Goal: Task Accomplishment & Management: Complete application form

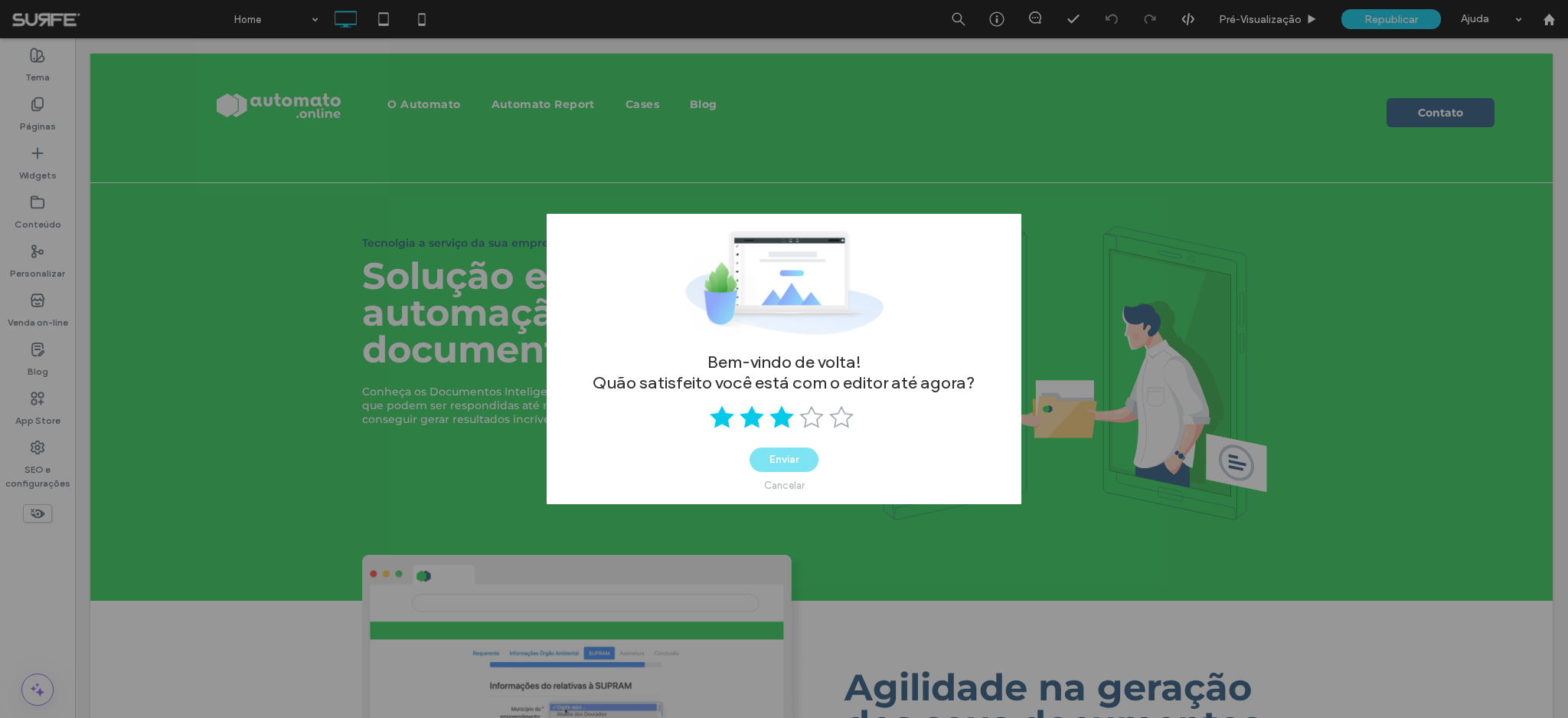
click at [784, 416] on use at bounding box center [781, 417] width 24 height 23
click at [802, 453] on button "Enviar" at bounding box center [784, 459] width 69 height 24
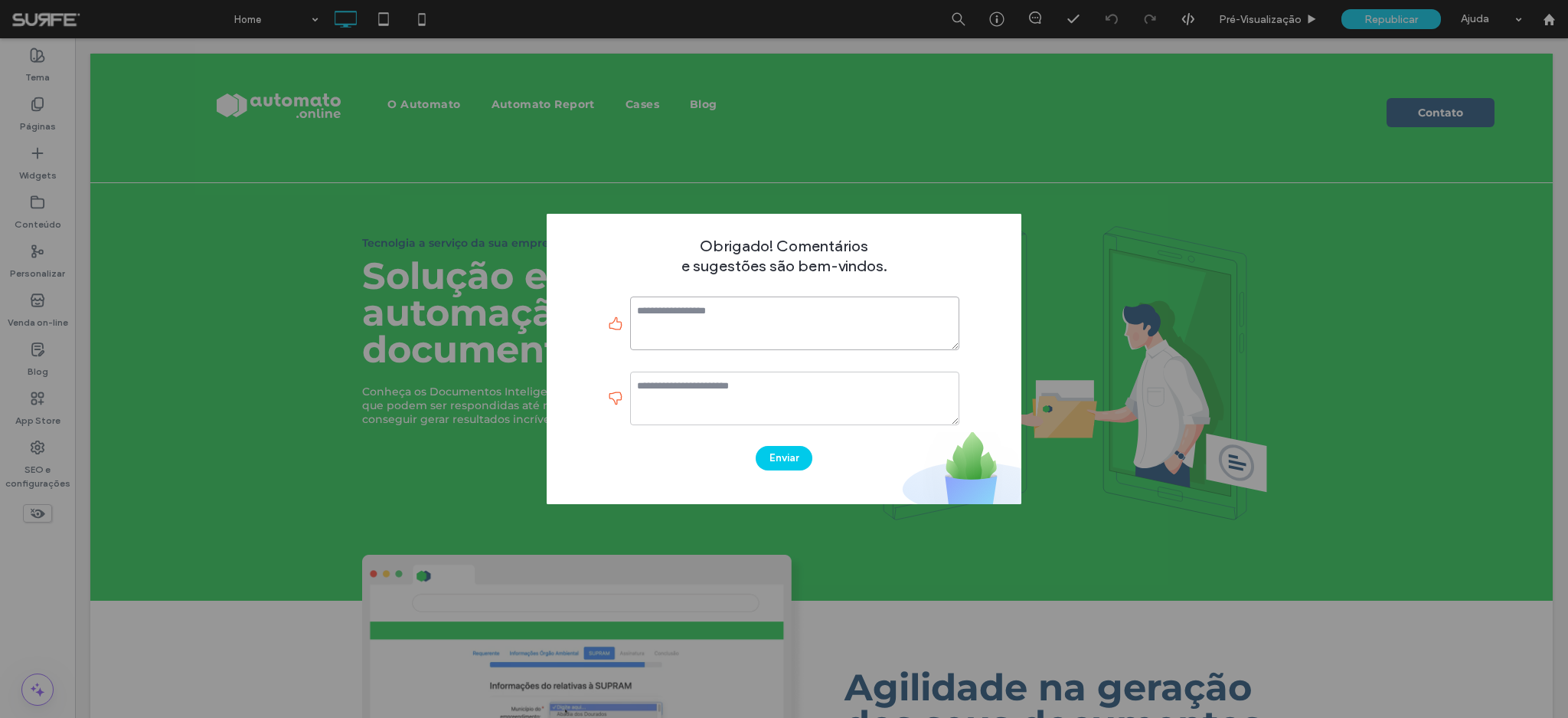
click at [729, 319] on textarea at bounding box center [794, 323] width 329 height 53
click at [779, 308] on textarea "**********" at bounding box center [794, 323] width 329 height 53
type textarea "**********"
click at [705, 395] on textarea at bounding box center [794, 398] width 329 height 53
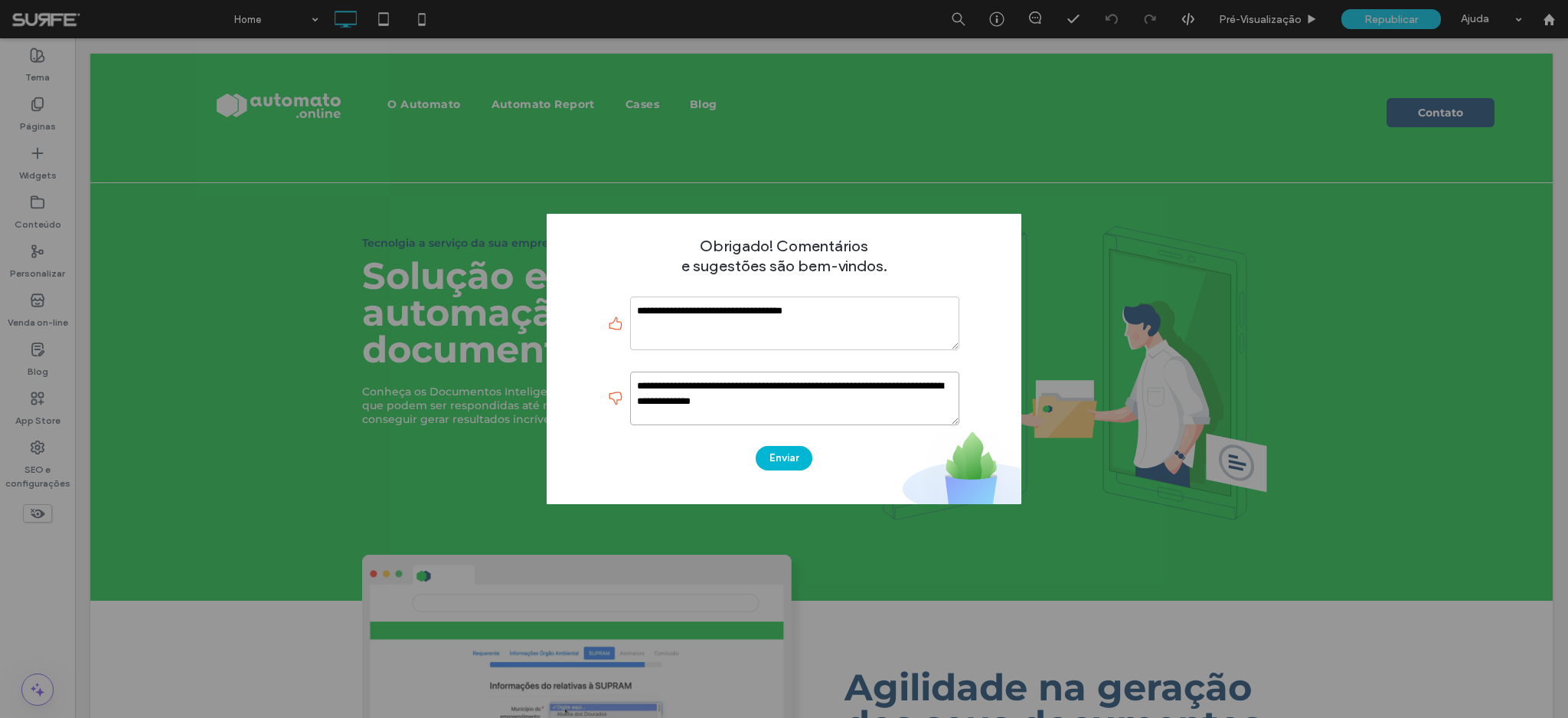
type textarea "**********"
click at [786, 463] on button "Enviar" at bounding box center [784, 457] width 57 height 24
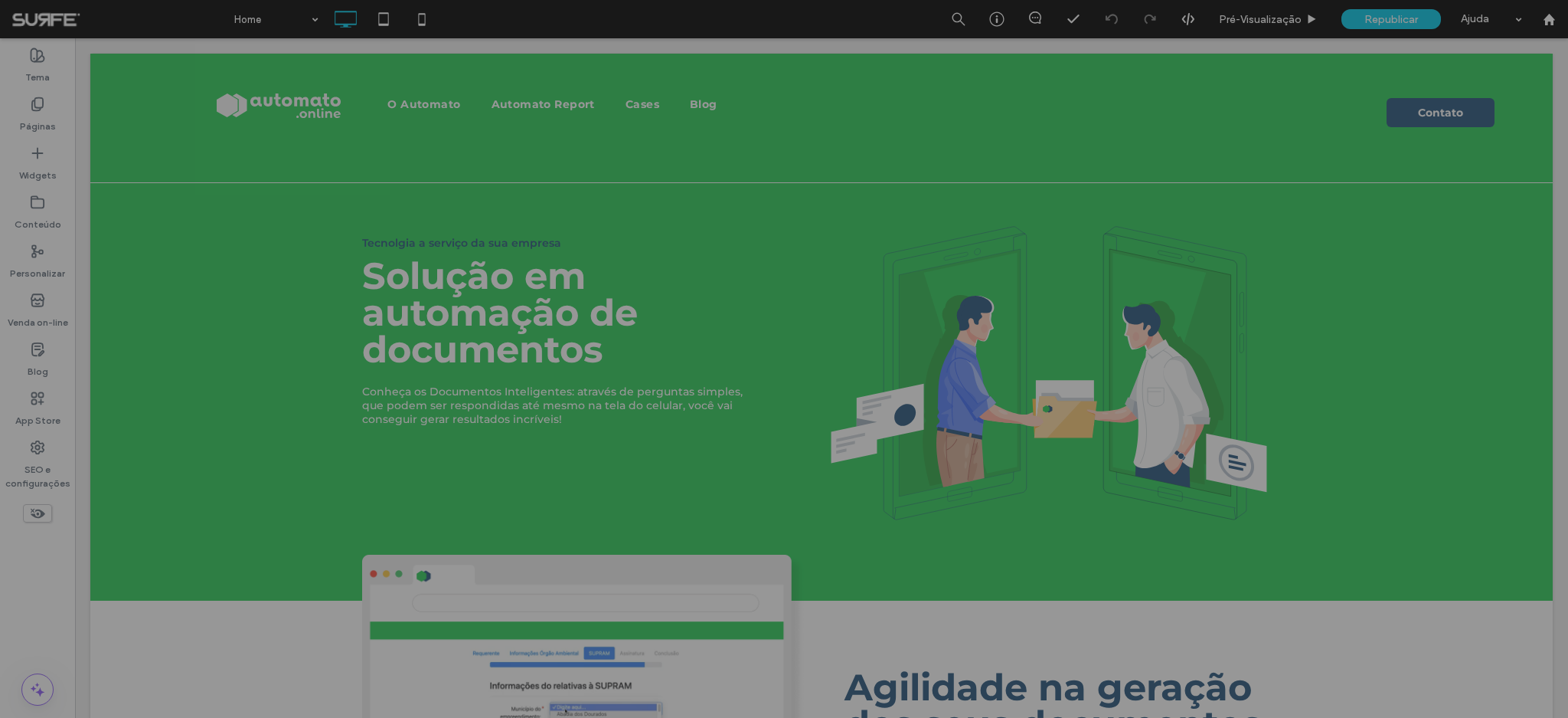
click at [1555, 19] on div at bounding box center [784, 359] width 1568 height 718
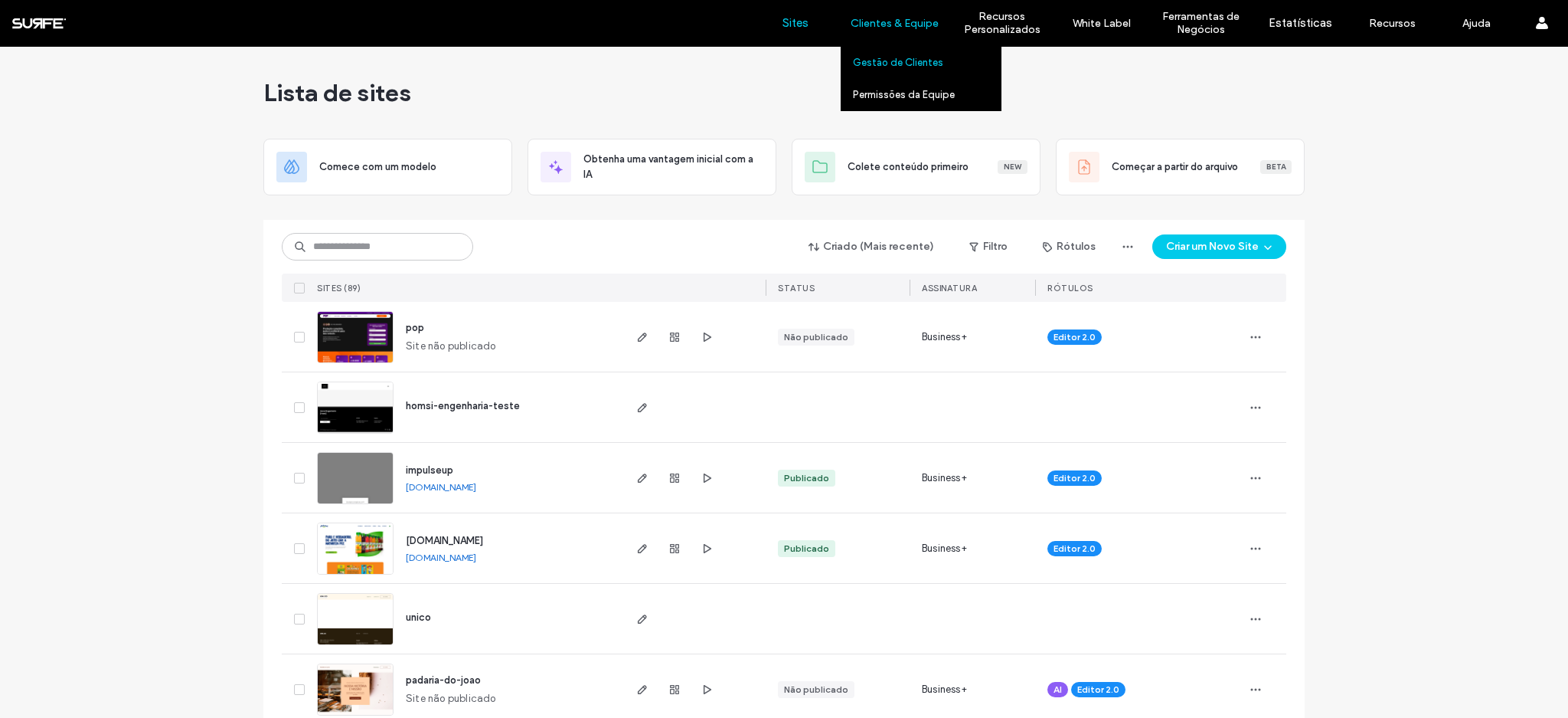
click at [892, 61] on label "Gestão de Clientes" at bounding box center [898, 63] width 90 height 12
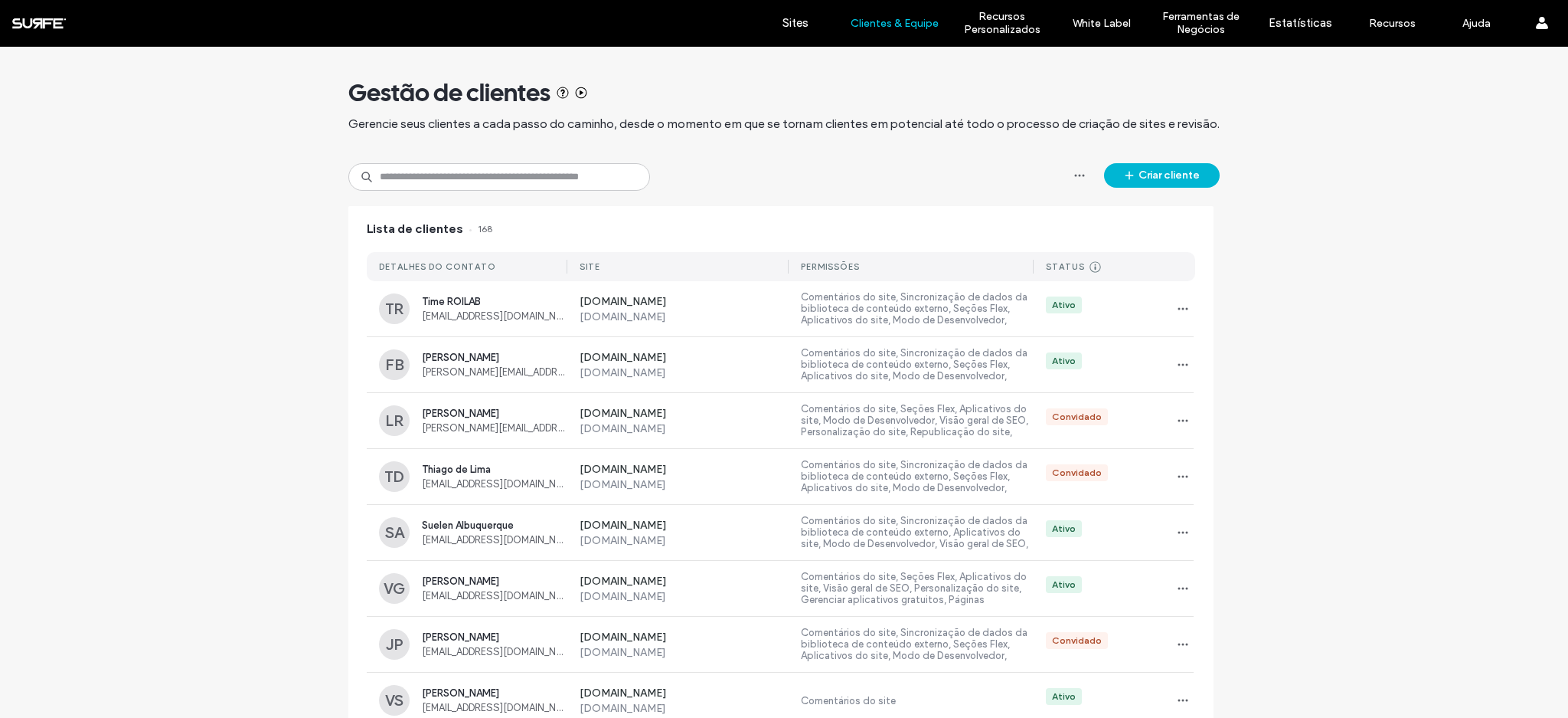
click at [1154, 178] on button "Criar cliente" at bounding box center [1161, 175] width 115 height 24
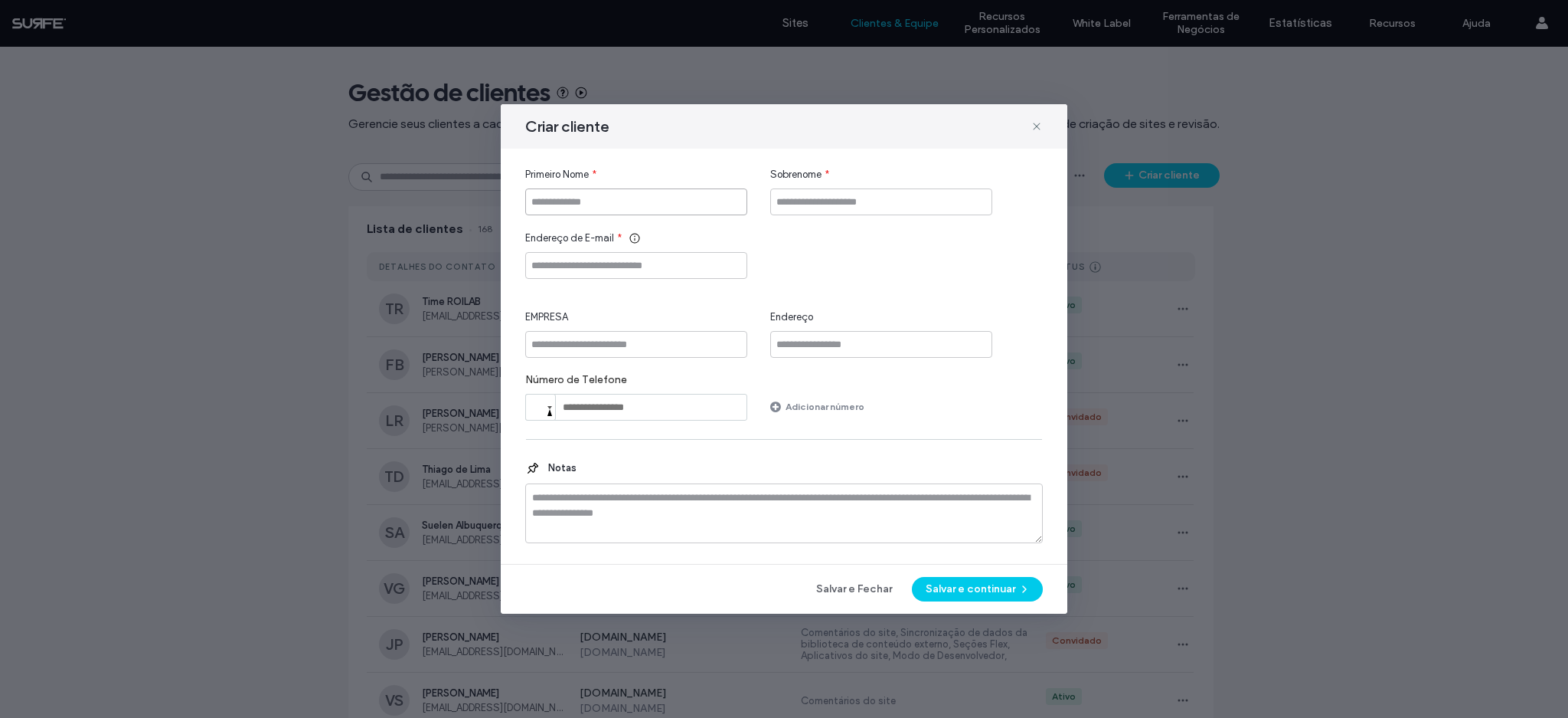
click at [614, 202] on input "Primeiro Nome" at bounding box center [637, 201] width 222 height 27
type input "*******"
type input "*****"
click at [581, 262] on input "Endereço de E-mail" at bounding box center [637, 265] width 222 height 27
paste input "**********"
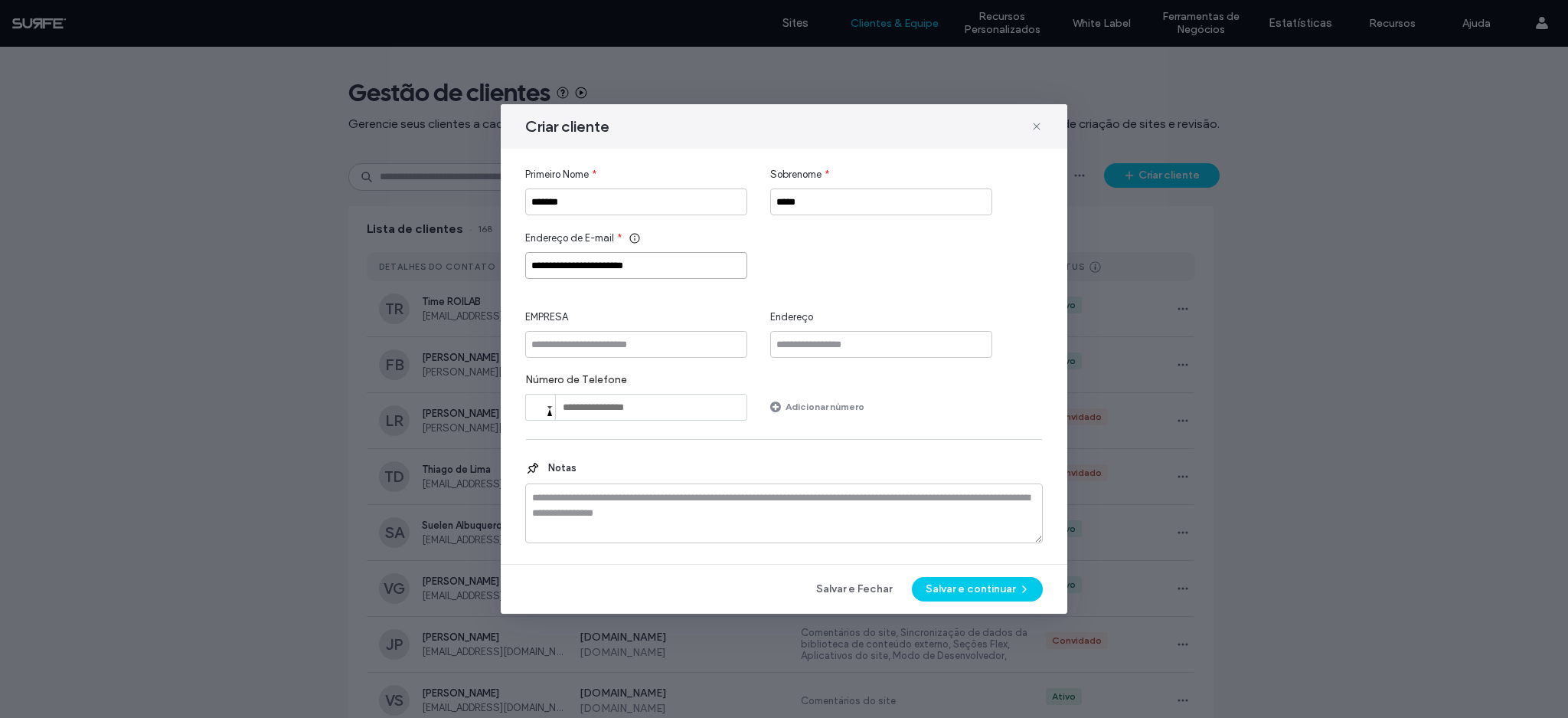
type input "**********"
click at [617, 350] on input "EMPRESA" at bounding box center [637, 344] width 222 height 27
type input "******"
click at [957, 383] on div "Número de Telefone Phone Adicionar número" at bounding box center [784, 396] width 517 height 48
click at [975, 593] on button "Salvar e continuar" at bounding box center [977, 588] width 131 height 24
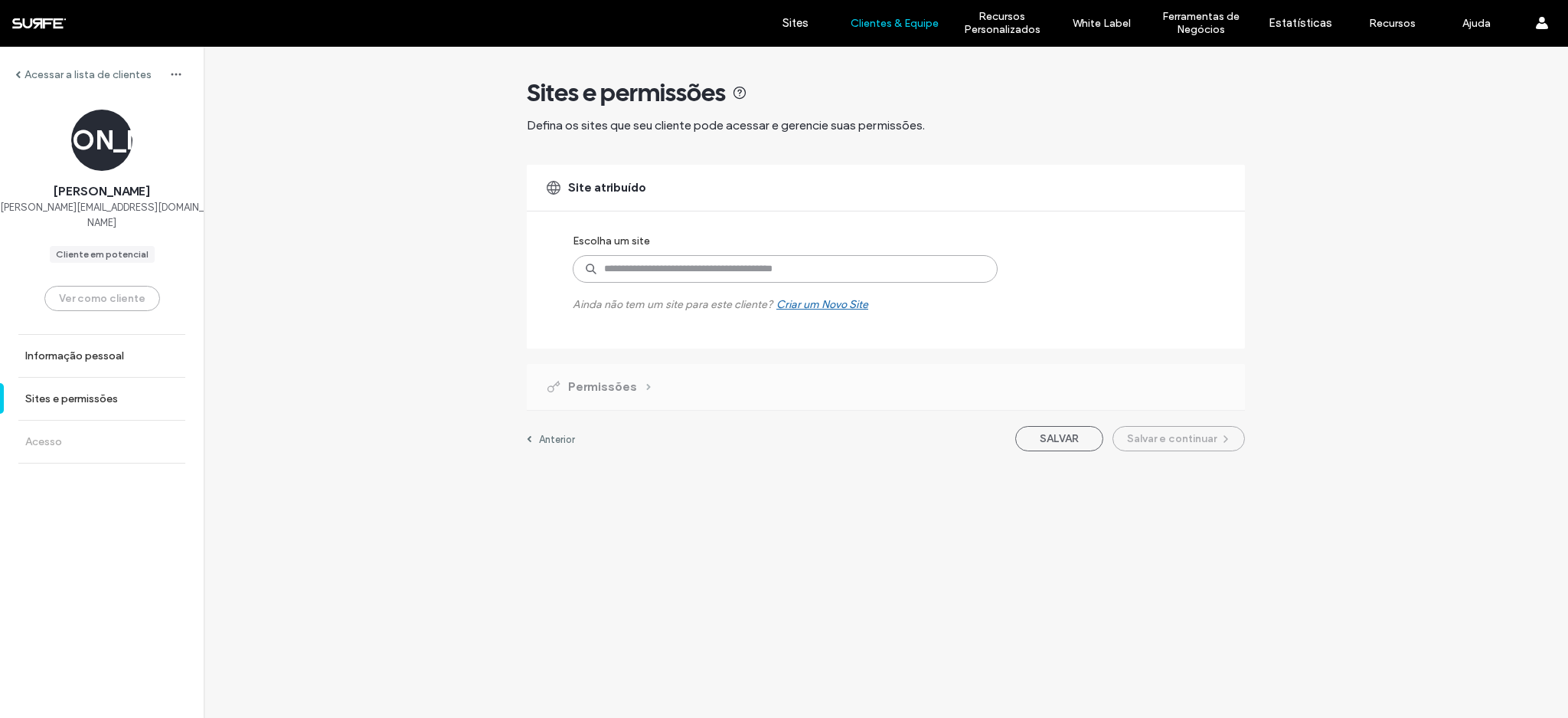
click at [696, 269] on input at bounding box center [784, 268] width 425 height 28
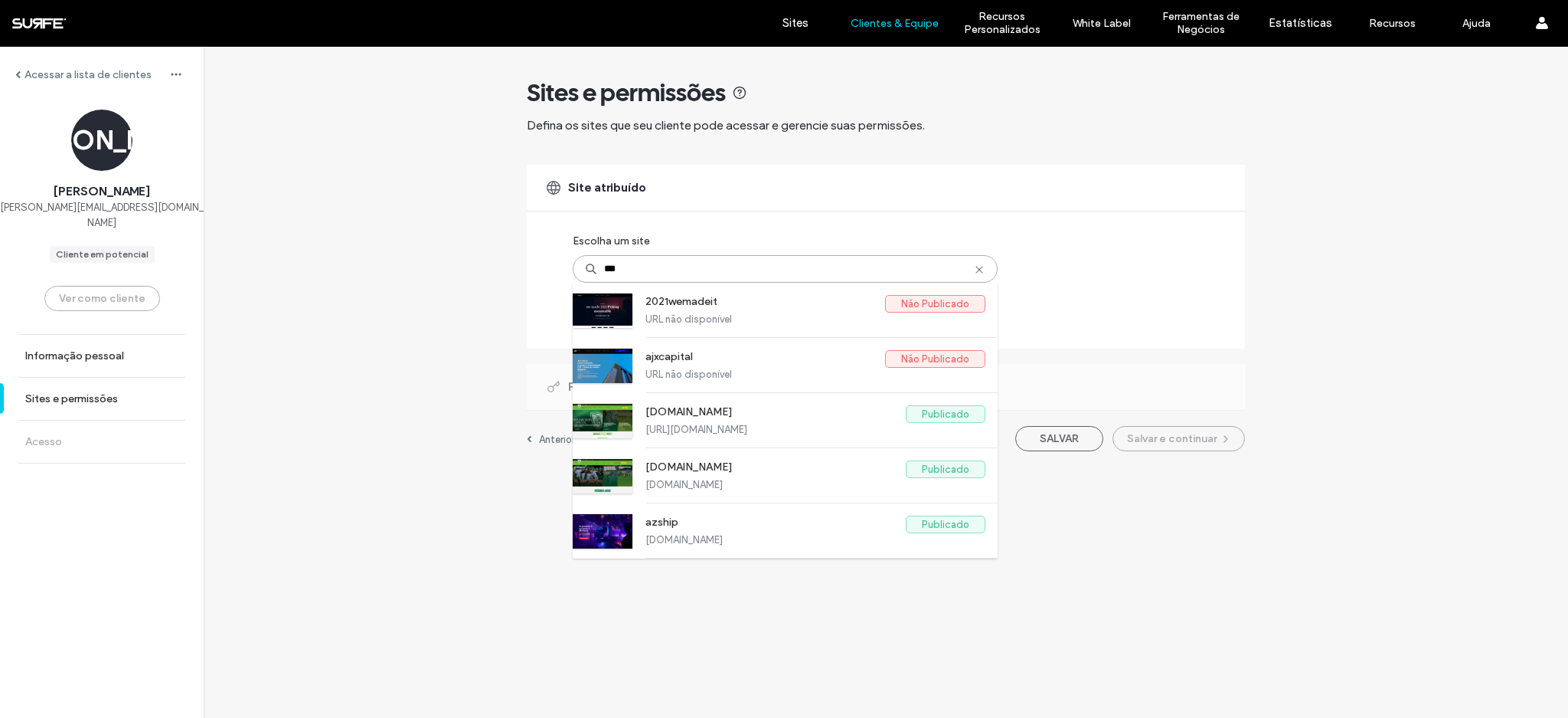
type input "****"
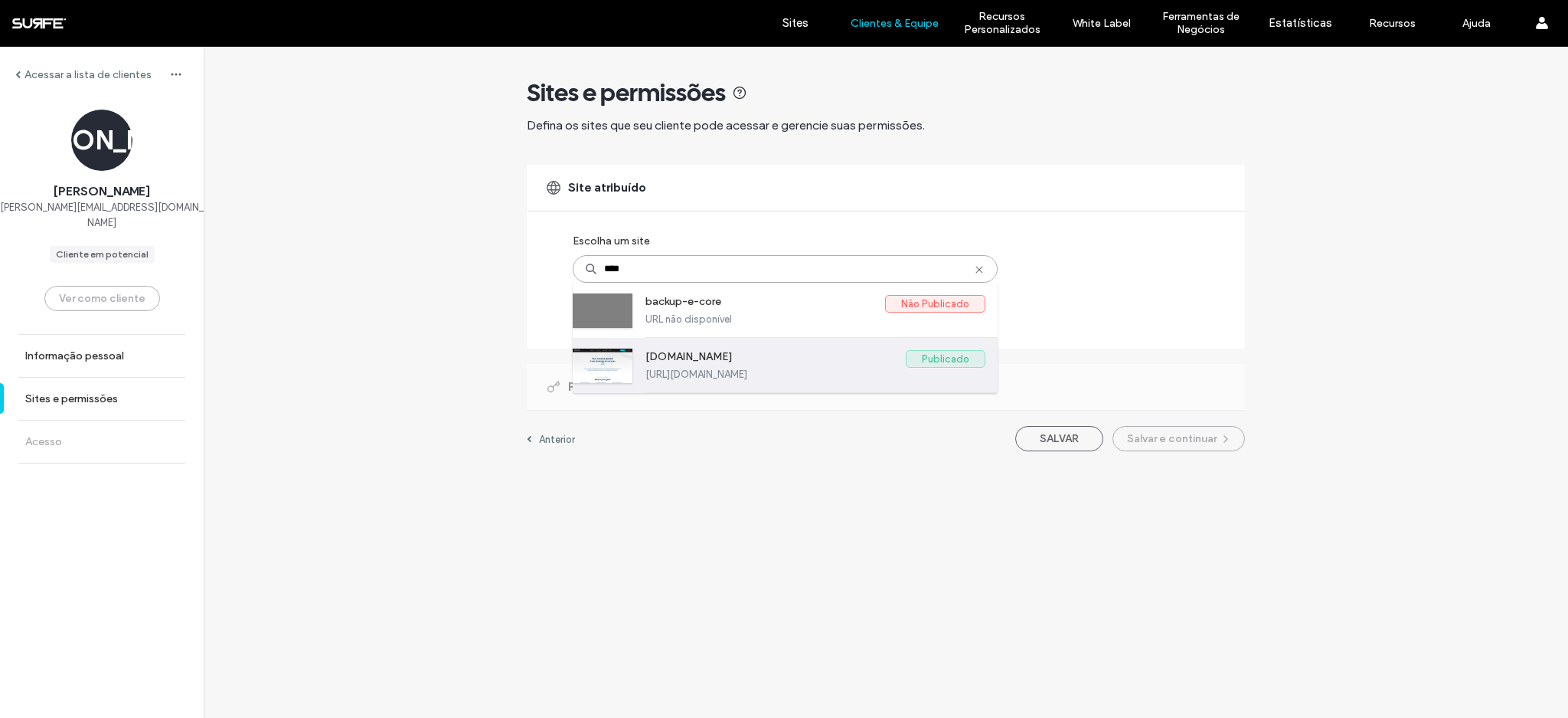
click at [836, 357] on label "www.e-core.com" at bounding box center [776, 359] width 261 height 18
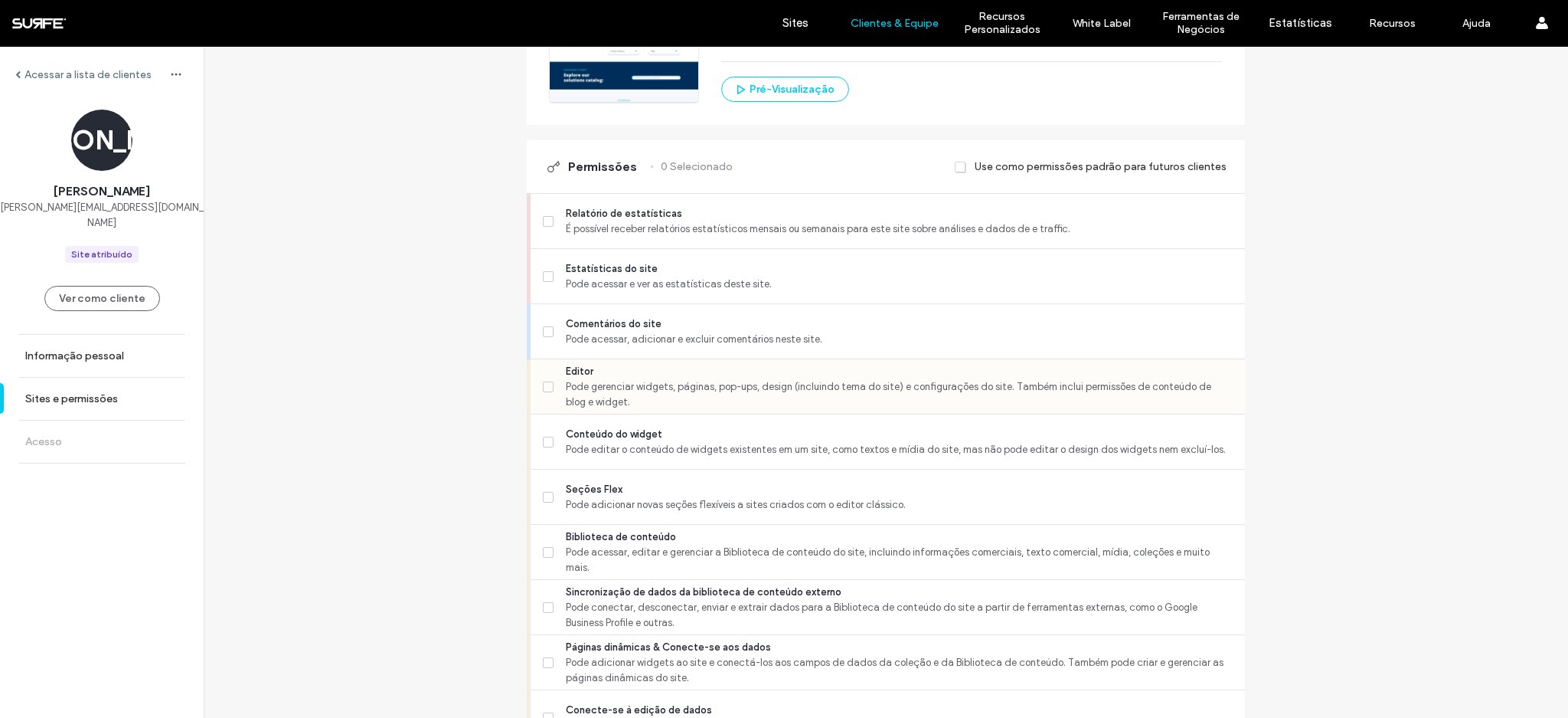
scroll to position [307, 0]
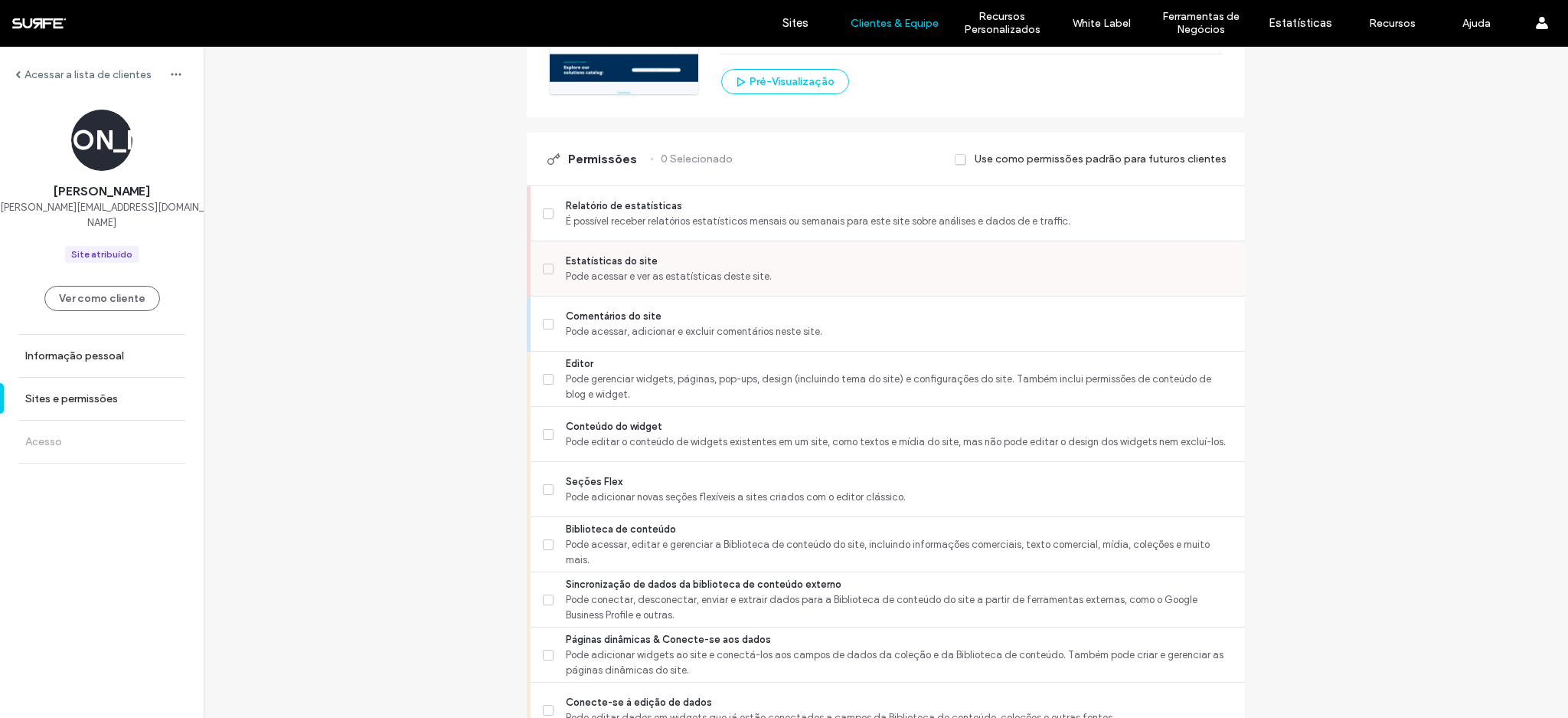
click at [548, 272] on label "Estatísticas do site Pode acessar e ver as estatísticas deste site." at bounding box center [888, 268] width 690 height 31
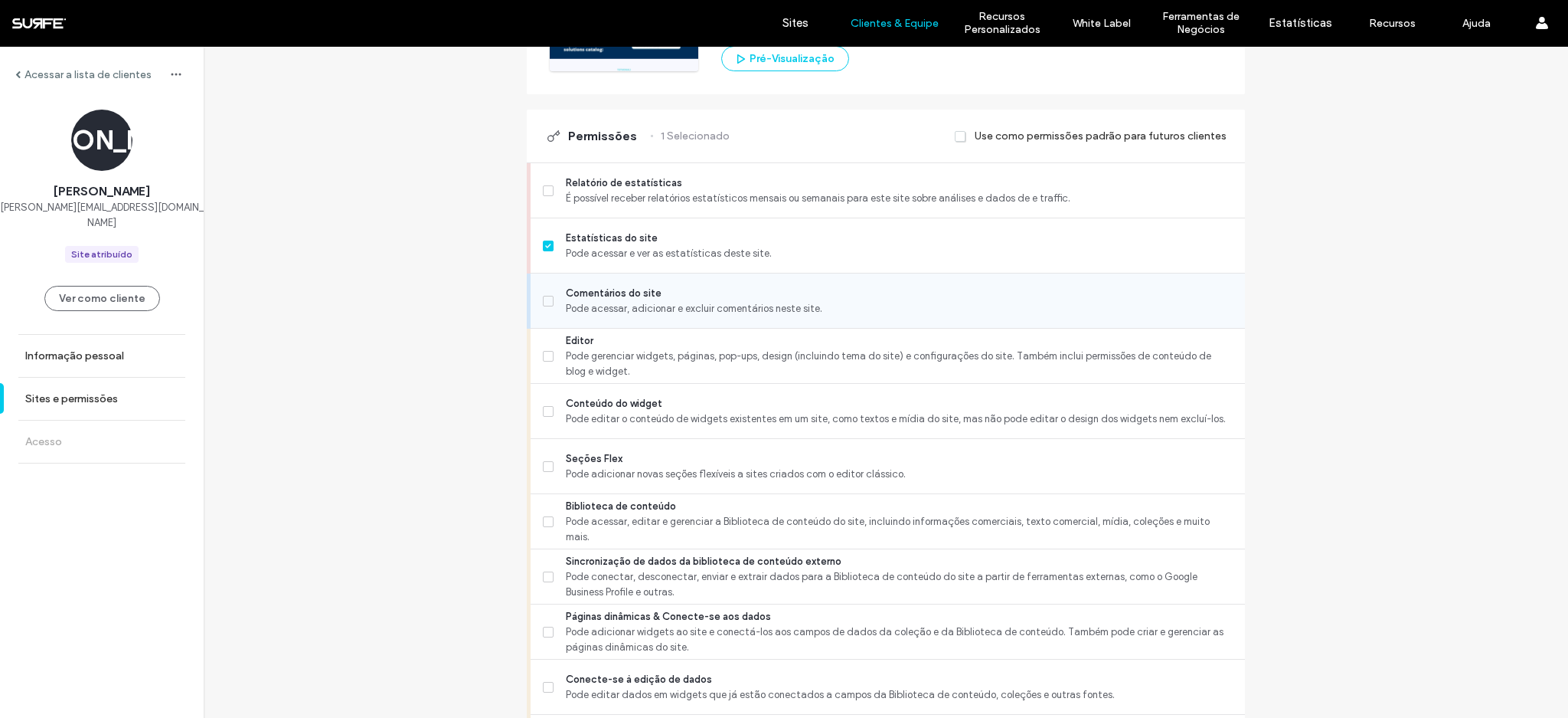
scroll to position [387, 0]
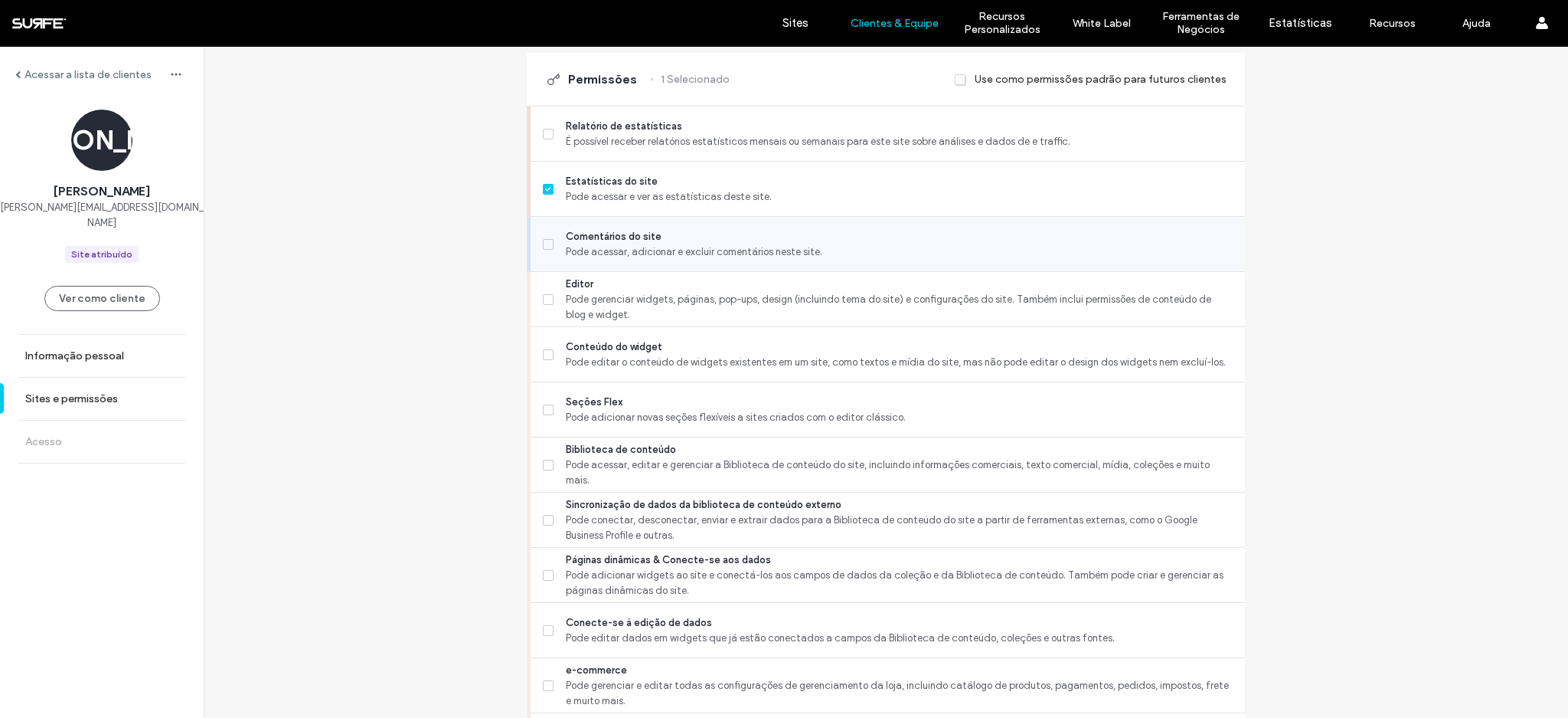
click at [636, 247] on span "Pode acessar, adicionar e excluir comentários neste site." at bounding box center [899, 252] width 667 height 15
click at [804, 318] on span "Pode gerenciar widgets, páginas, pop-ups, design (incluindo tema do site) e con…" at bounding box center [899, 307] width 667 height 31
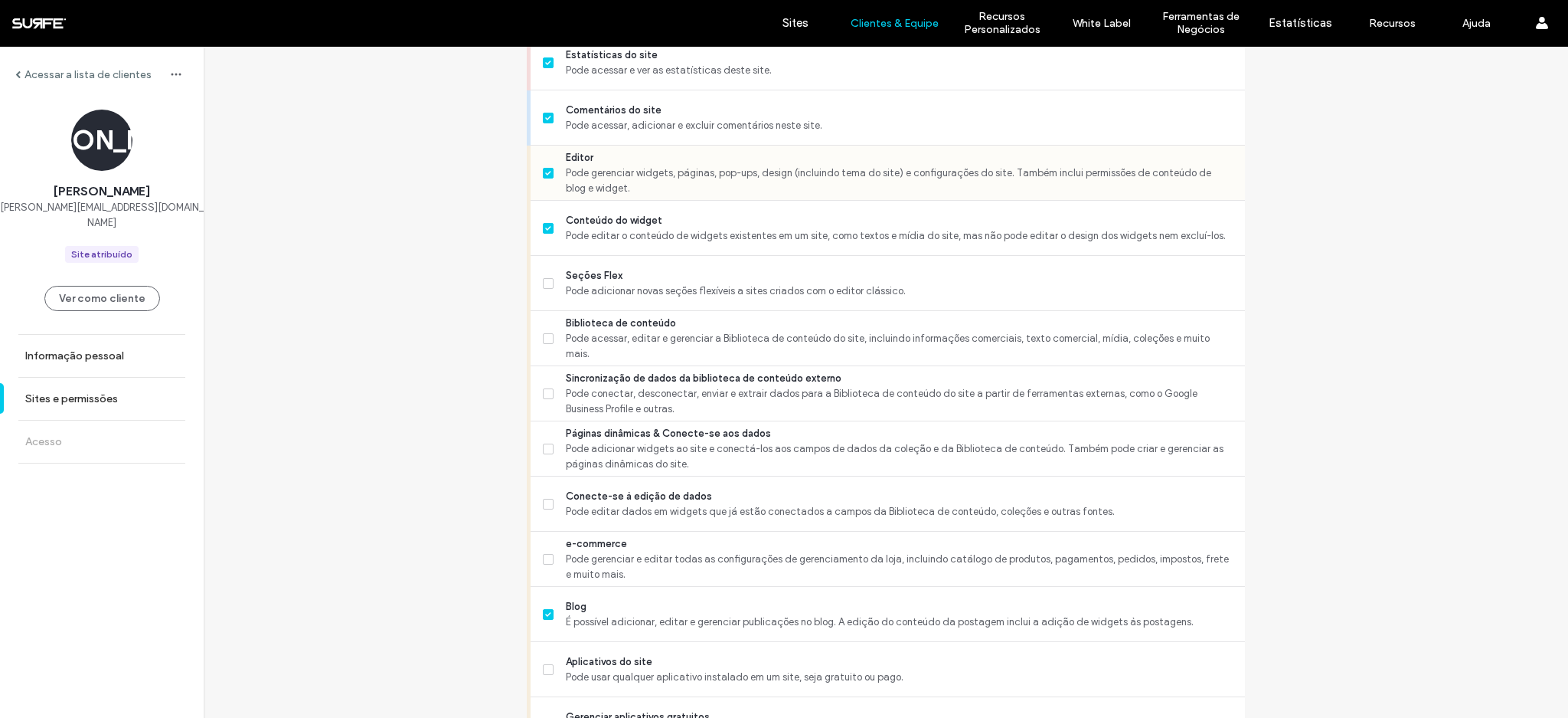
scroll to position [524, 0]
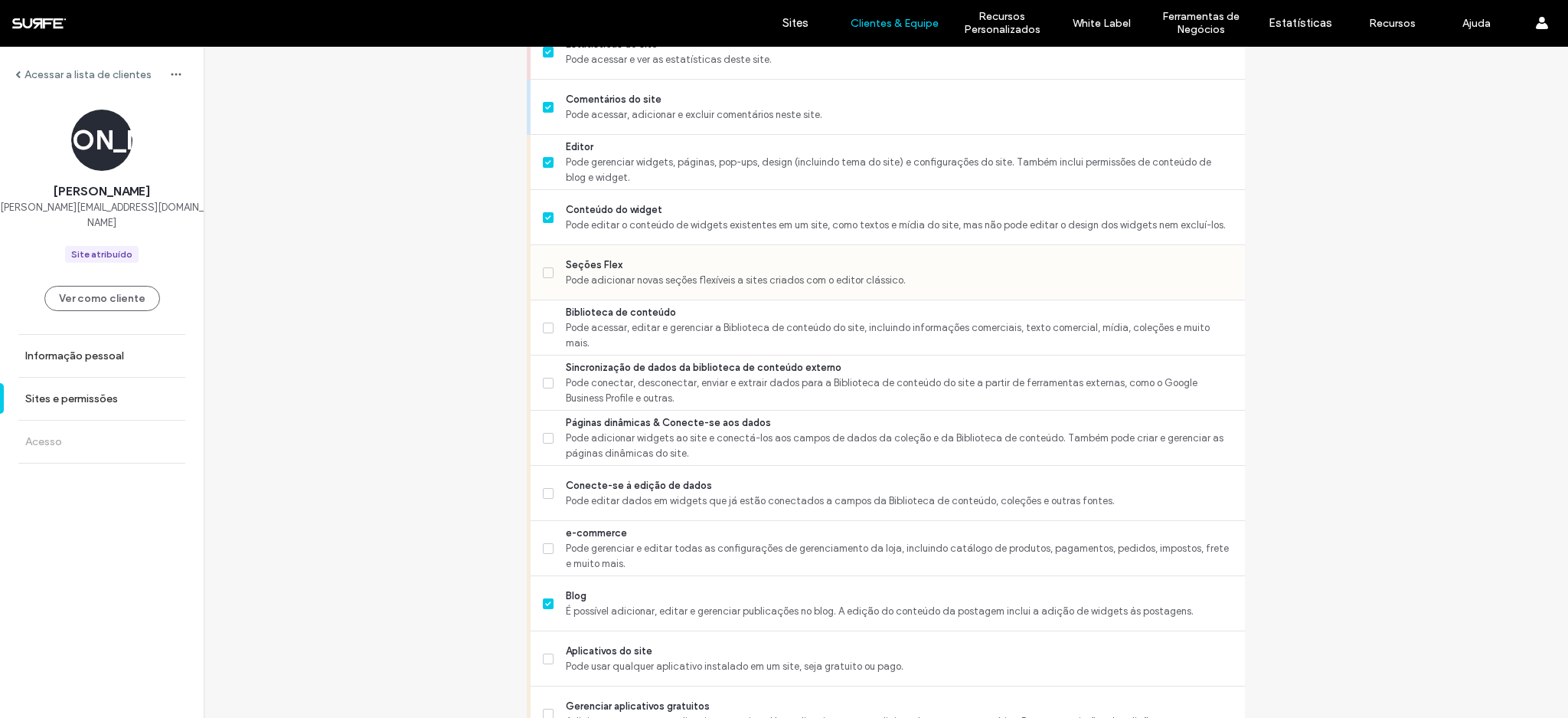
click at [737, 279] on span "Pode adicionar novas seções flexíveis a sites criados com o editor clássico." at bounding box center [899, 280] width 667 height 15
click at [719, 318] on span "Biblioteca de conteúdo" at bounding box center [899, 313] width 667 height 15
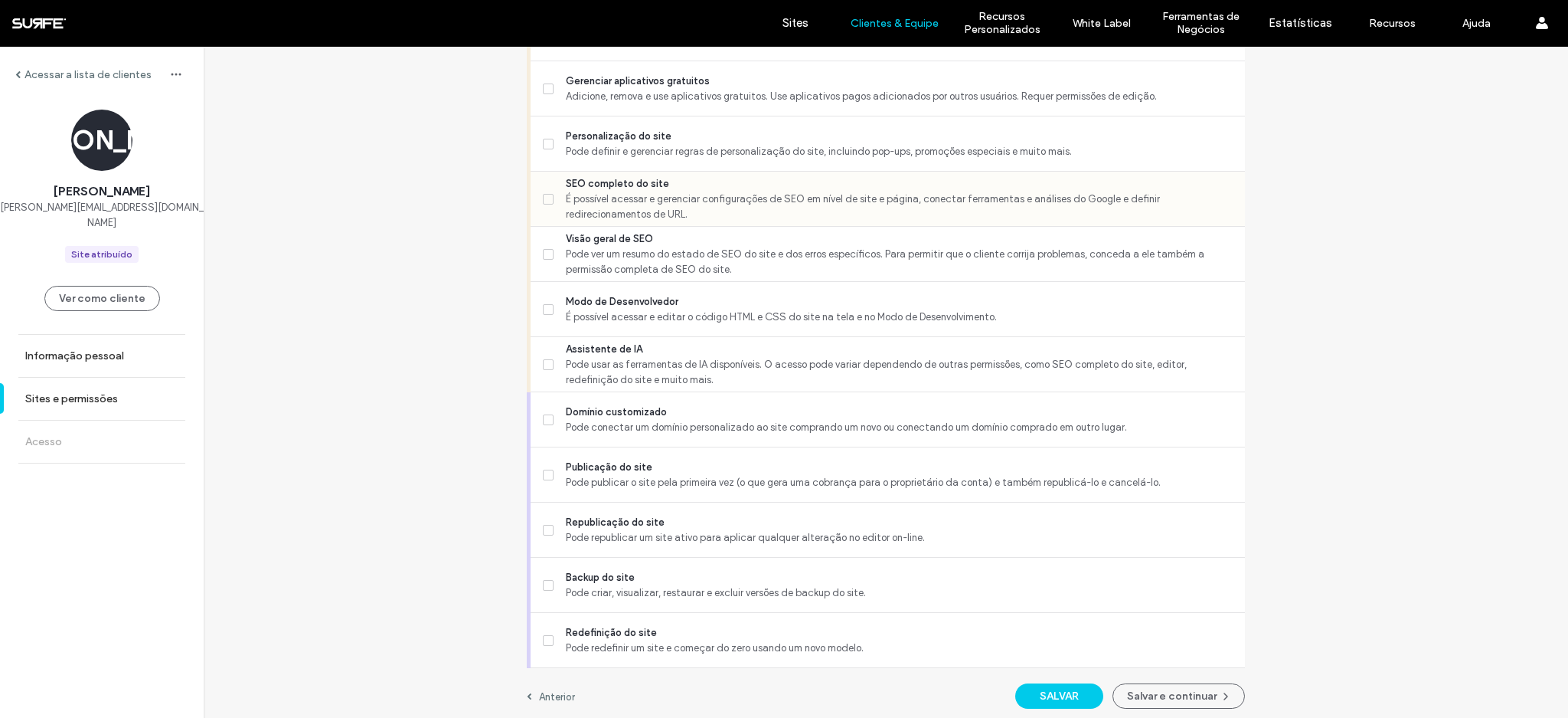
scroll to position [1154, 0]
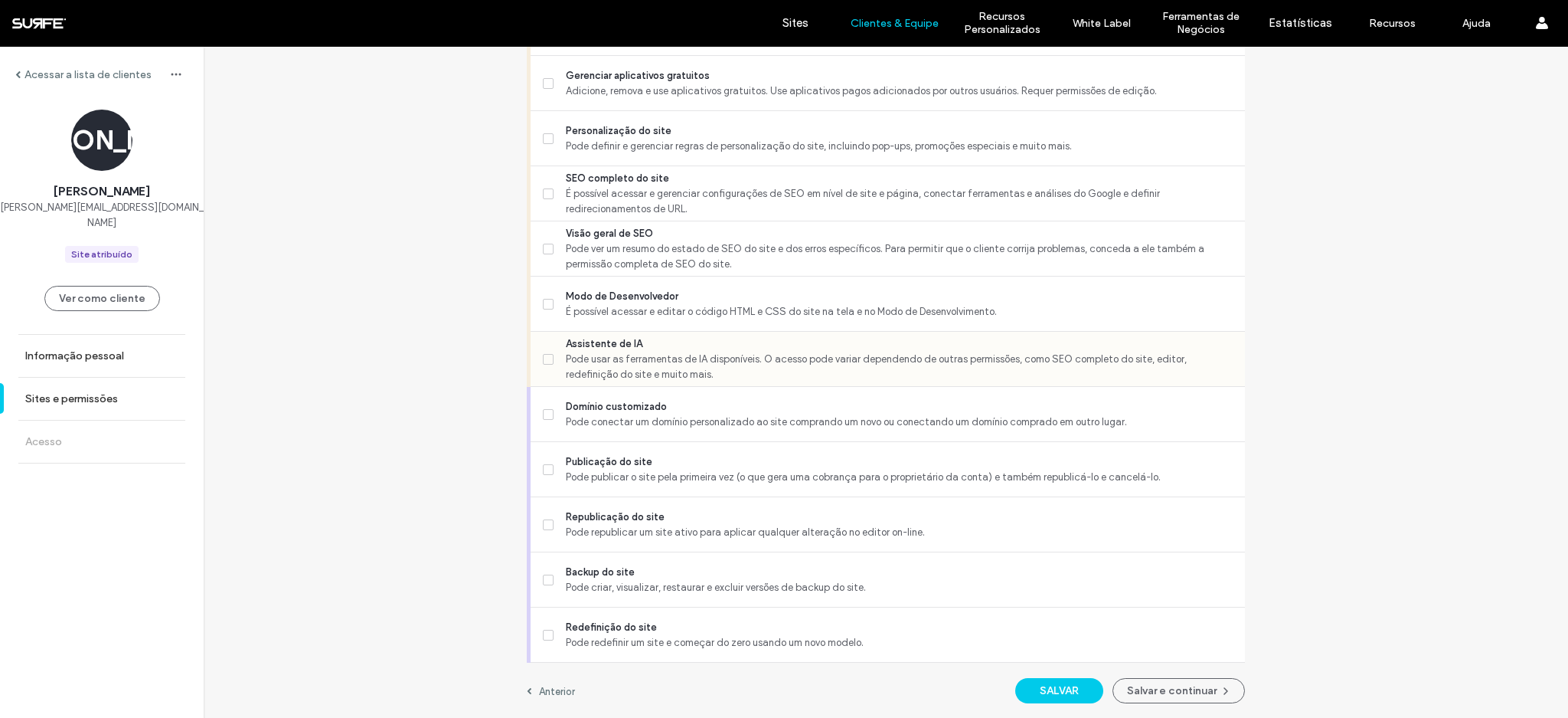
click at [590, 369] on span "Pode usar as ferramentas de IA disponíveis. O acesso pode variar dependendo de …" at bounding box center [899, 367] width 667 height 31
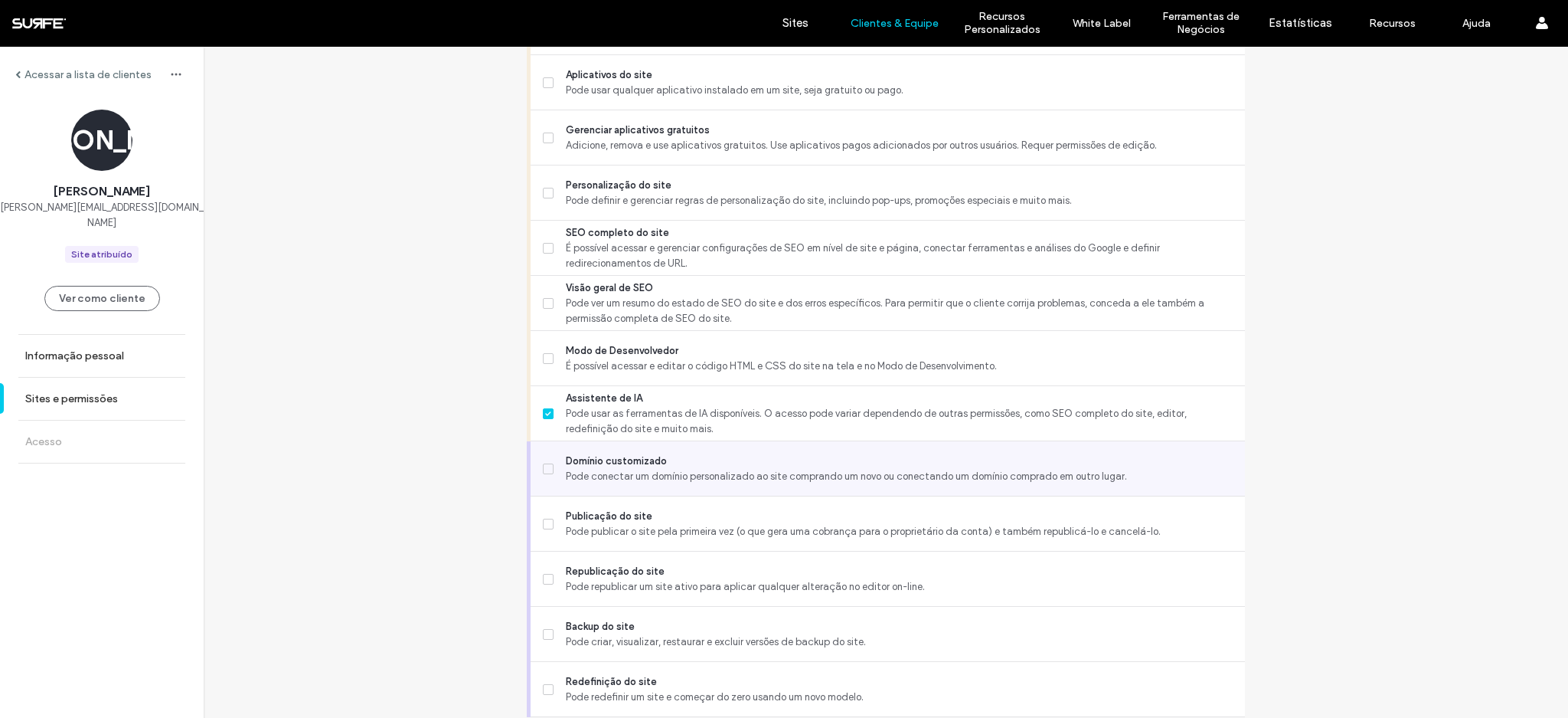
scroll to position [1095, 0]
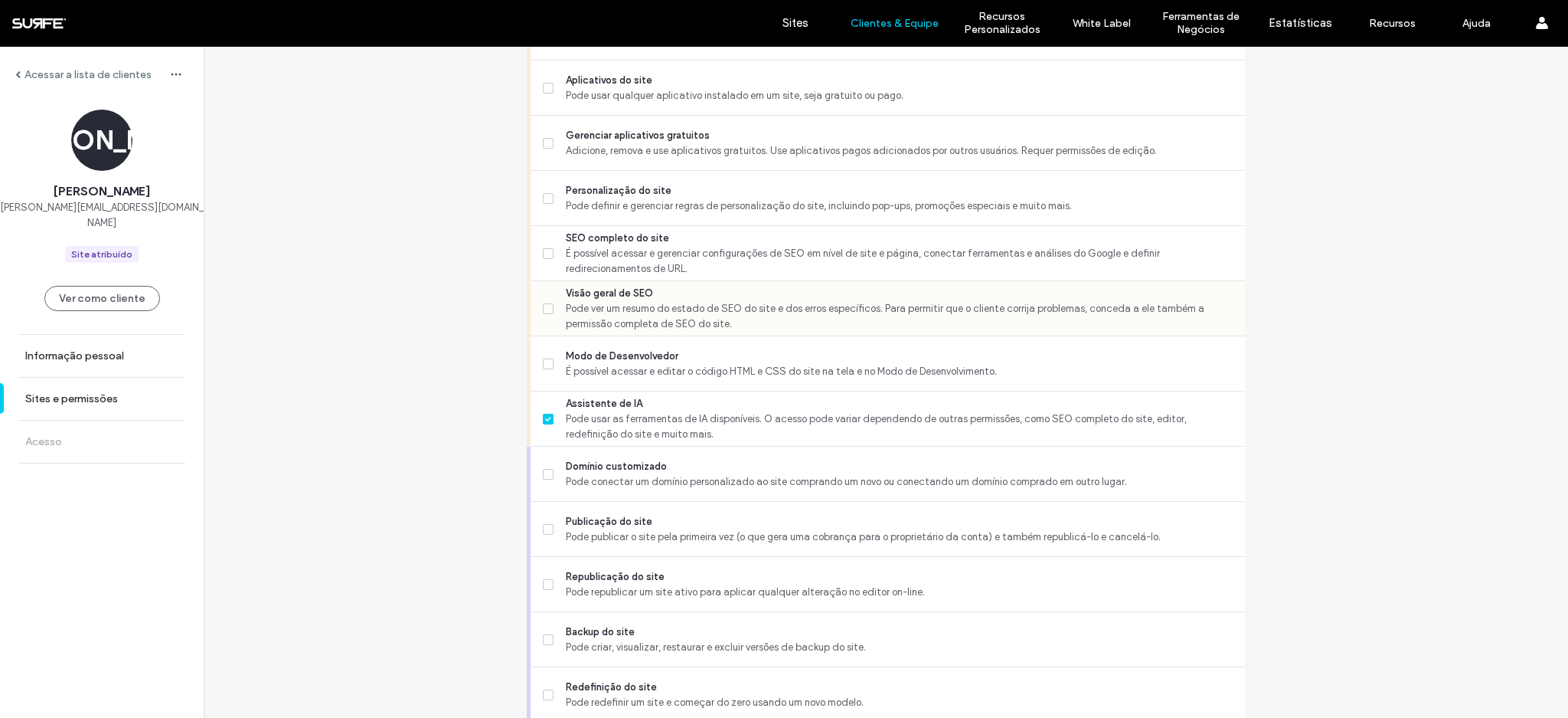
click at [613, 292] on span "Visão geral de SEO" at bounding box center [899, 293] width 667 height 15
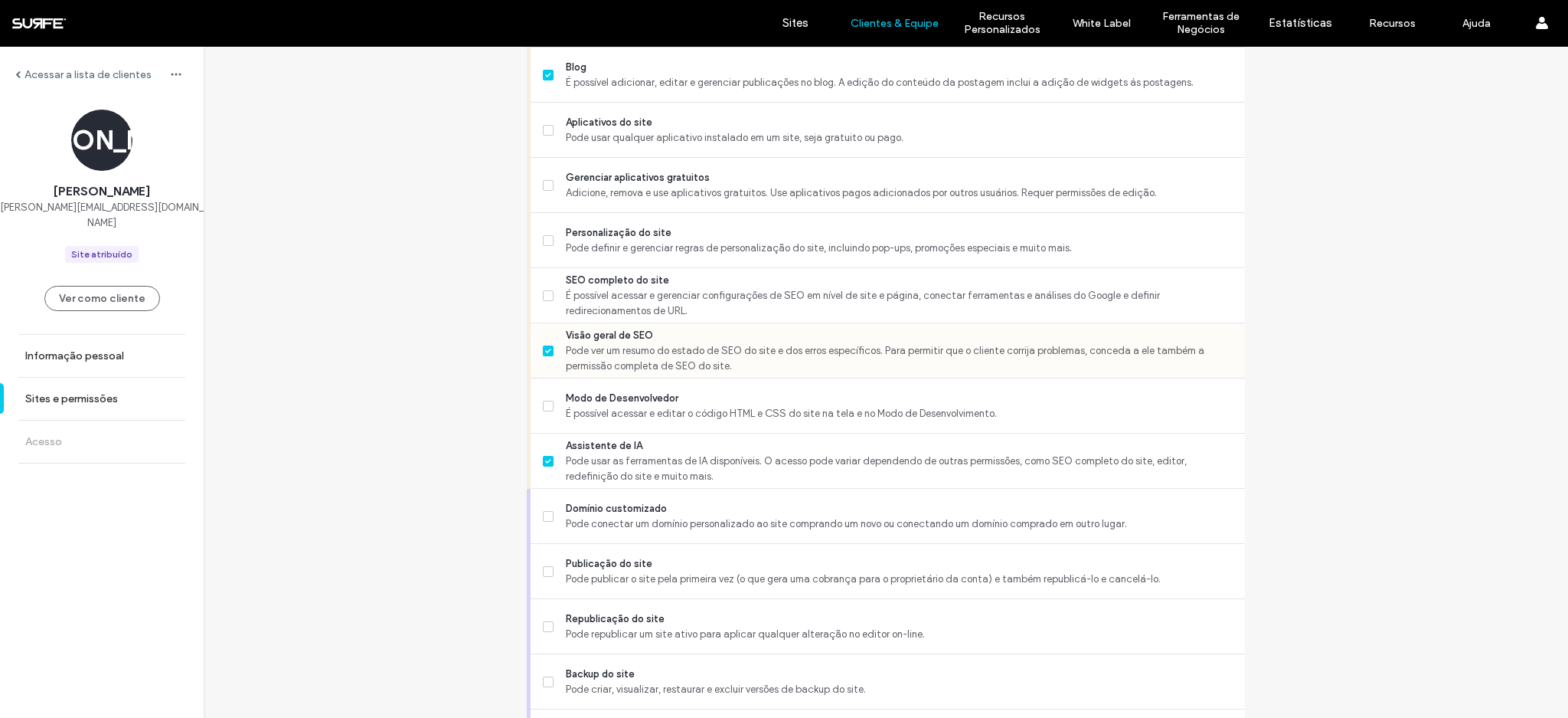
scroll to position [924, 0]
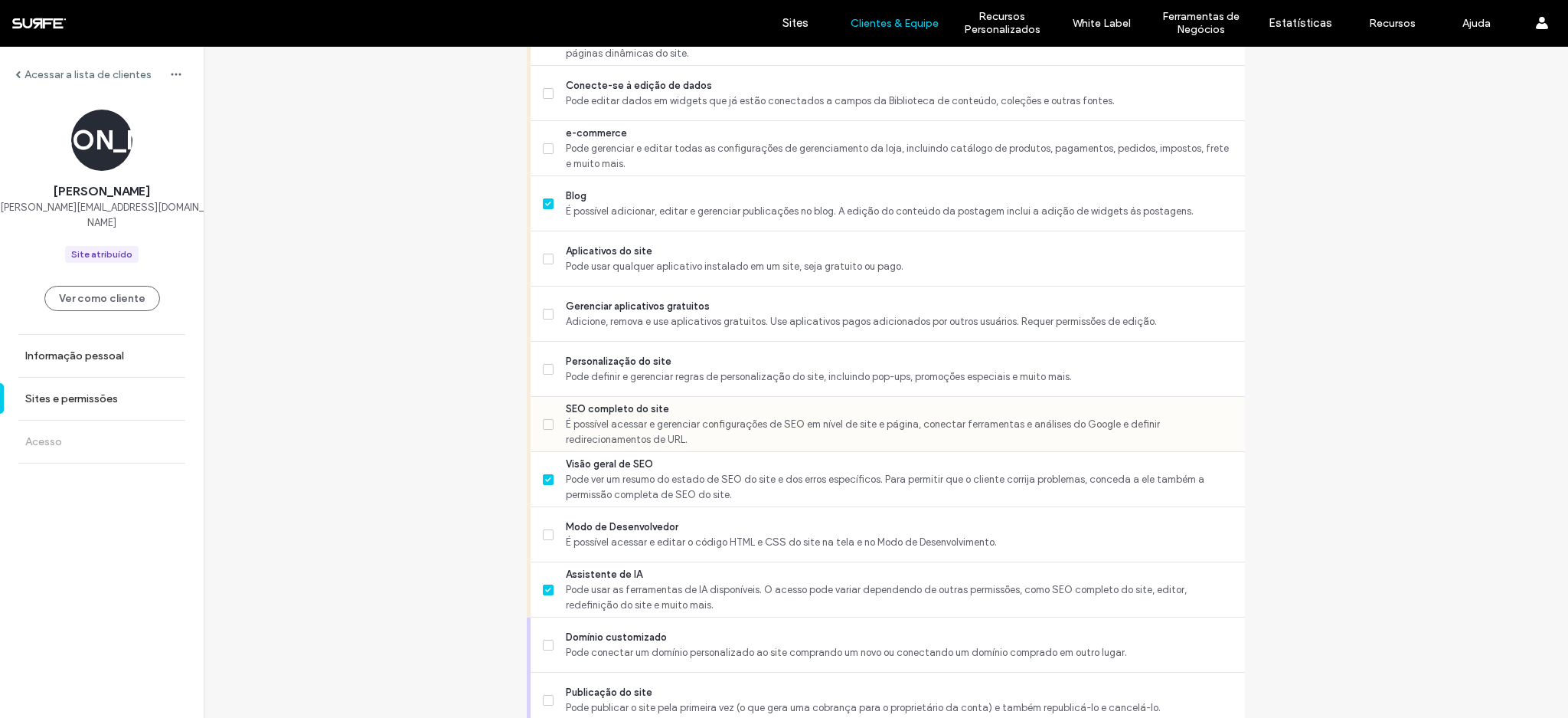
click at [598, 429] on span "É possível acessar e gerenciar configurações de SEO em nível de site e página, …" at bounding box center [899, 432] width 667 height 31
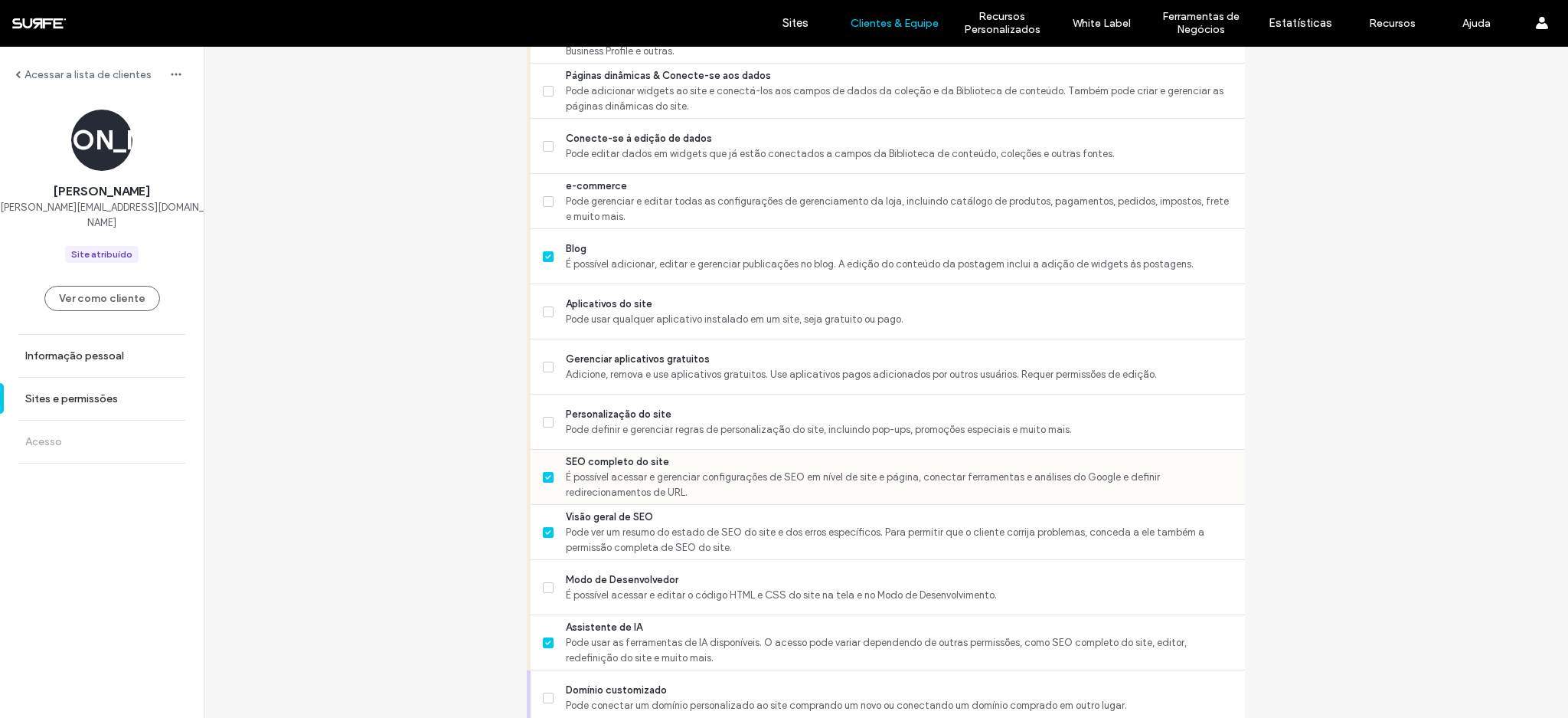
scroll to position [859, 0]
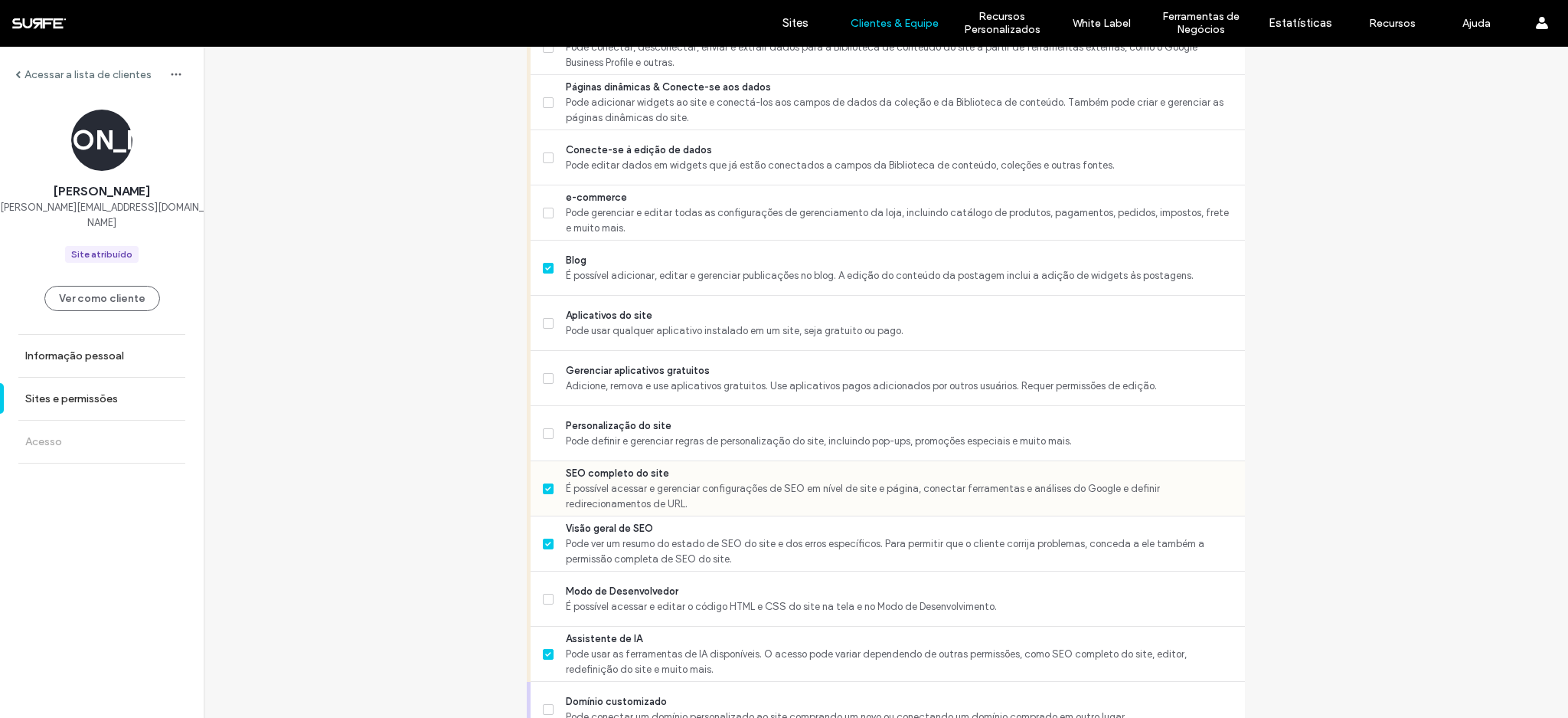
click at [591, 486] on span "É possível acessar e gerenciar configurações de SEO em nível de site e página, …" at bounding box center [899, 496] width 667 height 31
click at [592, 536] on span "Pode ver um resumo do estado de SEO do site e dos erros específicos. Para permi…" at bounding box center [899, 551] width 667 height 31
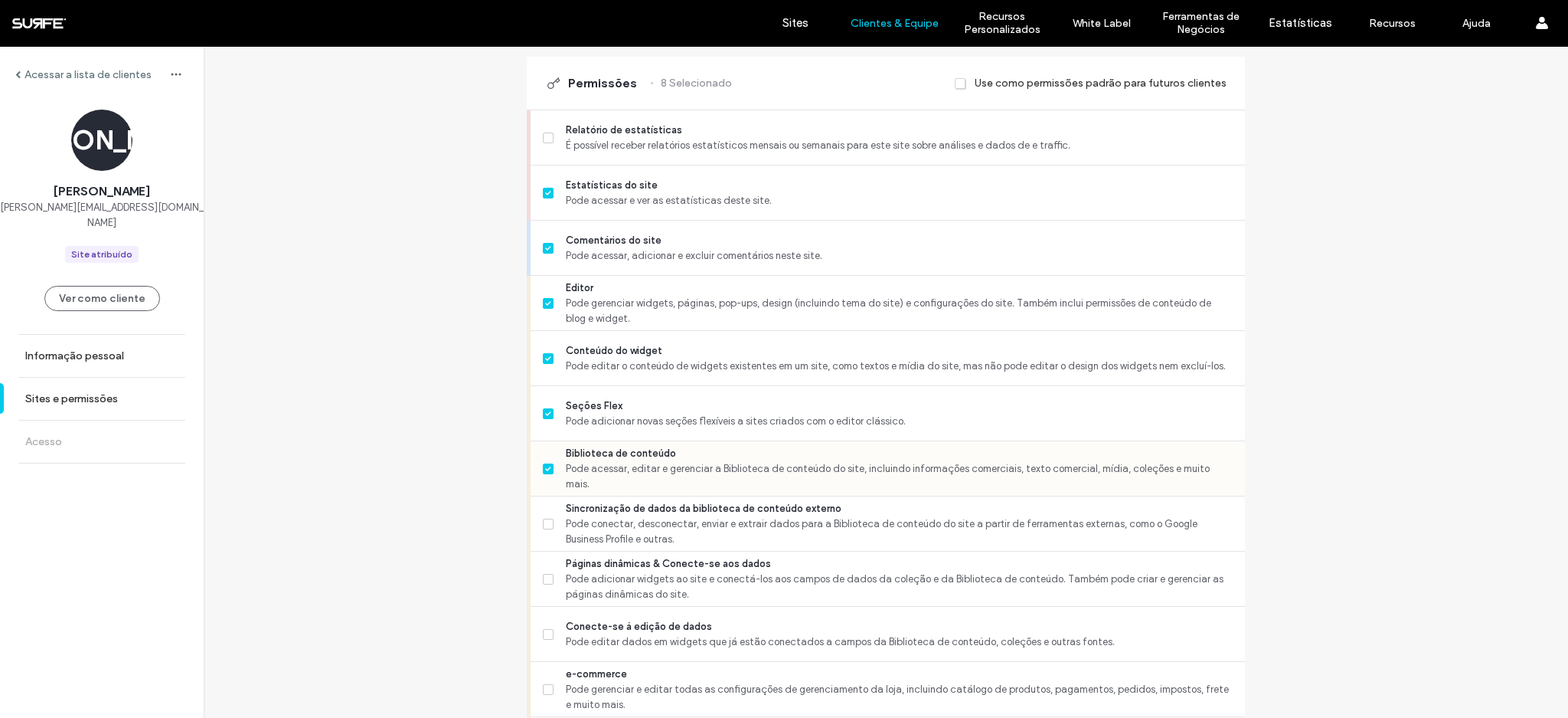
scroll to position [379, 0]
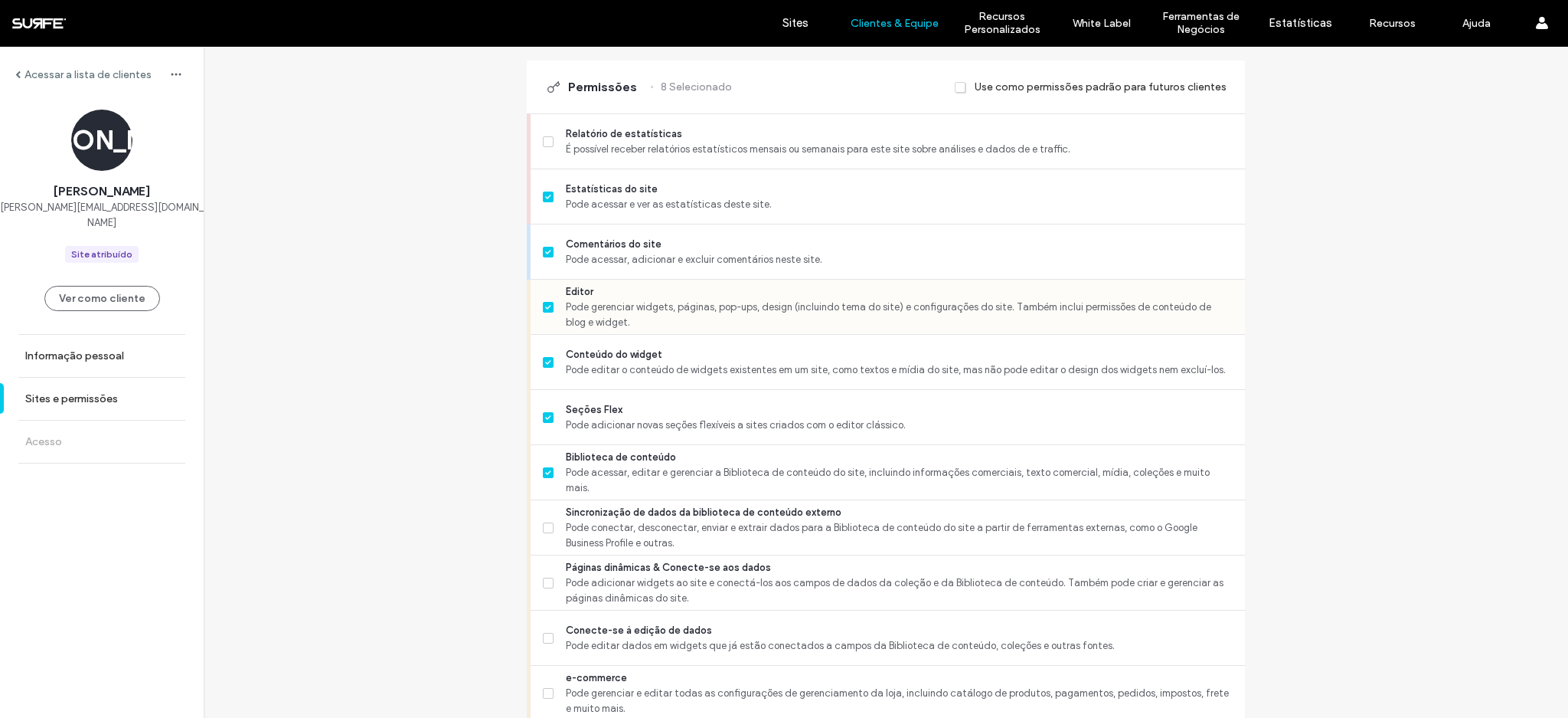
click at [548, 313] on label "Editor Pode gerenciar widgets, páginas, pop-ups, design (incluindo tema do site…" at bounding box center [888, 307] width 690 height 46
click at [543, 419] on span at bounding box center [548, 417] width 11 height 11
click at [543, 308] on span at bounding box center [548, 307] width 11 height 11
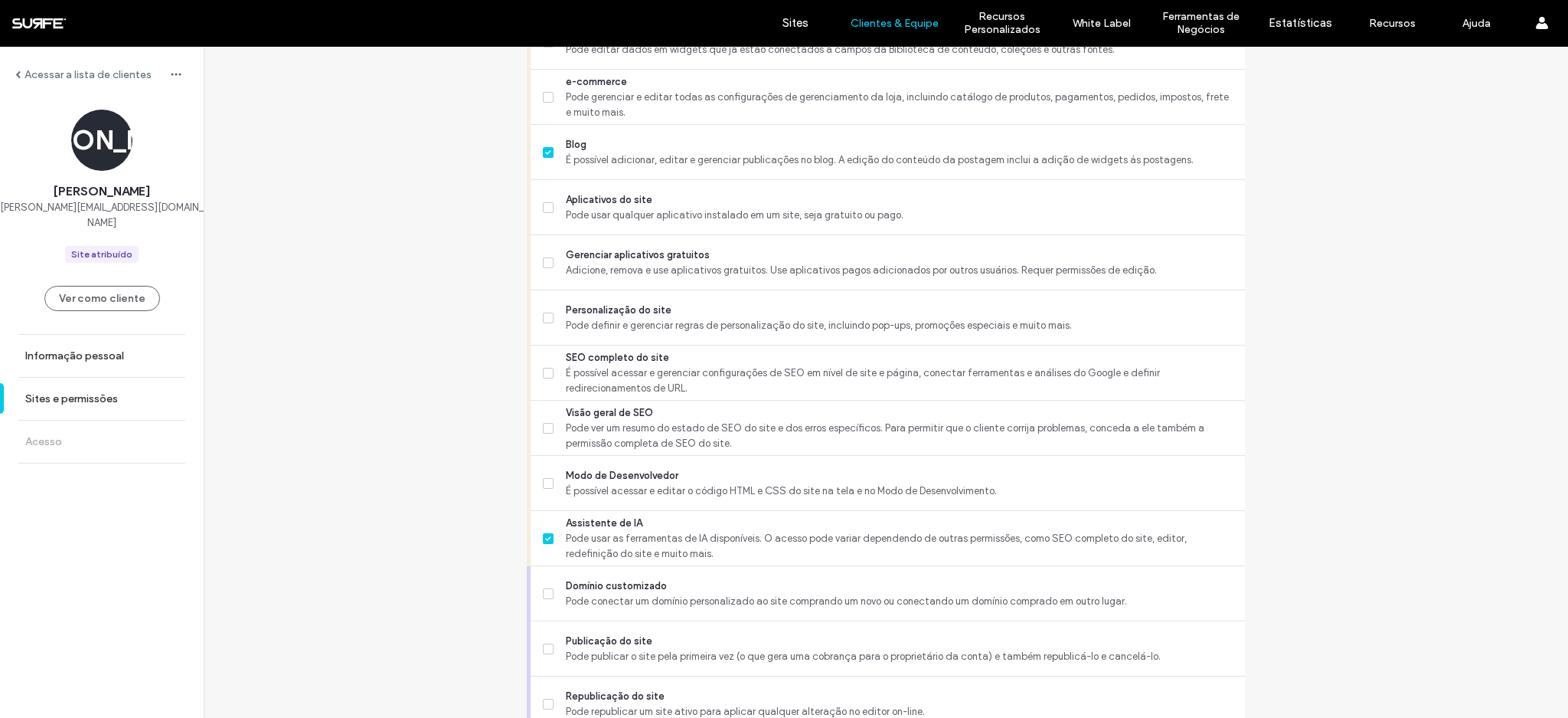
scroll to position [1154, 0]
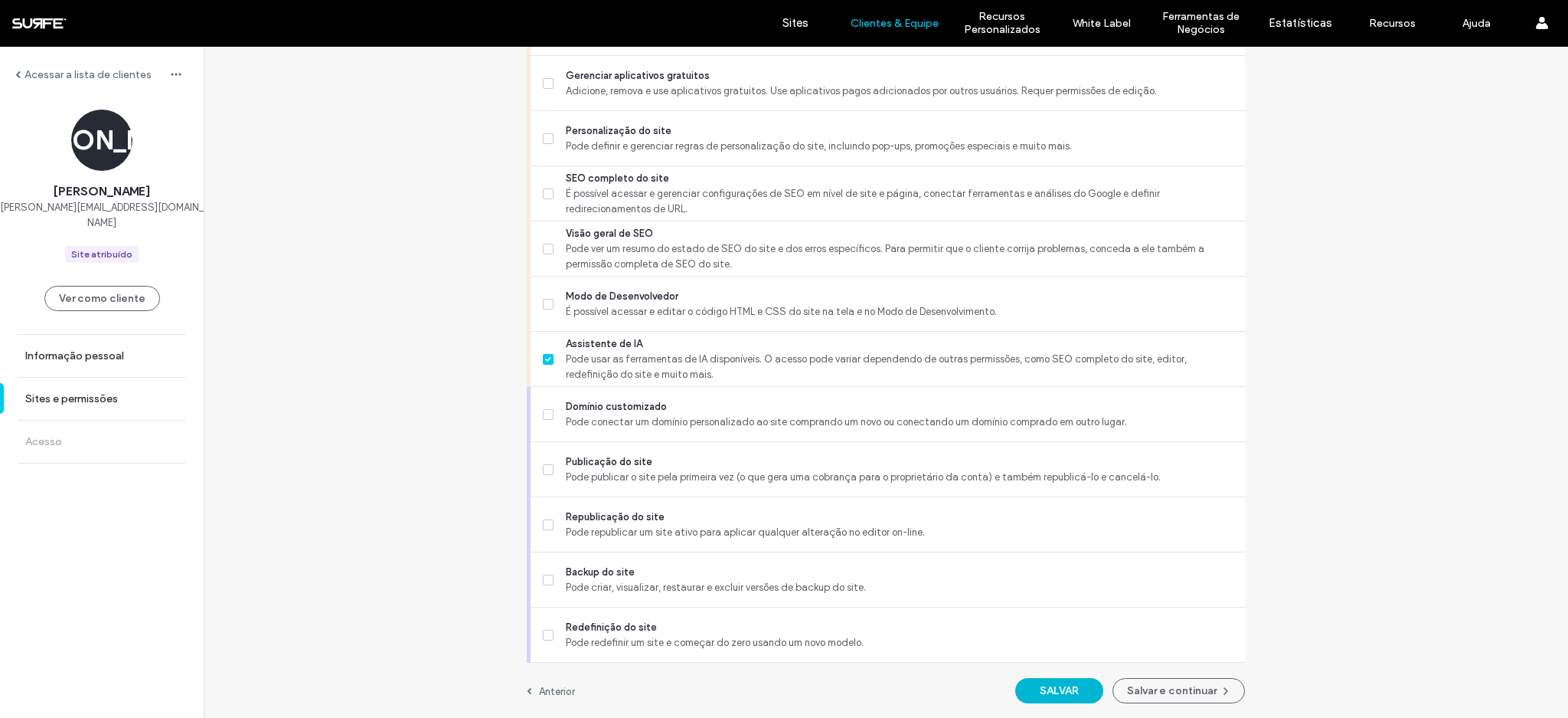
click at [1044, 698] on button "SALVAR" at bounding box center [1058, 690] width 88 height 25
click at [1168, 692] on button "Salvar e continuar" at bounding box center [1179, 690] width 133 height 25
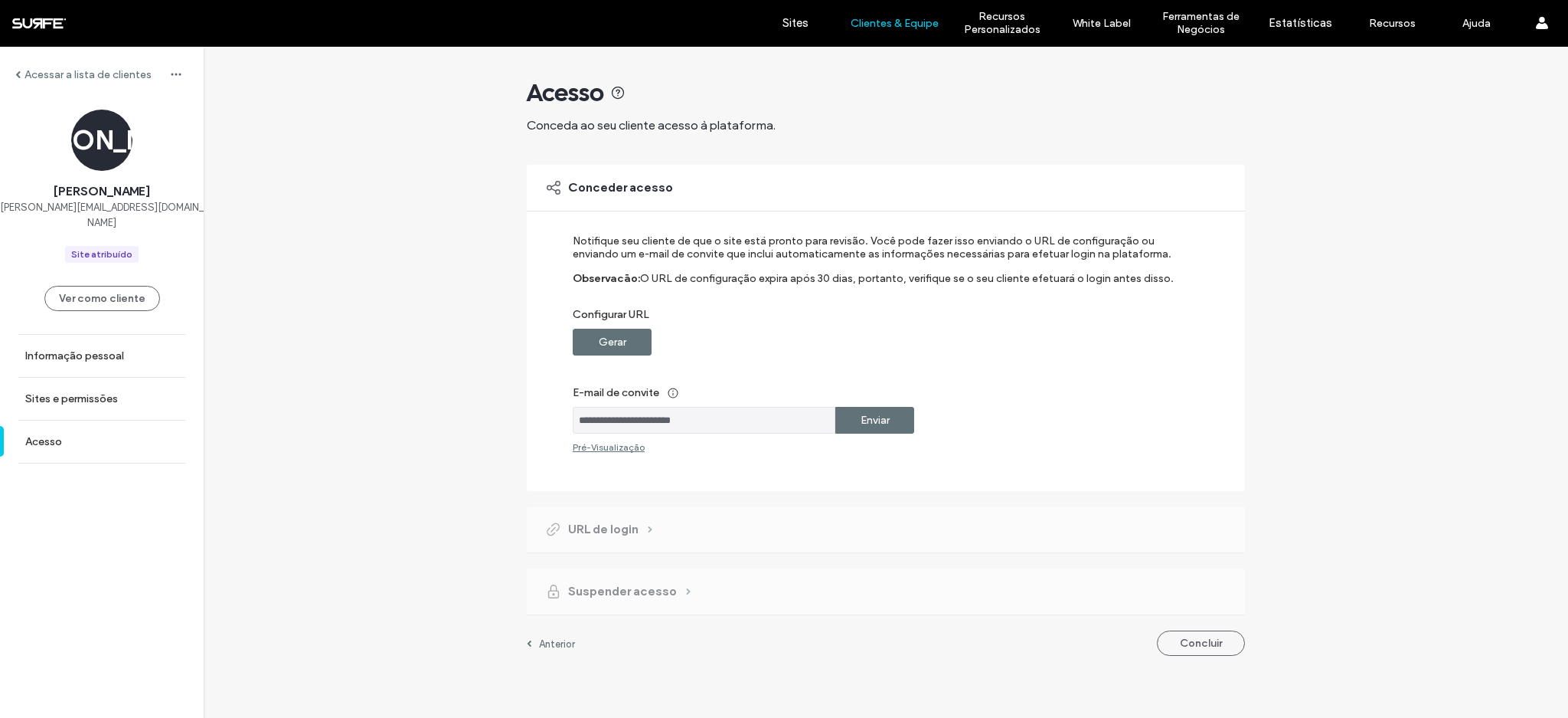
click at [877, 423] on label "Enviar" at bounding box center [875, 420] width 29 height 28
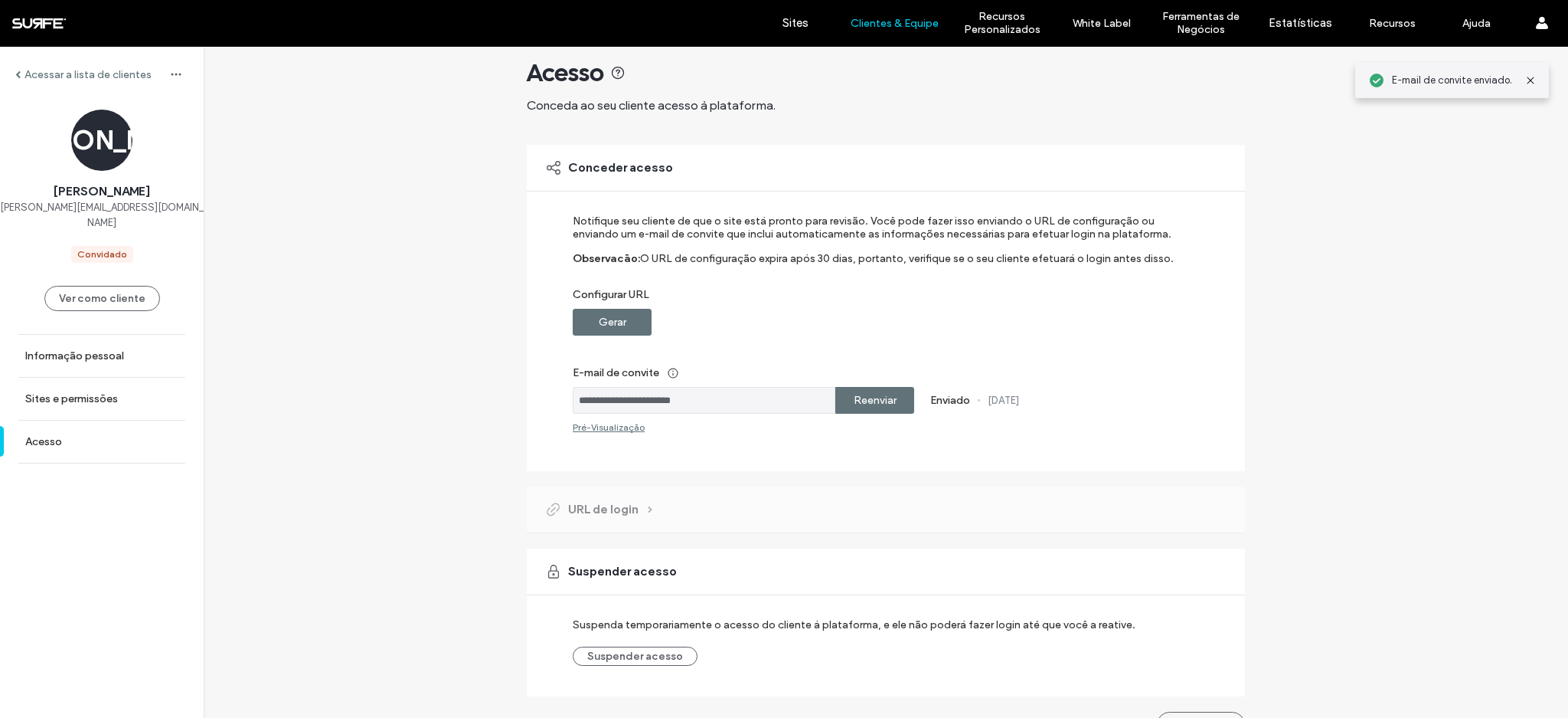
scroll to position [53, 0]
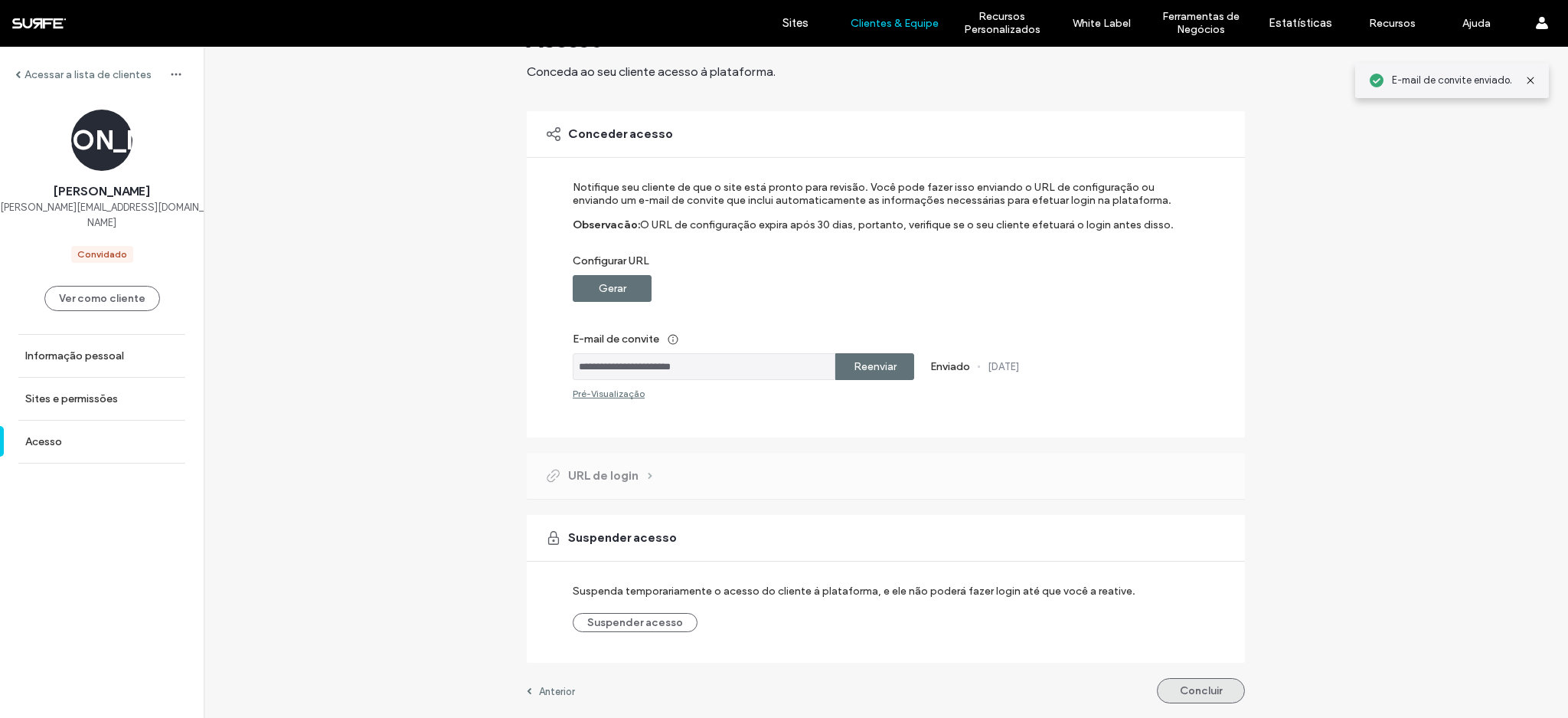
click at [1195, 692] on button "Concluir" at bounding box center [1200, 690] width 88 height 25
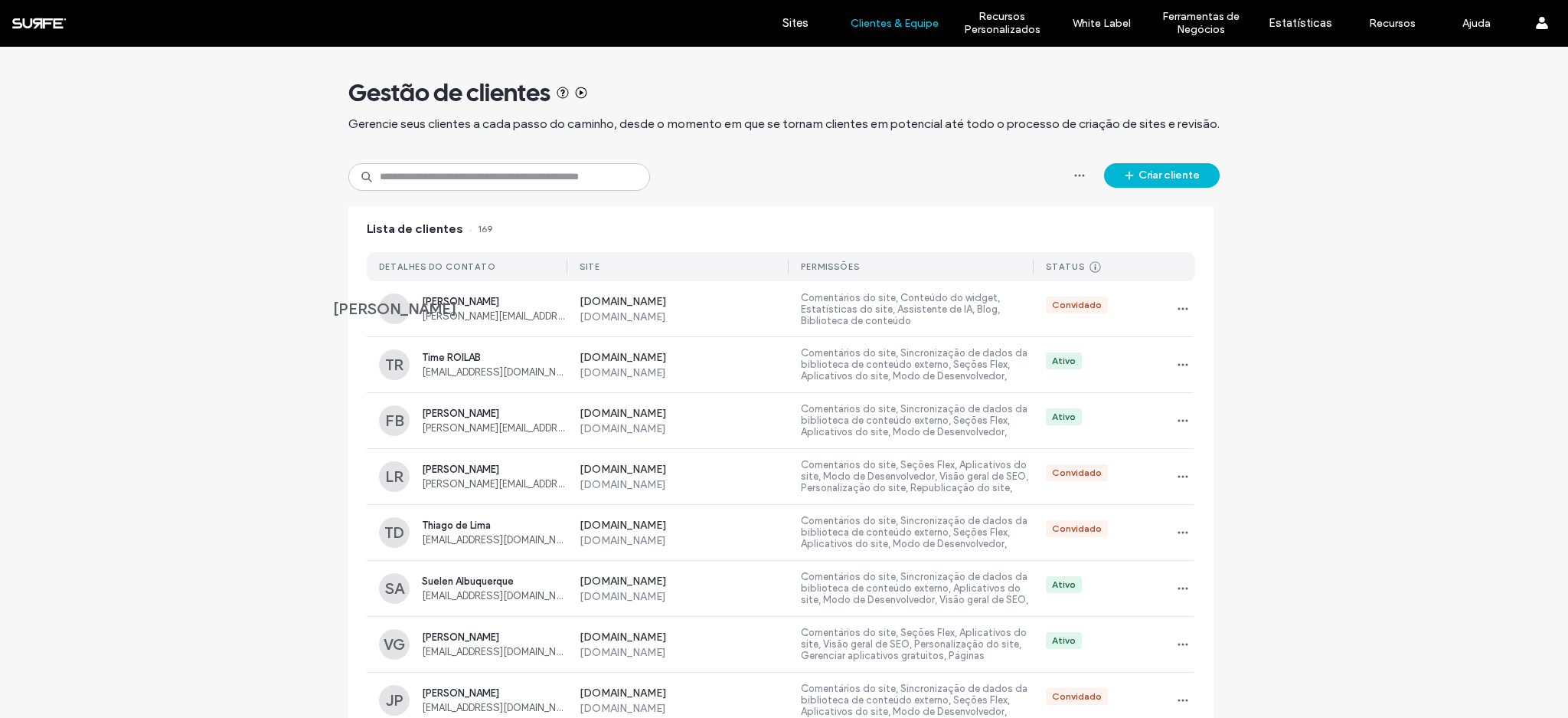
click at [1153, 172] on button "Criar cliente" at bounding box center [1161, 175] width 115 height 24
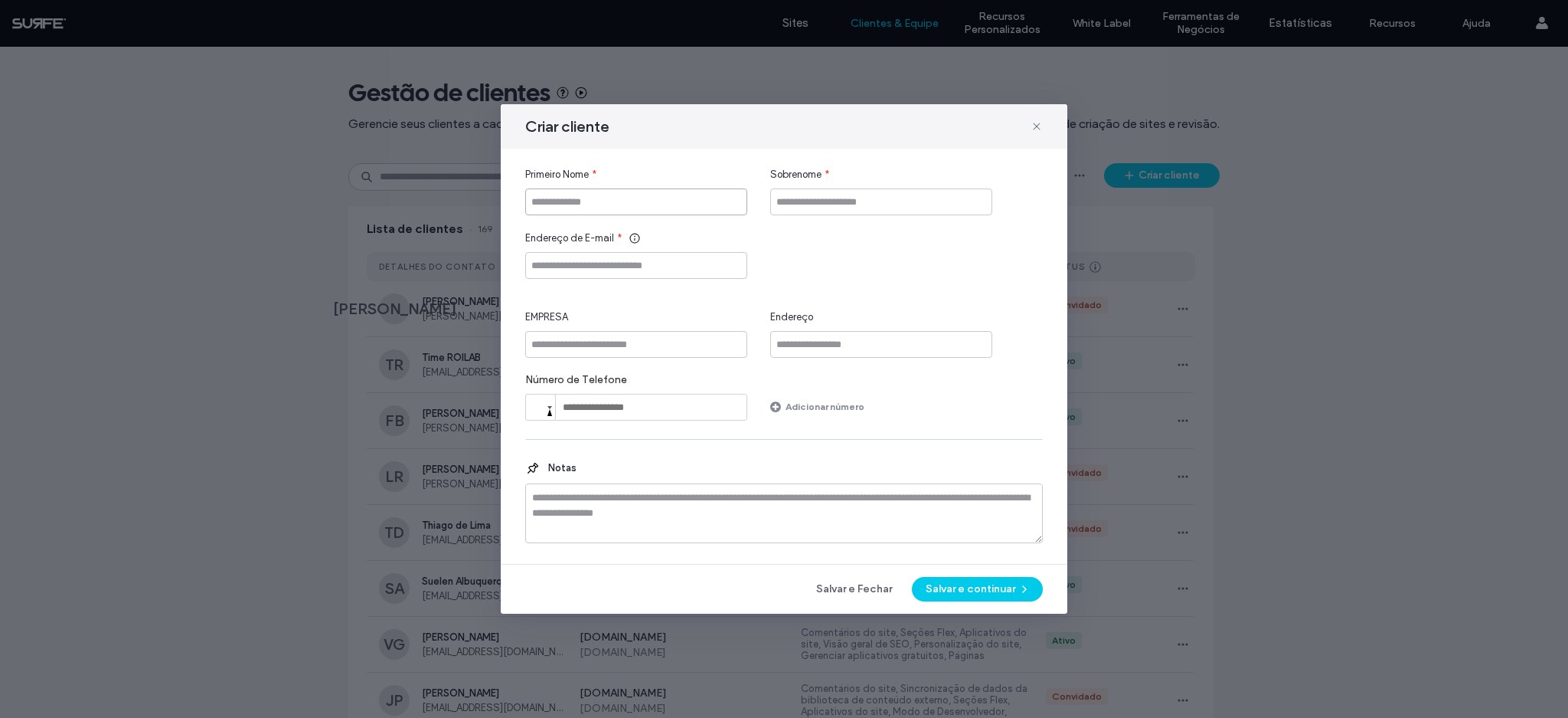
click at [591, 203] on input "Primeiro Nome" at bounding box center [637, 201] width 222 height 27
paste input "**********"
type input "**********"
click at [567, 262] on input "Endereço de E-mail" at bounding box center [637, 265] width 222 height 27
paste input "**********"
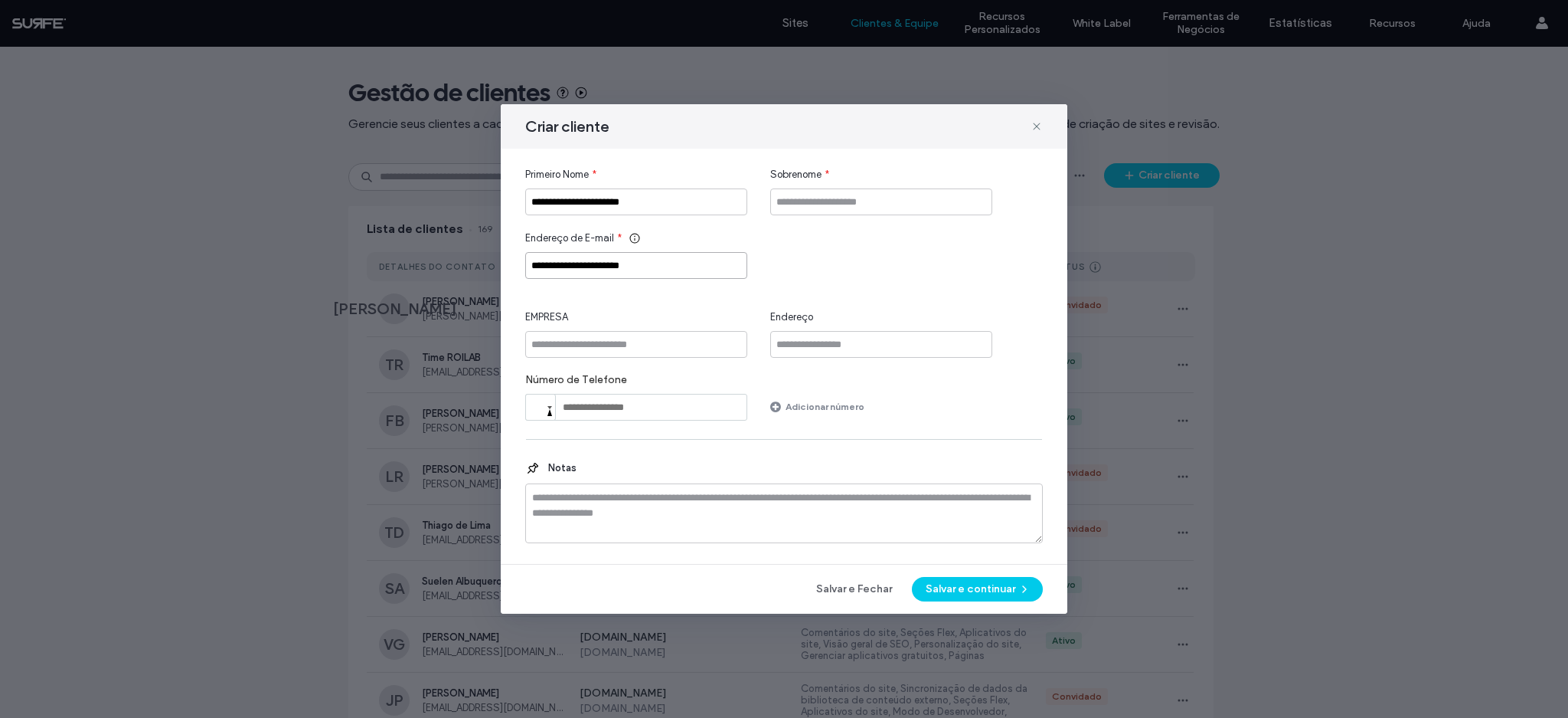
type input "**********"
click at [586, 202] on input "**********" at bounding box center [637, 201] width 222 height 27
type input "*****"
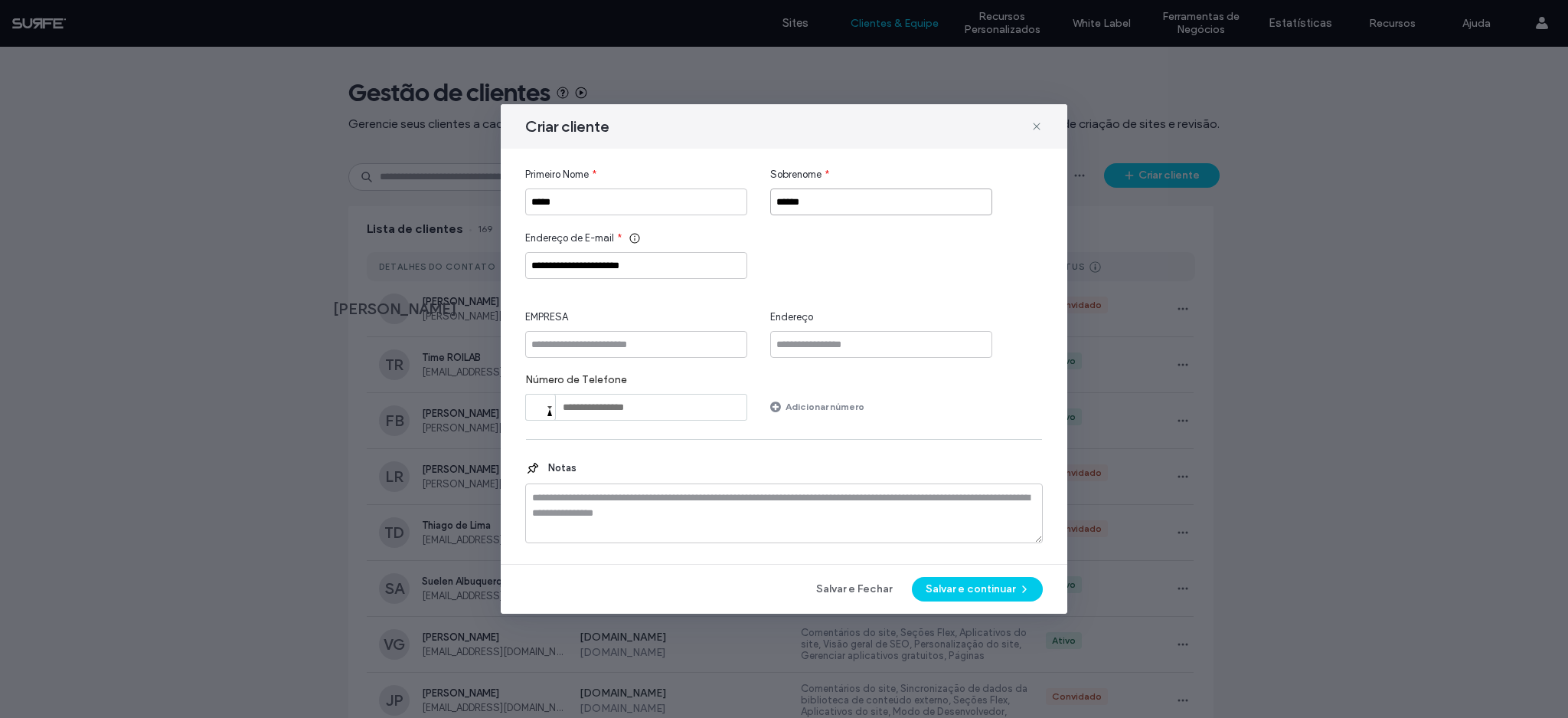
type input "******"
click at [665, 337] on input "EMPRESA" at bounding box center [637, 344] width 222 height 27
type input "******"
click at [1032, 593] on button "Salvar e continuar" at bounding box center [977, 588] width 131 height 24
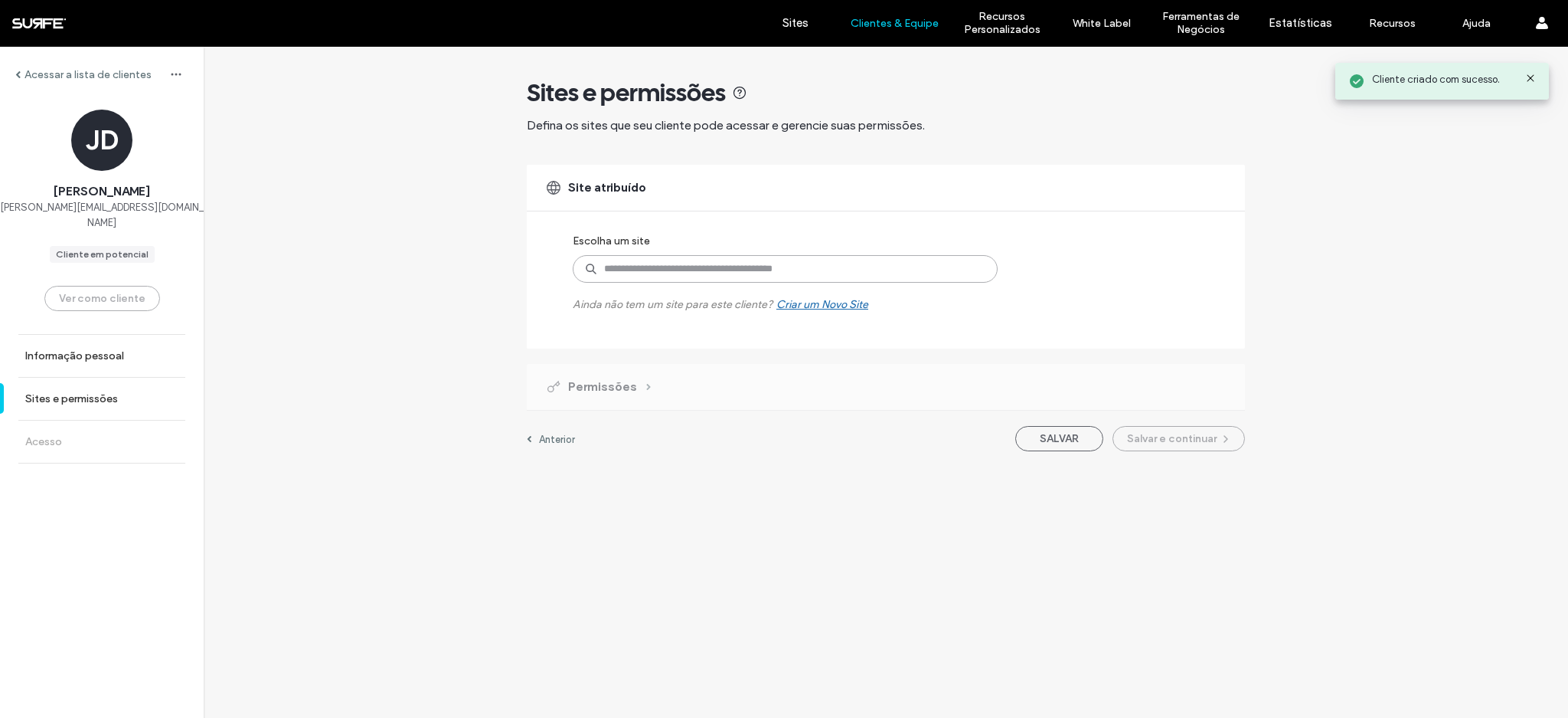
click at [753, 264] on input at bounding box center [784, 268] width 425 height 28
type input "******"
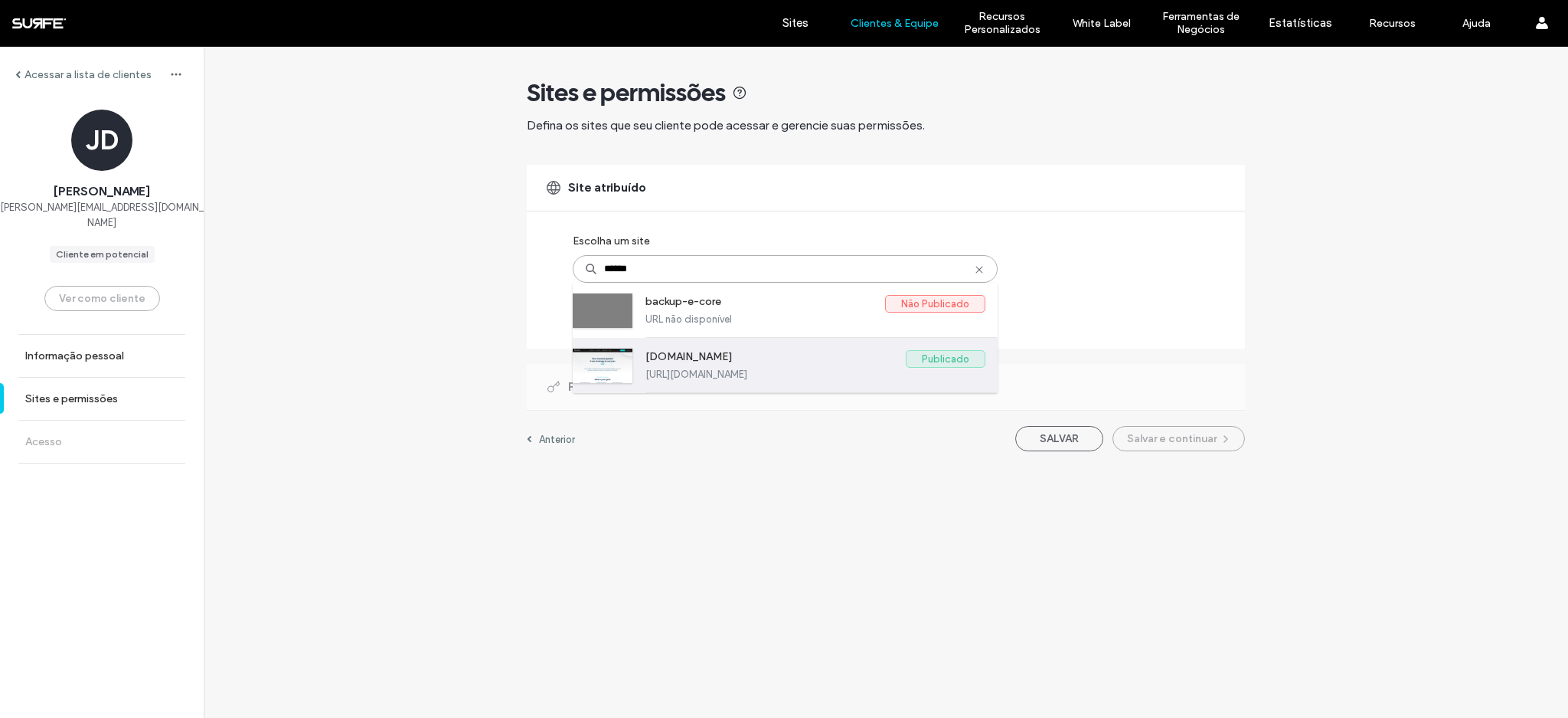
click at [799, 369] on label "https://www.e-core.com" at bounding box center [815, 374] width 340 height 12
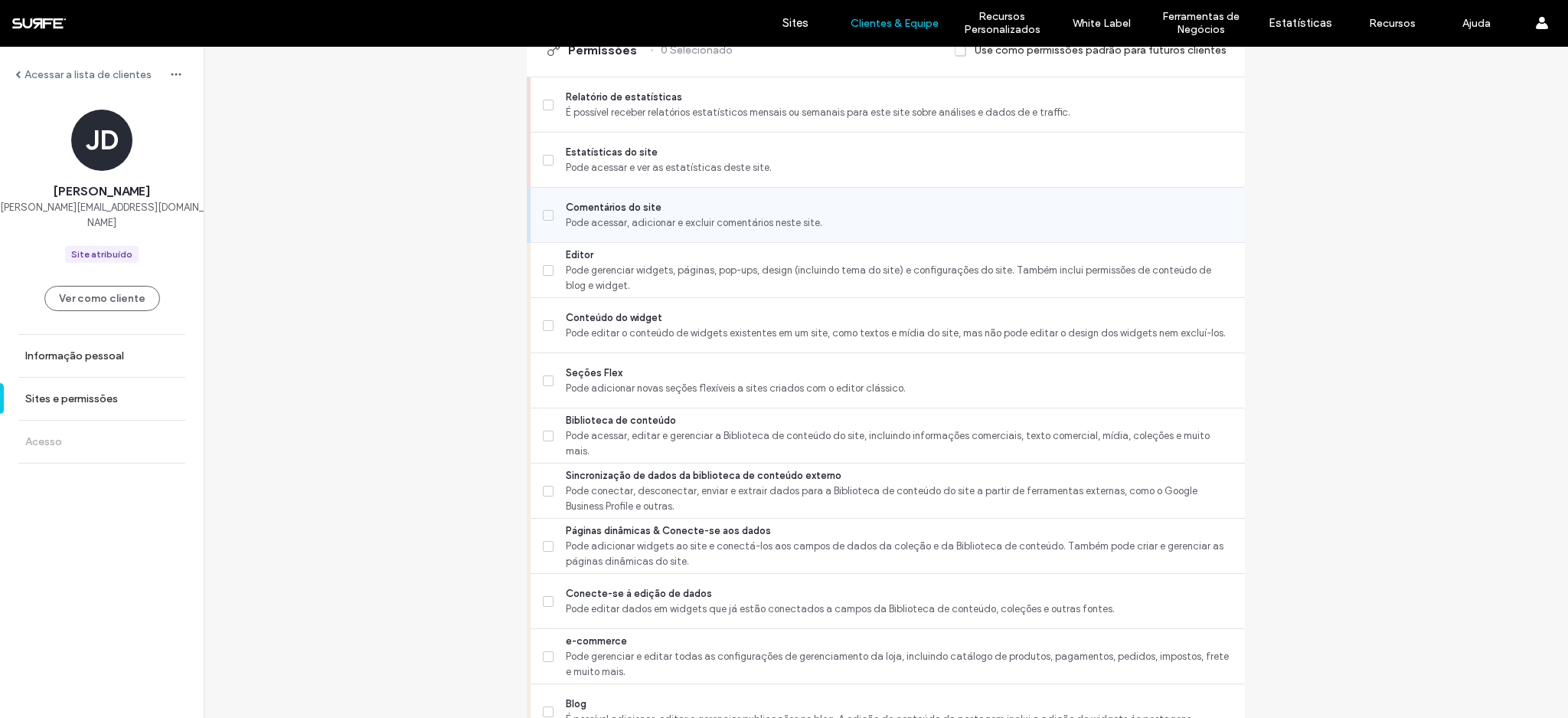
scroll to position [403, 0]
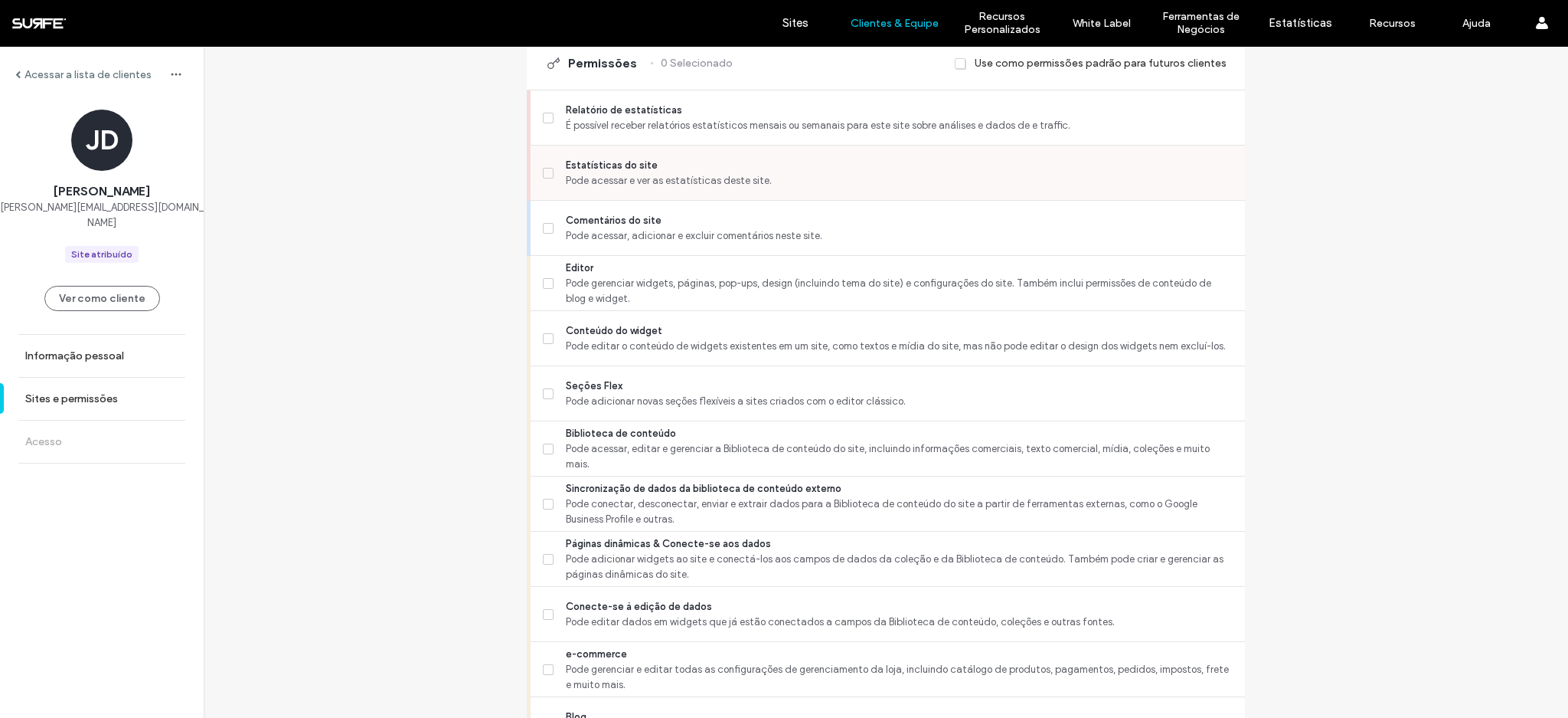
click at [596, 186] on span "Pode acessar e ver as estatísticas deste site." at bounding box center [899, 181] width 667 height 15
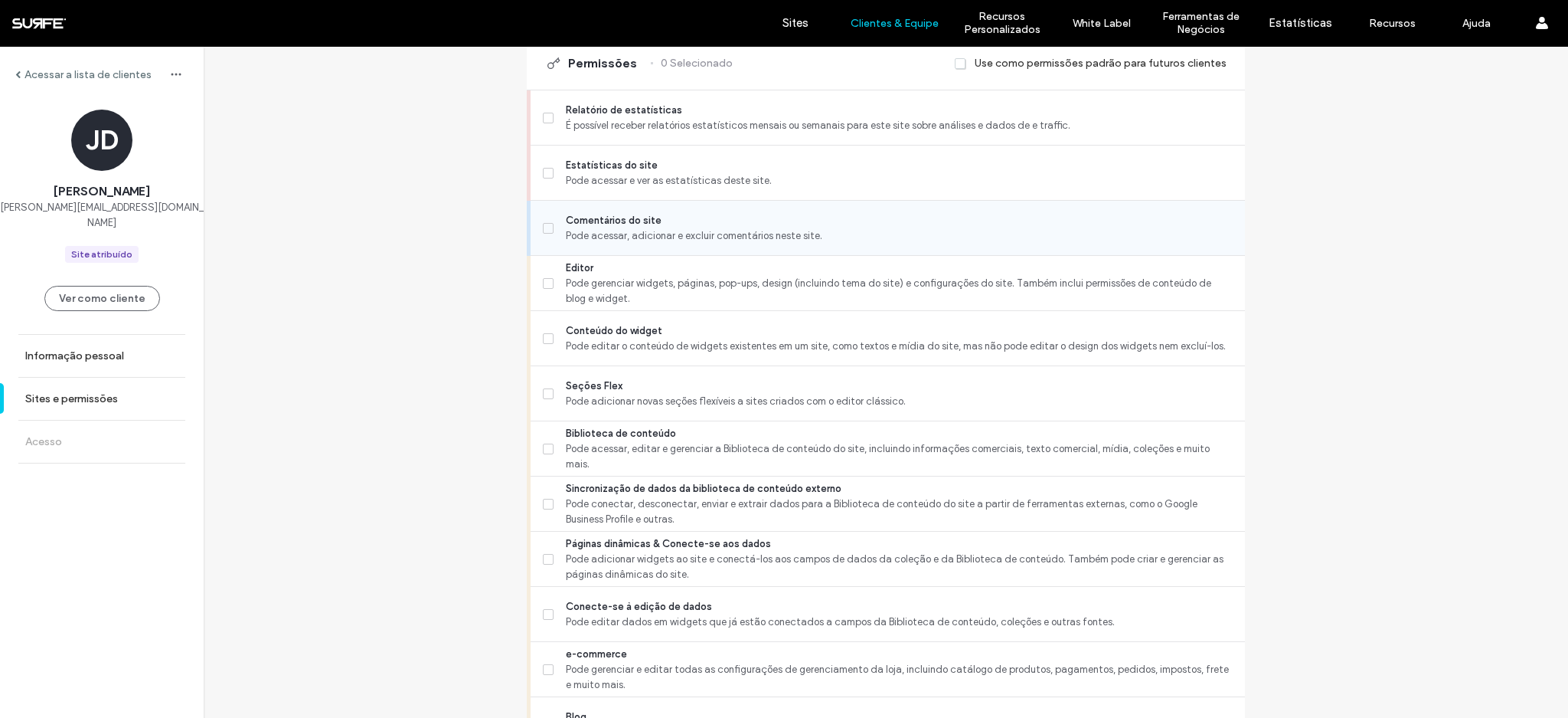
click at [590, 225] on span "Comentários do site" at bounding box center [899, 221] width 667 height 15
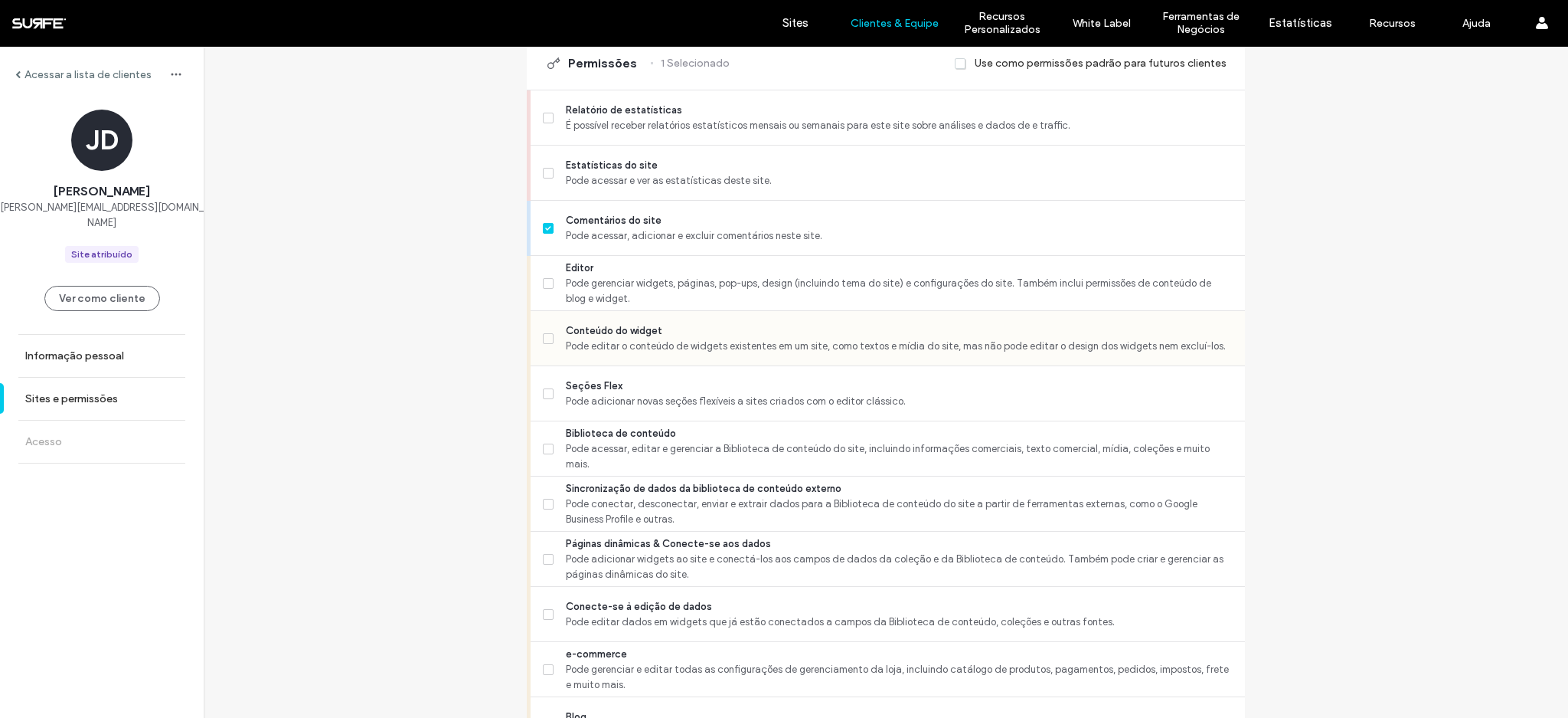
click at [591, 344] on span "Pode editar o conteúdo de widgets existentes em um site, como textos e mídia do…" at bounding box center [899, 346] width 667 height 15
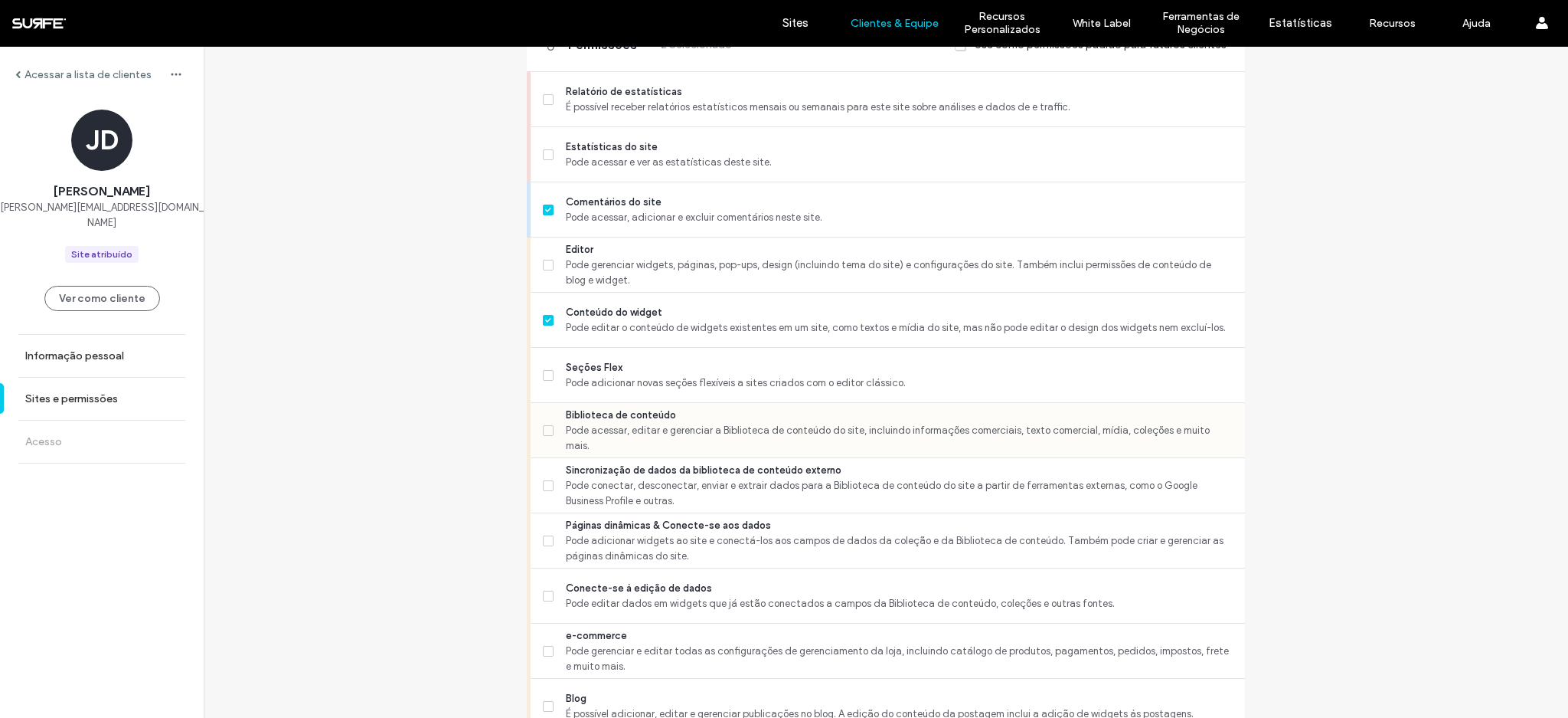
click at [606, 435] on span "Pode acessar, editar e gerenciar a Biblioteca de conteúdo do site, incluindo in…" at bounding box center [899, 438] width 667 height 31
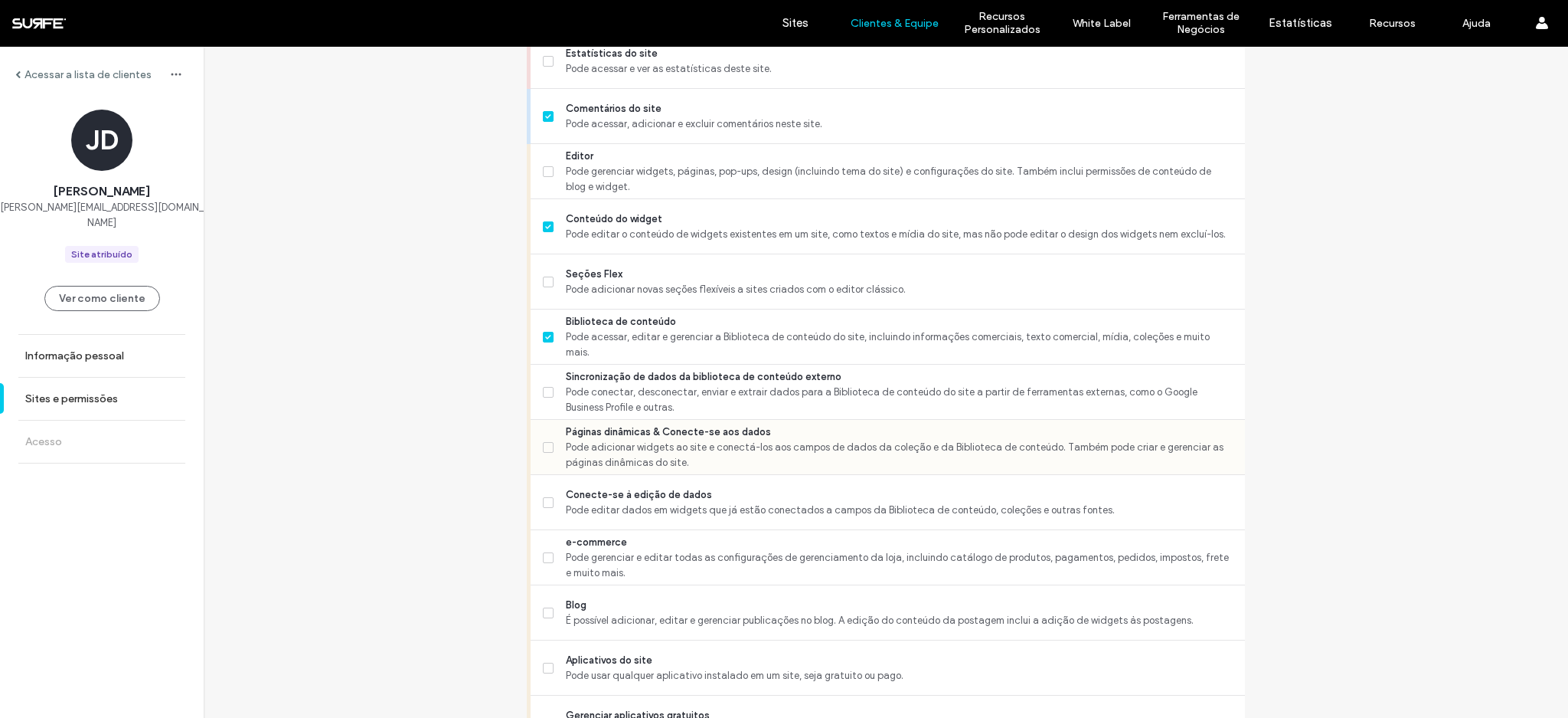
scroll to position [522, 0]
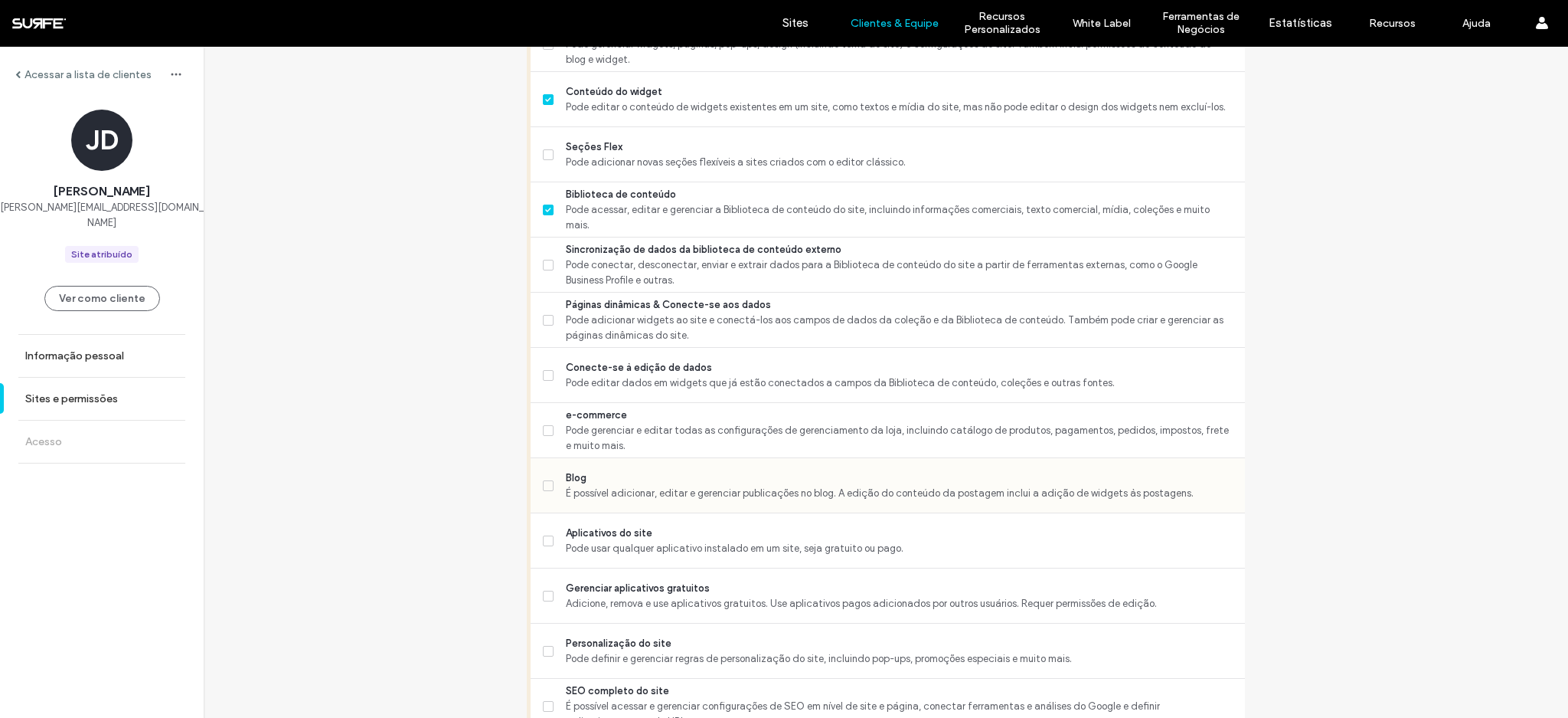
click at [611, 479] on span "Blog" at bounding box center [899, 478] width 667 height 15
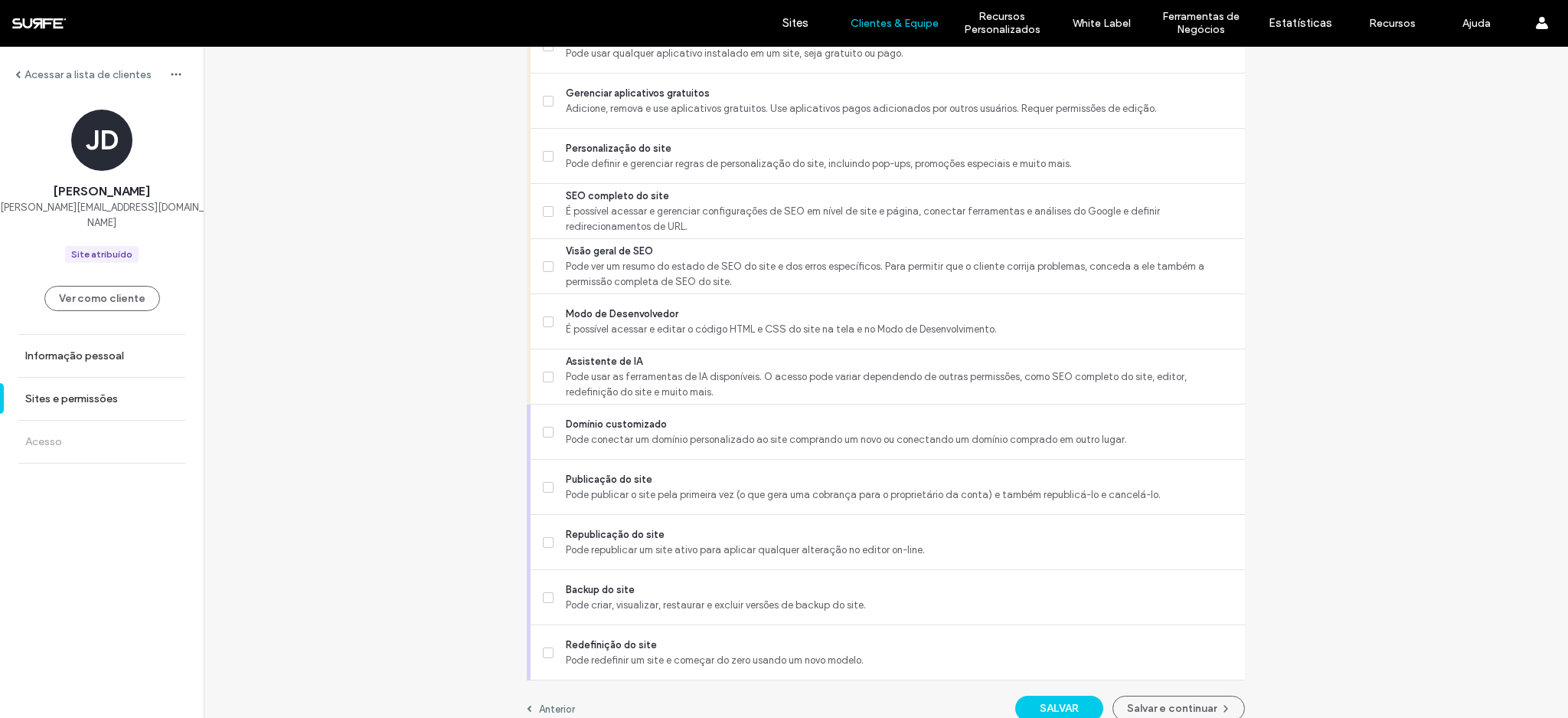
scroll to position [1154, 0]
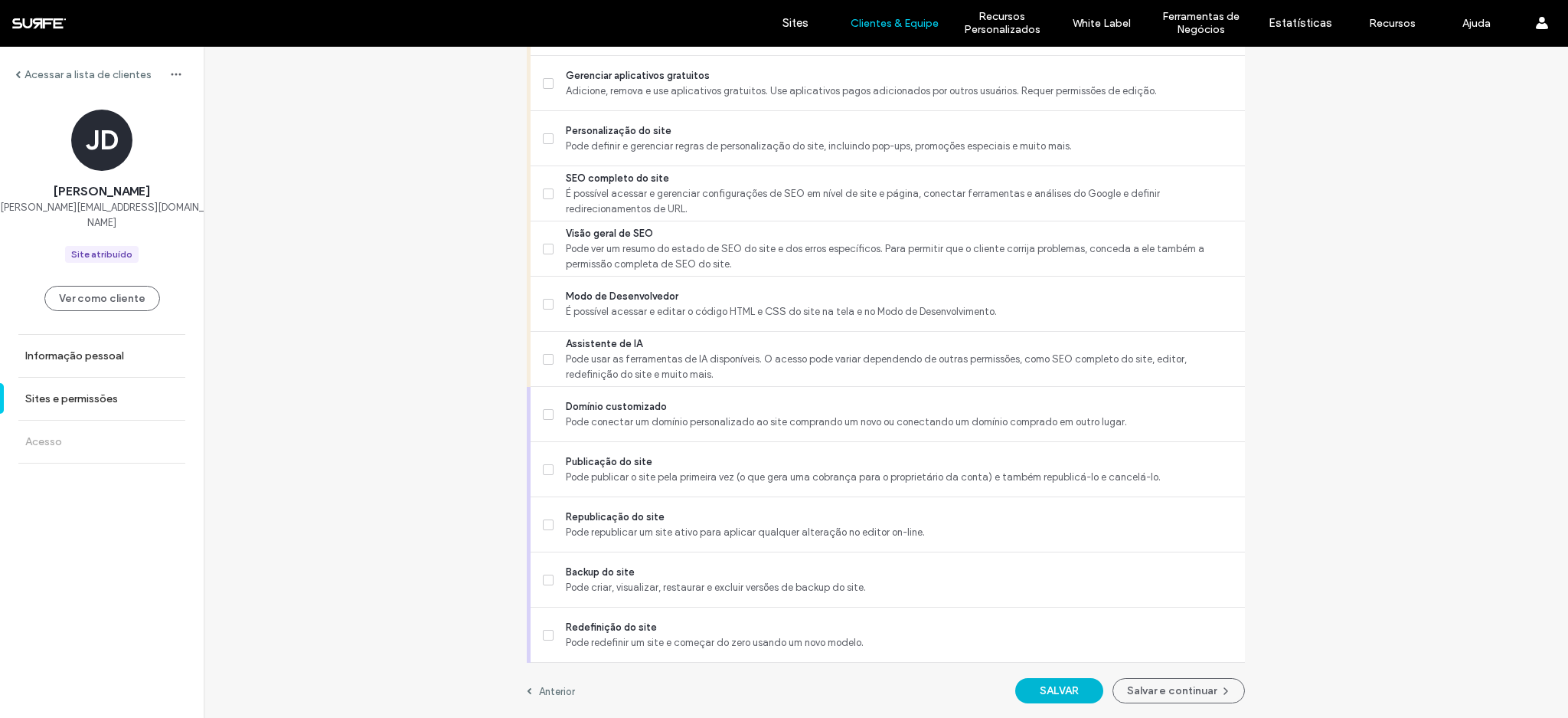
click at [1043, 697] on button "SALVAR" at bounding box center [1058, 690] width 88 height 25
click at [1171, 699] on button "Salvar e continuar" at bounding box center [1179, 690] width 133 height 25
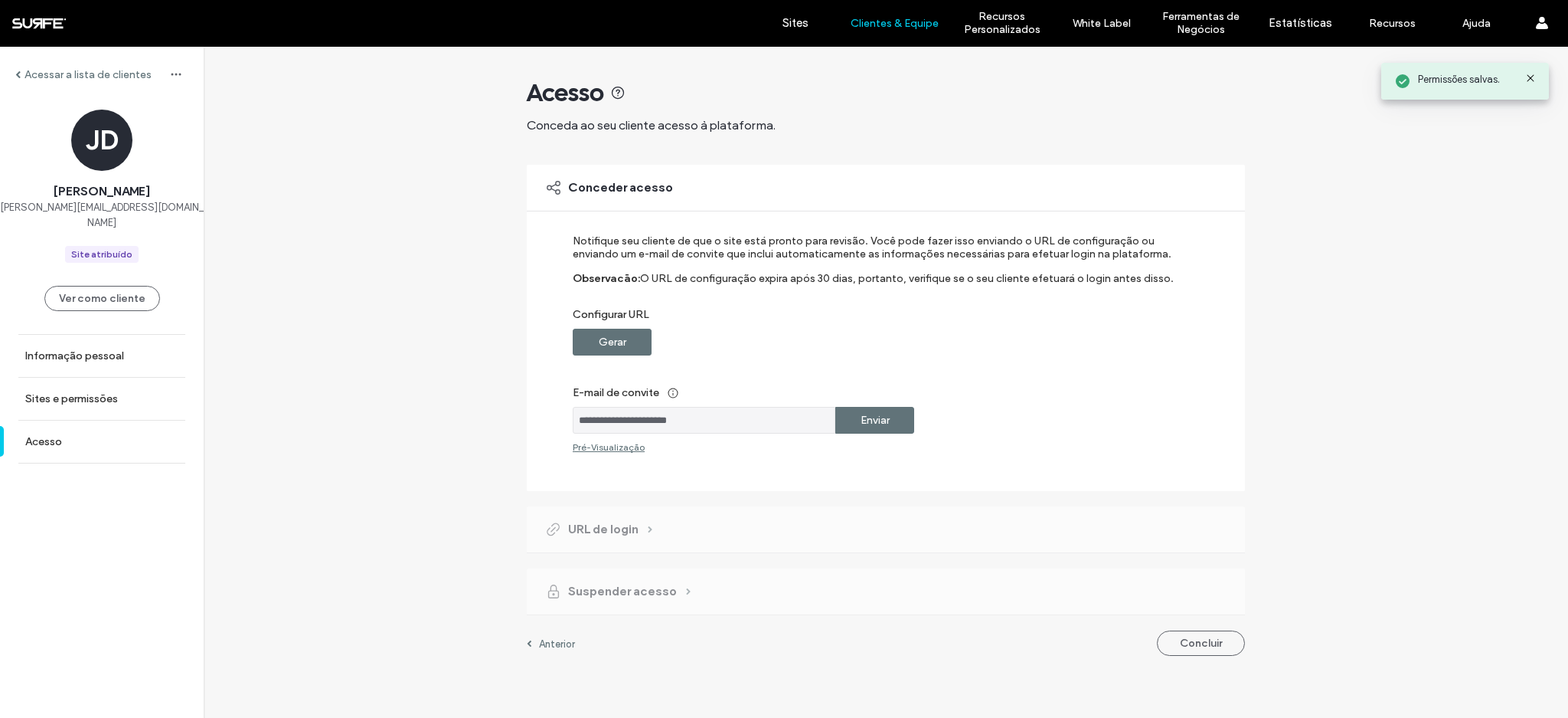
click at [886, 422] on label "Enviar" at bounding box center [875, 420] width 29 height 28
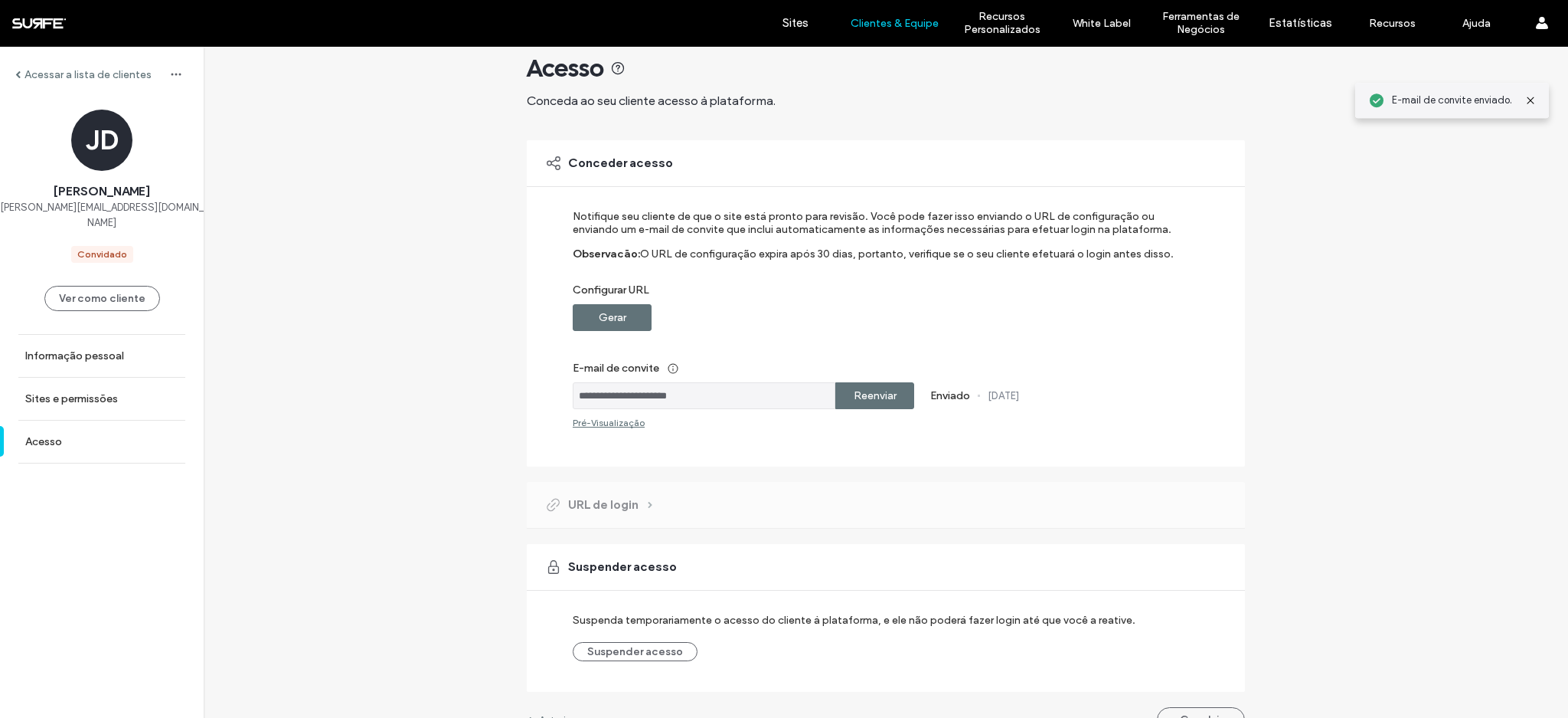
scroll to position [53, 0]
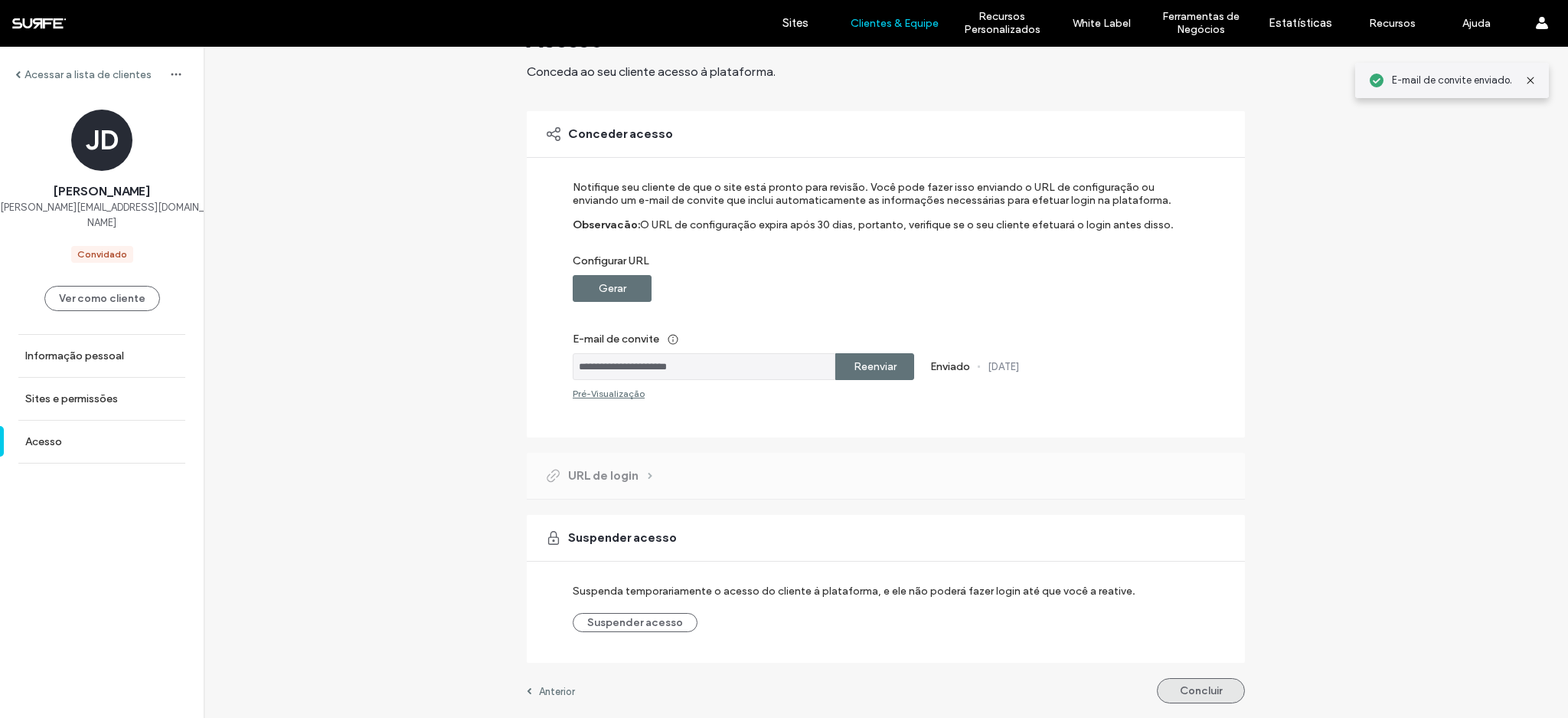
click at [1190, 695] on button "Concluir" at bounding box center [1200, 690] width 88 height 25
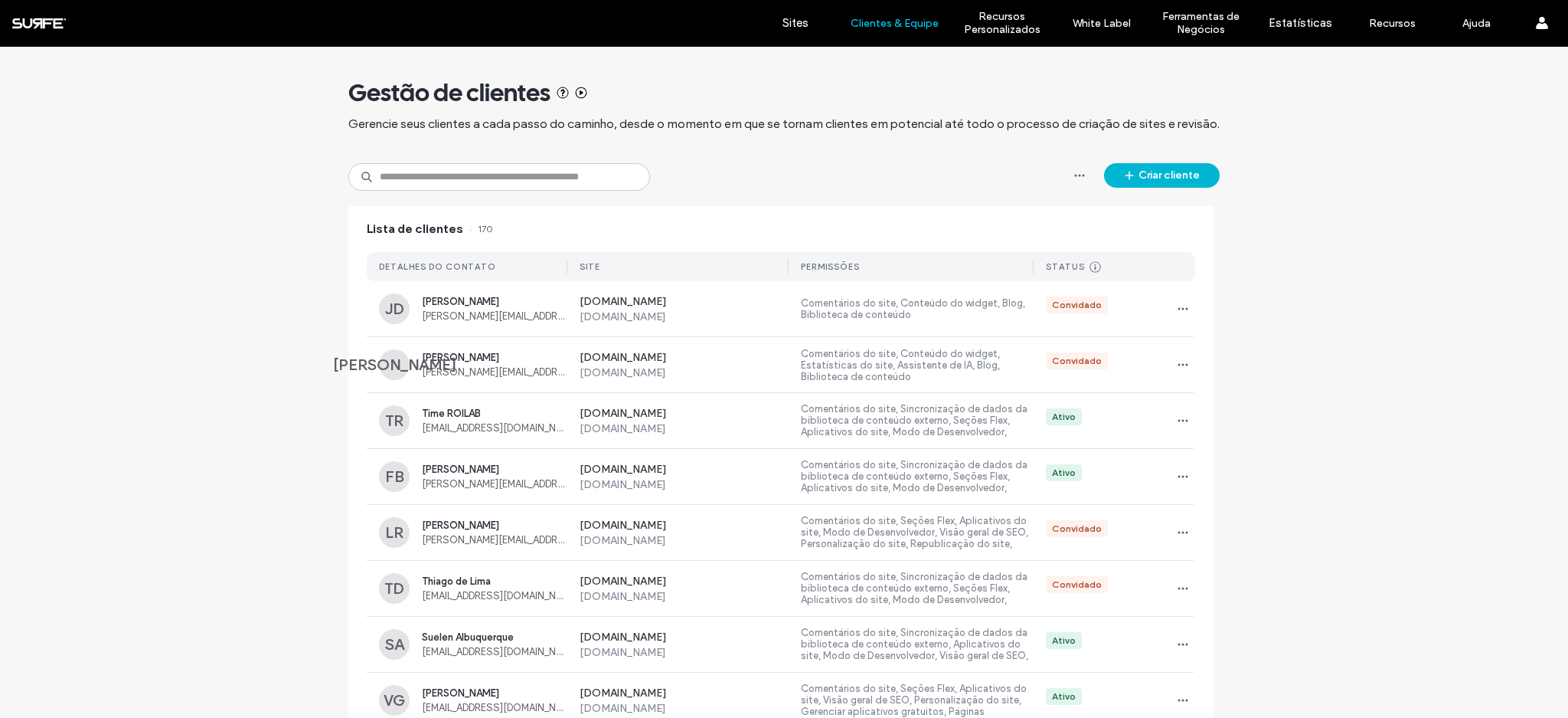
click at [1134, 179] on button "Criar cliente" at bounding box center [1161, 175] width 115 height 24
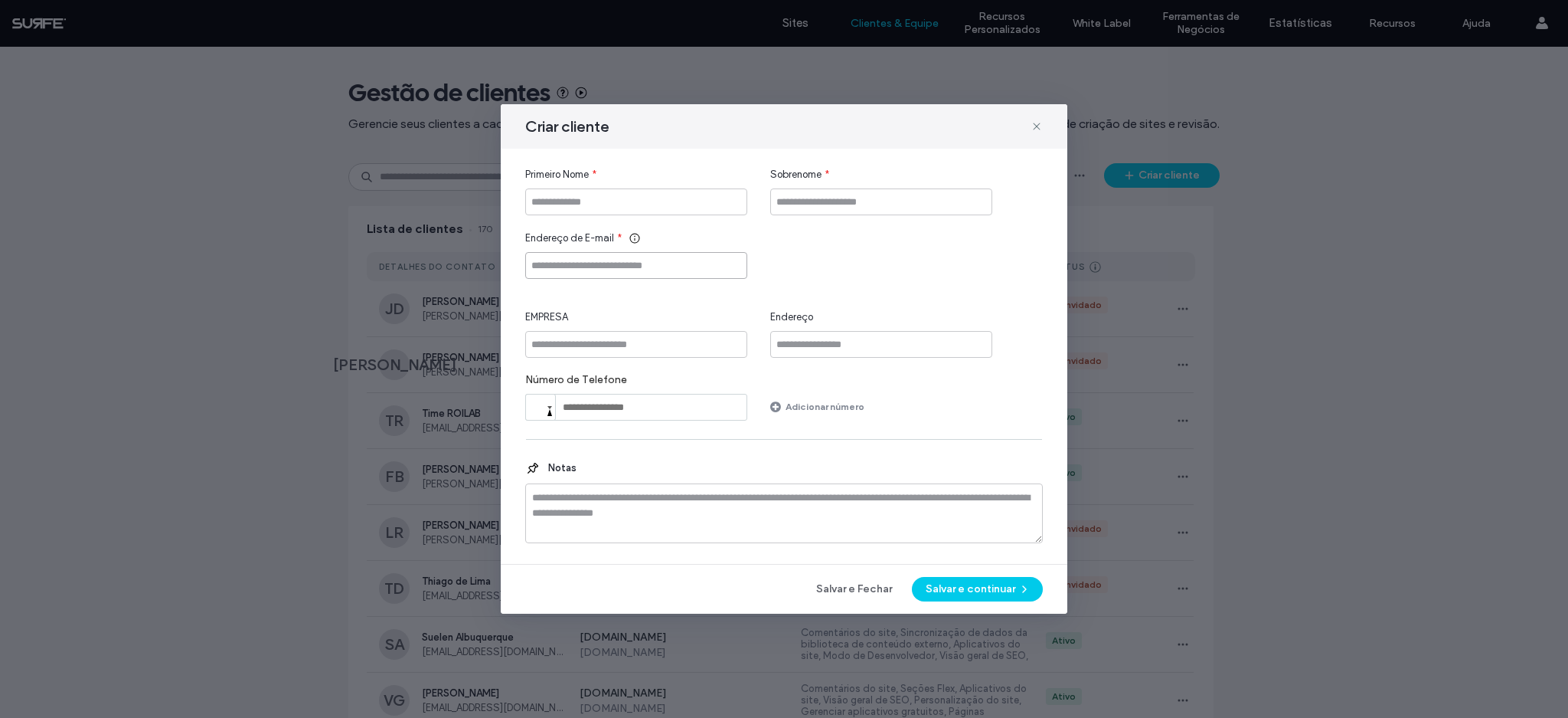
click at [563, 262] on input "Endereço de E-mail" at bounding box center [637, 265] width 222 height 27
paste input "**********"
type input "**********"
click at [600, 210] on input "Primeiro Nome" at bounding box center [637, 201] width 222 height 27
type input "*****"
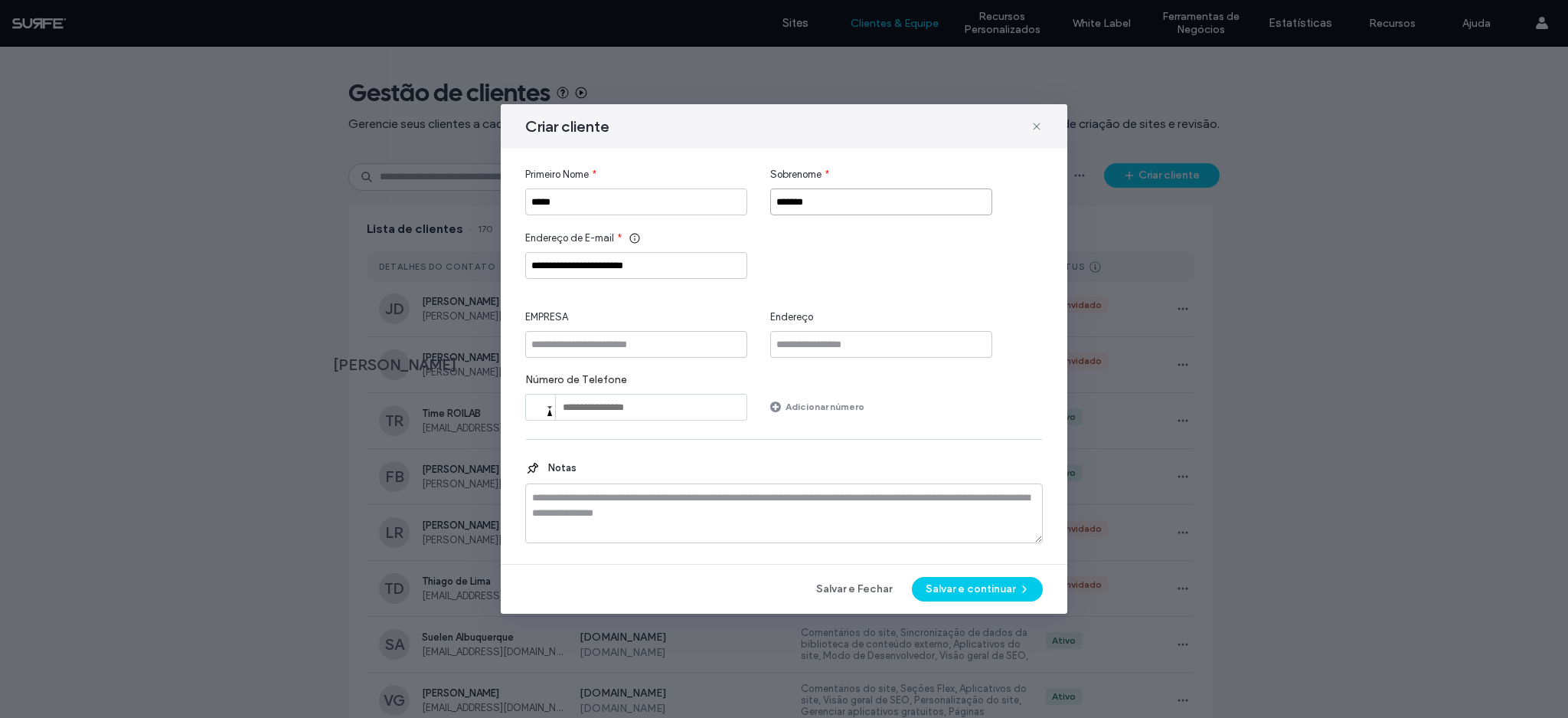
type input "*******"
click at [626, 343] on input "EMPRESA" at bounding box center [637, 344] width 222 height 27
type input "******"
click at [967, 394] on div "Número de Telefone Phone Adicionar número" at bounding box center [784, 396] width 517 height 48
click at [987, 593] on button "Salvar e continuar" at bounding box center [977, 588] width 131 height 24
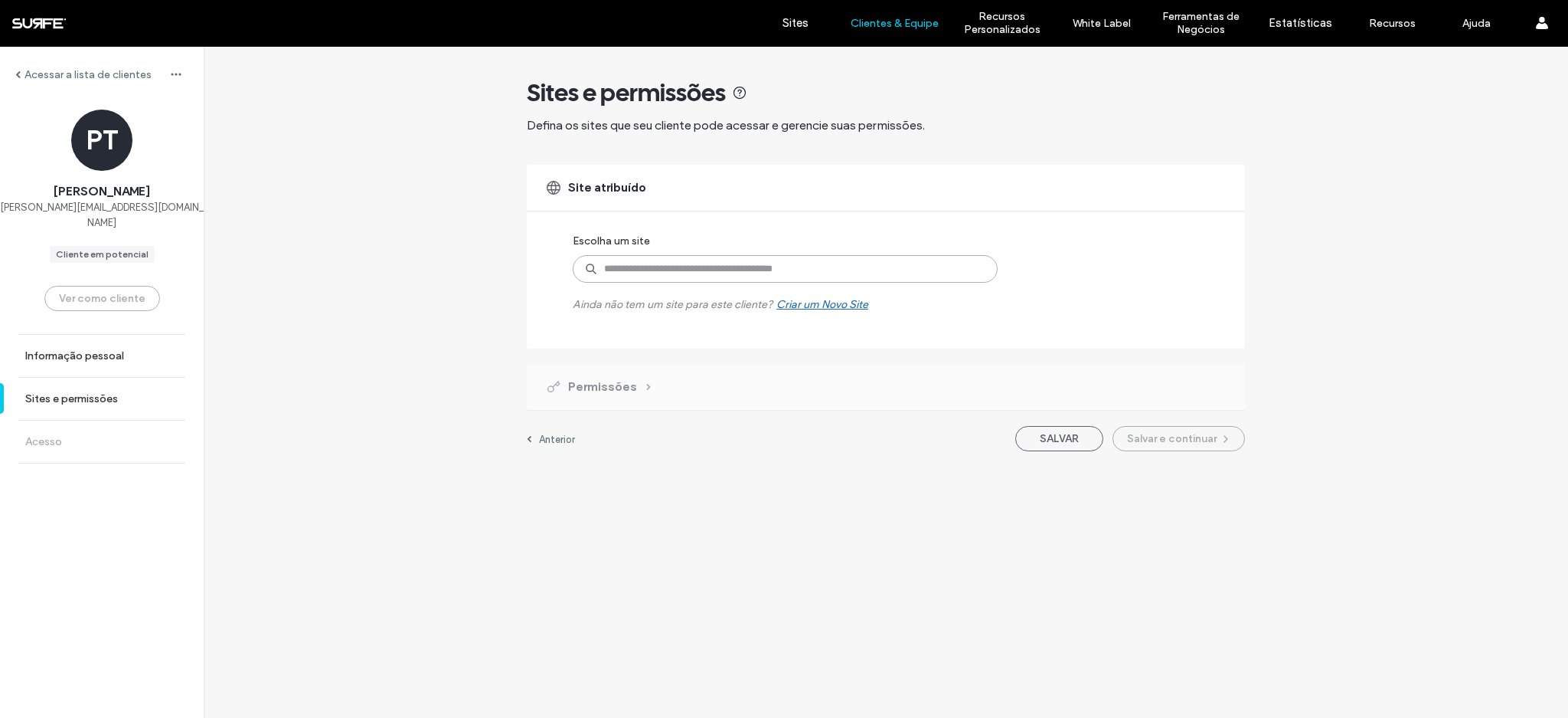
click at [667, 269] on input at bounding box center [784, 268] width 425 height 28
type input "******"
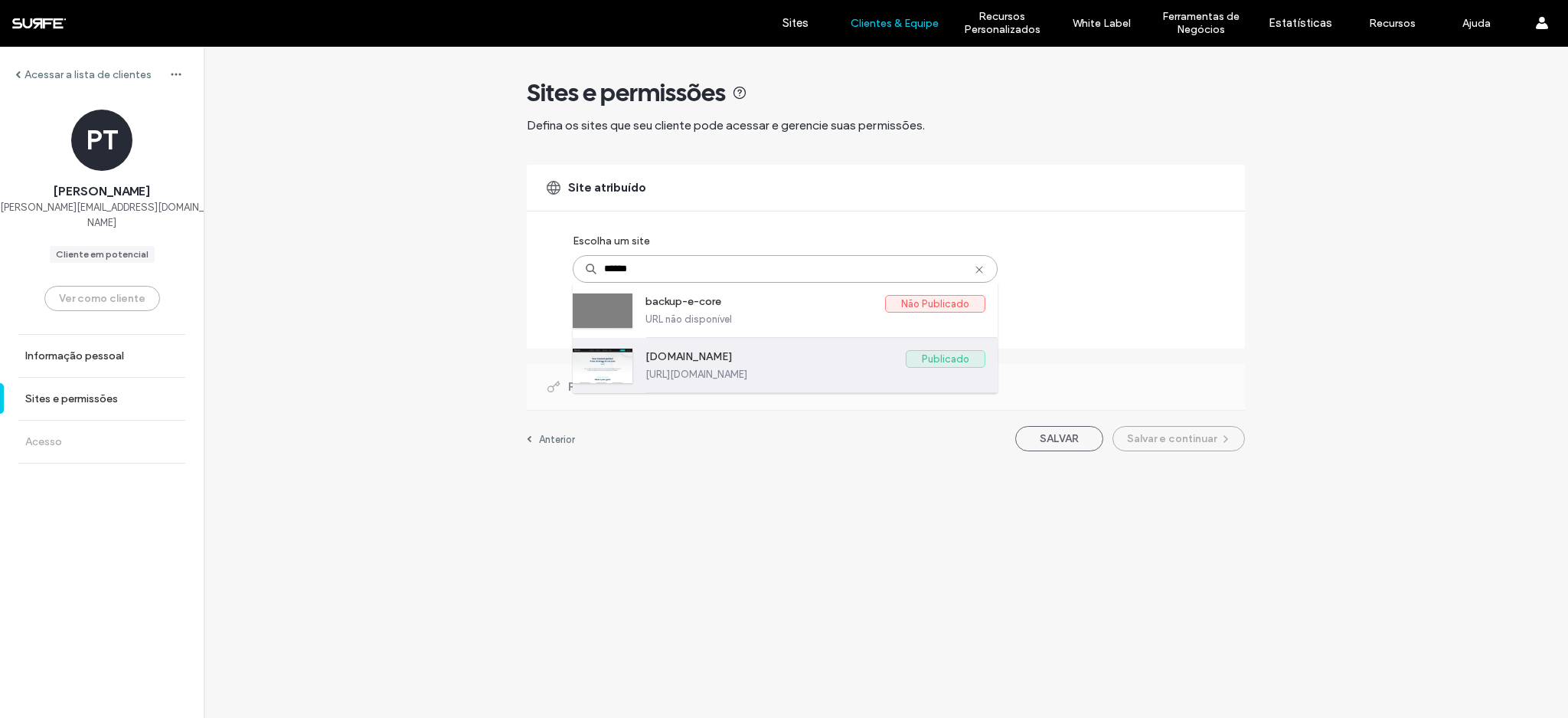
click at [743, 381] on div "www.e-core.com Publicado https://www.e-core.com" at bounding box center [815, 364] width 340 height 54
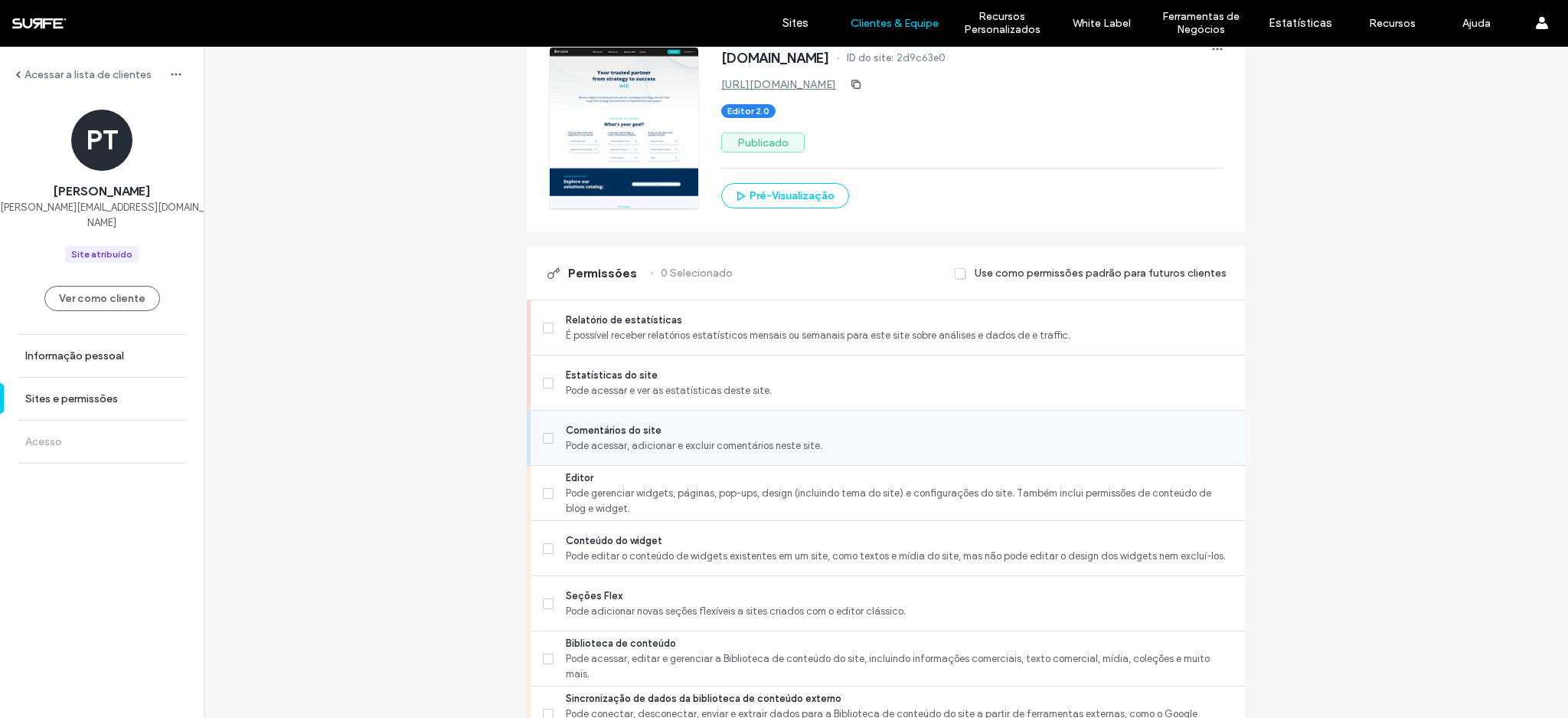
scroll to position [361, 0]
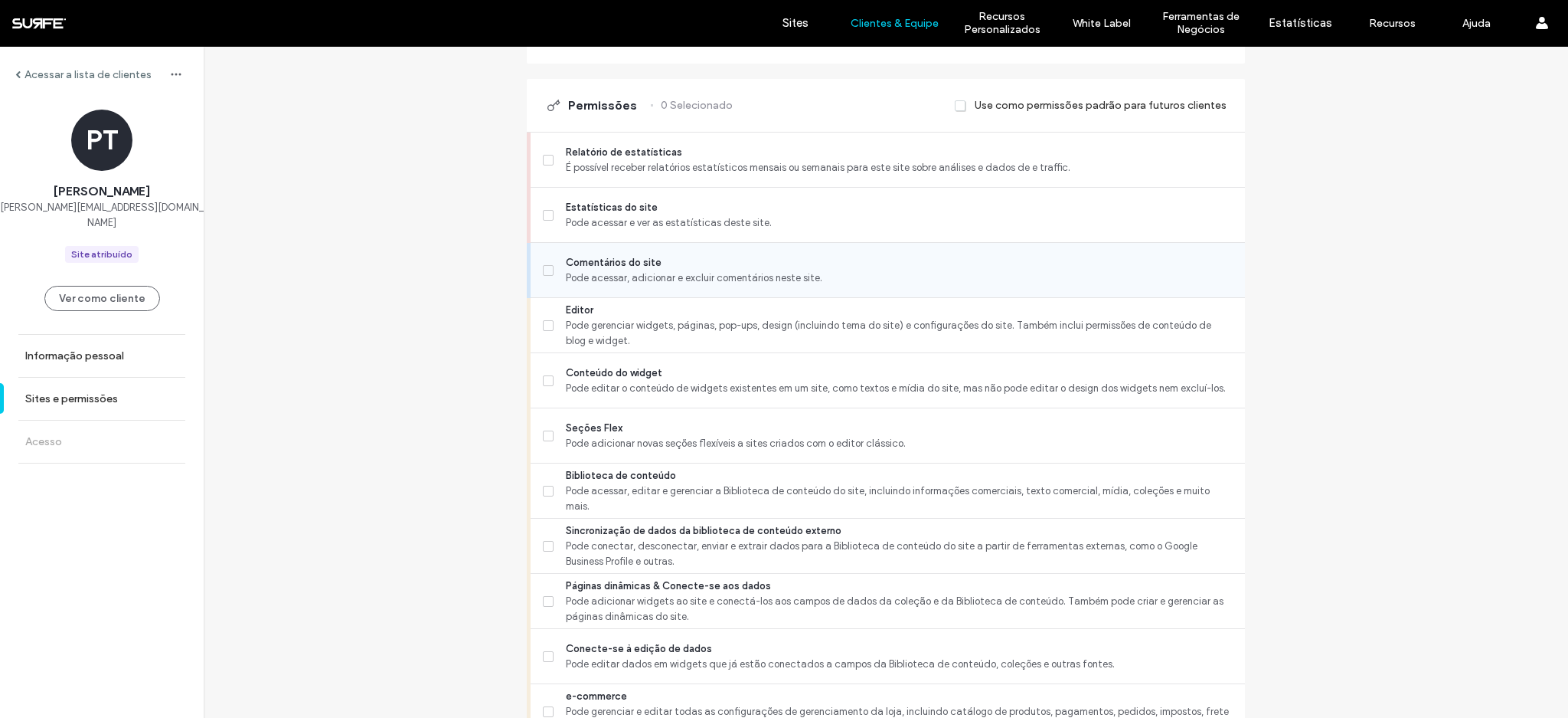
click at [620, 261] on span "Comentários do site" at bounding box center [899, 262] width 667 height 15
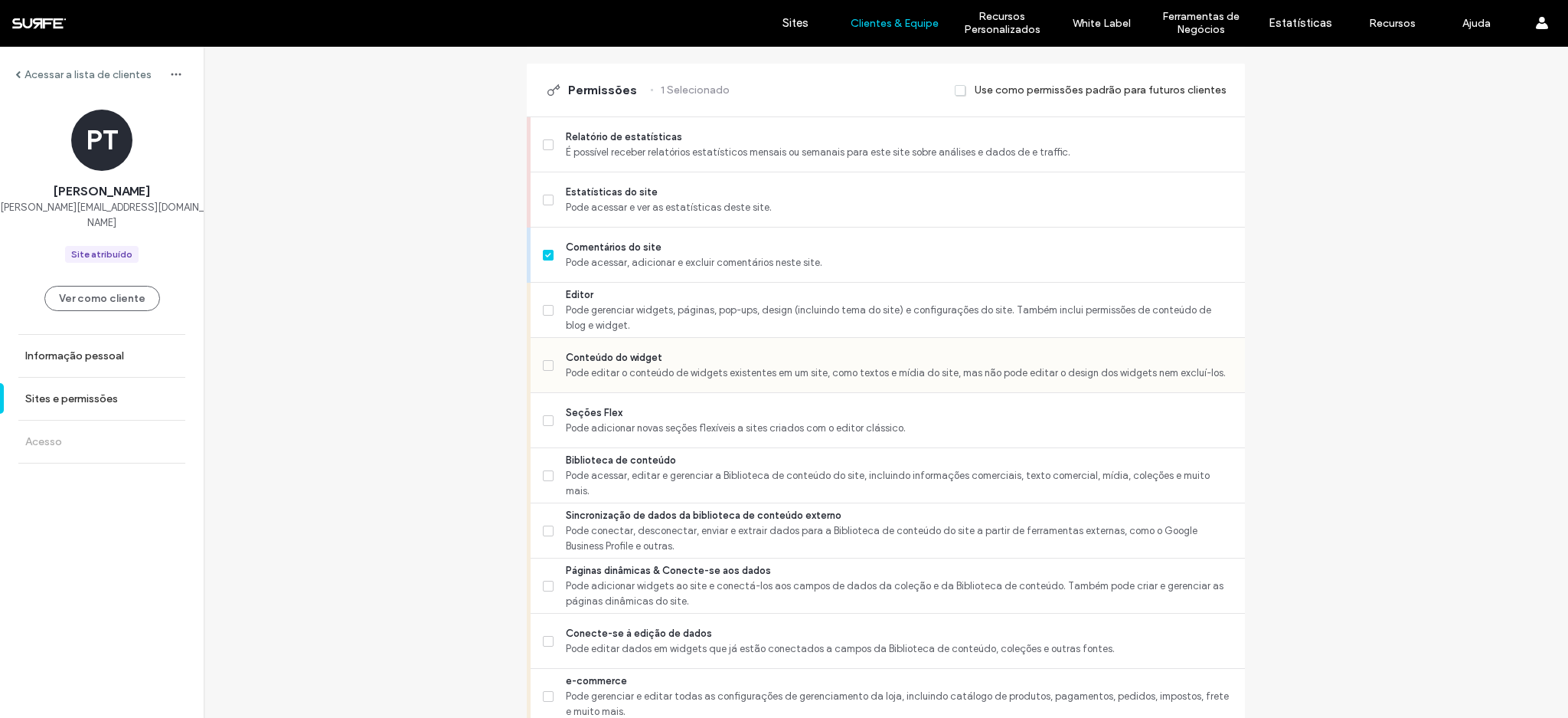
scroll to position [384, 0]
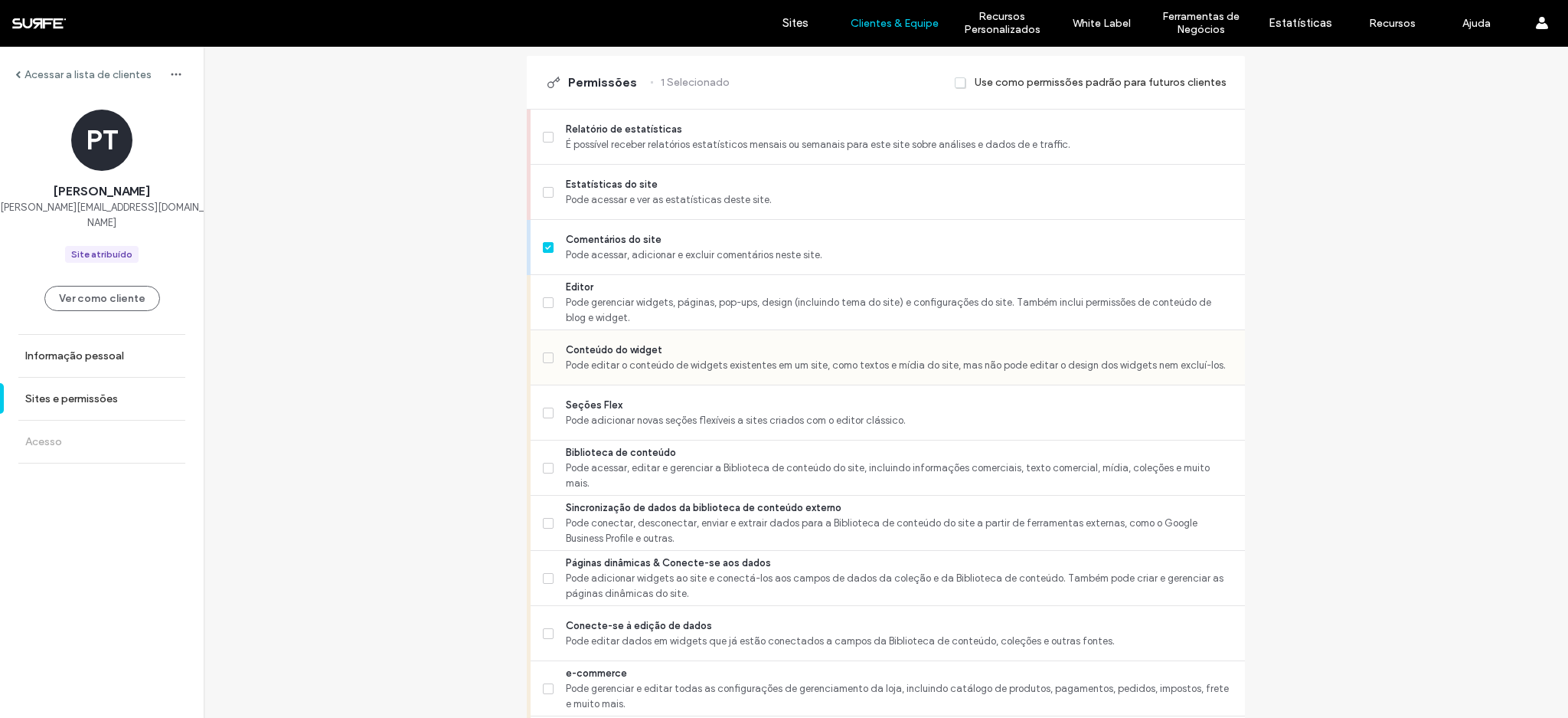
click at [661, 358] on span "Pode editar o conteúdo de widgets existentes em um site, como textos e mídia do…" at bounding box center [899, 365] width 667 height 15
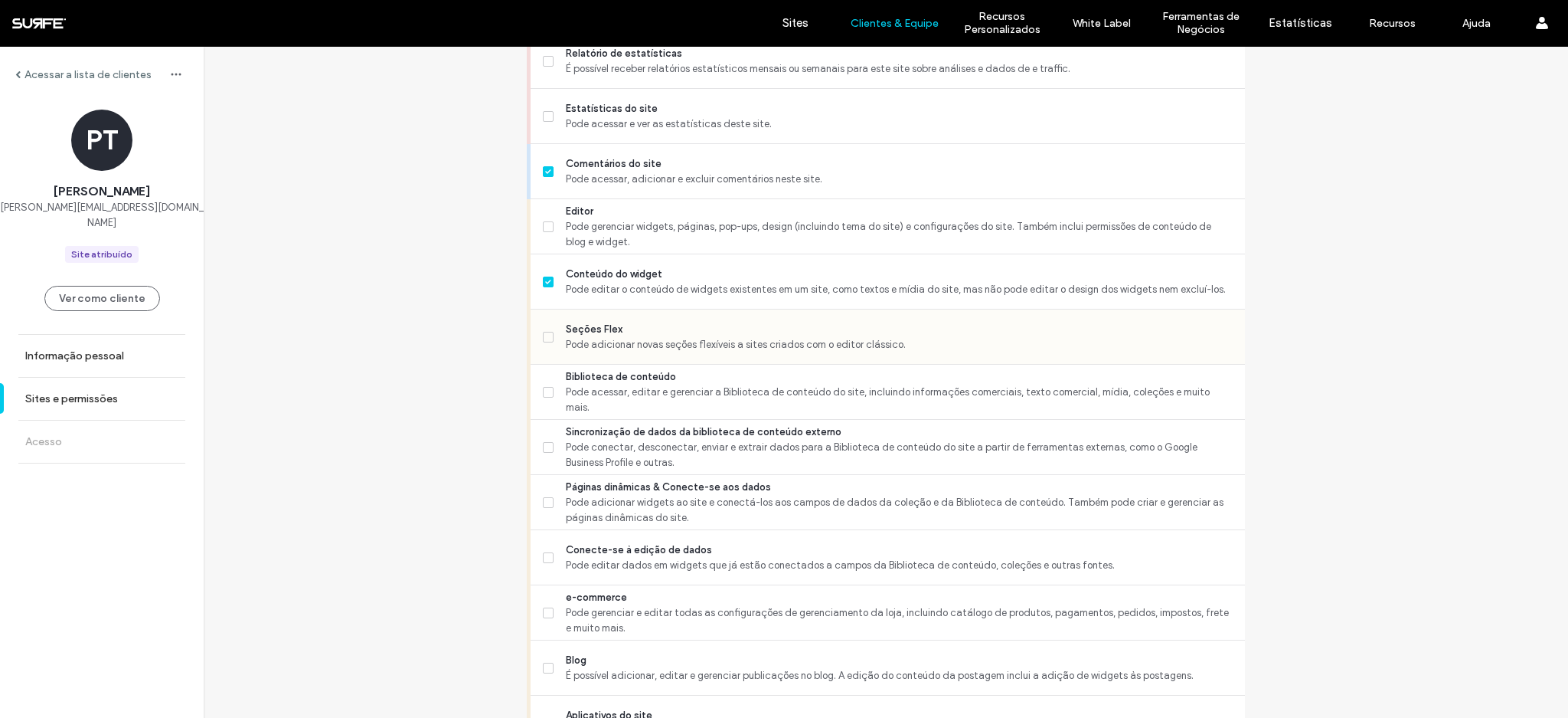
scroll to position [512, 0]
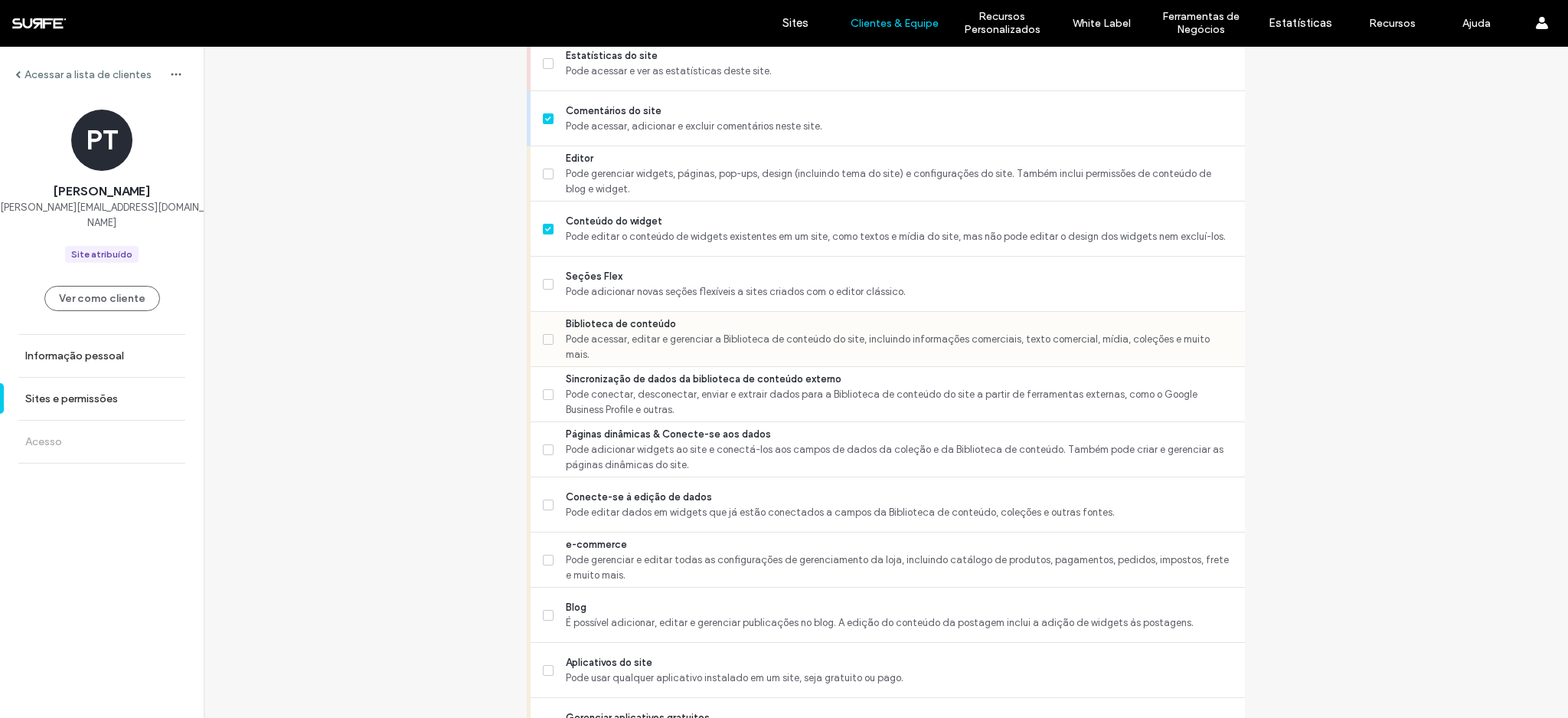
click at [721, 346] on span "Pode acessar, editar e gerenciar a Biblioteca de conteúdo do site, incluindo in…" at bounding box center [899, 347] width 667 height 31
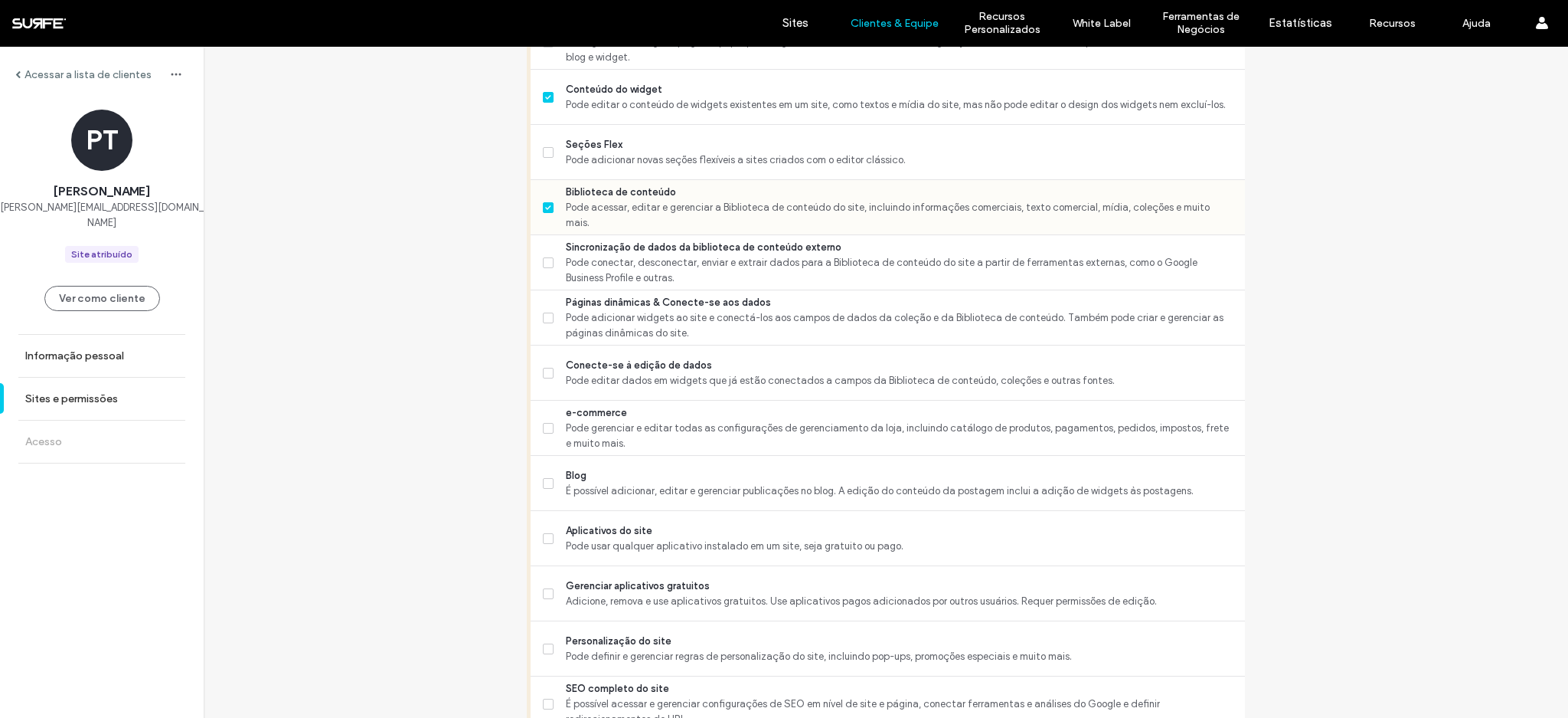
scroll to position [647, 0]
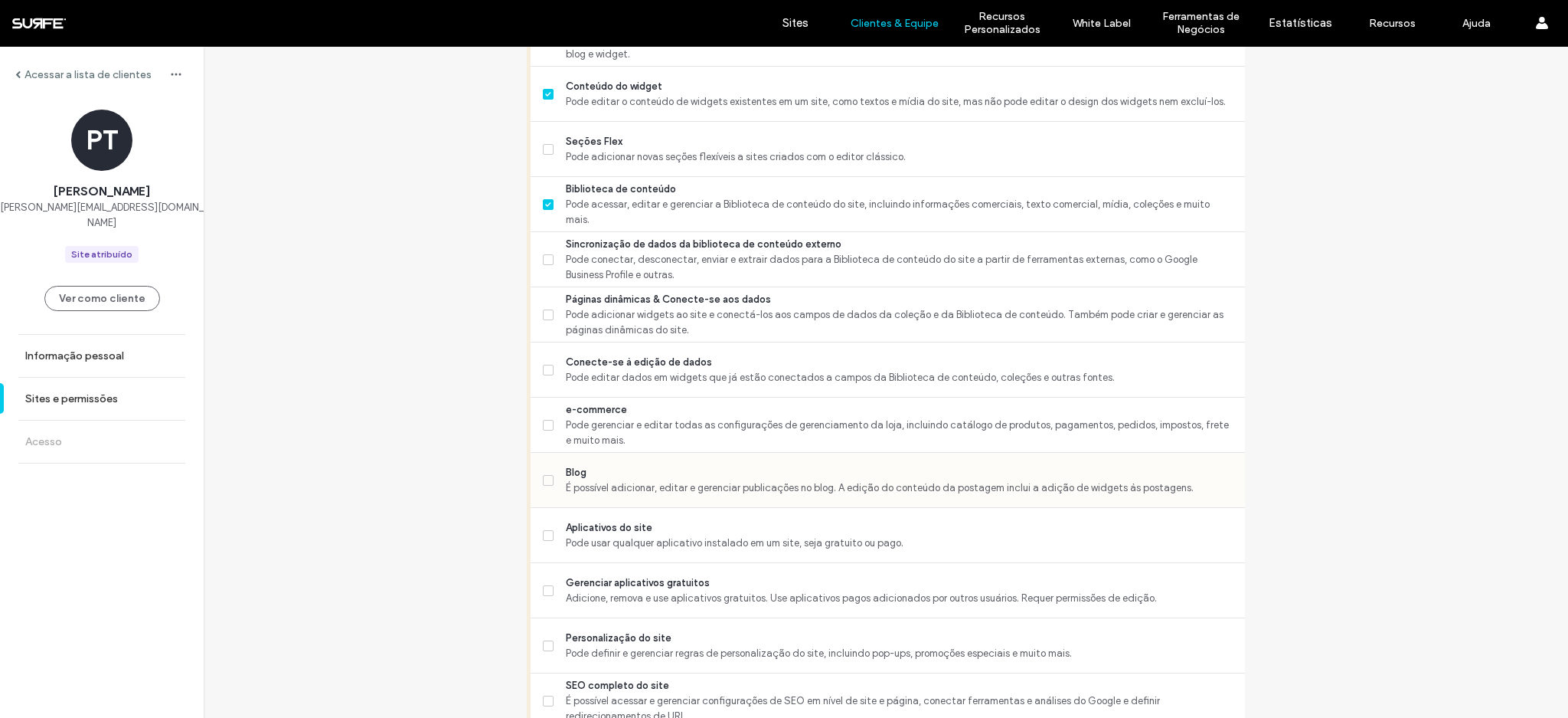
click at [639, 483] on span "É possível adicionar, editar e gerenciar publicações no blog. A edição do conte…" at bounding box center [899, 488] width 667 height 15
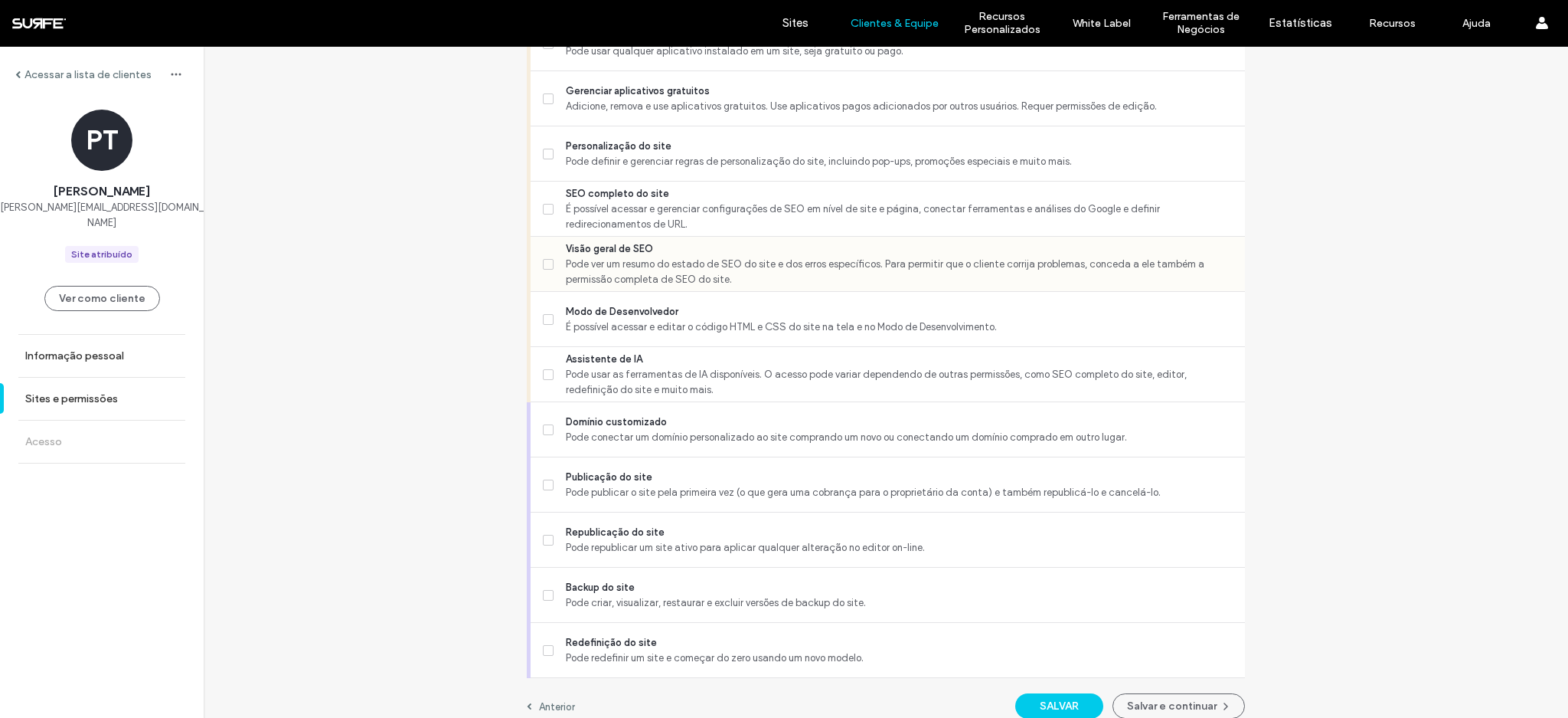
scroll to position [1154, 0]
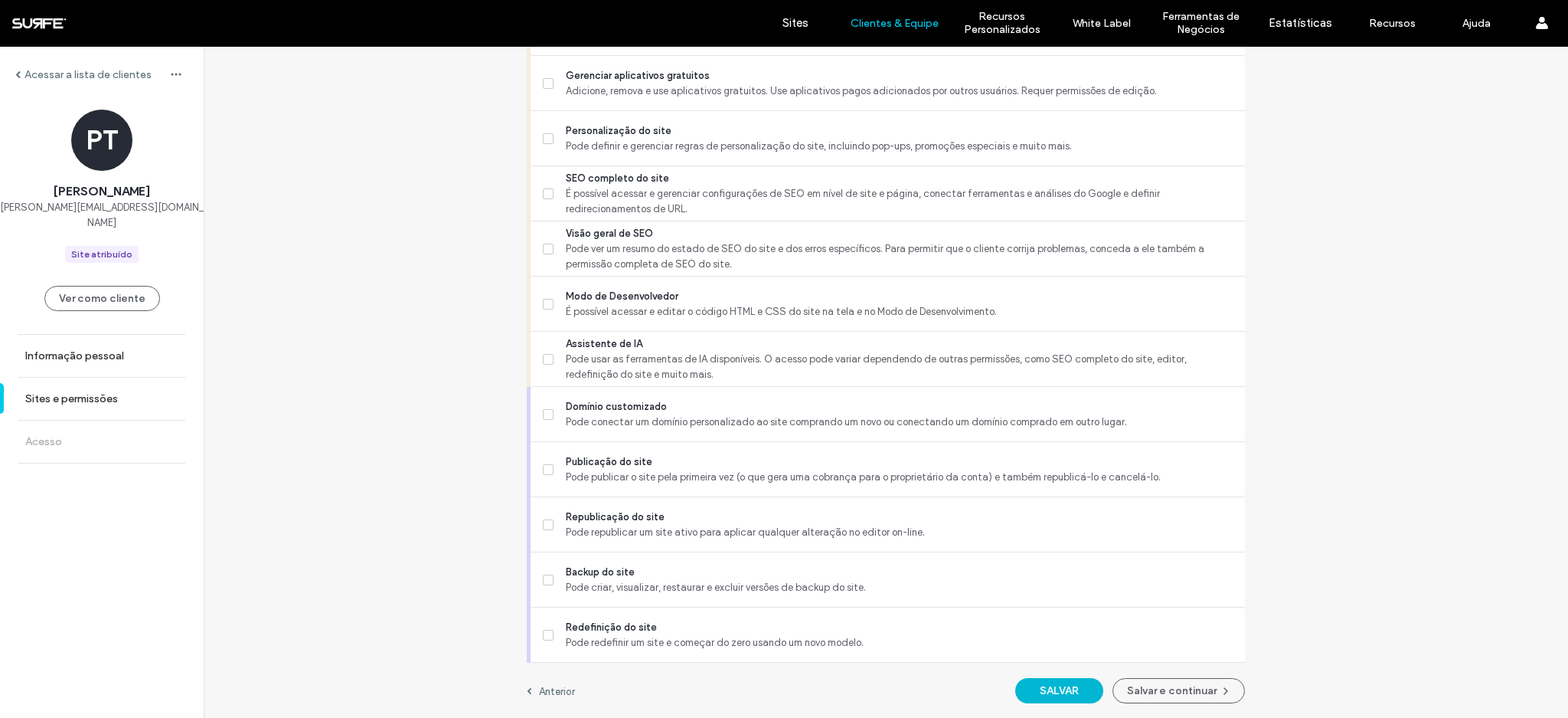
click at [1053, 700] on button "SALVAR" at bounding box center [1058, 690] width 88 height 25
click at [1141, 689] on button "Salvar e continuar" at bounding box center [1179, 690] width 133 height 25
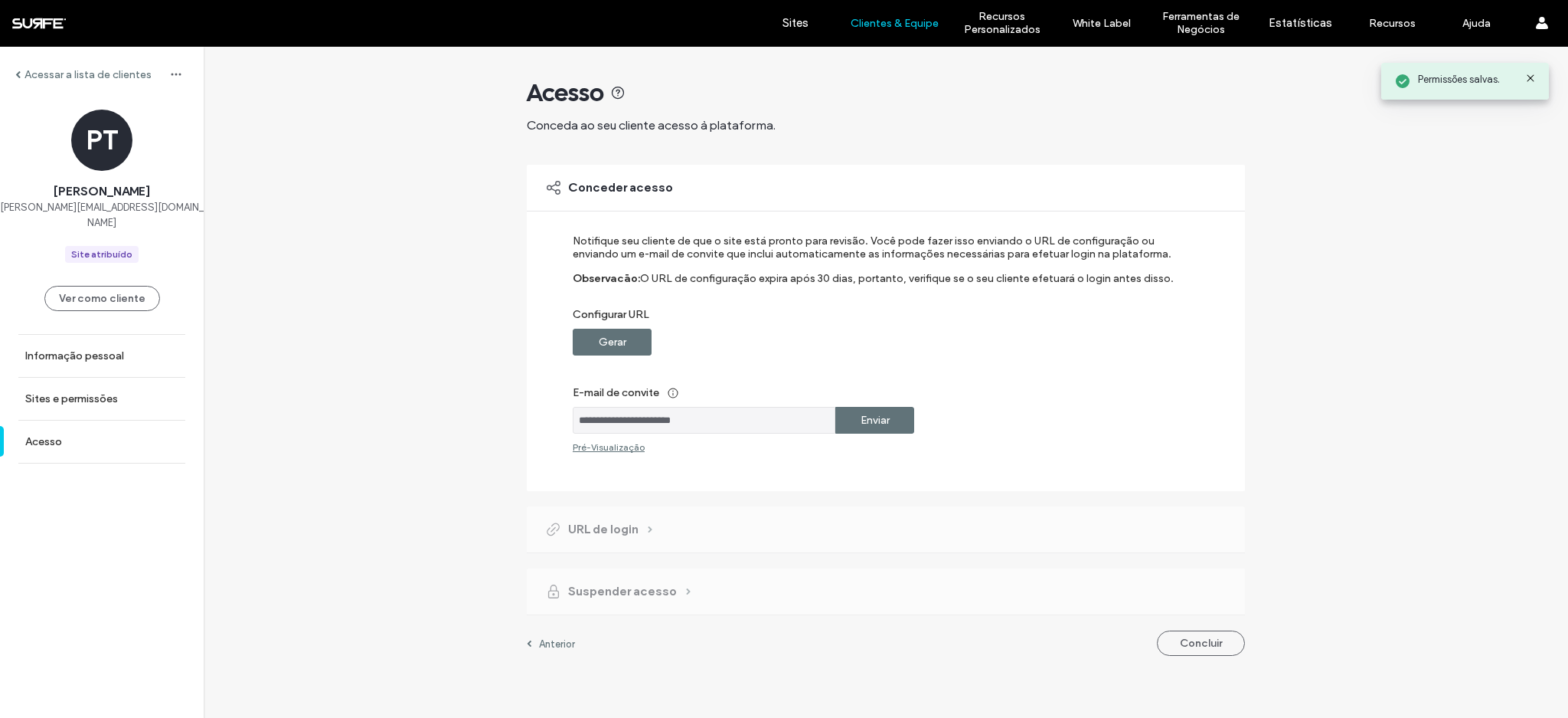
click at [908, 425] on div "Enviar" at bounding box center [875, 420] width 79 height 27
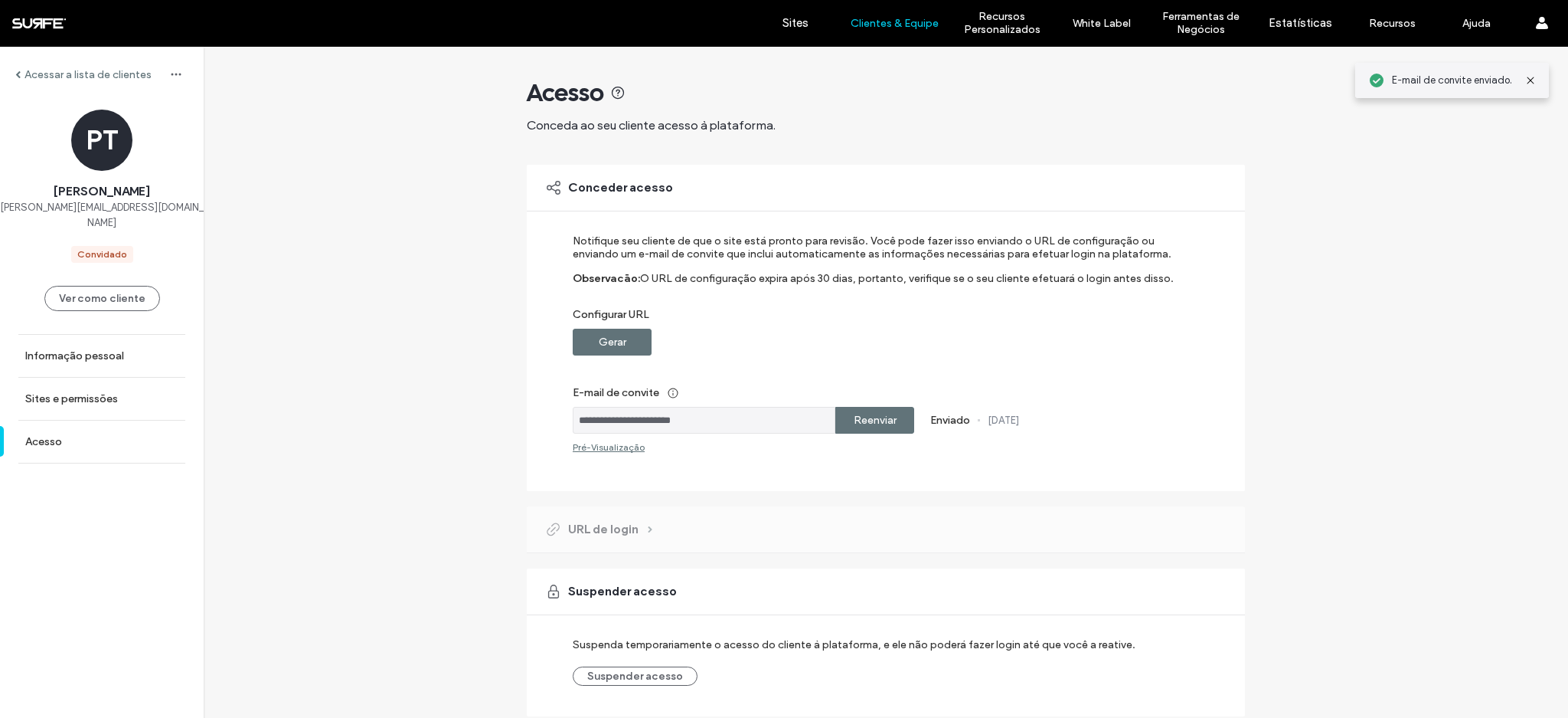
scroll to position [53, 0]
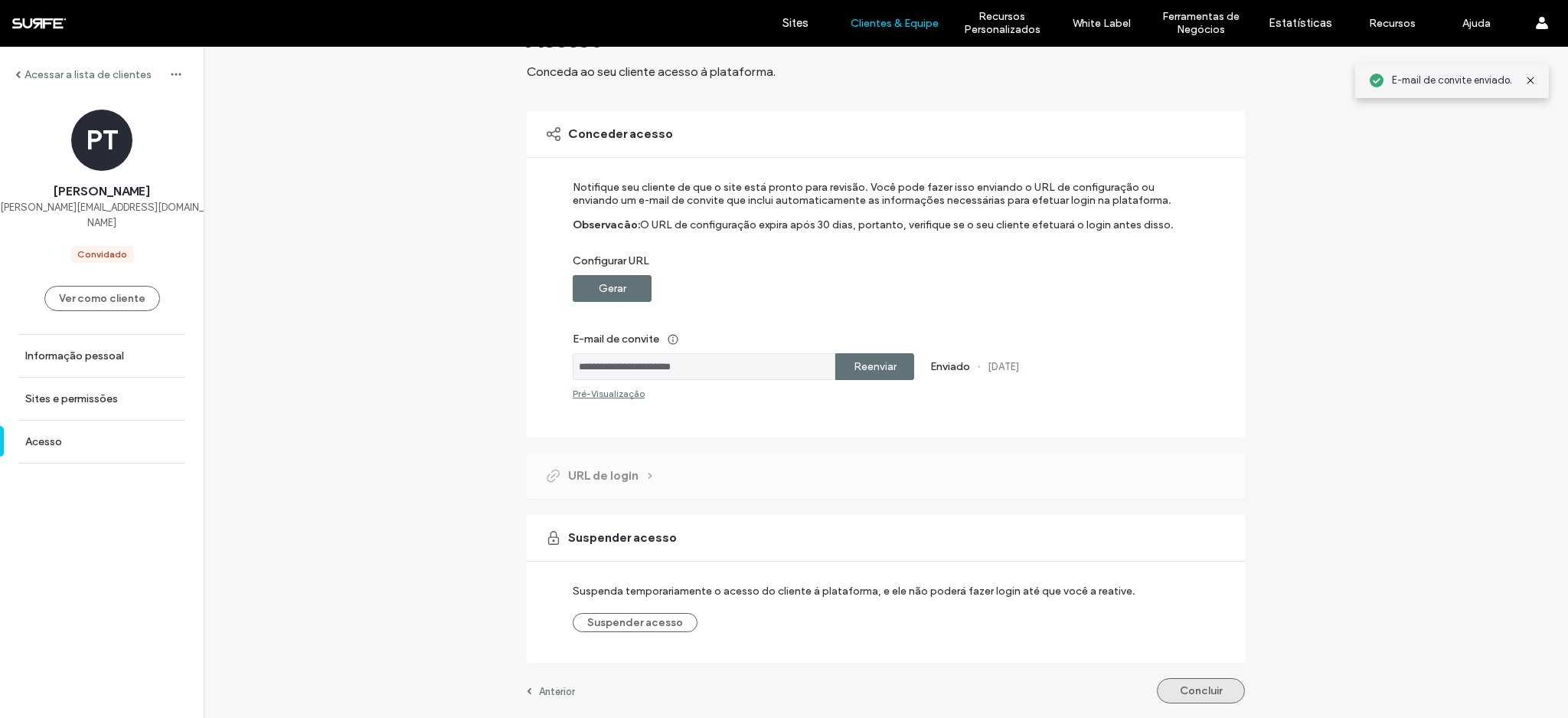
click at [1185, 697] on button "Concluir" at bounding box center [1200, 690] width 88 height 25
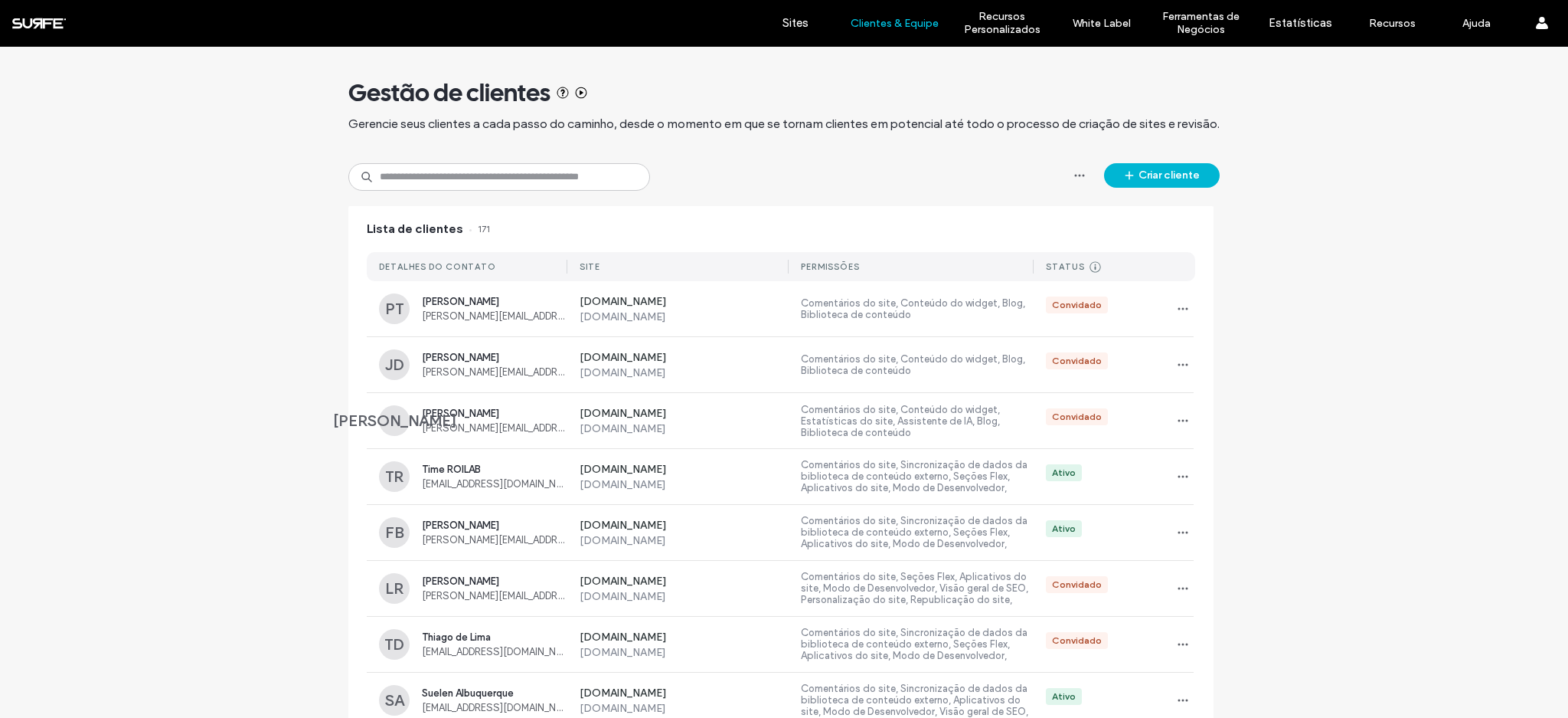
click at [1190, 179] on button "Criar cliente" at bounding box center [1161, 175] width 115 height 24
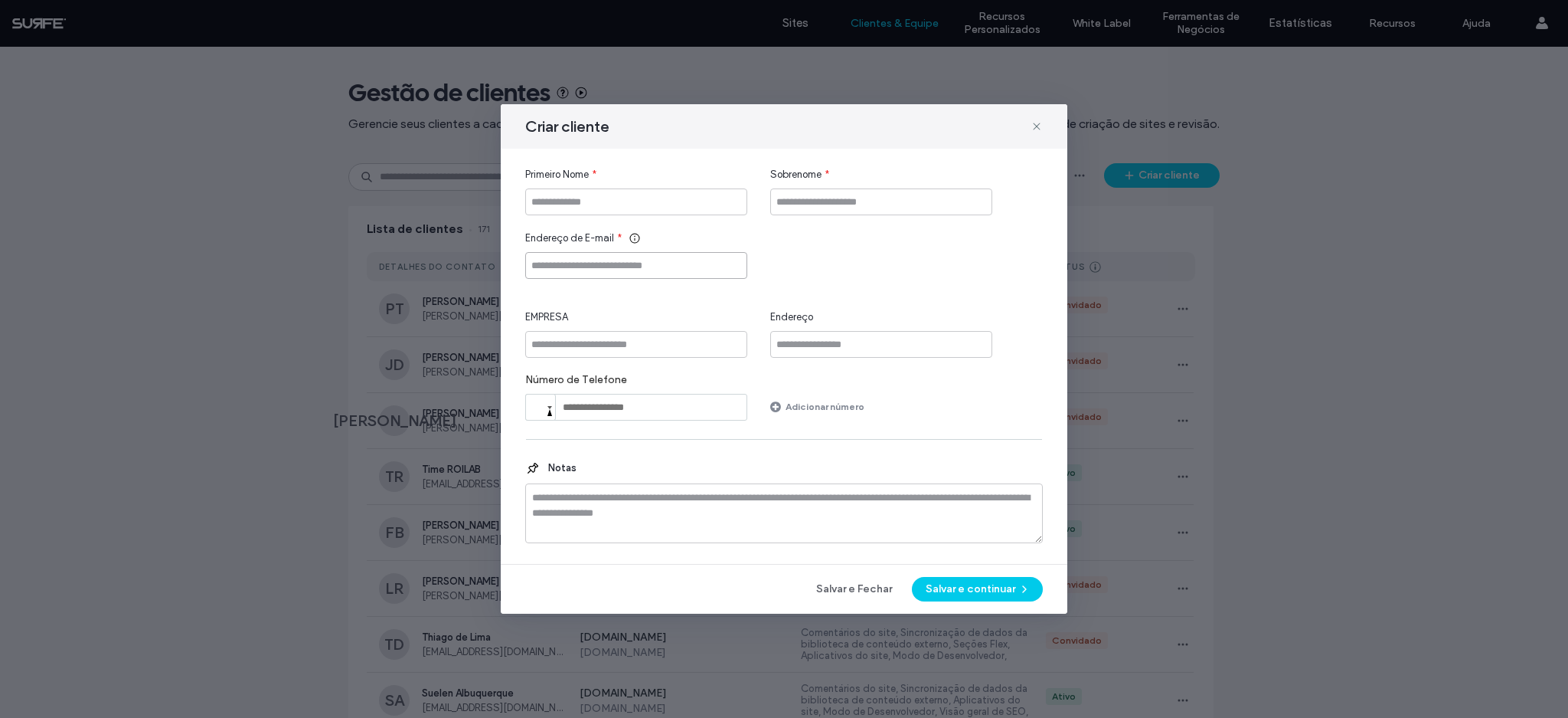
click at [653, 273] on input "Endereço de E-mail" at bounding box center [637, 265] width 222 height 27
paste input "**********"
type input "**********"
click at [643, 209] on input "Primeiro Nome" at bounding box center [637, 201] width 222 height 27
type input "******"
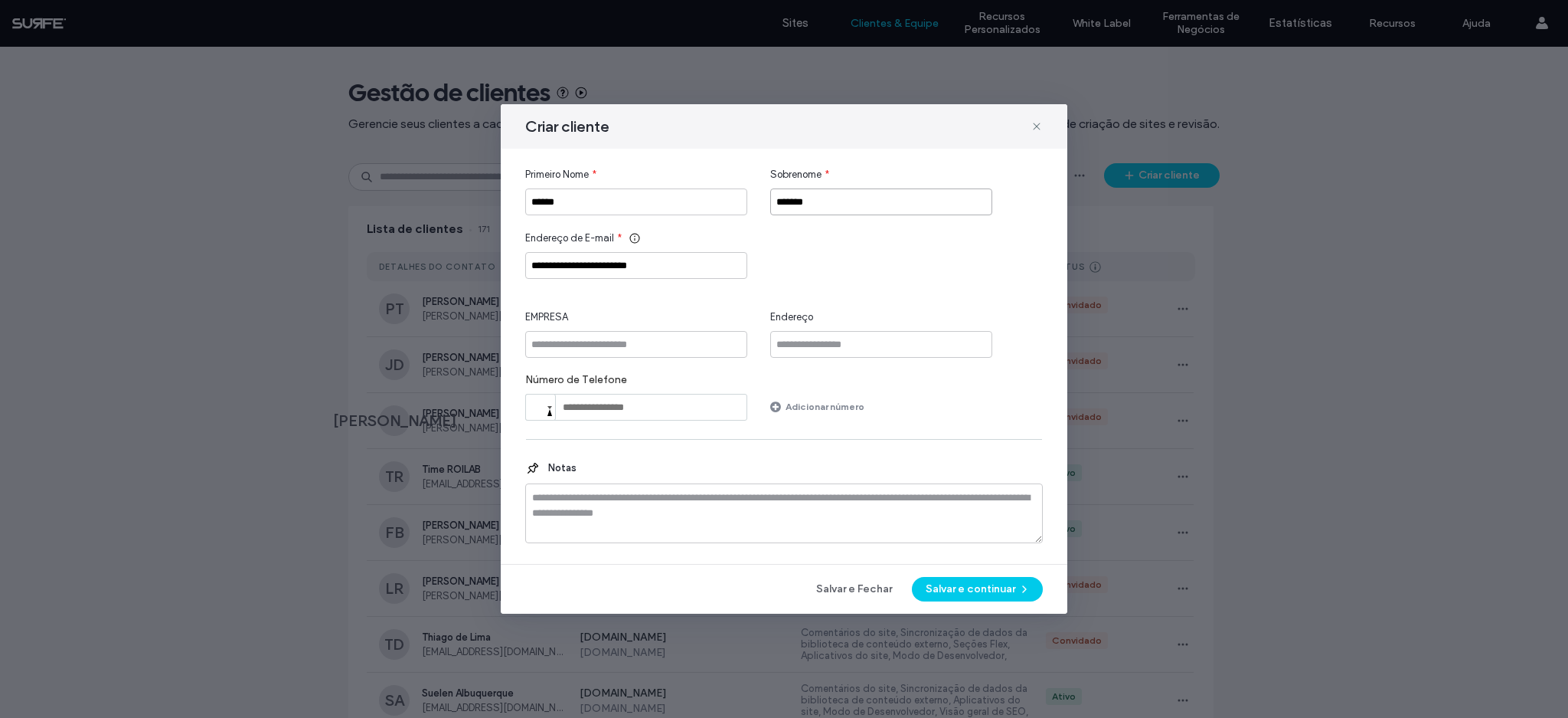
type input "*******"
click at [589, 356] on input "EMPRESA" at bounding box center [637, 344] width 222 height 27
type input "*"
type input "******"
click at [964, 593] on button "Salvar e continuar" at bounding box center [977, 588] width 131 height 24
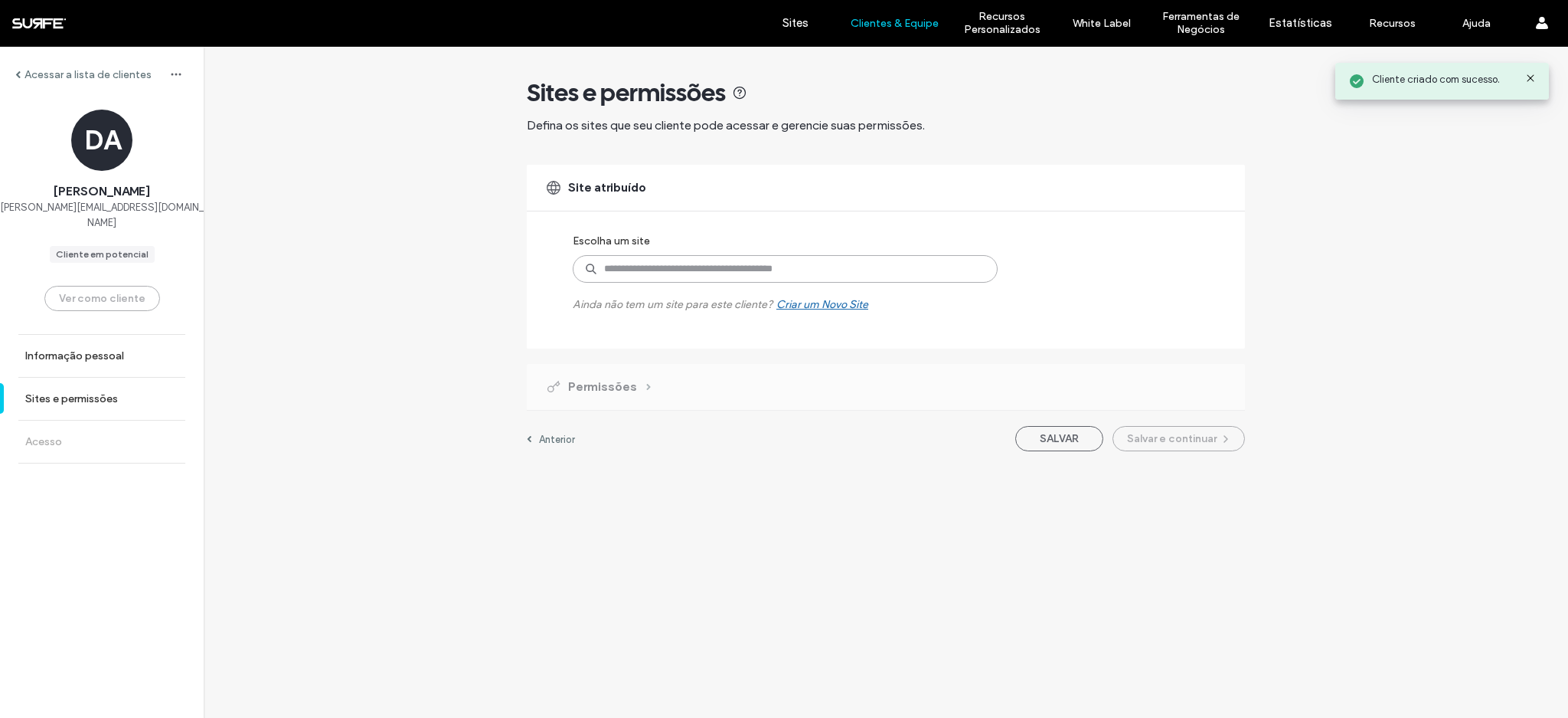
click at [761, 265] on input at bounding box center [784, 268] width 425 height 28
type input "****"
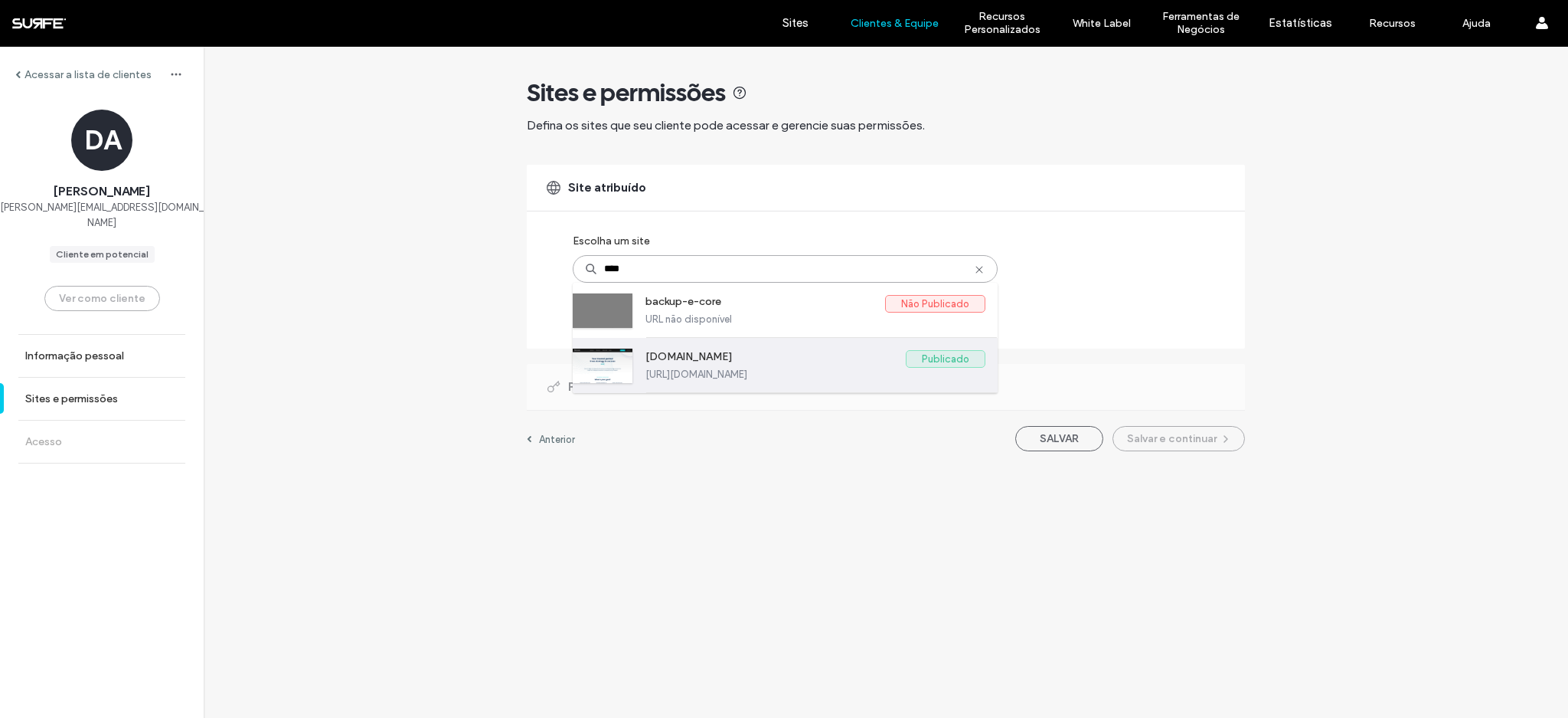
click at [756, 357] on label "www.e-core.com" at bounding box center [776, 359] width 261 height 18
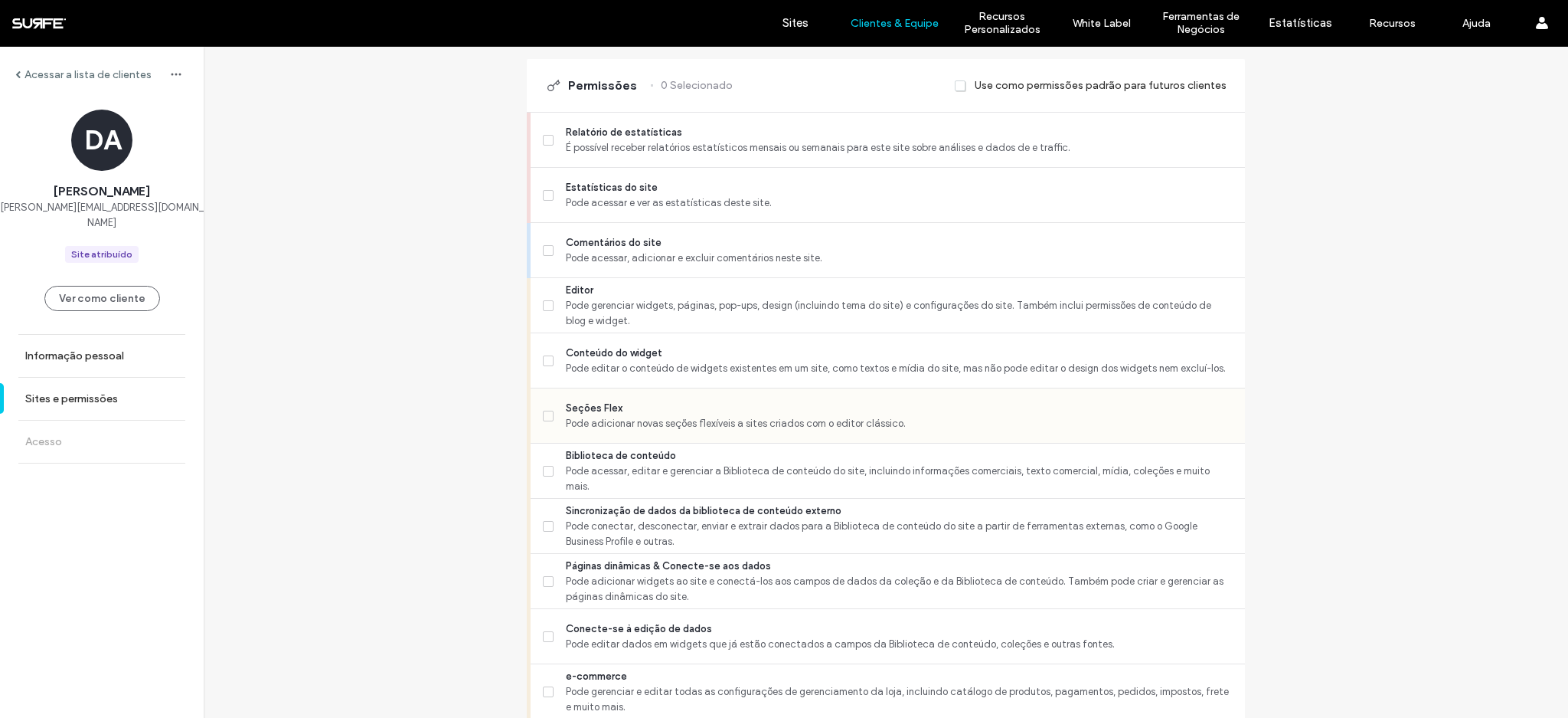
scroll to position [384, 0]
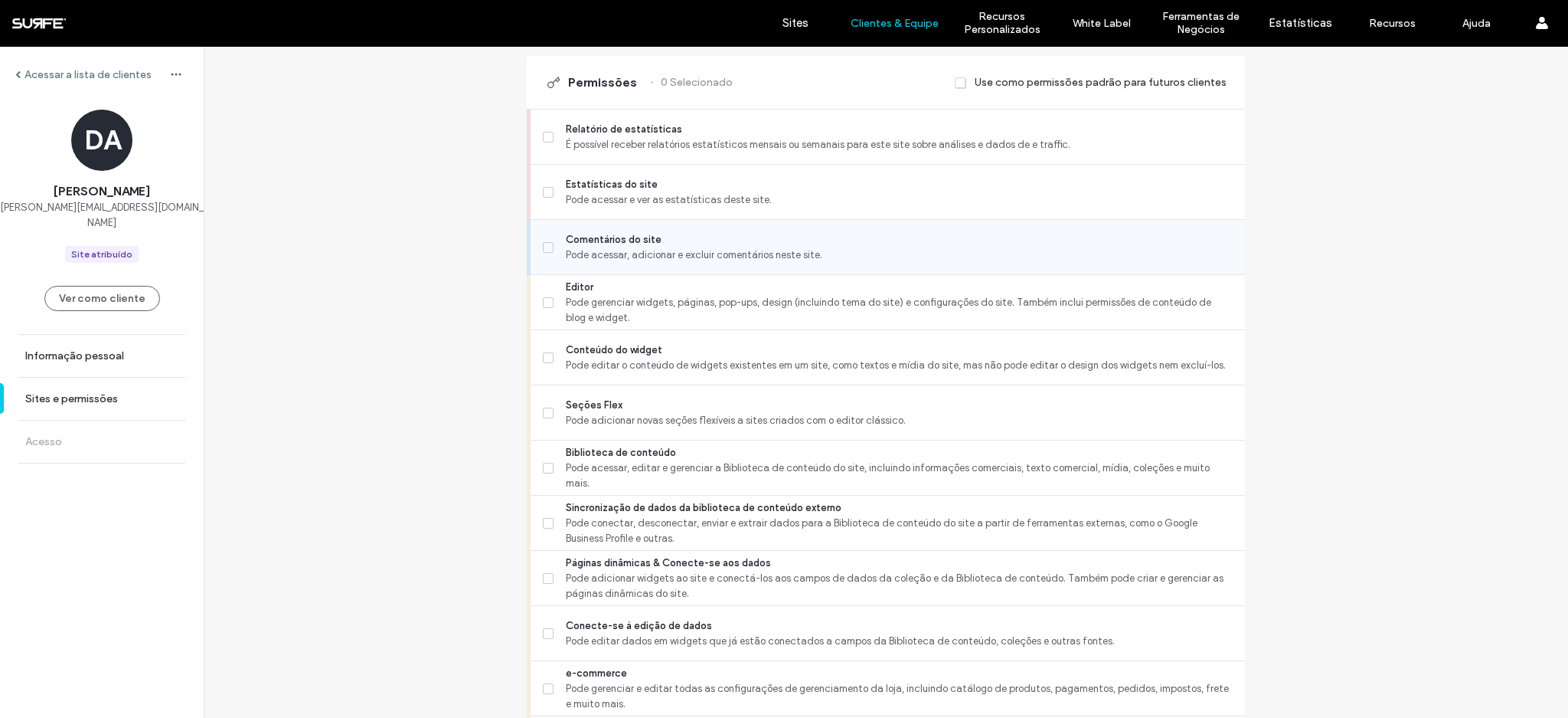
click at [670, 252] on span "Pode acessar, adicionar e excluir comentários neste site." at bounding box center [899, 255] width 667 height 15
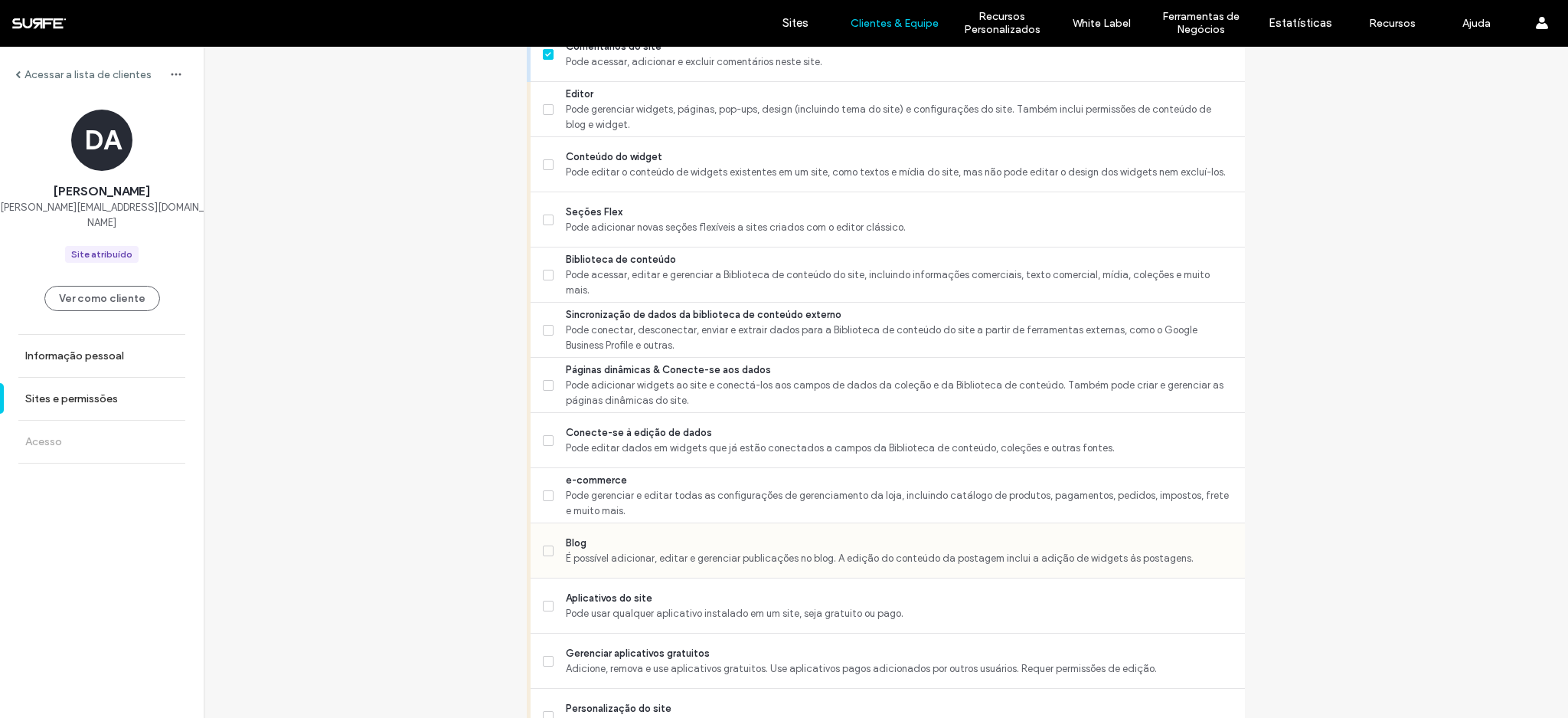
scroll to position [588, 0]
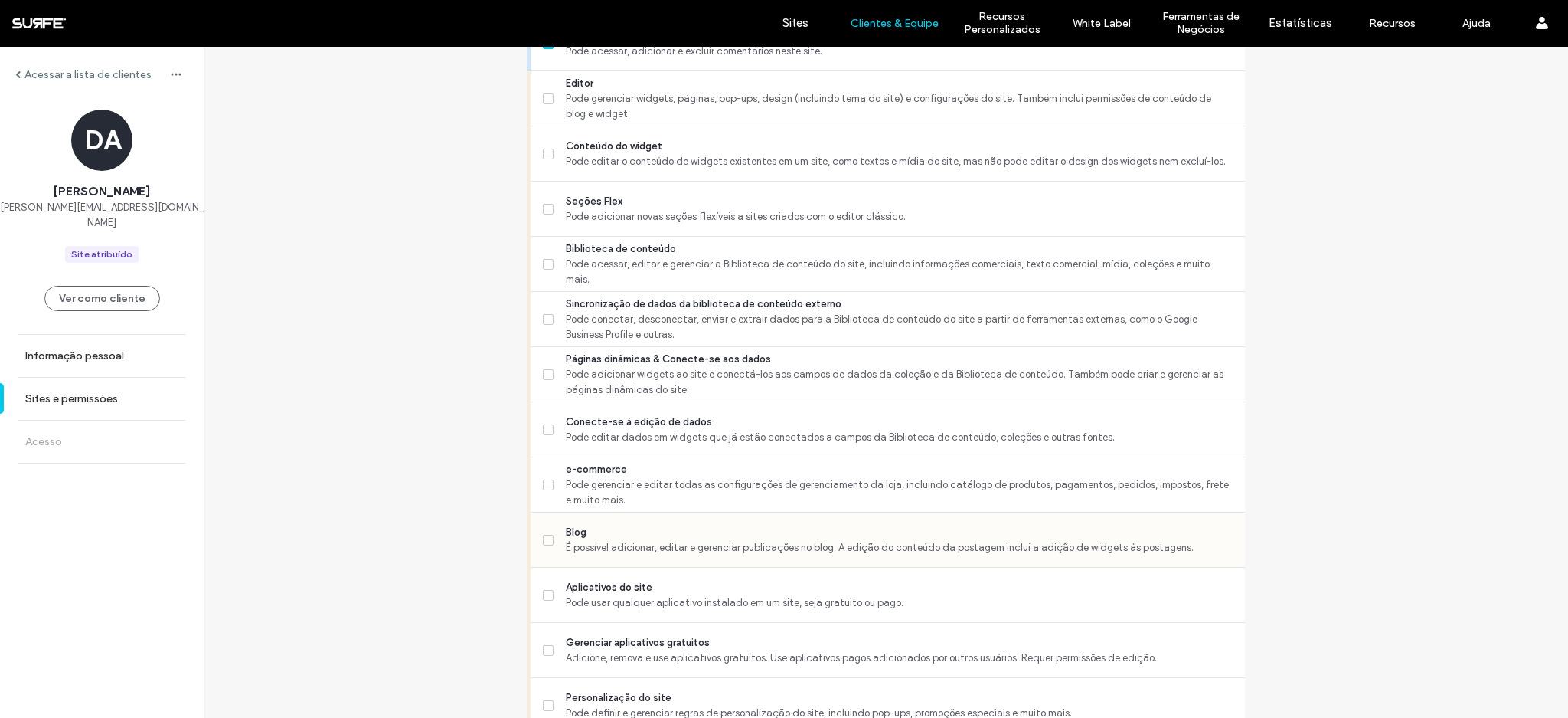
click at [669, 559] on div "Blog É possível adicionar, editar e gerenciar publicações no blog. A edição do …" at bounding box center [894, 539] width 702 height 54
click at [555, 546] on label "Blog É possível adicionar, editar e gerenciar publicações no blog. A edição do …" at bounding box center [888, 540] width 690 height 31
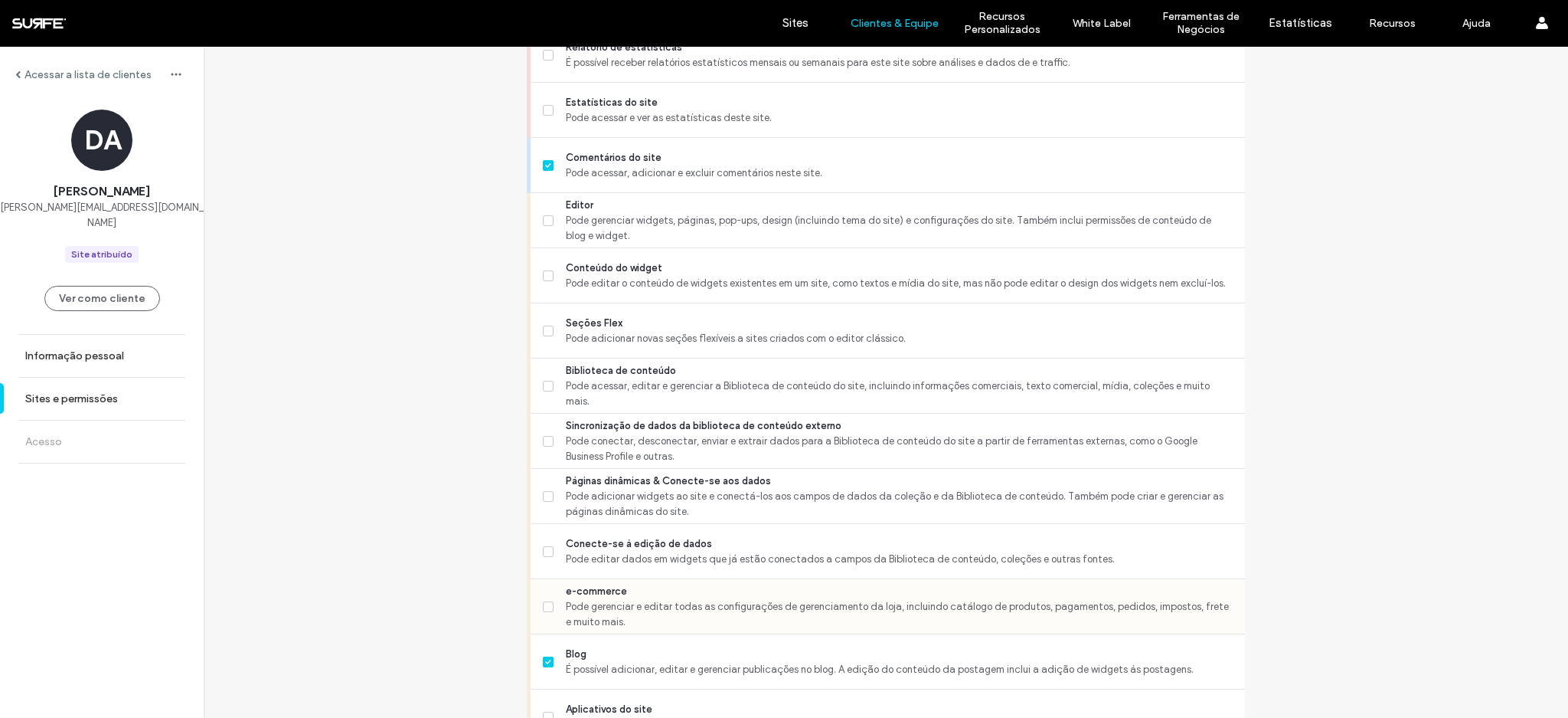
scroll to position [463, 0]
click at [637, 321] on span "Seções Flex" at bounding box center [899, 325] width 667 height 15
click at [627, 284] on span "Pode editar o conteúdo de widgets existentes em um site, como textos e mídia do…" at bounding box center [899, 286] width 667 height 15
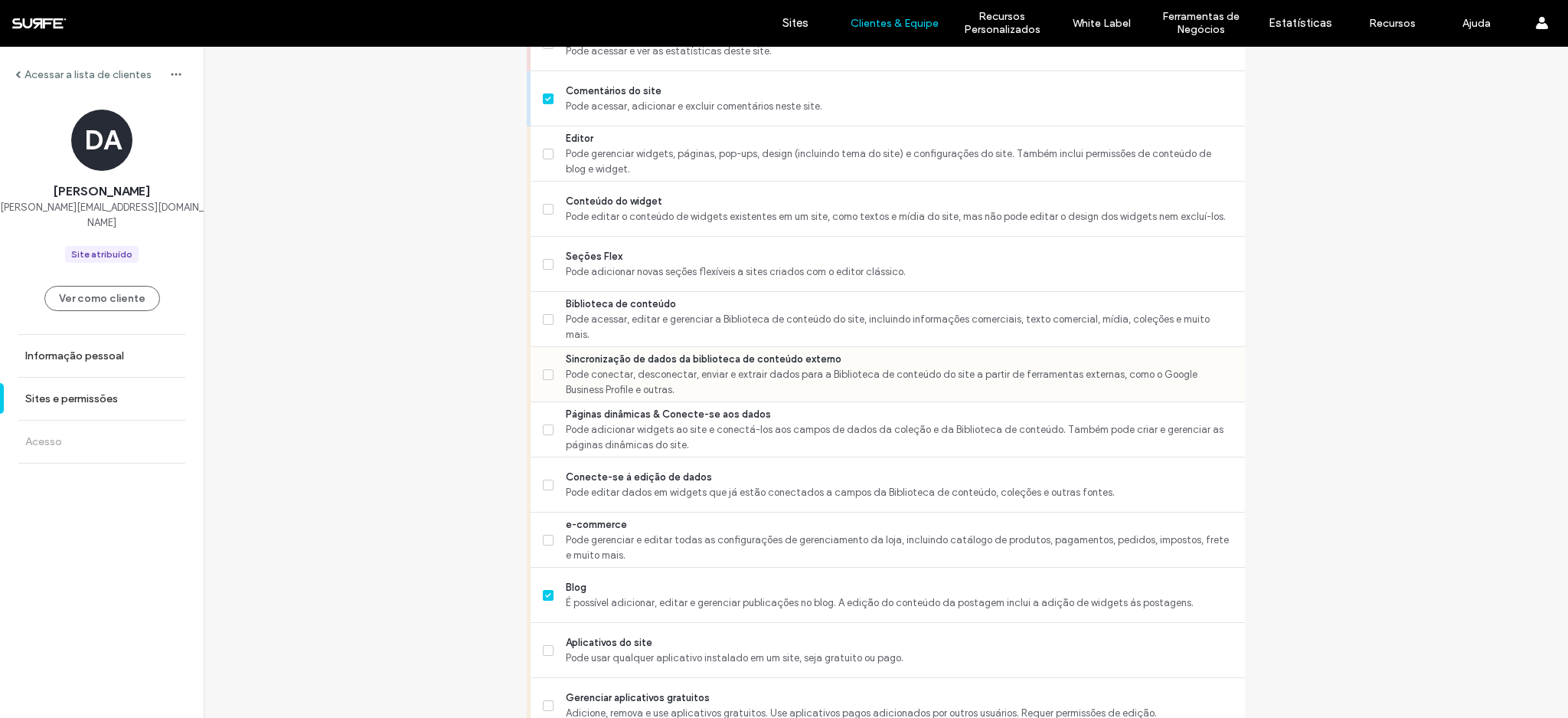
scroll to position [339, 0]
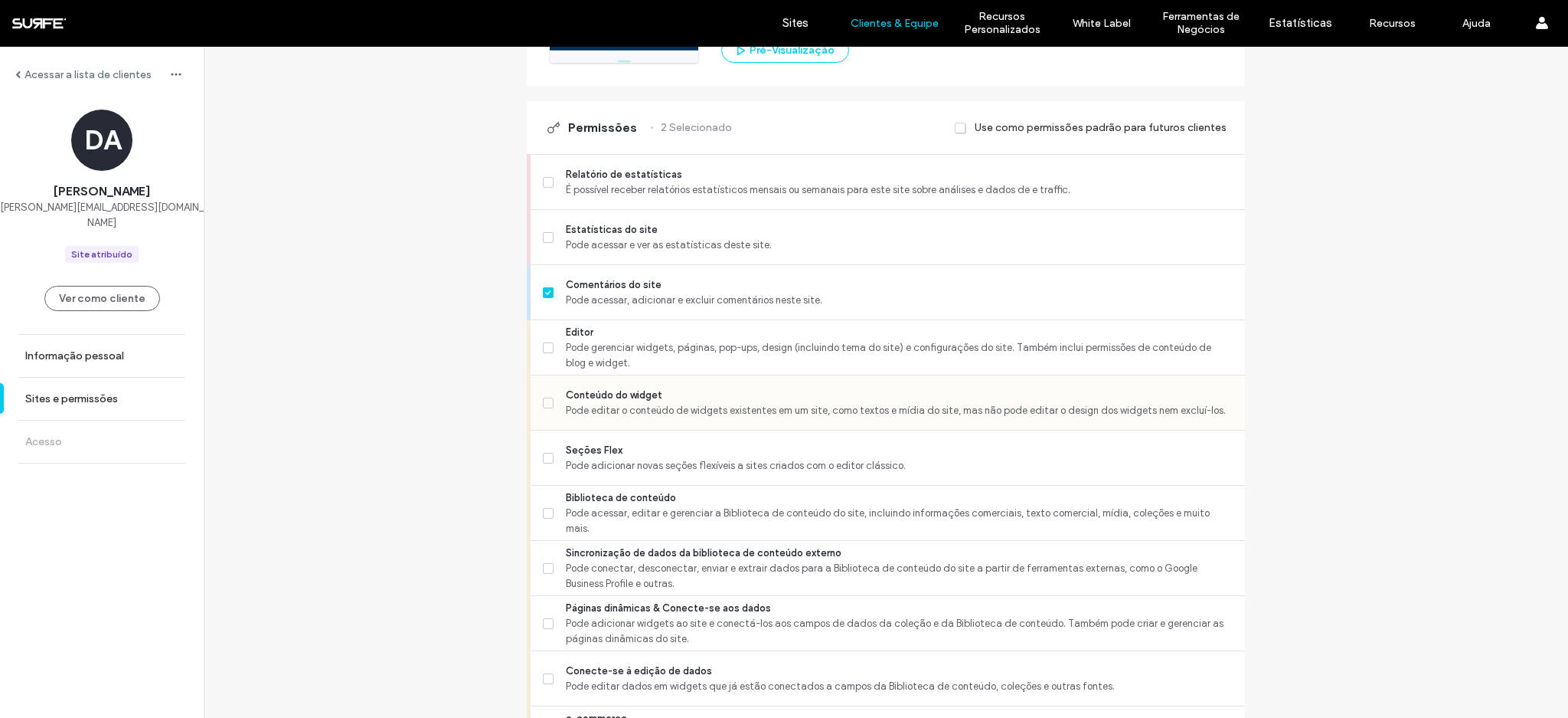
click at [683, 408] on span "Pode editar o conteúdo de widgets existentes em um site, como textos e mídia do…" at bounding box center [899, 410] width 667 height 15
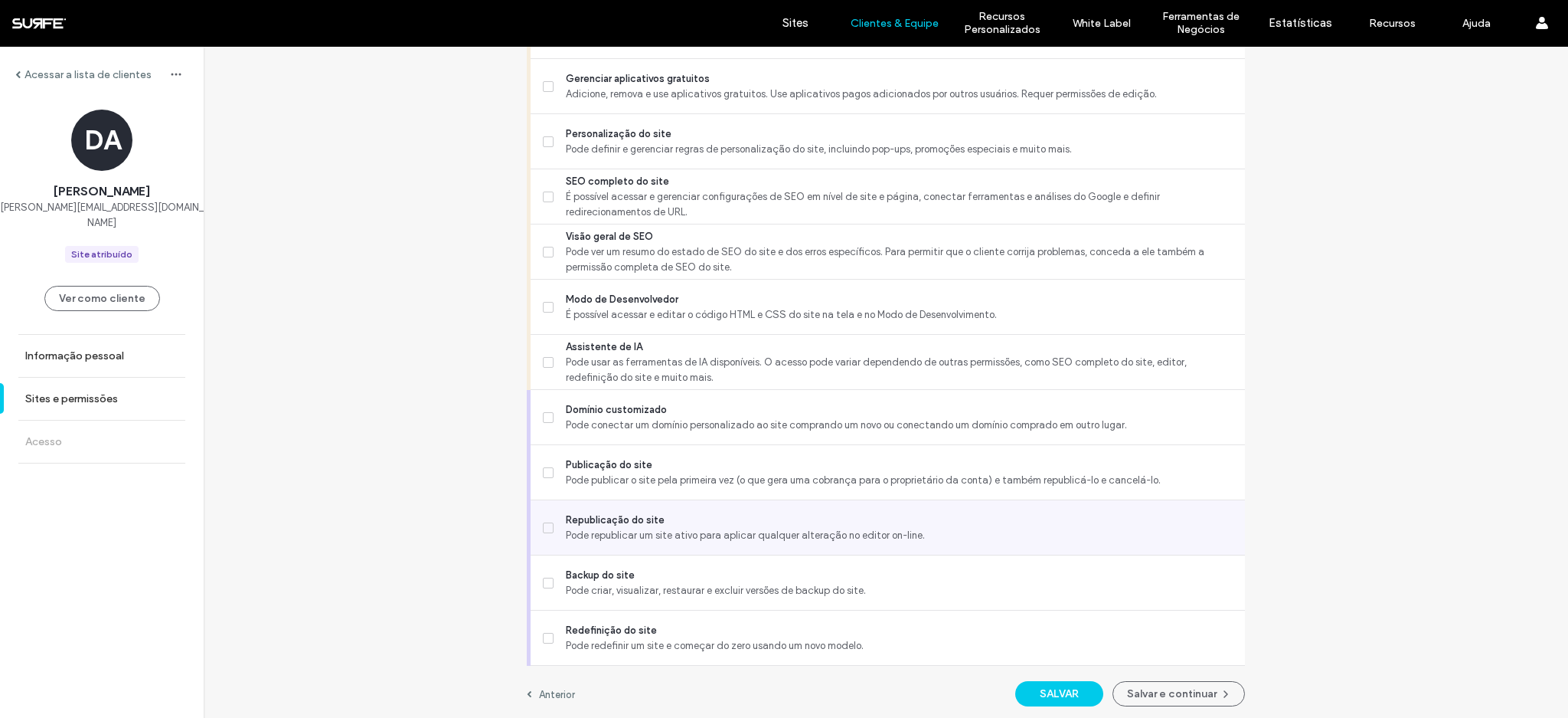
scroll to position [1154, 0]
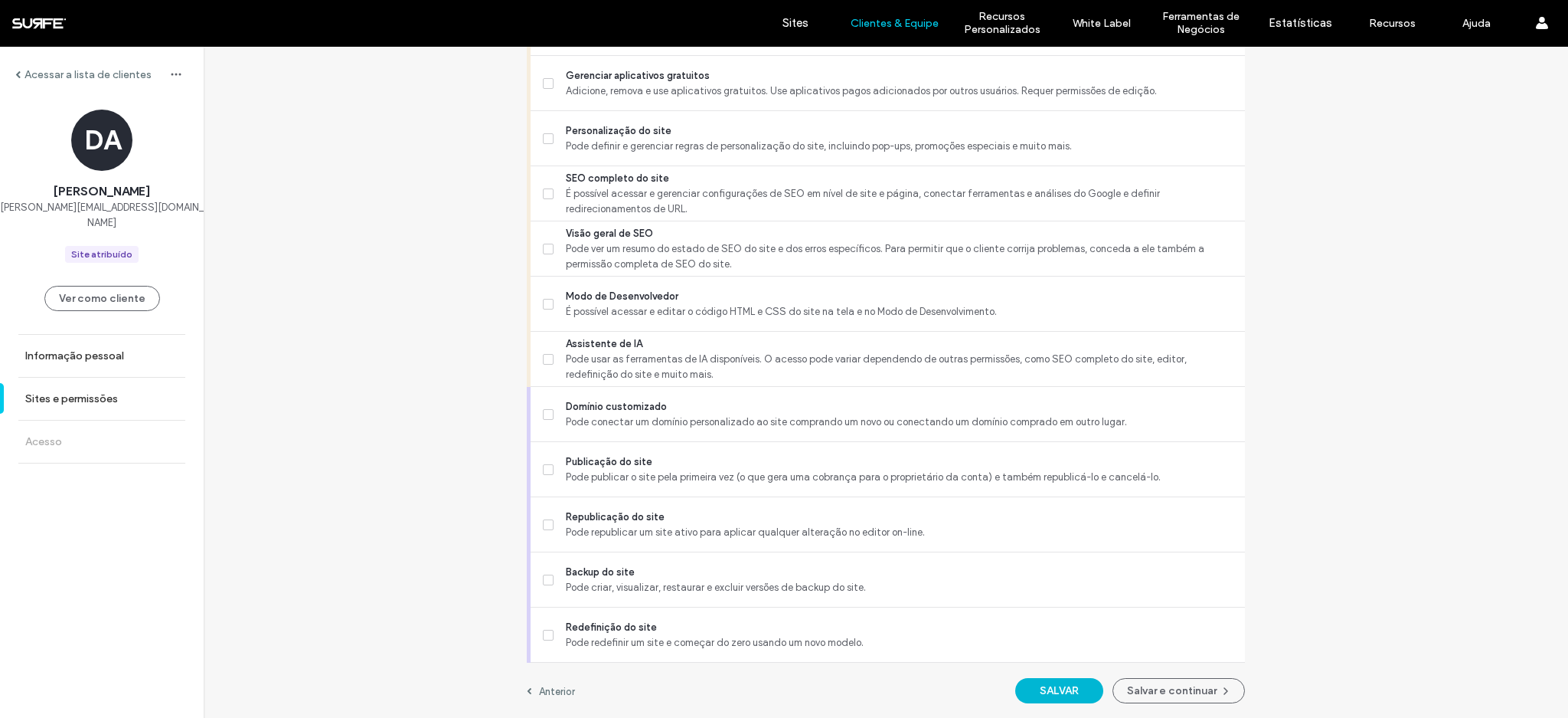
click at [1053, 689] on button "SALVAR" at bounding box center [1058, 690] width 88 height 25
click at [1155, 689] on button "Salvar e continuar" at bounding box center [1179, 690] width 133 height 25
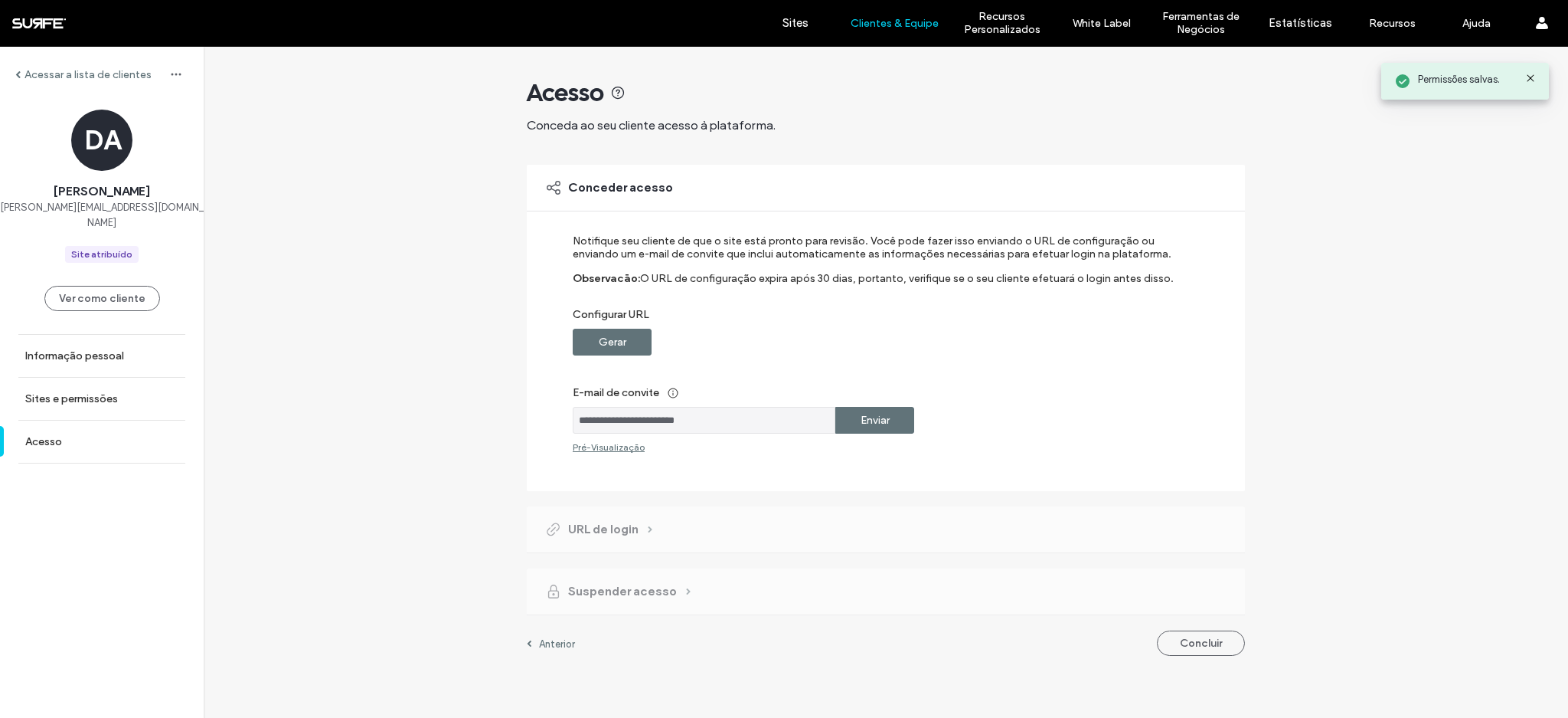
click at [870, 407] on label "Enviar" at bounding box center [875, 420] width 29 height 28
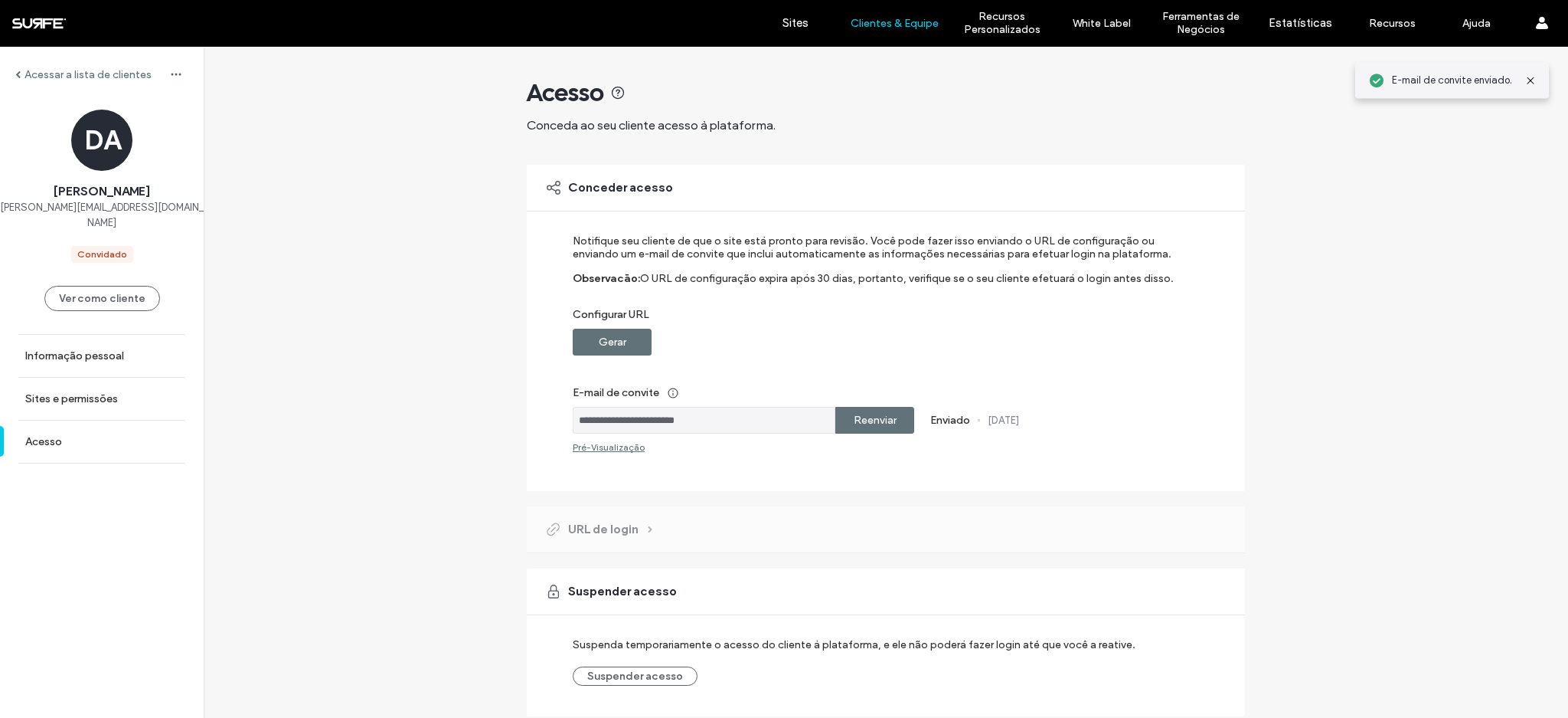
click at [1234, 646] on div "Suspender acesso Suspenda temporariamente o acesso do cliente à plataforma, e e…" at bounding box center [885, 642] width 718 height 148
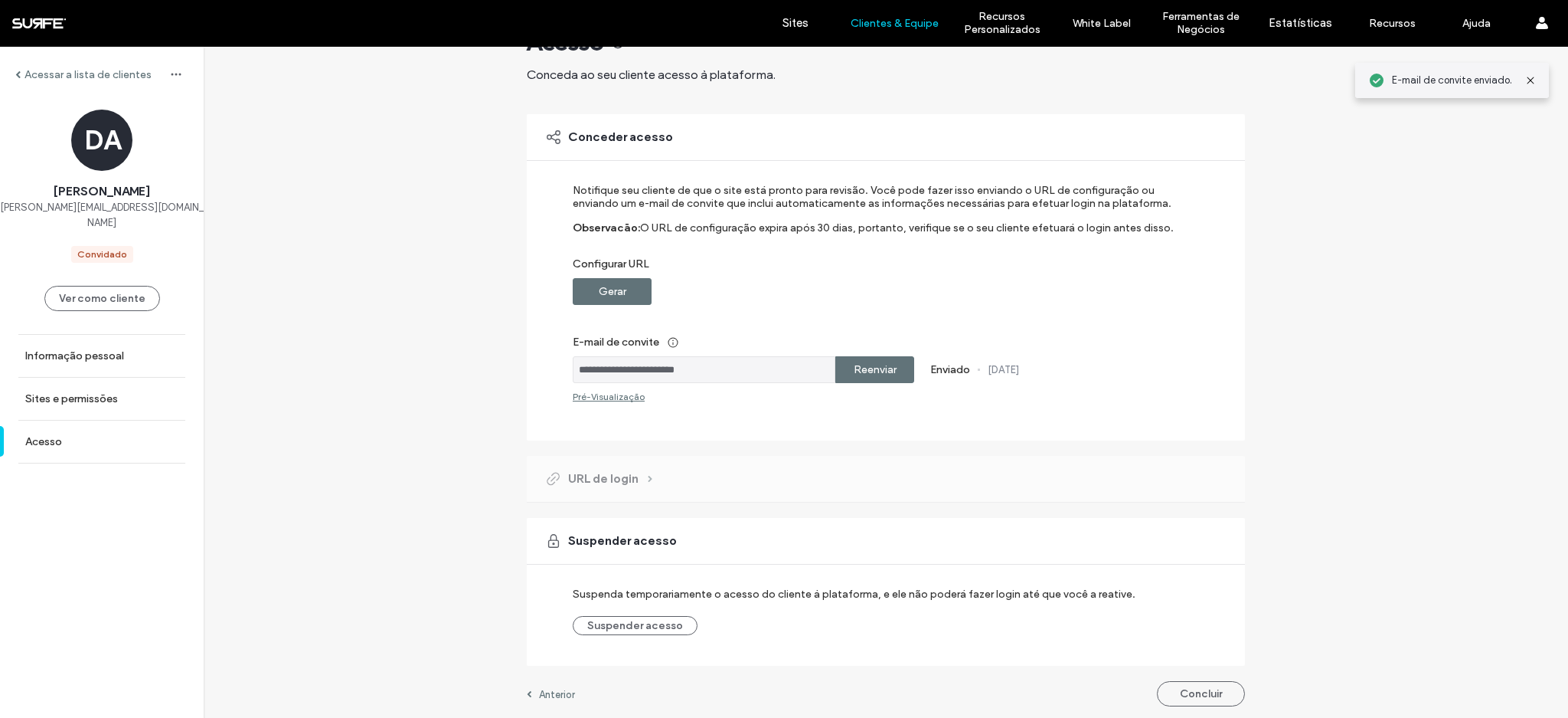
scroll to position [53, 0]
click at [1201, 680] on button "Concluir" at bounding box center [1200, 690] width 88 height 25
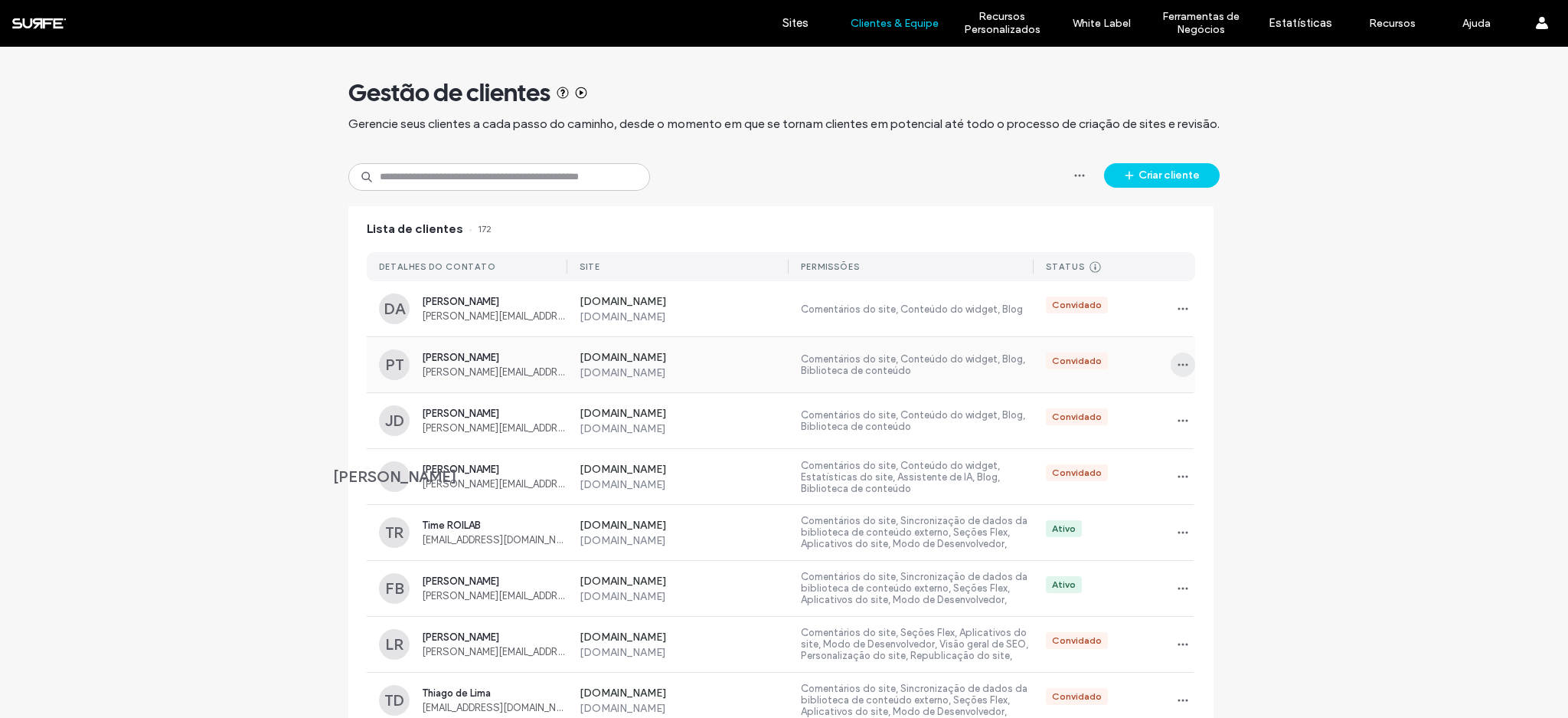
click at [1180, 363] on icon "button" at bounding box center [1182, 364] width 13 height 13
click at [1224, 406] on span "Sites e permissões" at bounding box center [1236, 405] width 84 height 15
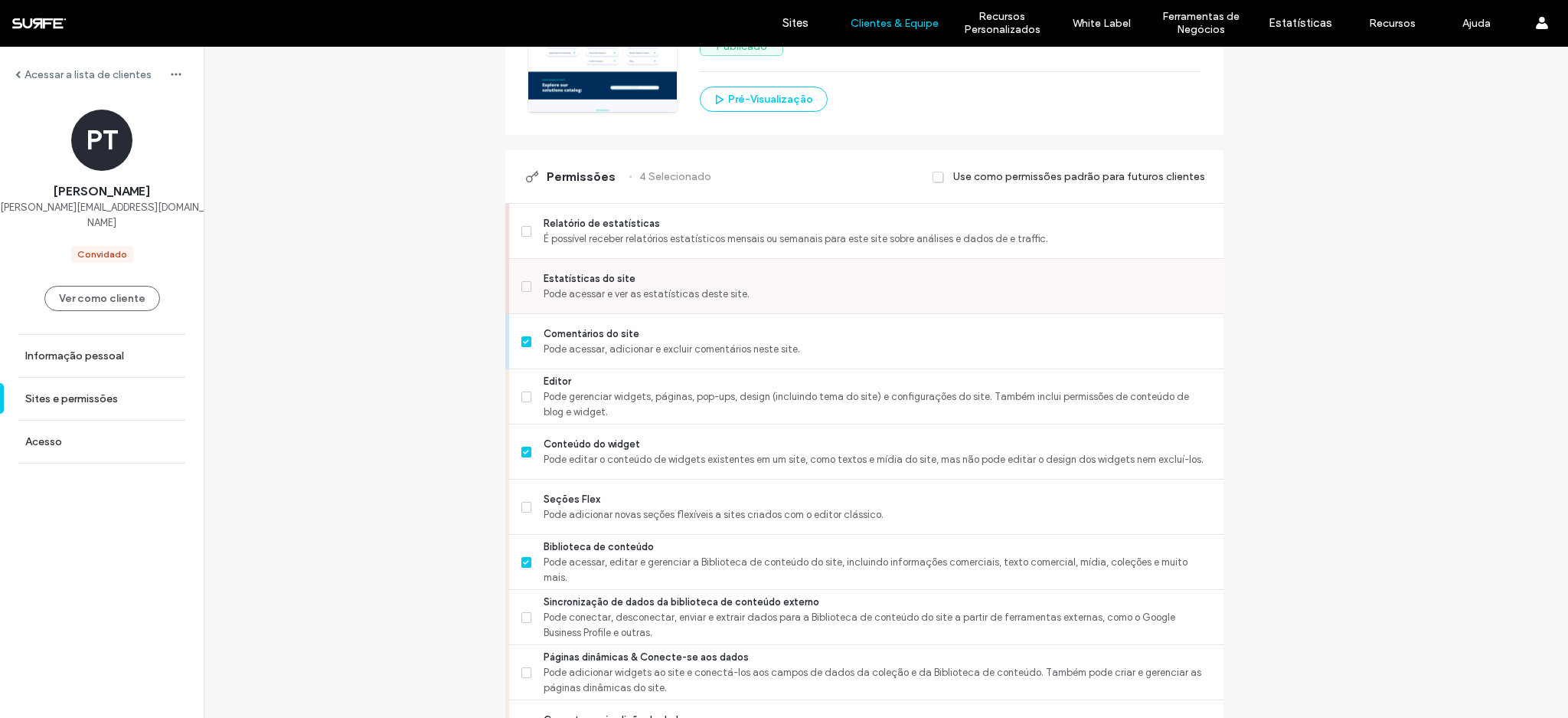
scroll to position [352, 0]
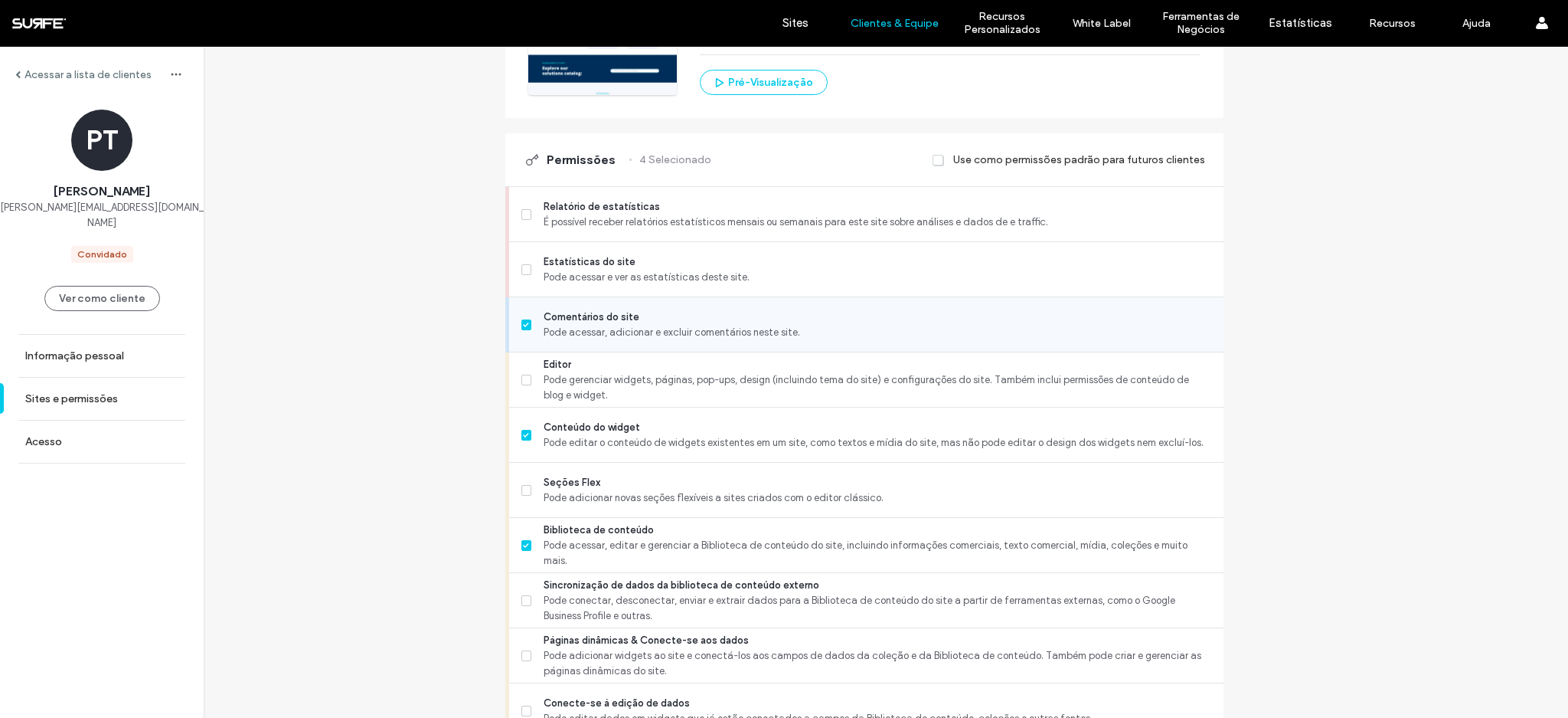
click at [637, 318] on span "Comentários do site" at bounding box center [877, 317] width 667 height 15
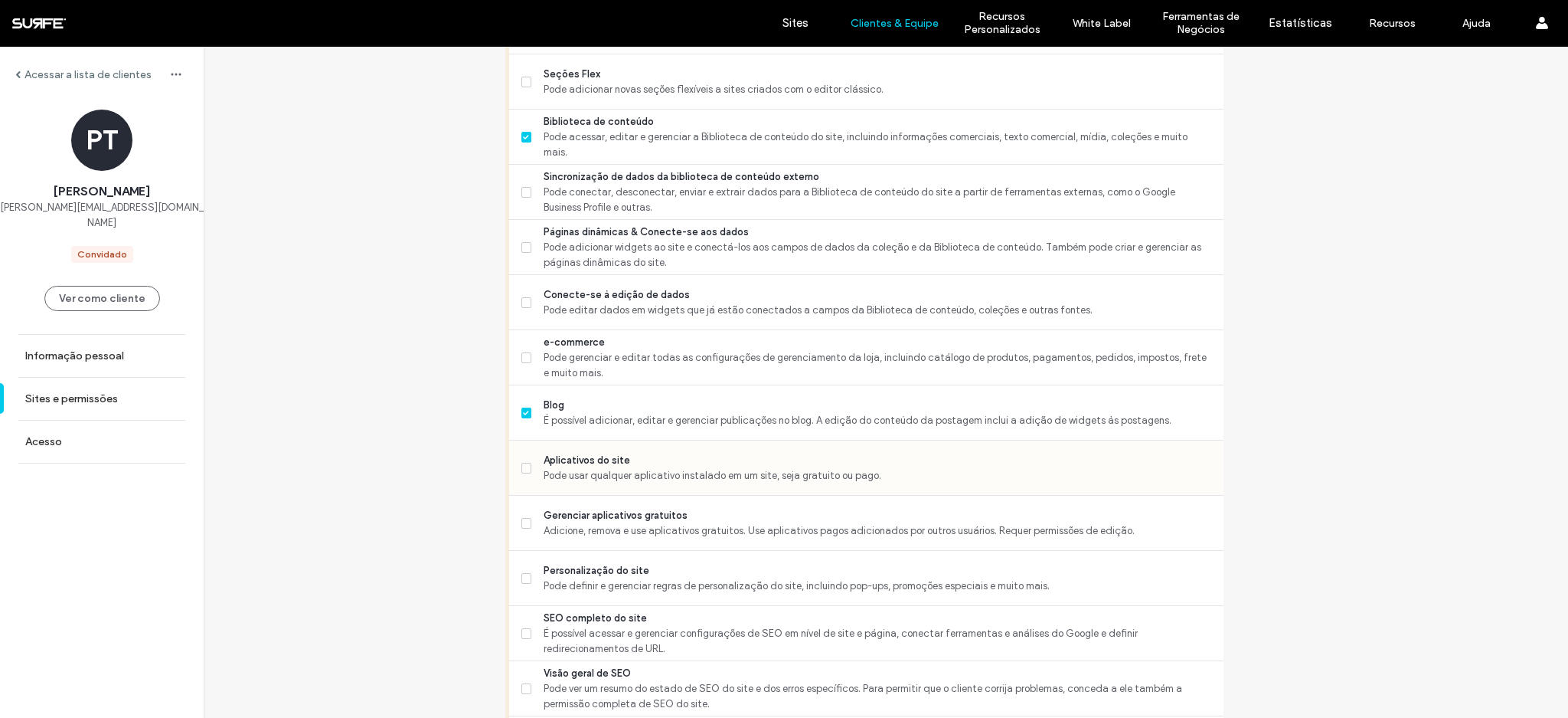
scroll to position [1199, 0]
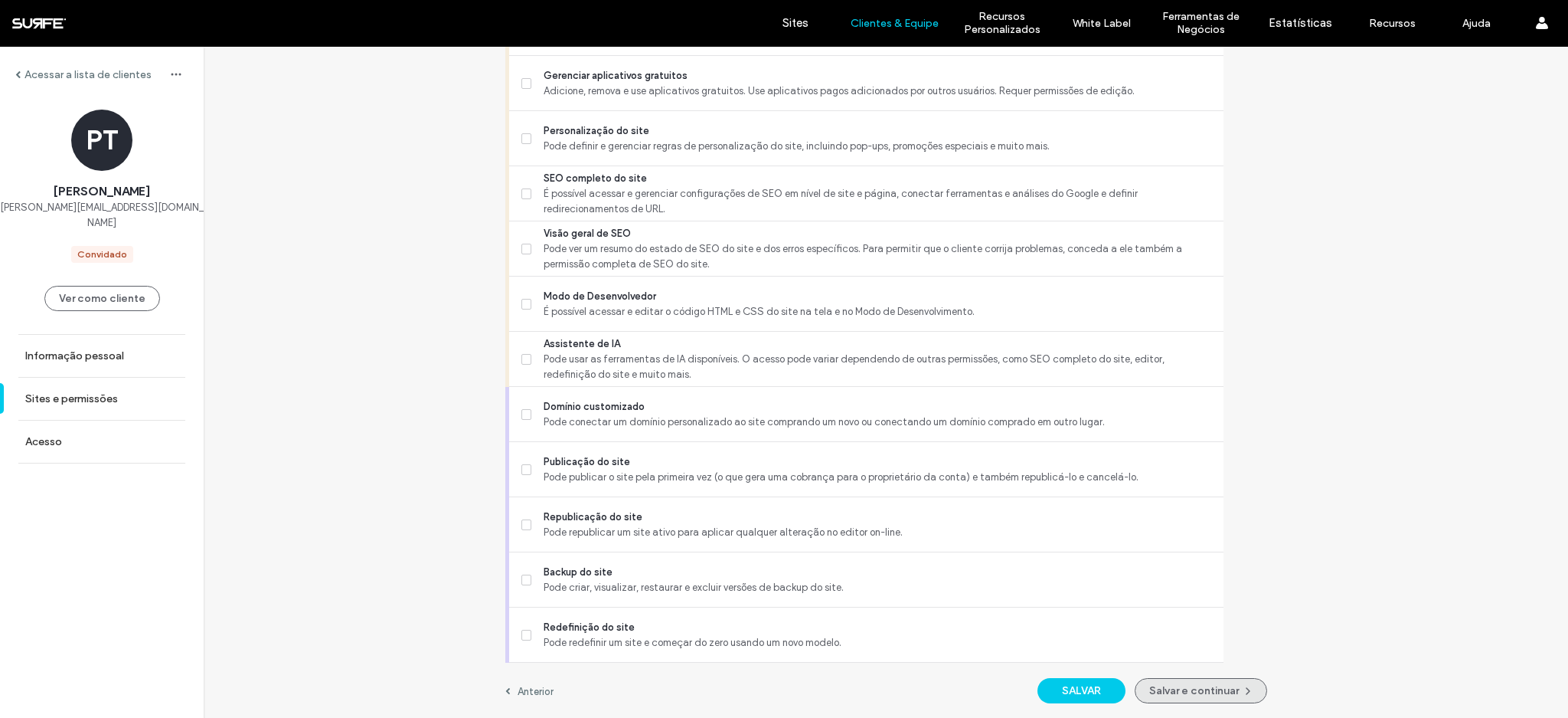
click at [1180, 690] on button "Salvar e continuar" at bounding box center [1200, 690] width 133 height 25
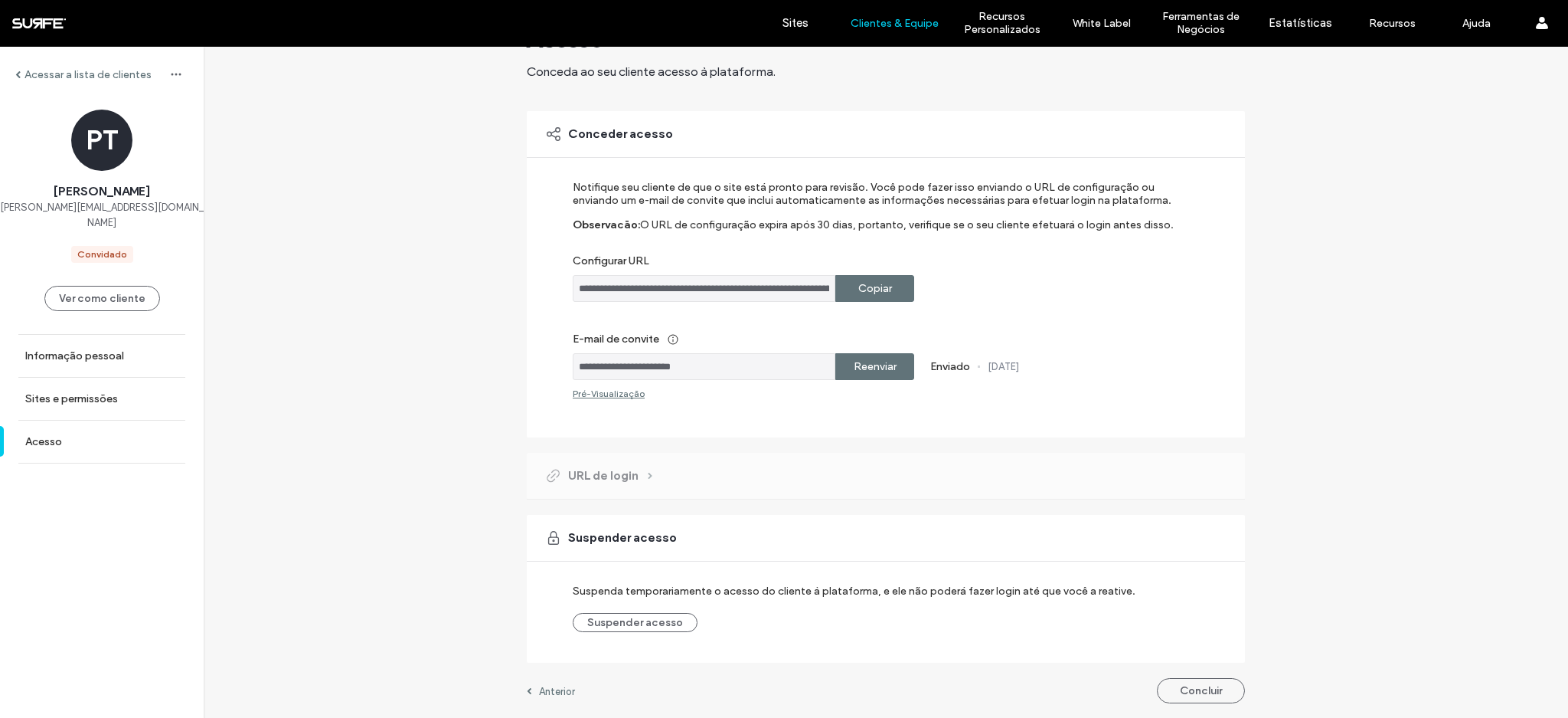
scroll to position [53, 0]
click at [1189, 697] on button "Concluir" at bounding box center [1200, 690] width 88 height 25
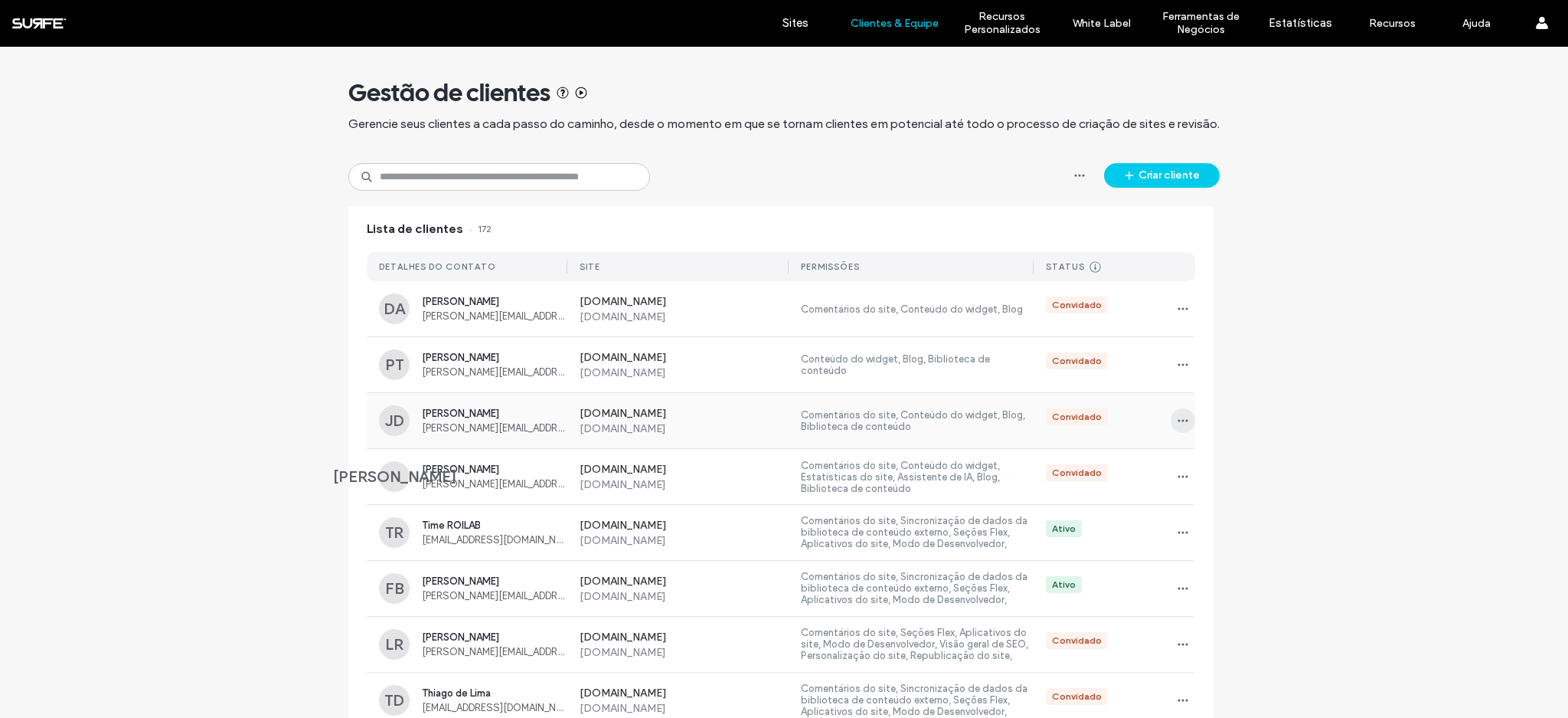
click at [1176, 425] on icon "button" at bounding box center [1182, 420] width 13 height 13
click at [1208, 465] on span "Sites e permissões" at bounding box center [1236, 461] width 84 height 15
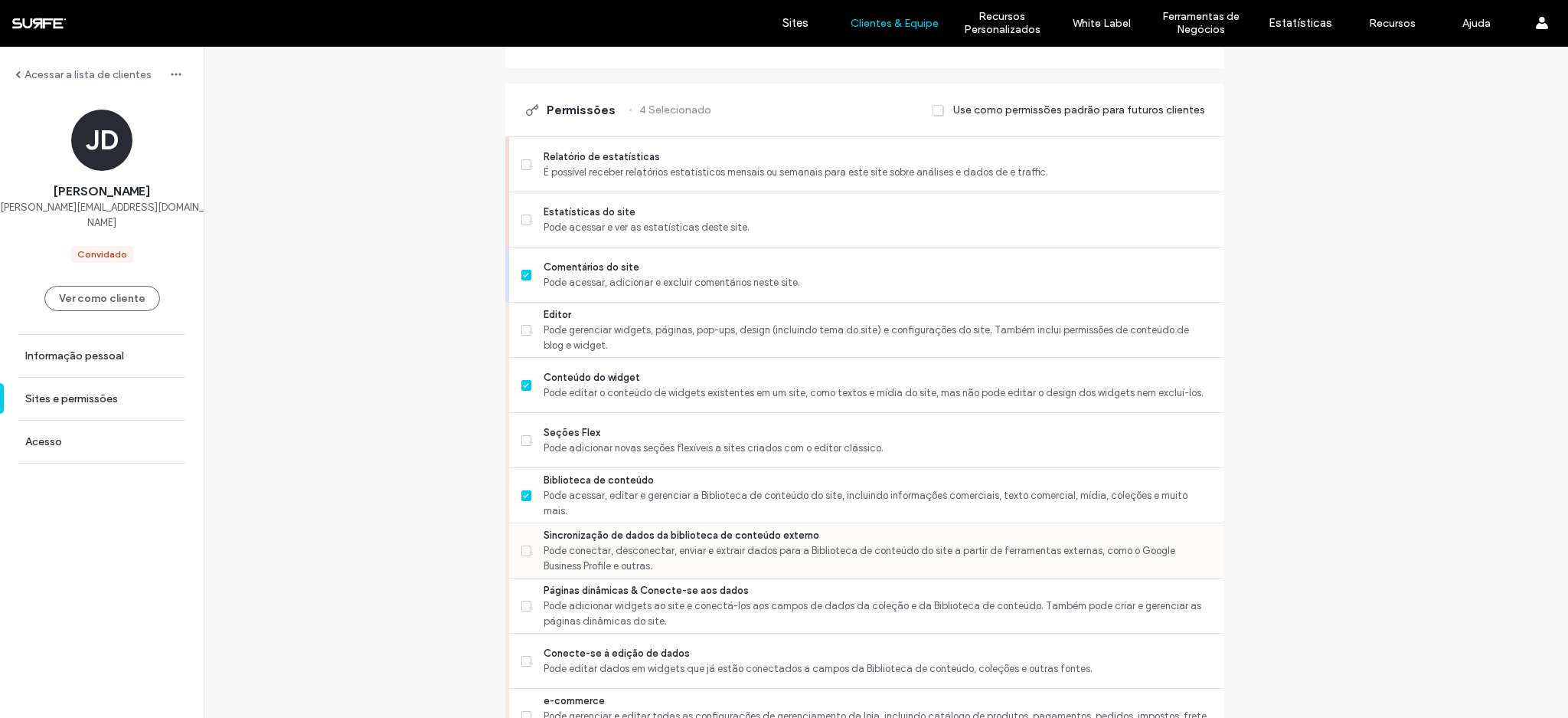
scroll to position [408, 0]
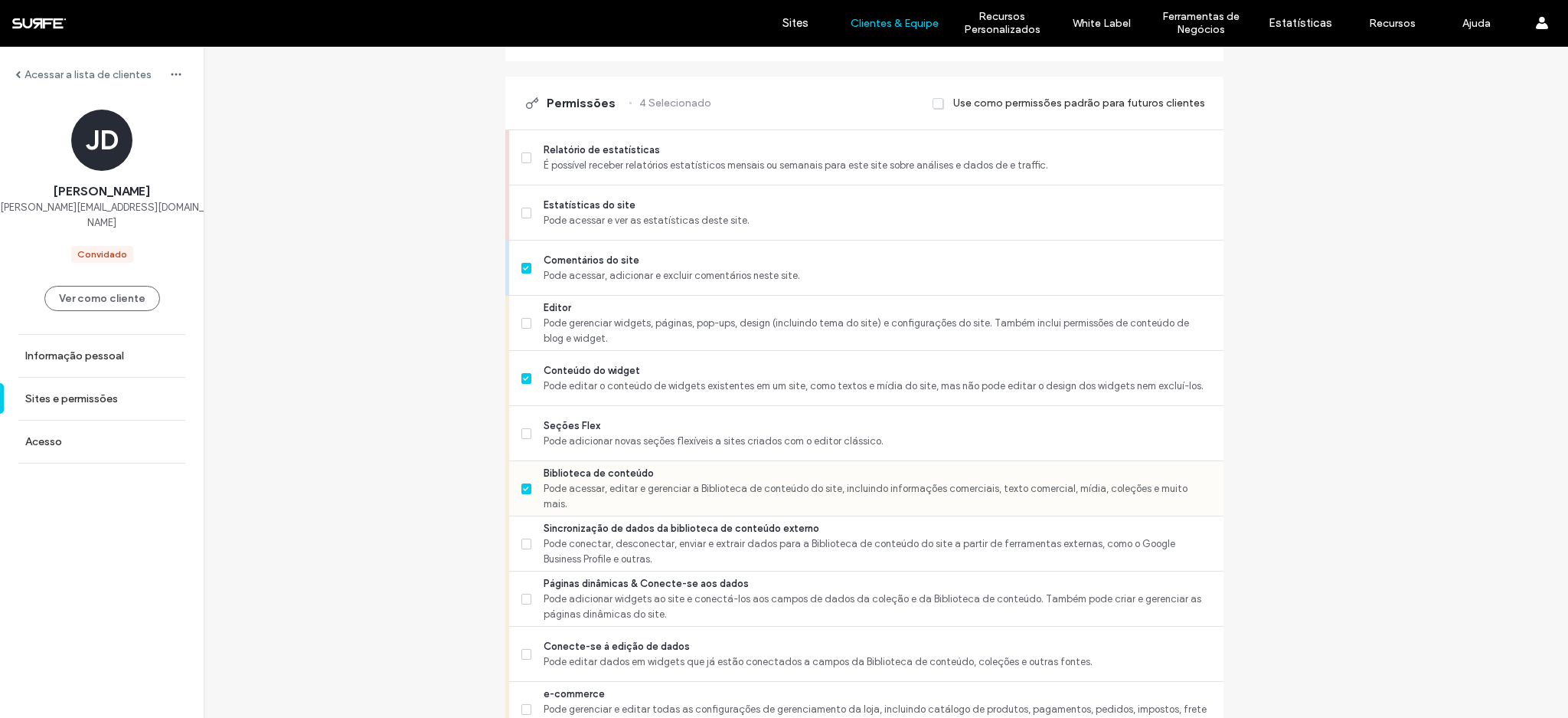
click at [690, 496] on span "Pode acessar, editar e gerenciar a Biblioteca de conteúdo do site, incluindo in…" at bounding box center [877, 496] width 667 height 31
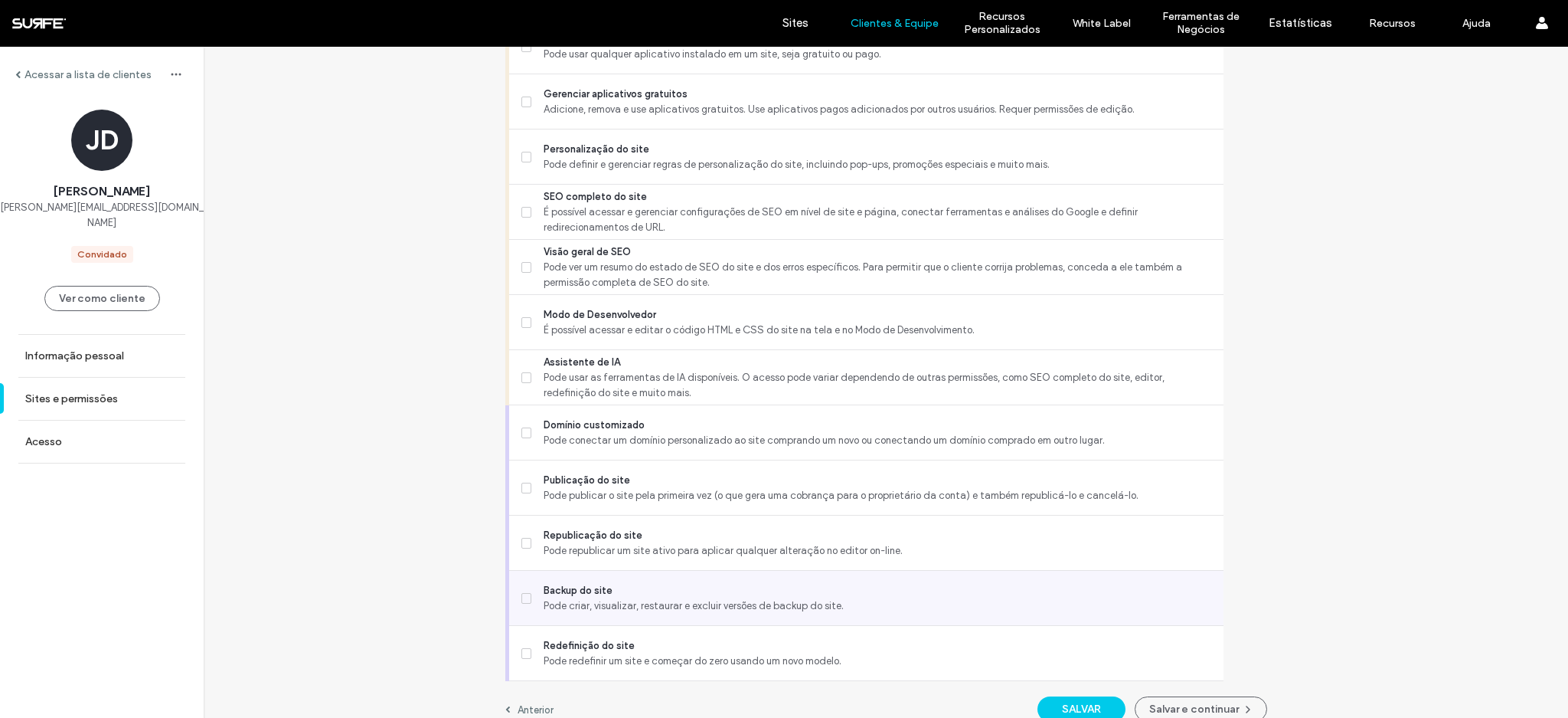
scroll to position [1199, 0]
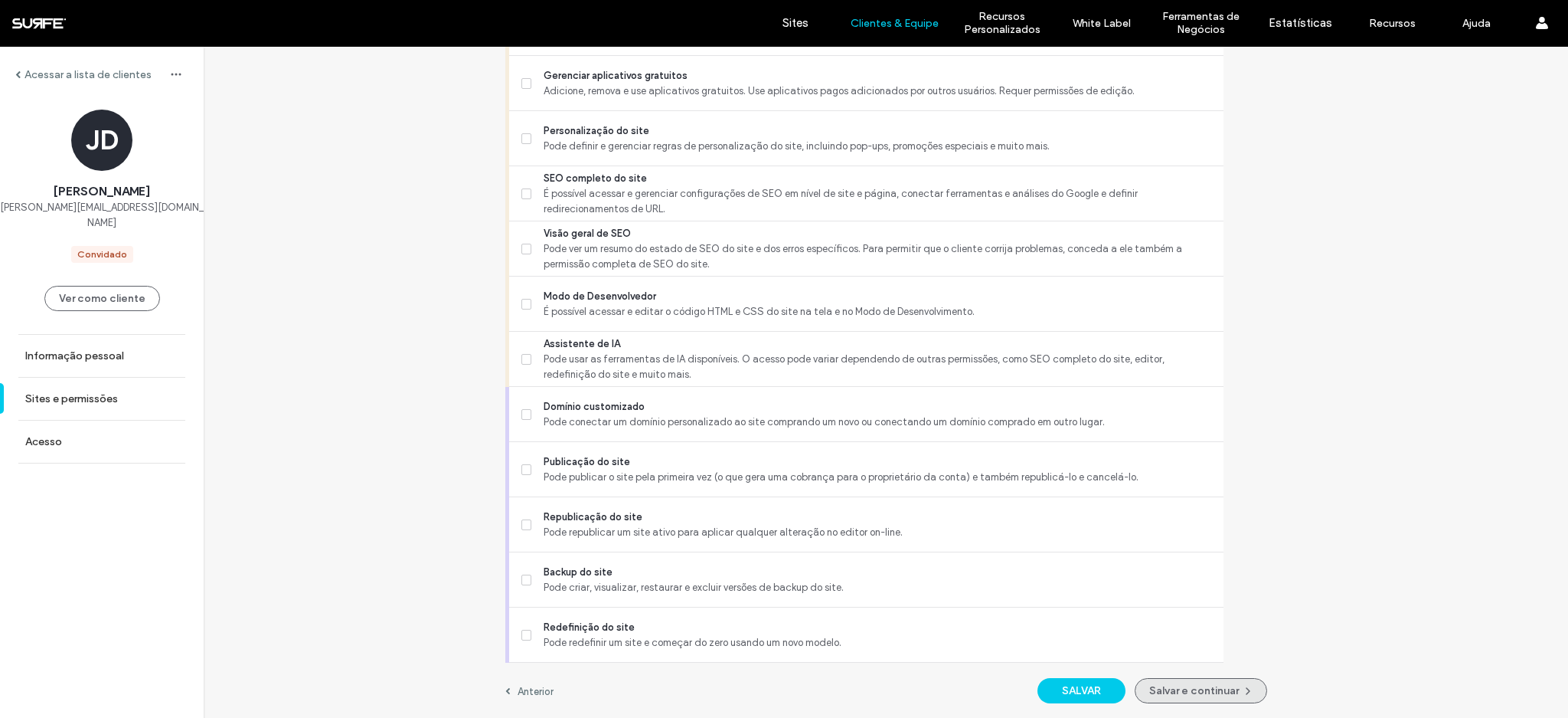
click at [1151, 693] on button "Salvar e continuar" at bounding box center [1200, 690] width 133 height 25
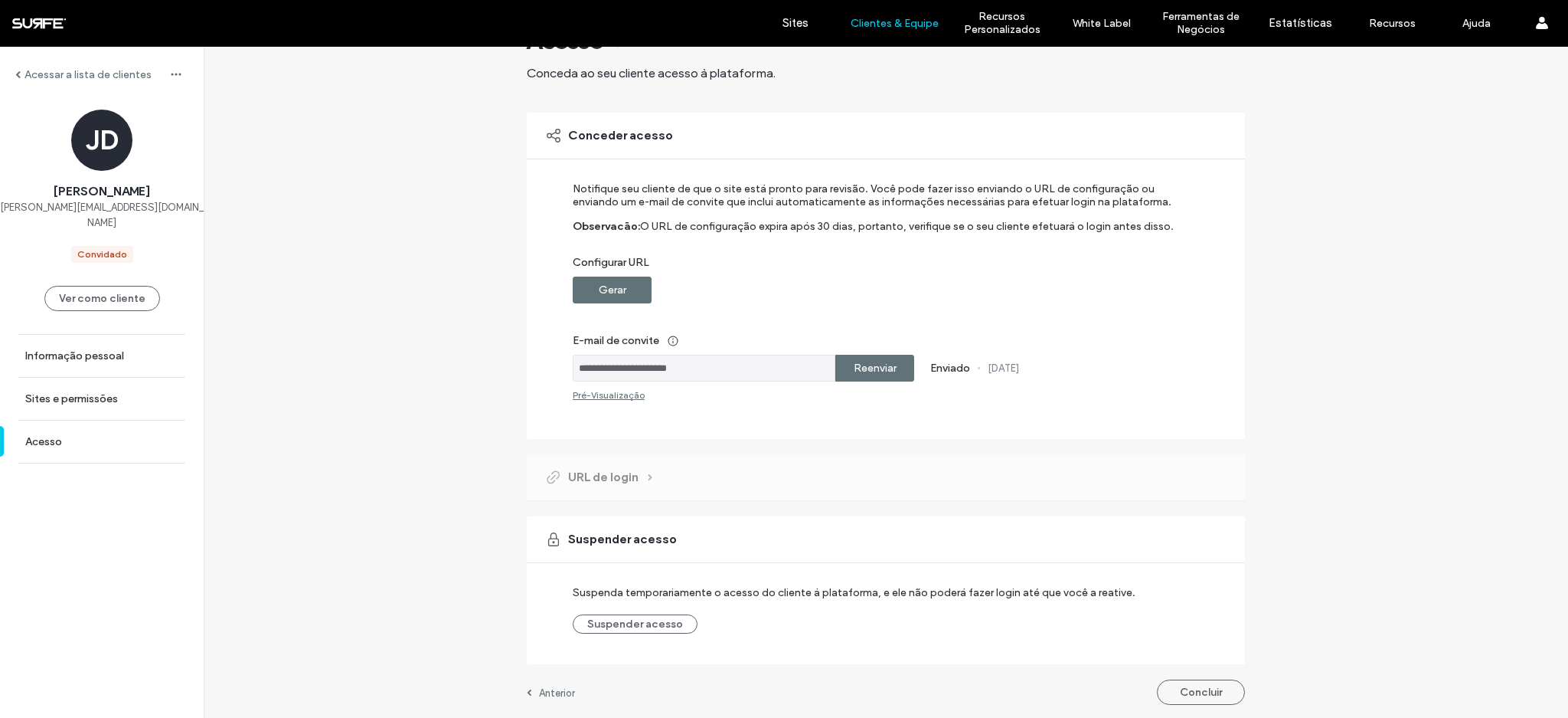
scroll to position [53, 0]
click at [1194, 701] on button "Concluir" at bounding box center [1200, 690] width 88 height 25
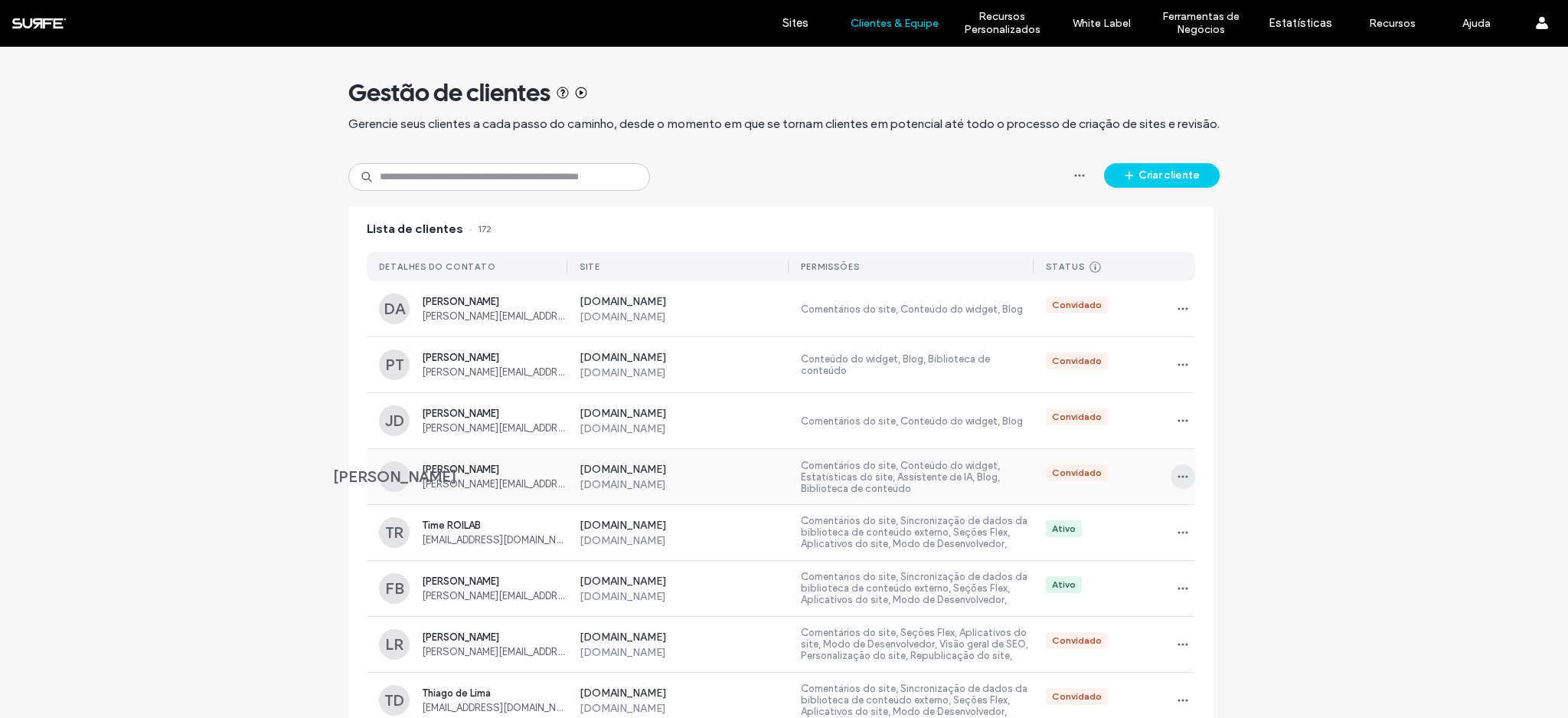
click at [1181, 477] on icon "button" at bounding box center [1182, 476] width 13 height 13
click at [1210, 517] on span "Sites e permissões" at bounding box center [1236, 516] width 84 height 15
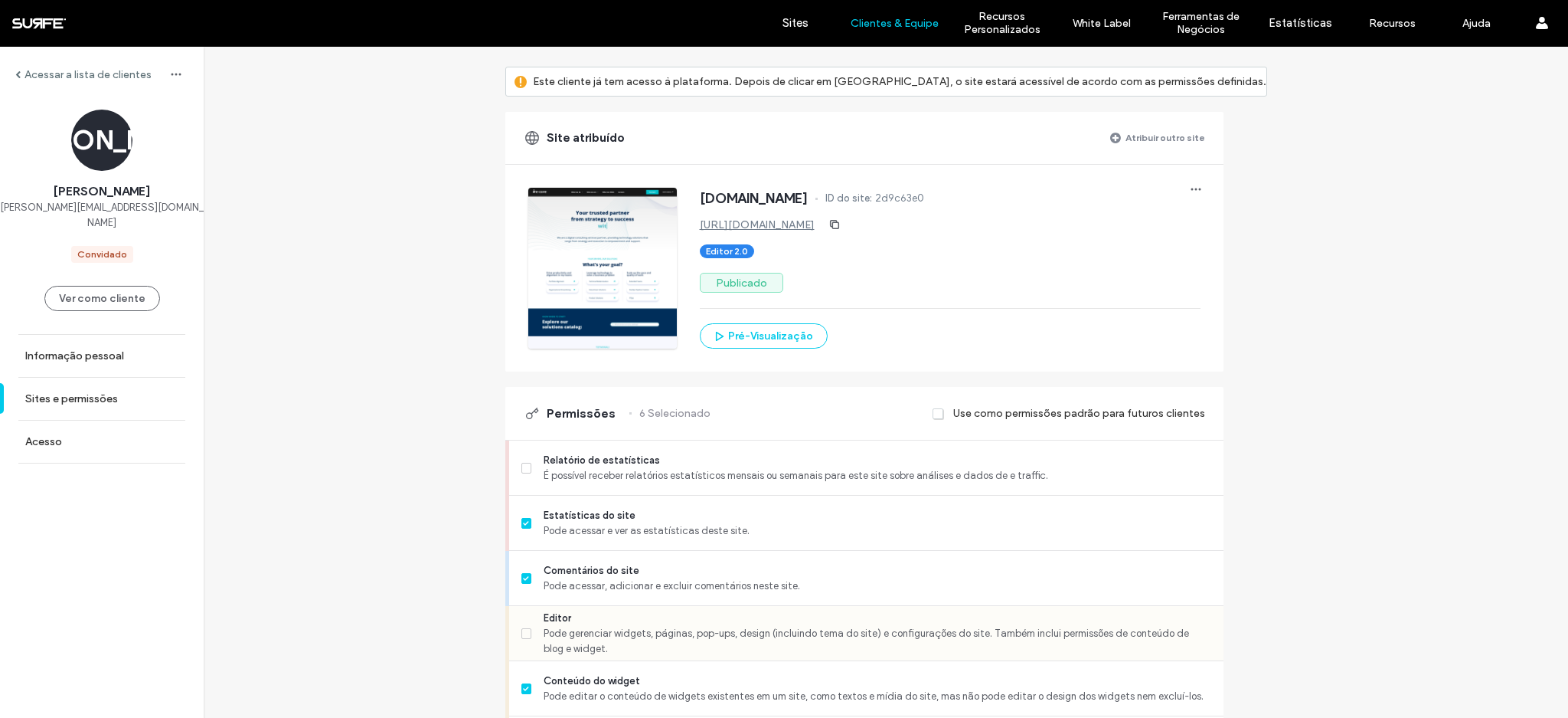
scroll to position [292, 0]
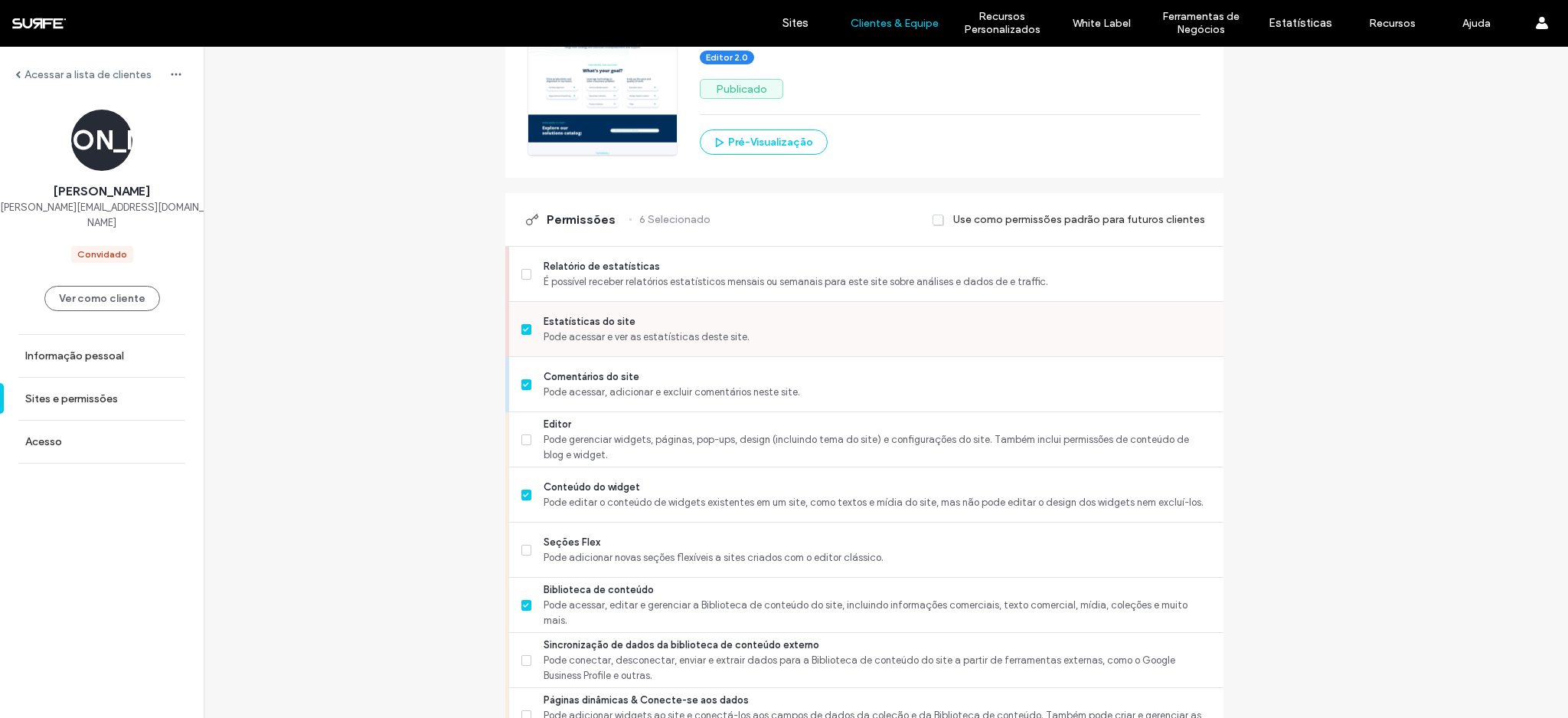
click at [634, 344] on span "Pode acessar e ver as estatísticas deste site." at bounding box center [877, 337] width 667 height 15
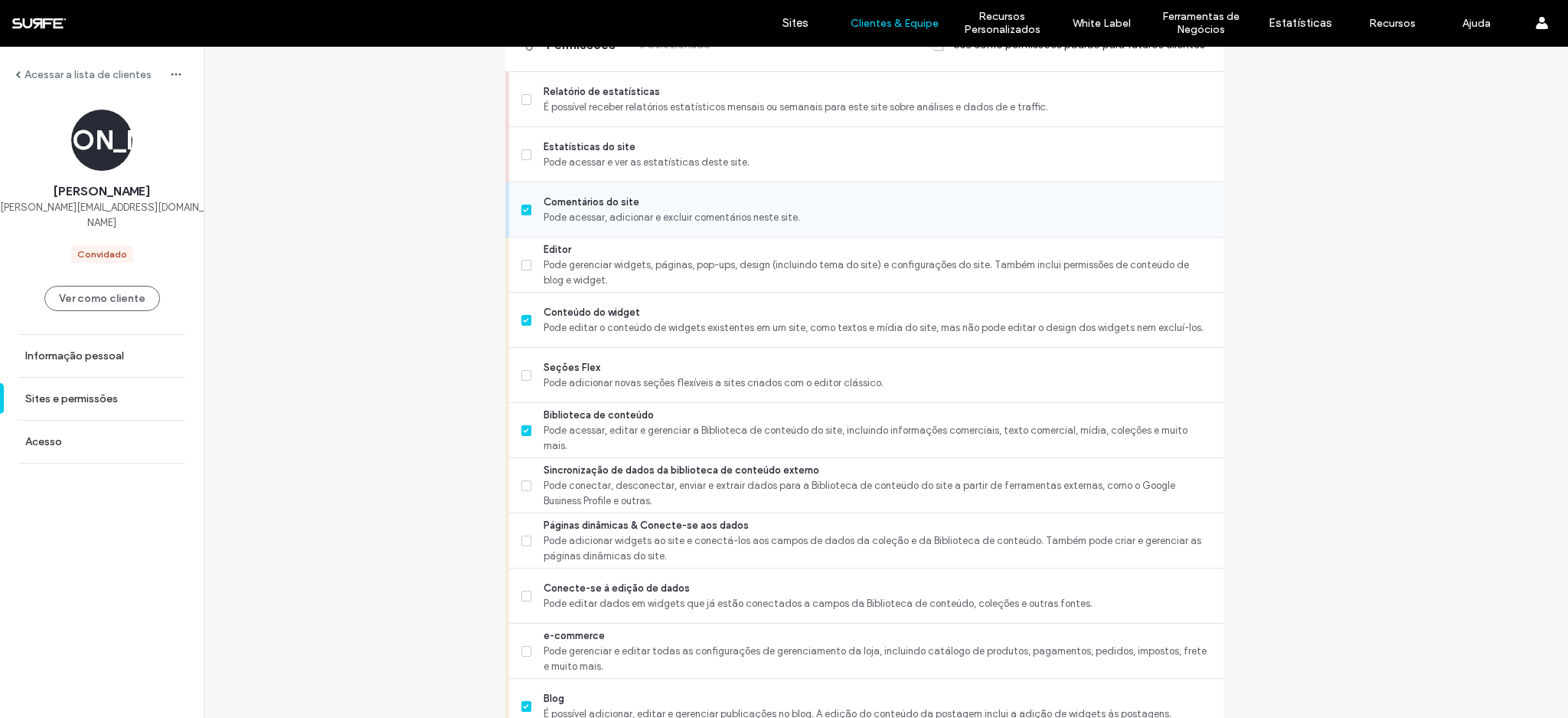
click at [724, 202] on span "Comentários do site" at bounding box center [877, 202] width 667 height 15
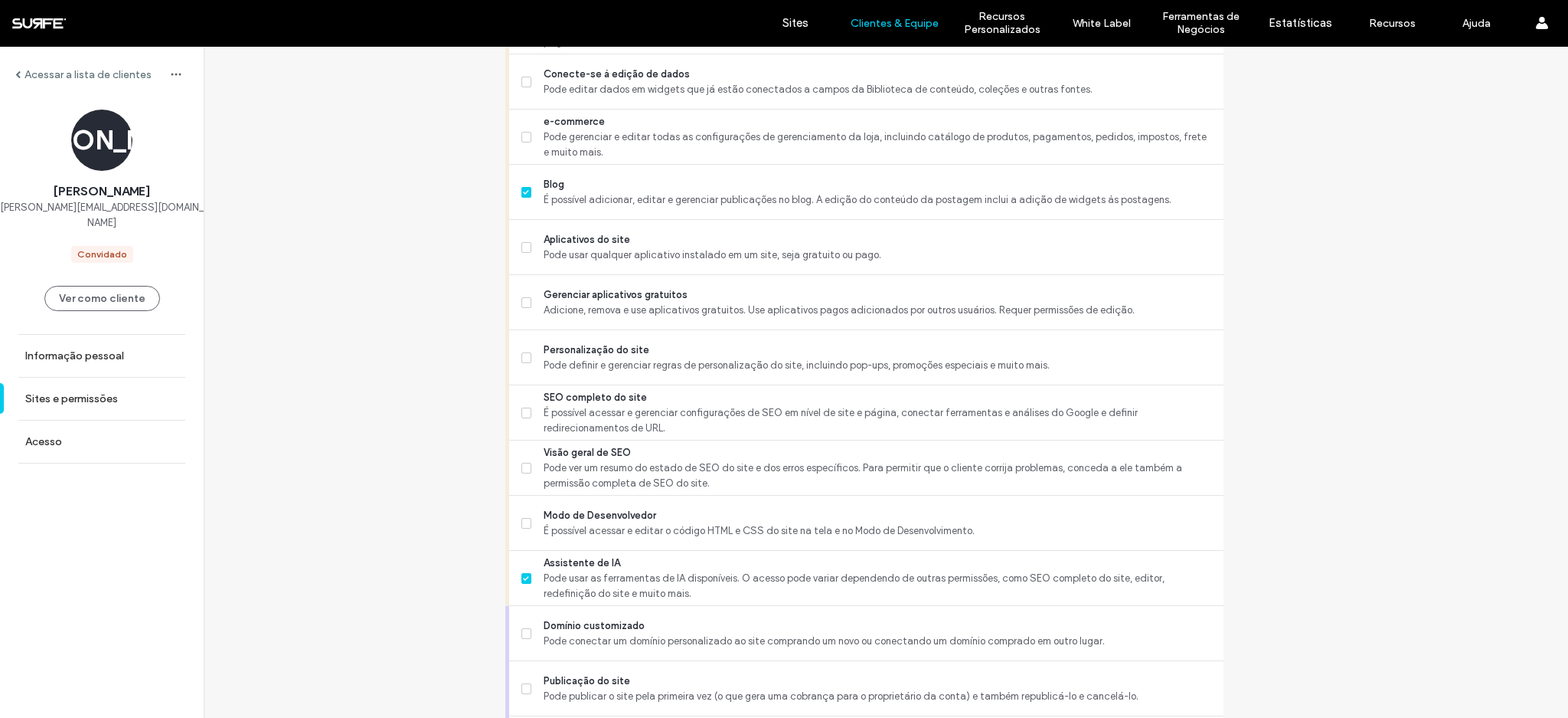
scroll to position [1199, 0]
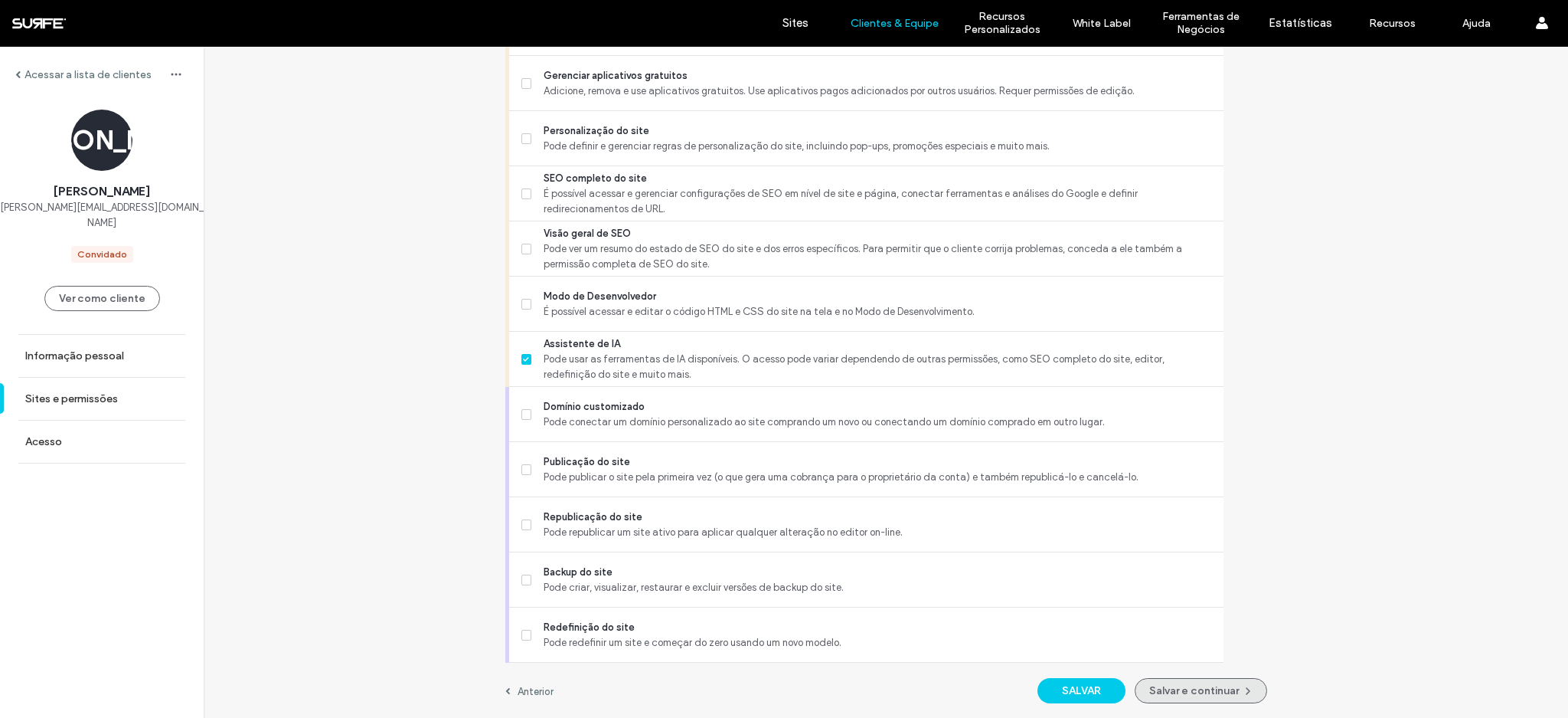
click at [1170, 698] on button "Salvar e continuar" at bounding box center [1200, 690] width 133 height 25
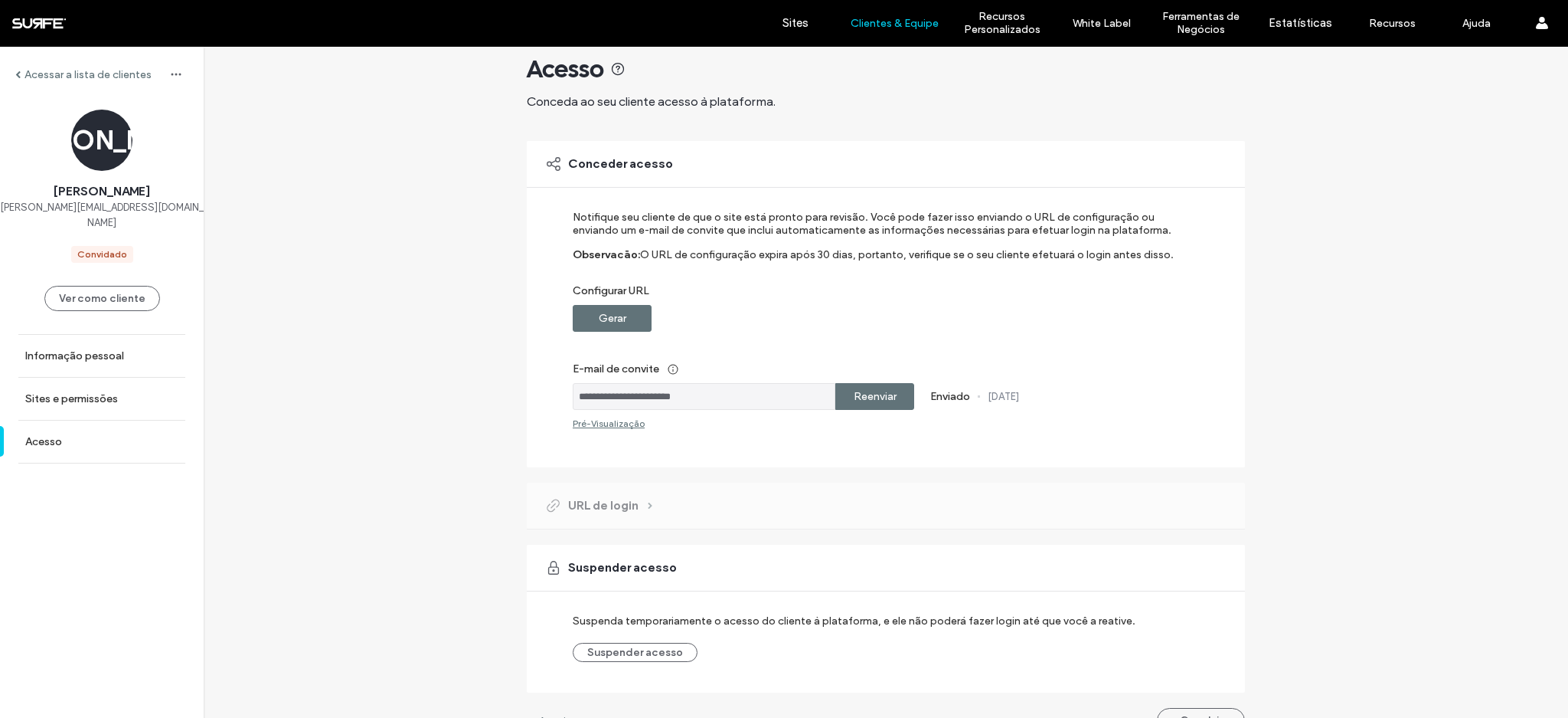
scroll to position [53, 0]
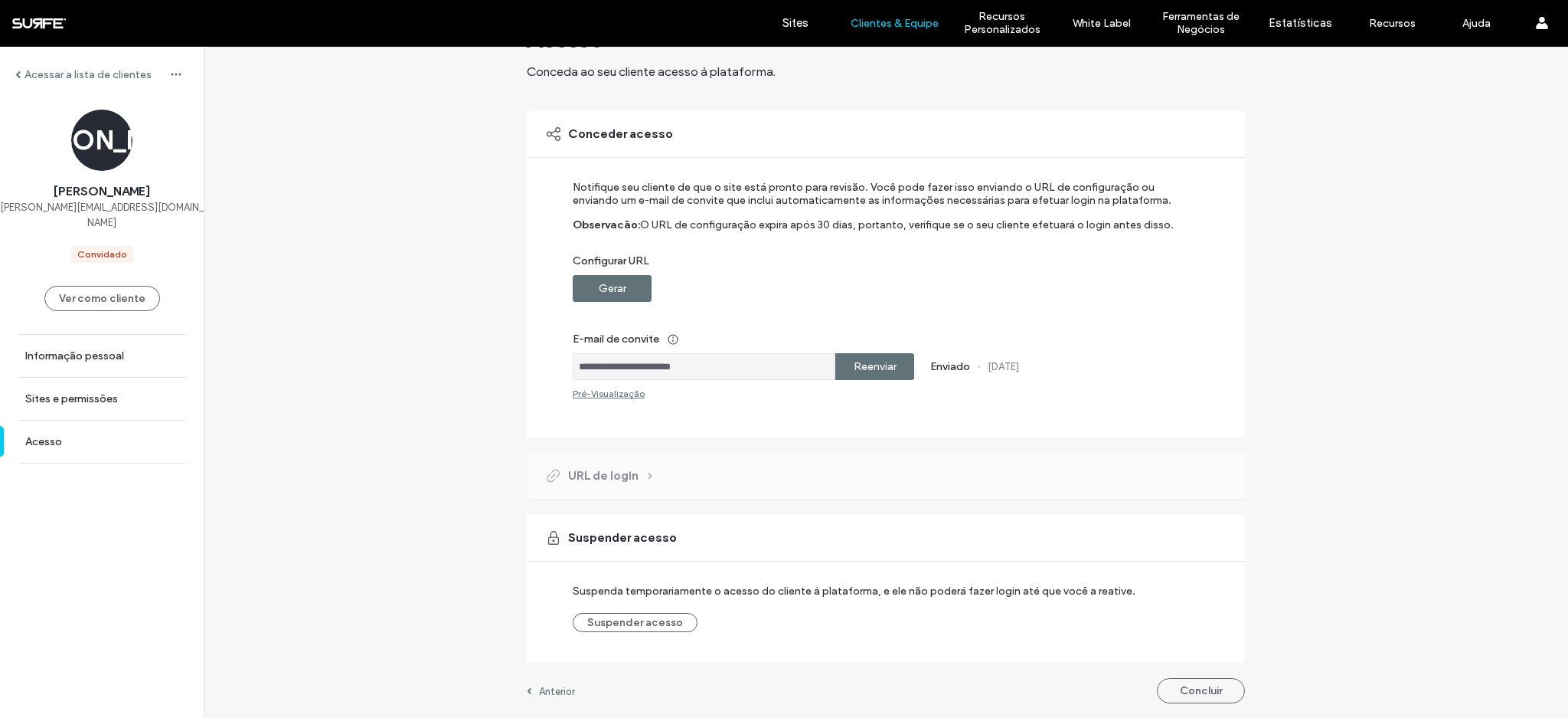
click at [1215, 673] on div "**********" at bounding box center [885, 356] width 718 height 726
click at [1209, 683] on button "Concluir" at bounding box center [1200, 690] width 88 height 25
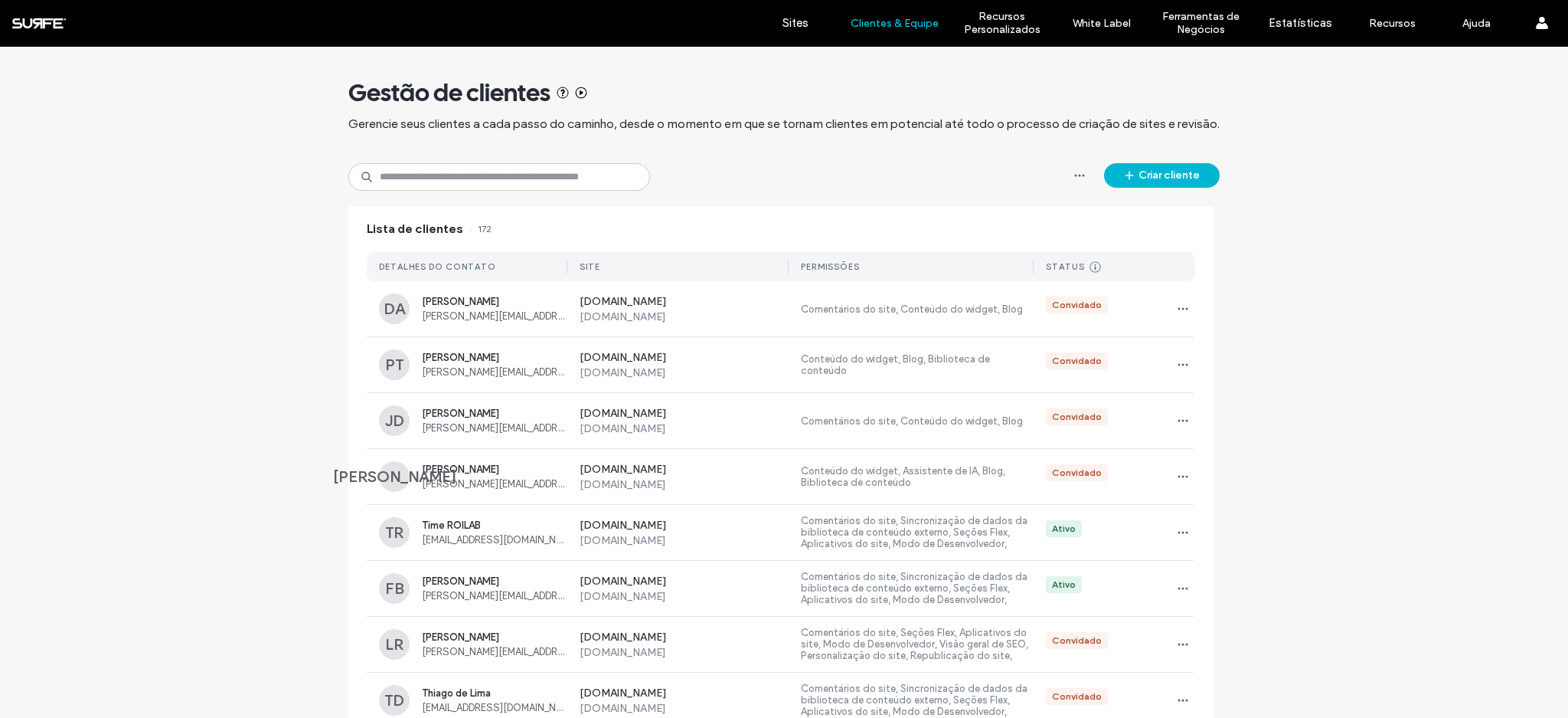
click at [1186, 178] on button "Criar cliente" at bounding box center [1161, 175] width 115 height 24
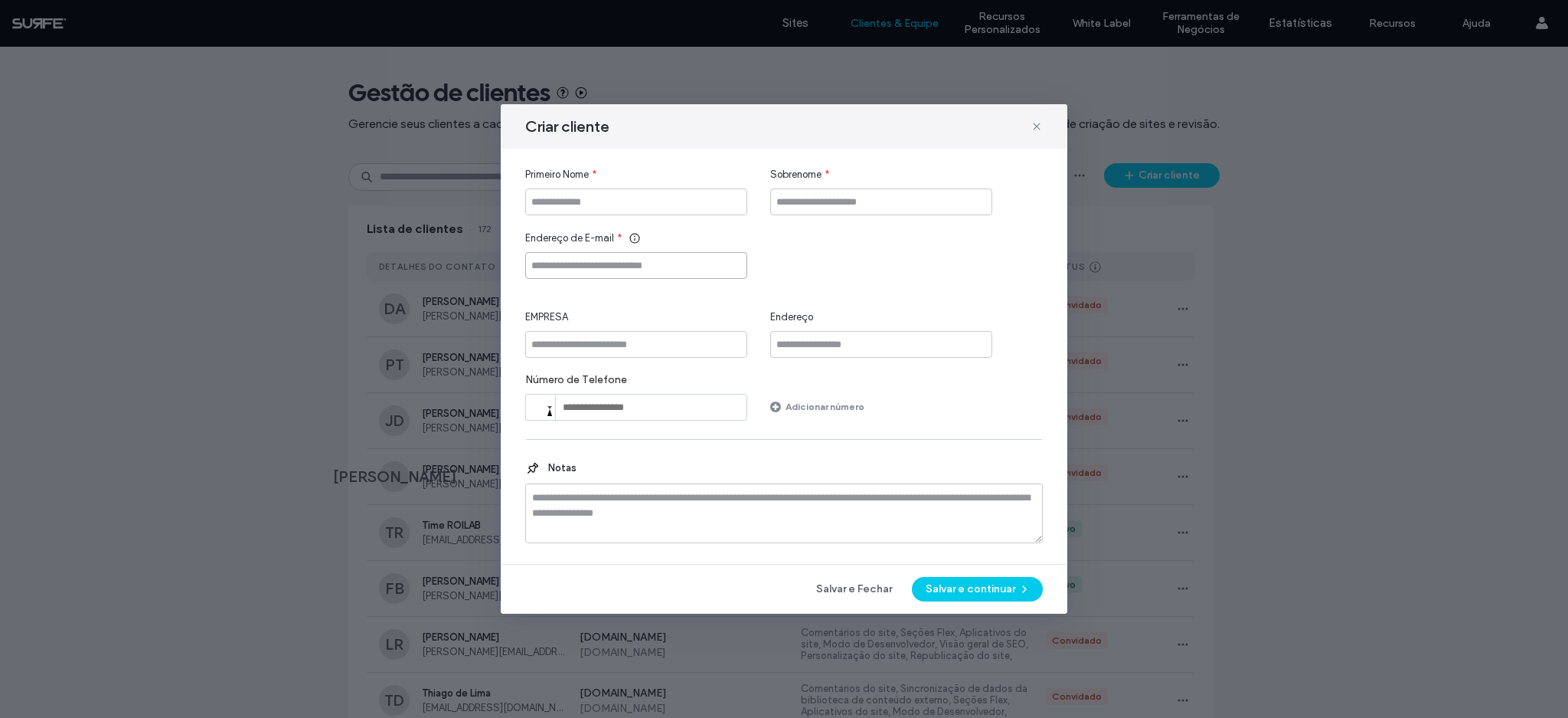
click at [605, 265] on input "Endereço de E-mail" at bounding box center [637, 265] width 222 height 27
paste input "**********"
type input "**********"
click at [624, 195] on input "Primeiro Nome" at bounding box center [637, 201] width 222 height 27
type input "******"
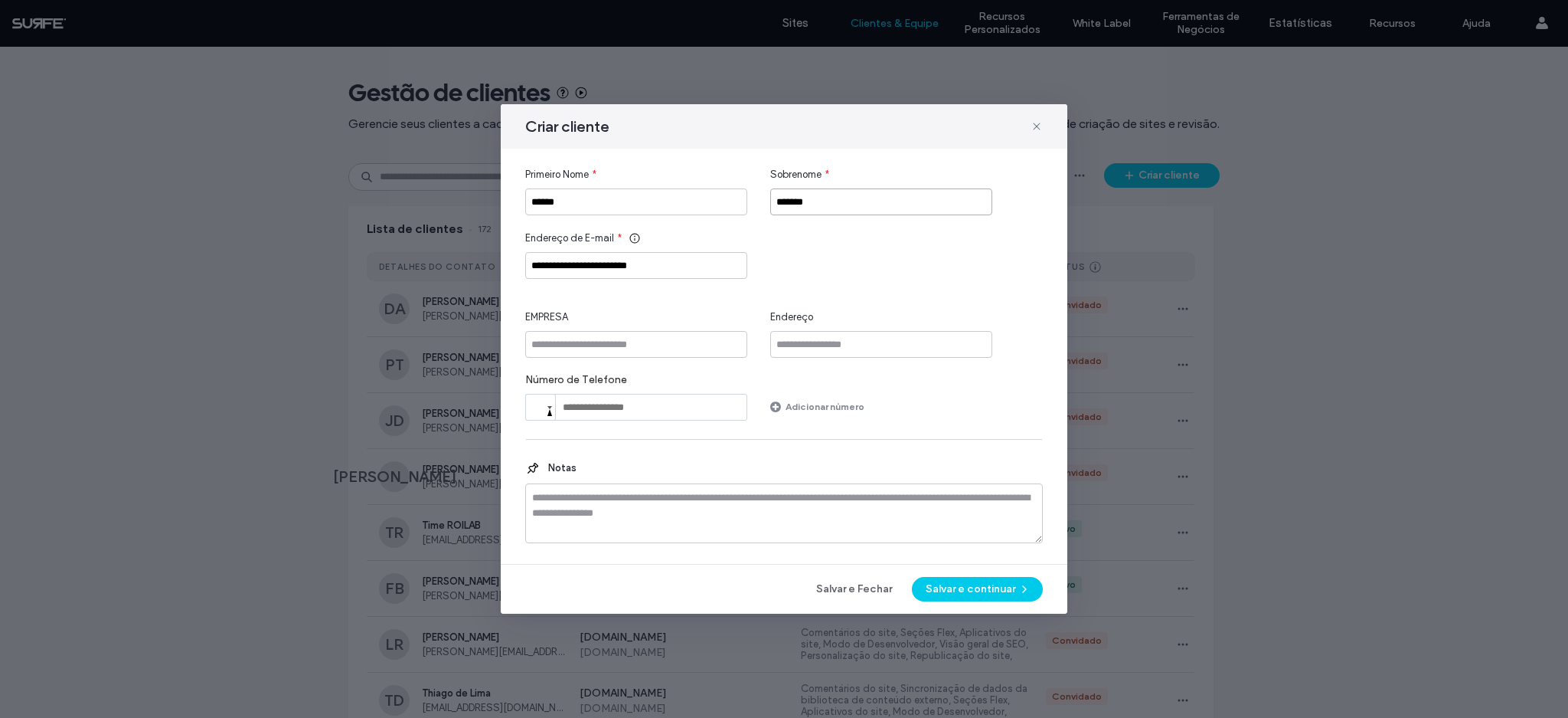
type input "*******"
click at [585, 355] on input "EMPRESA" at bounding box center [637, 344] width 222 height 27
type input "*"
type input "******"
click at [977, 581] on button "Salvar e continuar" at bounding box center [977, 588] width 131 height 24
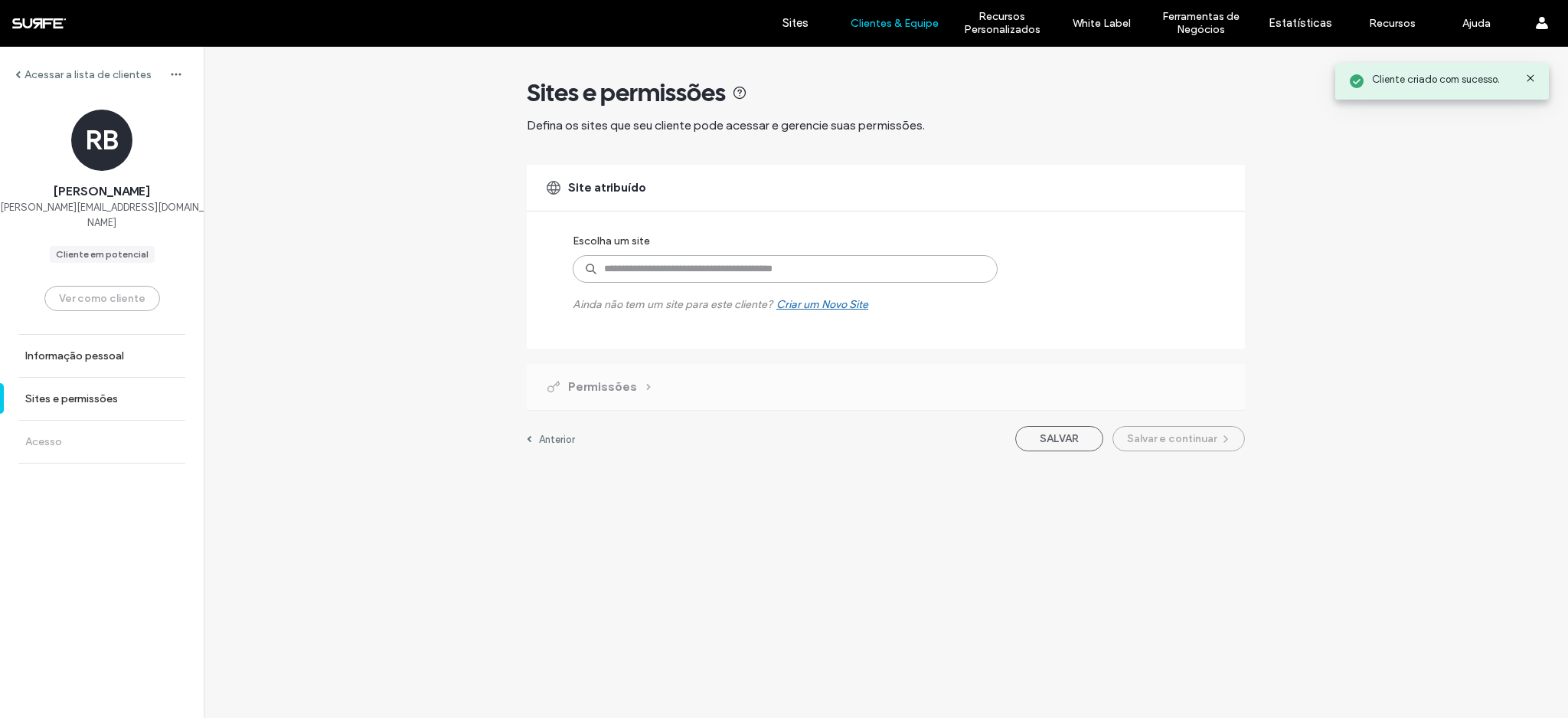
click at [704, 266] on input at bounding box center [784, 268] width 425 height 28
type input "***"
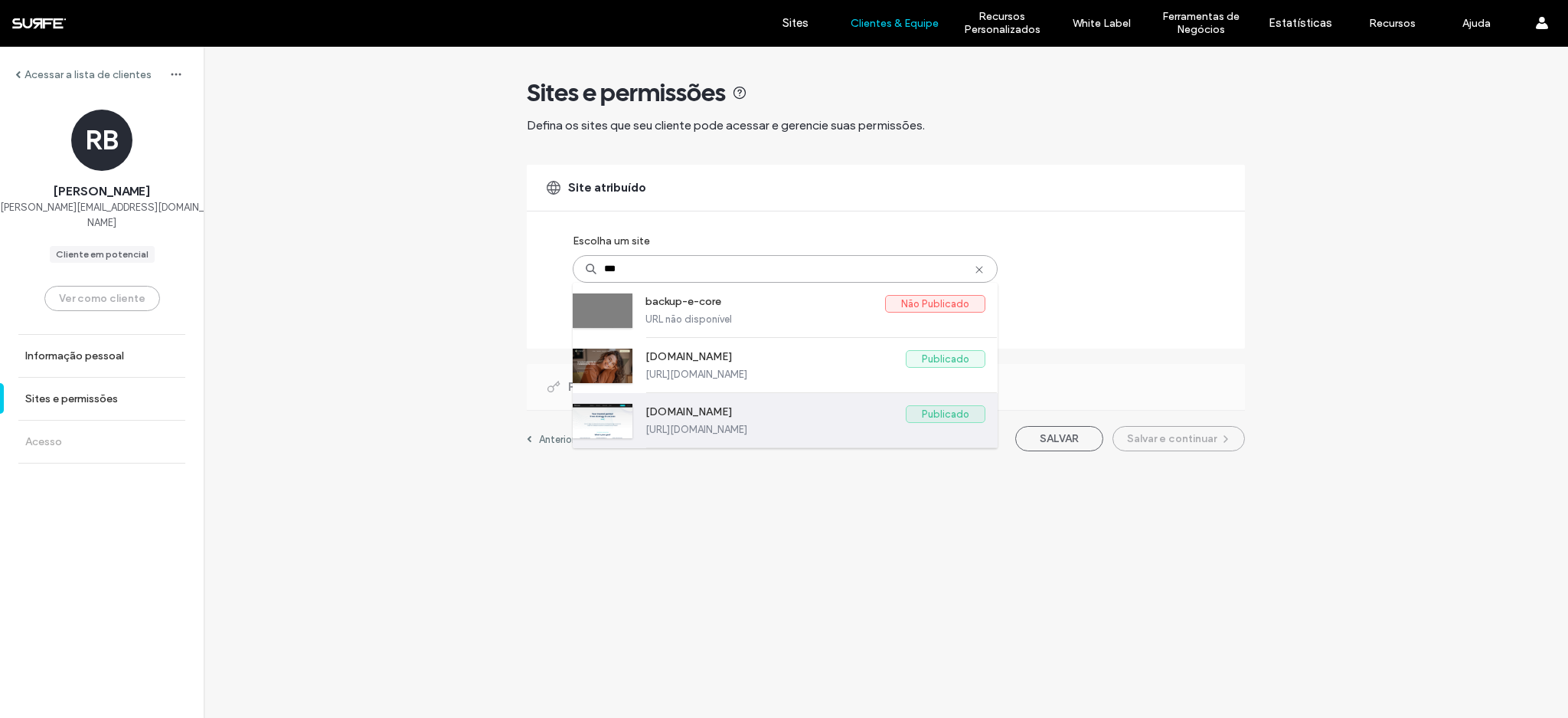
click at [741, 425] on label "https://www.e-core.com" at bounding box center [815, 430] width 340 height 12
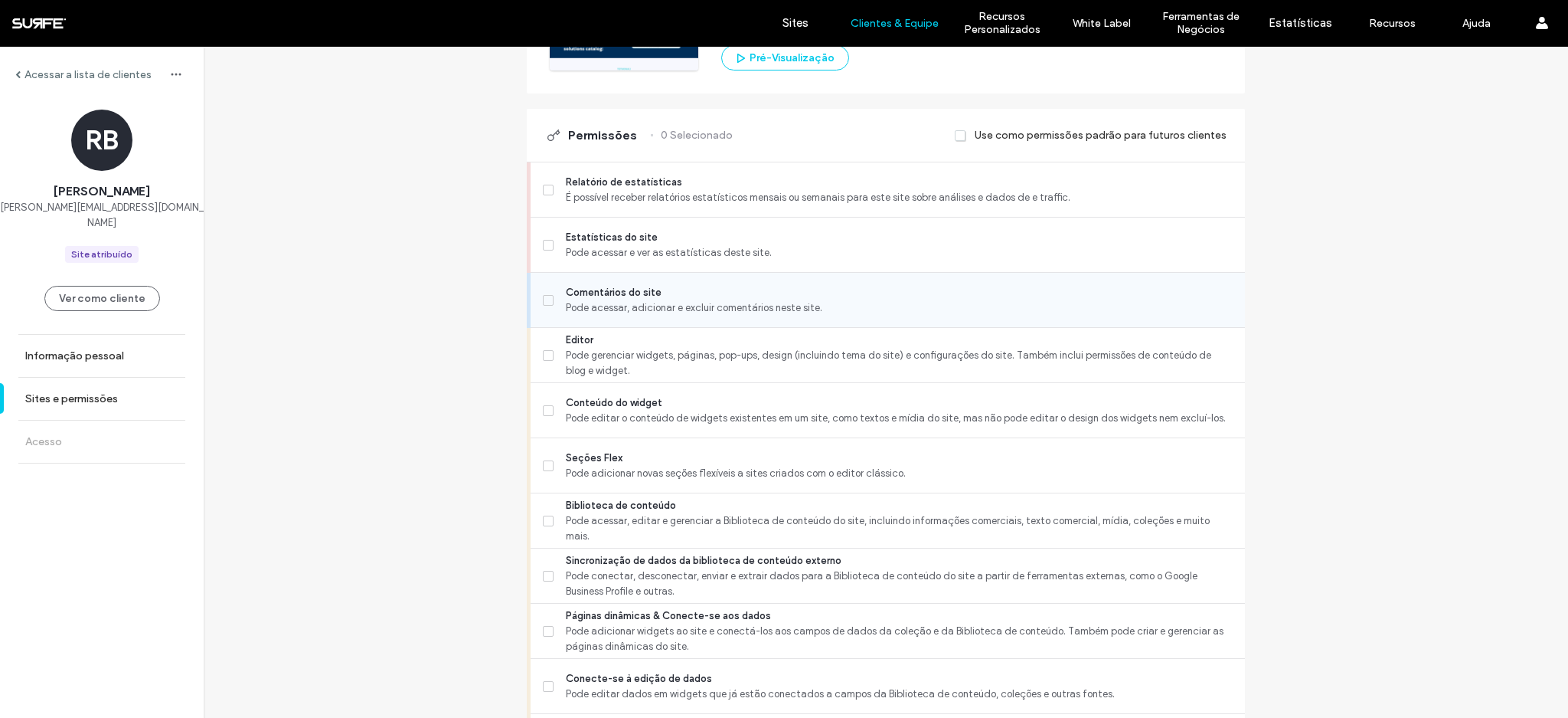
scroll to position [332, 0]
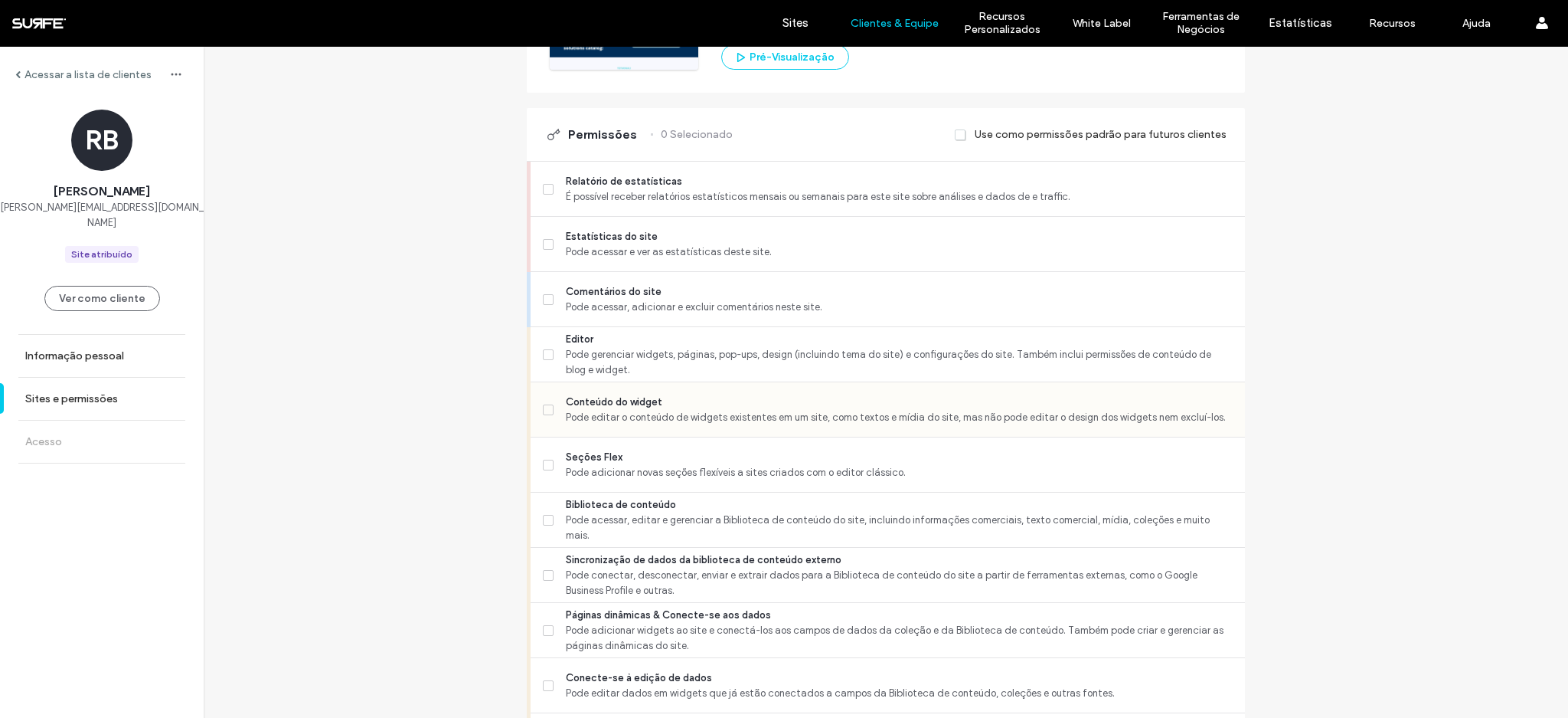
click at [615, 407] on span "Conteúdo do widget" at bounding box center [899, 402] width 667 height 15
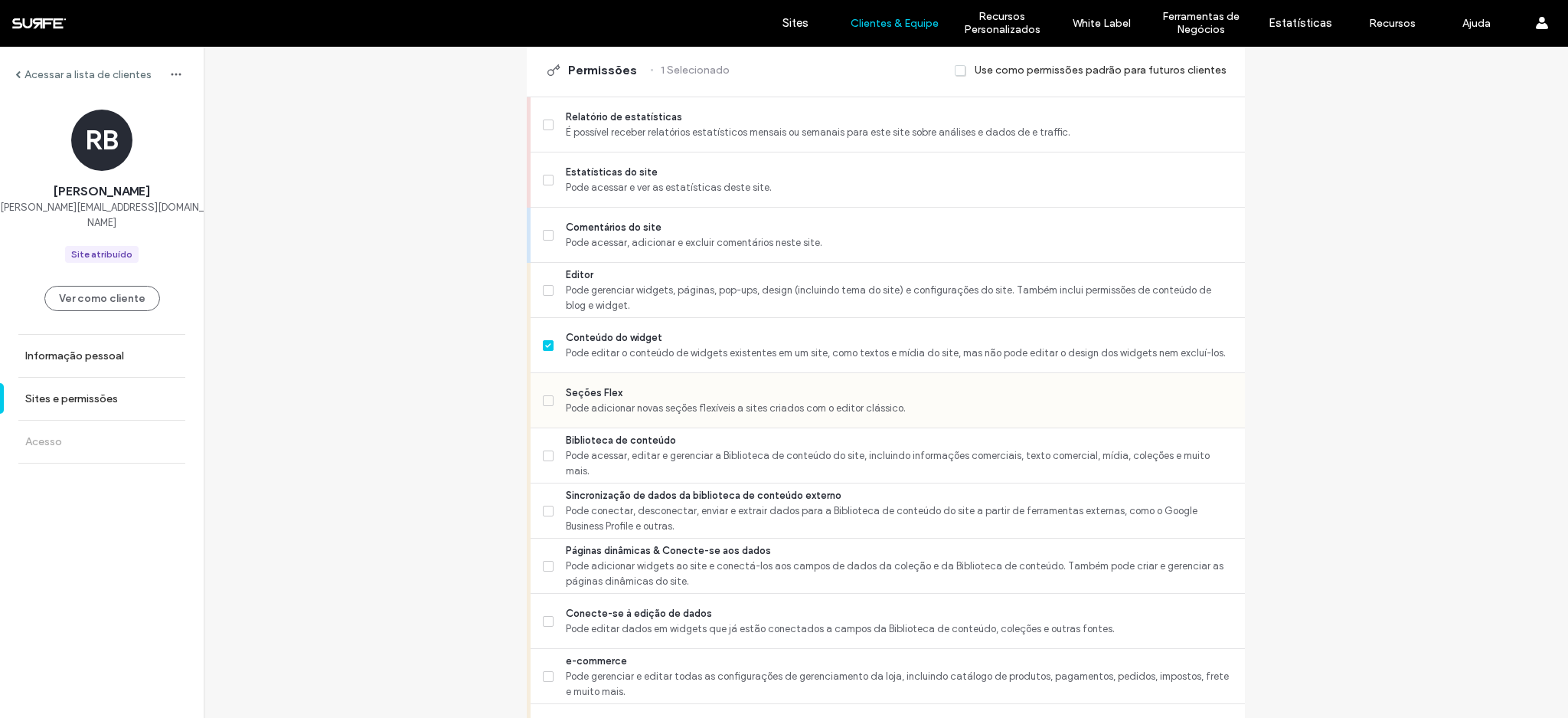
scroll to position [507, 0]
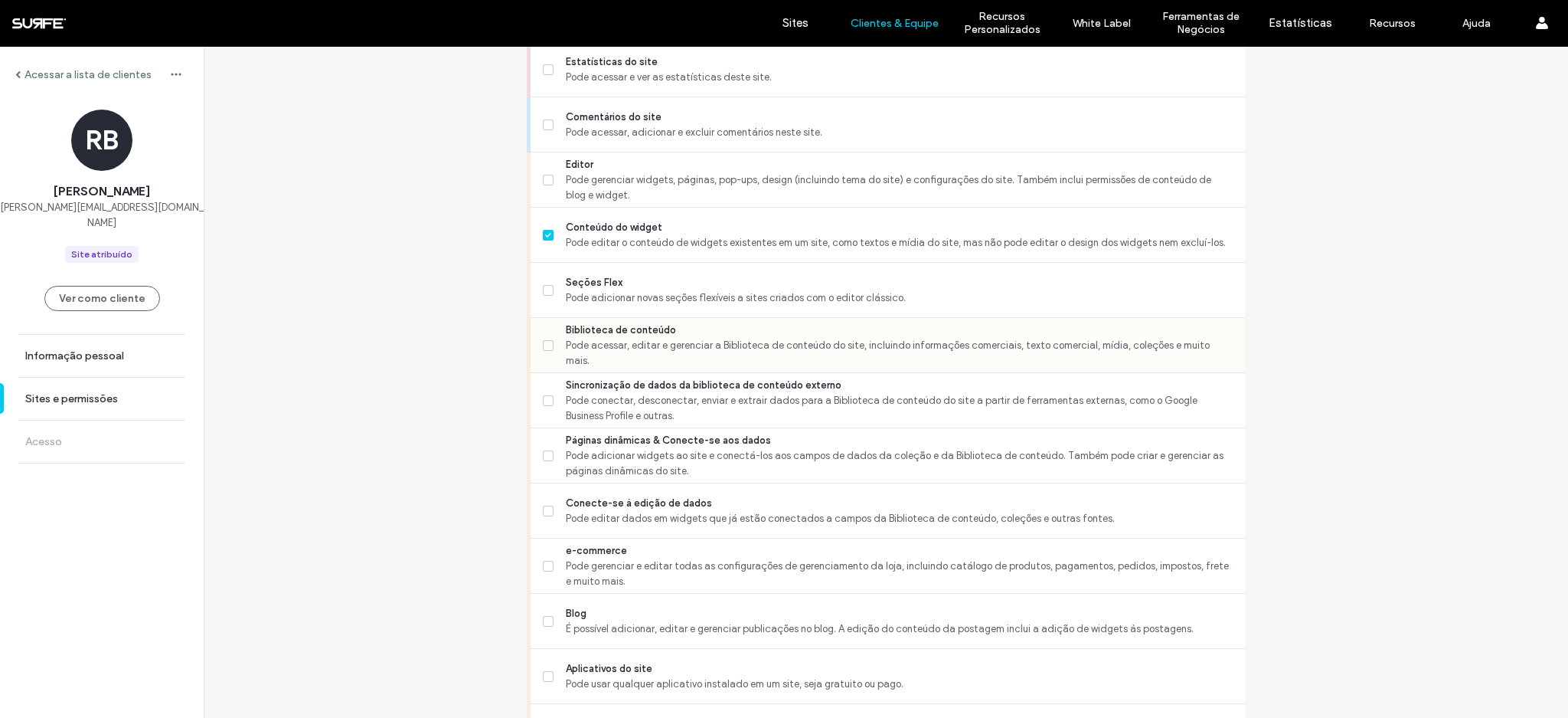
click at [599, 338] on span "Biblioteca de conteúdo" at bounding box center [899, 330] width 667 height 15
click at [611, 505] on span "Conecte-se à edição de dados" at bounding box center [899, 503] width 667 height 15
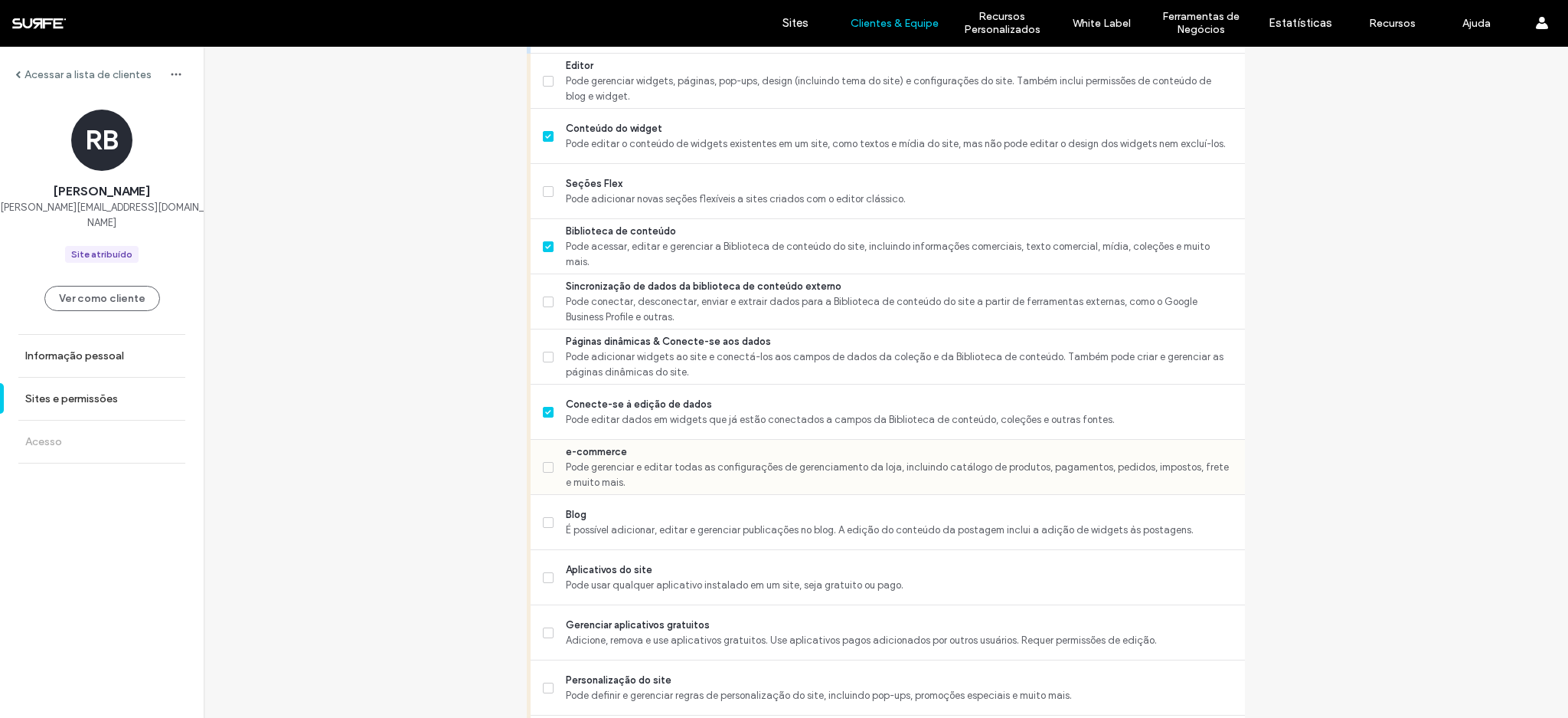
scroll to position [624, 0]
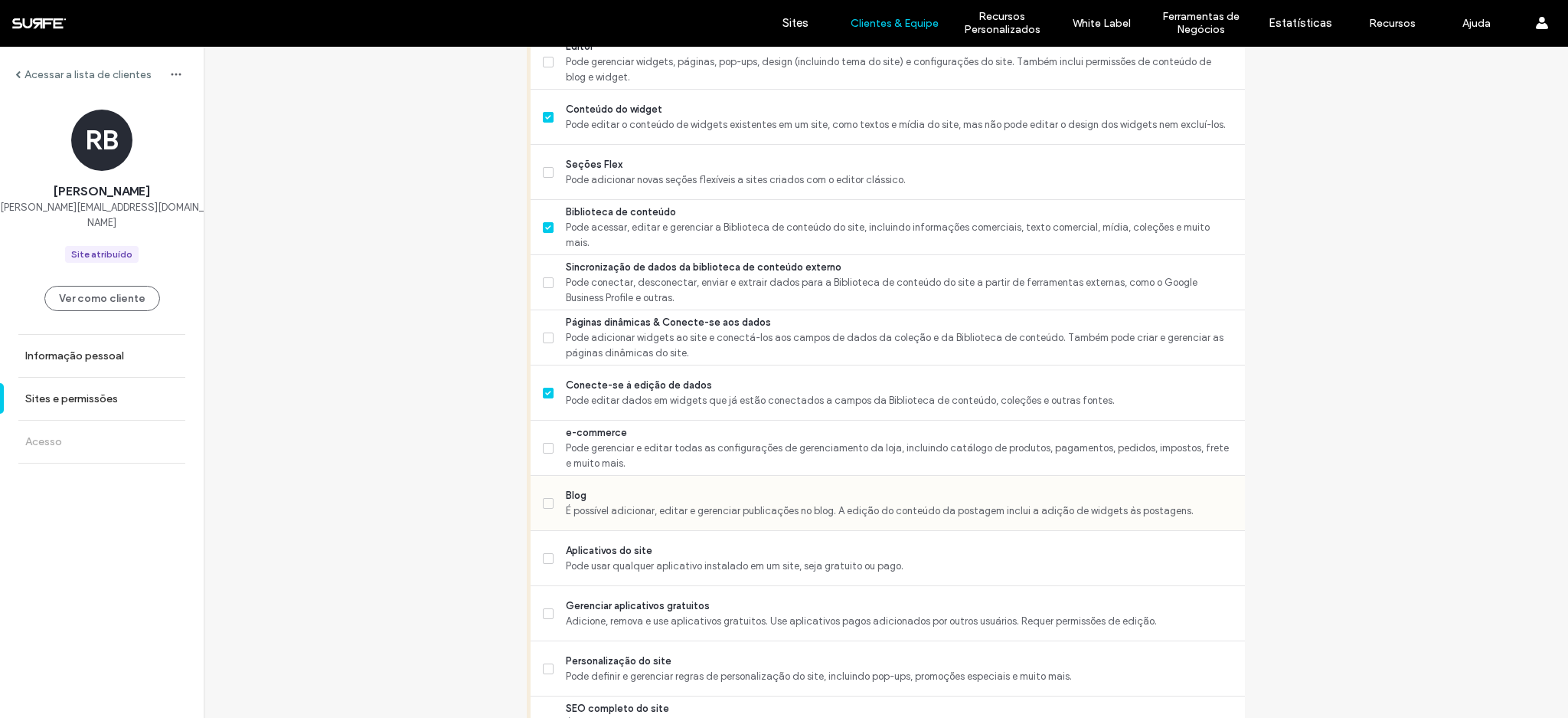
click at [596, 491] on span "Blog" at bounding box center [899, 496] width 667 height 15
click at [579, 378] on span "Conecte-se à edição de dados" at bounding box center [899, 385] width 667 height 15
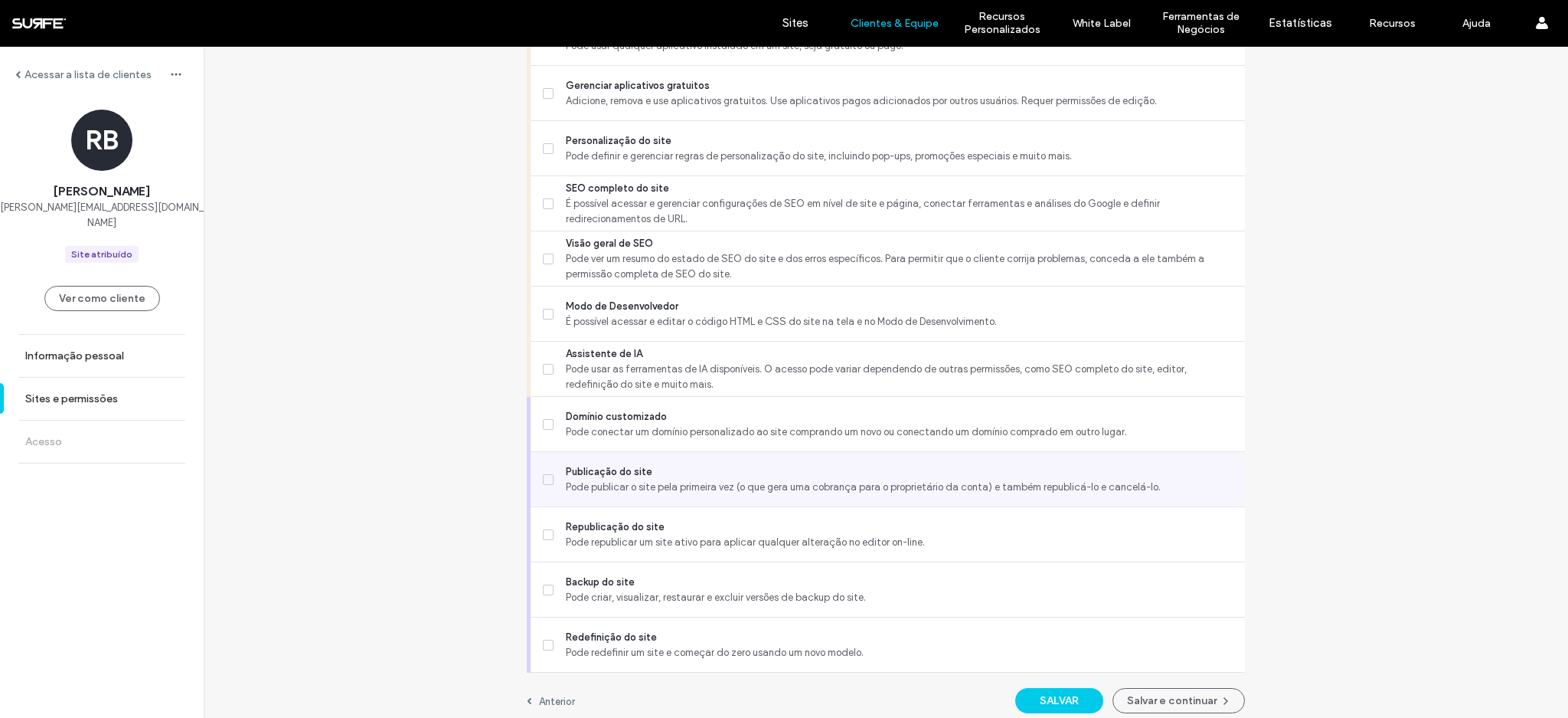
scroll to position [1154, 0]
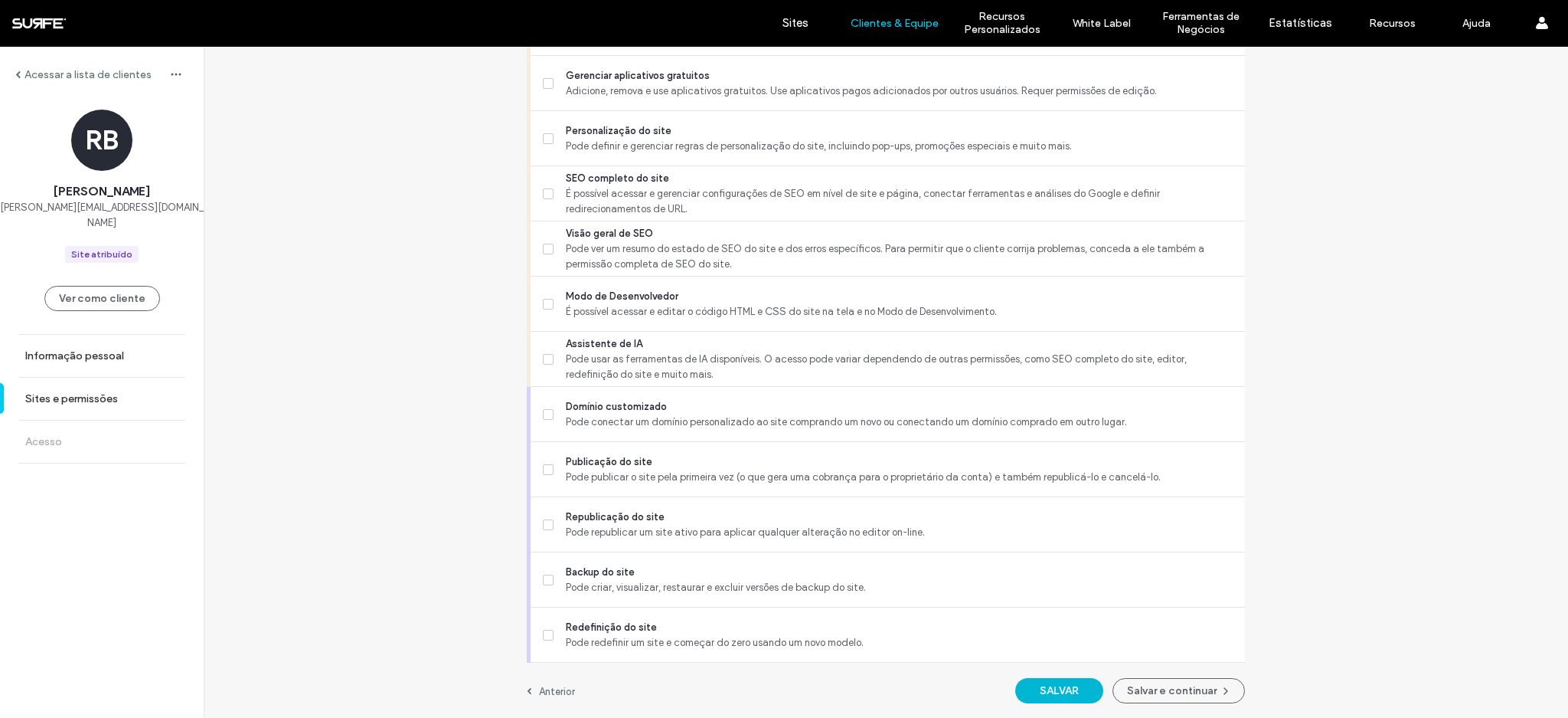
click at [1059, 695] on button "SALVAR" at bounding box center [1058, 690] width 88 height 25
click at [1195, 690] on button "Salvar e continuar" at bounding box center [1179, 690] width 133 height 25
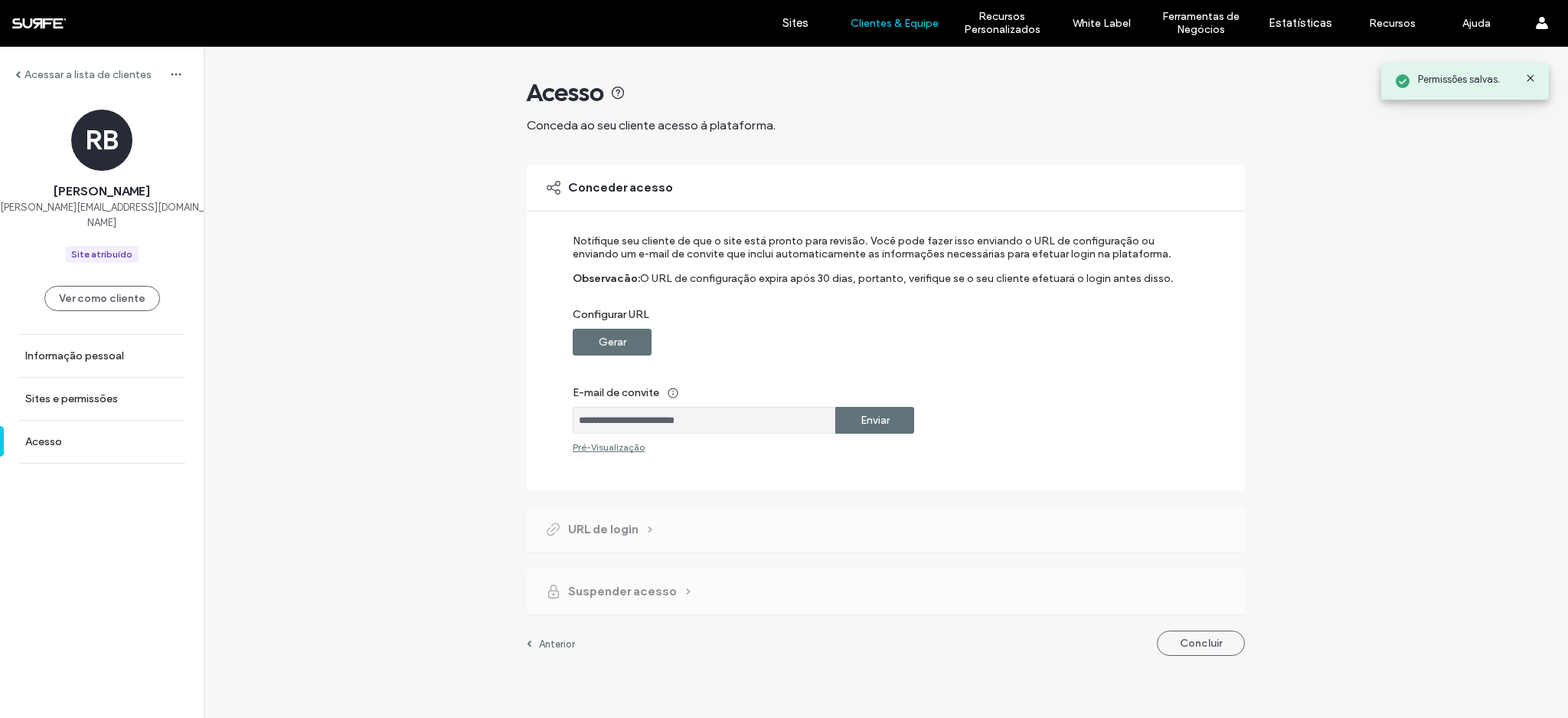
click at [850, 422] on div "Enviar" at bounding box center [875, 420] width 79 height 27
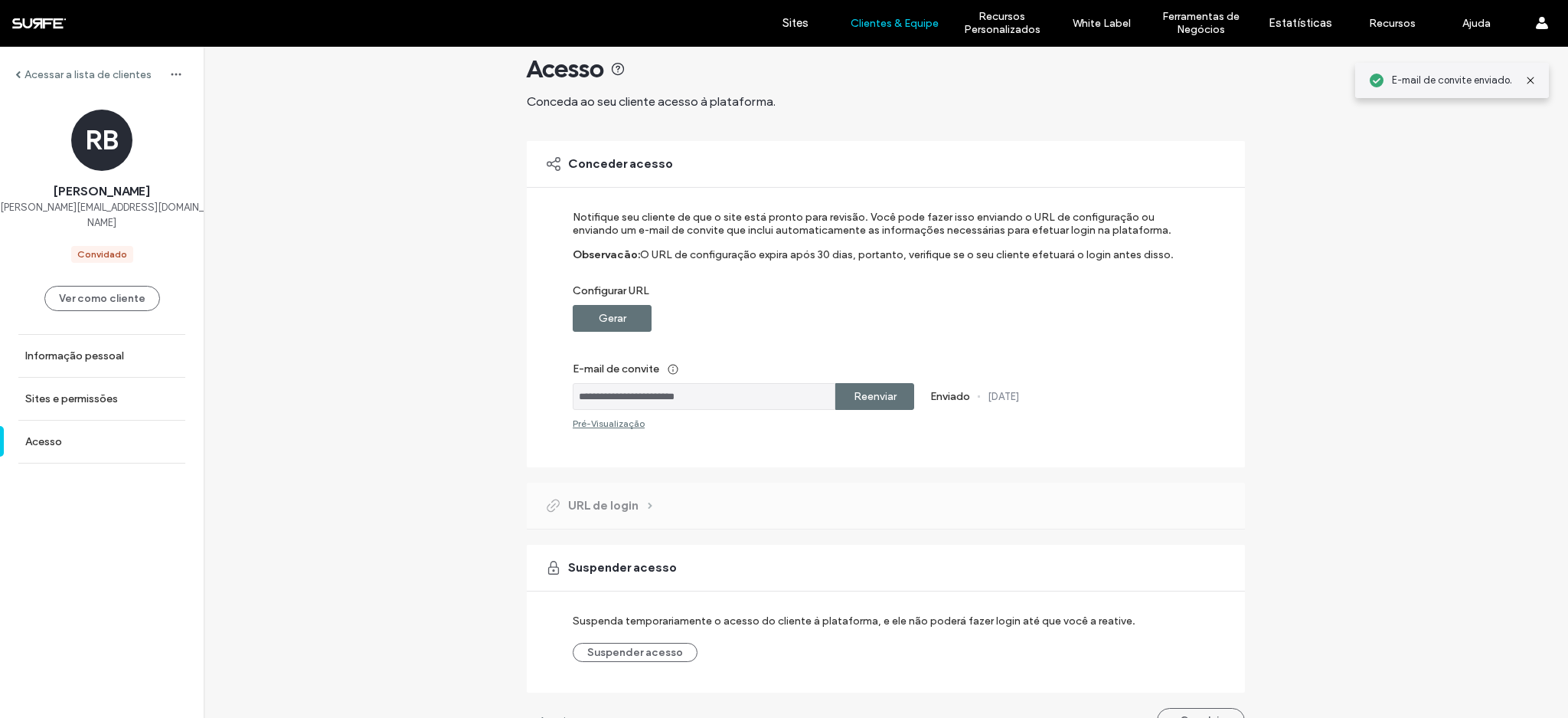
scroll to position [53, 0]
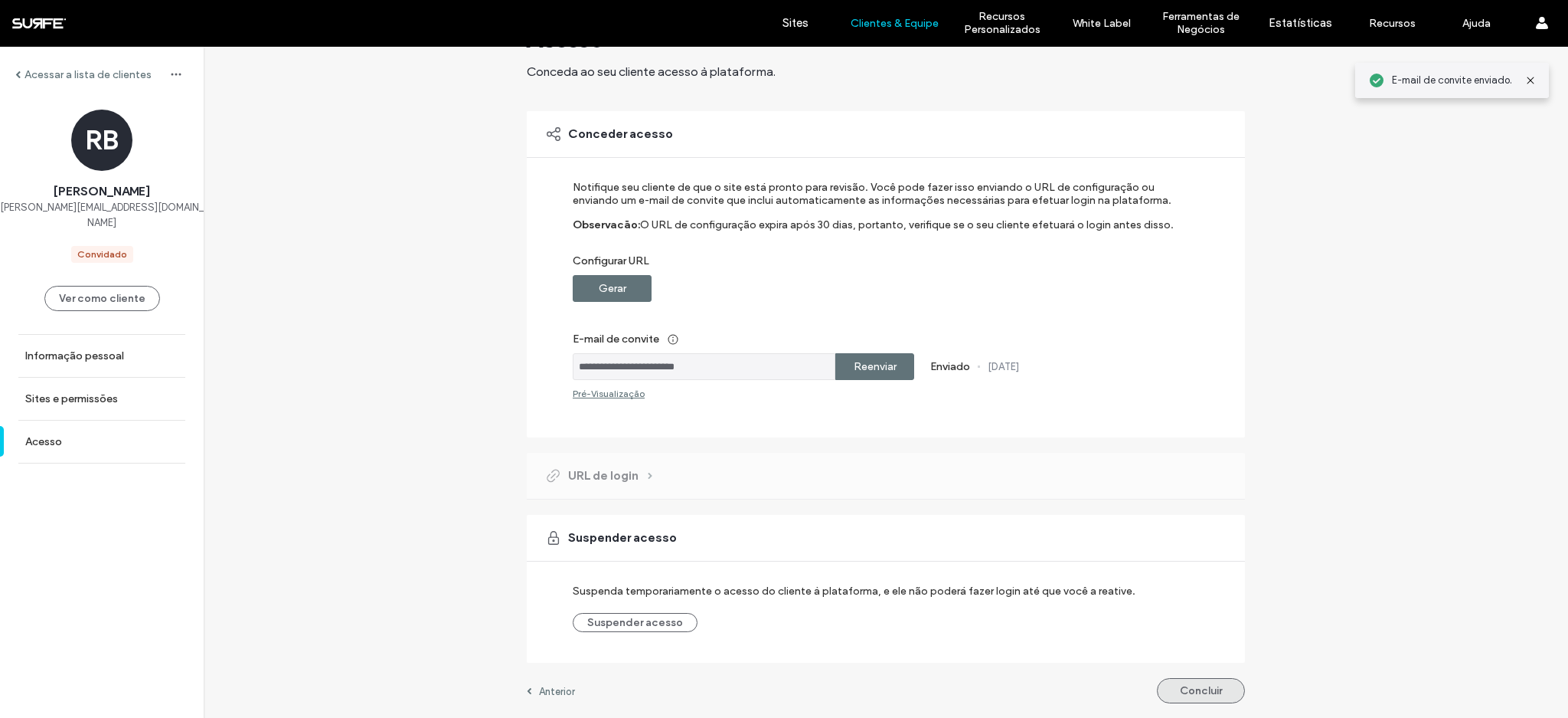
click at [1174, 684] on button "Concluir" at bounding box center [1200, 690] width 88 height 25
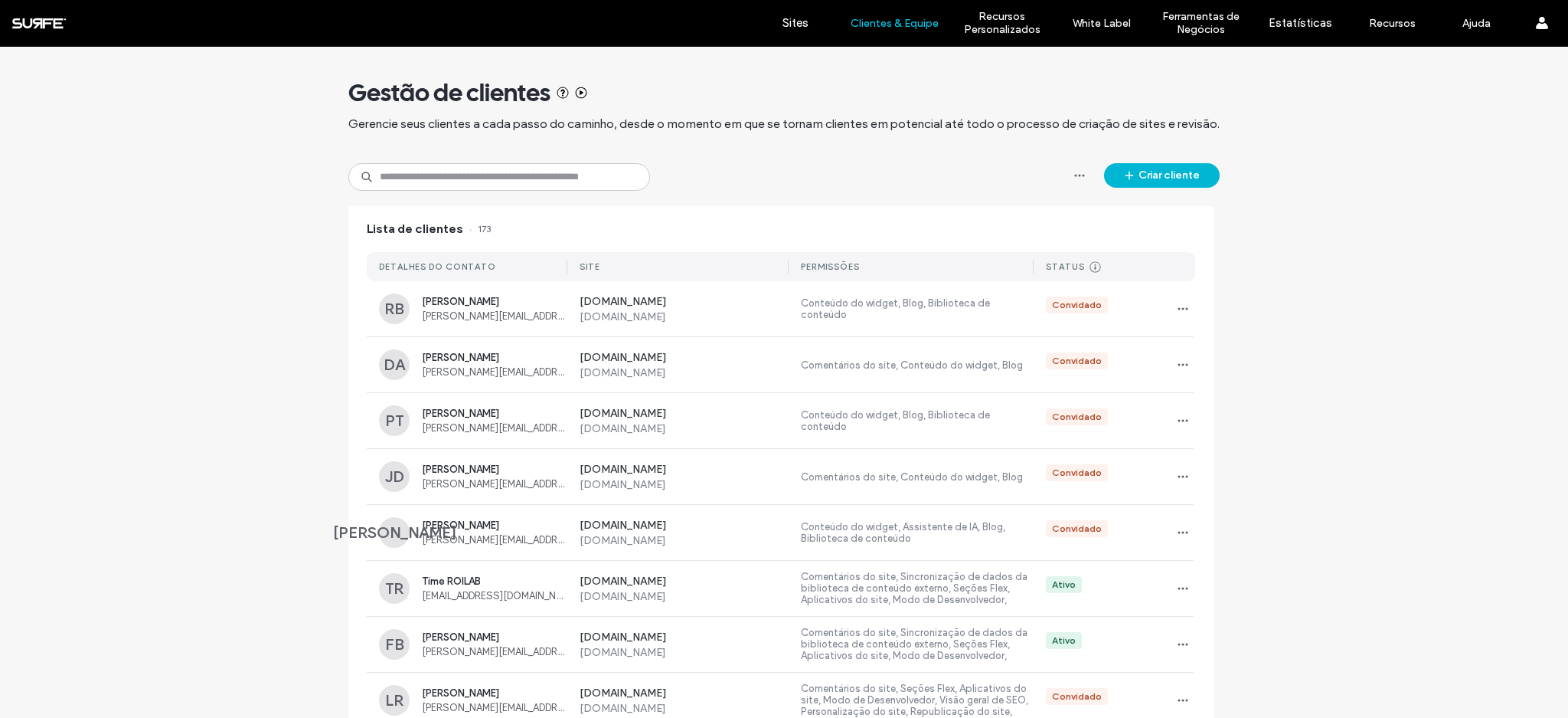
click at [1175, 168] on button "Criar cliente" at bounding box center [1161, 175] width 115 height 24
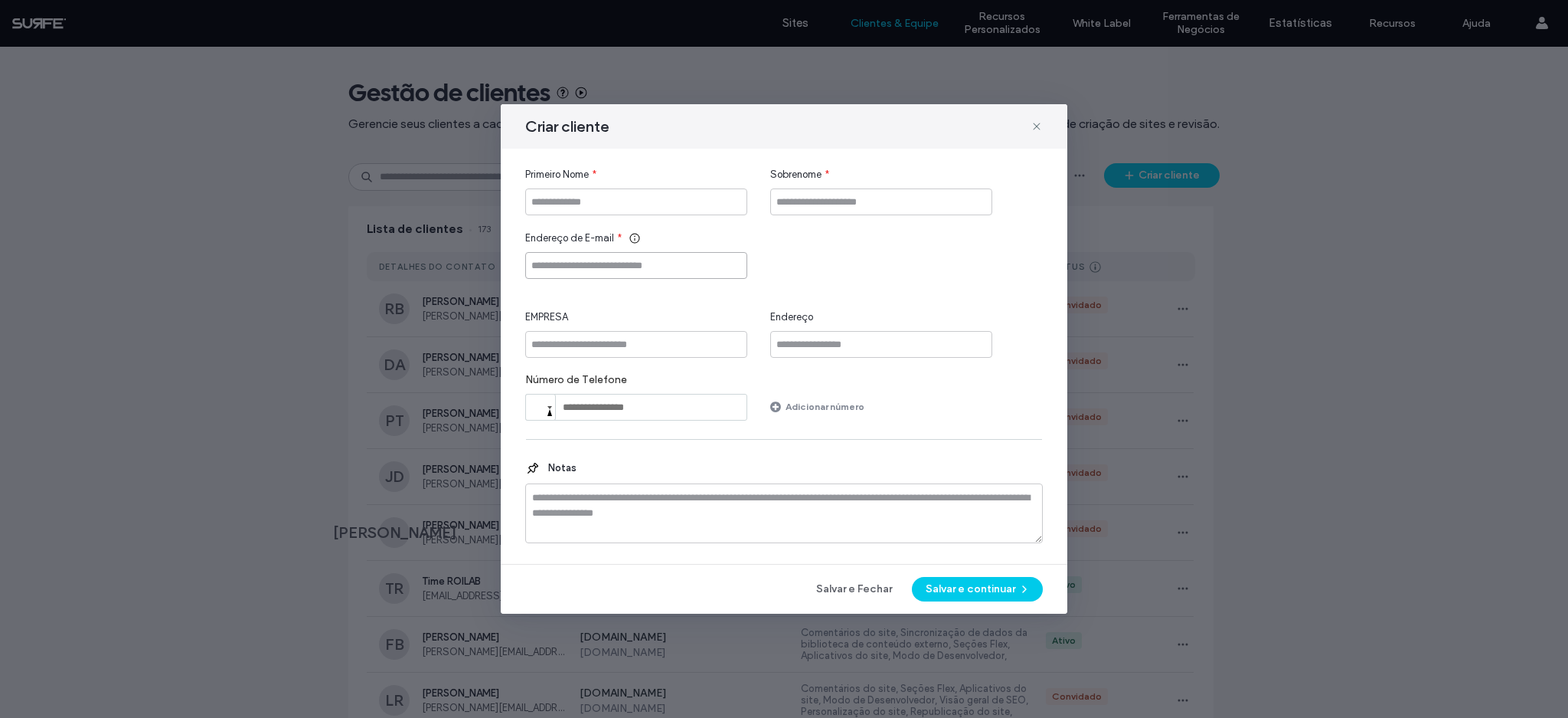
click at [616, 270] on input "Endereço de E-mail" at bounding box center [637, 265] width 222 height 27
paste input "**********"
type input "**********"
click at [620, 206] on input "Primeiro Nome" at bounding box center [637, 201] width 222 height 27
type input "*******"
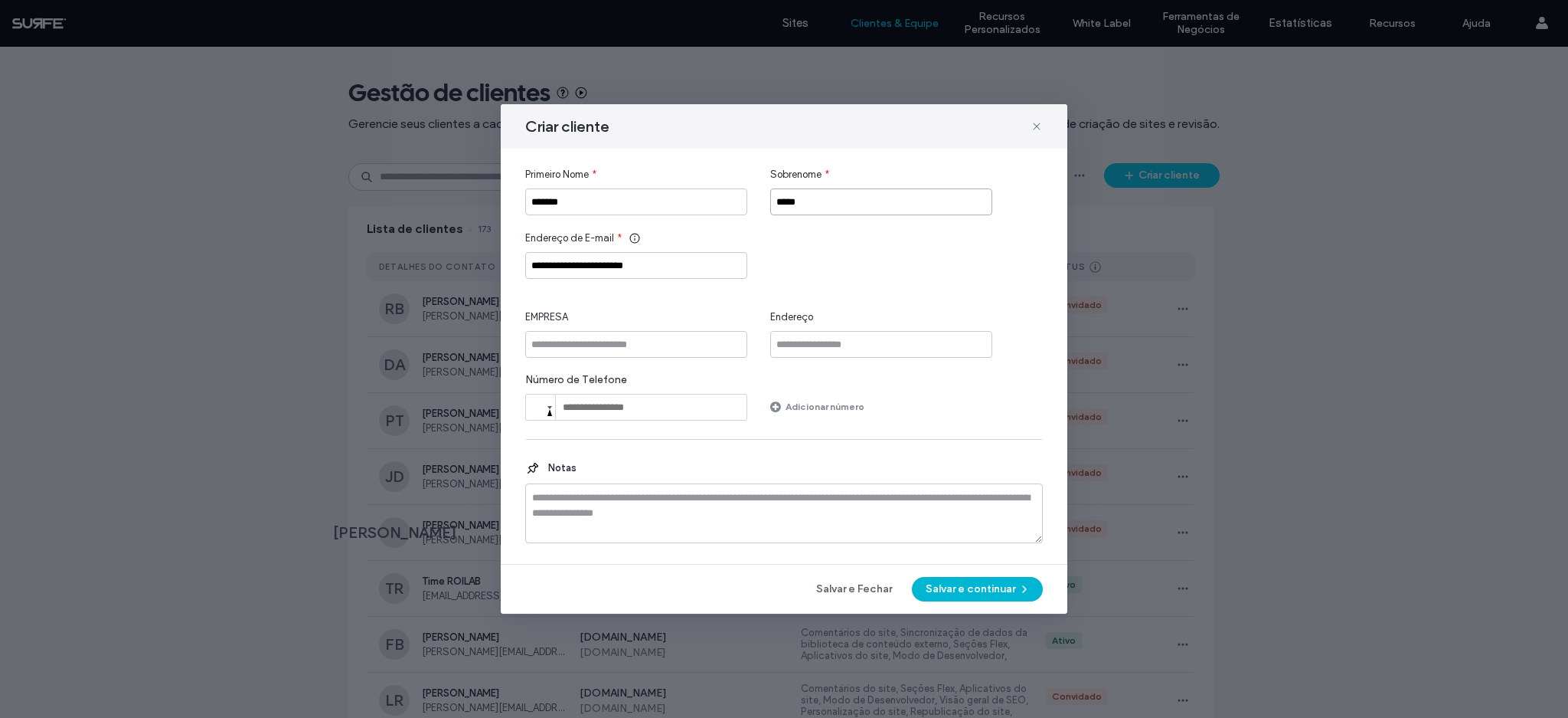
type input "*****"
click at [998, 592] on button "Salvar e continuar" at bounding box center [977, 588] width 131 height 24
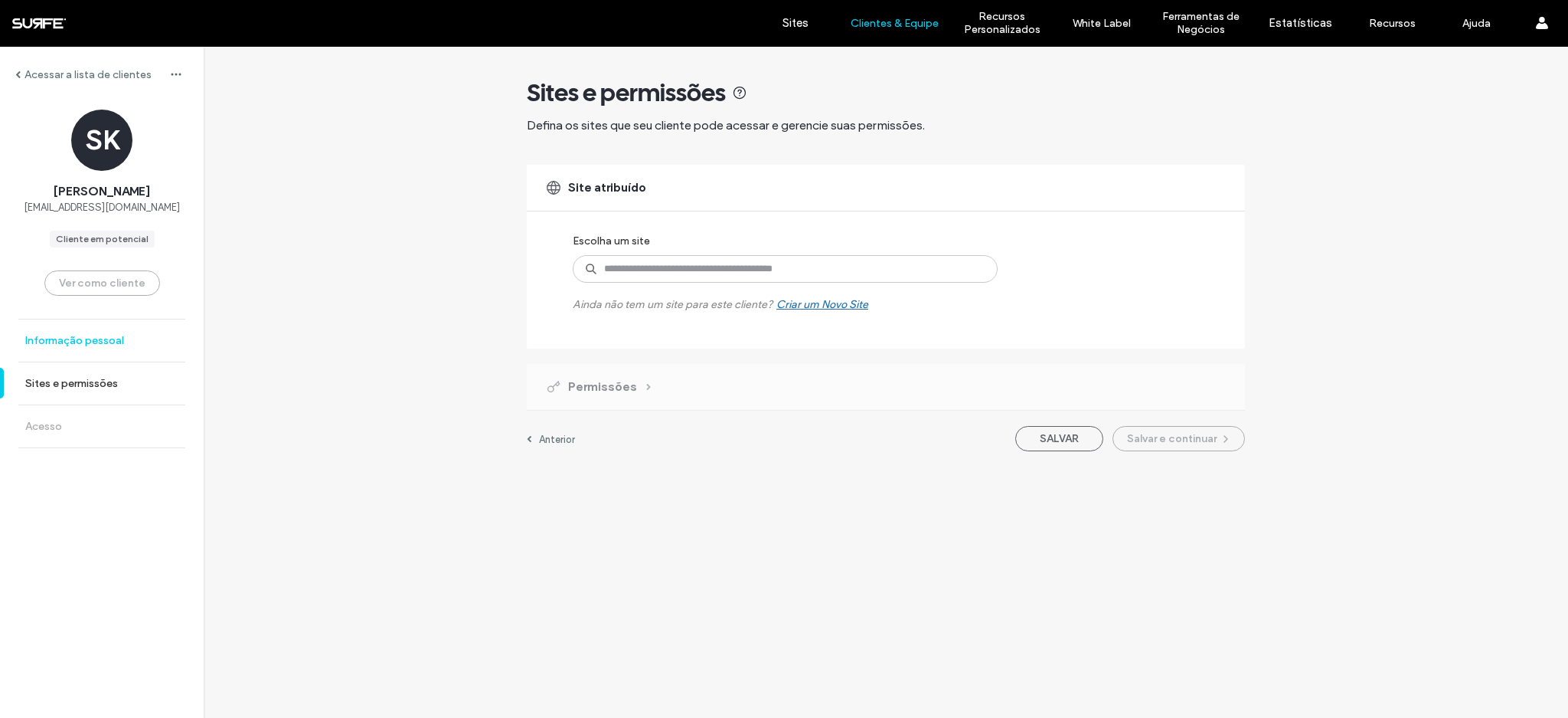
click at [85, 337] on label "Informação pessoal" at bounding box center [74, 341] width 99 height 13
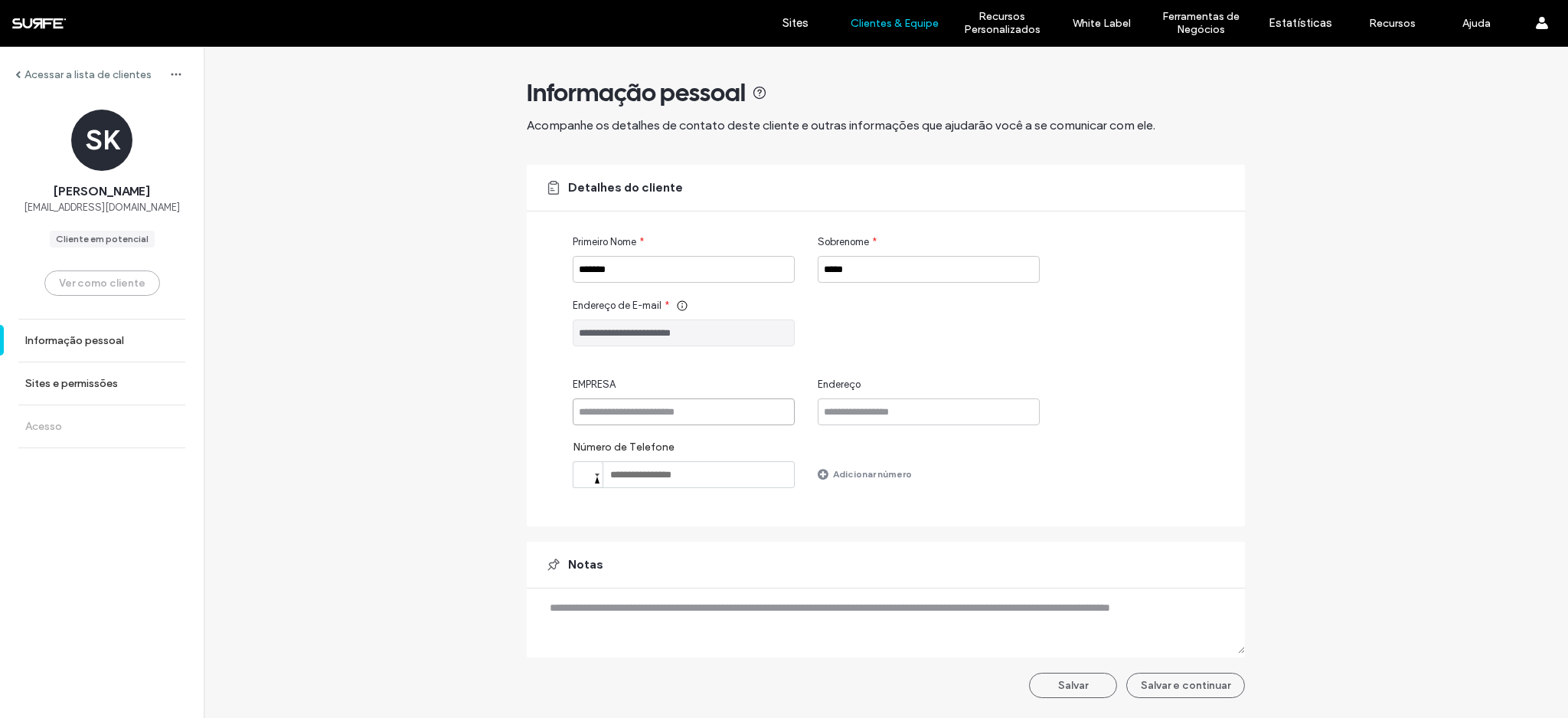
click at [645, 401] on input "EMPRESA" at bounding box center [683, 412] width 222 height 27
type input "*"
type input "******"
click at [1099, 689] on button "Salvar" at bounding box center [1073, 685] width 88 height 25
click at [1185, 685] on button "Salvar e continuar" at bounding box center [1185, 685] width 119 height 25
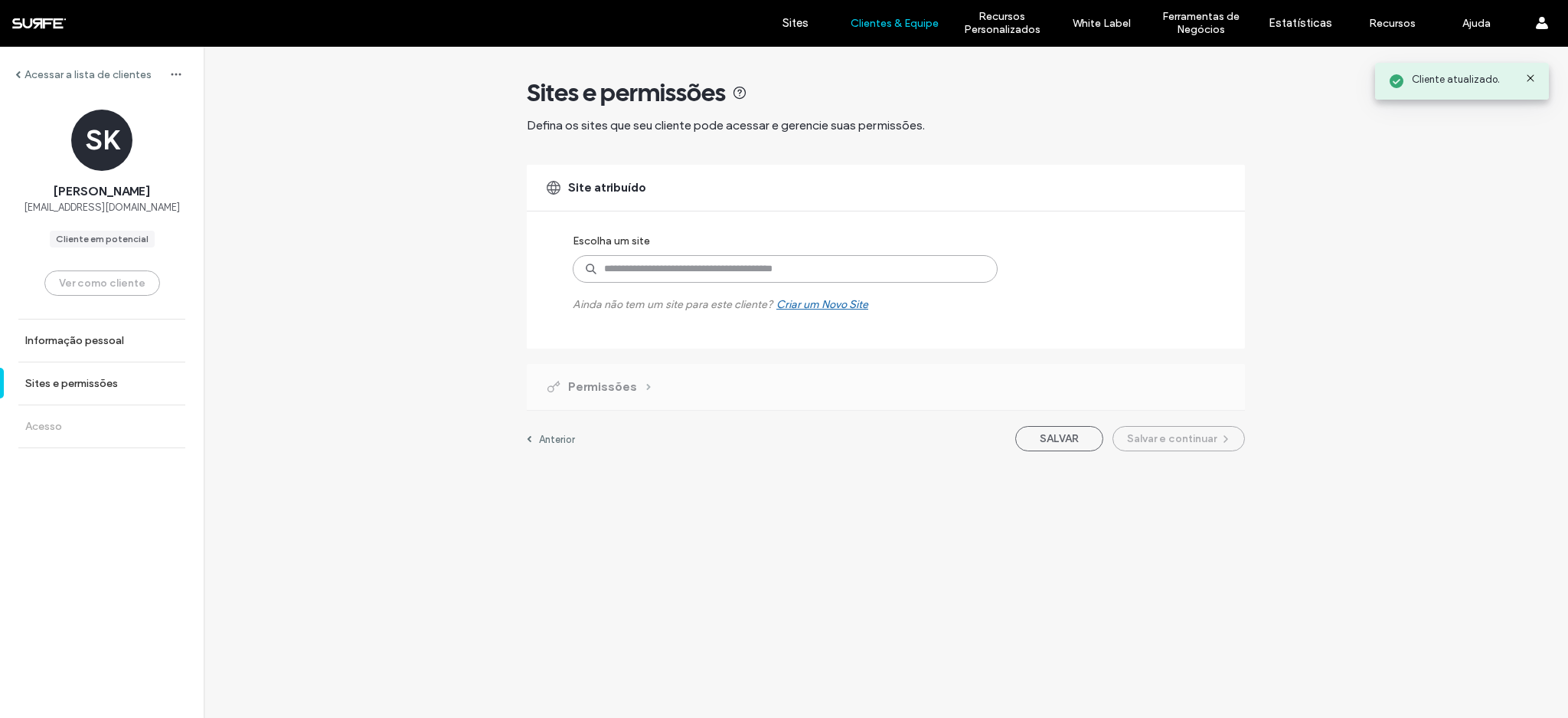
click at [744, 273] on input at bounding box center [784, 268] width 425 height 28
type input "****"
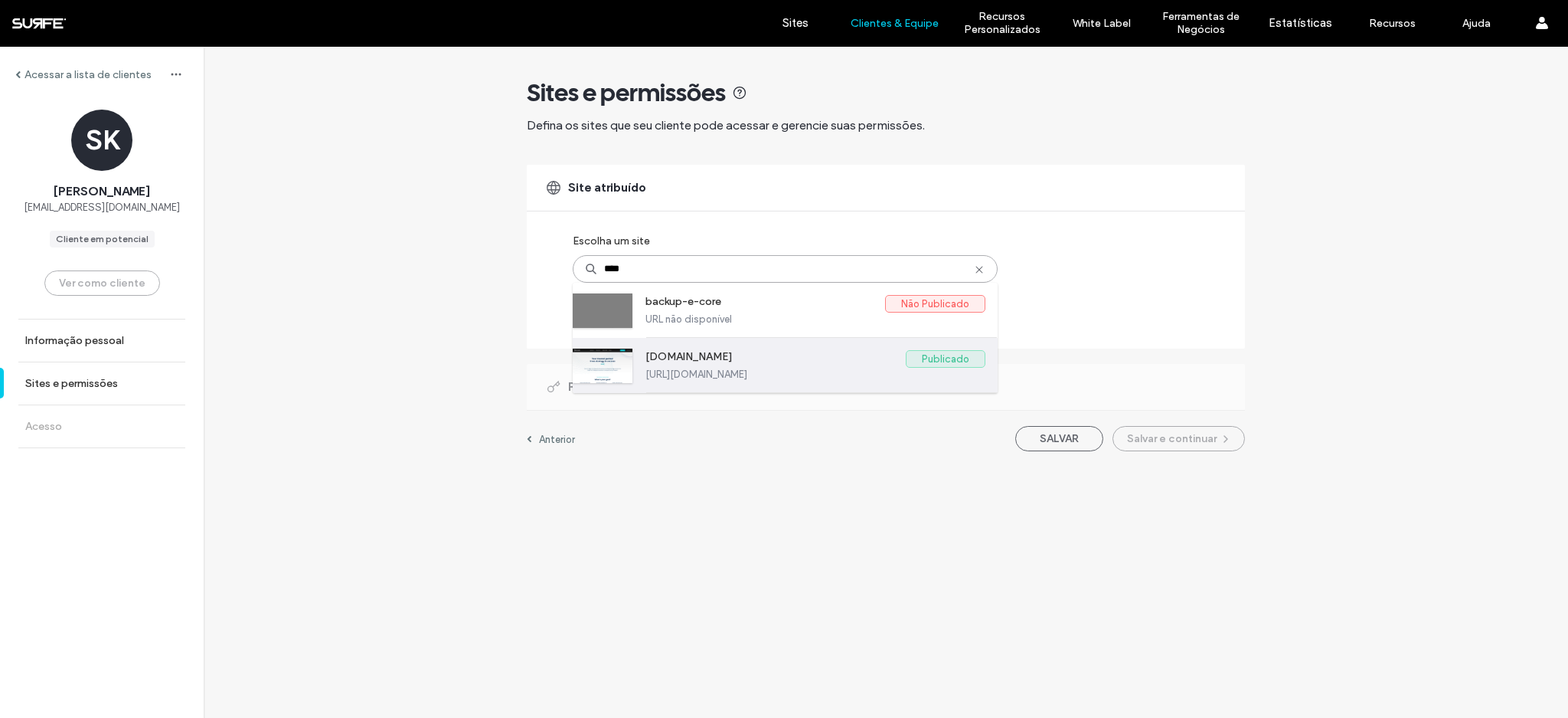
click at [796, 367] on label "www.e-core.com" at bounding box center [776, 359] width 261 height 18
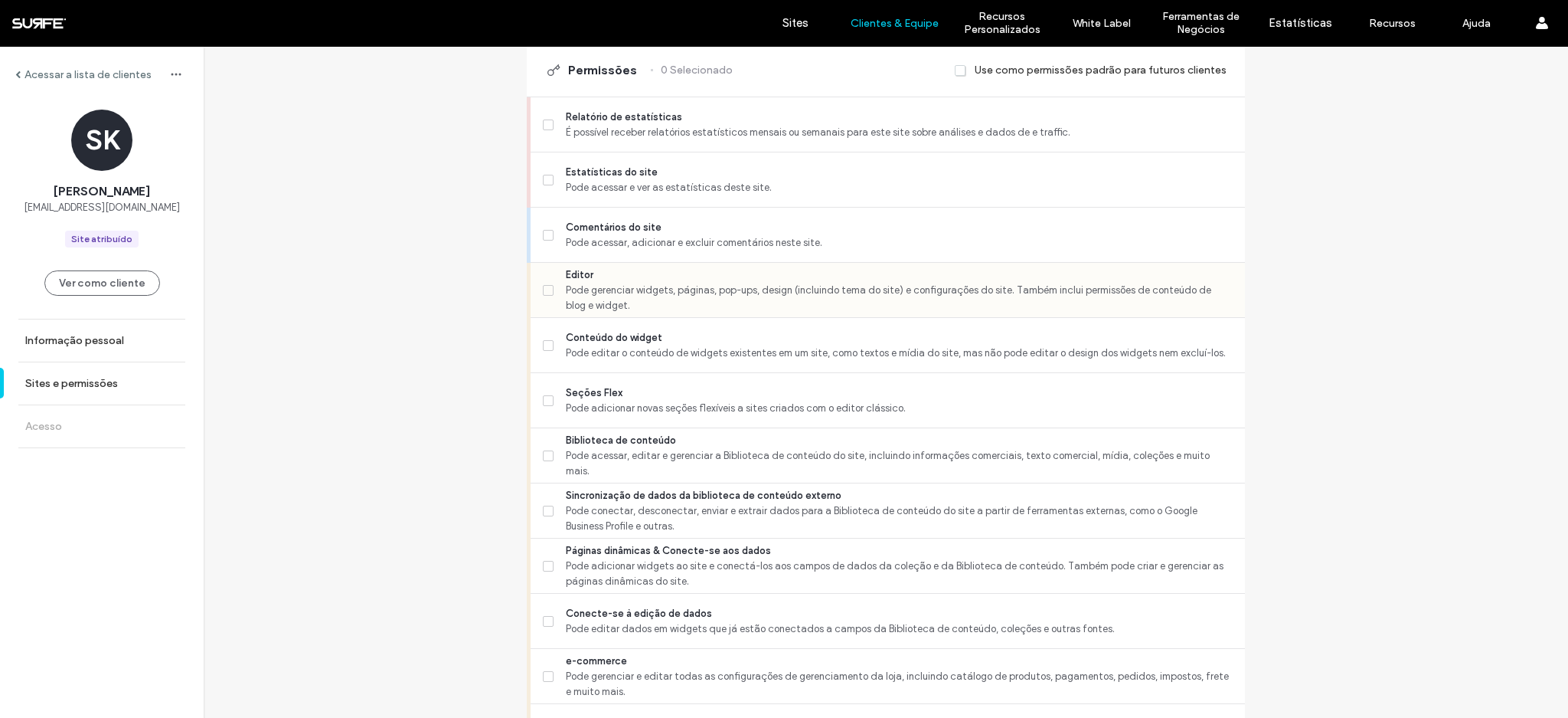
scroll to position [403, 0]
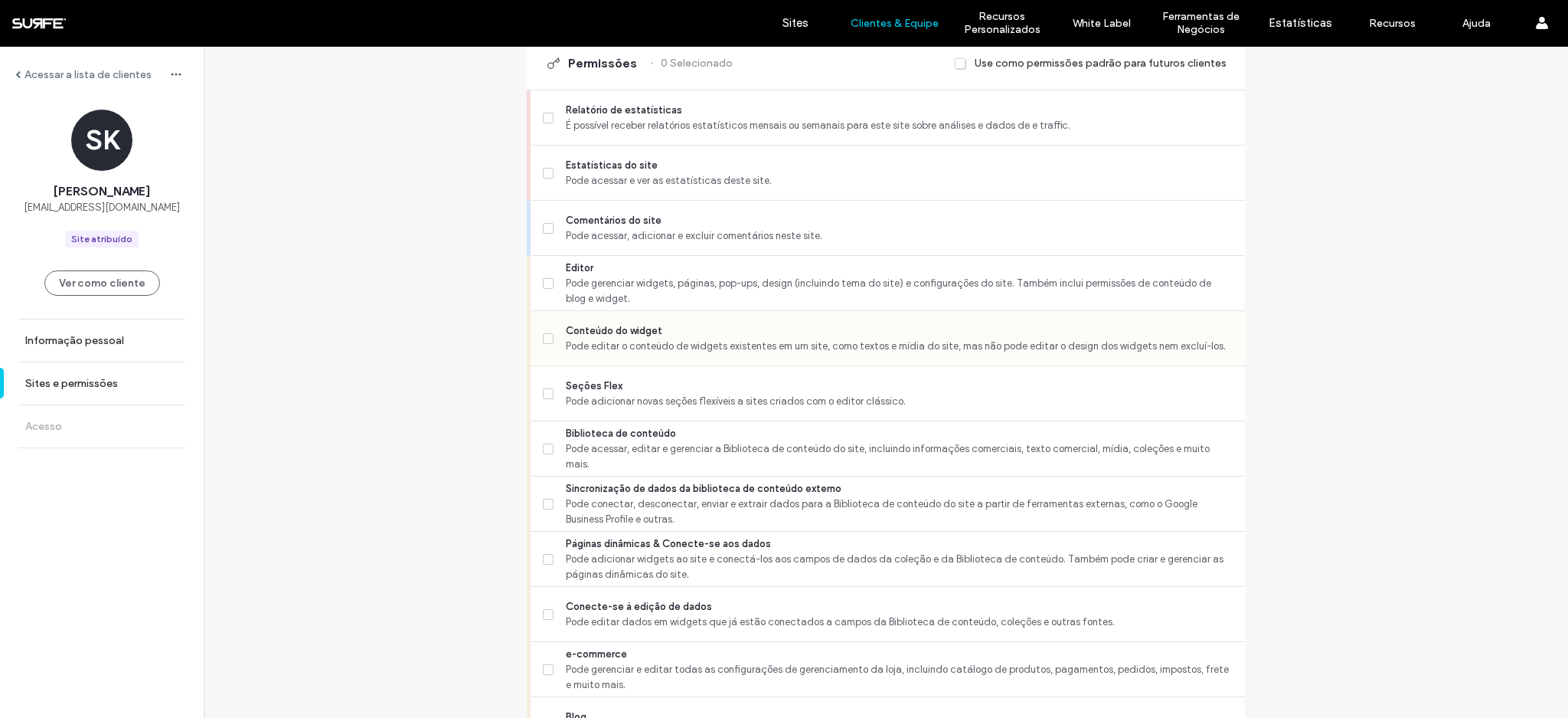
click at [596, 339] on span "Pode editar o conteúdo de widgets existentes em um site, como textos e mídia do…" at bounding box center [899, 346] width 667 height 15
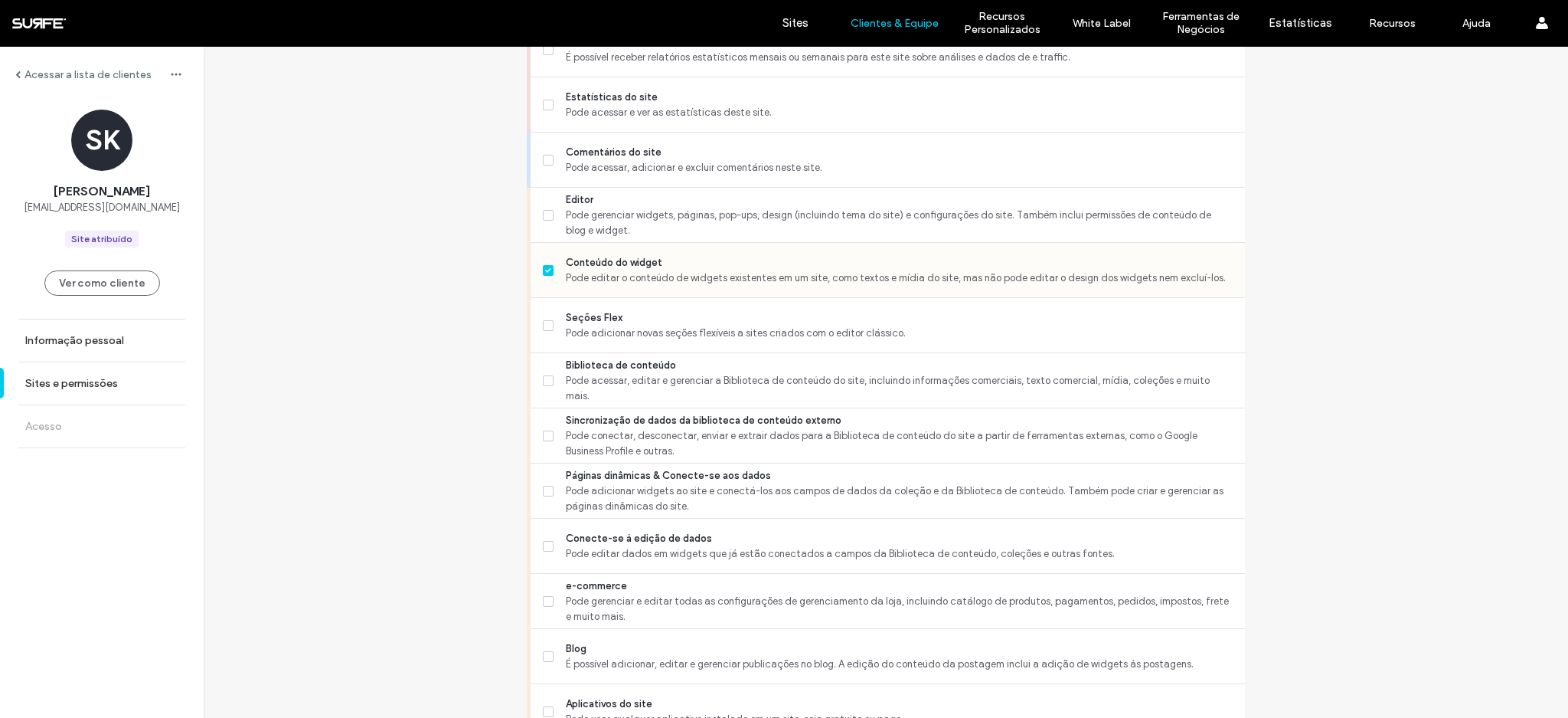
scroll to position [481, 0]
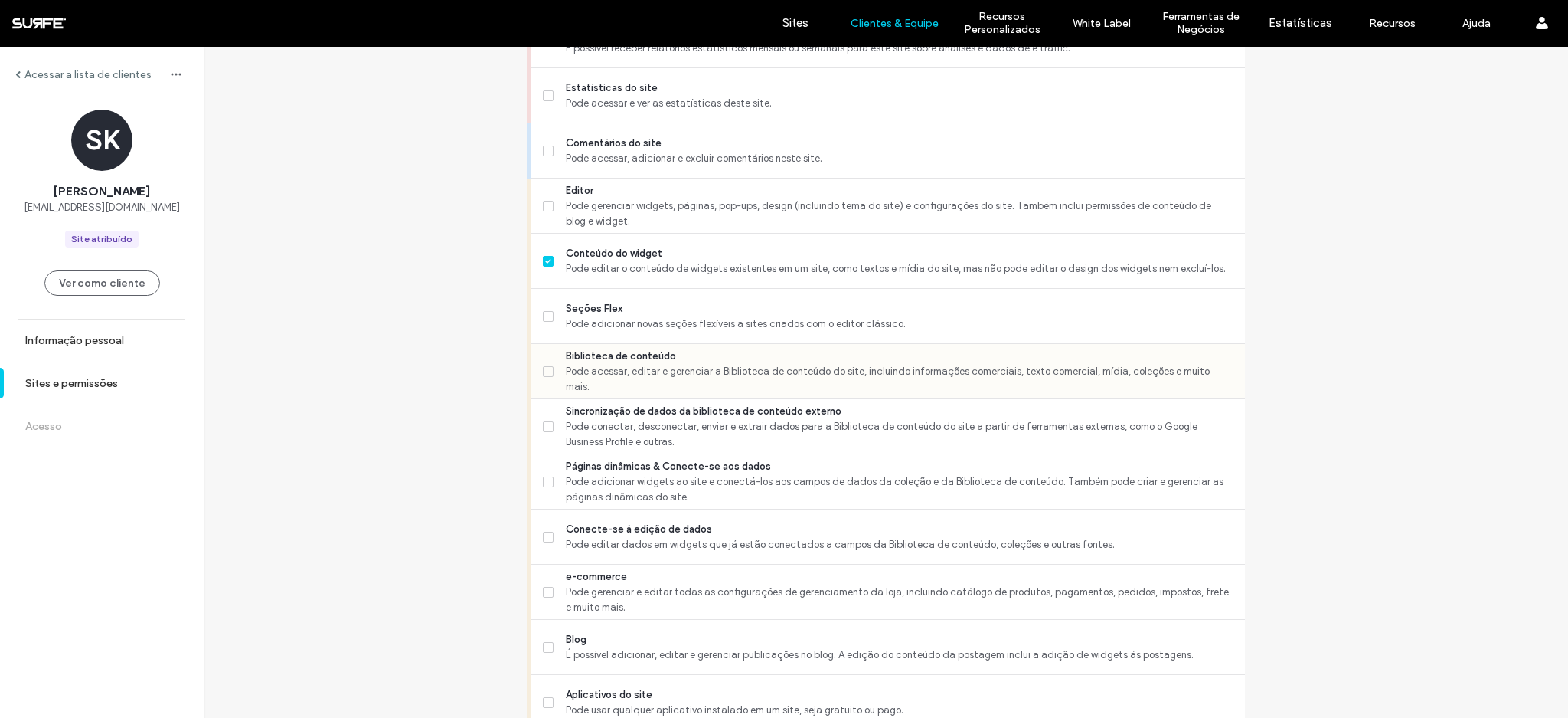
click at [655, 384] on span "Pode acessar, editar e gerenciar a Biblioteca de conteúdo do site, incluindo in…" at bounding box center [899, 379] width 667 height 31
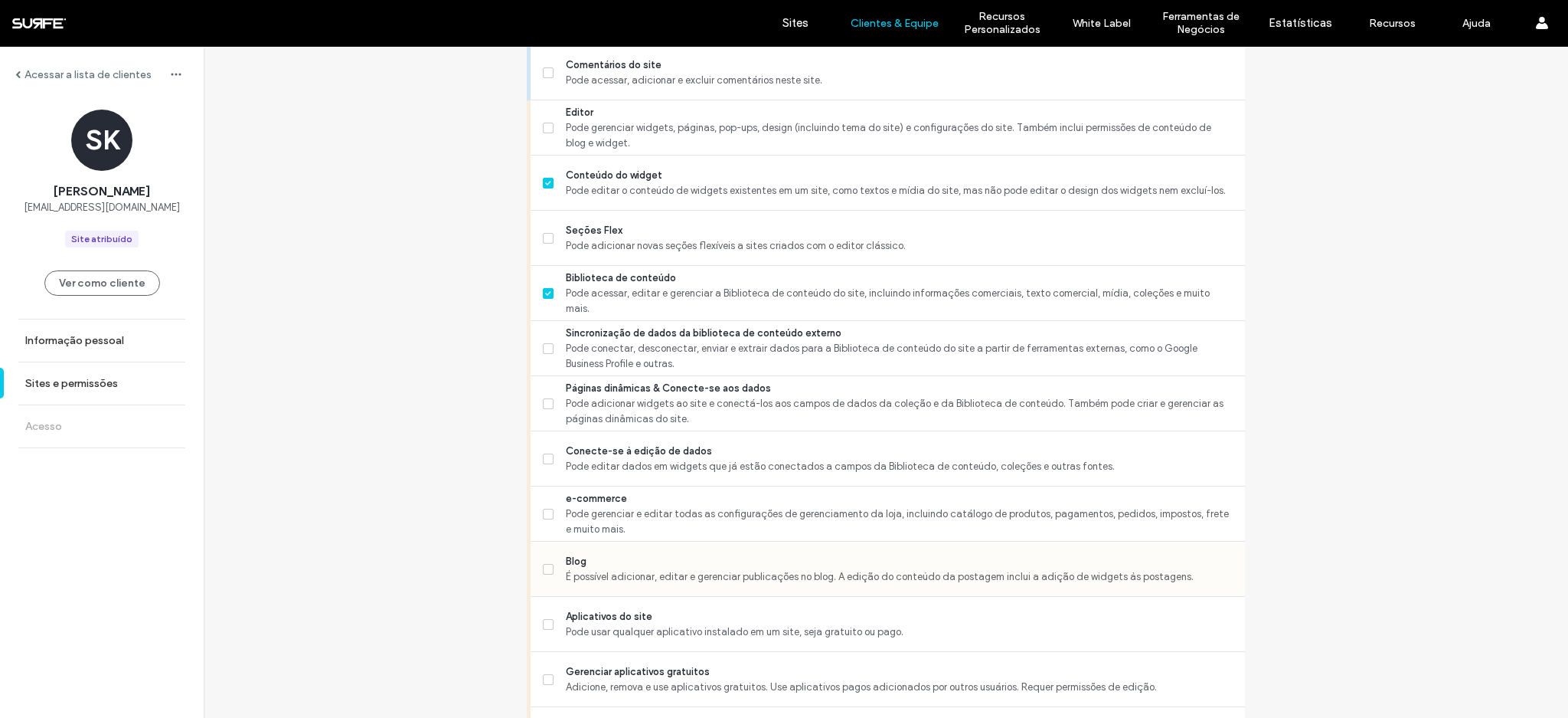
click at [671, 564] on span "Blog" at bounding box center [899, 562] width 667 height 15
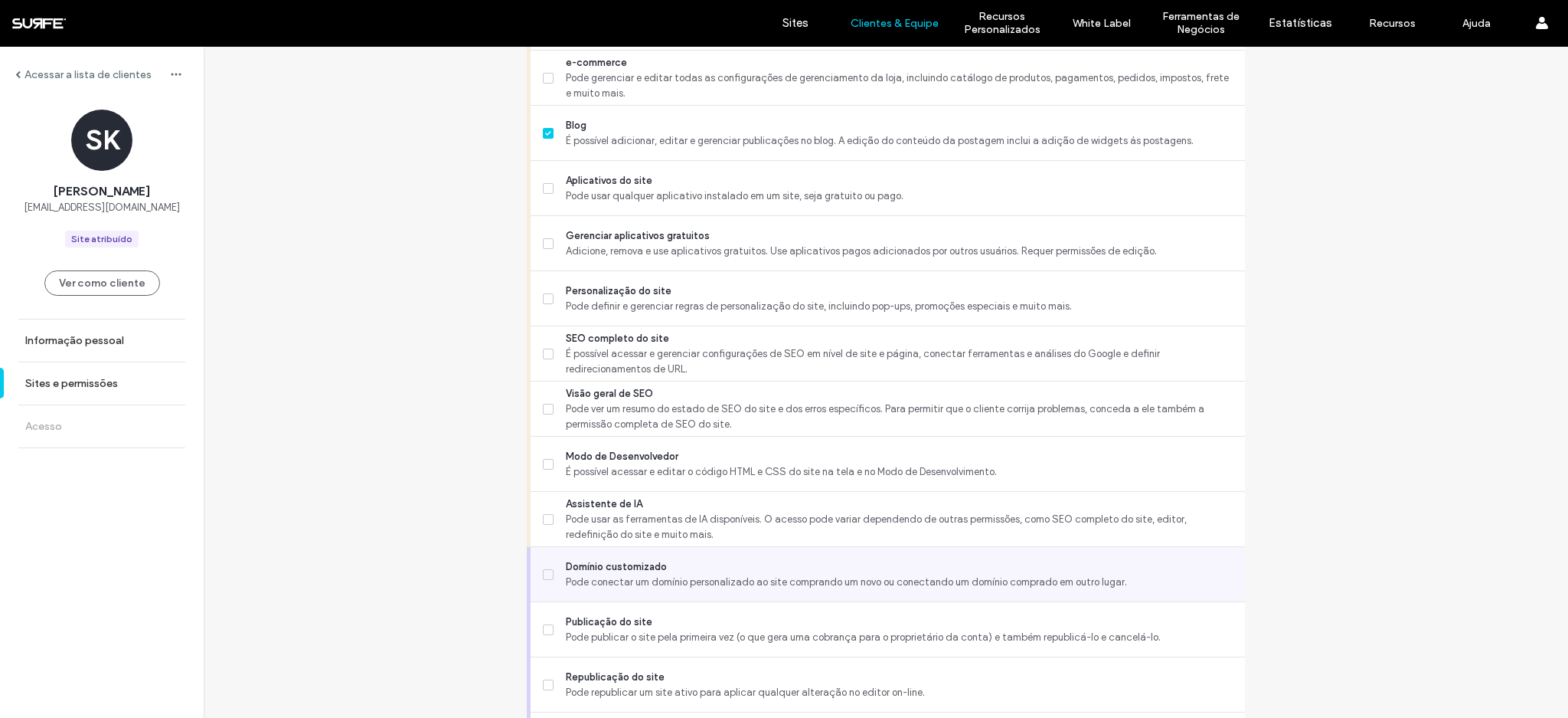
scroll to position [1154, 0]
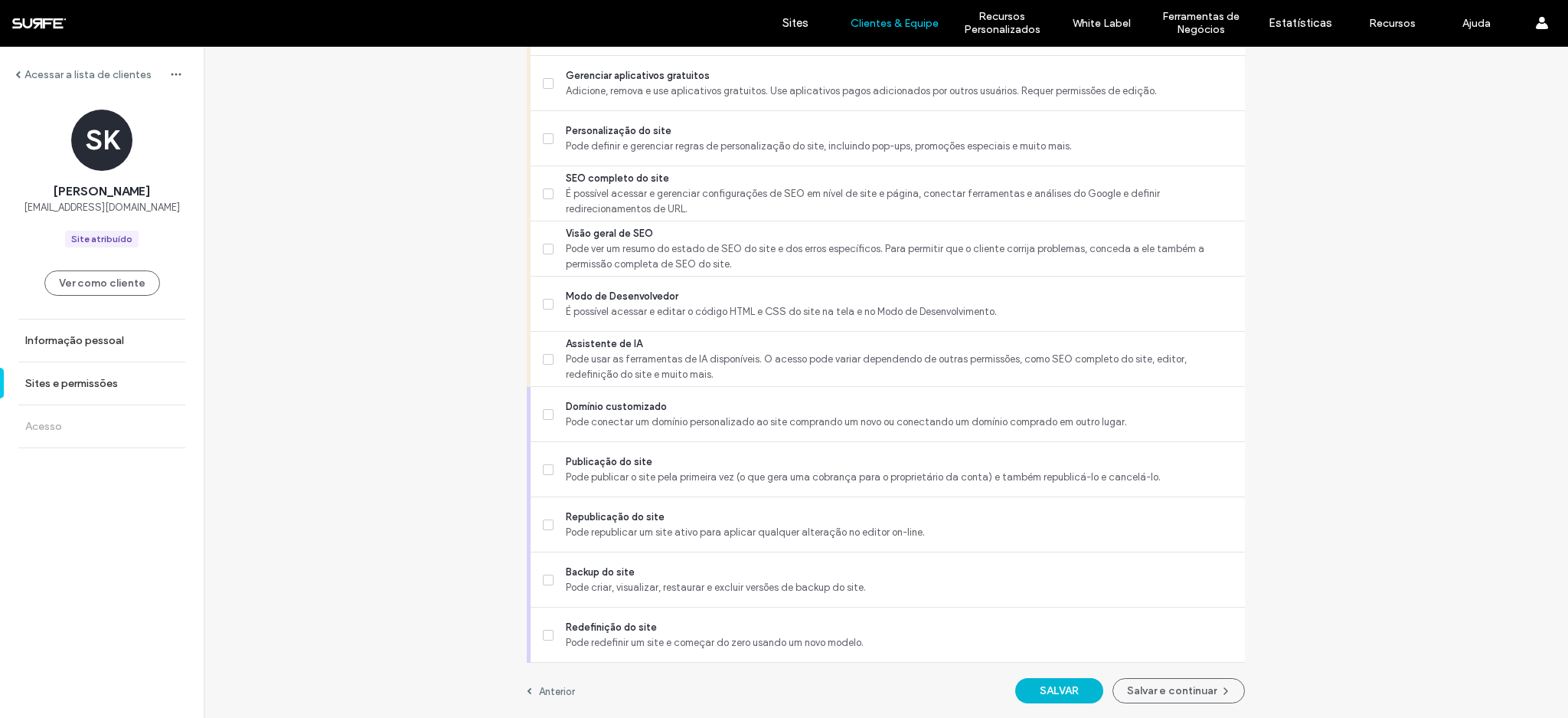
click at [1075, 695] on button "SALVAR" at bounding box center [1058, 690] width 88 height 25
click at [1182, 699] on button "Salvar e continuar" at bounding box center [1179, 690] width 133 height 25
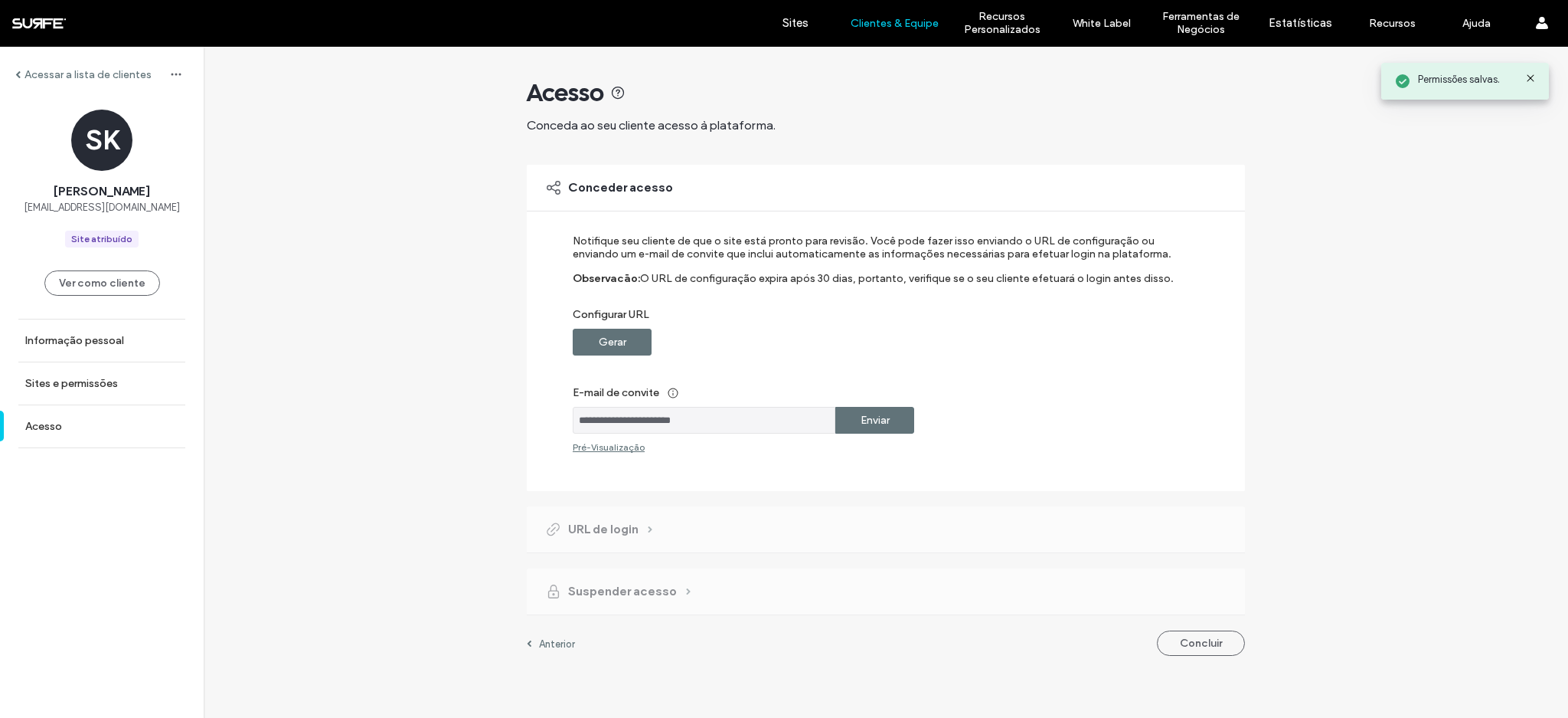
click at [901, 421] on div "Enviar" at bounding box center [875, 420] width 79 height 27
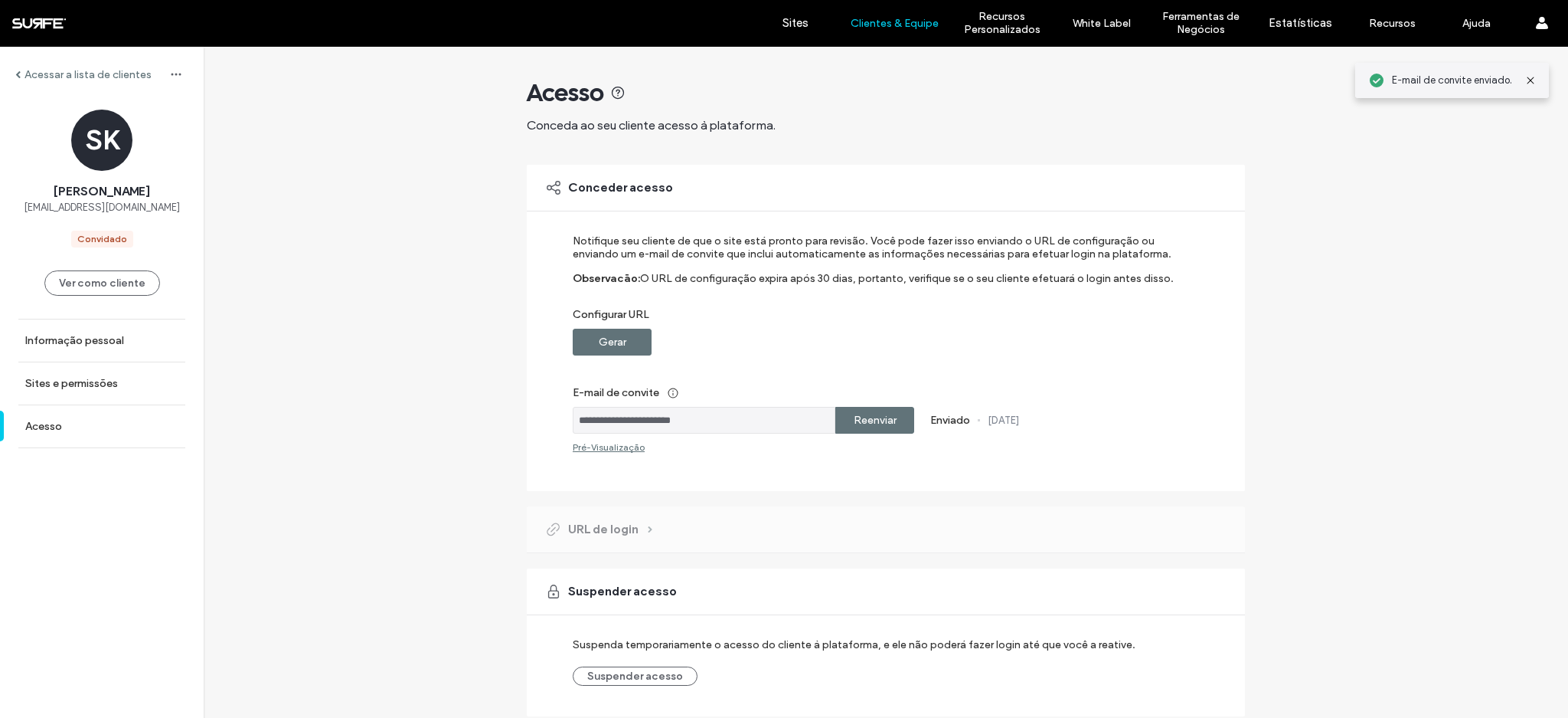
scroll to position [53, 0]
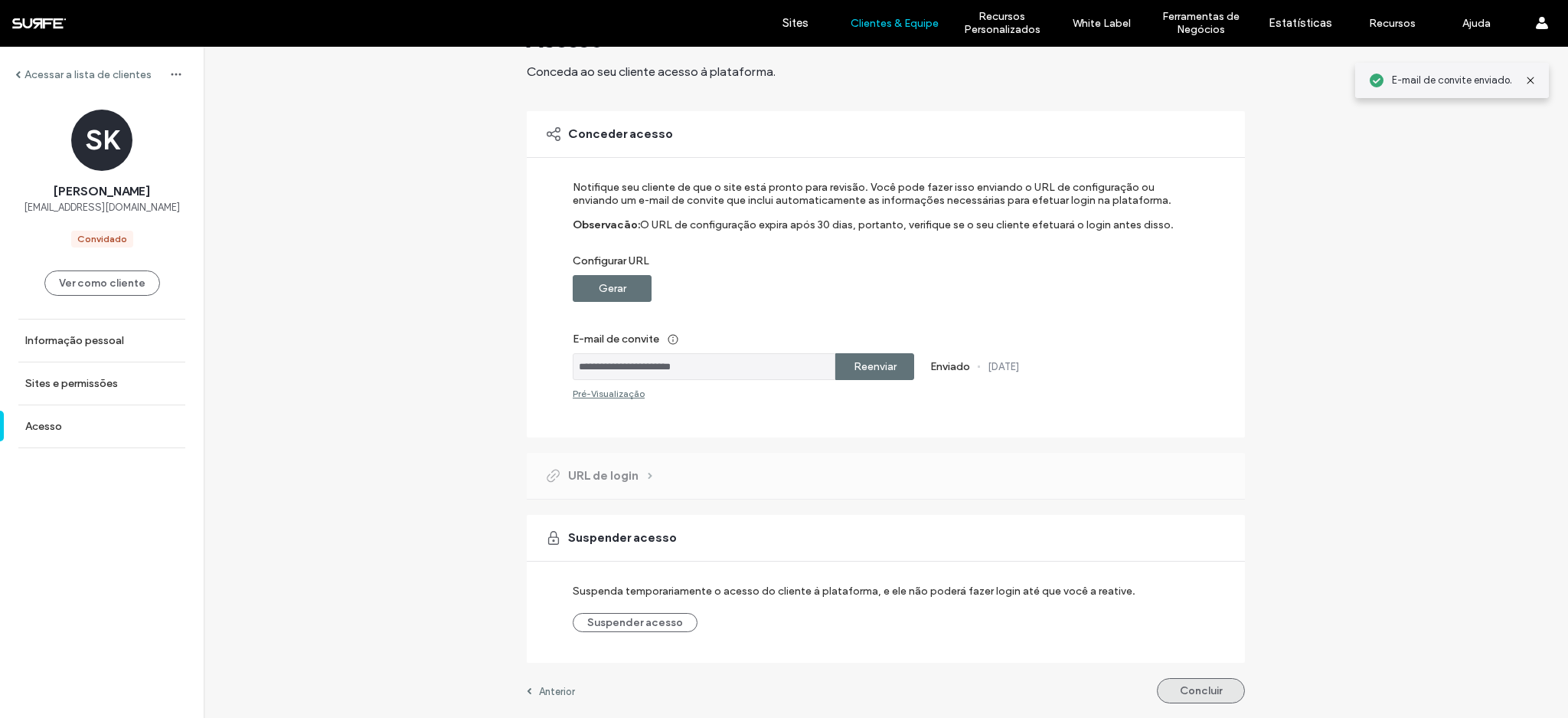
click at [1179, 688] on button "Concluir" at bounding box center [1200, 690] width 88 height 25
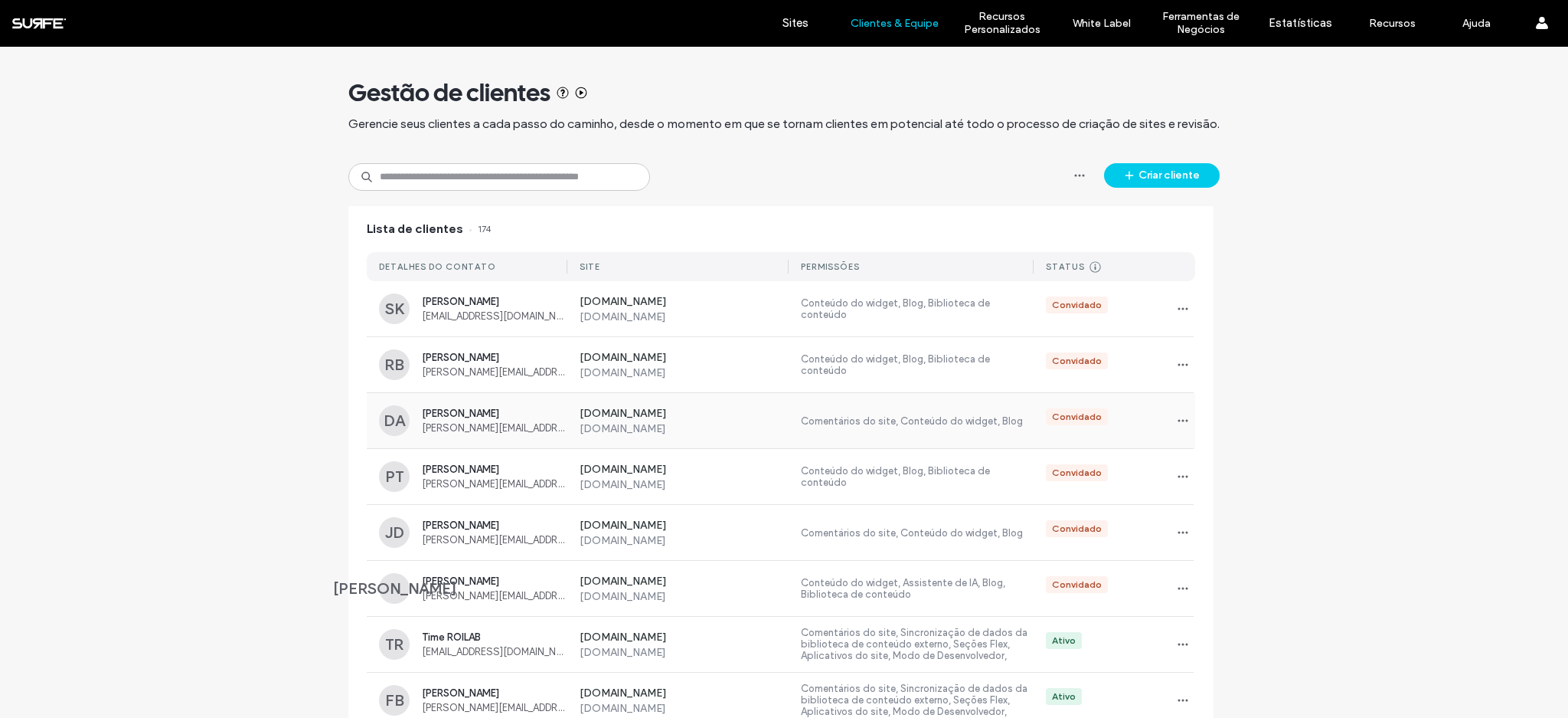
scroll to position [3, 0]
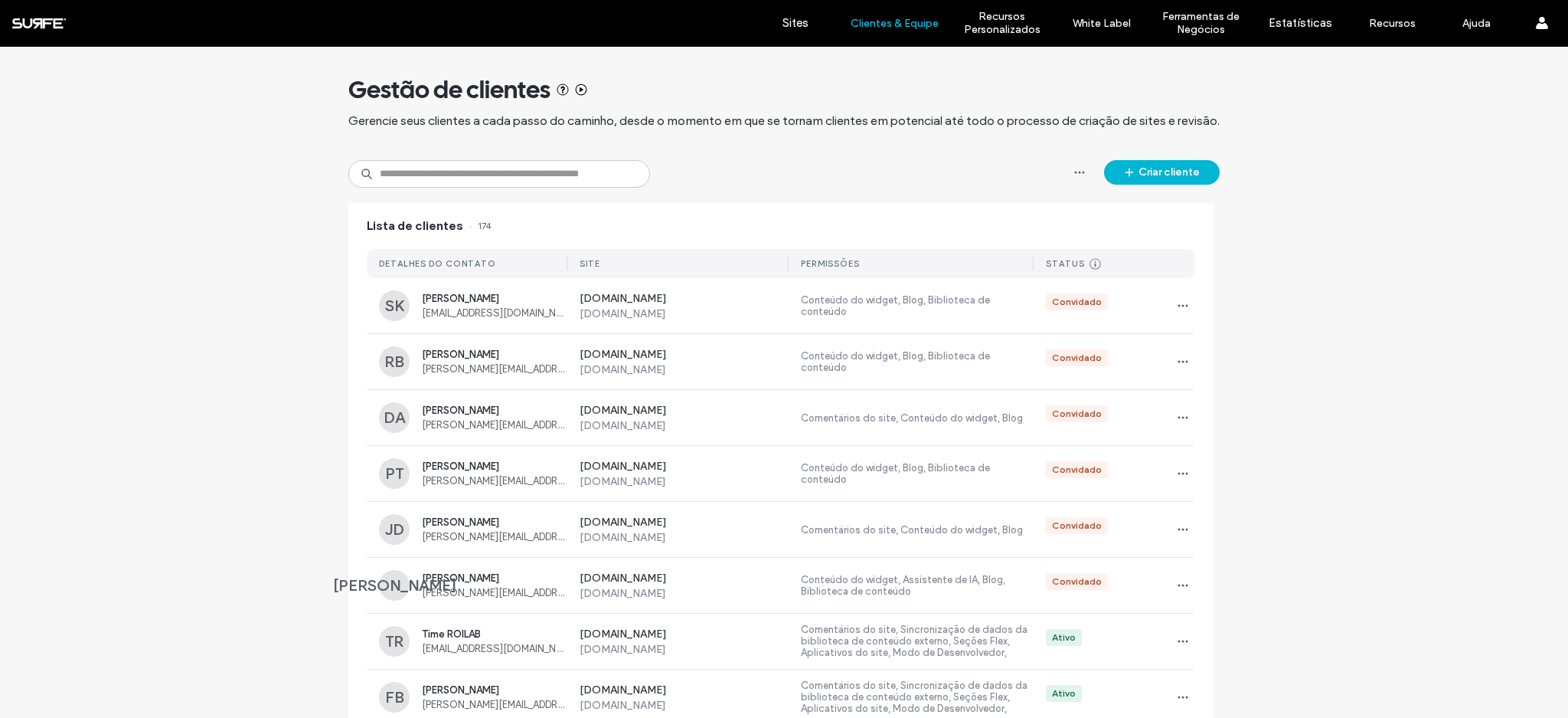
click at [1167, 174] on button "Criar cliente" at bounding box center [1161, 172] width 115 height 24
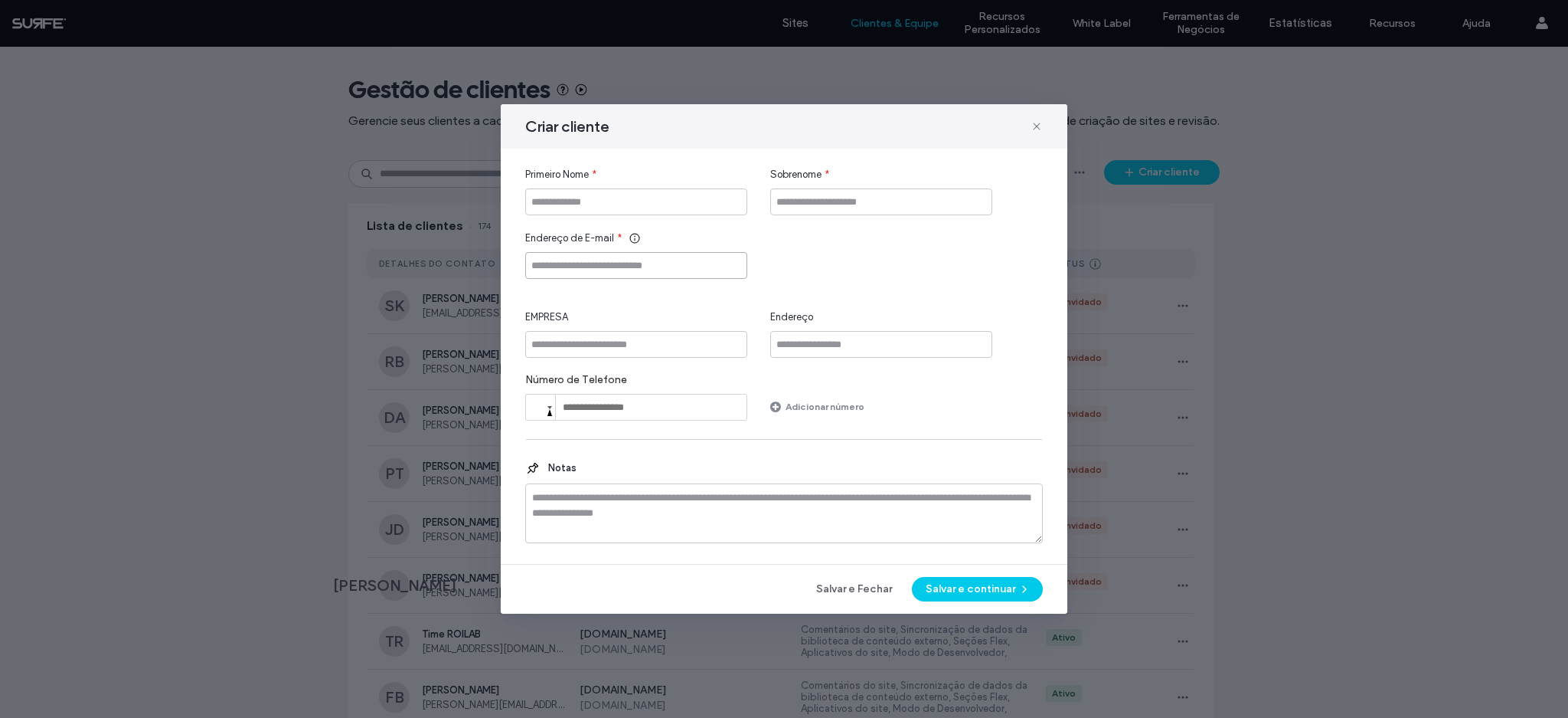
click at [581, 270] on input "Endereço de E-mail" at bounding box center [637, 265] width 222 height 27
paste input "**********"
type input "**********"
click at [611, 206] on input "Primeiro Nome" at bounding box center [637, 201] width 222 height 27
type input "******"
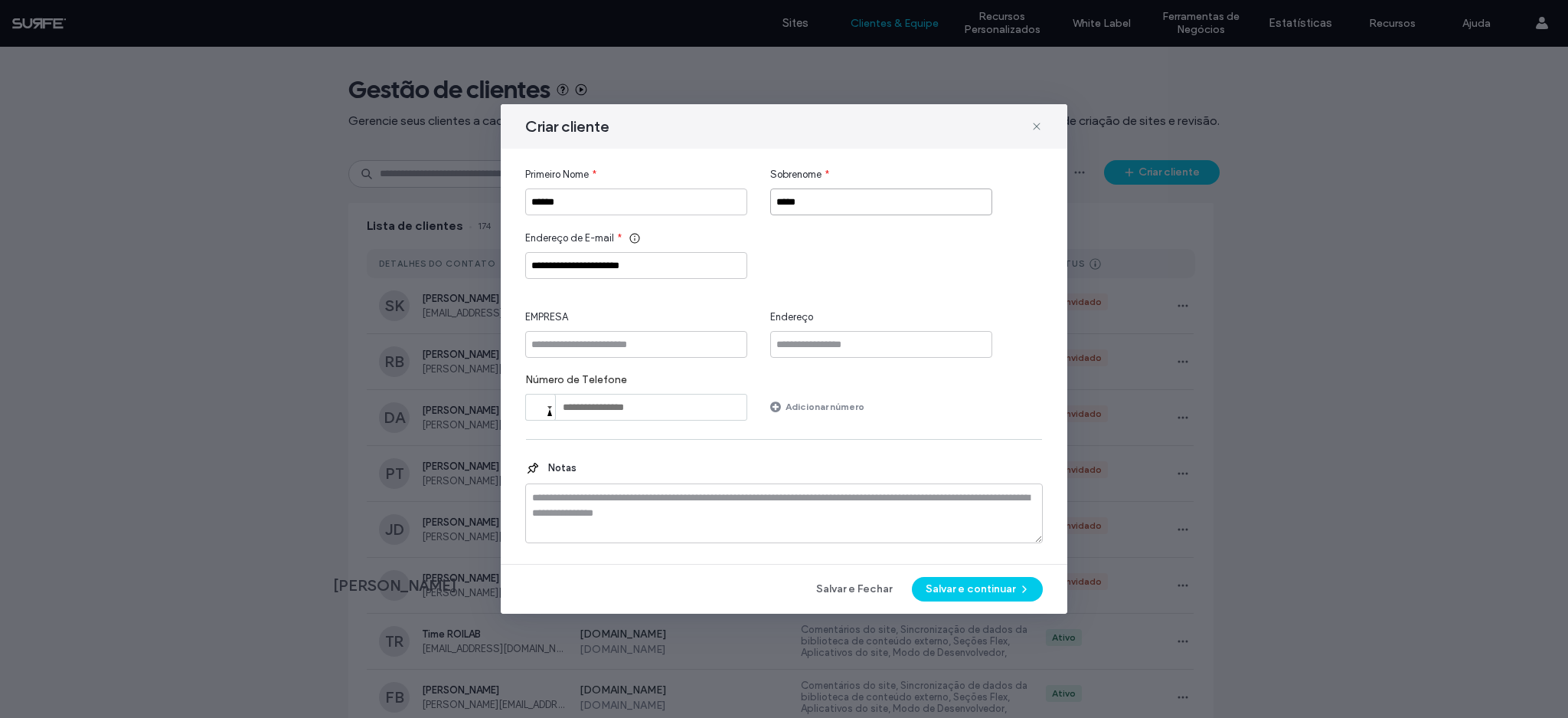
type input "*****"
click at [639, 337] on input "EMPRESA" at bounding box center [637, 344] width 222 height 27
type input "******"
click at [942, 584] on button "Salvar e continuar" at bounding box center [977, 588] width 131 height 24
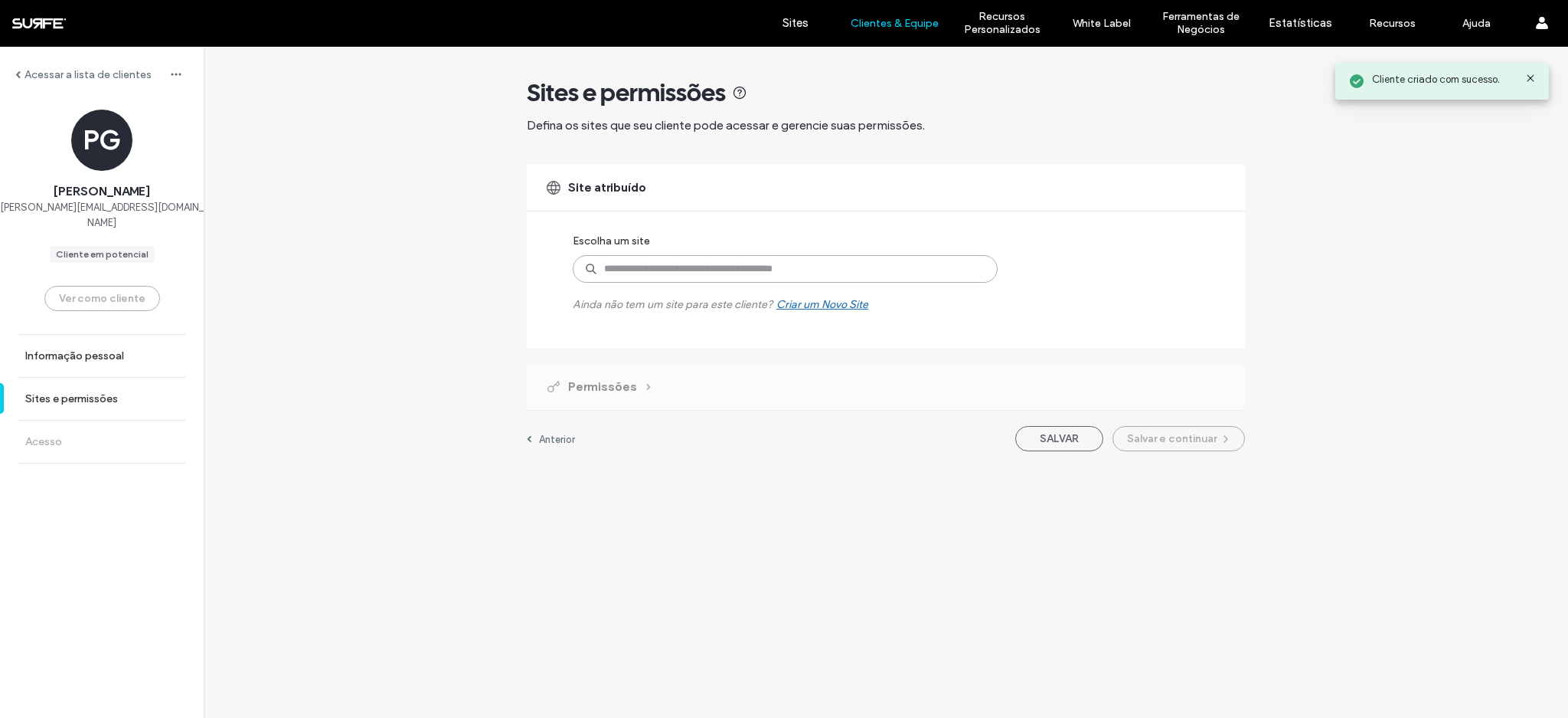
click at [619, 259] on input at bounding box center [784, 268] width 425 height 28
type input "****"
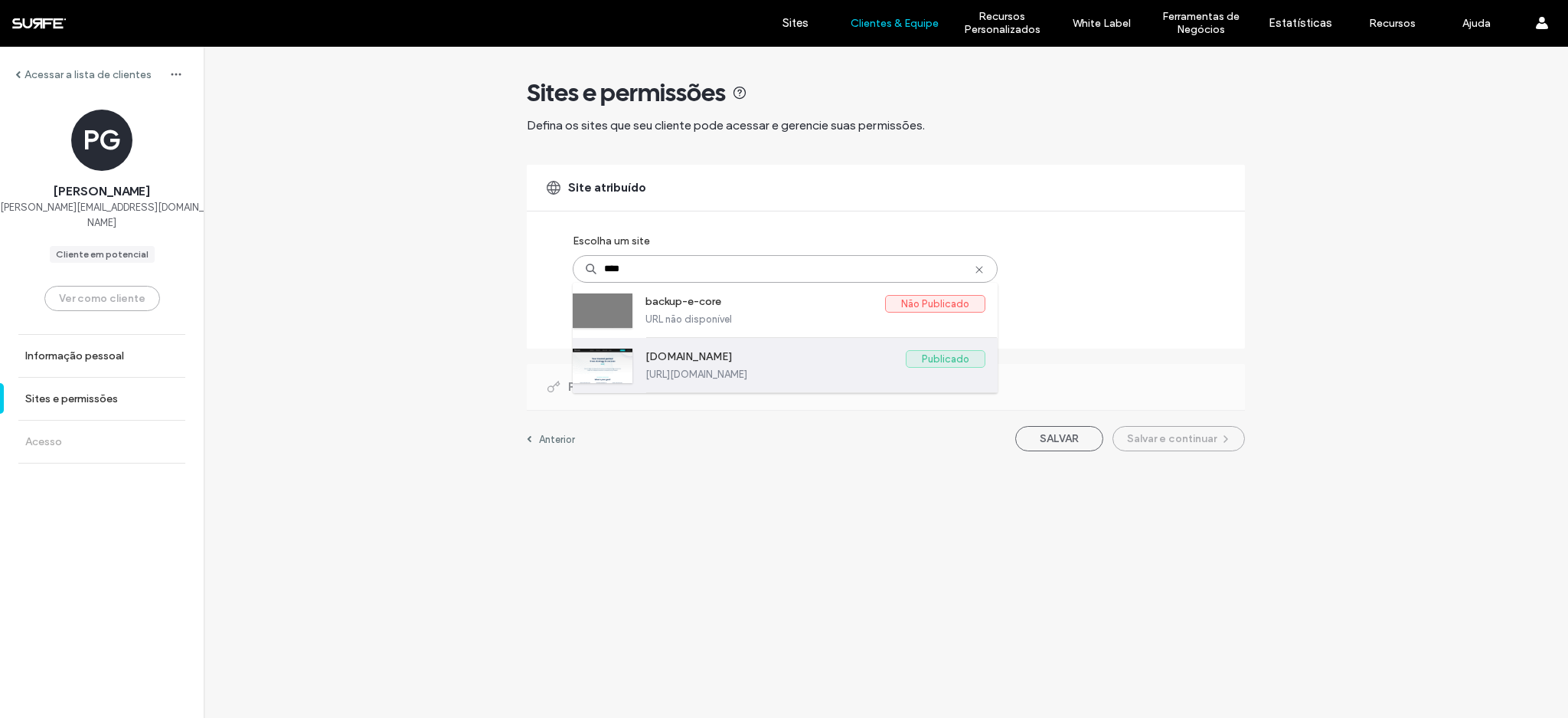
click at [673, 377] on label "https://www.e-core.com" at bounding box center [815, 374] width 340 height 12
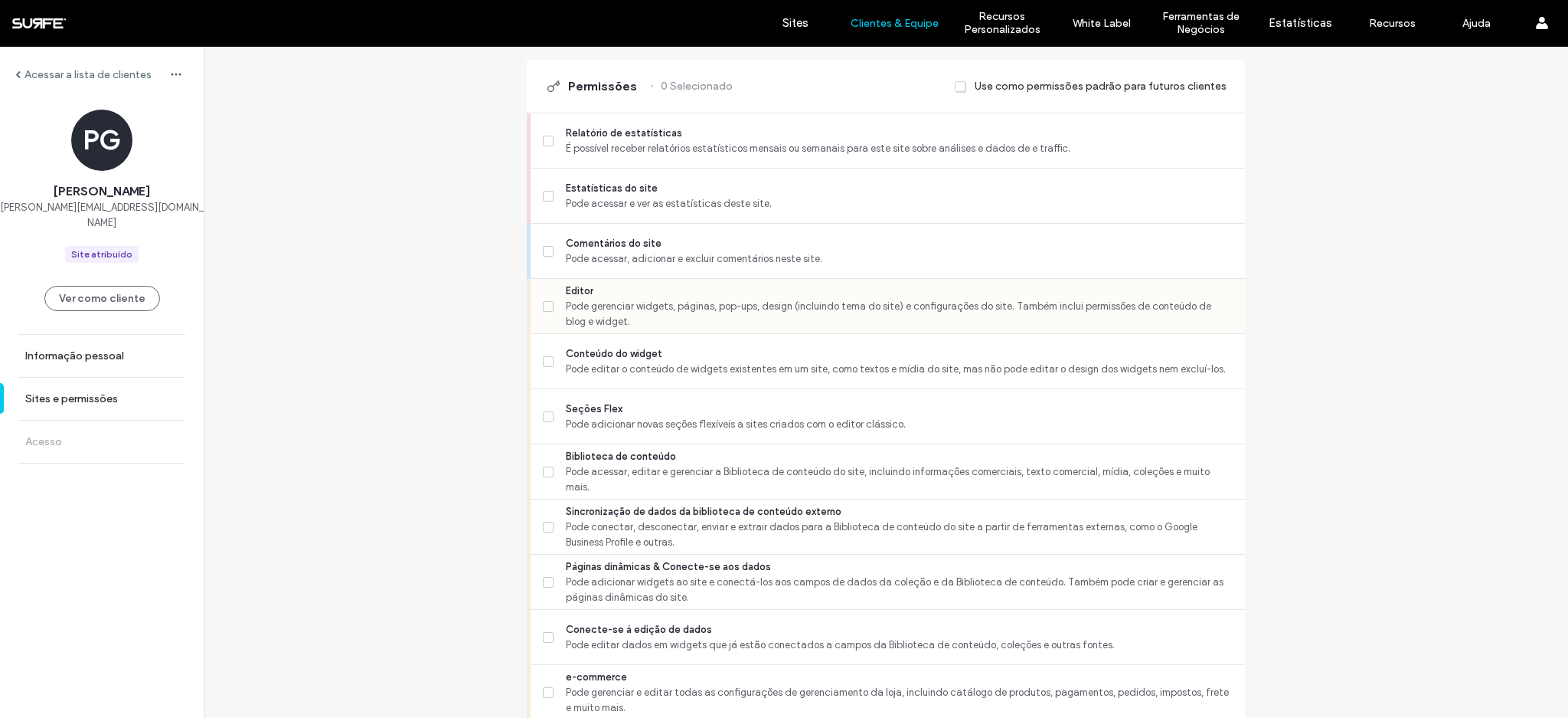
scroll to position [380, 0]
click at [581, 318] on span "Pode gerenciar widgets, páginas, pop-ups, design (incluindo tema do site) e con…" at bounding box center [899, 313] width 667 height 31
click at [545, 361] on icon at bounding box center [547, 361] width 6 height 4
click at [548, 353] on label "Conteúdo do widget Pode editar o conteúdo de widgets existentes em um site, com…" at bounding box center [888, 361] width 690 height 31
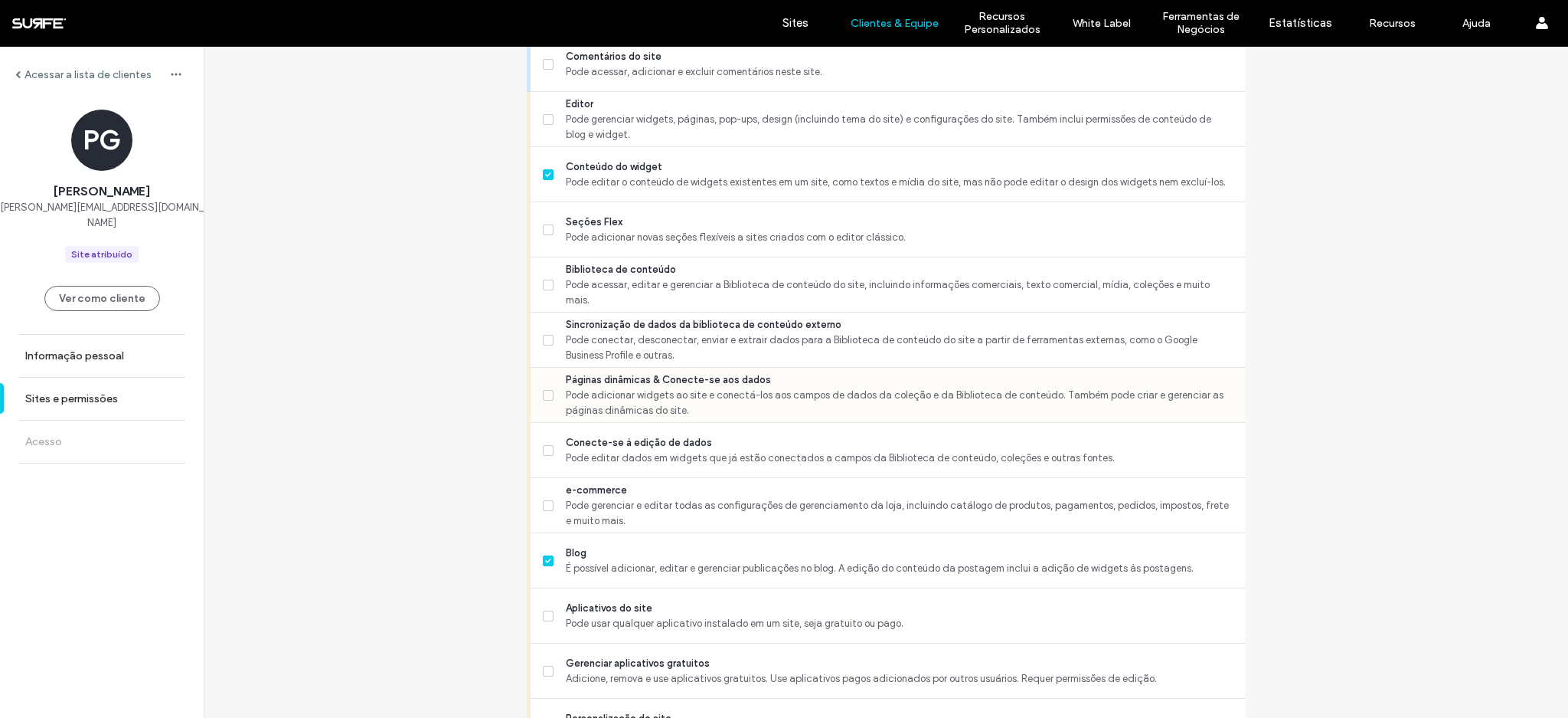
scroll to position [565, 0]
click at [578, 279] on span "Biblioteca de conteúdo" at bounding box center [899, 271] width 667 height 15
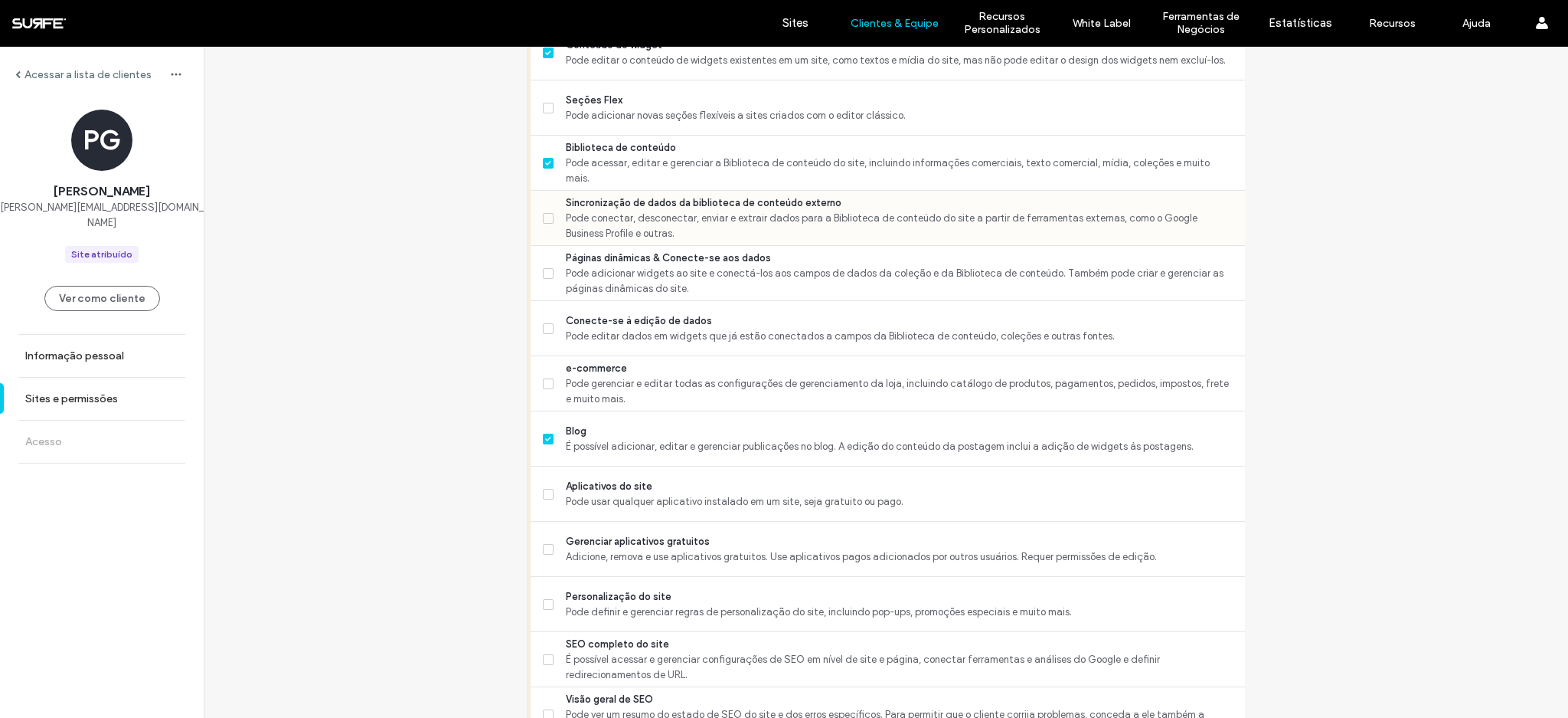
scroll to position [526, 0]
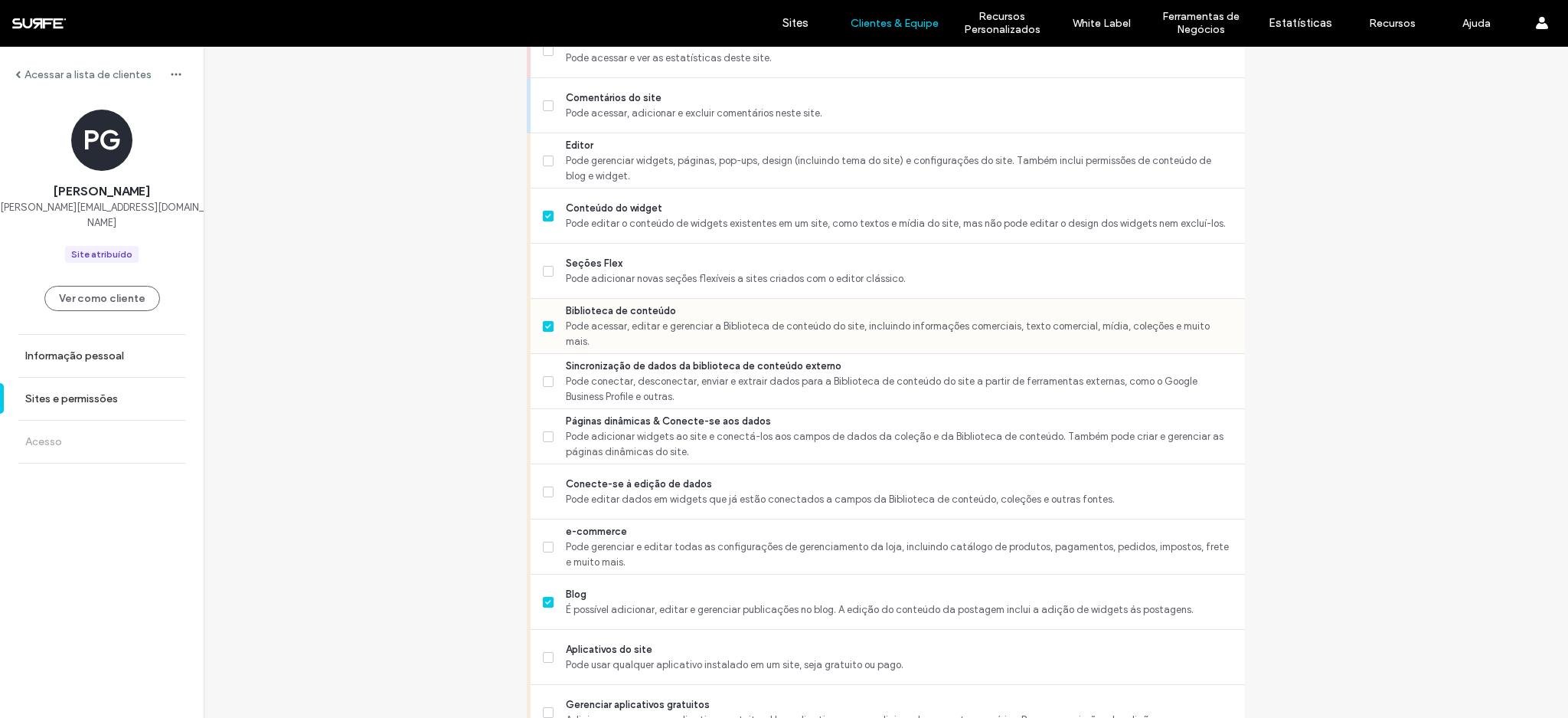
click at [588, 329] on span "Pode acessar, editar e gerenciar a Biblioteca de conteúdo do site, incluindo in…" at bounding box center [899, 334] width 667 height 31
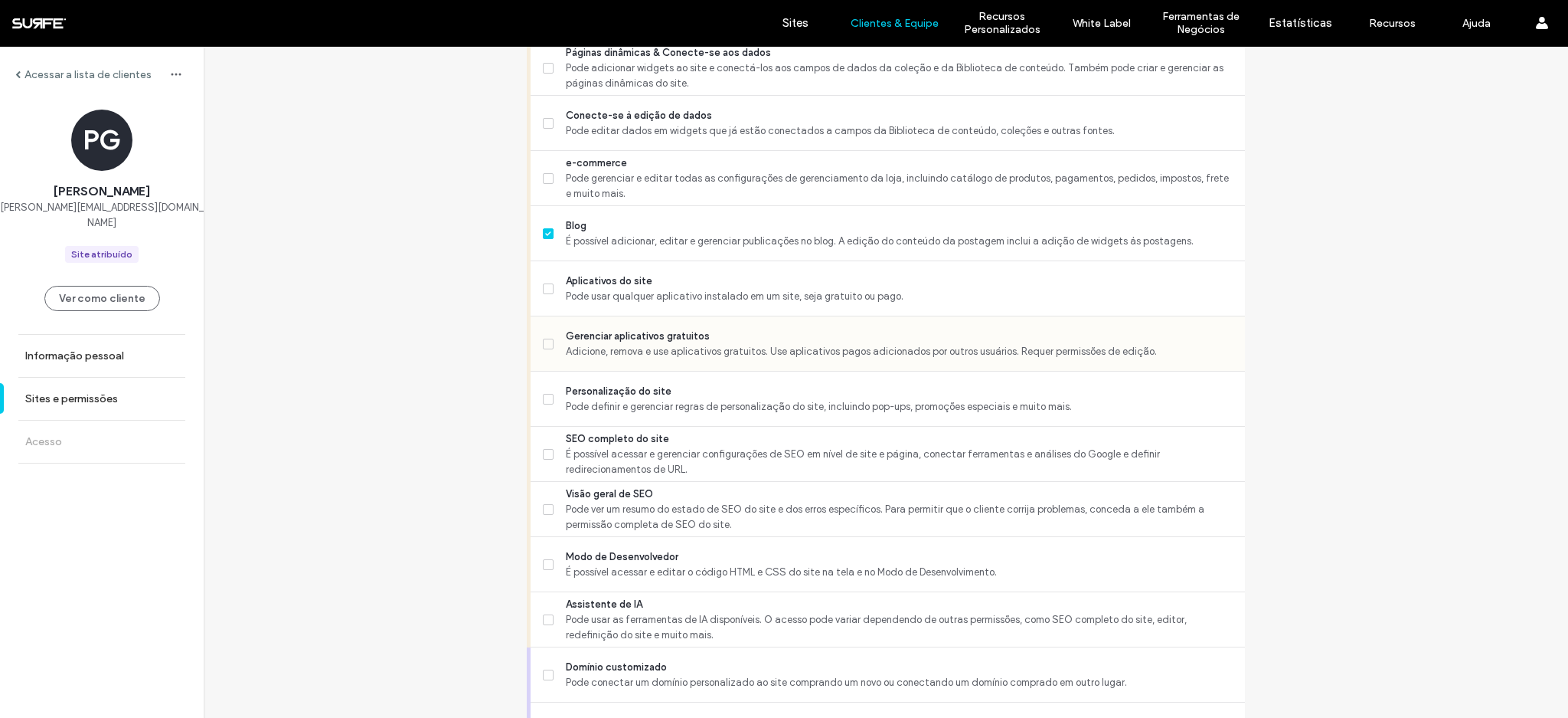
scroll to position [610, 0]
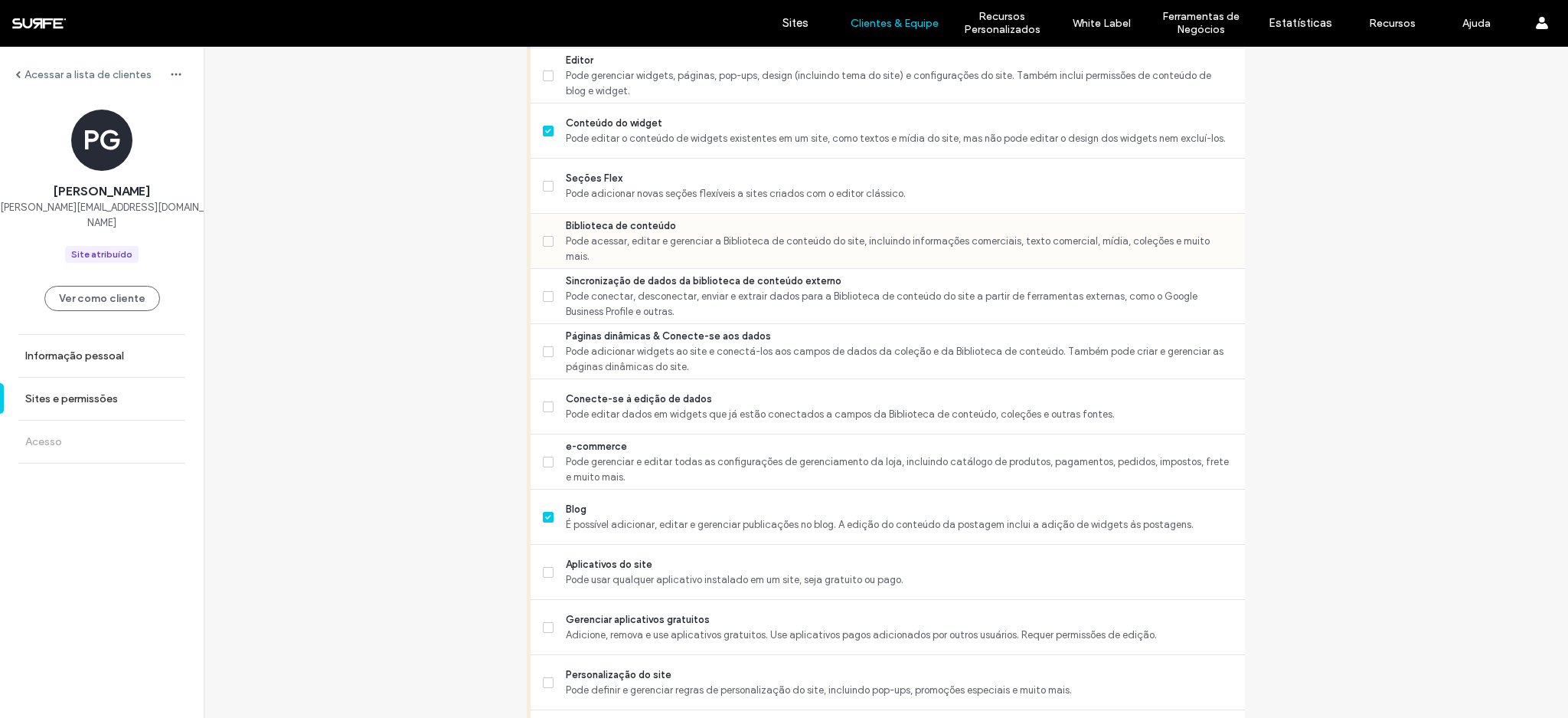
click at [545, 240] on icon at bounding box center [547, 241] width 6 height 4
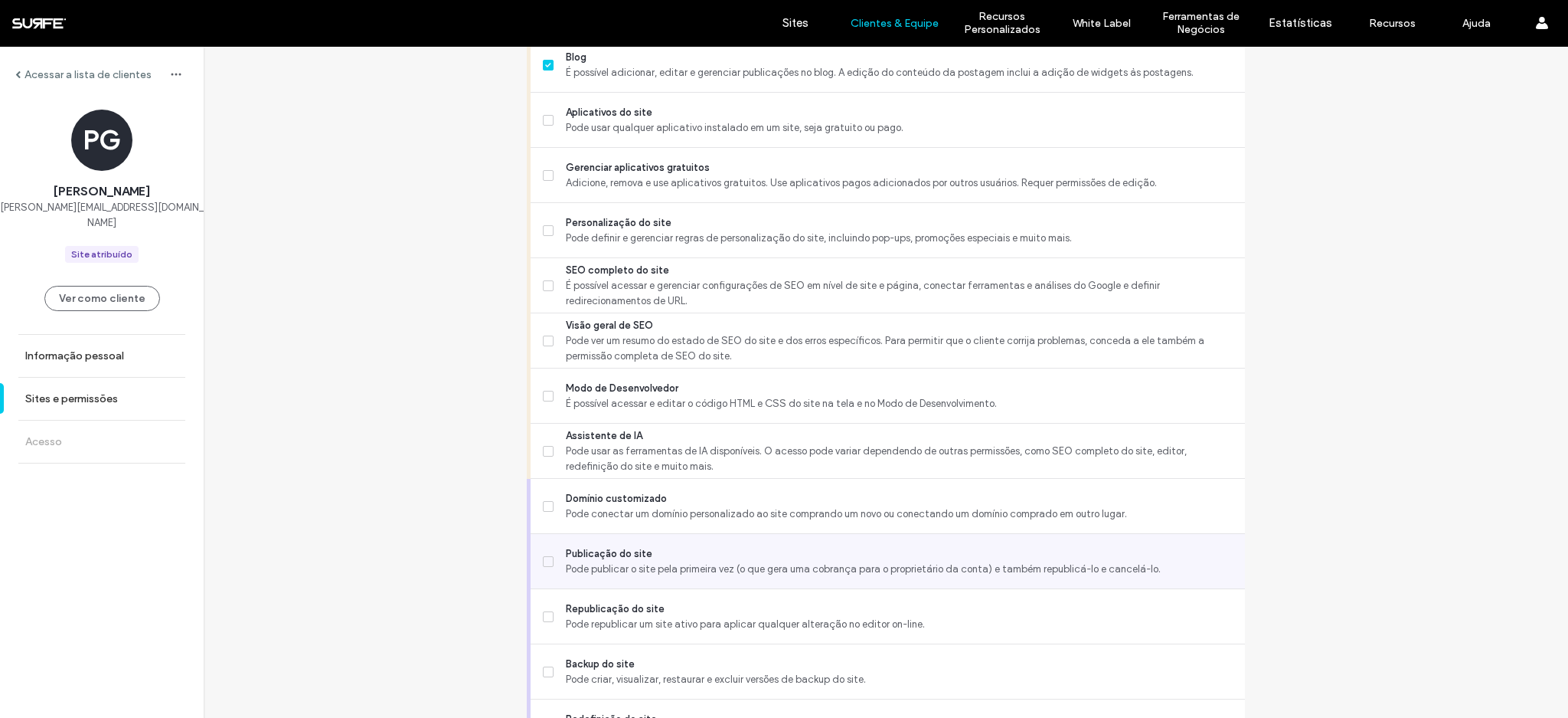
scroll to position [1154, 0]
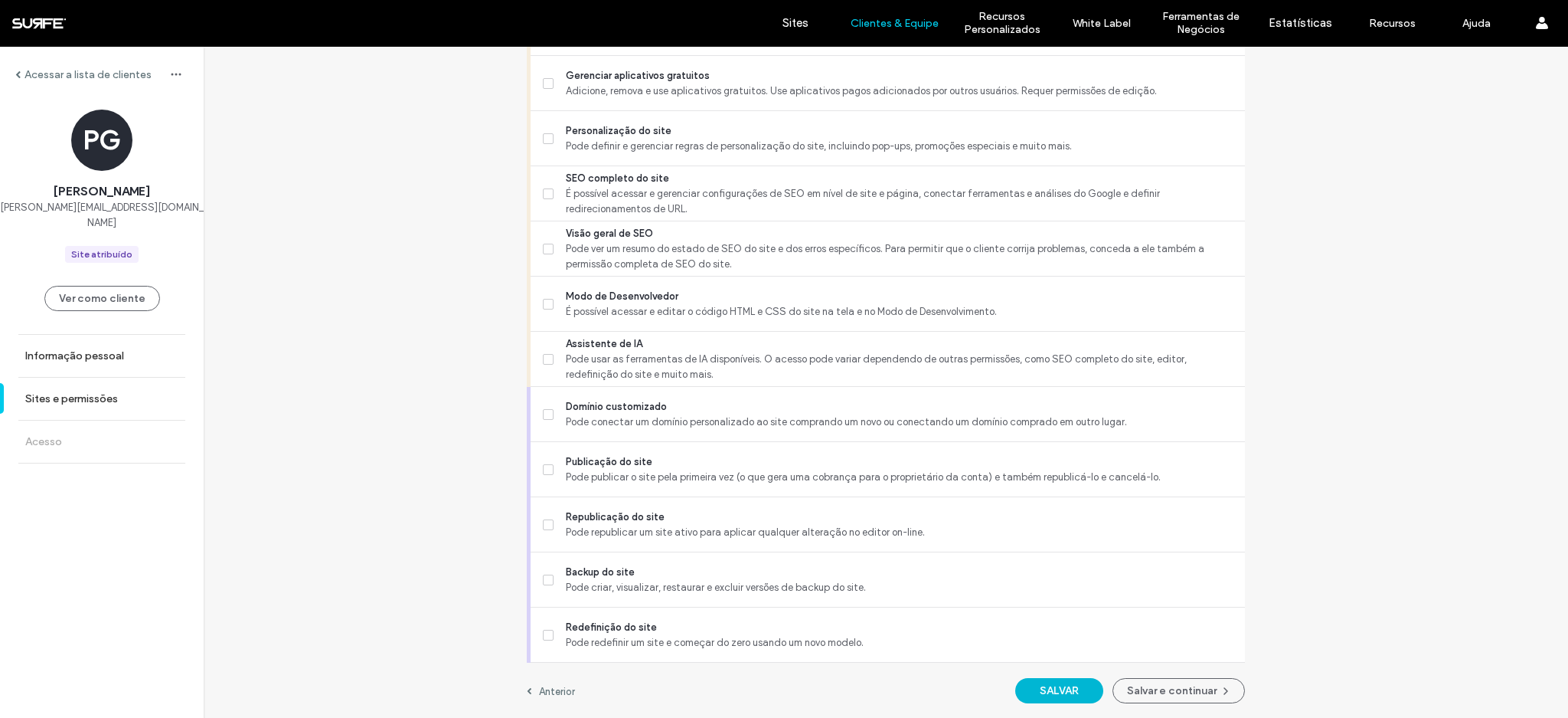
click at [1071, 685] on button "SALVAR" at bounding box center [1058, 690] width 88 height 25
click at [1152, 688] on button "Salvar e continuar" at bounding box center [1179, 690] width 133 height 25
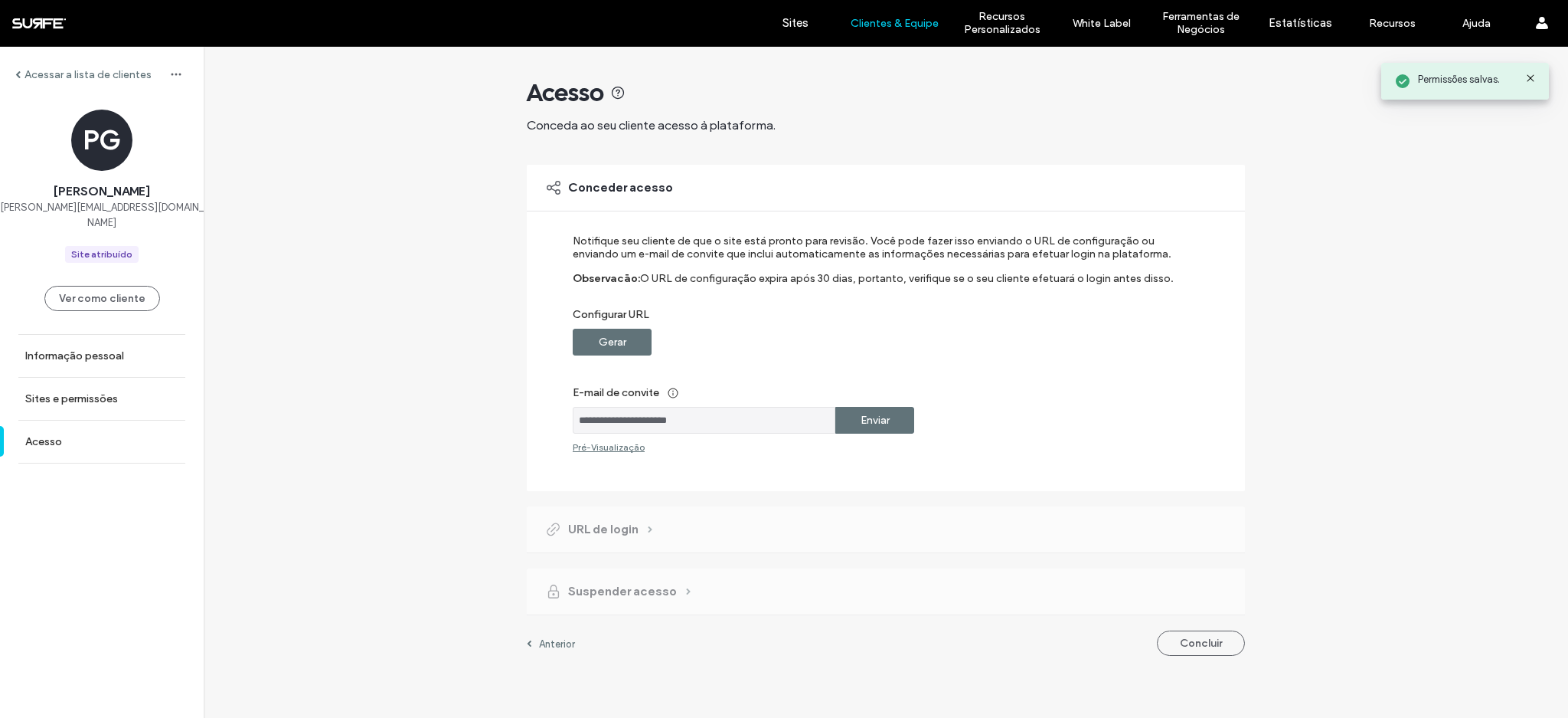
click at [880, 413] on label "Enviar" at bounding box center [875, 420] width 29 height 28
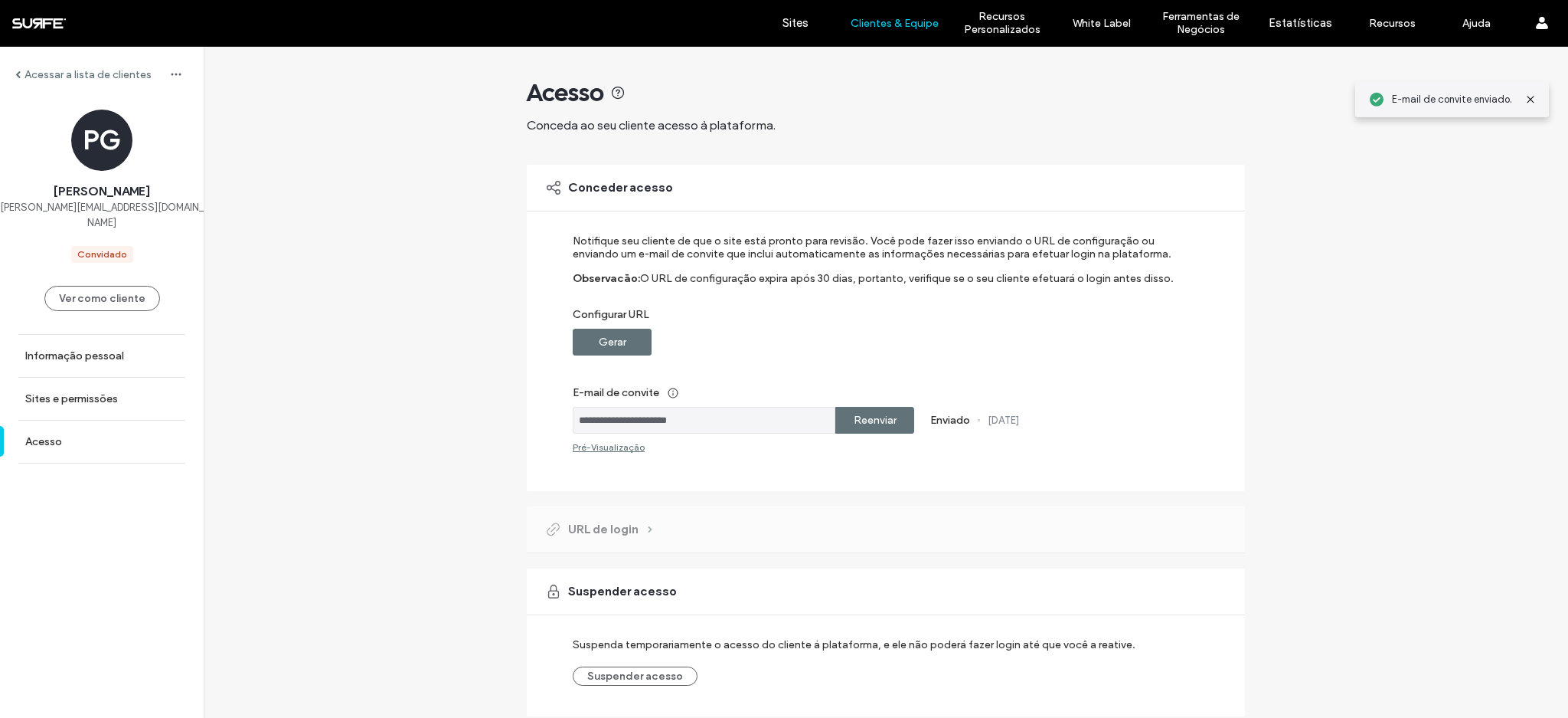
scroll to position [53, 0]
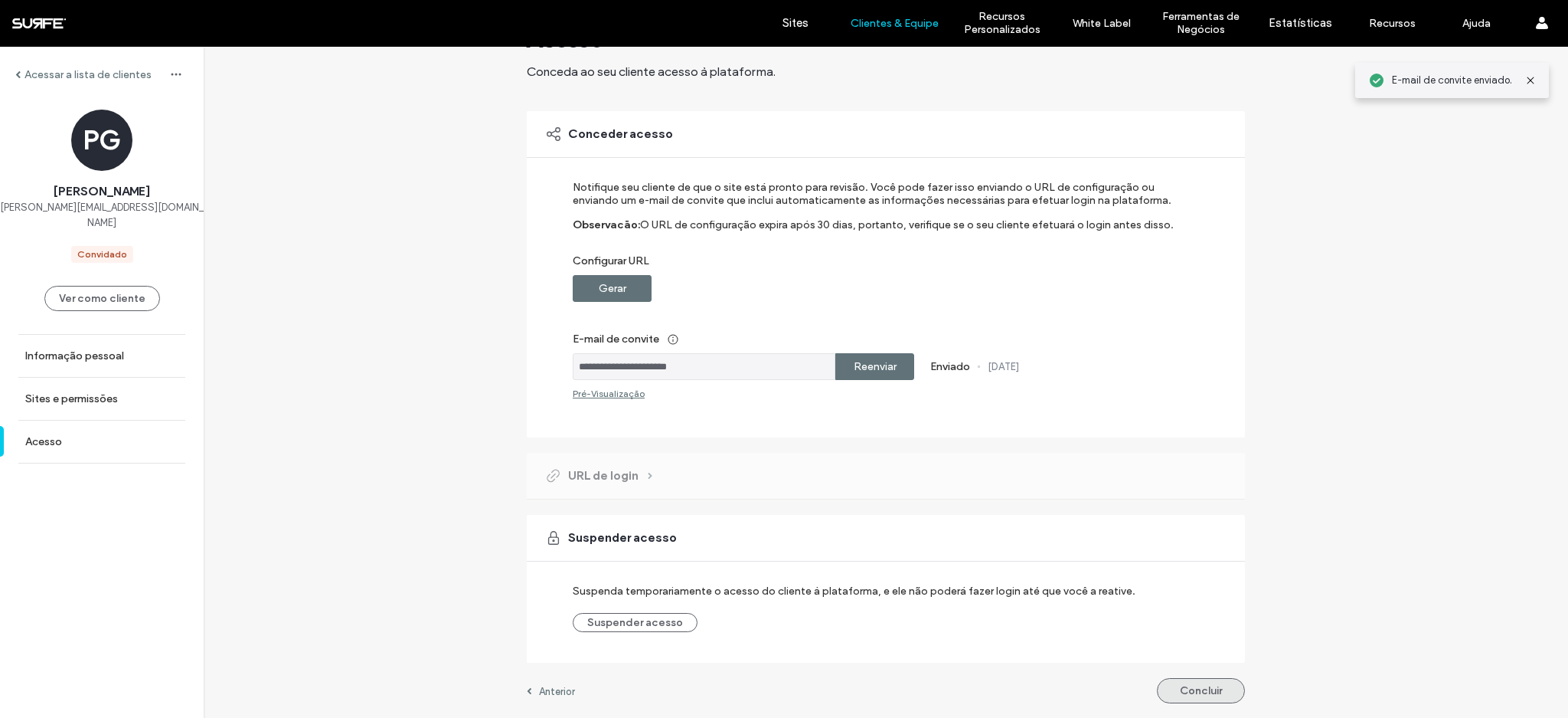
click at [1185, 683] on button "Concluir" at bounding box center [1200, 690] width 88 height 25
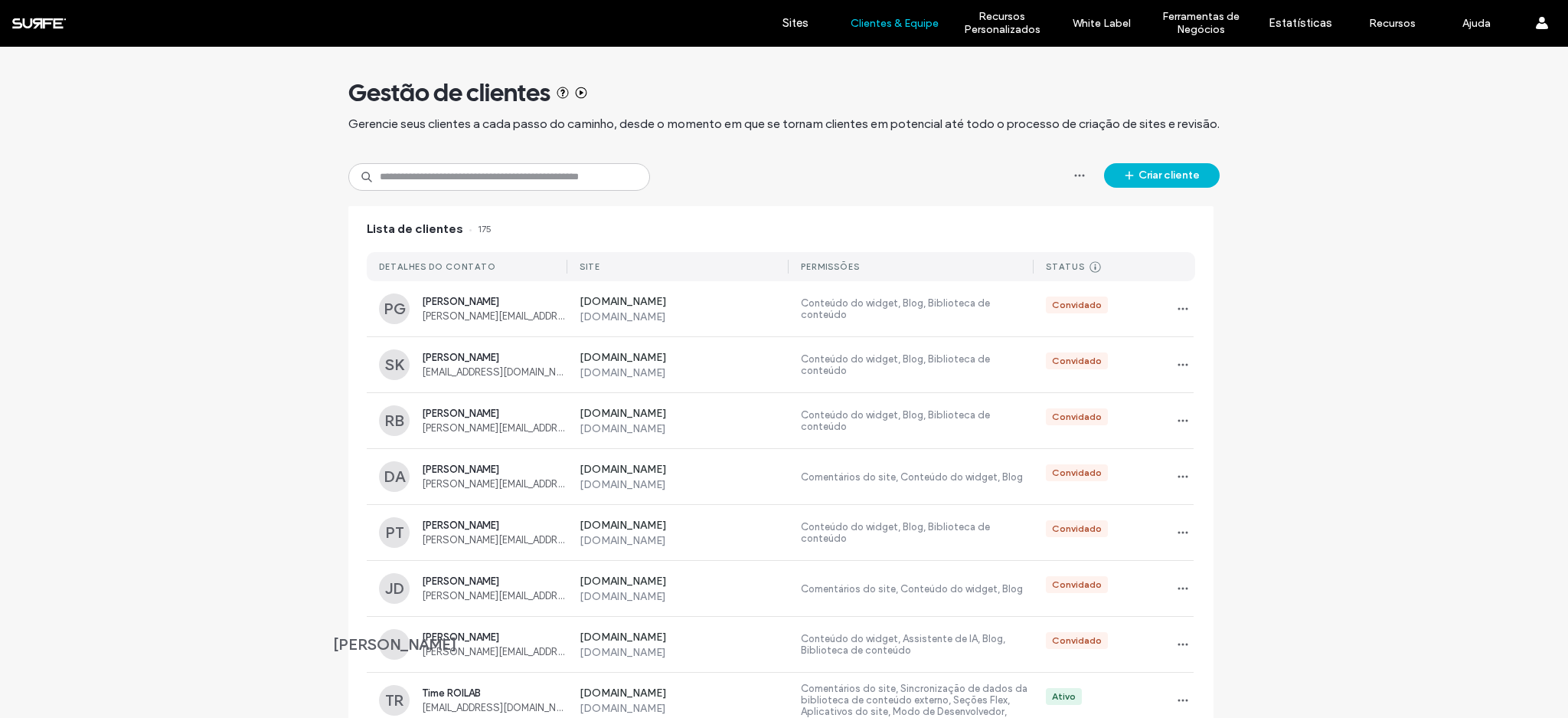
click at [1165, 179] on button "Criar cliente" at bounding box center [1161, 175] width 115 height 24
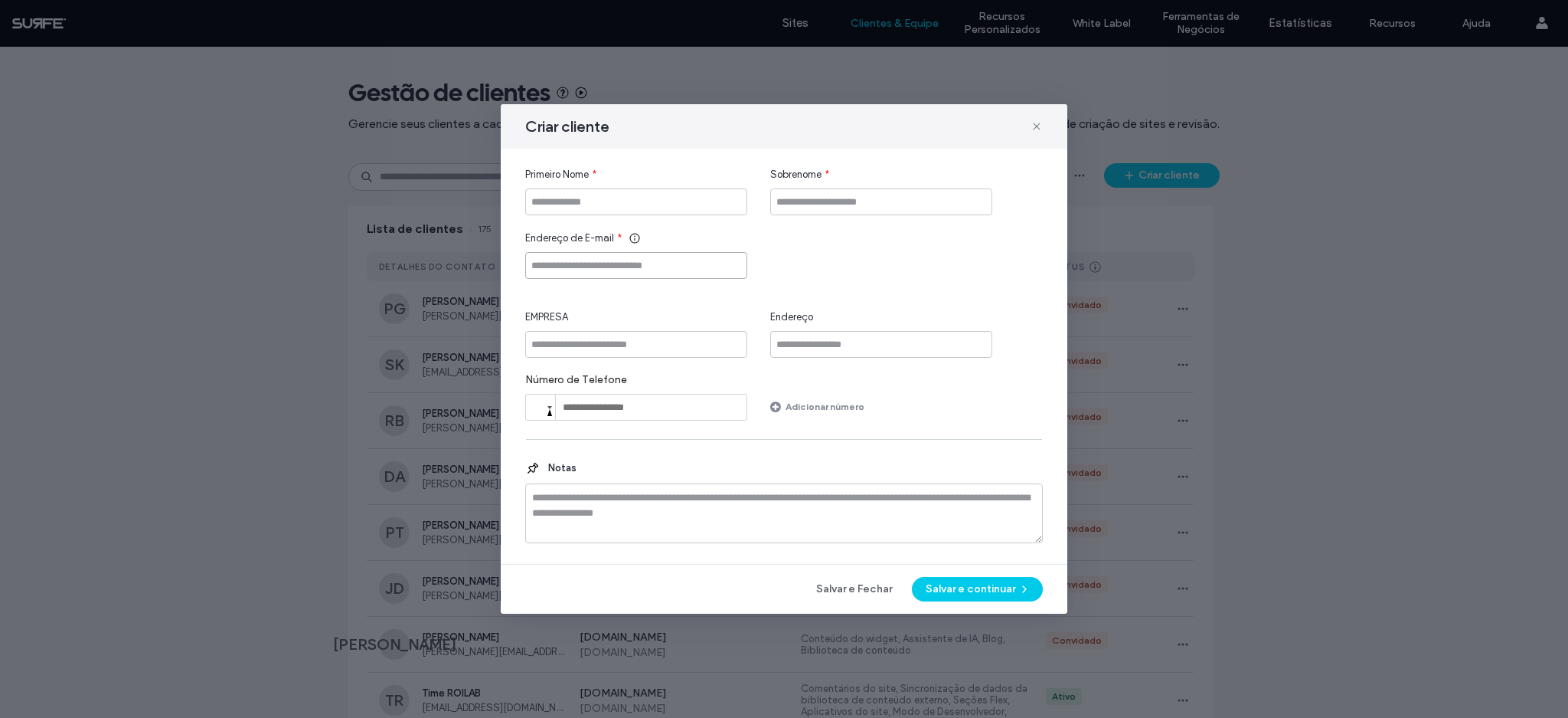
click at [641, 275] on input "Endereço de E-mail" at bounding box center [637, 265] width 222 height 27
paste input "**********"
type input "**********"
click at [626, 193] on input "Primeiro Nome" at bounding box center [637, 201] width 222 height 27
type input "***"
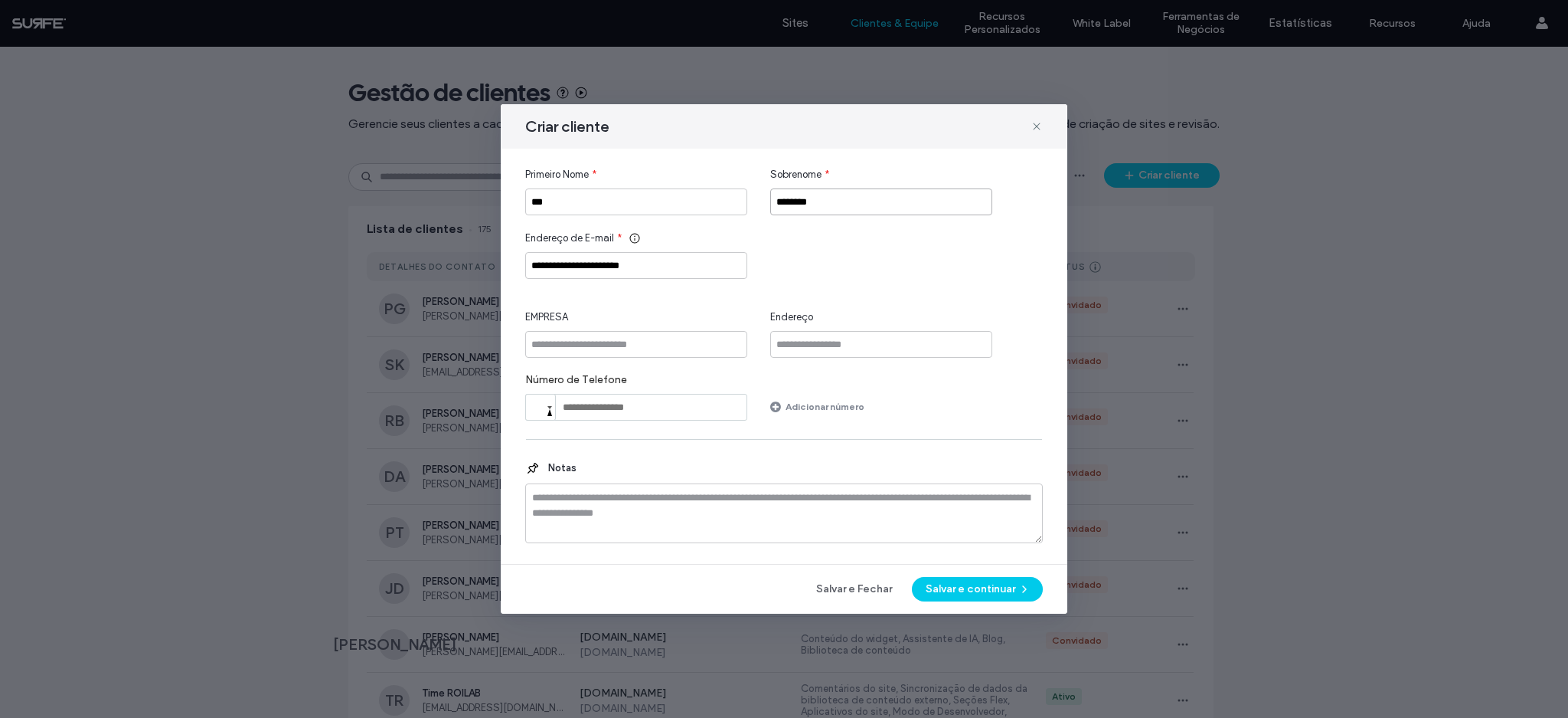
type input "********"
click at [640, 351] on input "EMPRESA" at bounding box center [637, 344] width 222 height 27
type input "******"
click at [932, 598] on button "Salvar e continuar" at bounding box center [977, 588] width 131 height 24
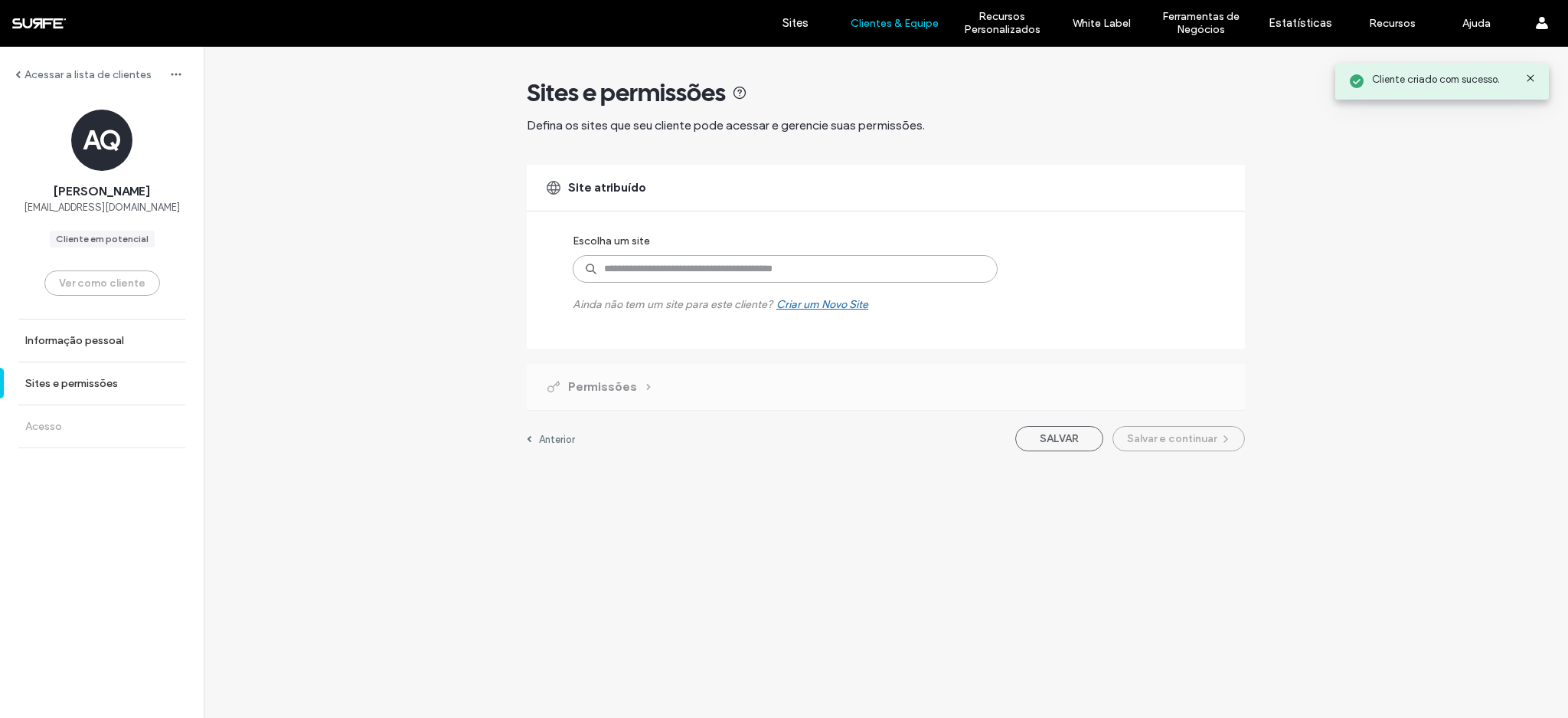
click at [731, 276] on input at bounding box center [784, 268] width 425 height 28
type input "******"
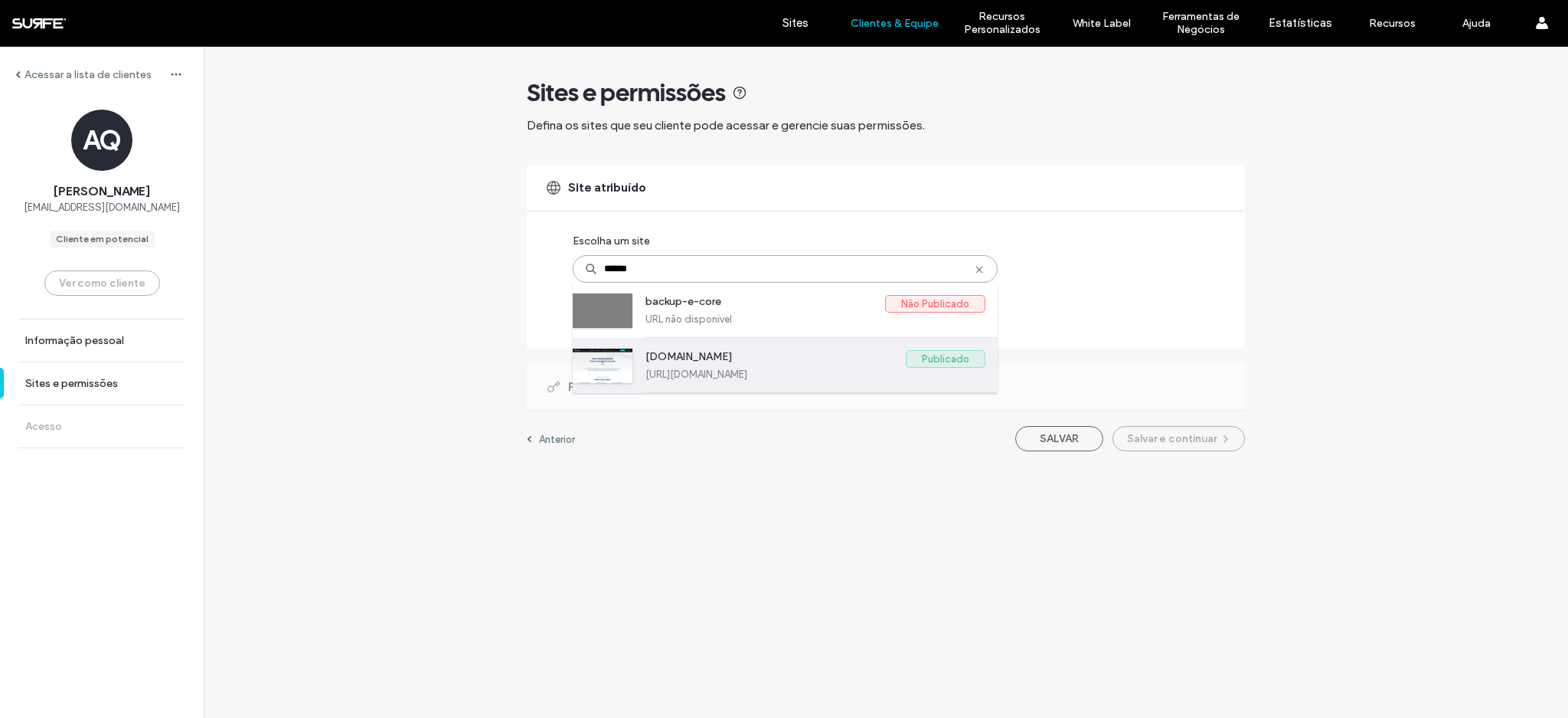
click at [831, 370] on label "https://www.e-core.com" at bounding box center [815, 374] width 340 height 12
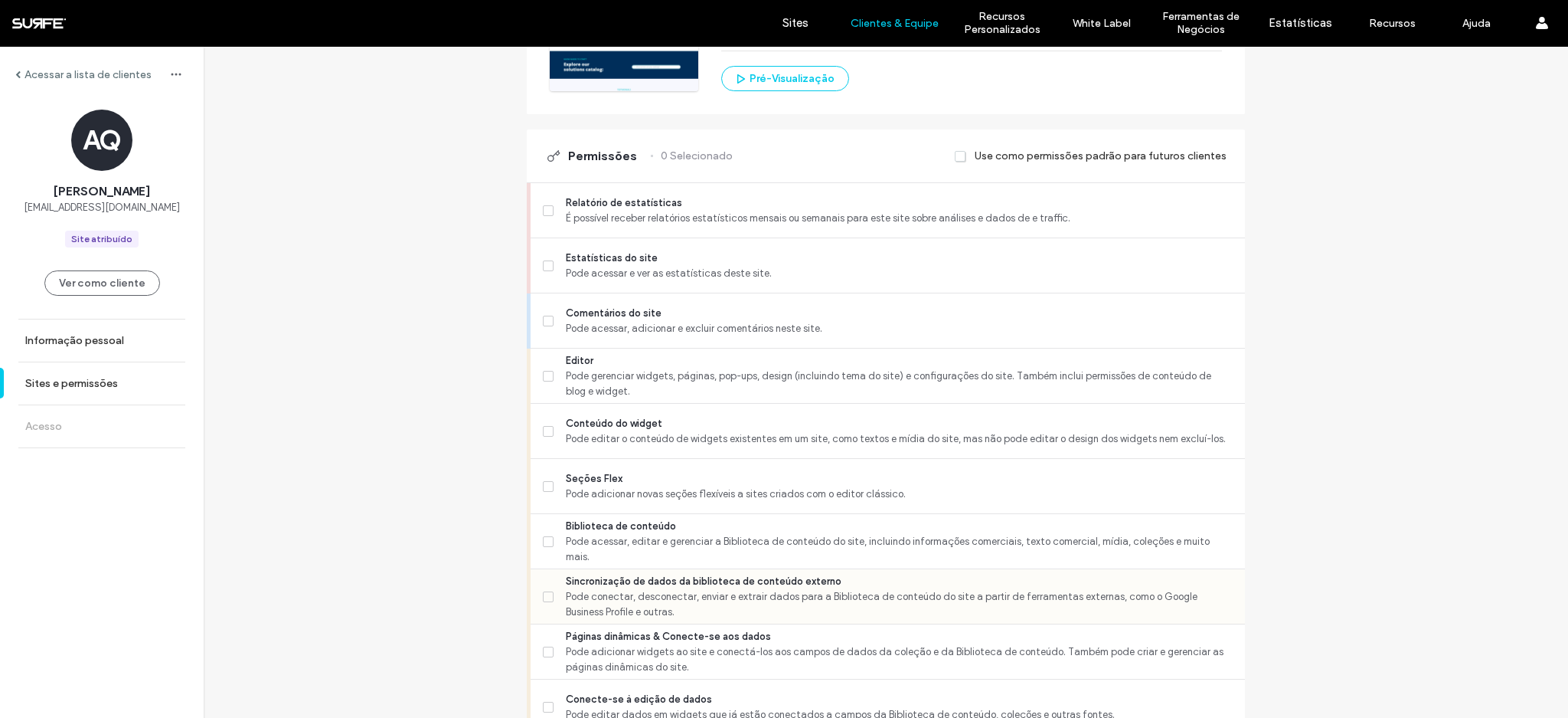
scroll to position [456, 0]
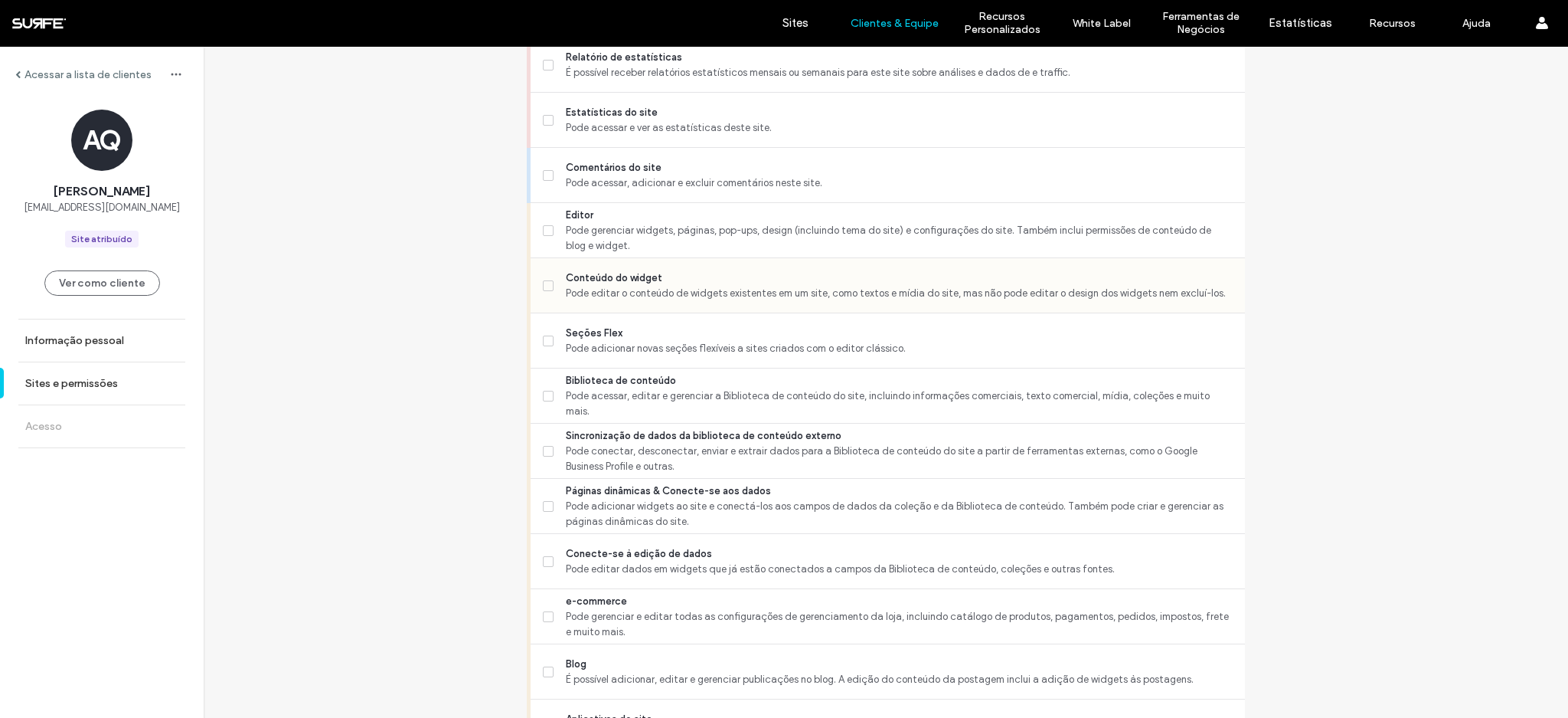
click at [566, 278] on span "Conteúdo do widget" at bounding box center [899, 278] width 667 height 15
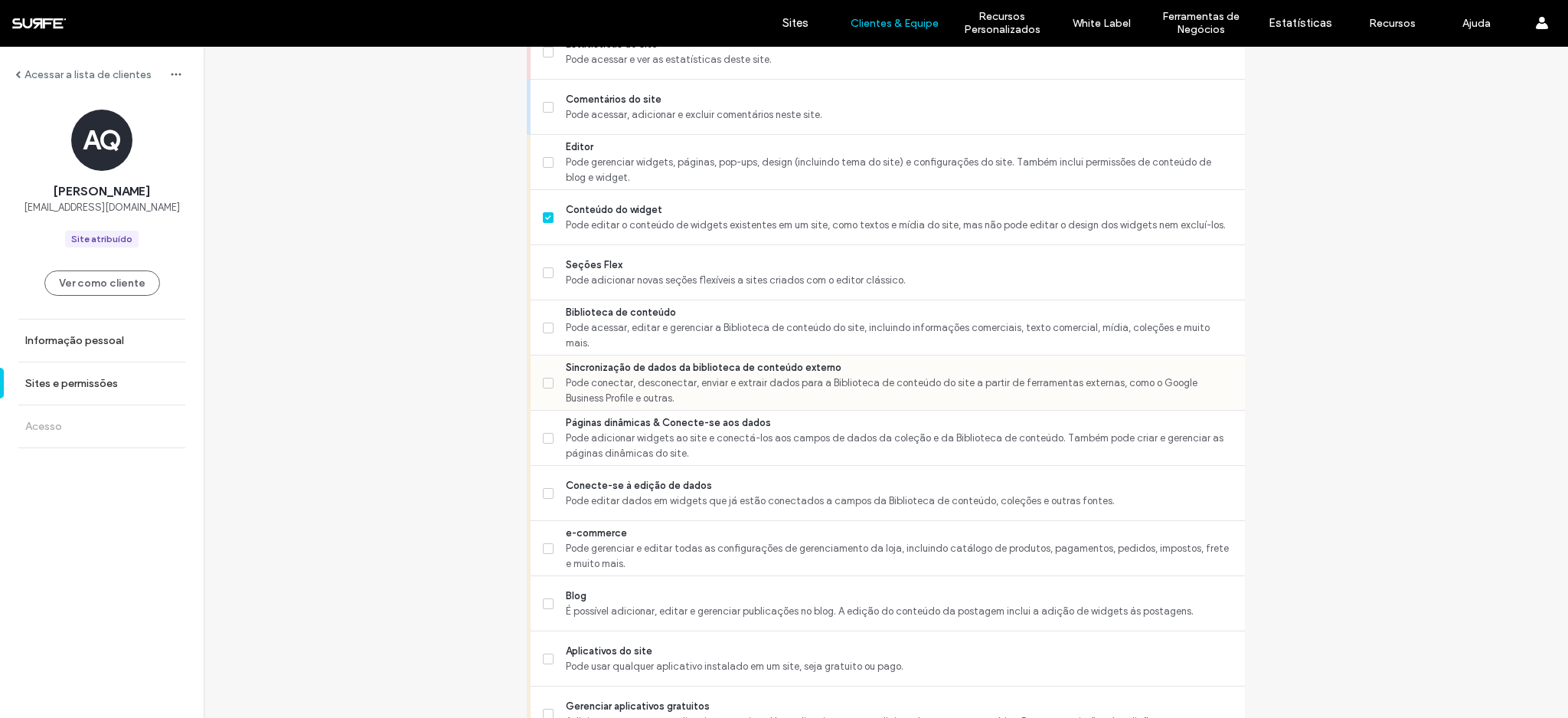
scroll to position [529, 0]
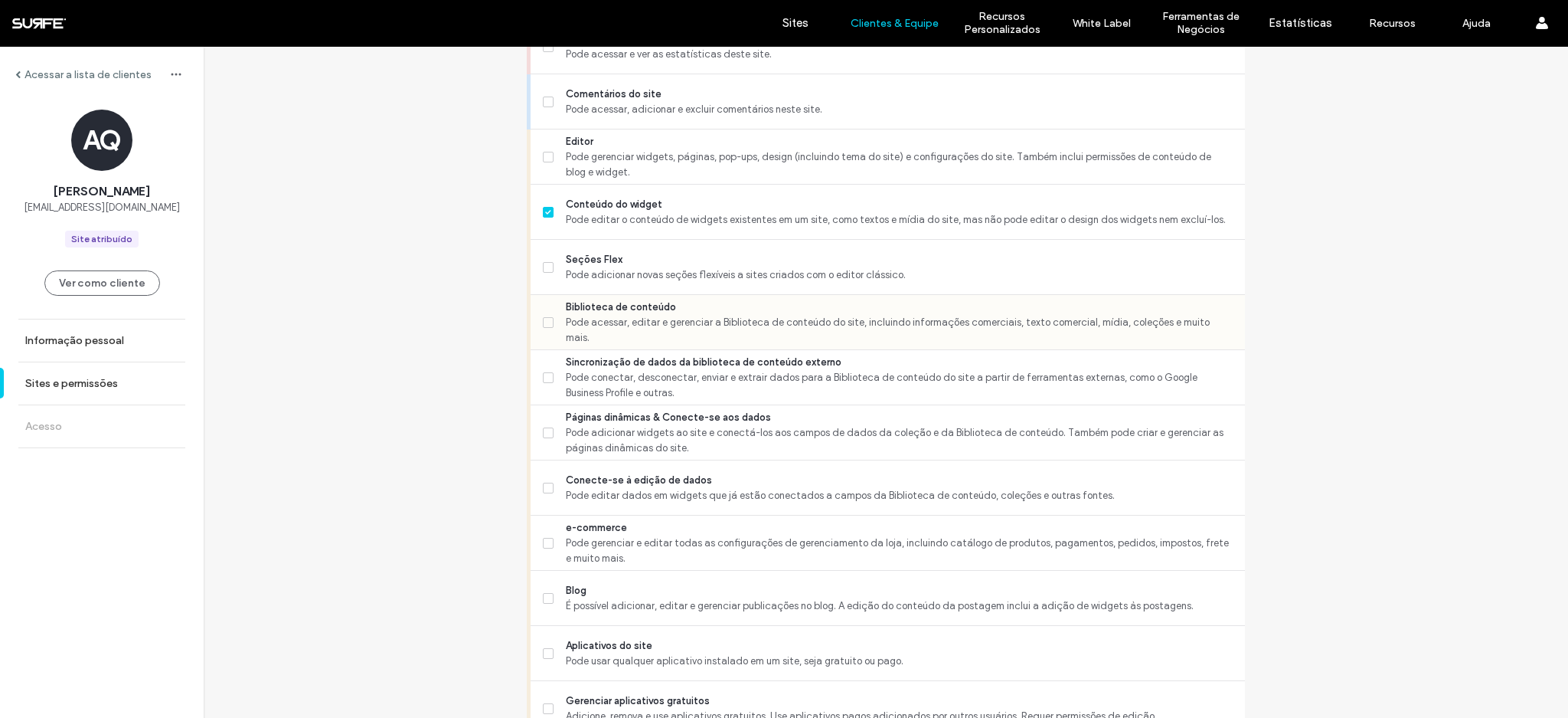
click at [581, 325] on span "Pode acessar, editar e gerenciar a Biblioteca de conteúdo do site, incluindo in…" at bounding box center [899, 330] width 667 height 31
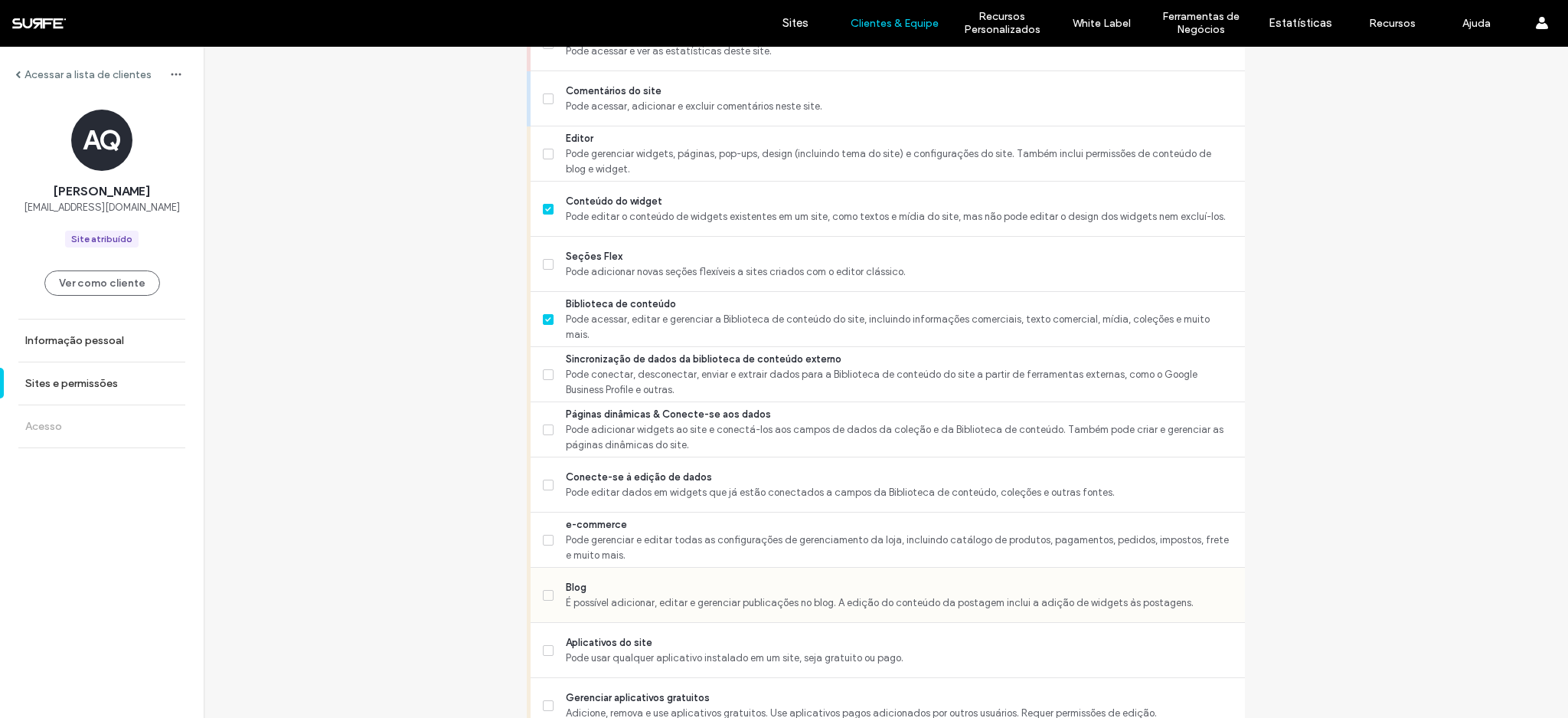
click at [578, 595] on span "É possível adicionar, editar e gerenciar publicações no blog. A edição do conte…" at bounding box center [899, 603] width 667 height 15
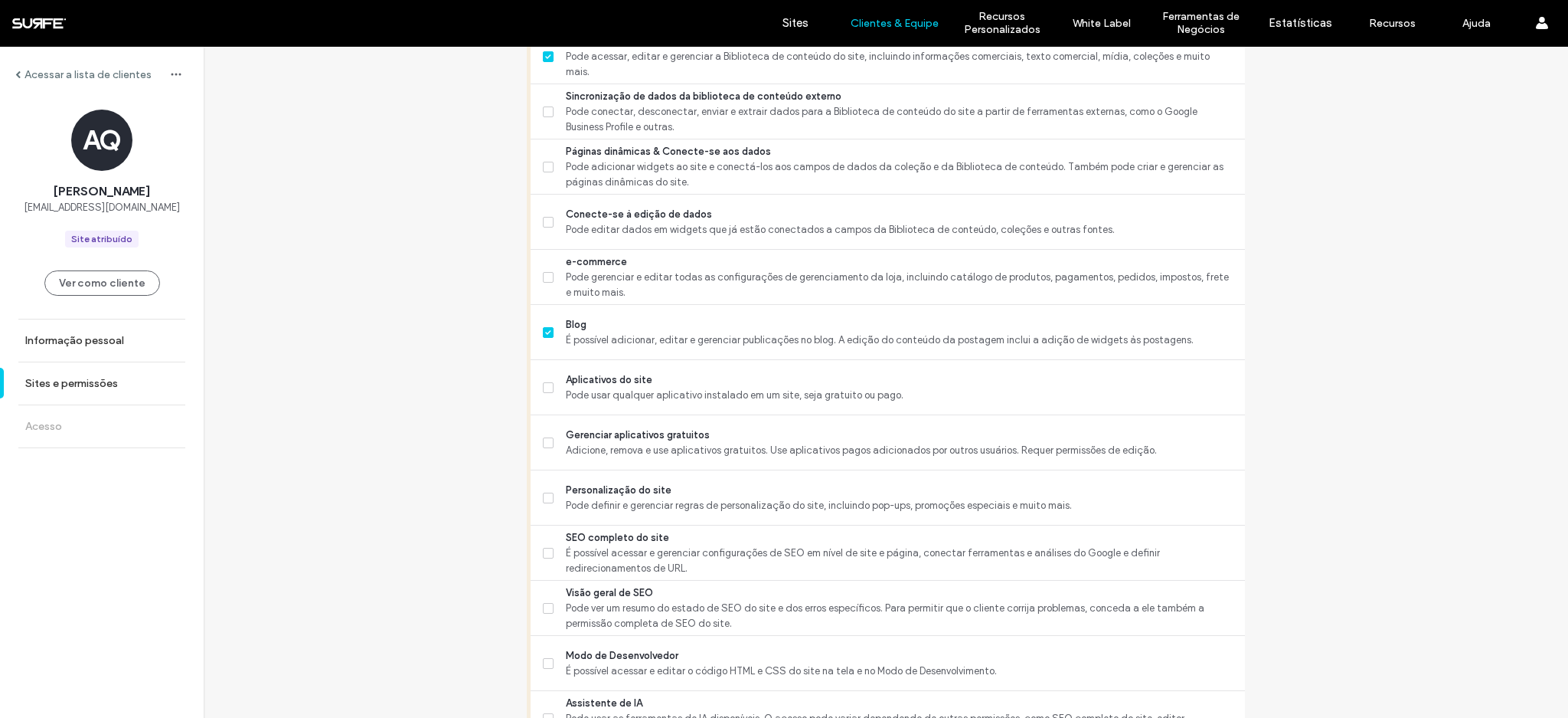
scroll to position [1154, 0]
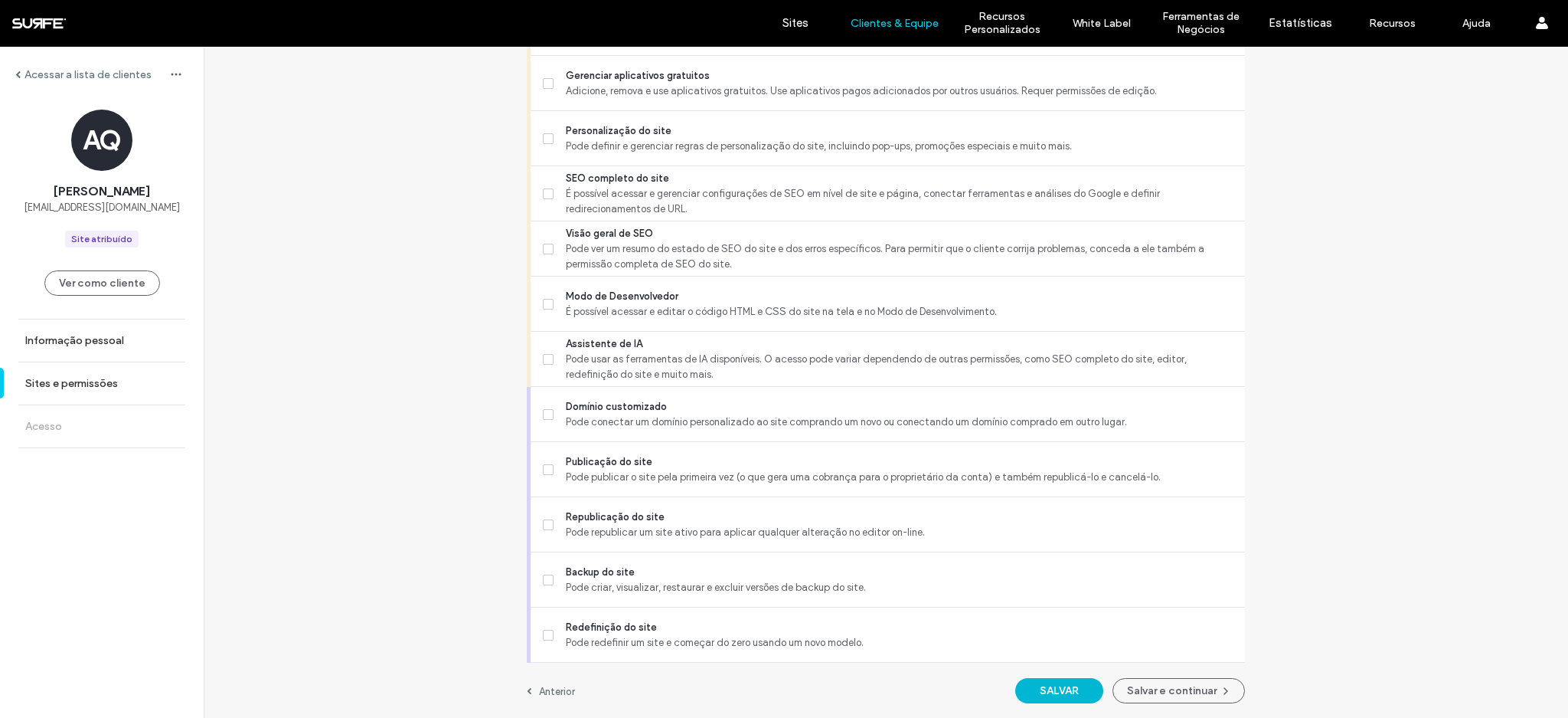
click at [1067, 695] on button "SALVAR" at bounding box center [1058, 690] width 88 height 25
click at [1144, 693] on button "Salvar e continuar" at bounding box center [1179, 690] width 133 height 25
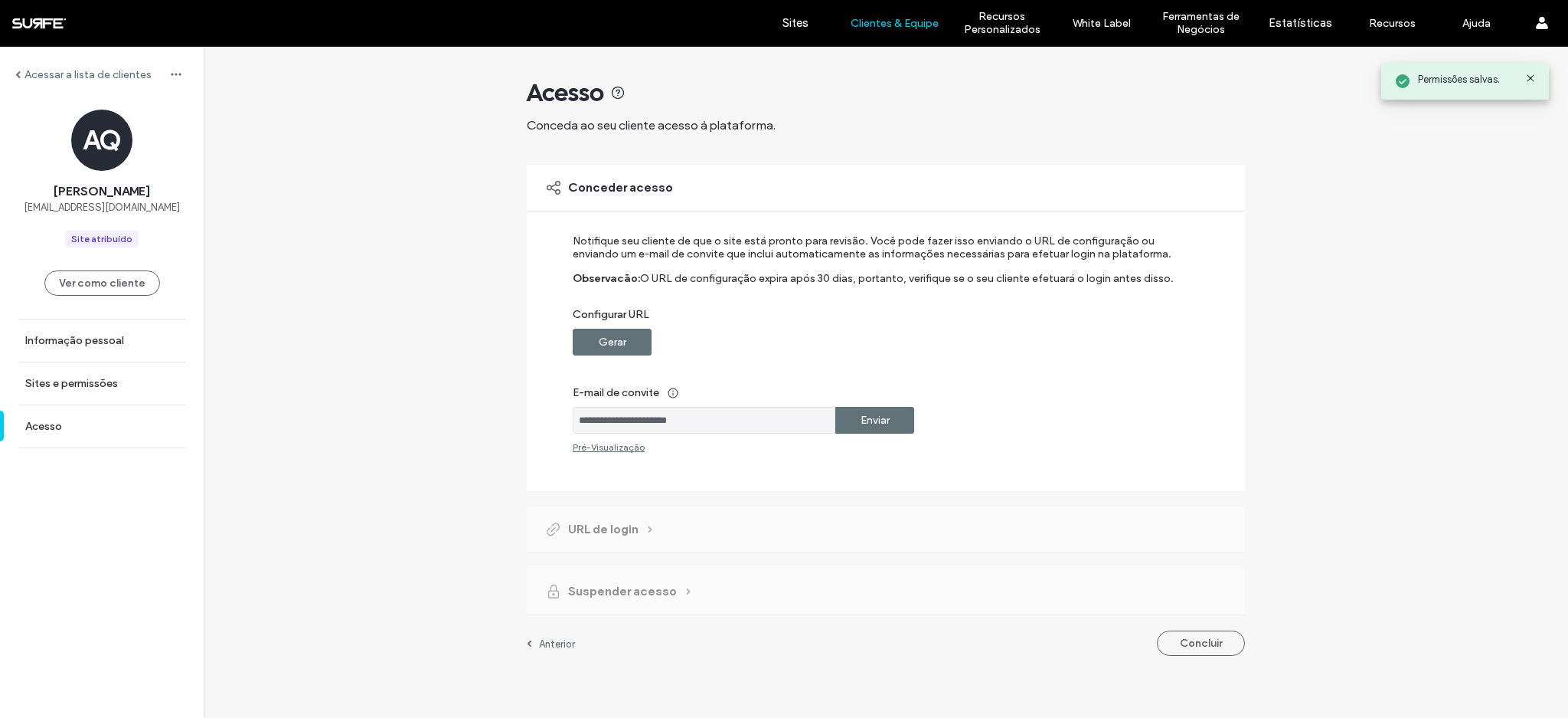
click at [882, 421] on label "Enviar" at bounding box center [875, 420] width 29 height 28
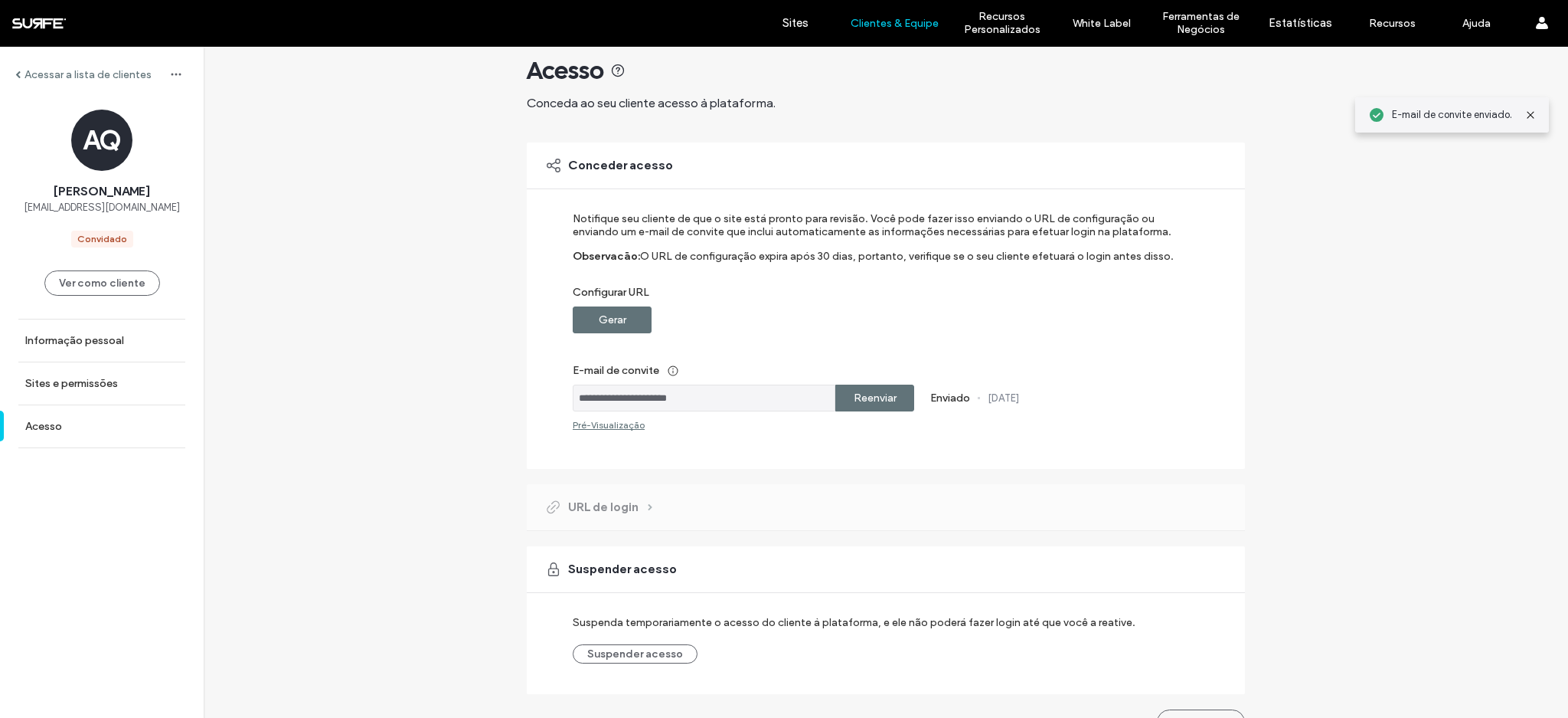
scroll to position [53, 0]
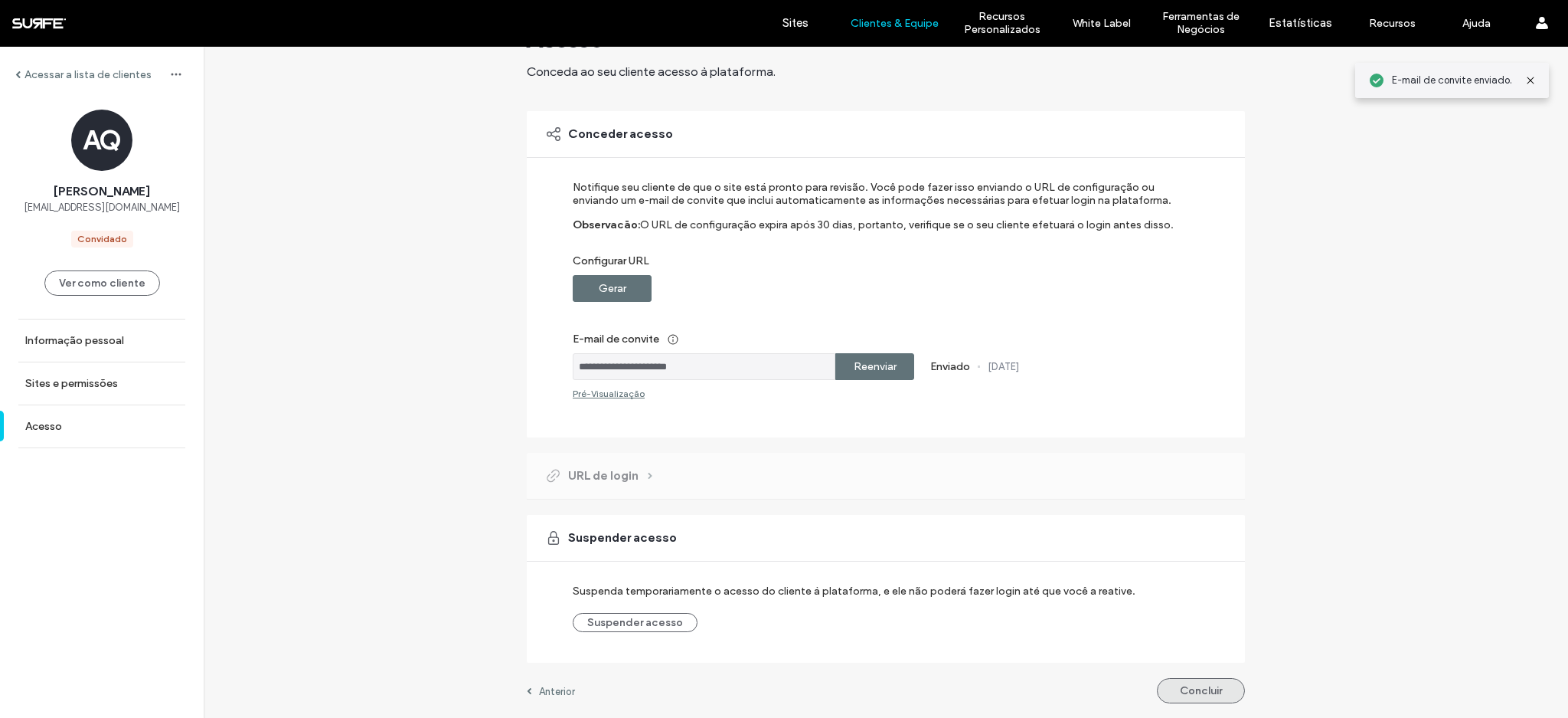
click at [1205, 684] on button "Concluir" at bounding box center [1200, 690] width 88 height 25
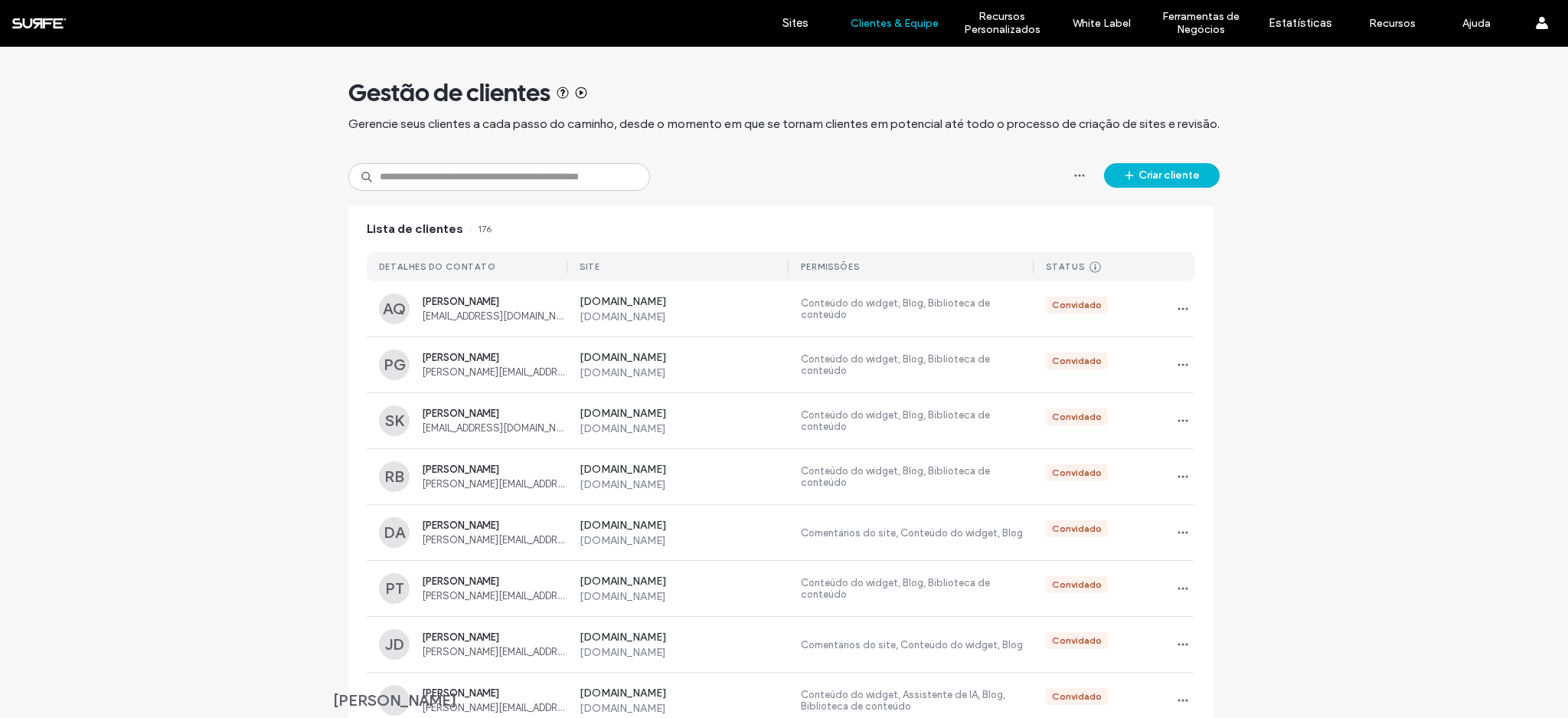
click at [1185, 171] on button "Criar cliente" at bounding box center [1161, 175] width 115 height 24
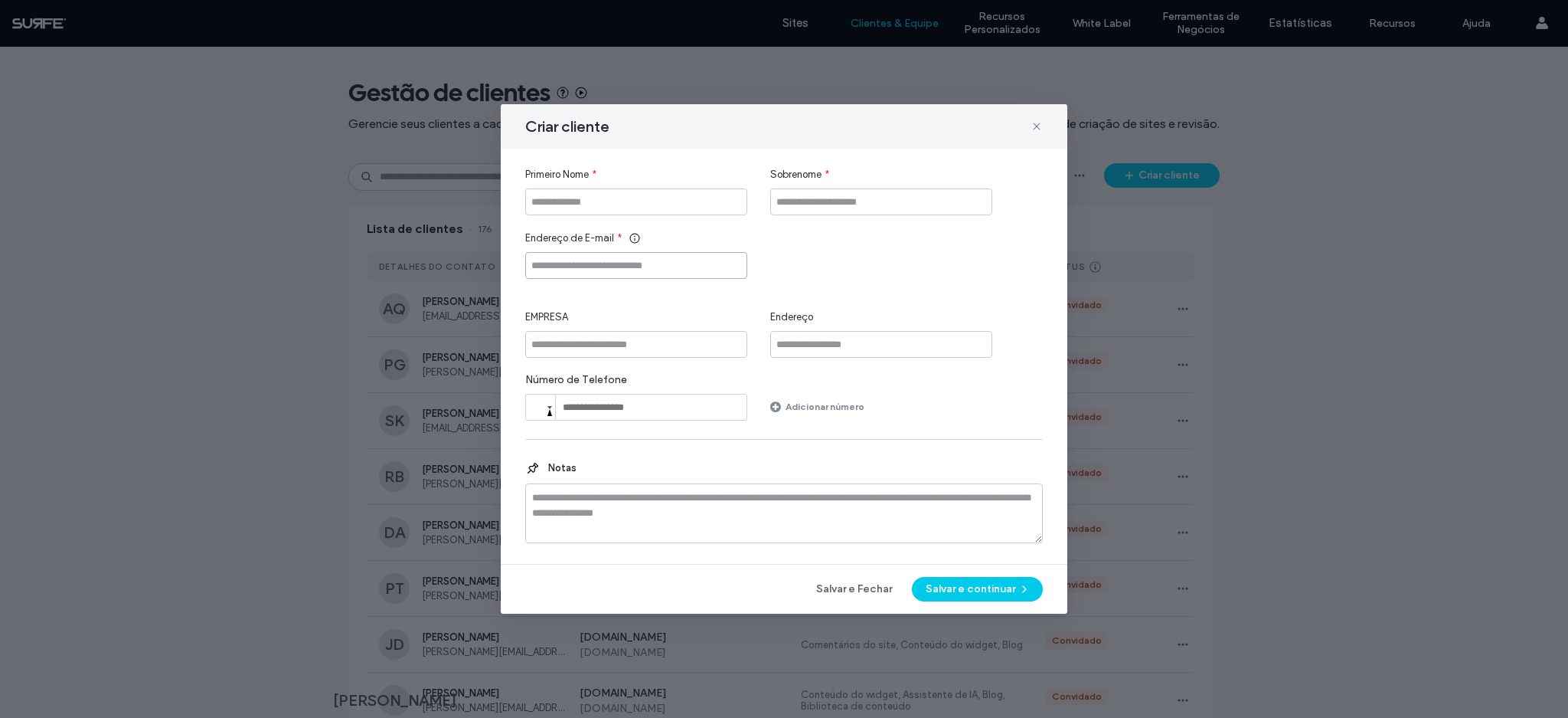
click at [620, 258] on input "Endereço de E-mail" at bounding box center [637, 265] width 222 height 27
paste input "**********"
type input "**********"
click at [615, 176] on div "Primeiro Nome *" at bounding box center [637, 175] width 222 height 15
click at [614, 195] on input "Primeiro Nome" at bounding box center [637, 201] width 222 height 27
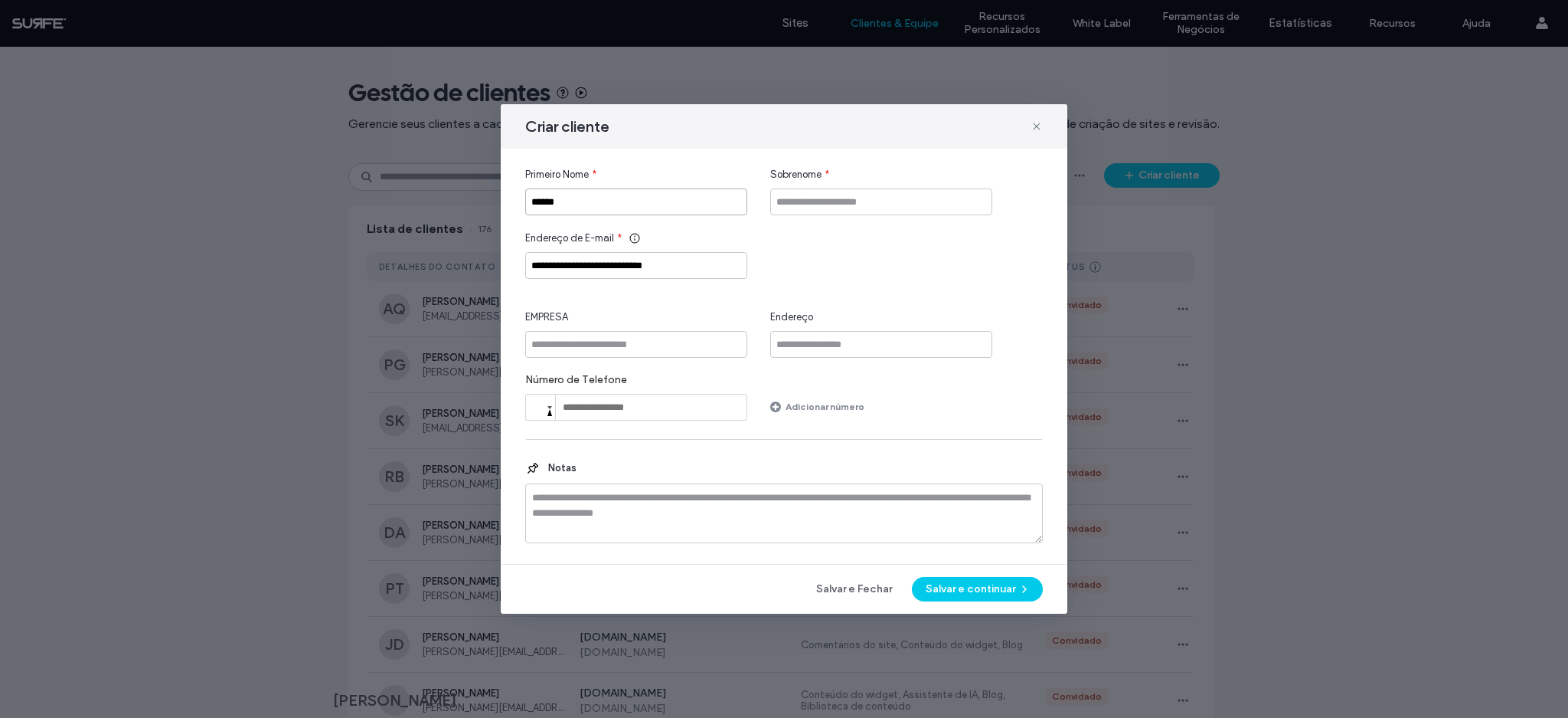
type input "******"
type input "**********"
click at [577, 356] on input "EMPRESA" at bounding box center [637, 344] width 222 height 27
type input "******"
click at [967, 594] on button "Salvar e continuar" at bounding box center [977, 588] width 131 height 24
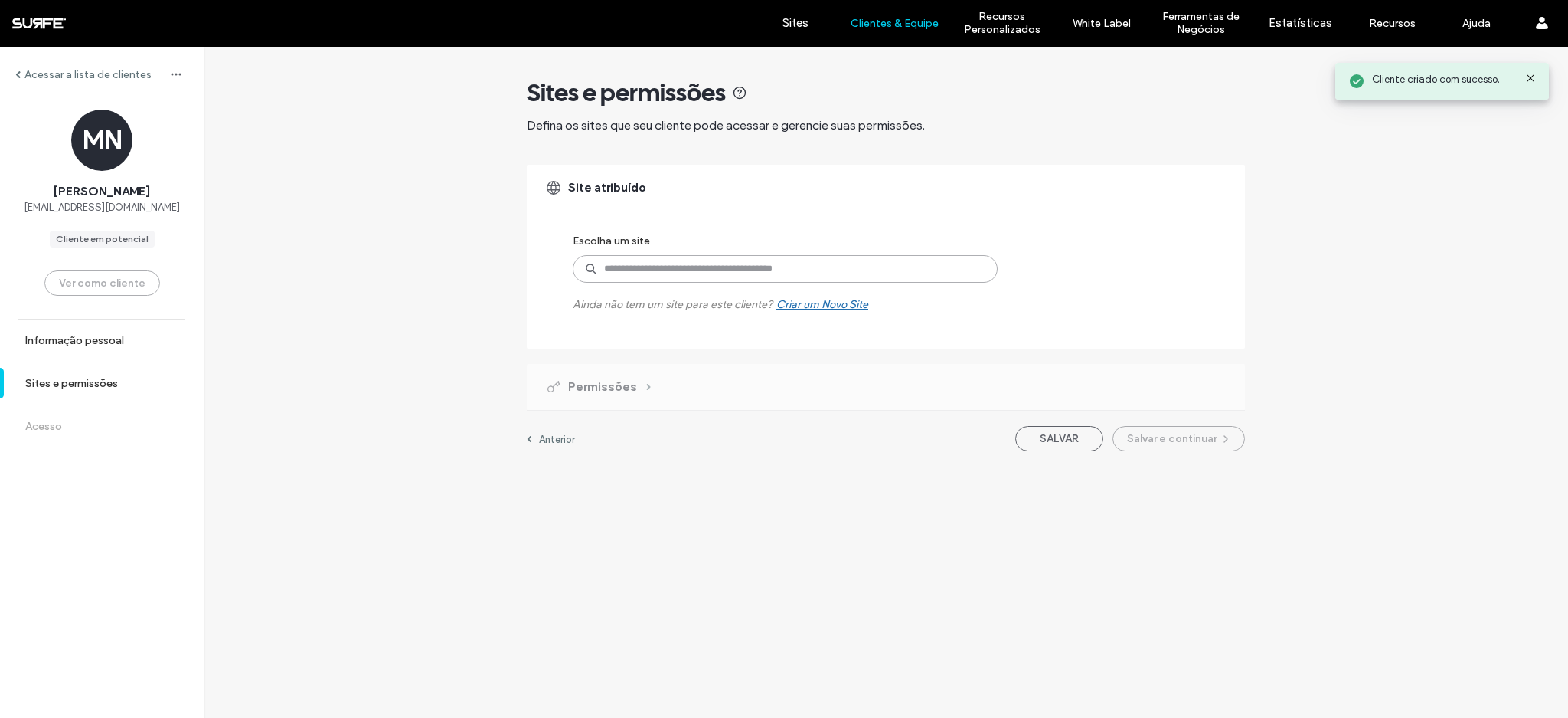
click at [685, 270] on input at bounding box center [784, 268] width 425 height 28
type input "****"
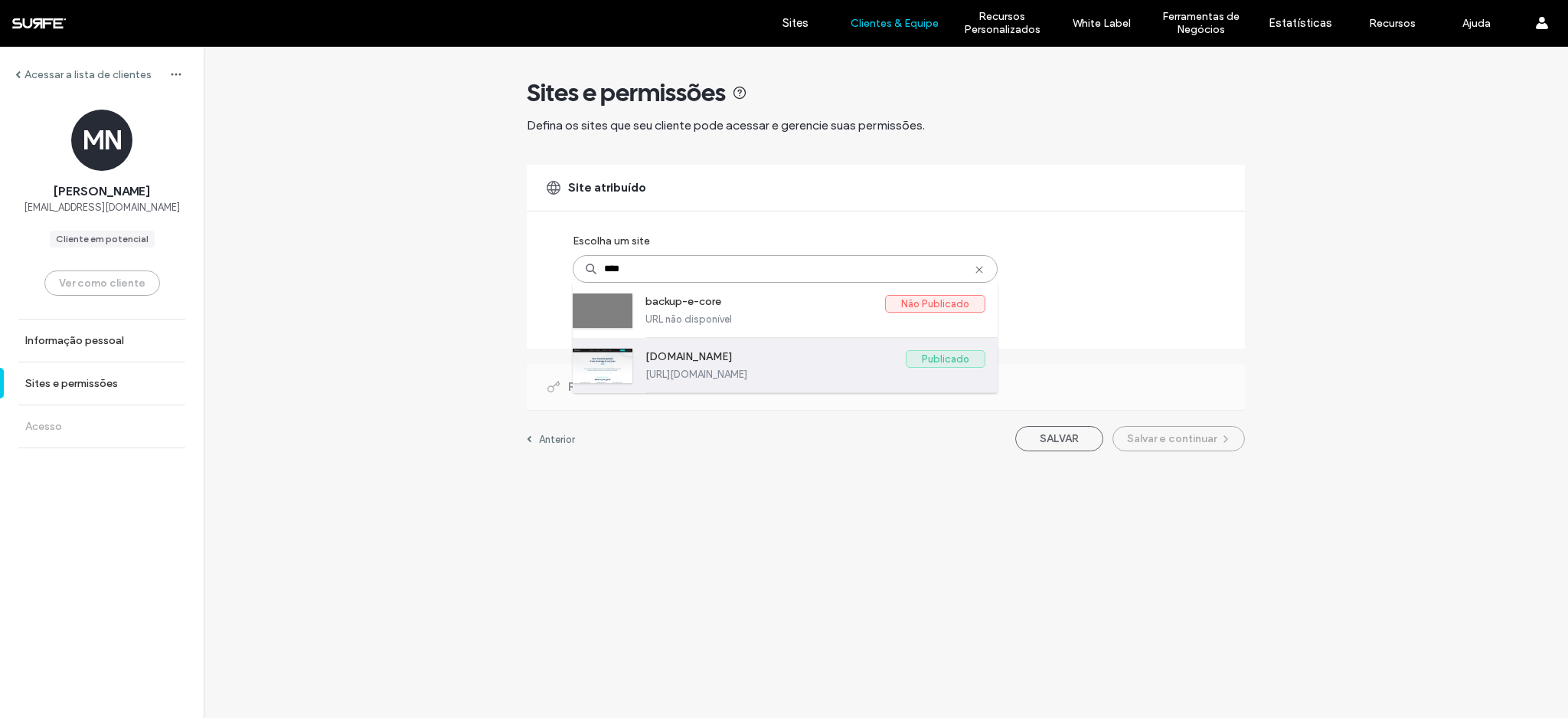
click at [700, 369] on label "https://www.e-core.com" at bounding box center [815, 374] width 340 height 12
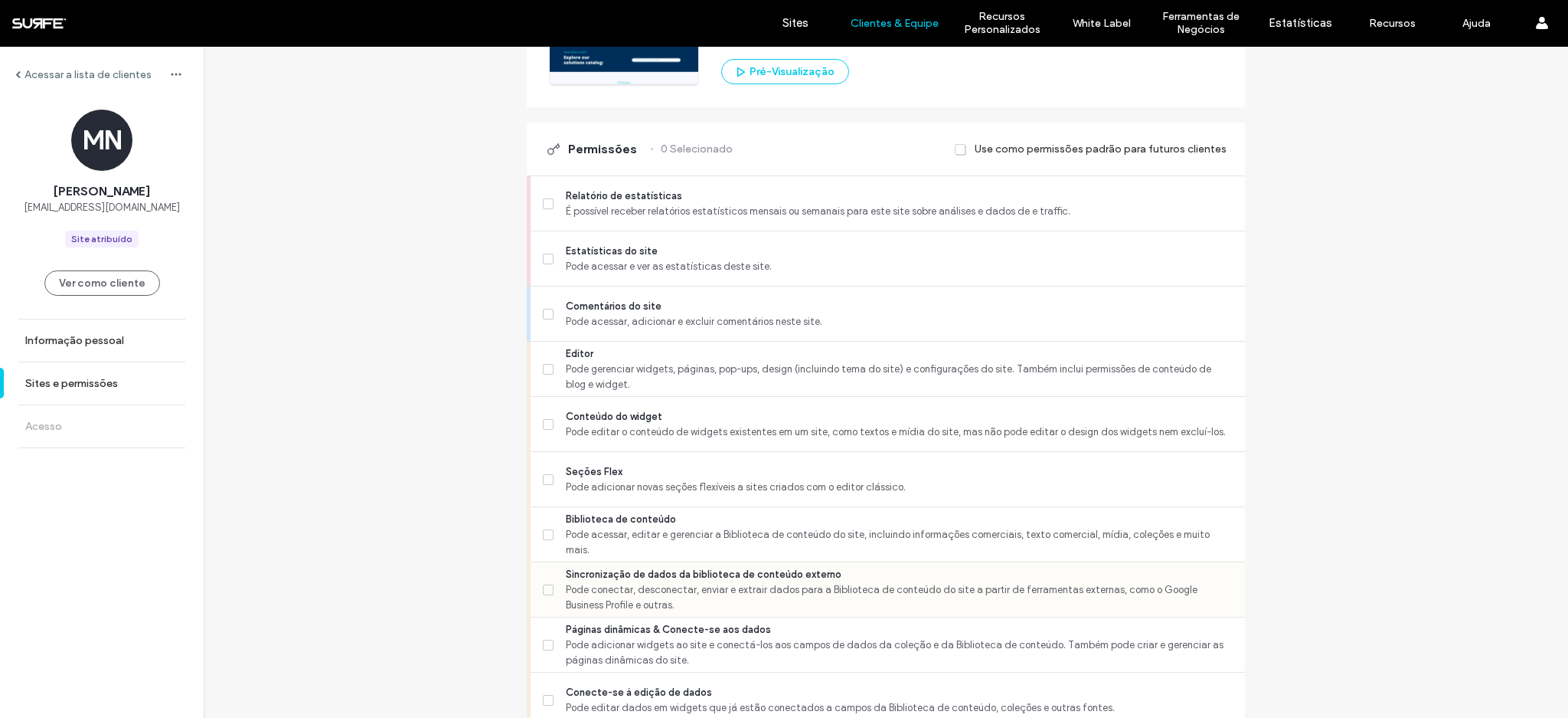
scroll to position [463, 0]
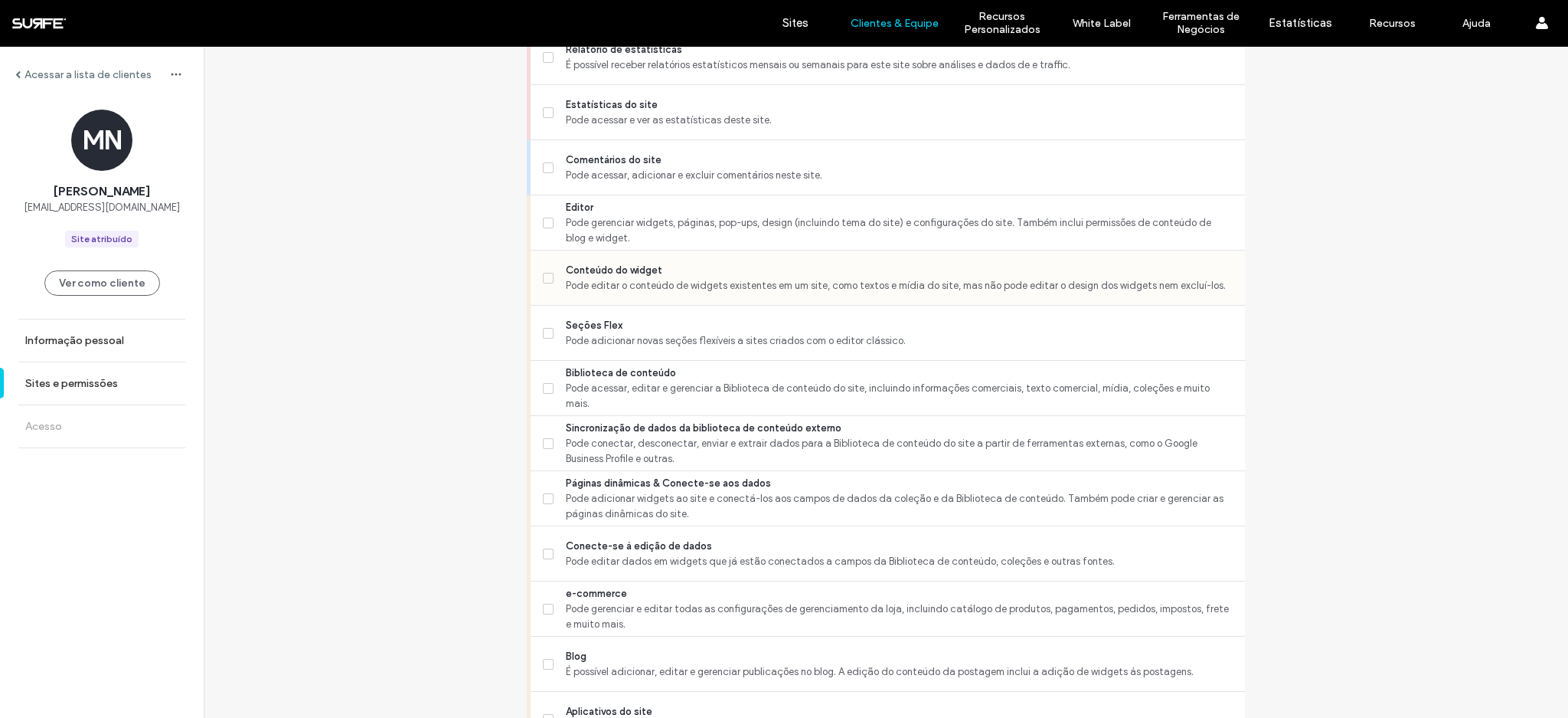
click at [547, 276] on label "Conteúdo do widget Pode editar o conteúdo de widgets existentes em um site, com…" at bounding box center [888, 278] width 690 height 31
click at [550, 384] on label "Biblioteca de conteúdo Pode acessar, editar e gerenciar a Biblioteca de conteúd…" at bounding box center [888, 388] width 690 height 46
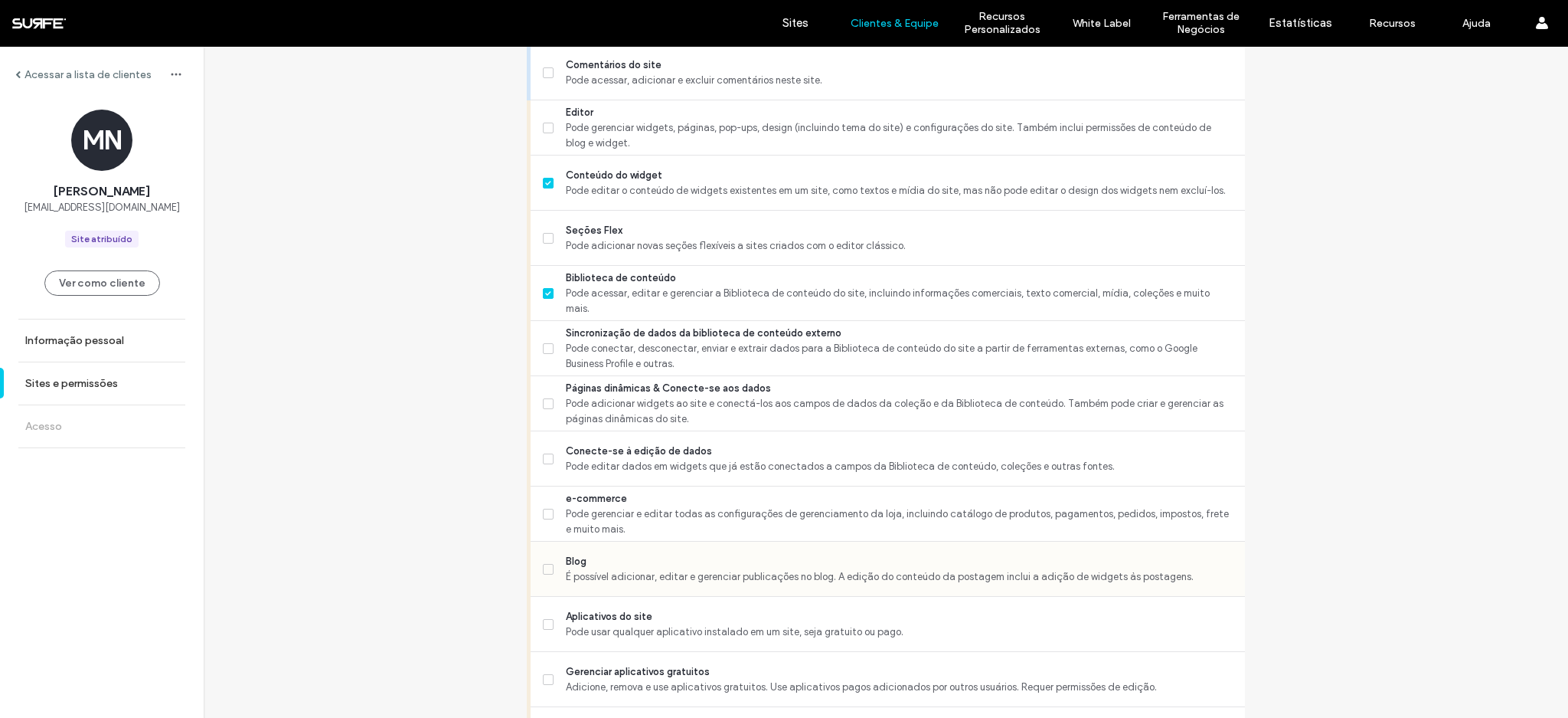
click at [627, 559] on span "Blog" at bounding box center [899, 562] width 667 height 15
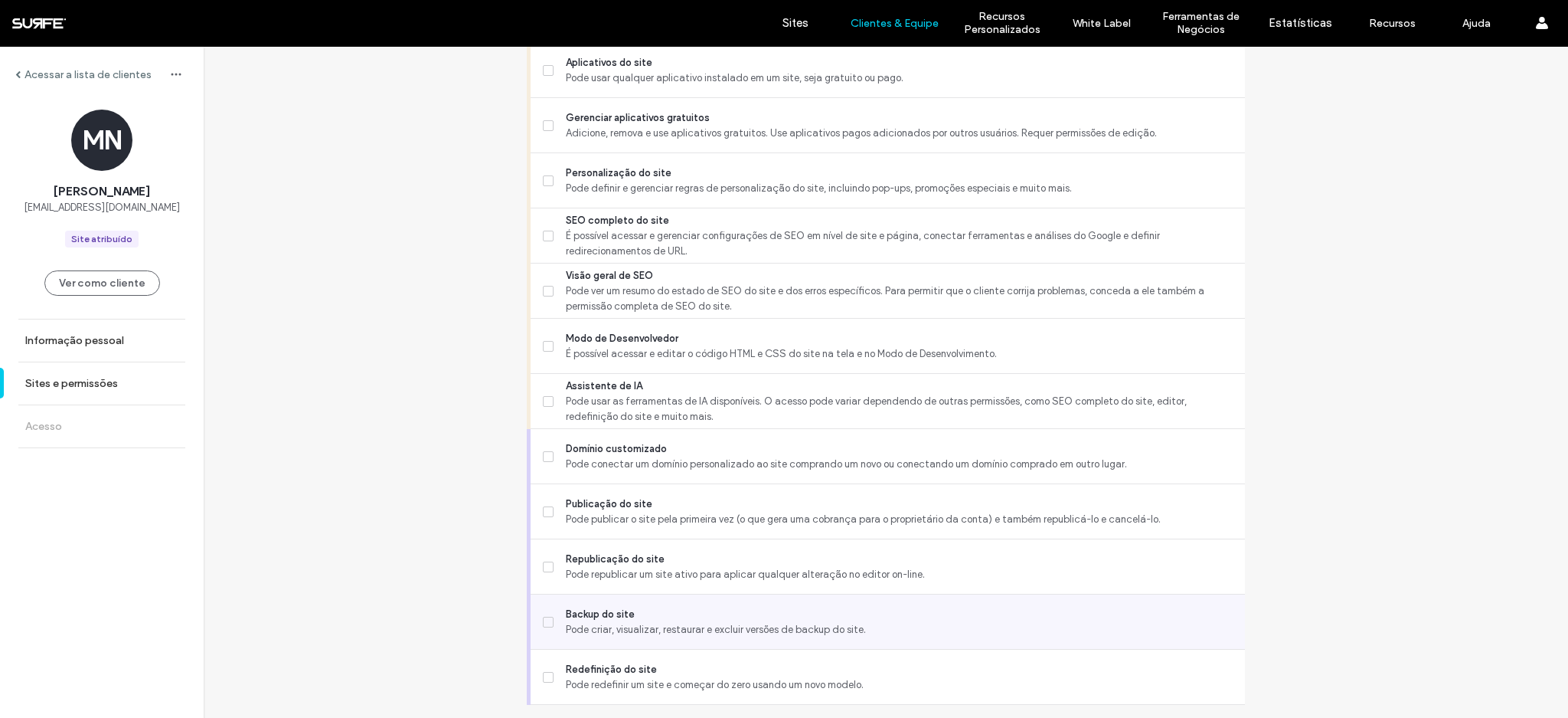
scroll to position [1154, 0]
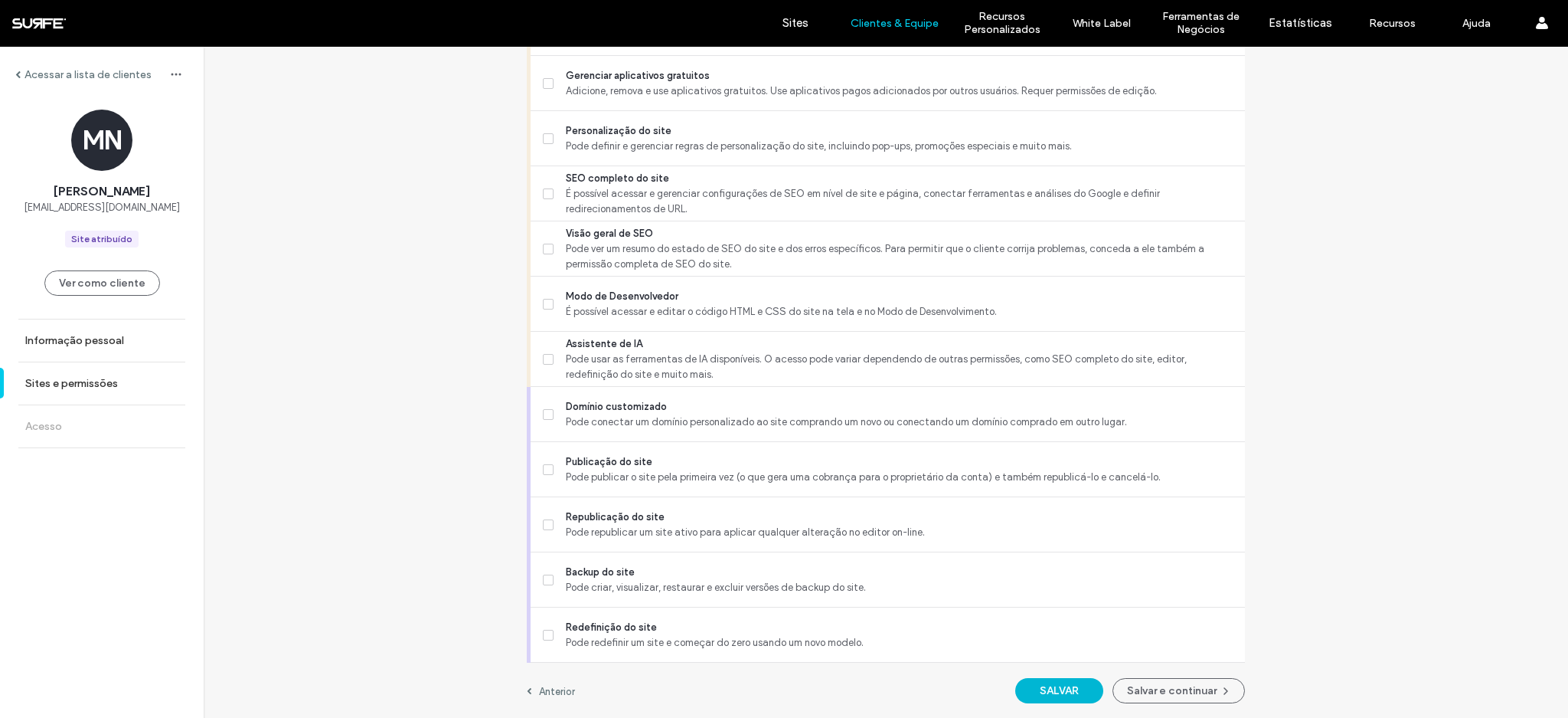
click at [1043, 691] on button "SALVAR" at bounding box center [1058, 690] width 88 height 25
click at [1151, 690] on button "Salvar e continuar" at bounding box center [1179, 690] width 133 height 25
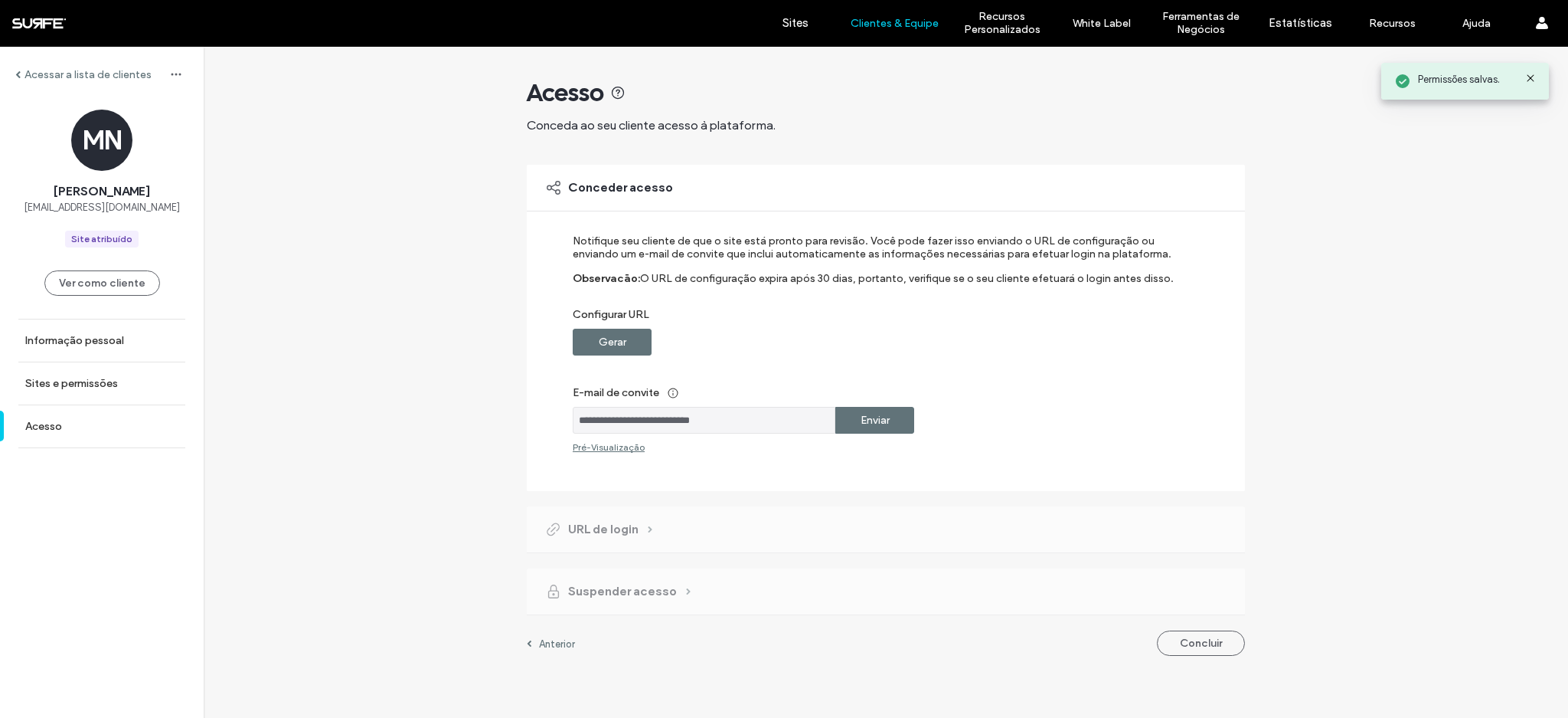
click at [890, 421] on div "Enviar" at bounding box center [875, 420] width 79 height 27
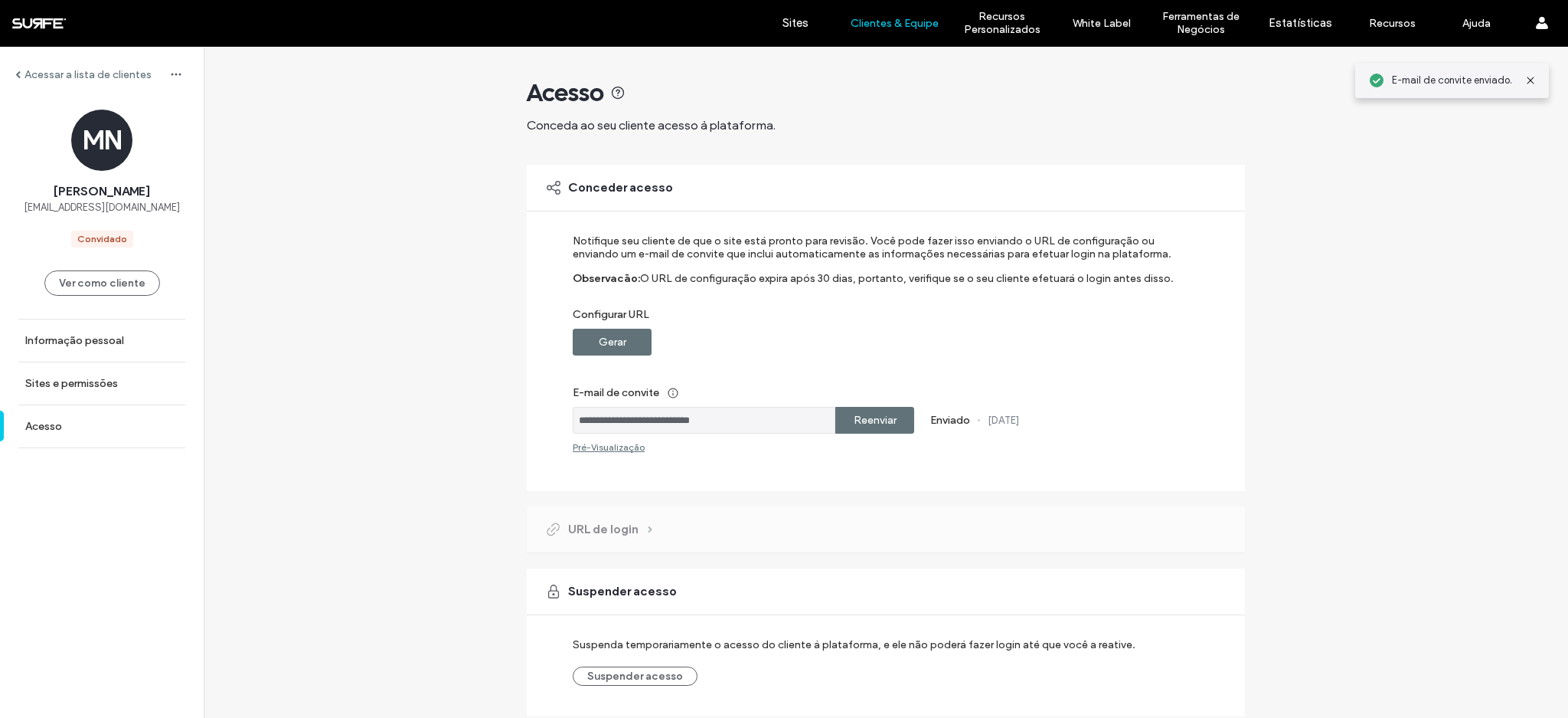
scroll to position [53, 0]
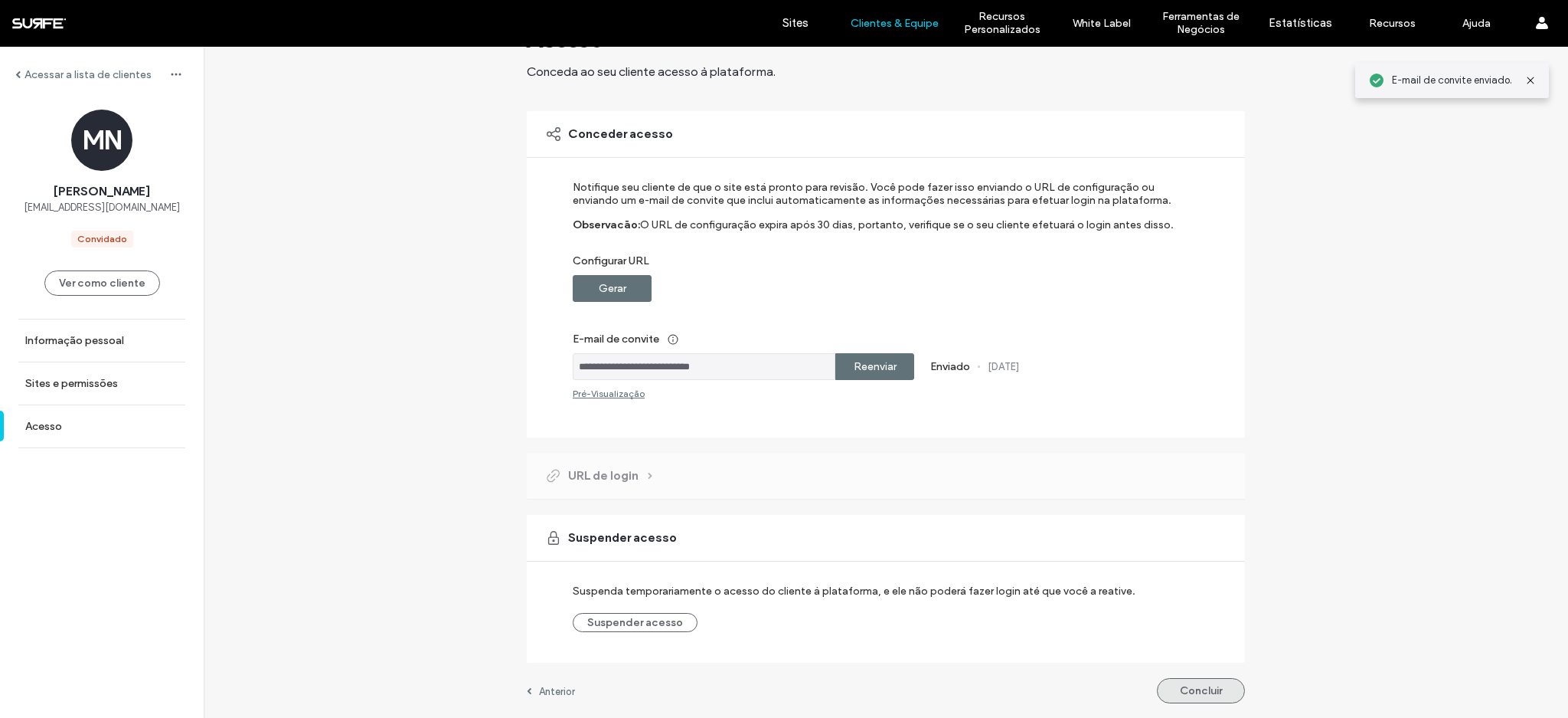
click at [1201, 696] on button "Concluir" at bounding box center [1200, 690] width 88 height 25
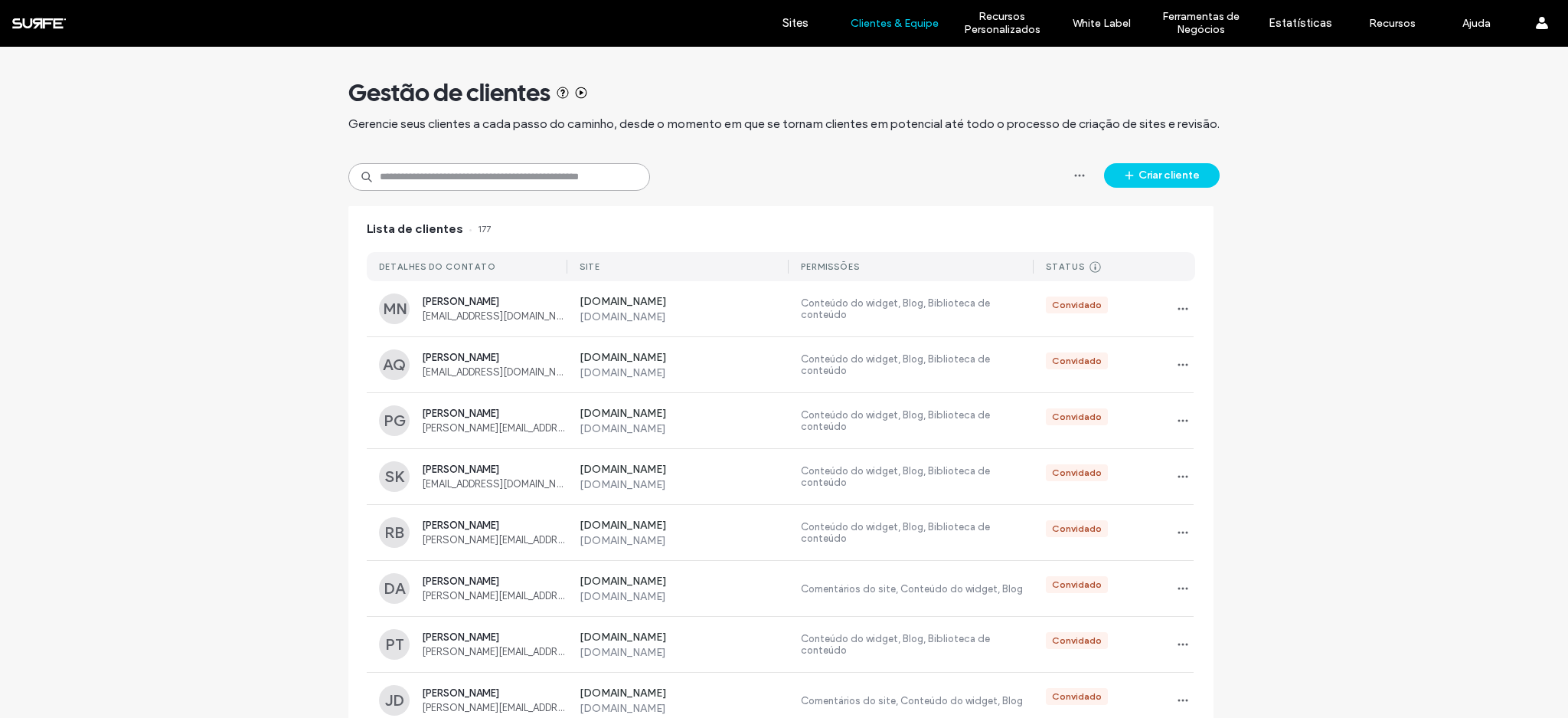
click at [491, 183] on input at bounding box center [499, 176] width 302 height 28
paste input "**********"
type input "**********"
click at [1141, 171] on button "Criar cliente" at bounding box center [1161, 175] width 115 height 24
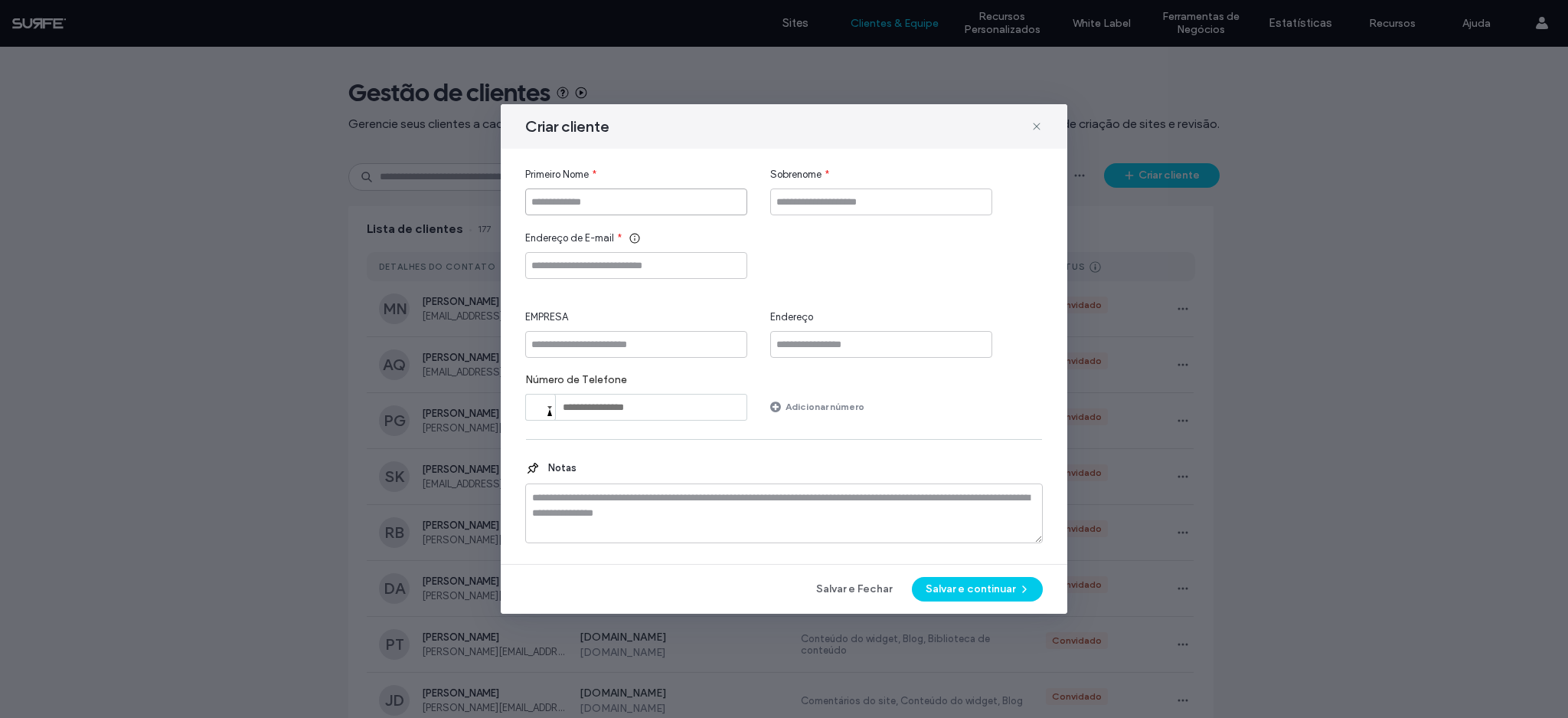
click at [618, 201] on input "Primeiro Nome" at bounding box center [637, 201] width 222 height 27
click at [601, 256] on div "Endereço de E-mail *" at bounding box center [637, 255] width 222 height 48
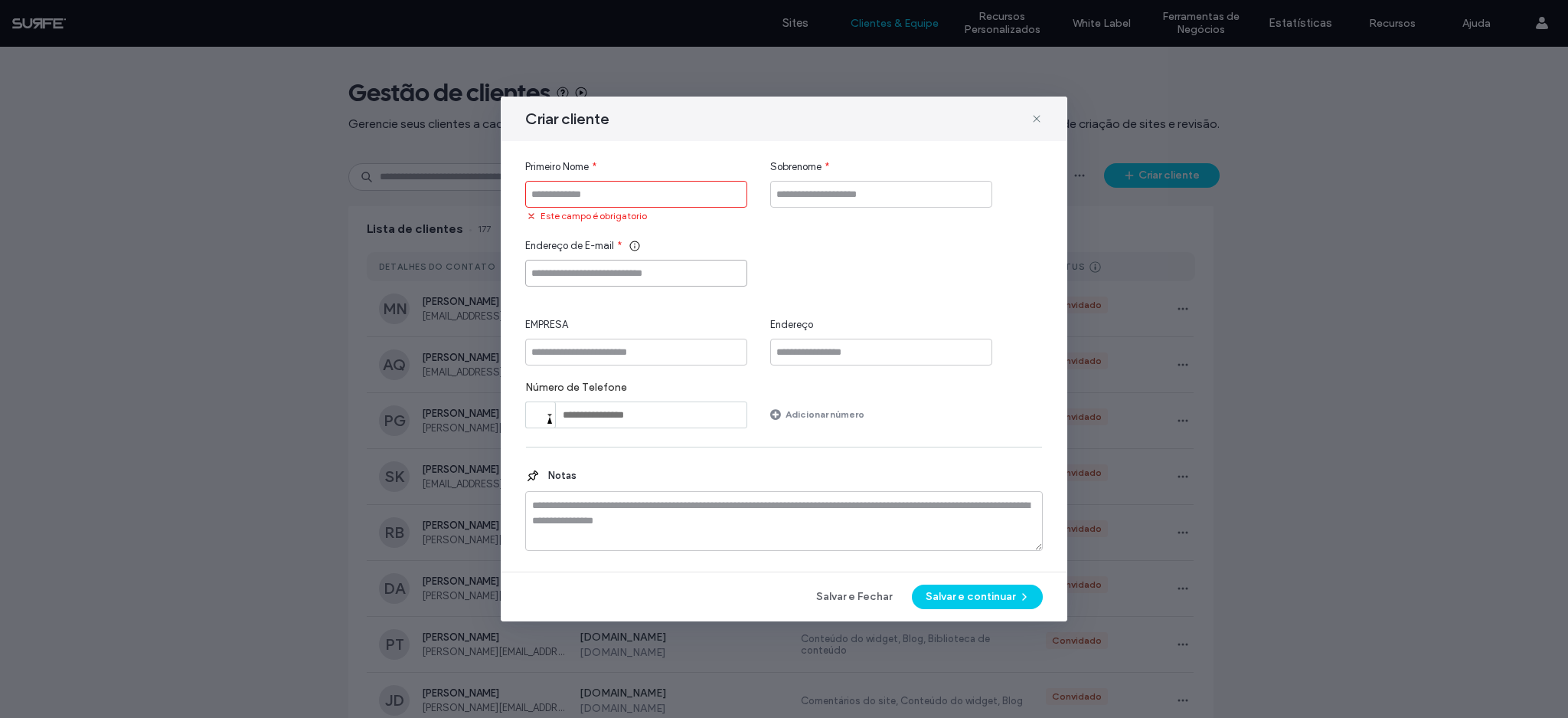
paste input "**********"
type input "**********"
click at [586, 196] on input "Primeiro Nome" at bounding box center [637, 194] width 222 height 27
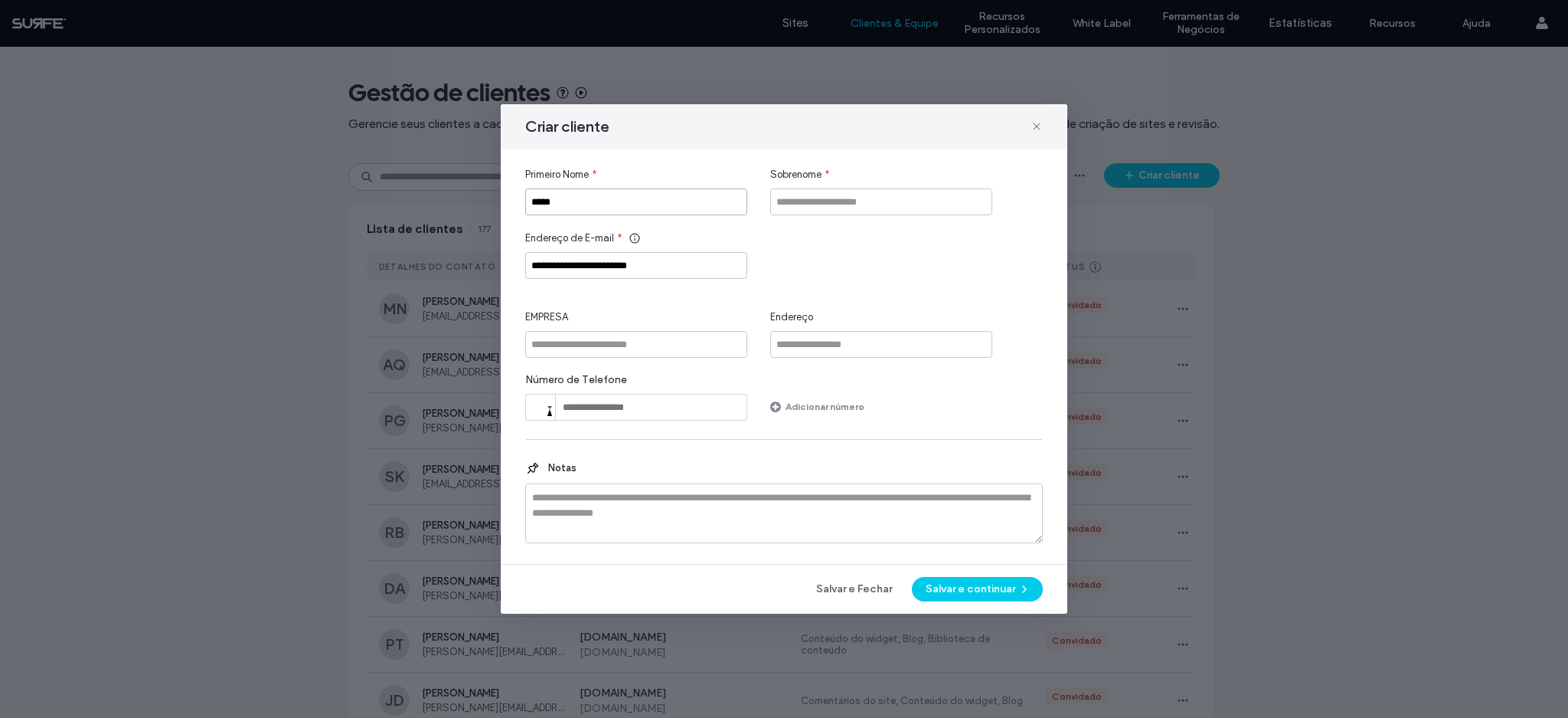
type input "*****"
type input "********"
click at [574, 332] on input "EMPRESA" at bounding box center [637, 344] width 222 height 27
type input "******"
click at [982, 599] on button "Salvar e continuar" at bounding box center [977, 588] width 131 height 24
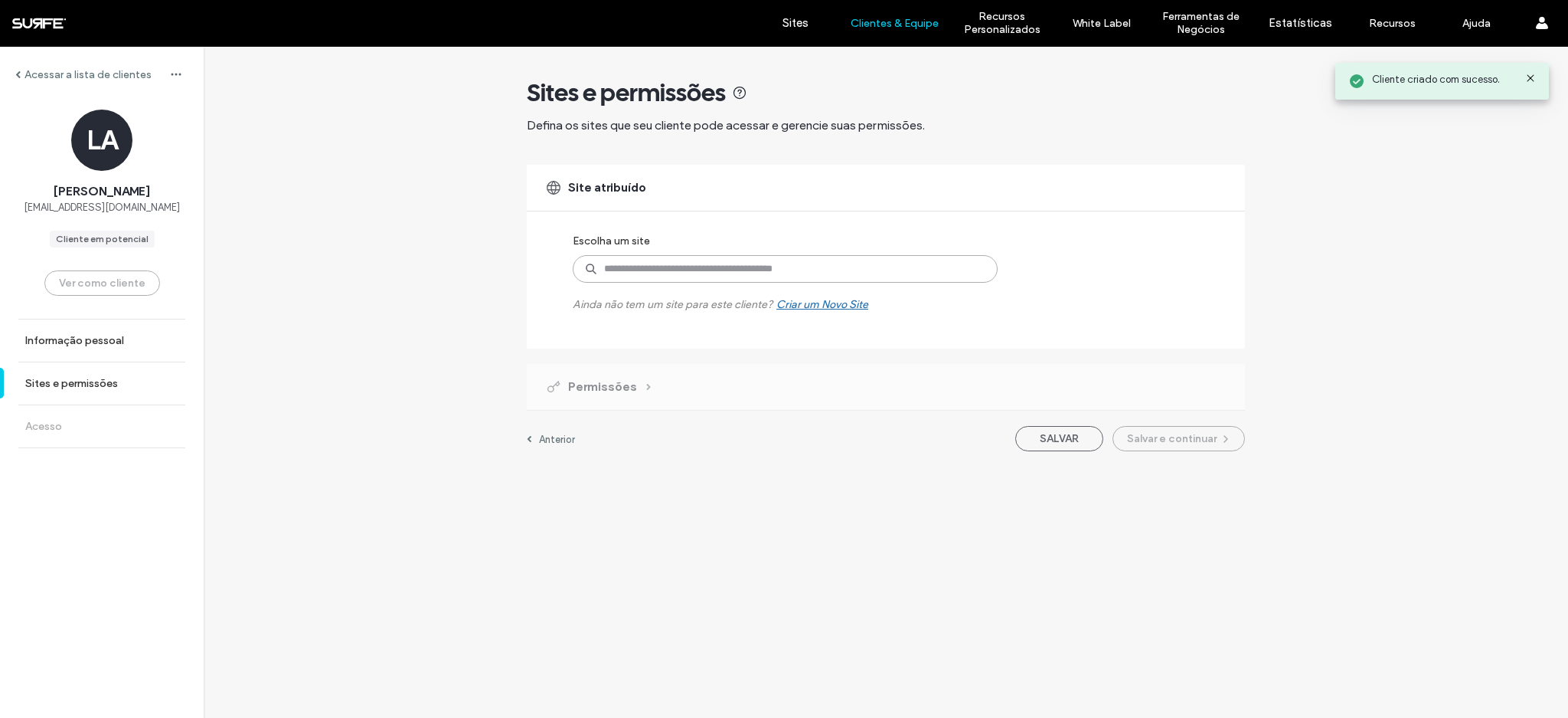
click at [644, 276] on input at bounding box center [784, 268] width 425 height 28
type input "******"
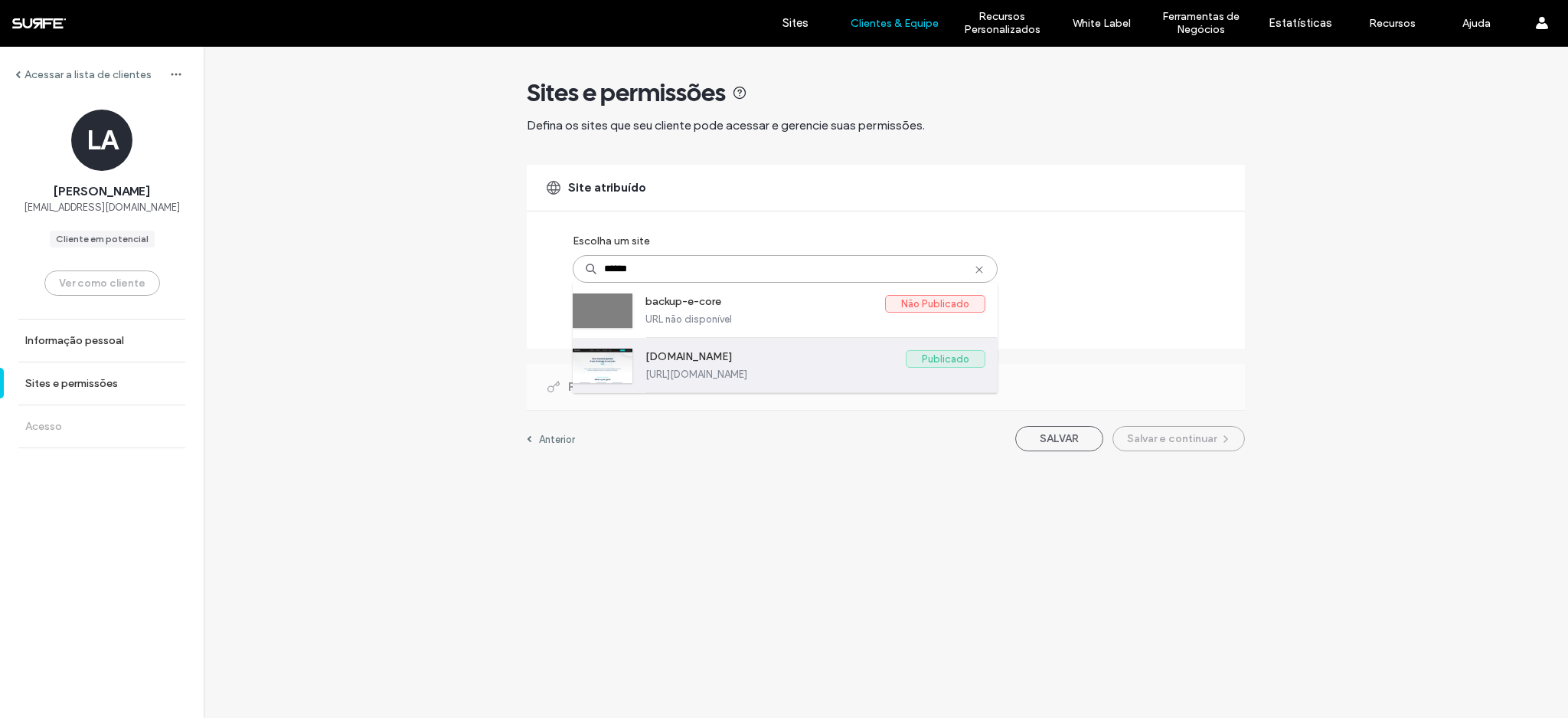
click at [730, 365] on label "www.e-core.com" at bounding box center [776, 359] width 261 height 18
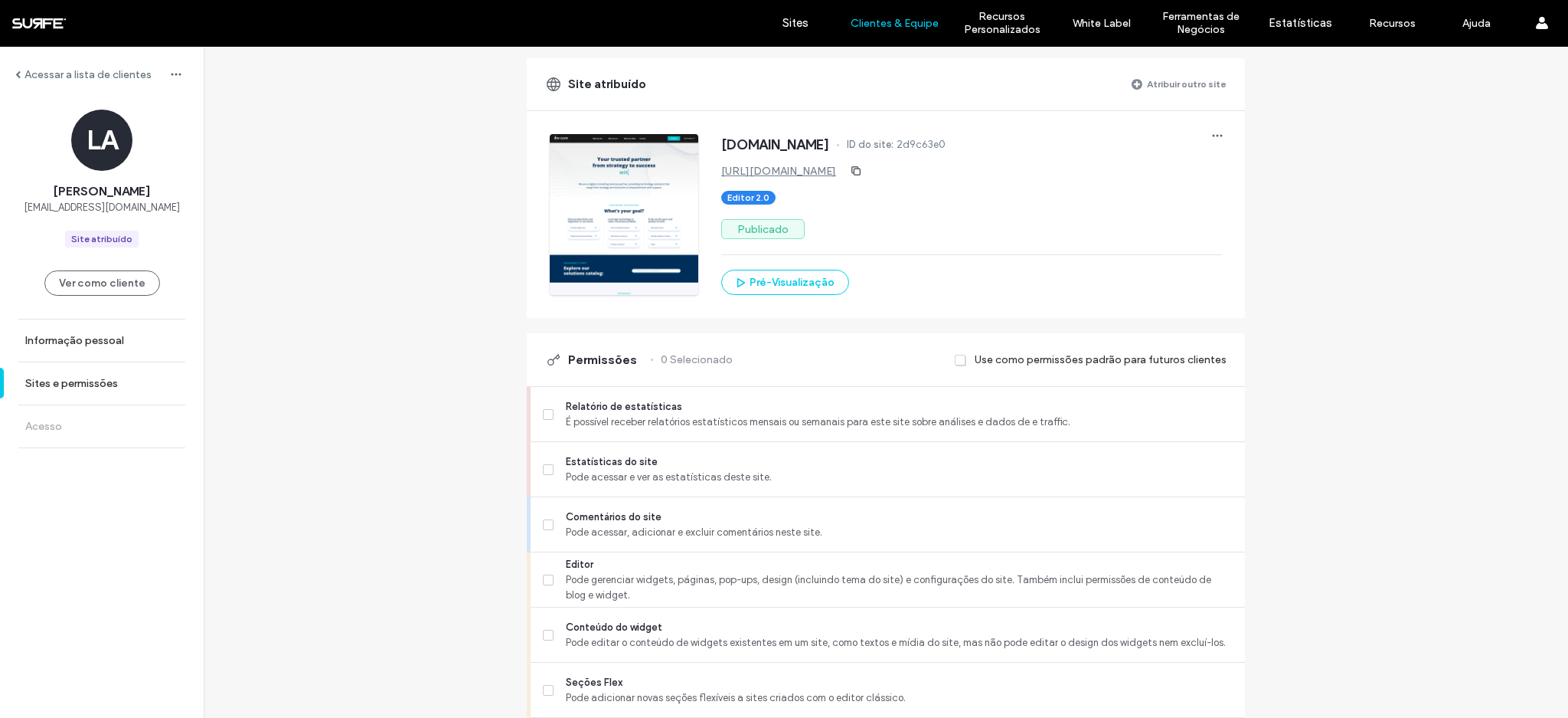
scroll to position [440, 0]
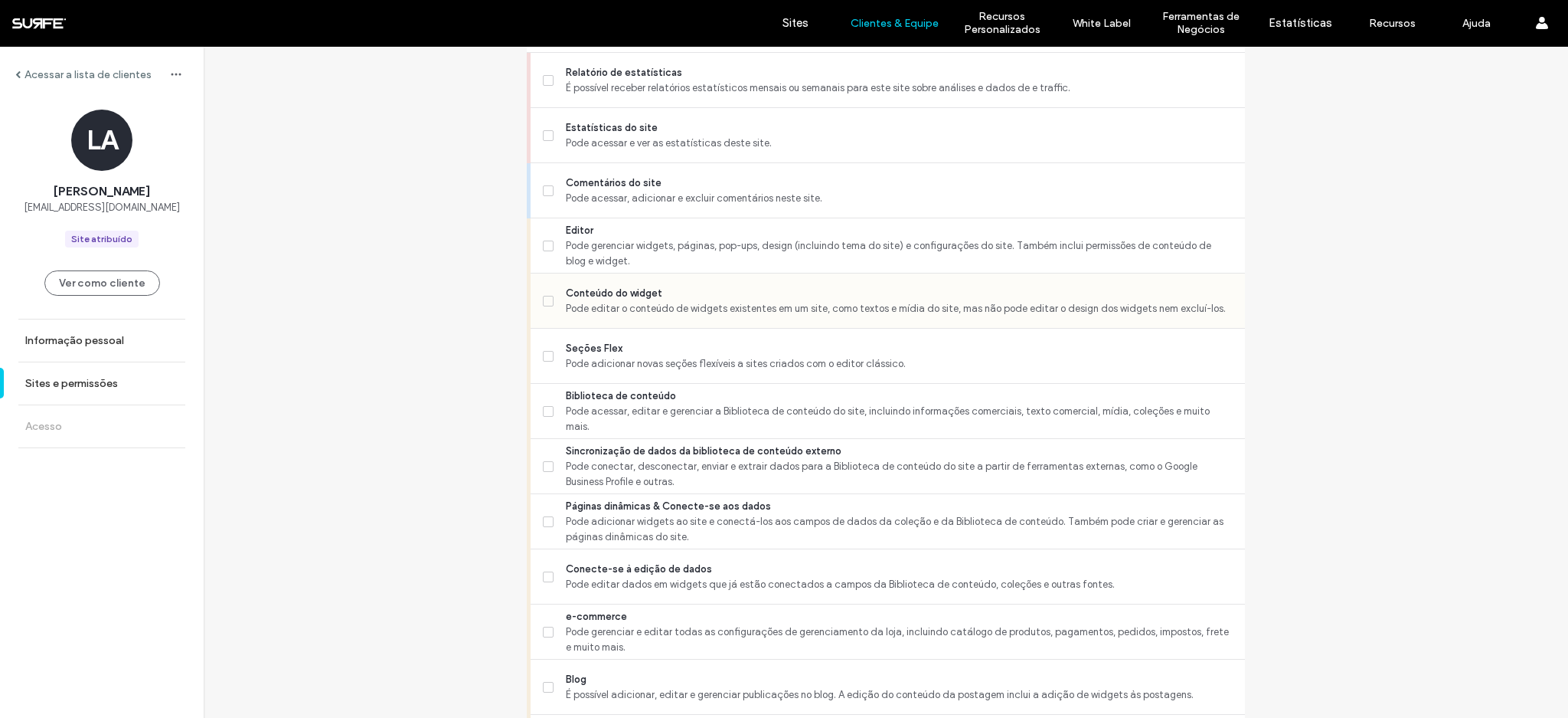
click at [566, 298] on span "Conteúdo do widget" at bounding box center [899, 293] width 667 height 15
drag, startPoint x: 571, startPoint y: 382, endPoint x: 566, endPoint y: 390, distance: 9.4
click at [569, 388] on div "Relatório de estatísticas É possível receber relatórios estatísticos mensais ou…" at bounding box center [885, 715] width 718 height 1324
click at [566, 391] on div "Biblioteca de conteúdo Pode acessar, editar e gerenciar a Biblioteca de conteúd…" at bounding box center [894, 410] width 702 height 54
drag, startPoint x: 554, startPoint y: 408, endPoint x: 610, endPoint y: 413, distance: 56.2
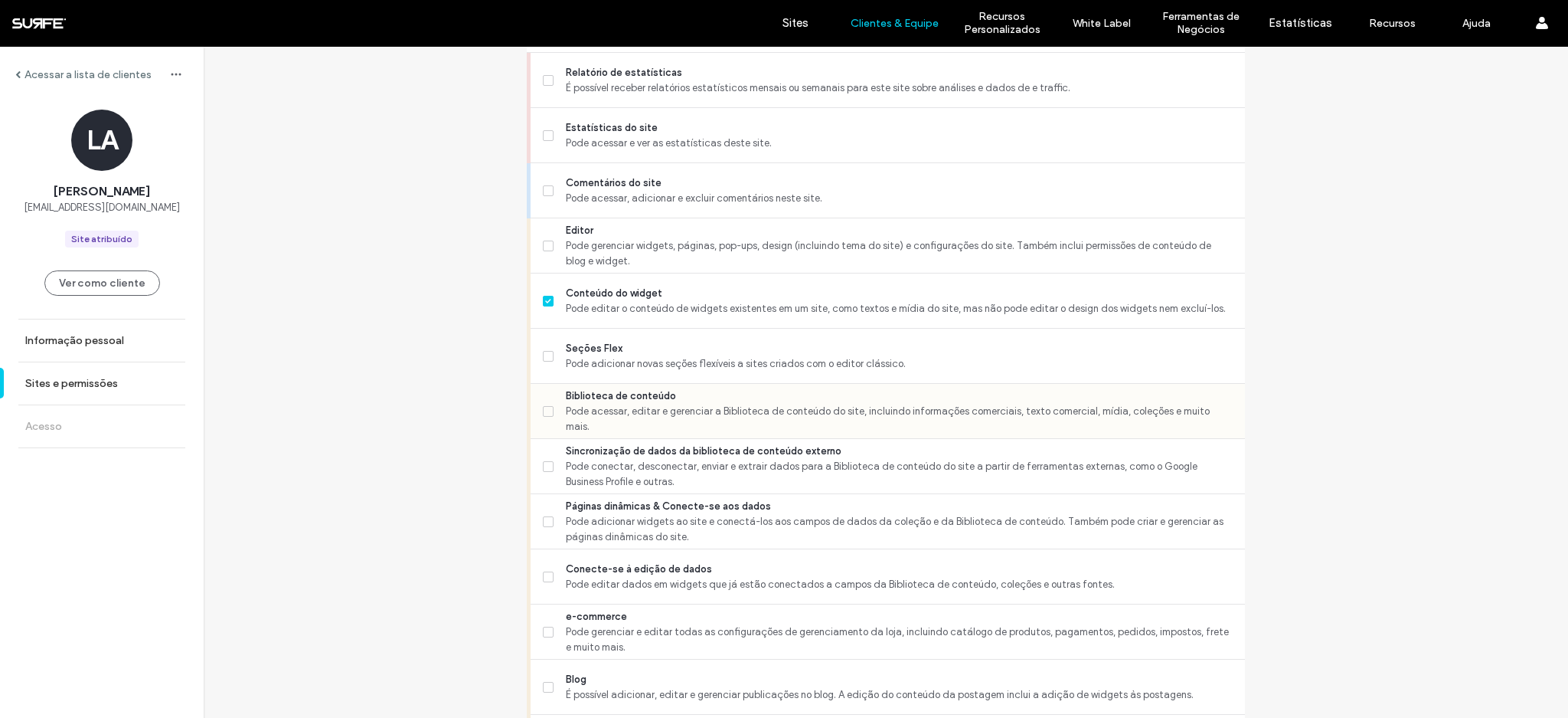
click at [554, 408] on label "Biblioteca de conteúdo Pode acessar, editar e gerenciar a Biblioteca de conteúd…" at bounding box center [888, 411] width 690 height 46
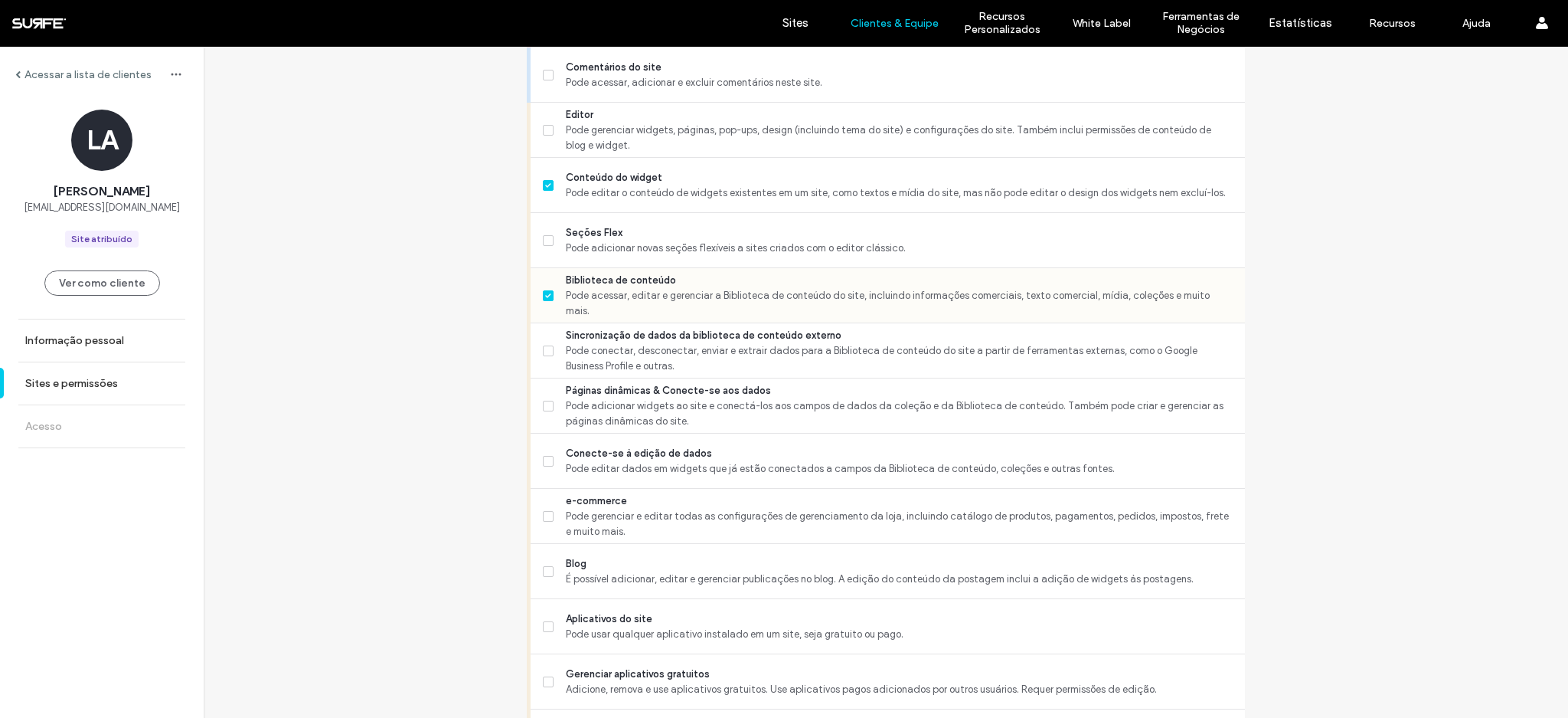
scroll to position [755, 0]
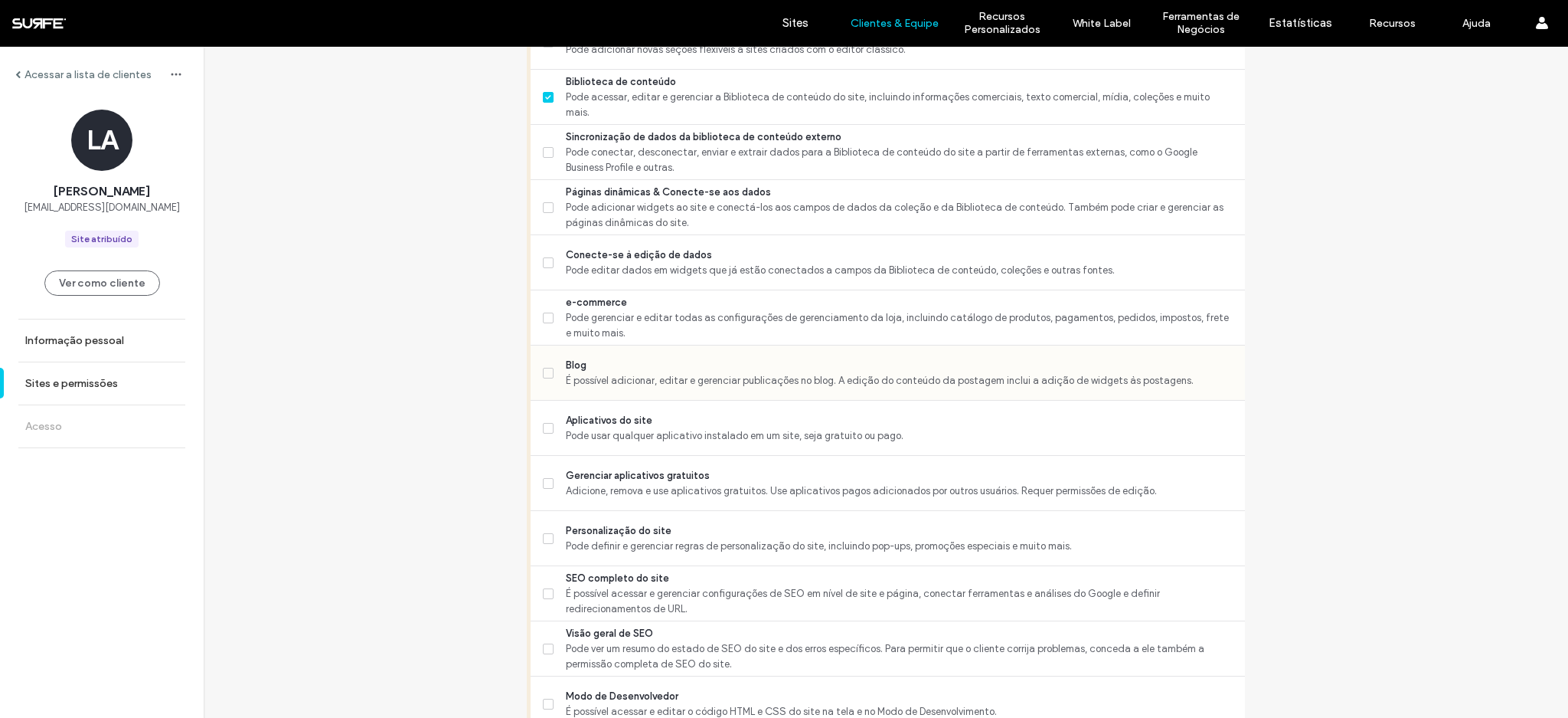
click at [598, 364] on span "Blog" at bounding box center [899, 365] width 667 height 15
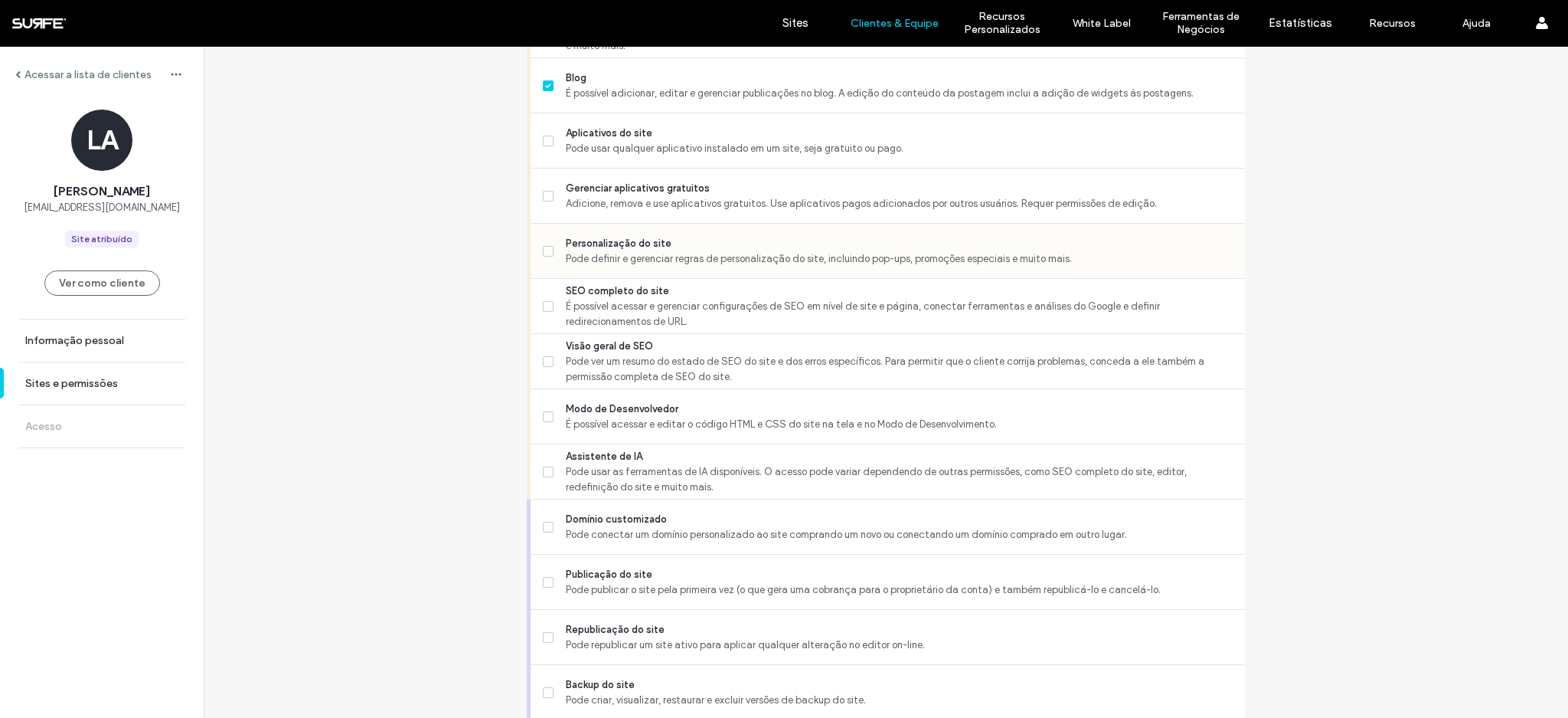
scroll to position [1154, 0]
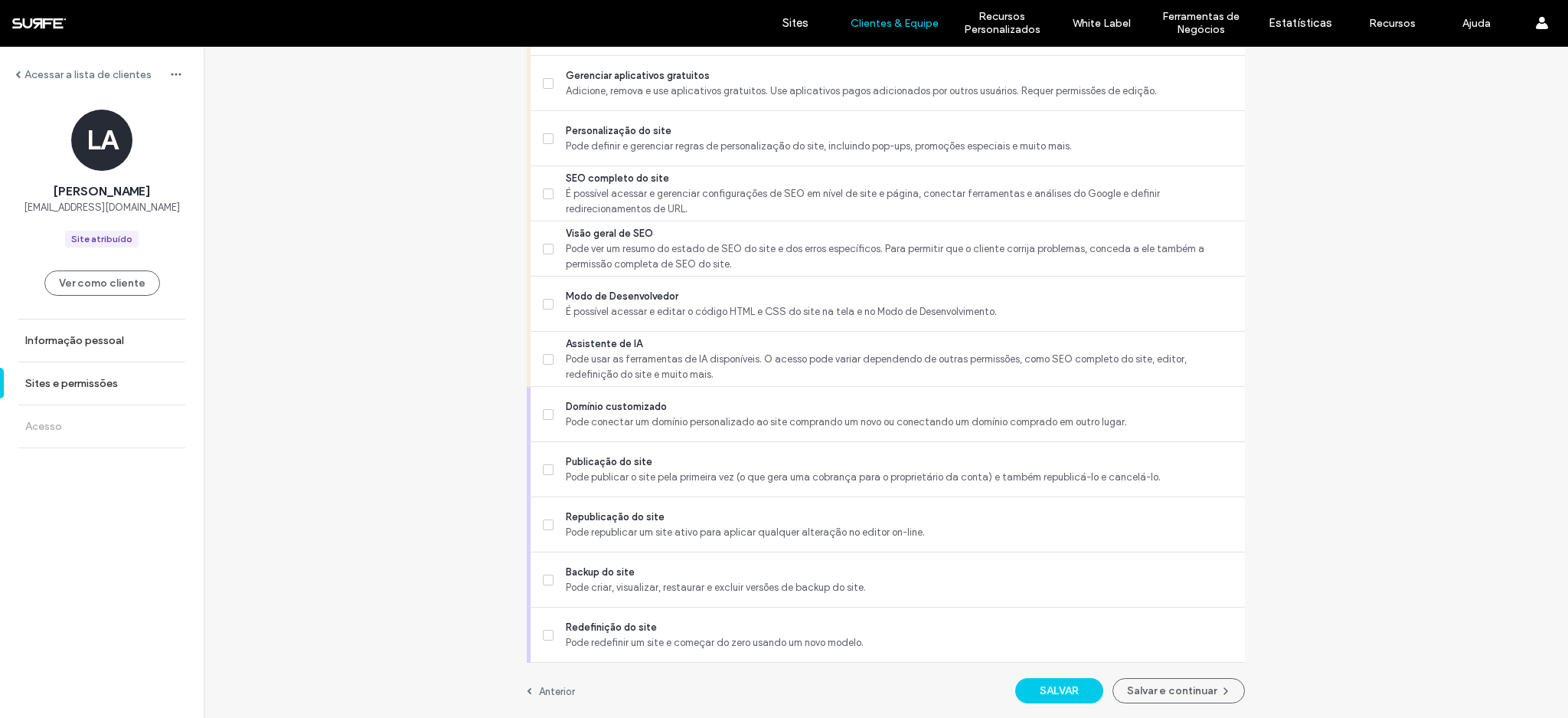
click at [1068, 695] on button "SALVAR" at bounding box center [1058, 690] width 88 height 25
click at [1157, 688] on button "Salvar e continuar" at bounding box center [1179, 690] width 133 height 25
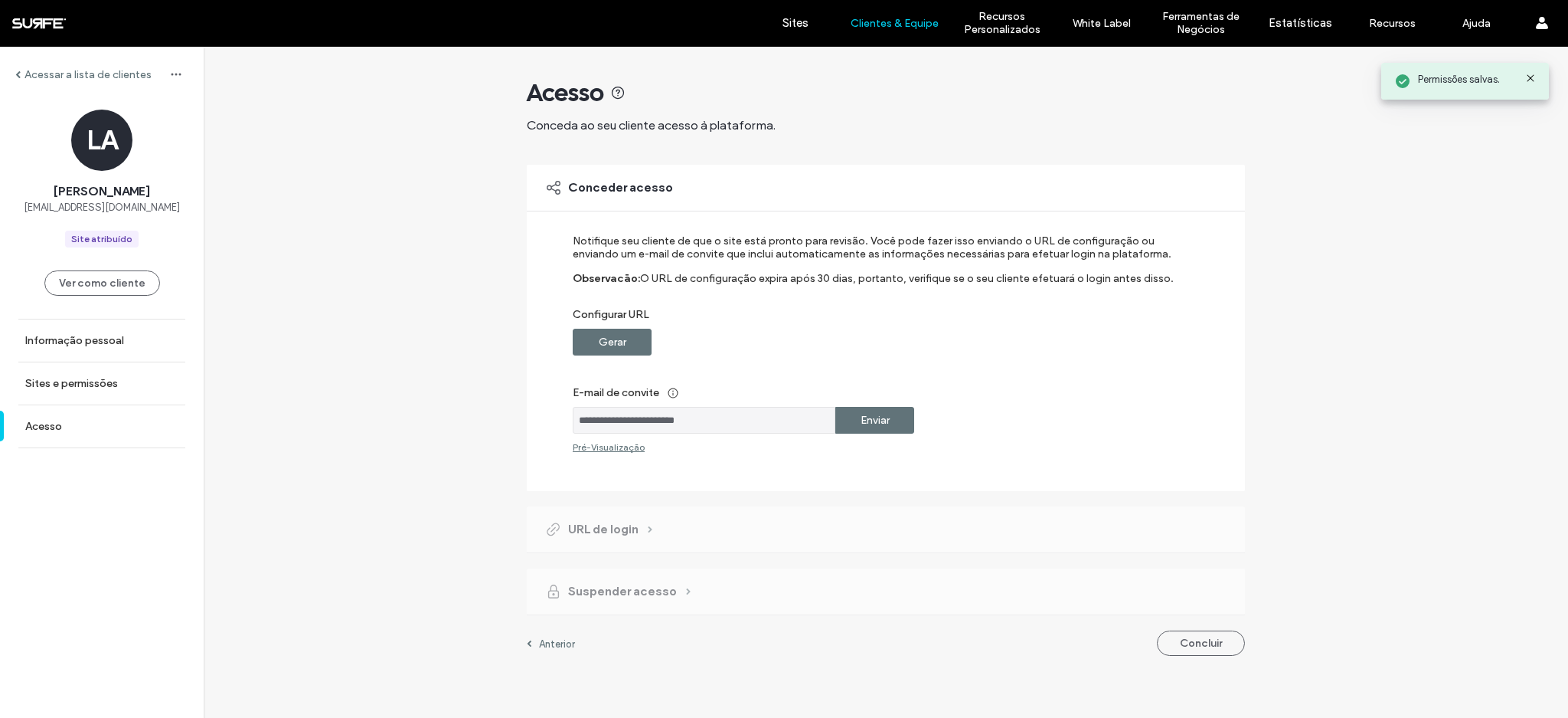
click at [897, 426] on div "Enviar" at bounding box center [875, 420] width 79 height 27
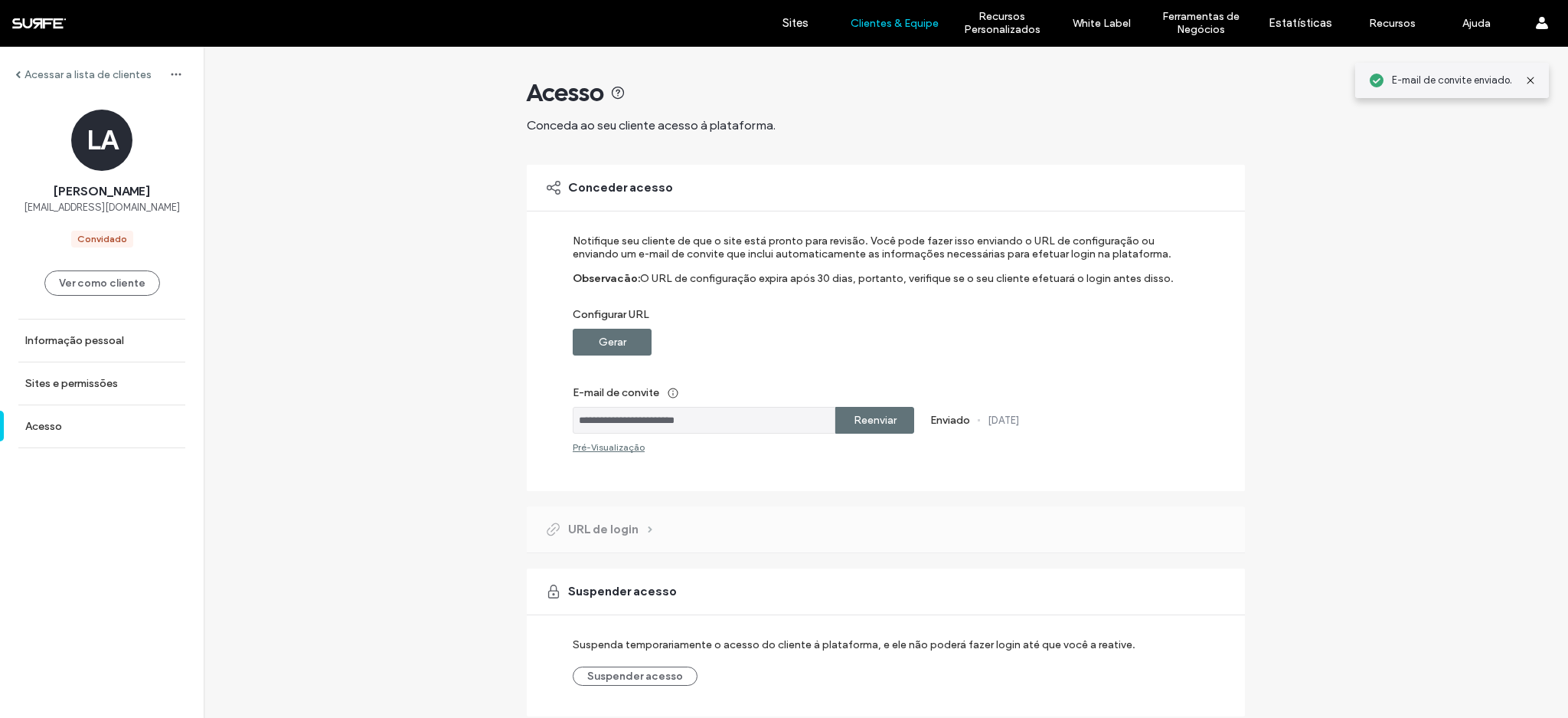
click at [1221, 656] on div "Suspender acesso Suspenda temporariamente o acesso do cliente à plataforma, e e…" at bounding box center [885, 642] width 718 height 148
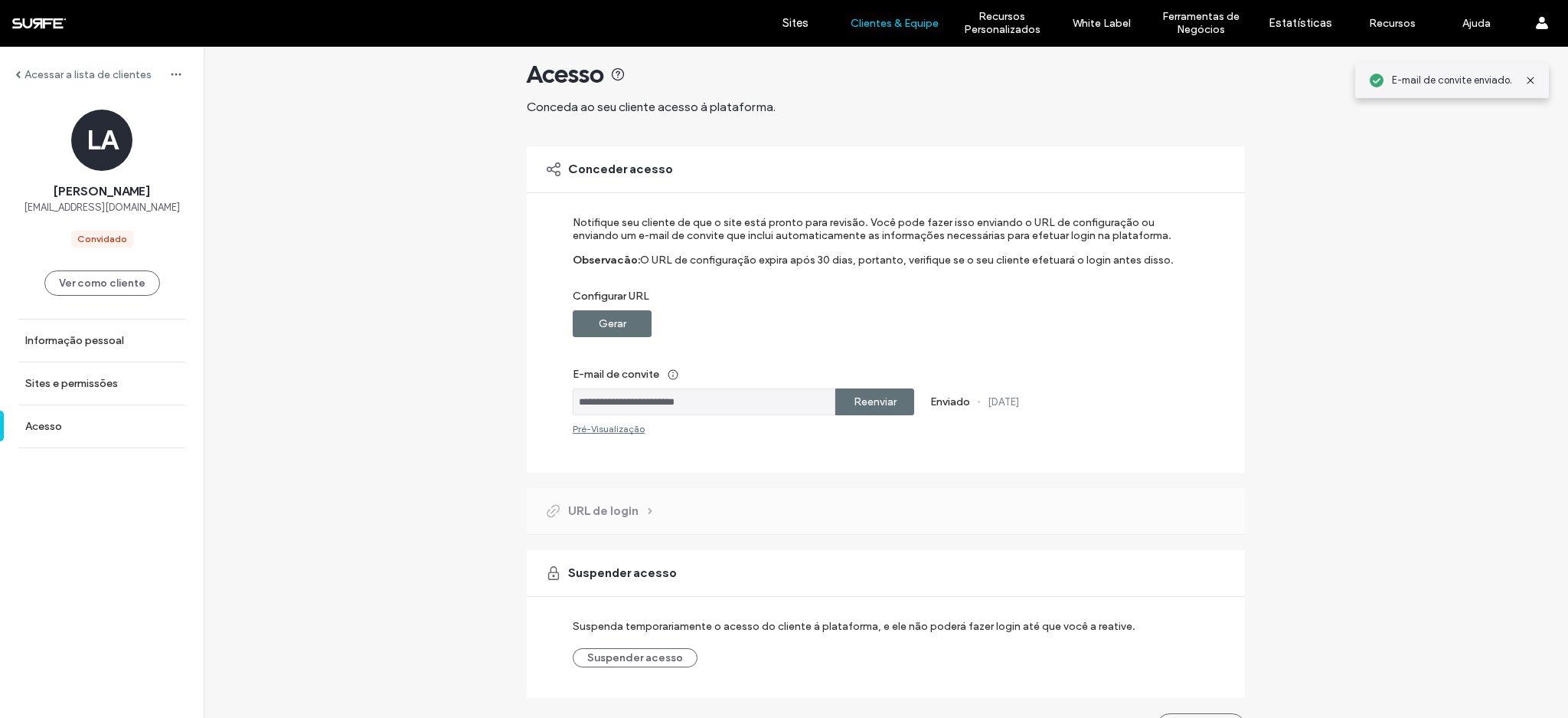
scroll to position [53, 0]
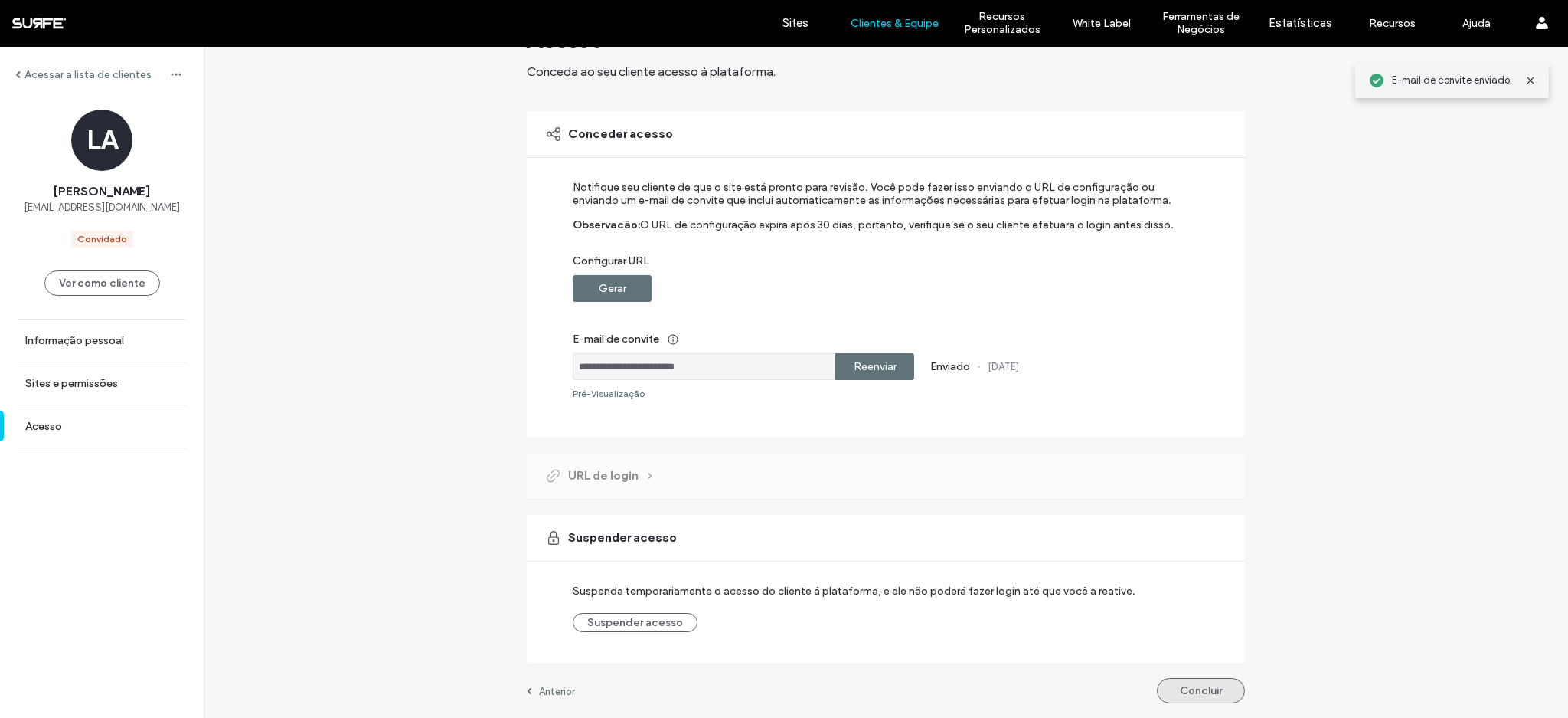
click at [1206, 686] on button "Concluir" at bounding box center [1200, 690] width 88 height 25
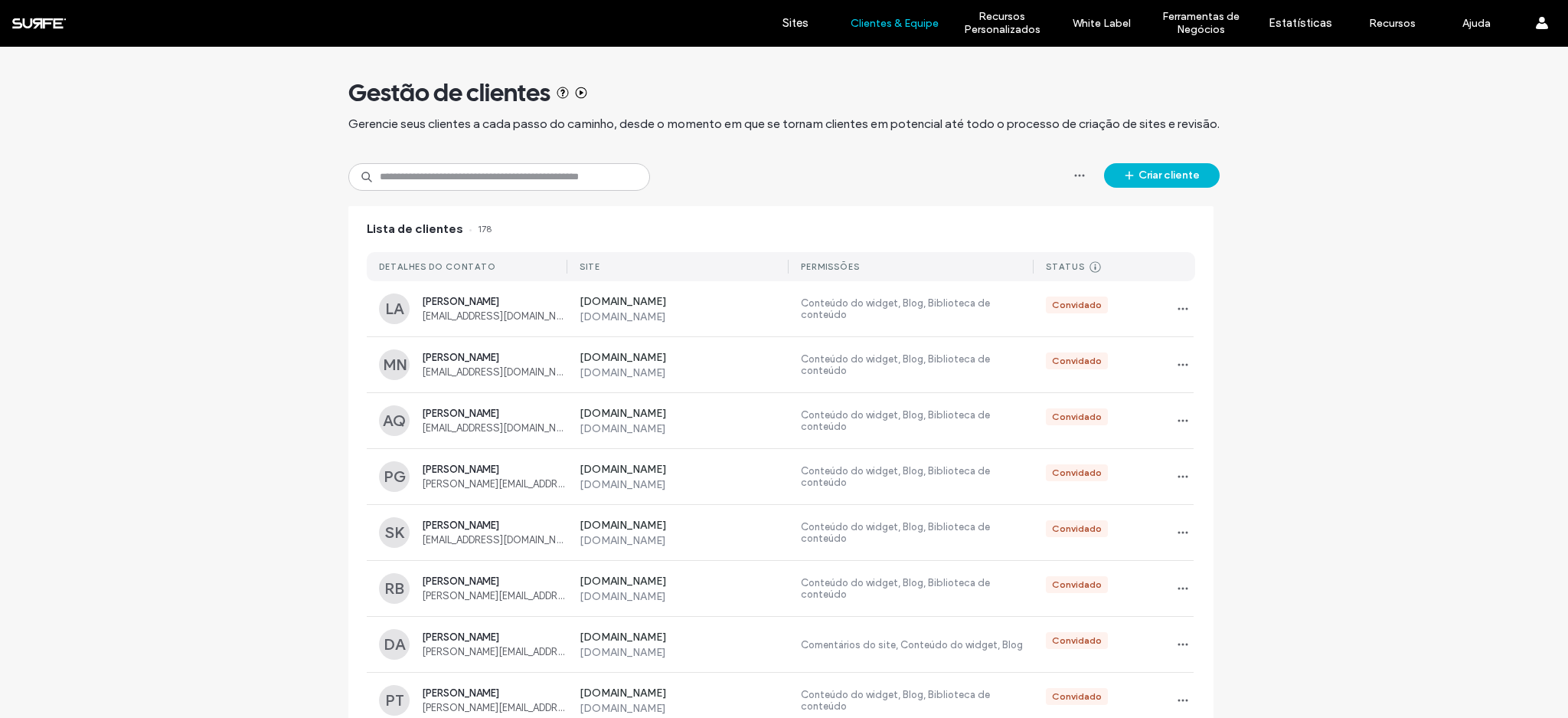
click at [1157, 176] on button "Criar cliente" at bounding box center [1161, 175] width 115 height 24
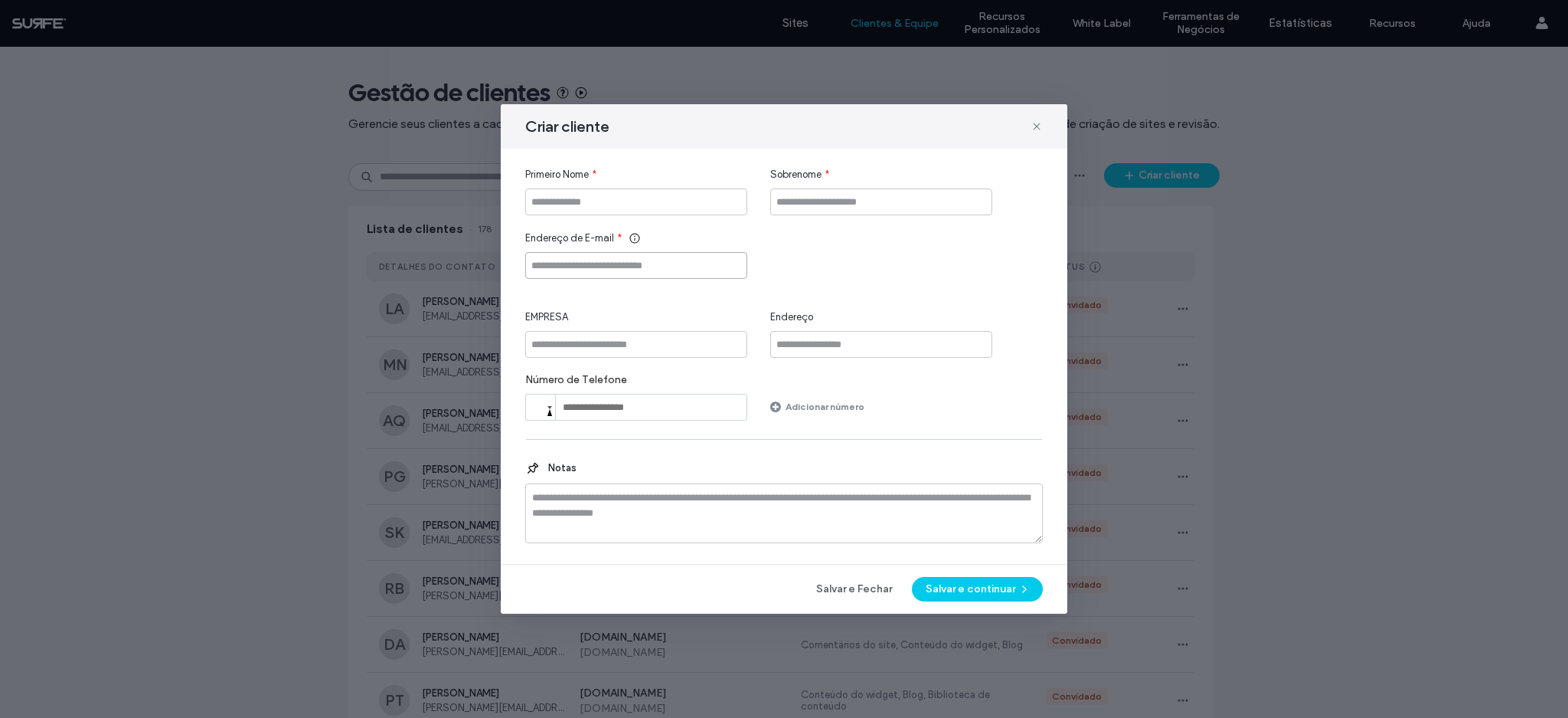
click at [652, 273] on input "Endereço de E-mail" at bounding box center [637, 265] width 222 height 27
paste input "**********"
type input "**********"
click at [617, 197] on input "Primeiro Nome" at bounding box center [637, 201] width 222 height 27
type input "*******"
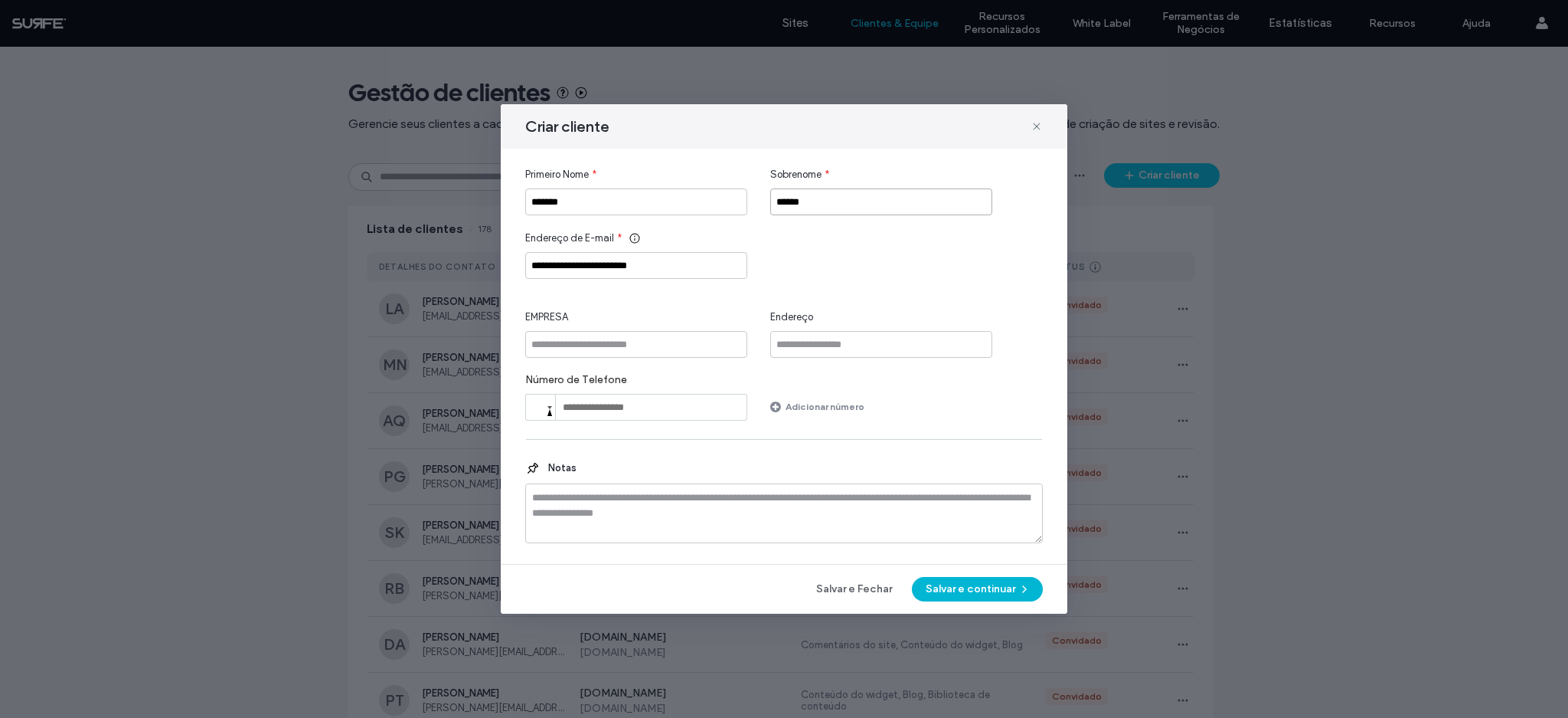
type input "******"
click at [1002, 591] on button "Salvar e continuar" at bounding box center [977, 588] width 131 height 24
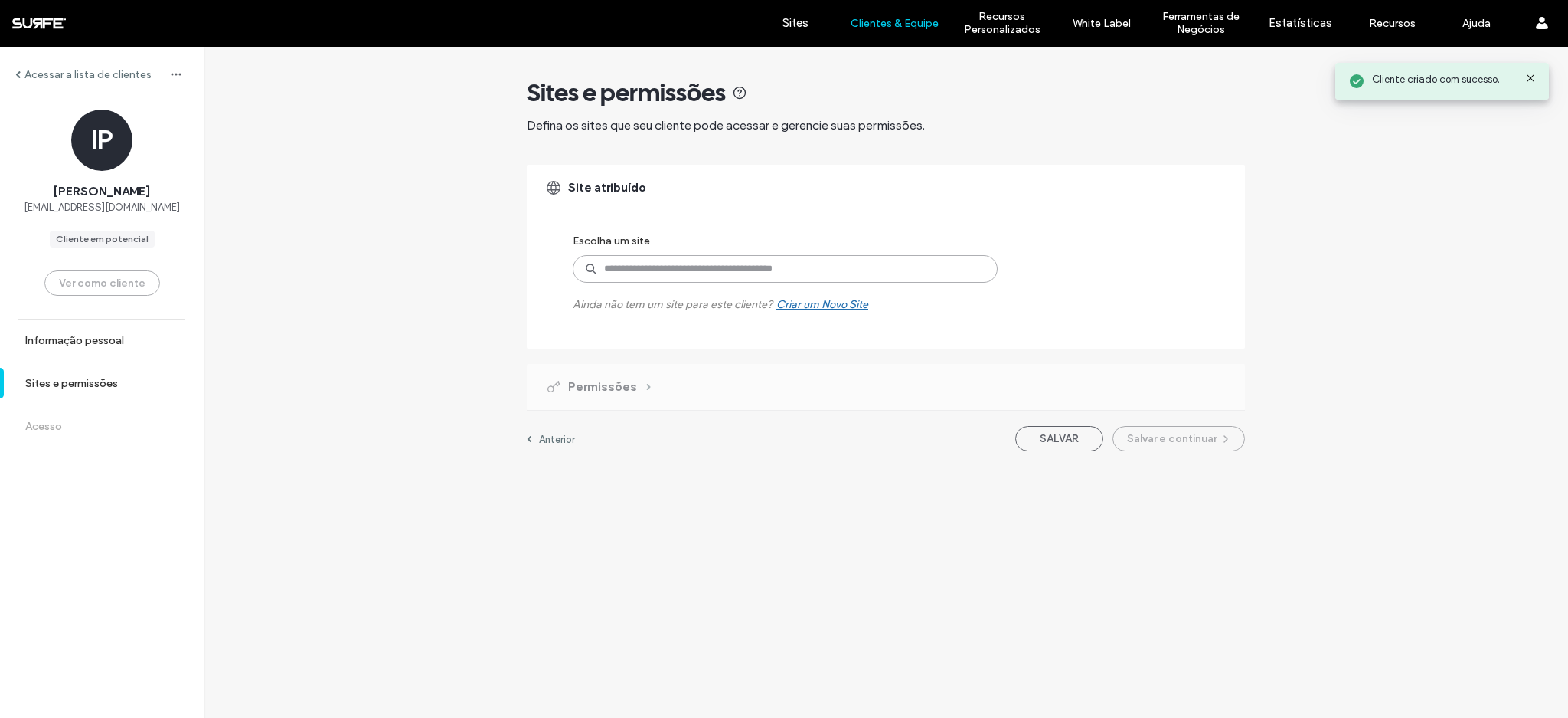
click at [679, 270] on input at bounding box center [784, 268] width 425 height 28
type input "*****"
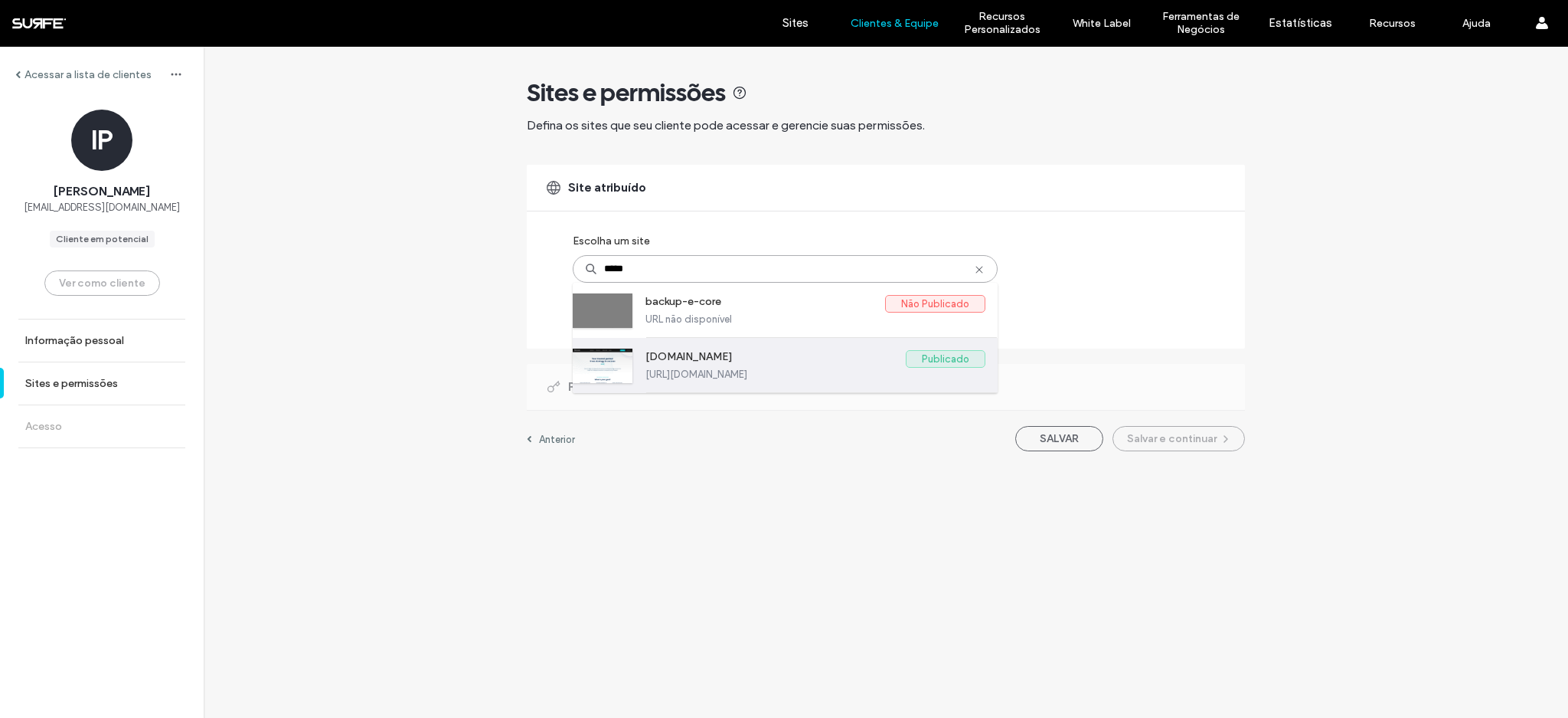
click at [745, 364] on label "www.e-core.com" at bounding box center [776, 359] width 261 height 18
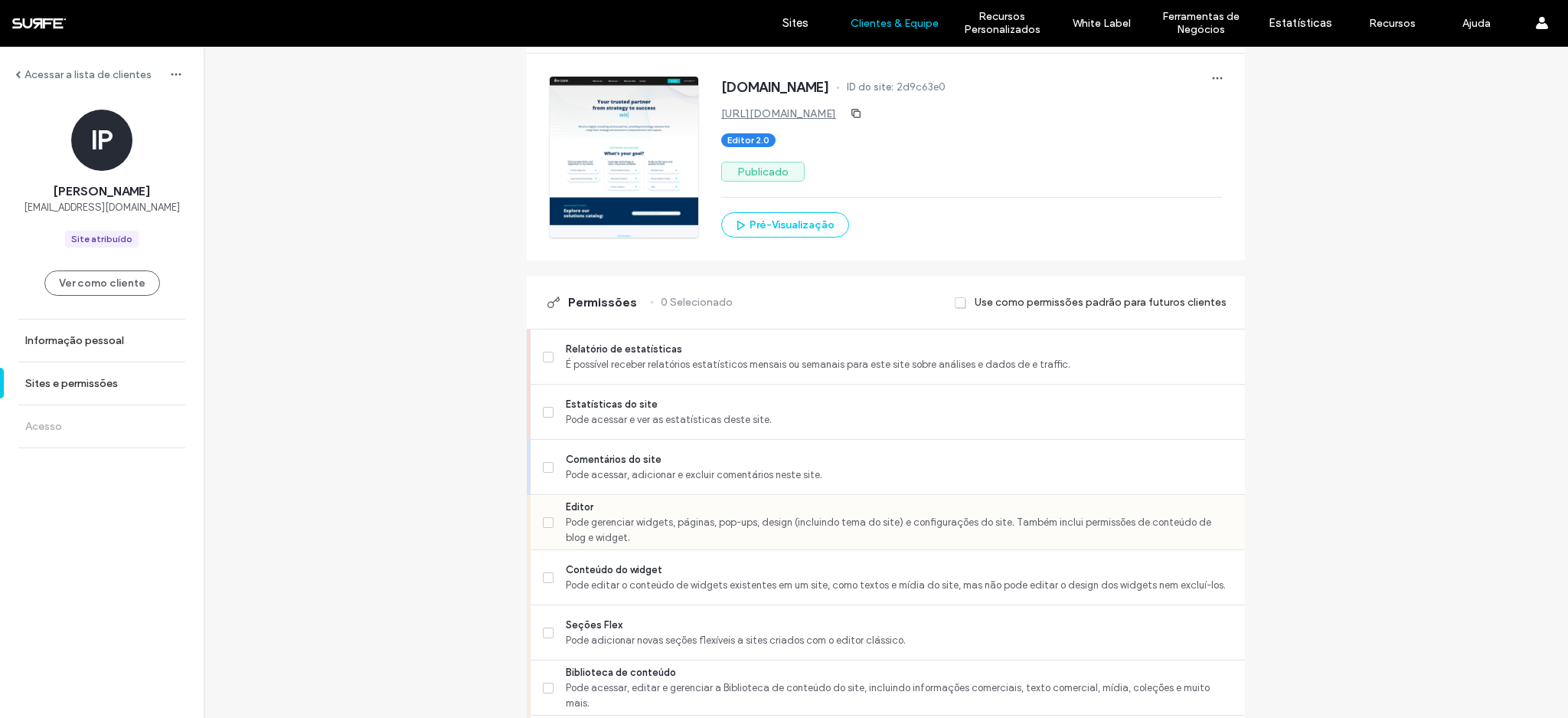
scroll to position [243, 0]
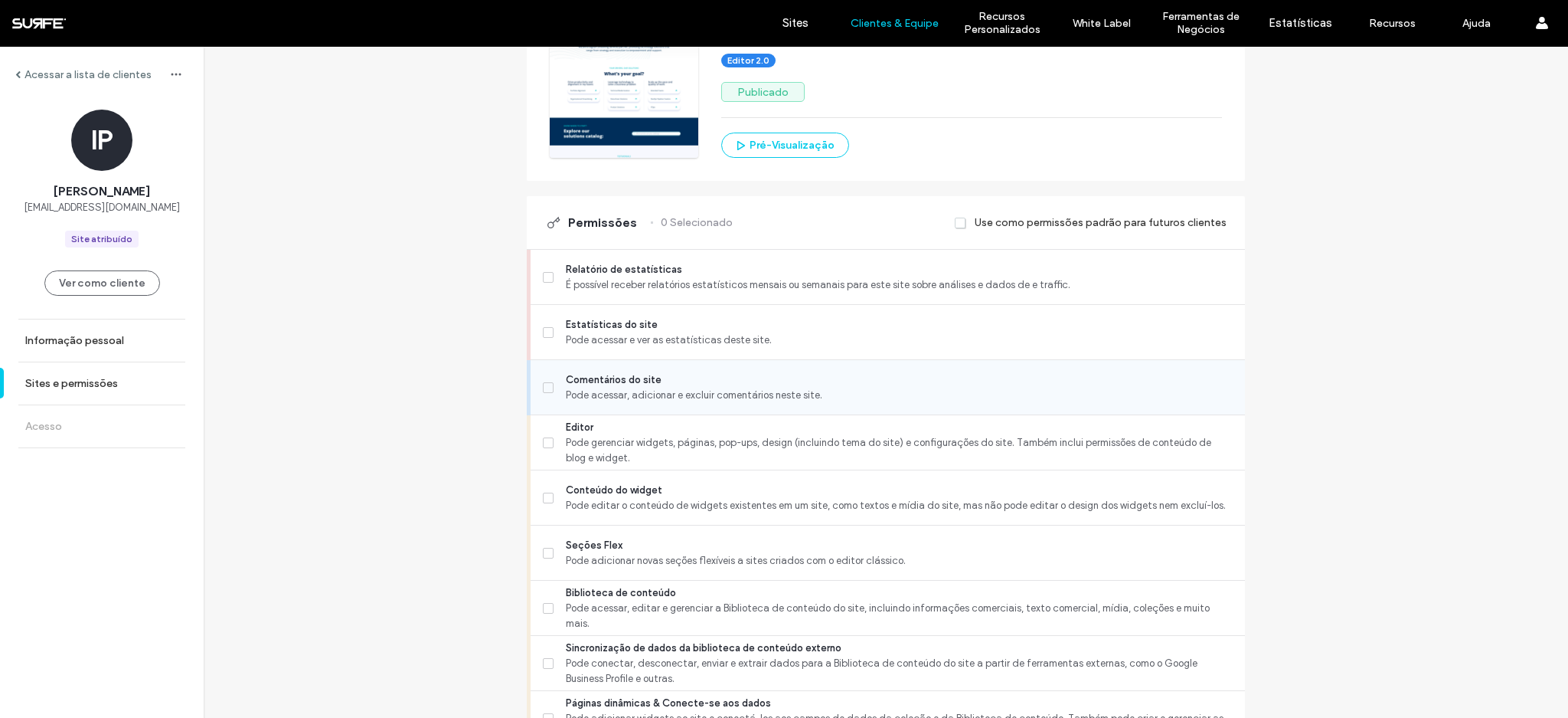
click at [662, 399] on span "Pode acessar, adicionar e excluir comentários neste site." at bounding box center [899, 395] width 667 height 15
click at [617, 447] on span "Pode gerenciar widgets, páginas, pop-ups, design (incluindo tema do site) e con…" at bounding box center [899, 451] width 667 height 31
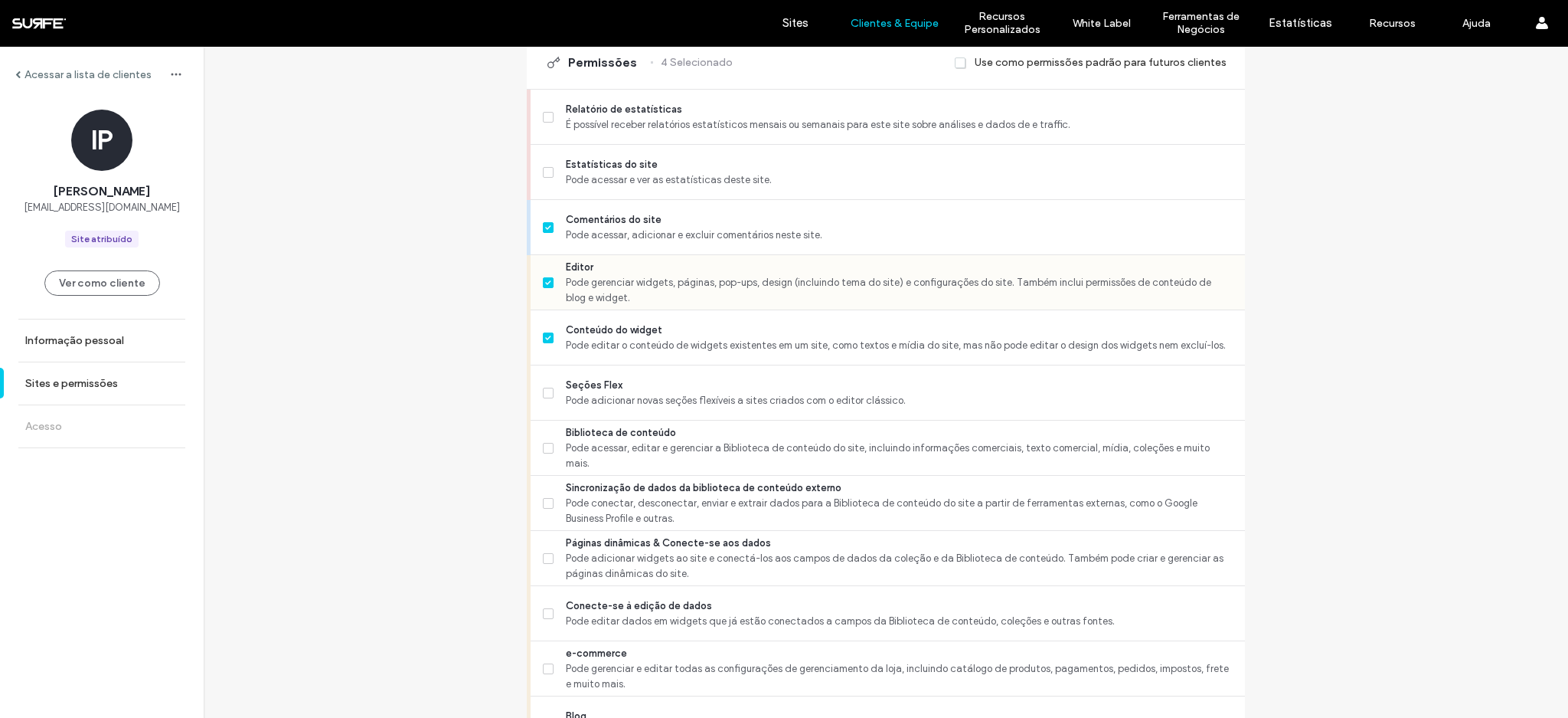
scroll to position [406, 0]
click at [628, 390] on span "Pode adicionar novas seções flexíveis a sites criados com o editor clássico." at bounding box center [899, 398] width 667 height 15
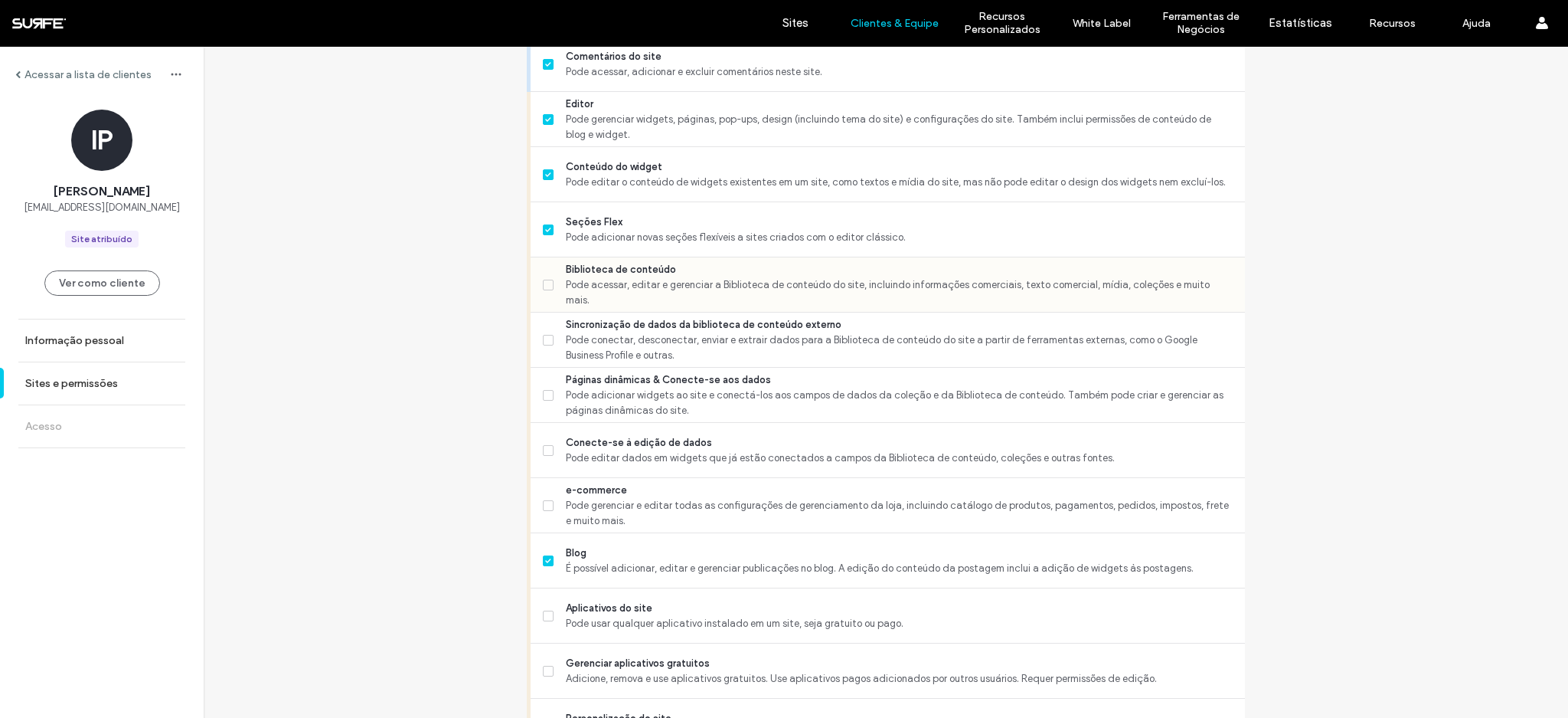
click at [655, 278] on span "Biblioteca de conteúdo" at bounding box center [899, 269] width 667 height 15
click at [647, 341] on span "Pode conectar, desconectar, enviar e extrair dados para a Biblioteca de conteúd…" at bounding box center [899, 348] width 667 height 31
click at [626, 354] on span "Pode conectar, desconectar, enviar e extrair dados para a Biblioteca de conteúd…" at bounding box center [899, 348] width 667 height 31
click at [615, 352] on span "Pode conectar, desconectar, enviar e extrair dados para a Biblioteca de conteúd…" at bounding box center [899, 348] width 667 height 31
click at [617, 377] on span "Páginas dinâmicas & Conecte-se aos dados" at bounding box center [899, 379] width 667 height 15
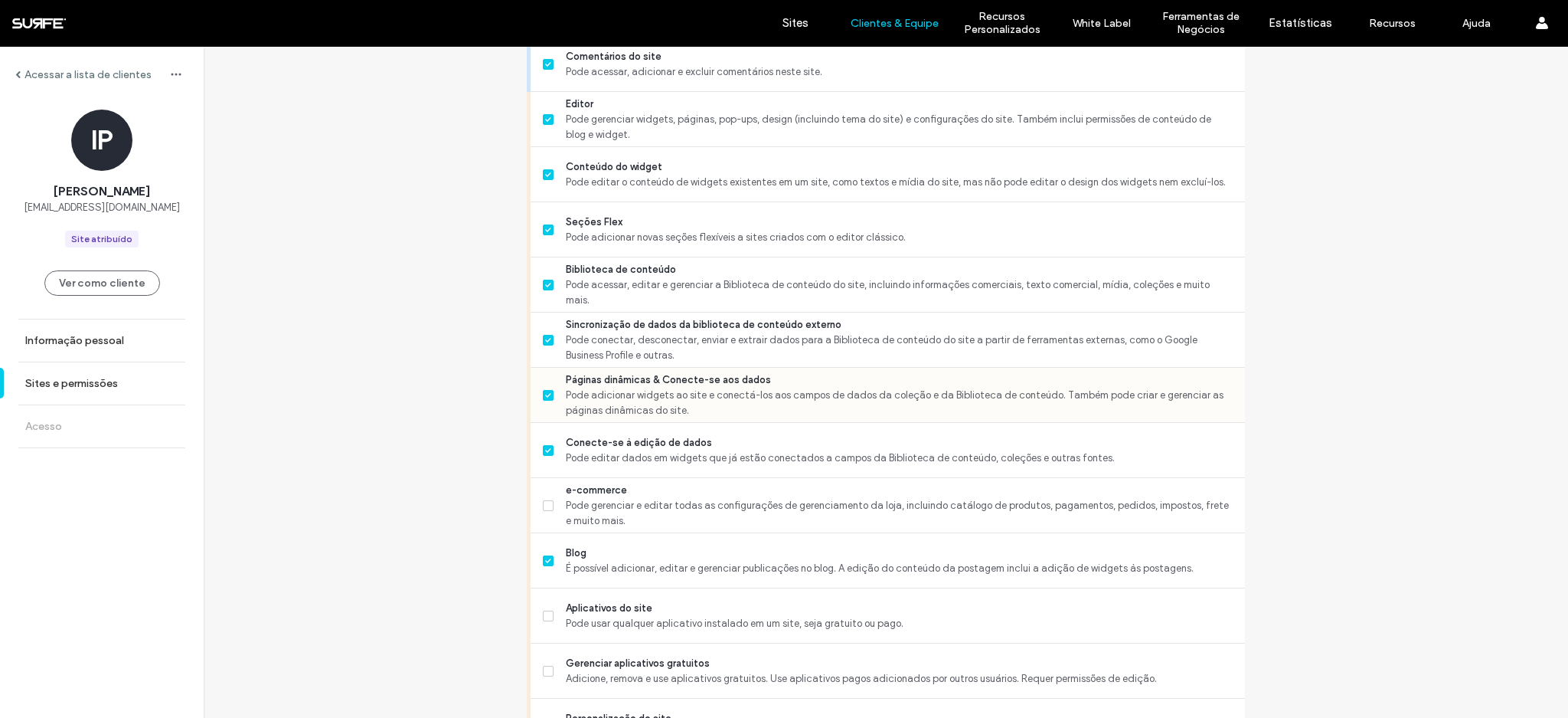
scroll to position [848, 0]
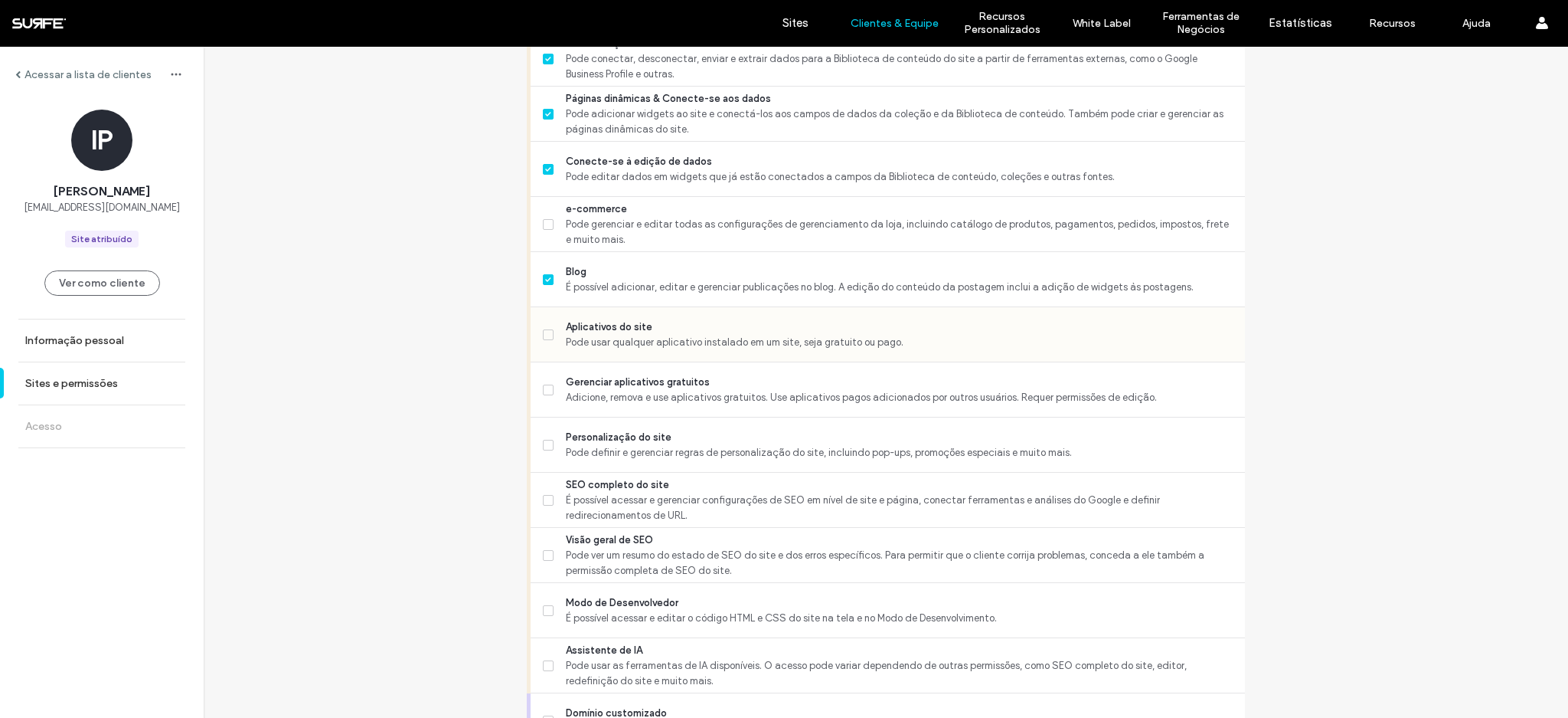
click at [637, 336] on span "Pode usar qualquer aplicativo instalado em um site, seja gratuito ou pago." at bounding box center [899, 342] width 667 height 15
click at [647, 389] on span "Gerenciar aplicativos gratuitos" at bounding box center [899, 382] width 667 height 15
click at [700, 448] on span "Pode definir e gerenciar regras de personalização do site, incluindo pop-ups, p…" at bounding box center [899, 452] width 667 height 15
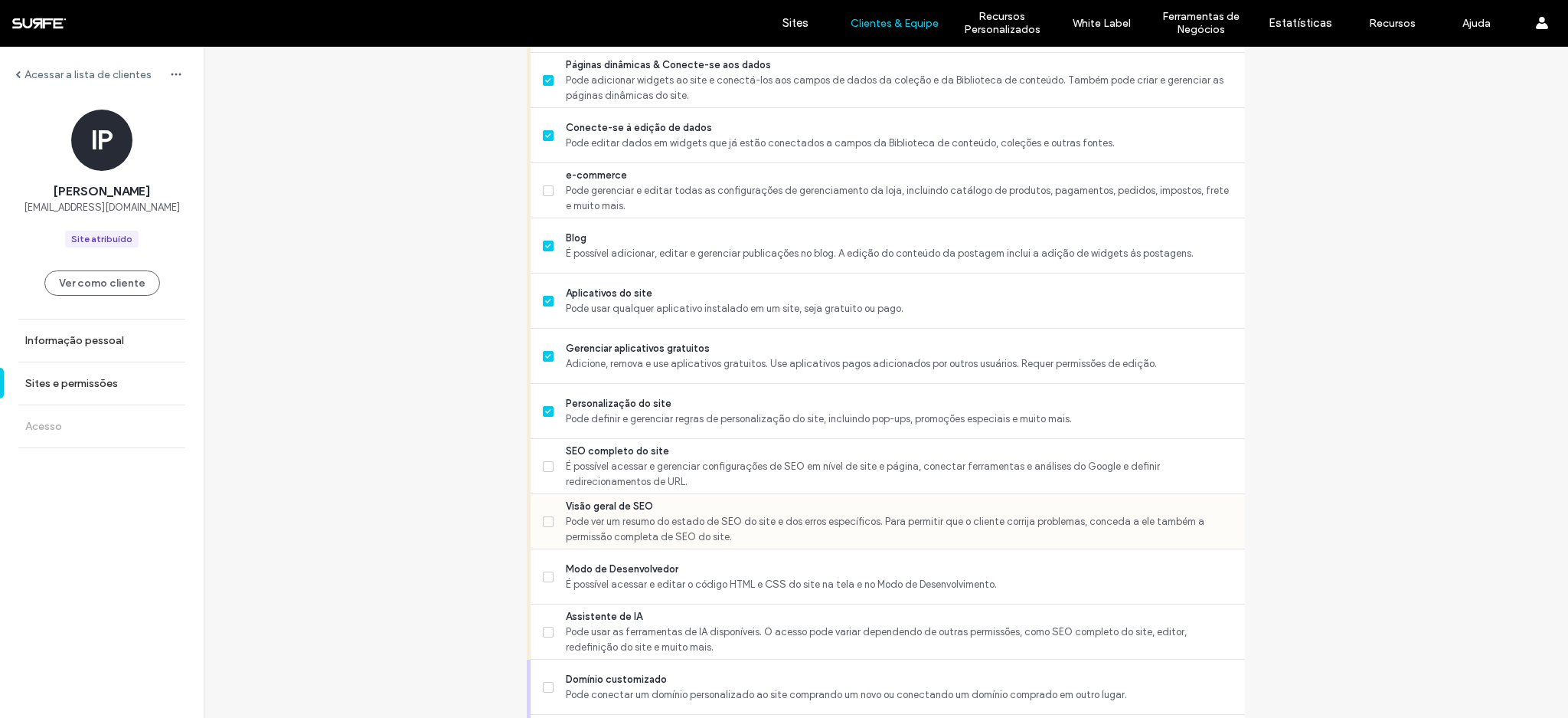
scroll to position [928, 0]
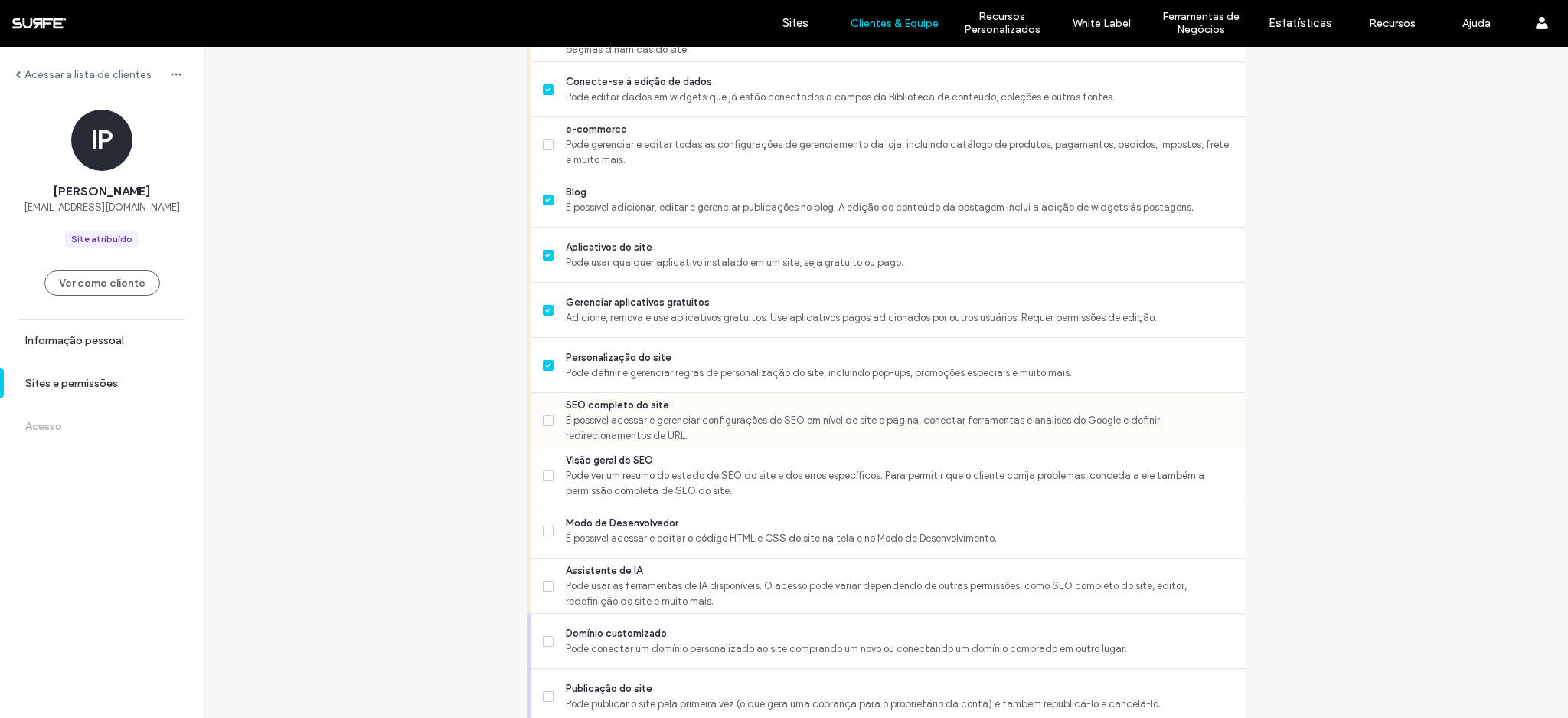
click at [696, 422] on span "É possível acessar e gerenciar configurações de SEO em nível de site e página, …" at bounding box center [899, 428] width 667 height 31
click at [686, 459] on span "Visão geral de SEO" at bounding box center [899, 461] width 667 height 15
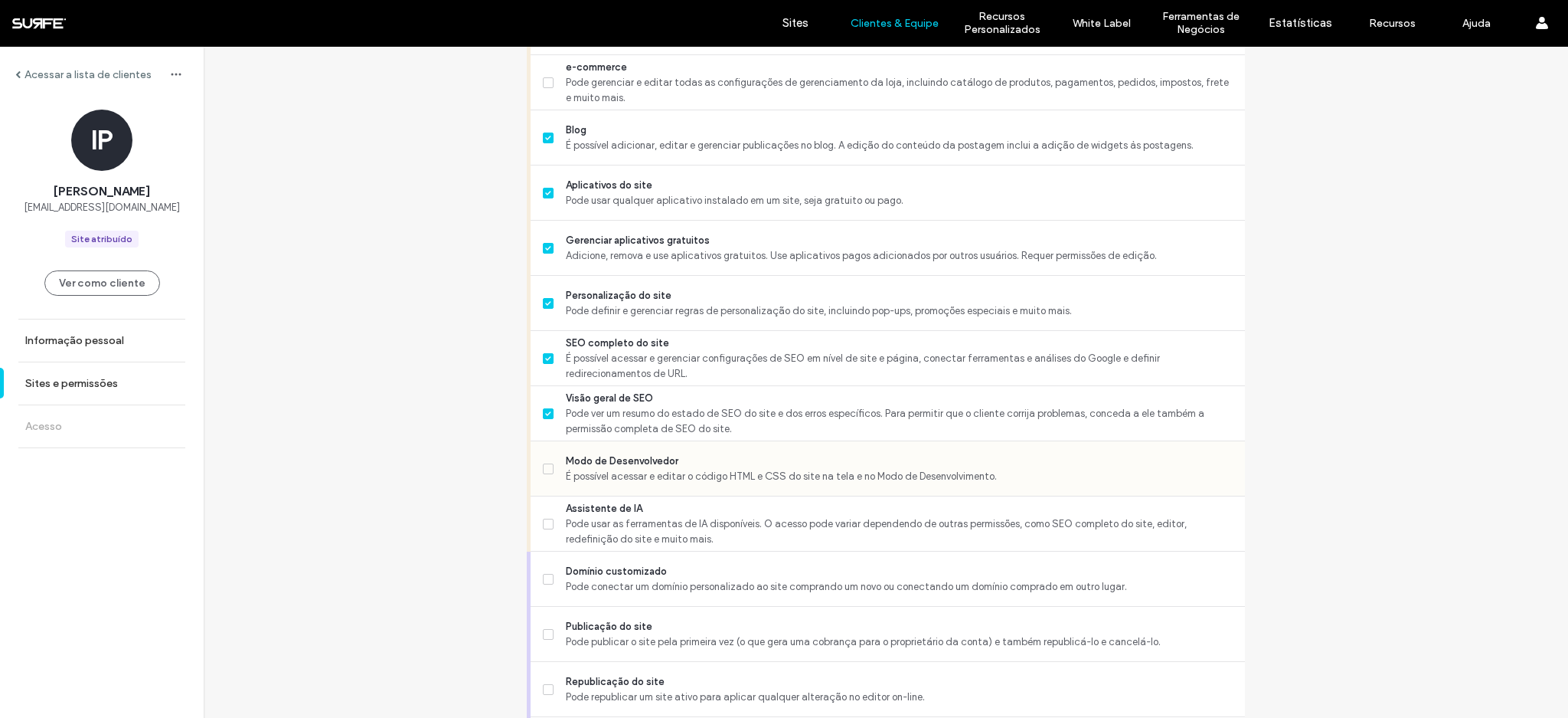
scroll to position [992, 0]
click at [707, 468] on span "É possível acessar e editar o código HTML e CSS do site na tela e no Modo de De…" at bounding box center [899, 474] width 667 height 15
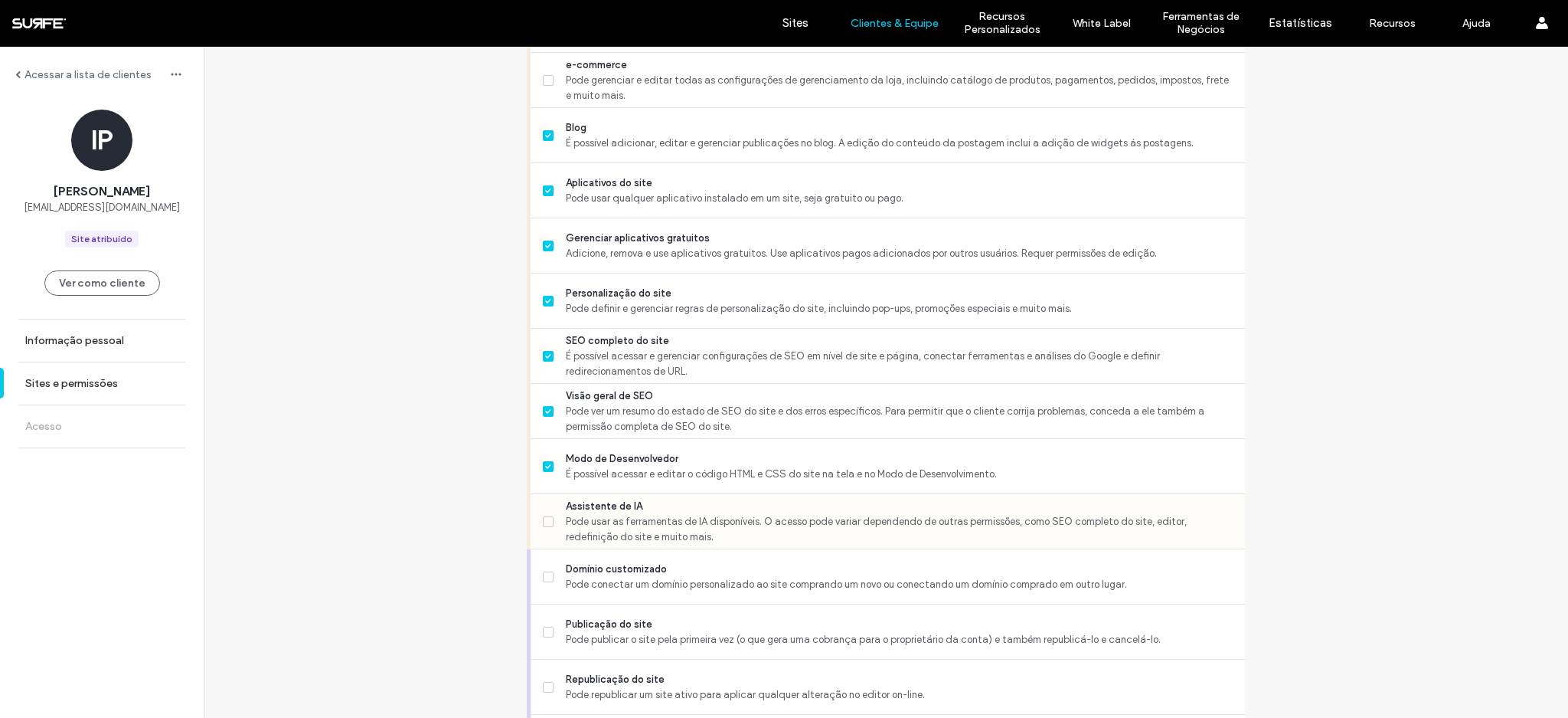
click at [695, 516] on span "Pode usar as ferramentas de IA disponíveis. O acesso pode variar dependendo de …" at bounding box center [899, 529] width 667 height 31
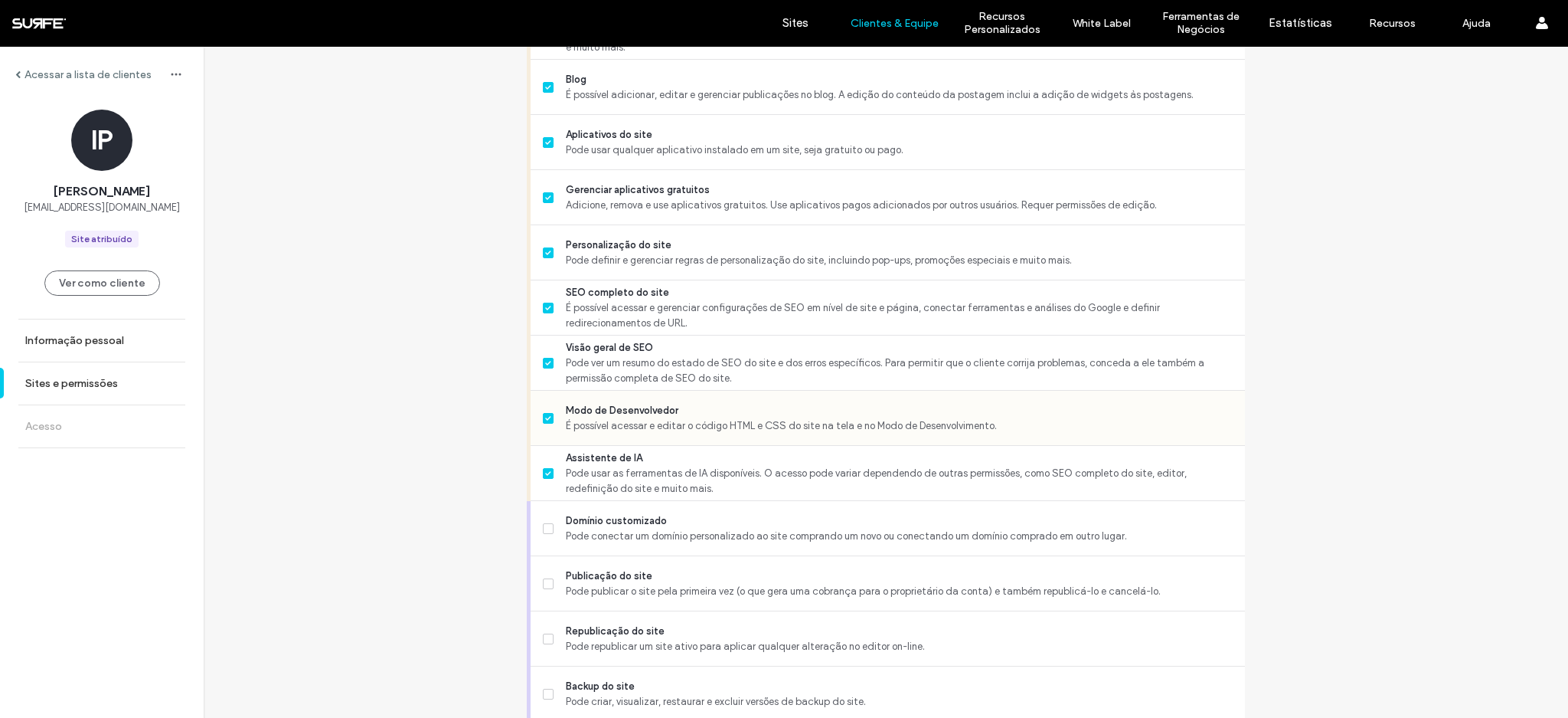
scroll to position [1154, 0]
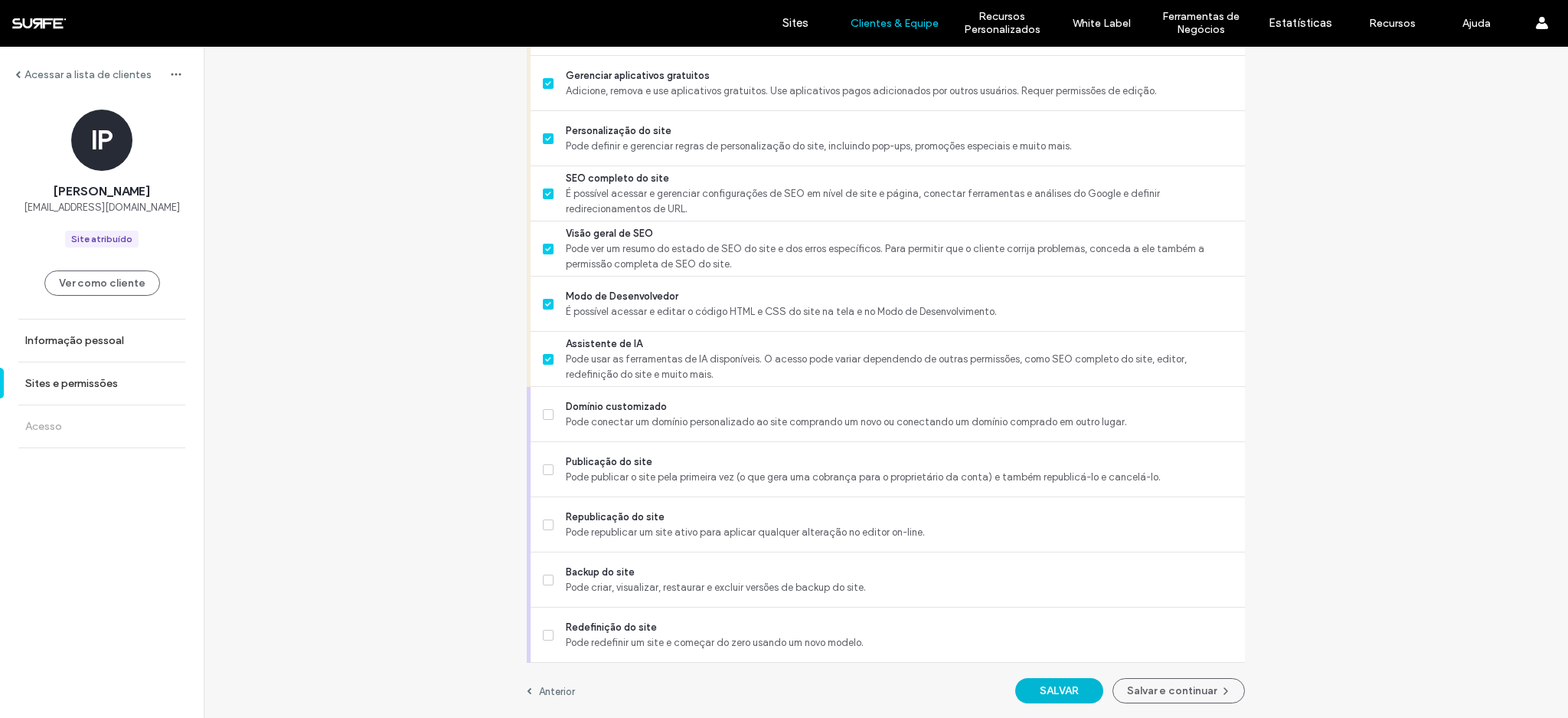
click at [1068, 689] on button "SALVAR" at bounding box center [1058, 690] width 88 height 25
click at [1192, 695] on button "Salvar e continuar" at bounding box center [1179, 690] width 133 height 25
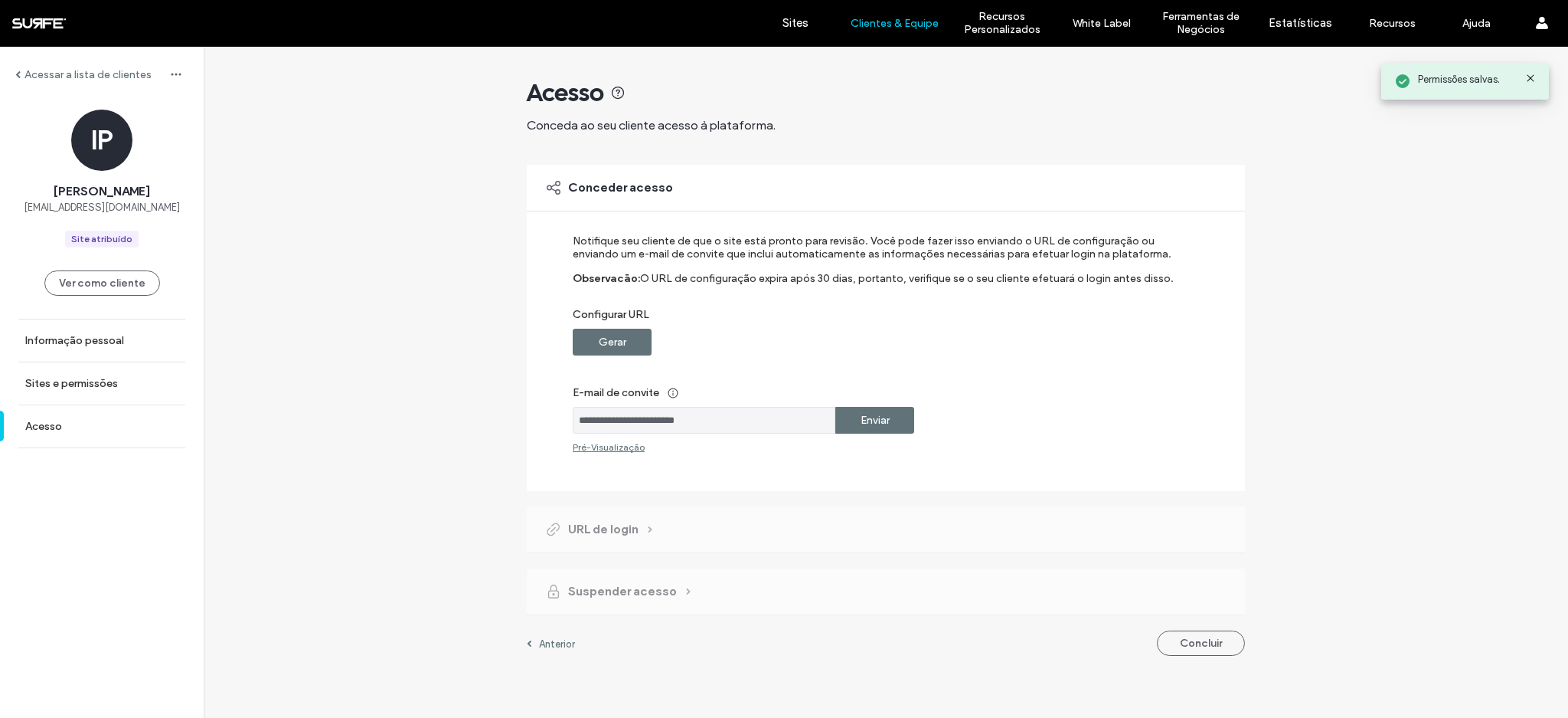
click at [860, 426] on label "Enviar" at bounding box center [875, 420] width 29 height 28
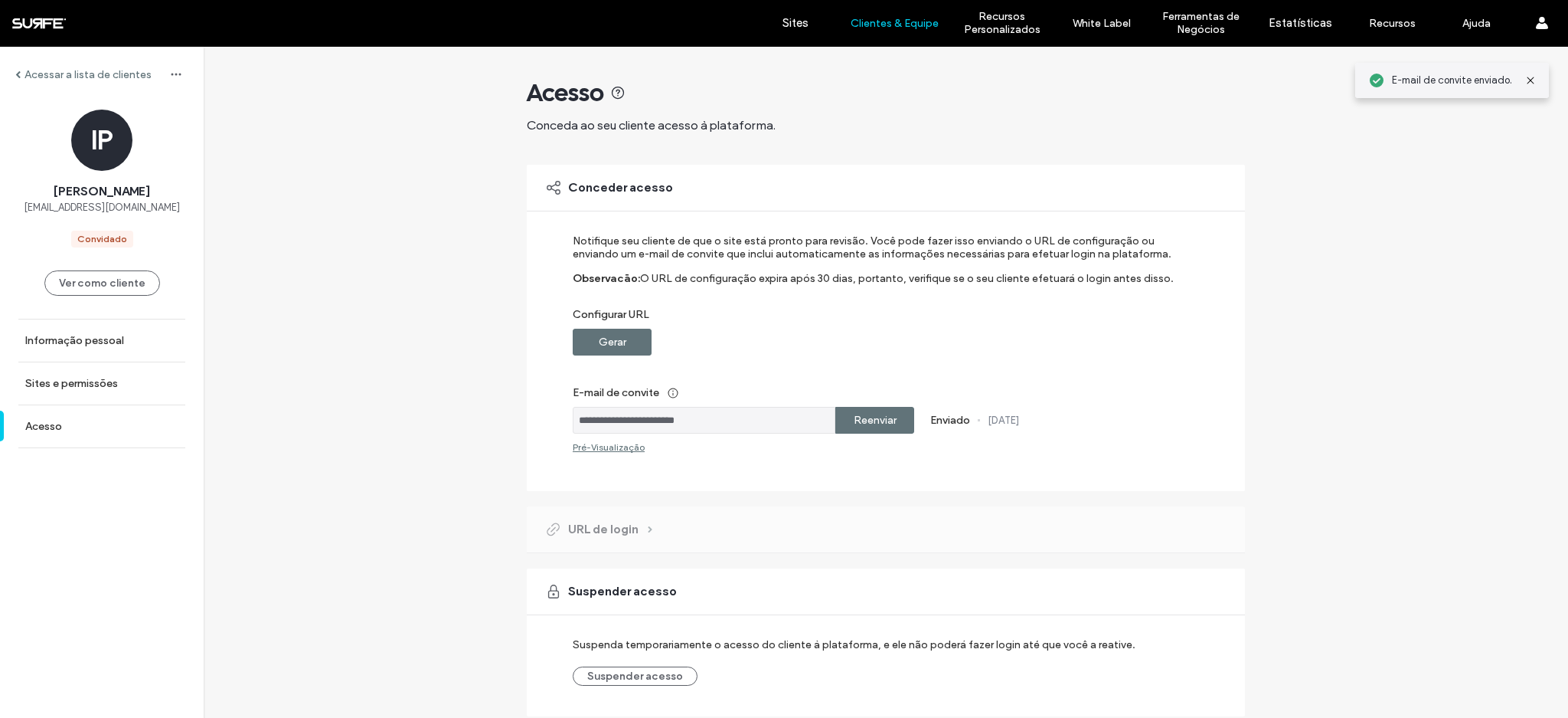
scroll to position [53, 0]
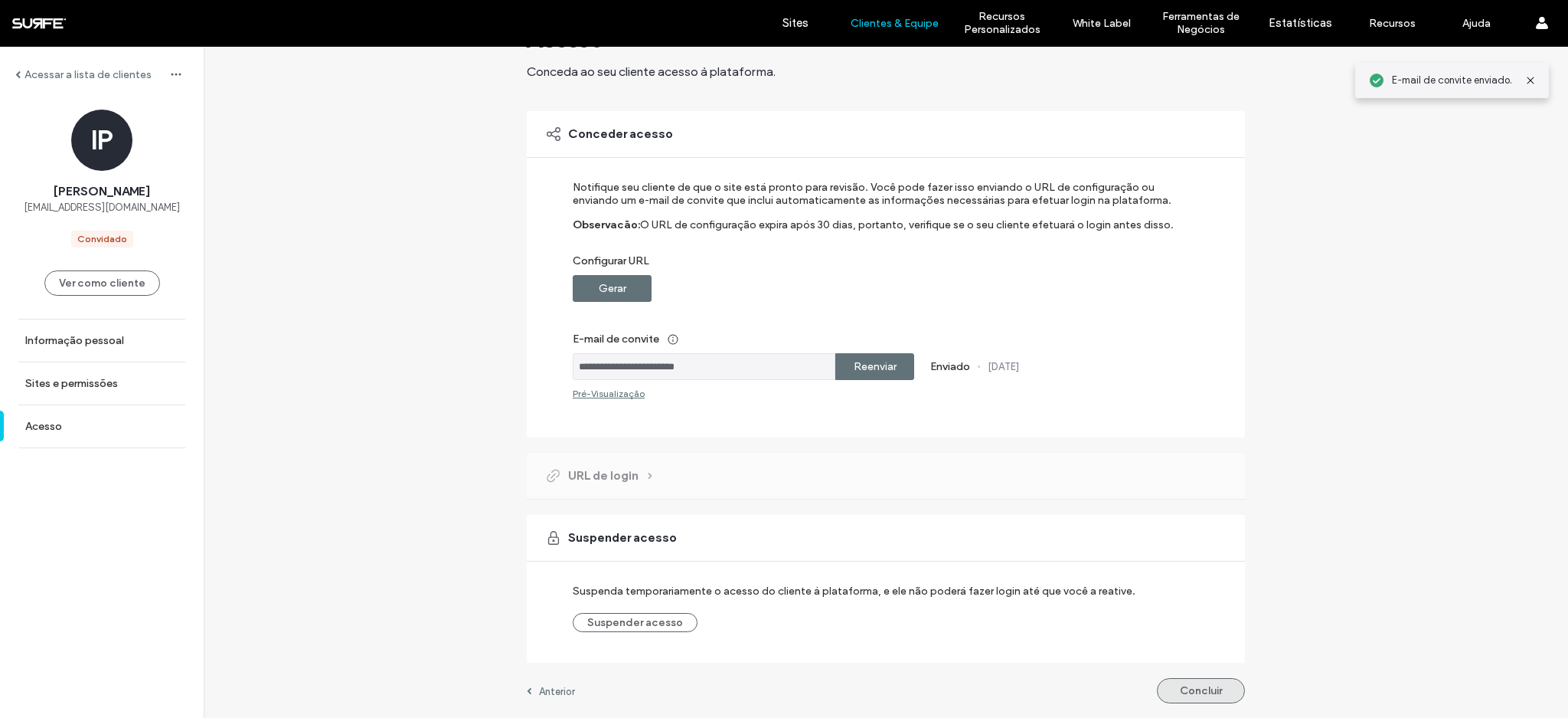
click at [1182, 689] on button "Concluir" at bounding box center [1200, 690] width 88 height 25
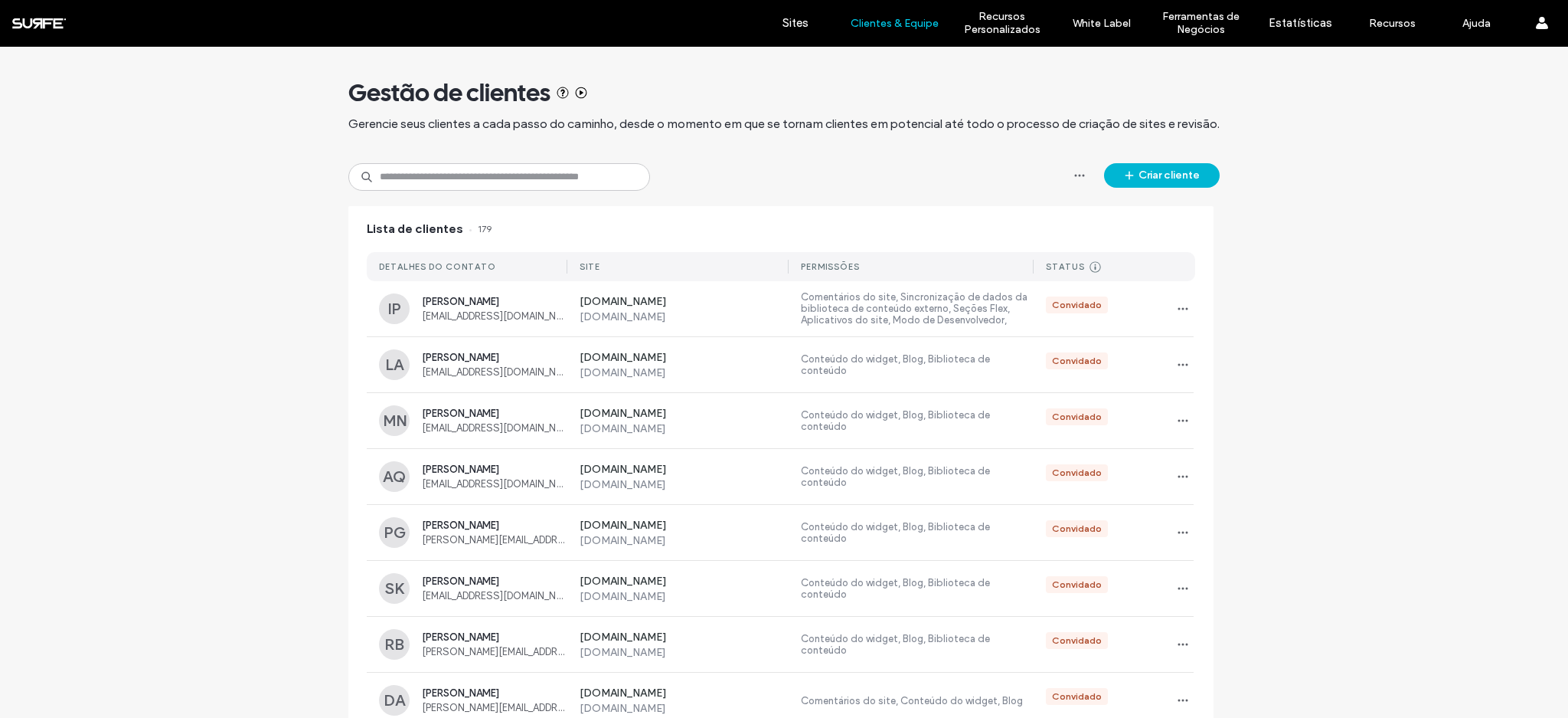
click at [1208, 170] on button "Criar cliente" at bounding box center [1161, 175] width 115 height 24
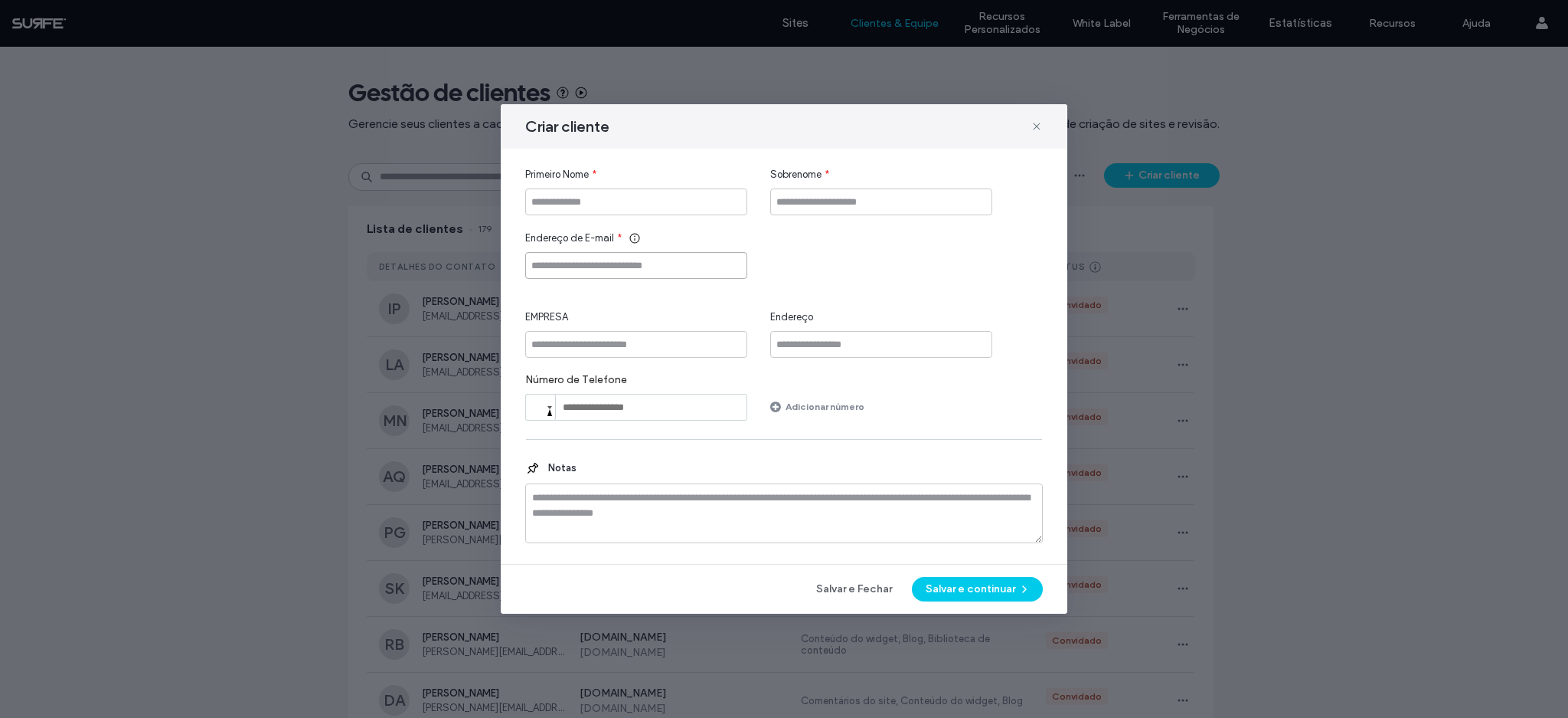
click at [622, 267] on input "Endereço de E-mail" at bounding box center [637, 265] width 222 height 27
paste input "**********"
type input "**********"
click at [617, 204] on input "Primeiro Nome" at bounding box center [637, 201] width 222 height 27
type input "*"
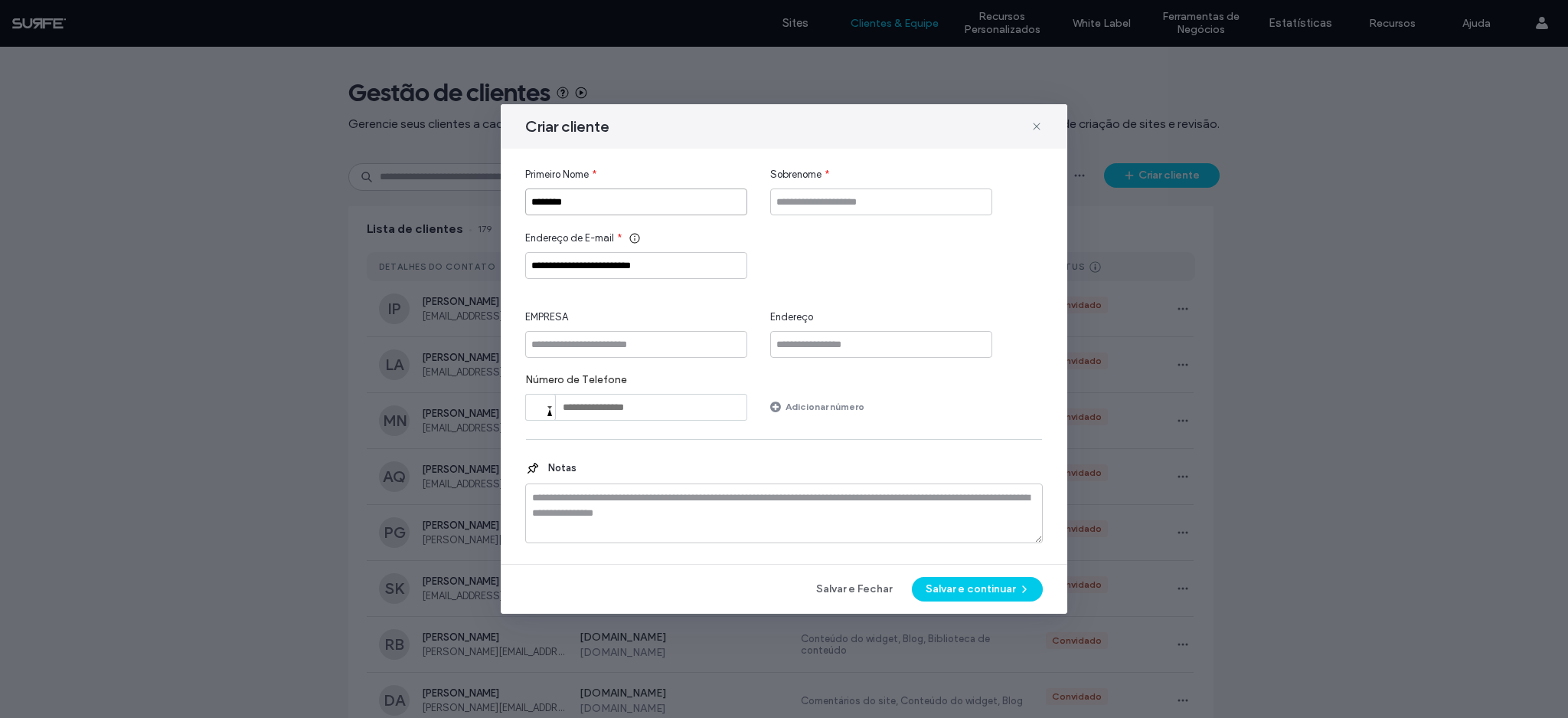
type input "********"
type input "******"
click at [673, 355] on input "EMPRESA" at bounding box center [637, 344] width 222 height 27
type input "******"
click at [950, 575] on div "**********" at bounding box center [784, 359] width 566 height 509
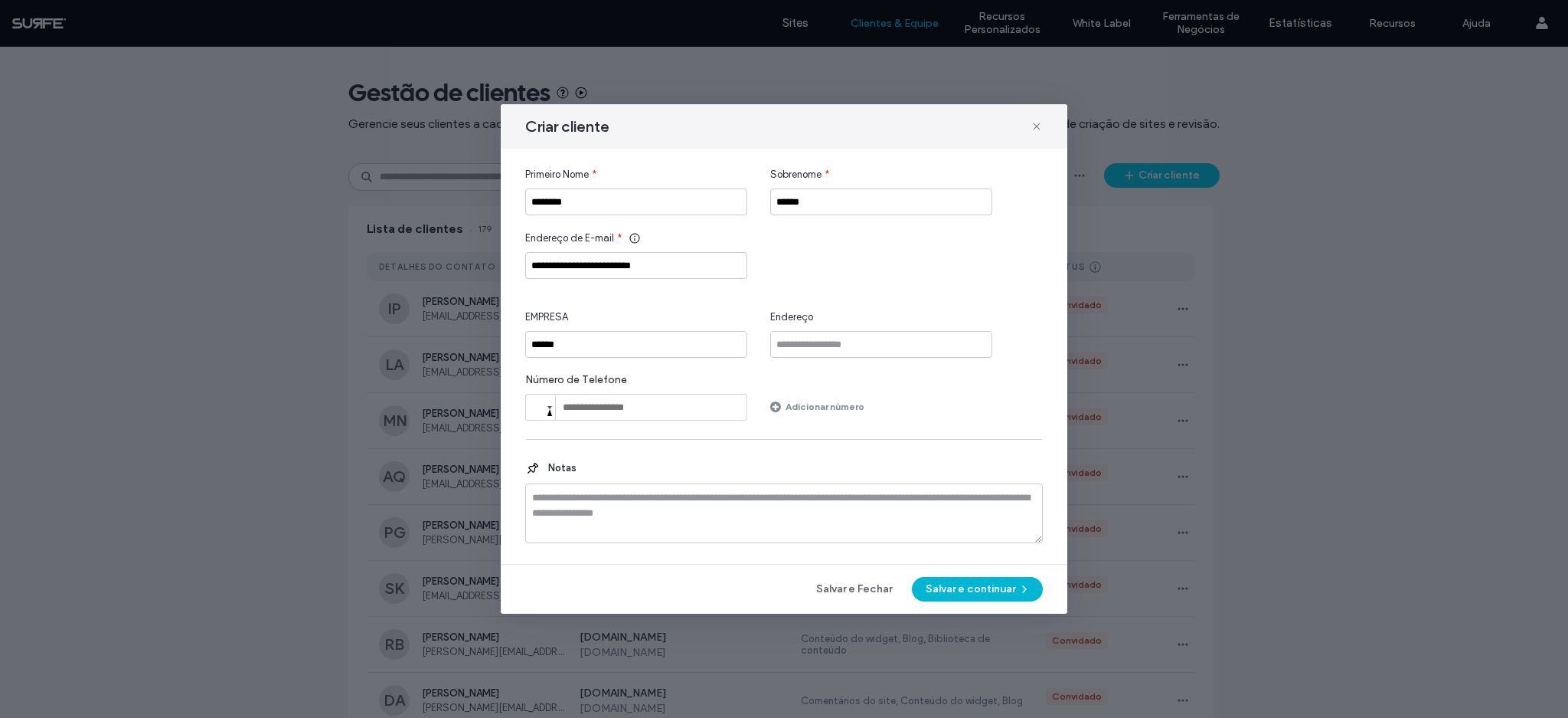
click at [957, 587] on button "Salvar e continuar" at bounding box center [977, 588] width 131 height 24
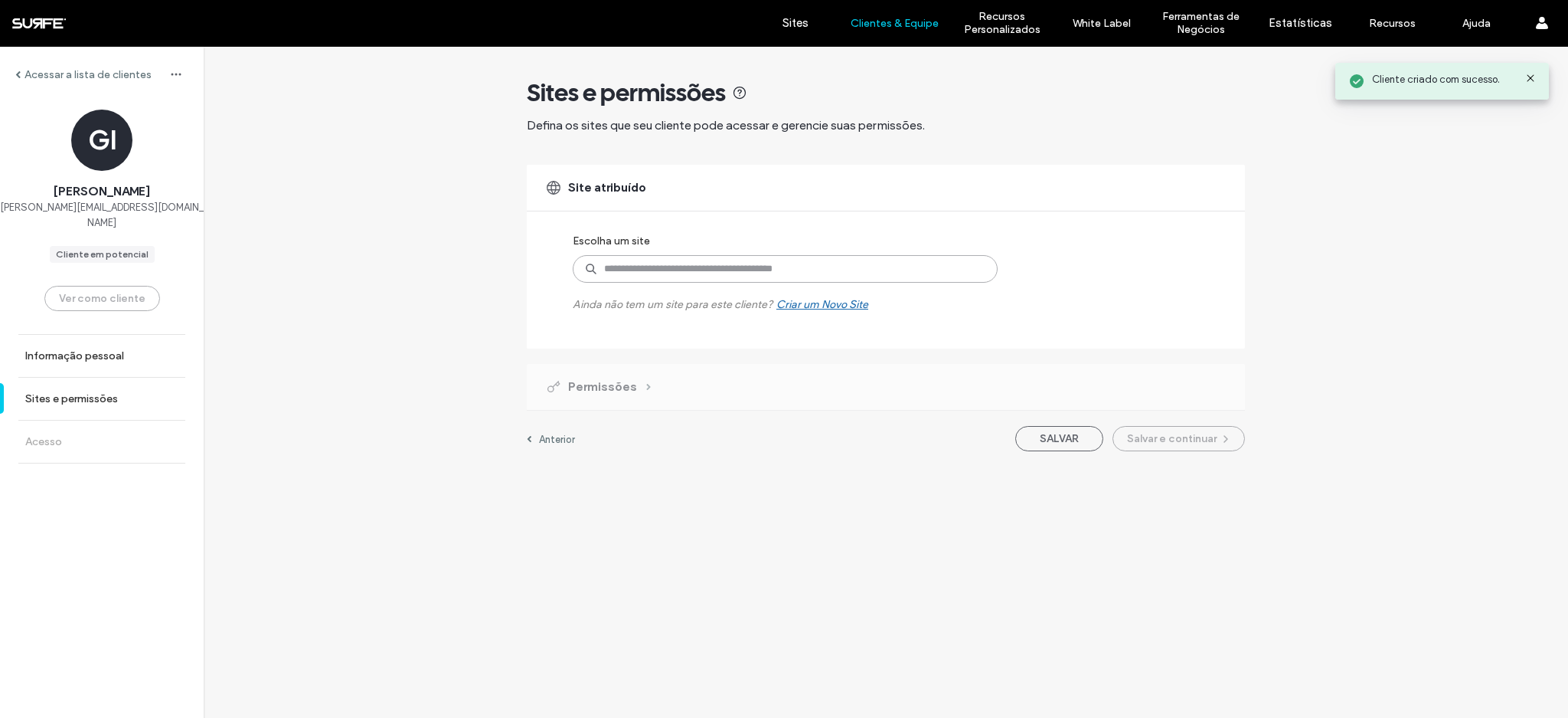
click at [771, 272] on input at bounding box center [784, 268] width 425 height 28
type input "****"
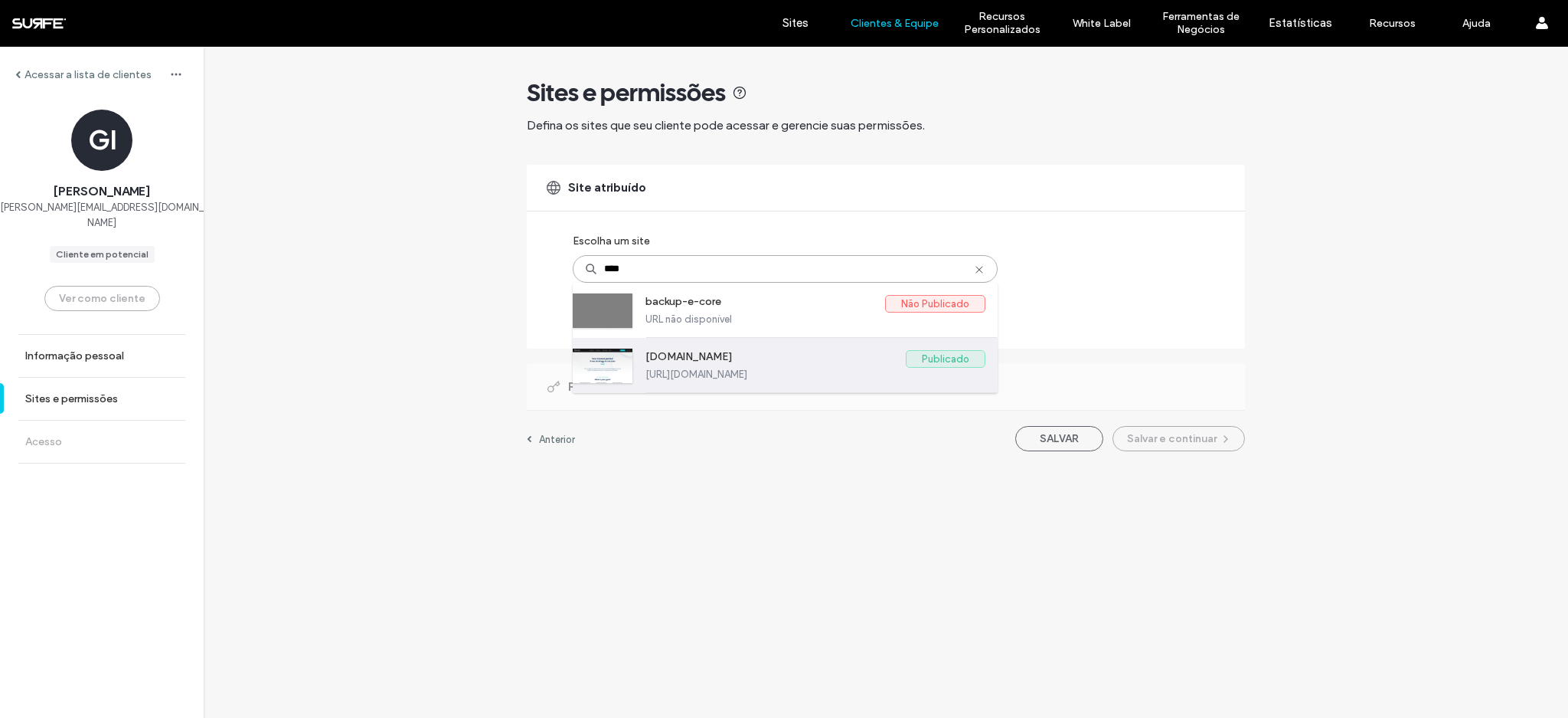
click at [811, 371] on label "https://www.e-core.com" at bounding box center [815, 374] width 340 height 12
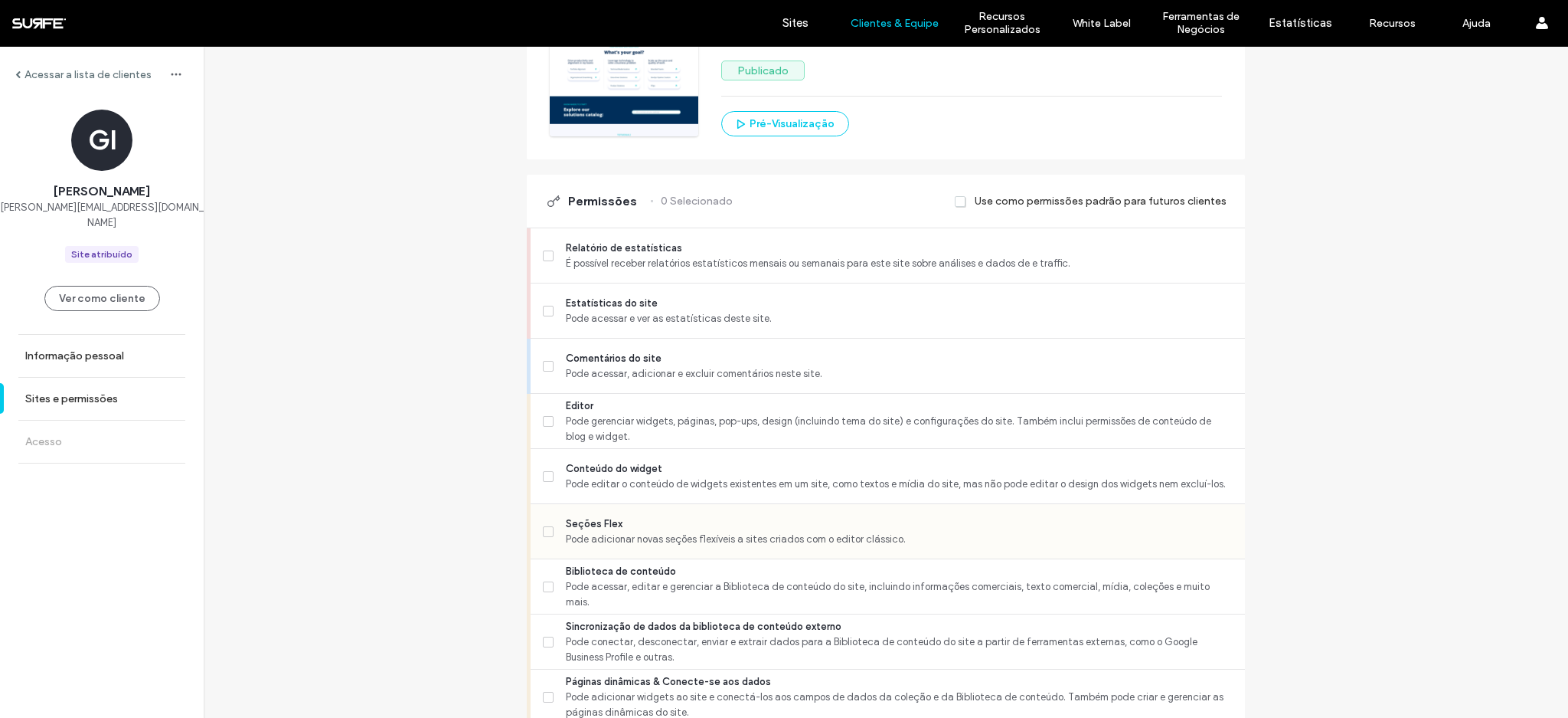
scroll to position [312, 0]
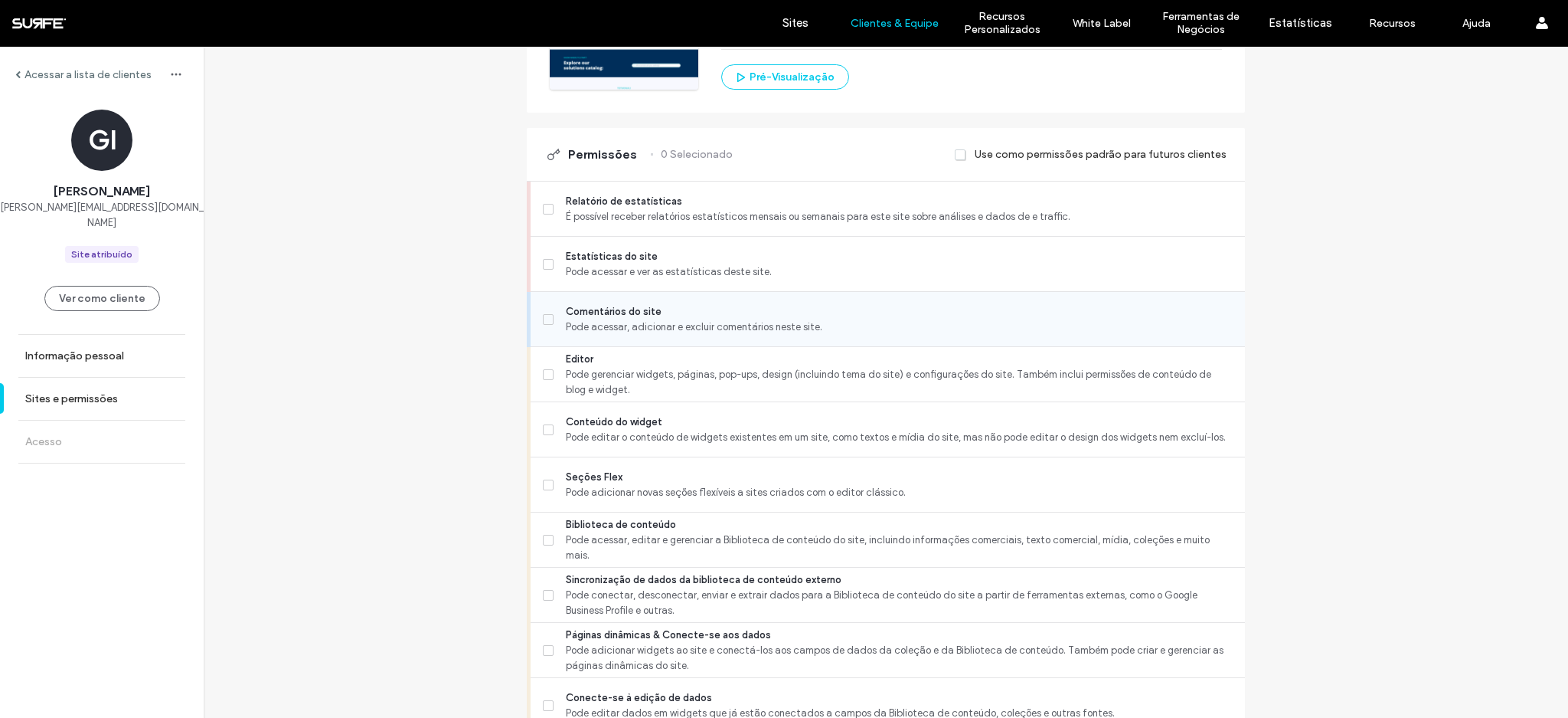
click at [594, 316] on span "Comentários do site" at bounding box center [899, 312] width 667 height 15
click at [583, 370] on span "Pode gerenciar widgets, páginas, pop-ups, design (incluindo tema do site) e con…" at bounding box center [899, 382] width 667 height 31
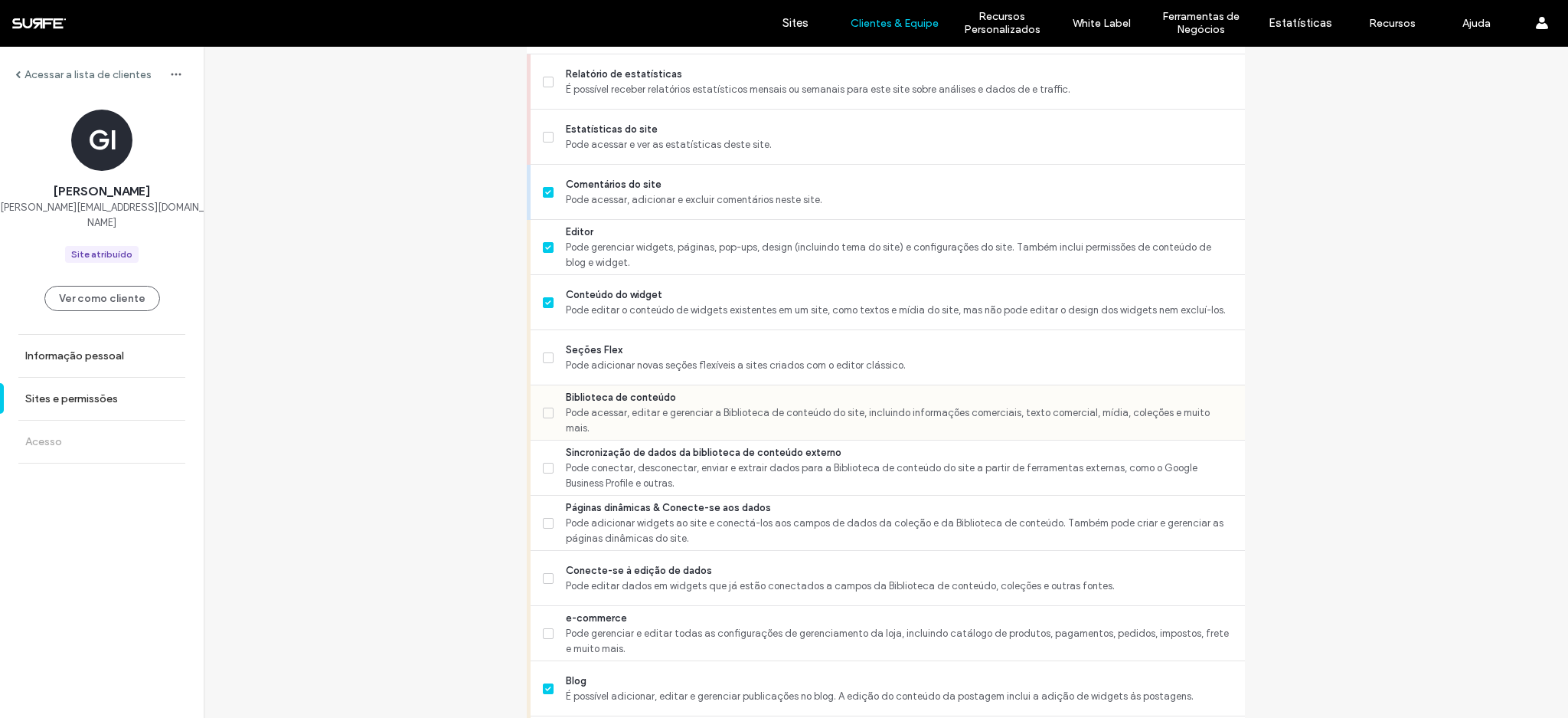
scroll to position [440, 0]
click at [593, 363] on span "Pode adicionar novas seções flexíveis a sites criados com o editor clássico." at bounding box center [899, 364] width 667 height 15
drag, startPoint x: 603, startPoint y: 414, endPoint x: 619, endPoint y: 410, distance: 16.5
click at [603, 414] on span "Pode acessar, editar e gerenciar a Biblioteca de conteúdo do site, incluindo in…" at bounding box center [899, 419] width 667 height 31
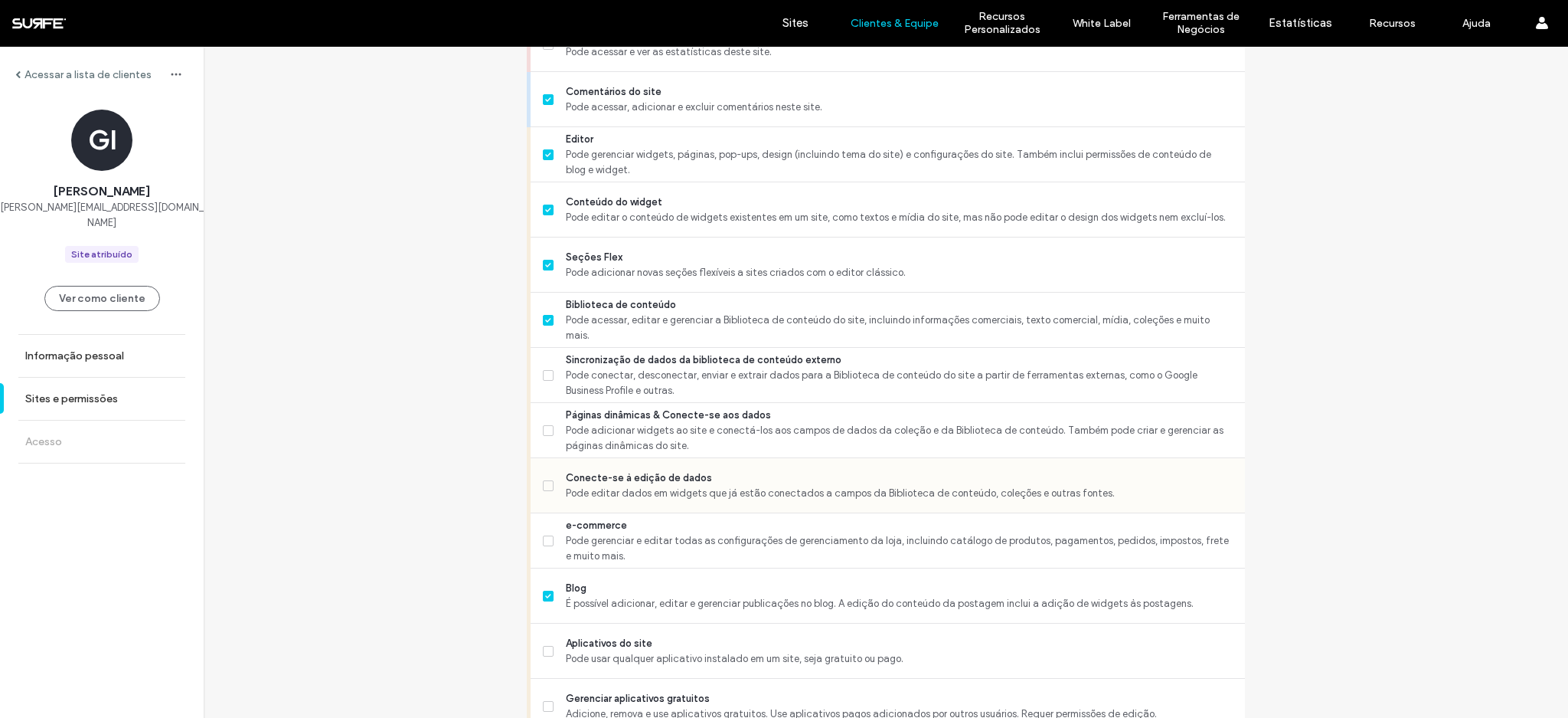
scroll to position [613, 0]
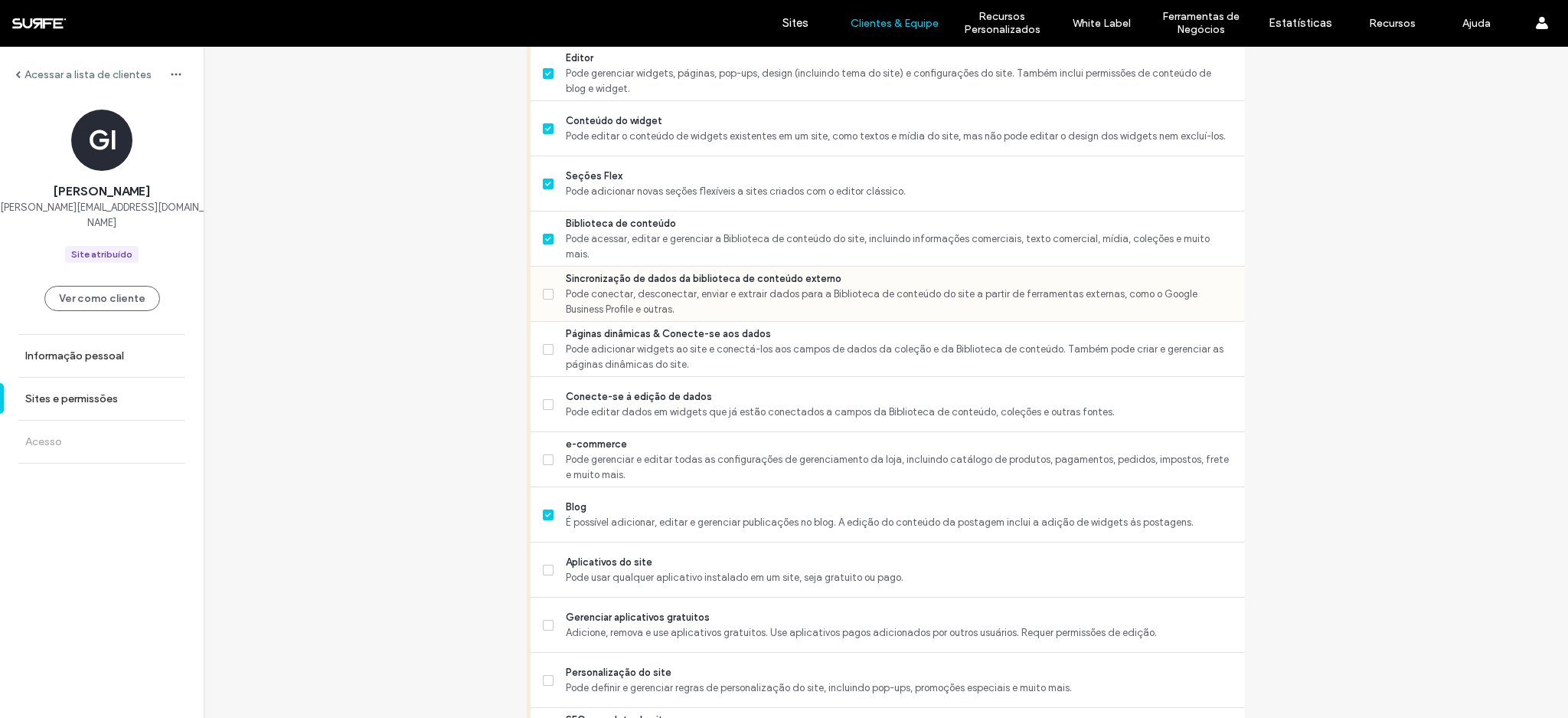
click at [624, 308] on span "Pode conectar, desconectar, enviar e extrair dados para a Biblioteca de conteúd…" at bounding box center [899, 302] width 667 height 31
click at [617, 352] on span "Pode adicionar widgets ao site e conectá-los aos campos de dados da coleção e d…" at bounding box center [899, 357] width 667 height 31
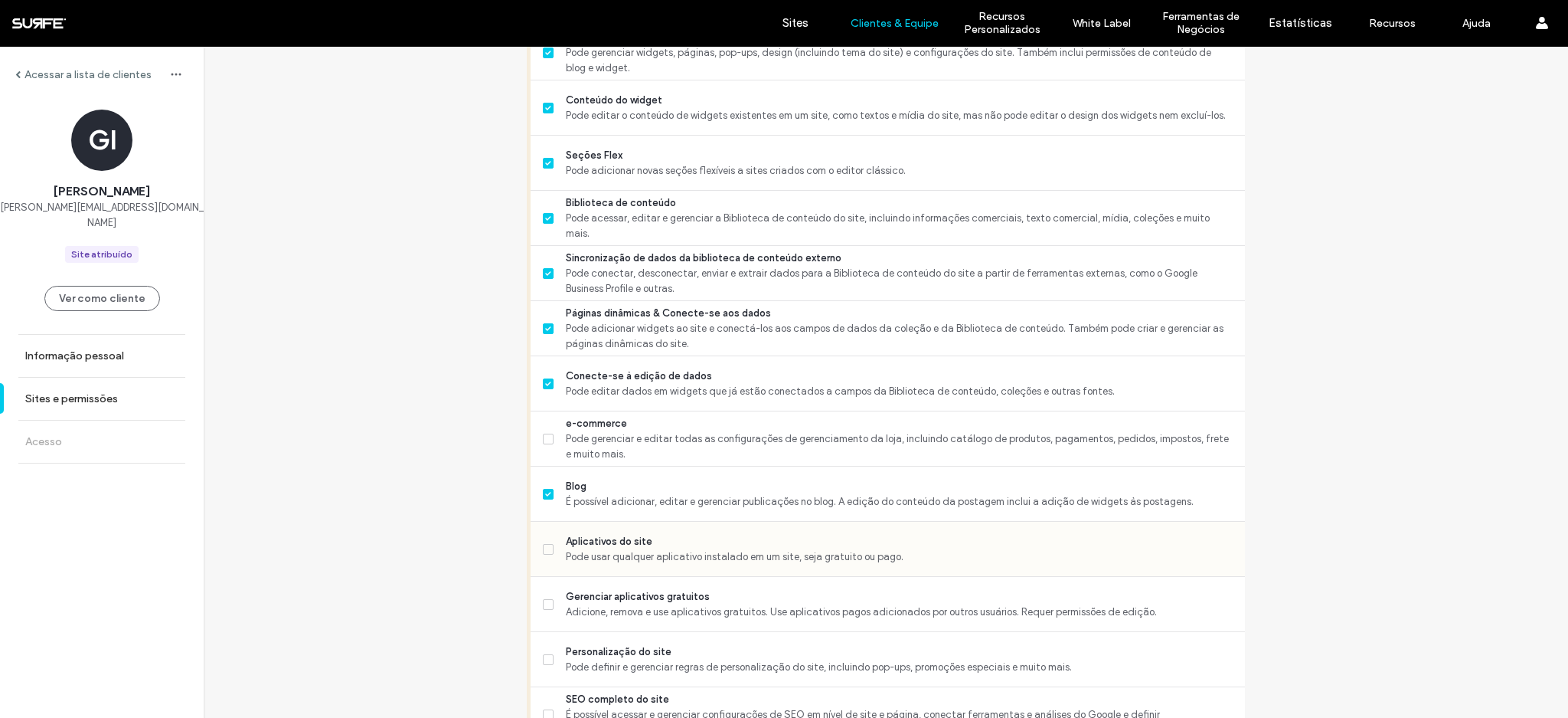
click at [648, 553] on span "Pode usar qualquer aplicativo instalado em um site, seja gratuito ou pago." at bounding box center [899, 557] width 667 height 15
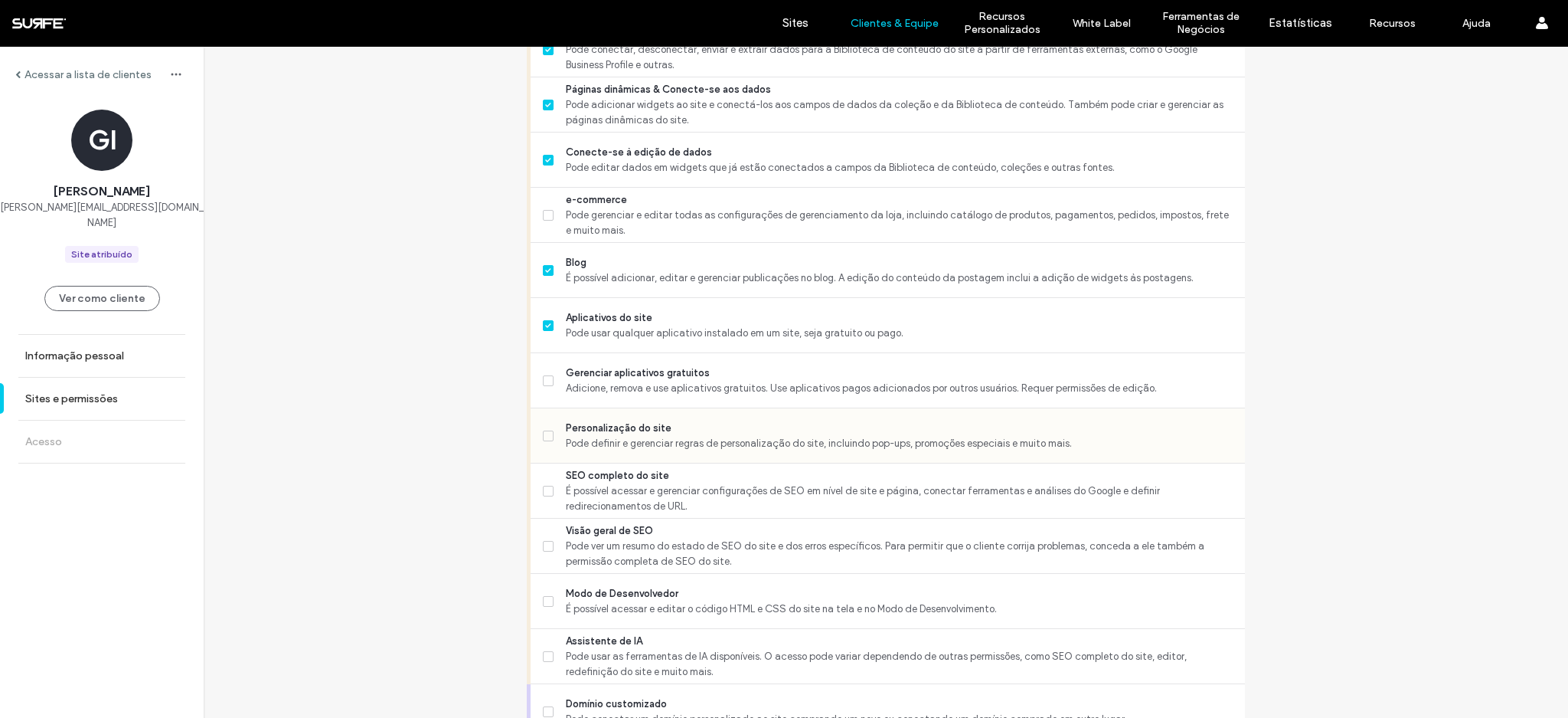
scroll to position [884, 0]
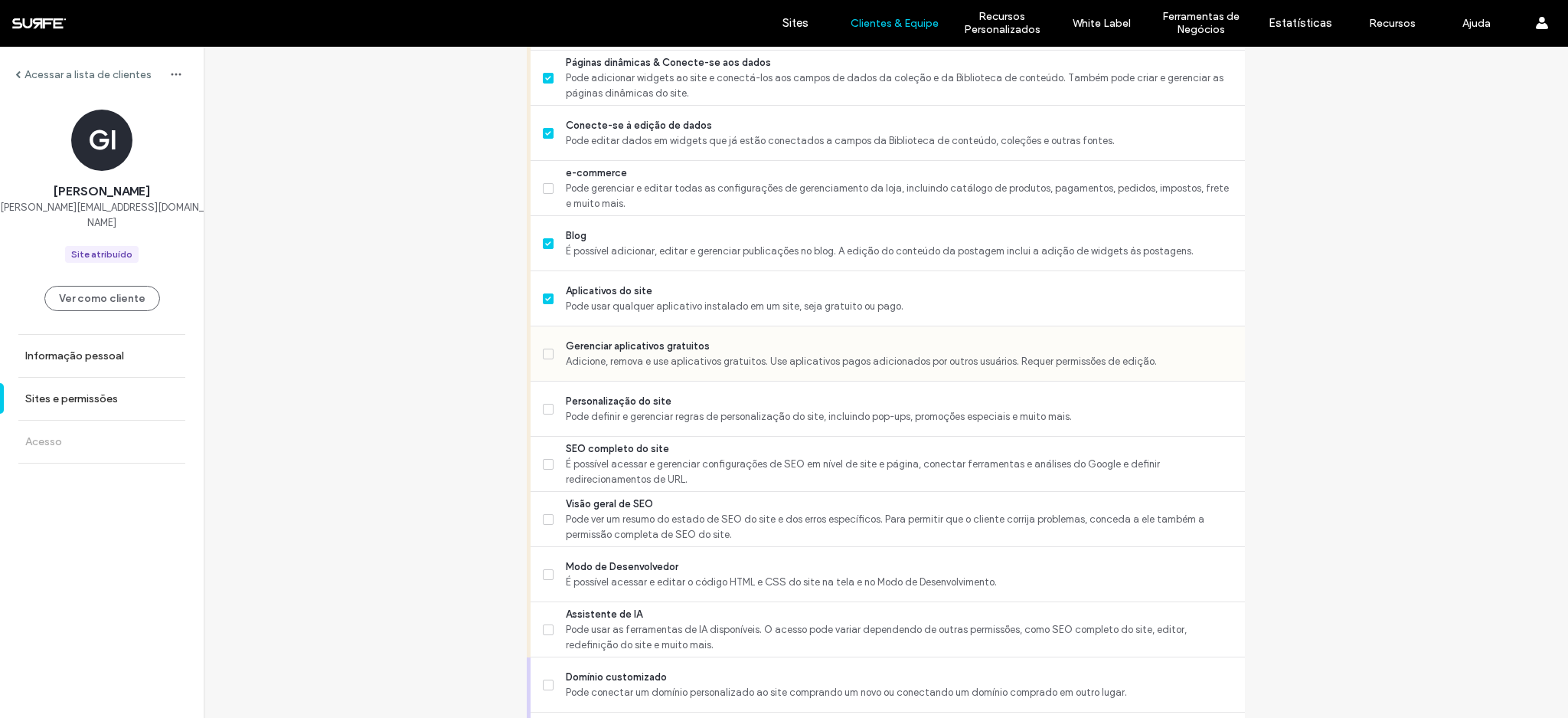
click at [693, 363] on span "Adicione, remova e use aplicativos gratuitos. Use aplicativos pagos adicionados…" at bounding box center [899, 361] width 667 height 15
click at [666, 406] on span "Personalização do site" at bounding box center [899, 401] width 667 height 15
click at [659, 460] on span "É possível acessar e gerenciar configurações de SEO em nível de site e página, …" at bounding box center [899, 471] width 667 height 31
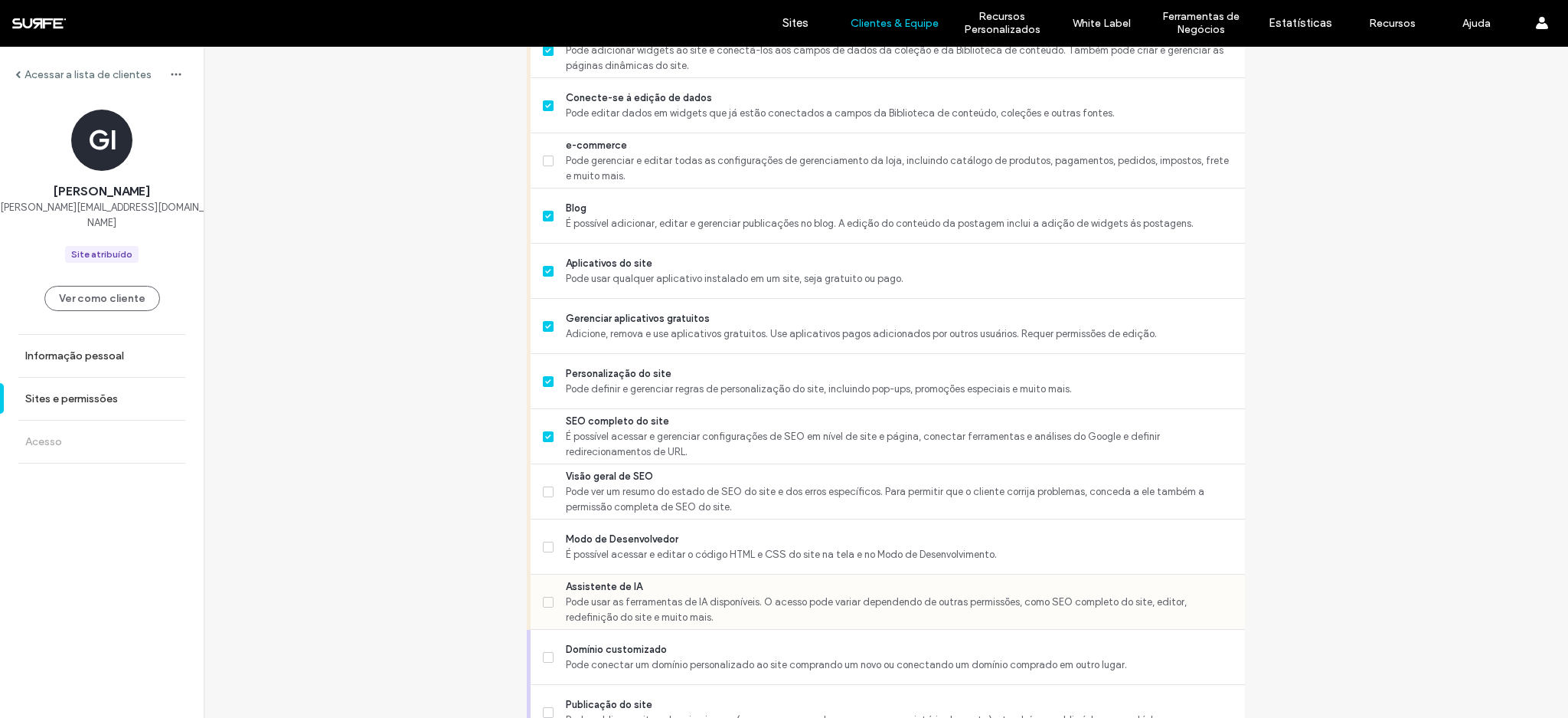
scroll to position [1056, 0]
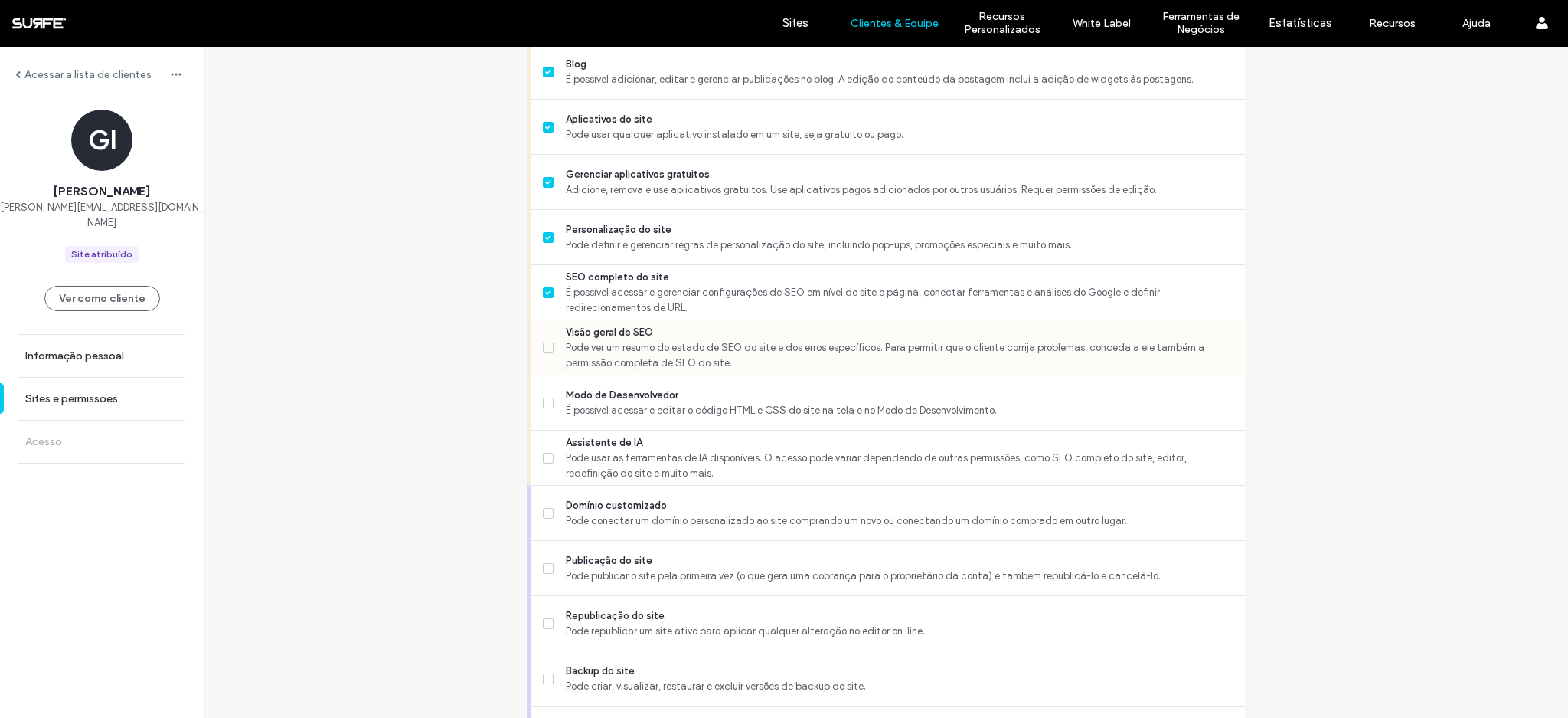
click at [702, 356] on span "Pode ver um resumo do estado de SEO do site e dos erros específicos. Para permi…" at bounding box center [899, 355] width 667 height 31
click at [688, 415] on span "É possível acessar e editar o código HTML e CSS do site na tela e no Modo de De…" at bounding box center [899, 410] width 667 height 15
click at [700, 486] on div "Domínio customizado Pode conectar um domínio personalizado ao site comprando um…" at bounding box center [894, 512] width 702 height 54
click at [703, 473] on span "Pode usar as ferramentas de IA disponíveis. O acesso pode variar dependendo de …" at bounding box center [899, 466] width 667 height 31
click at [688, 509] on span "Domínio customizado" at bounding box center [899, 506] width 667 height 15
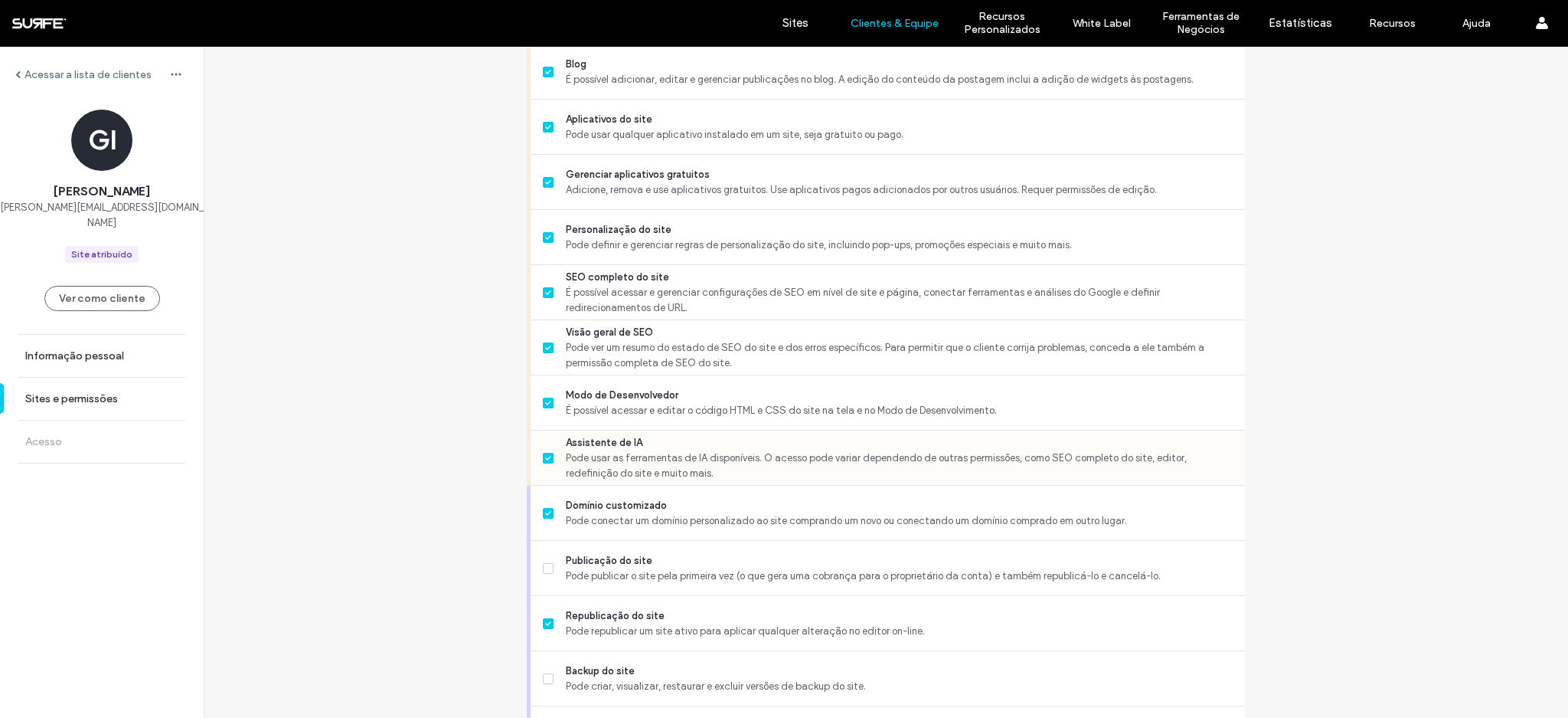
scroll to position [1136, 0]
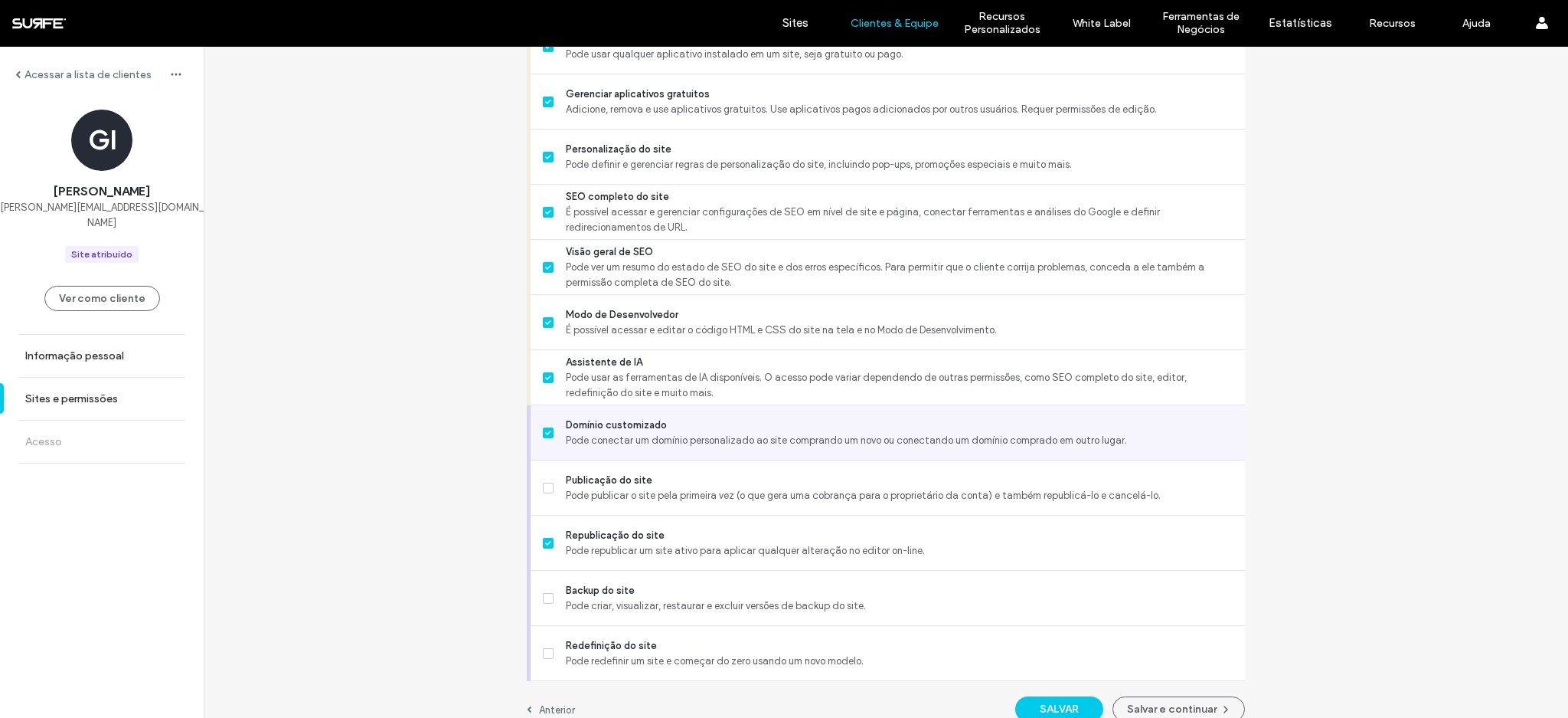
click at [596, 427] on span "Domínio customizado" at bounding box center [899, 425] width 667 height 15
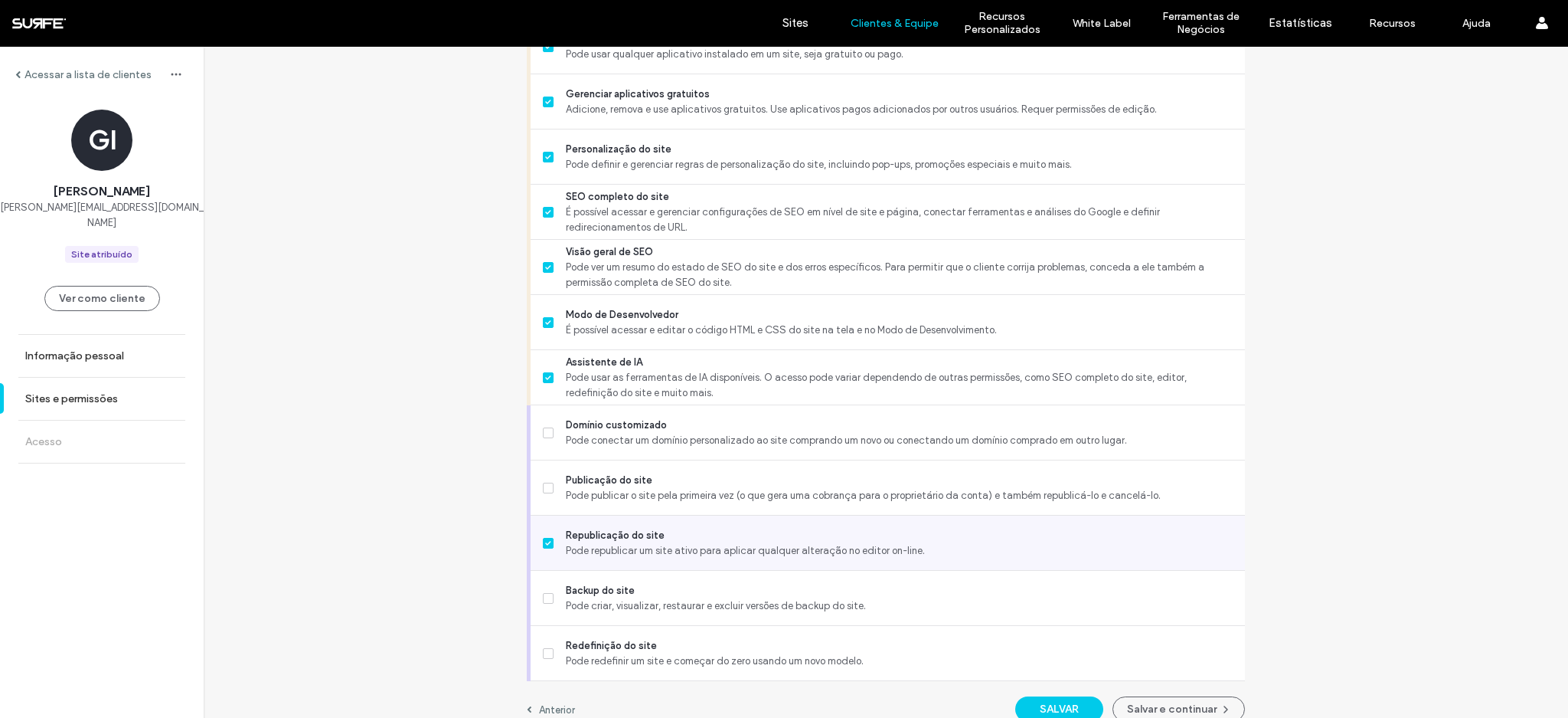
click at [622, 536] on span "Republicação do site" at bounding box center [899, 535] width 667 height 15
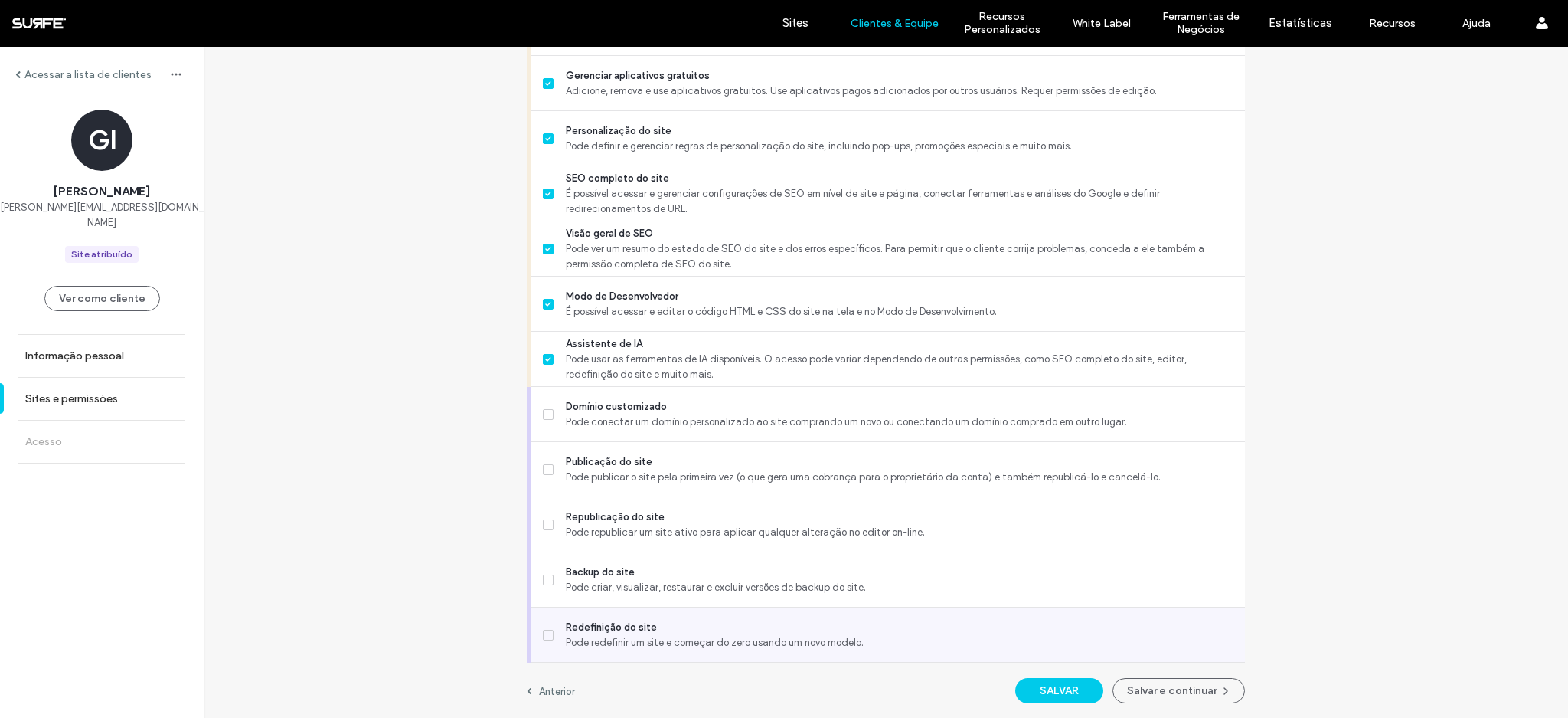
scroll to position [1154, 0]
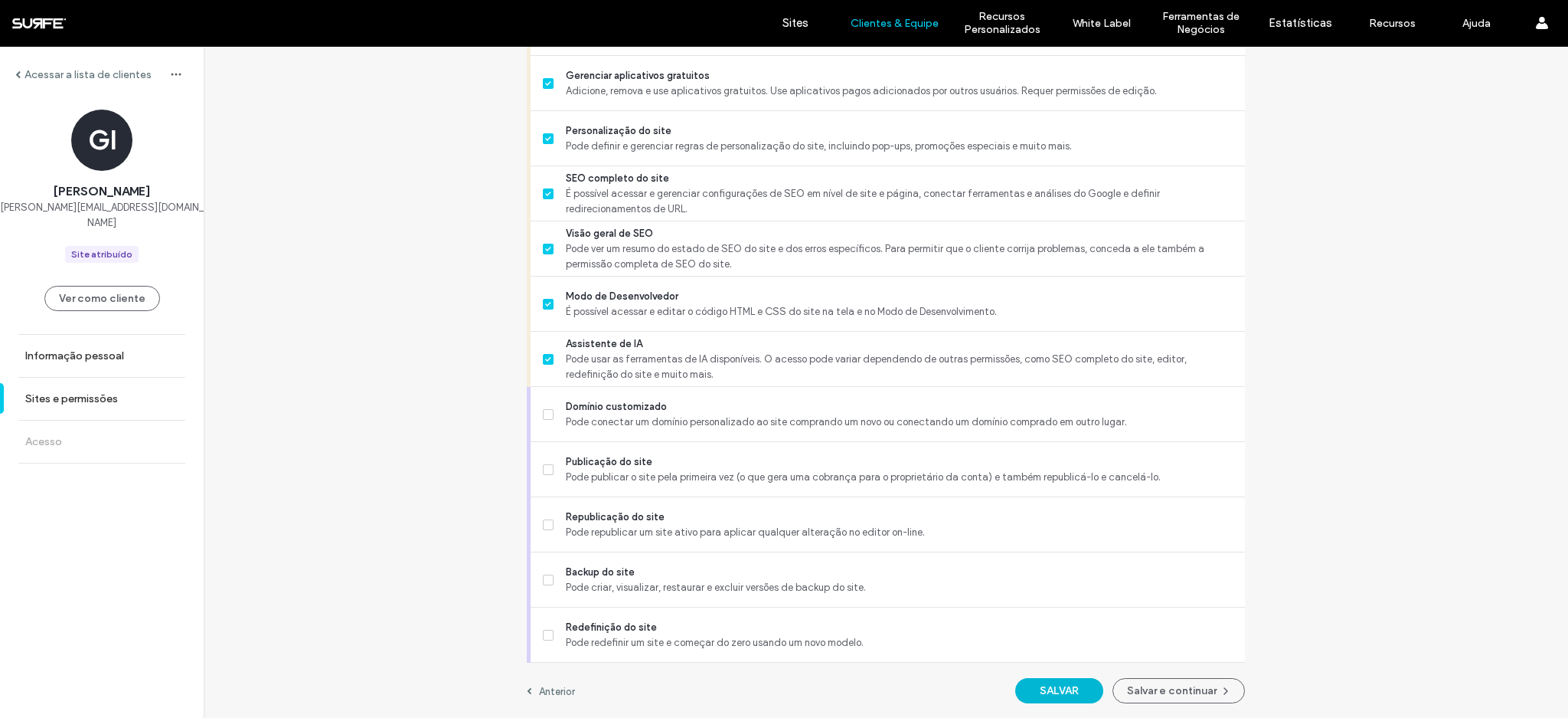
click at [1046, 679] on button "SALVAR" at bounding box center [1058, 690] width 88 height 25
click at [1182, 701] on button "Salvar e continuar" at bounding box center [1179, 690] width 133 height 25
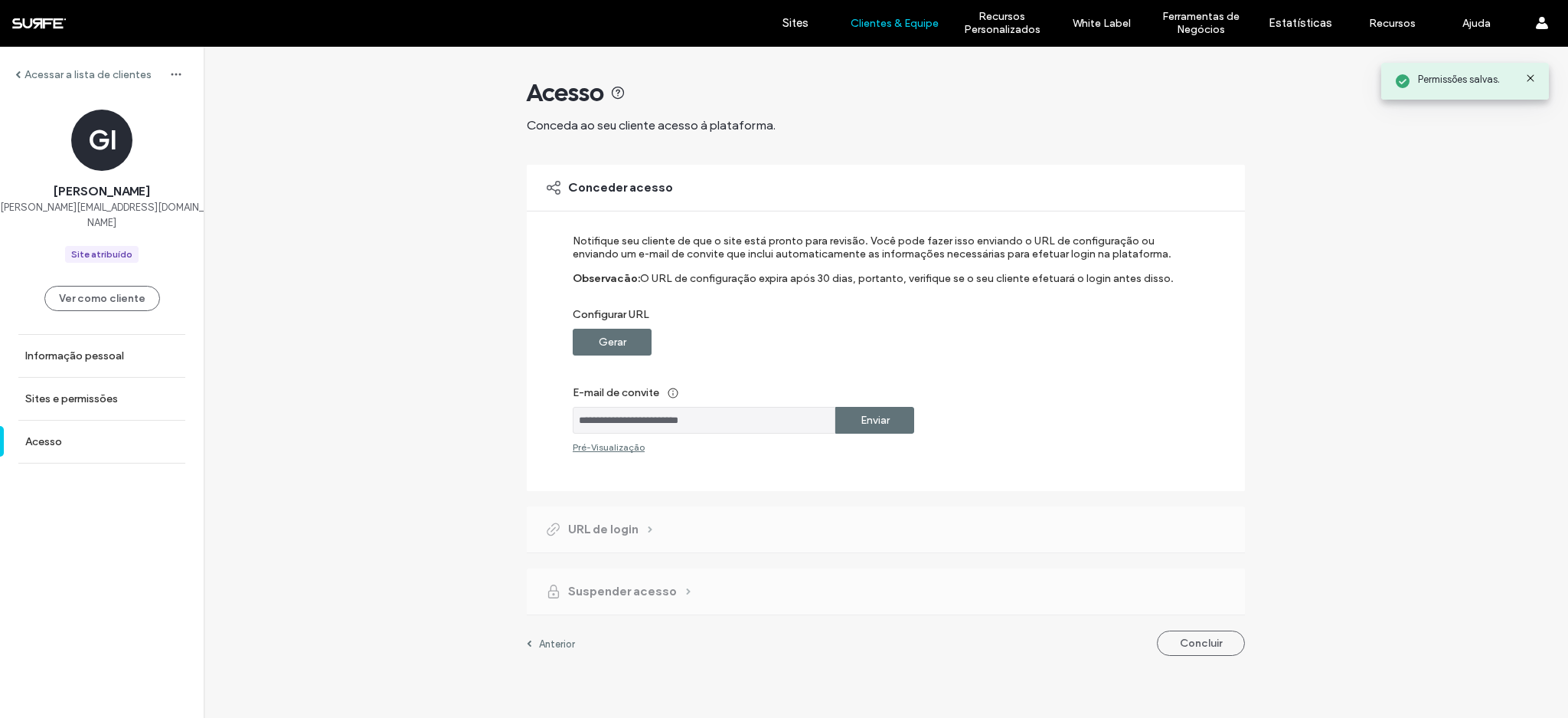
click at [875, 430] on label "Enviar" at bounding box center [875, 420] width 29 height 28
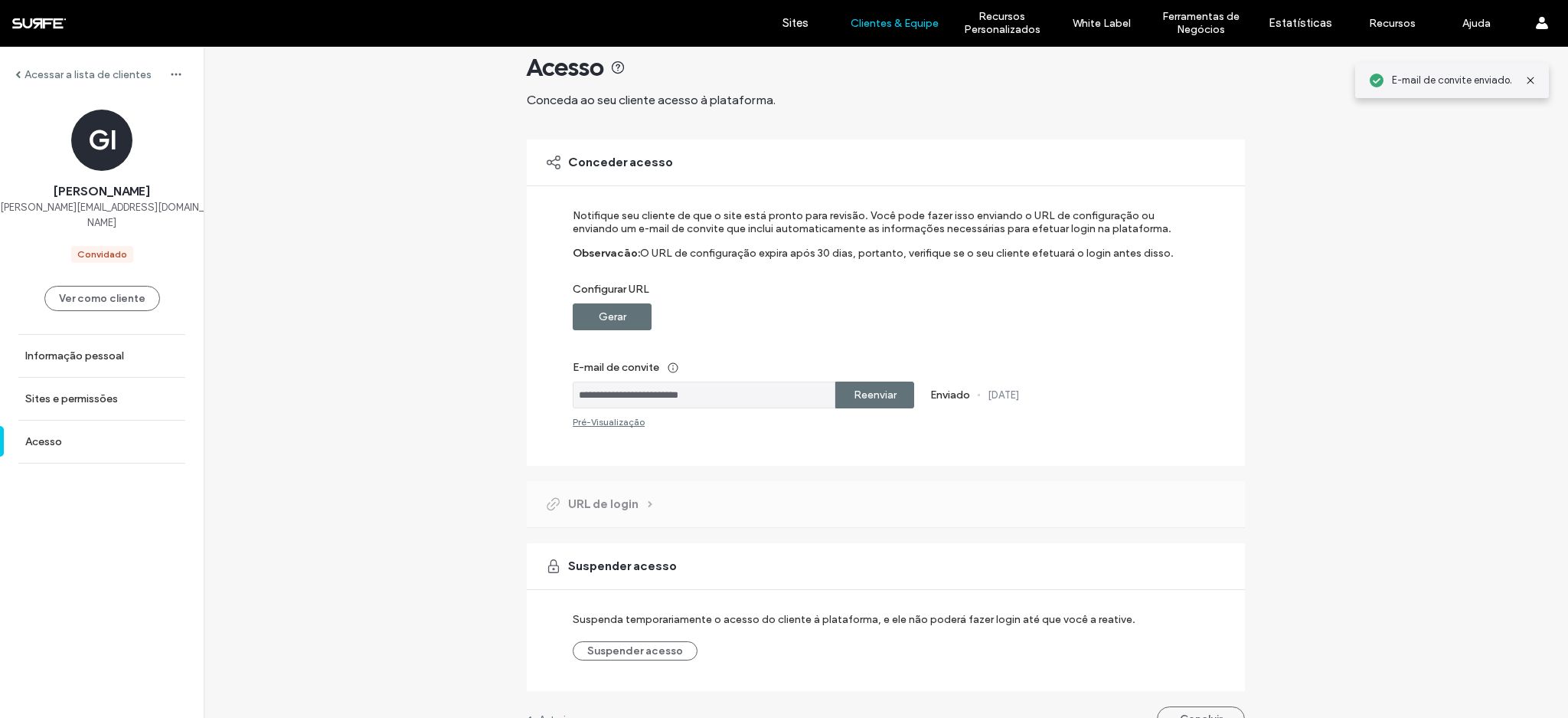
scroll to position [53, 0]
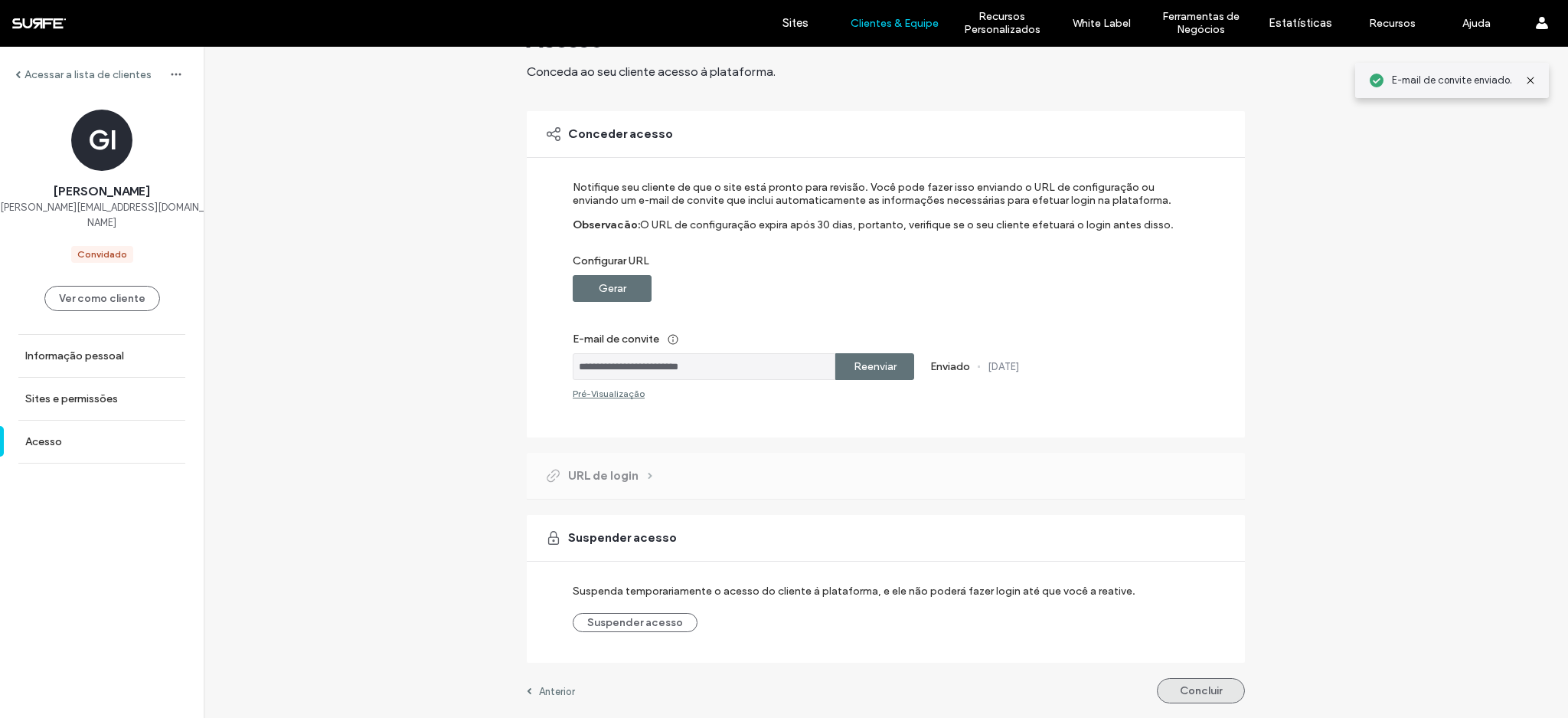
click at [1195, 691] on button "Concluir" at bounding box center [1200, 690] width 88 height 25
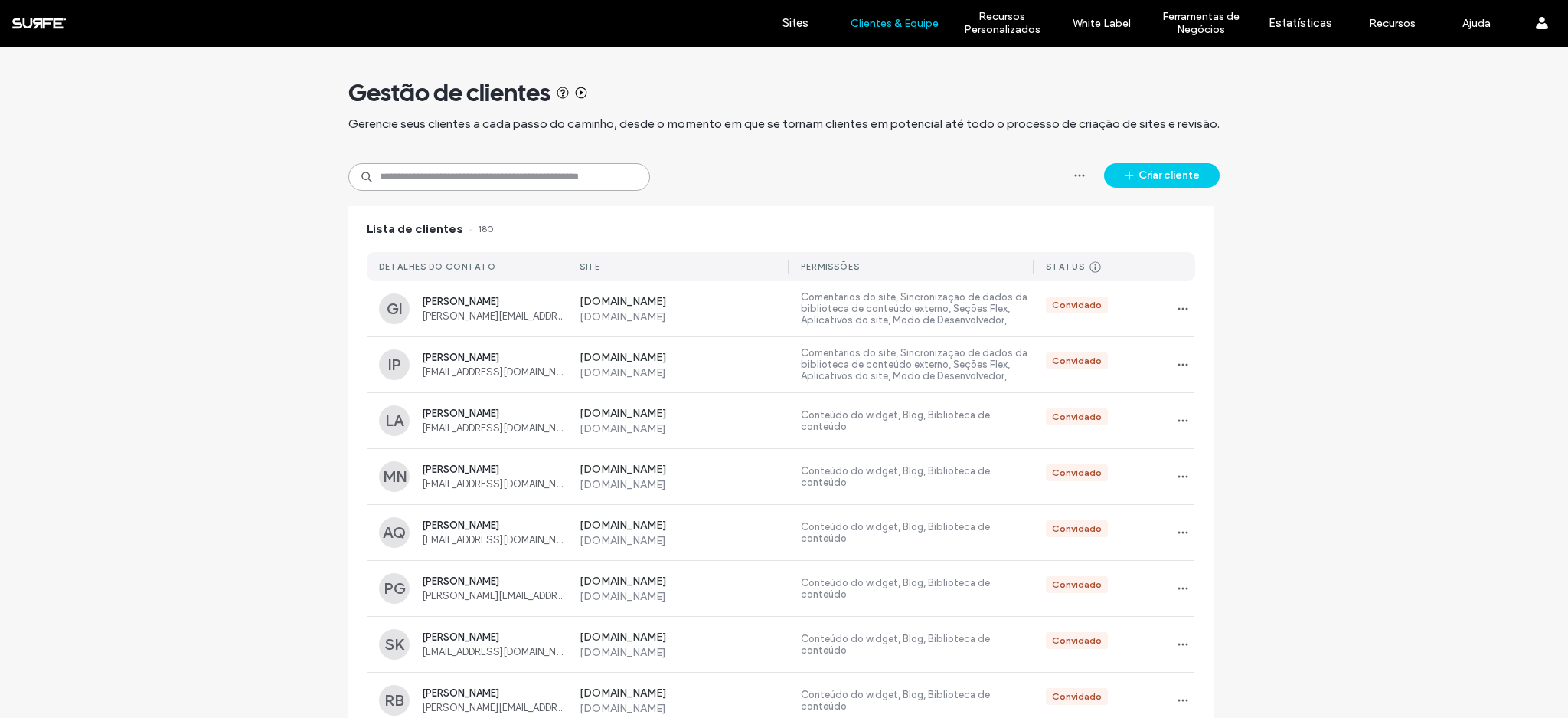
click at [499, 182] on input at bounding box center [499, 176] width 302 height 28
paste input "**********"
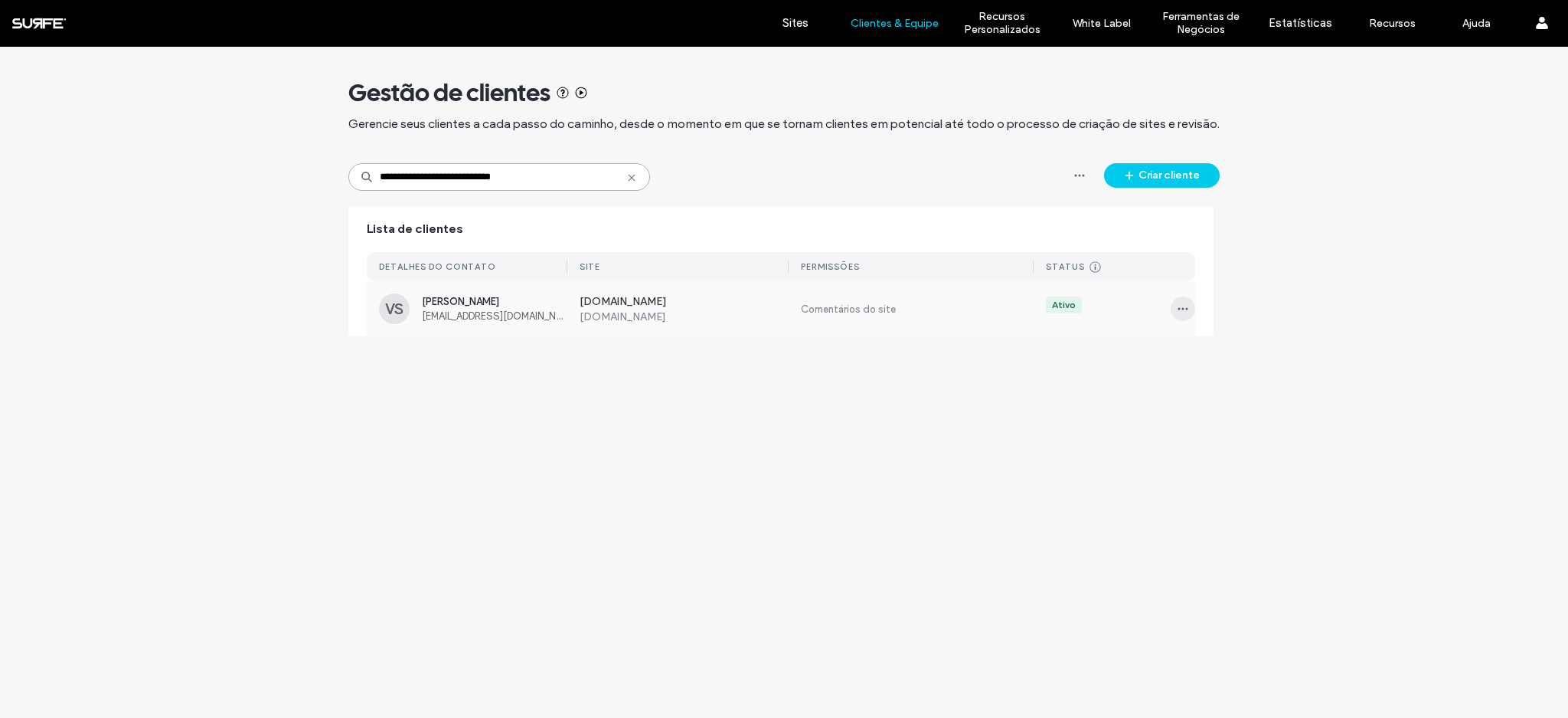
type input "**********"
click at [1185, 313] on icon "button" at bounding box center [1182, 308] width 13 height 13
click at [1207, 346] on span "Sites e permissões" at bounding box center [1242, 349] width 84 height 15
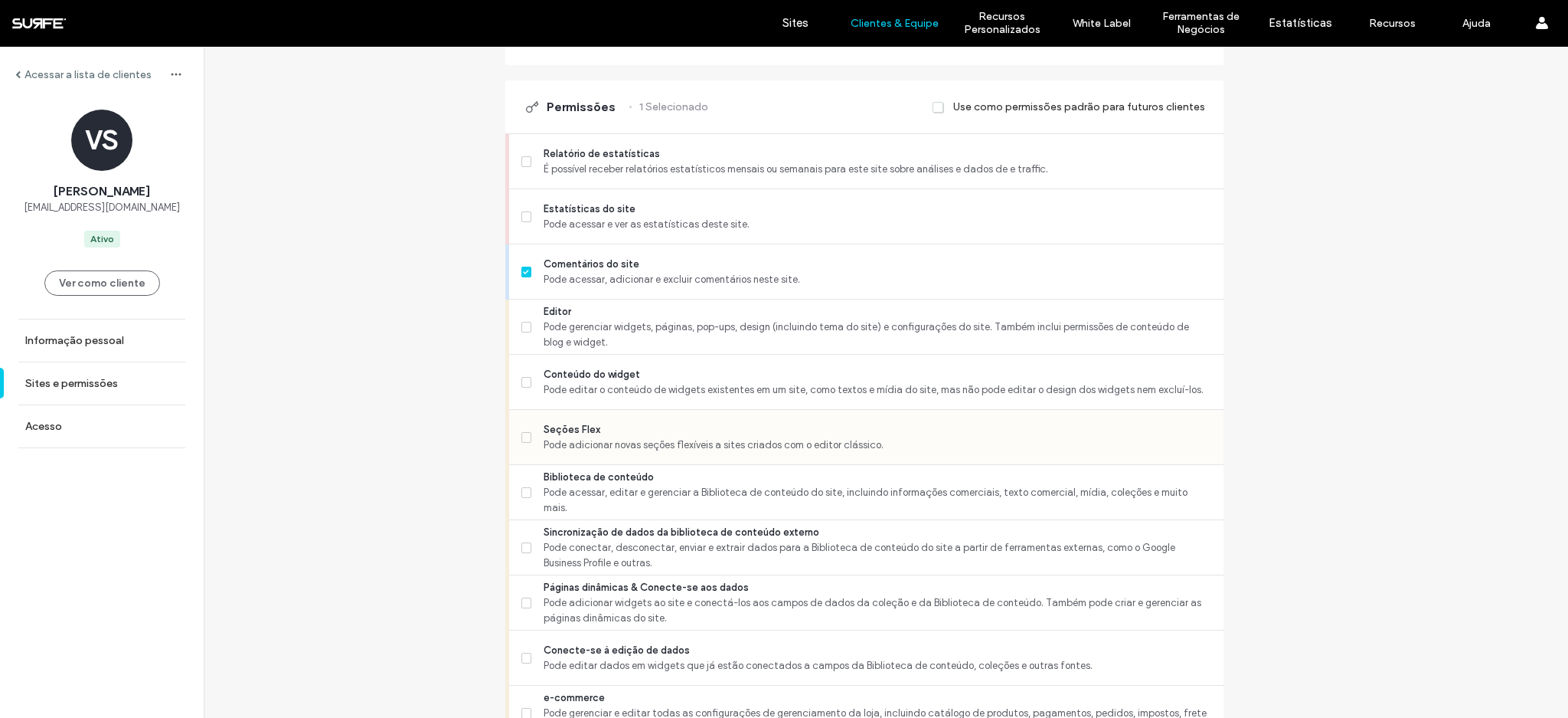
scroll to position [384, 0]
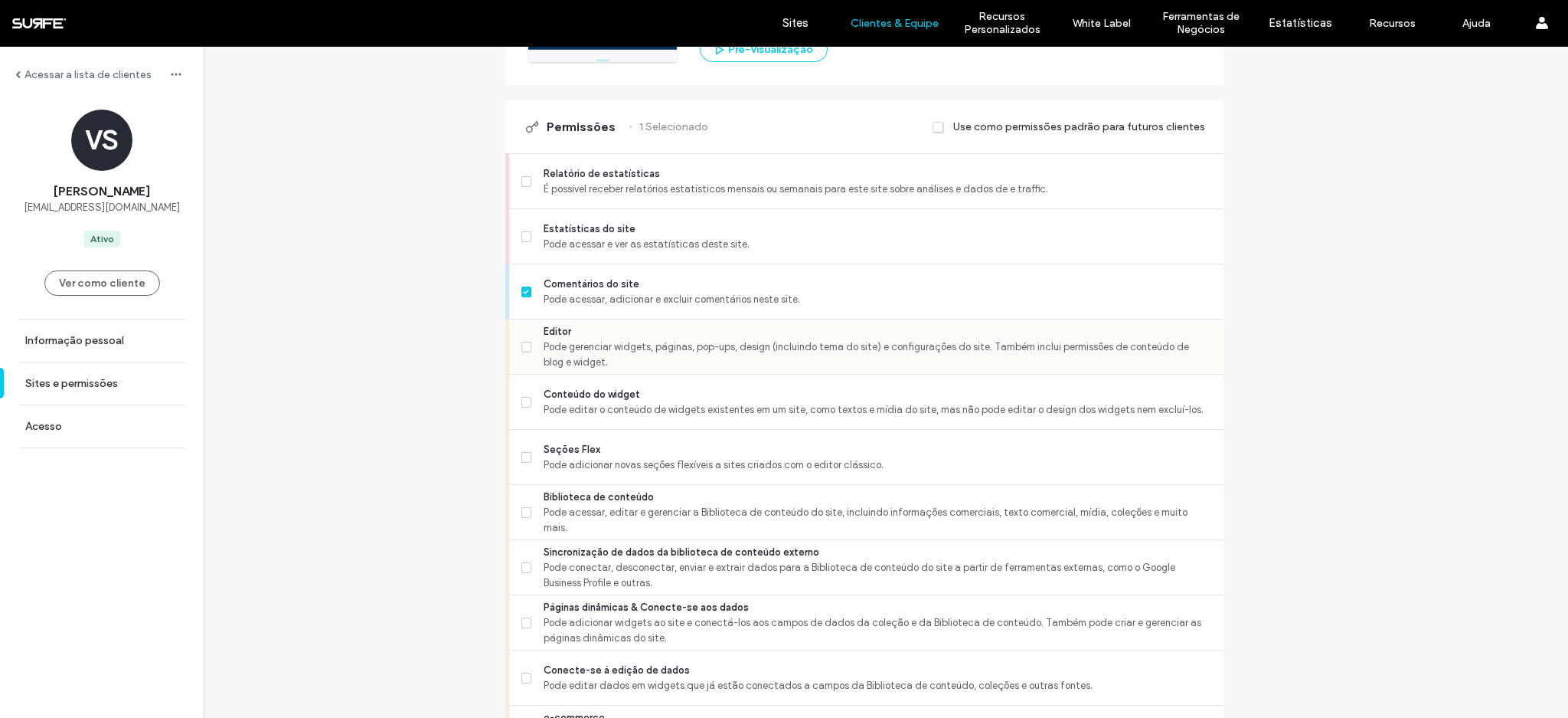
click at [583, 341] on span "Pode gerenciar widgets, páginas, pop-ups, design (incluindo tema do site) e con…" at bounding box center [877, 354] width 667 height 31
click at [602, 461] on span "Pode adicionar novas seções flexíveis a sites criados com o editor clássico." at bounding box center [877, 465] width 667 height 15
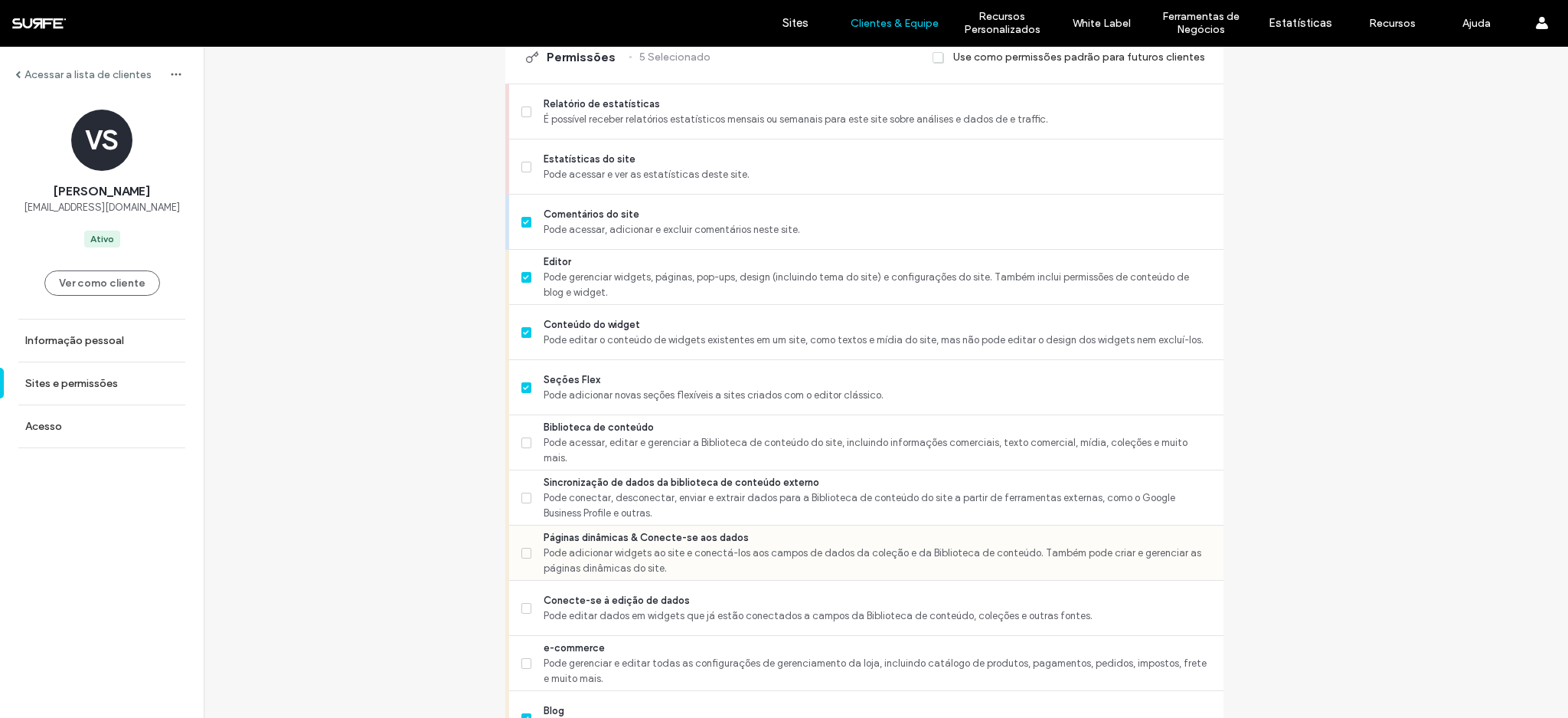
scroll to position [569, 0]
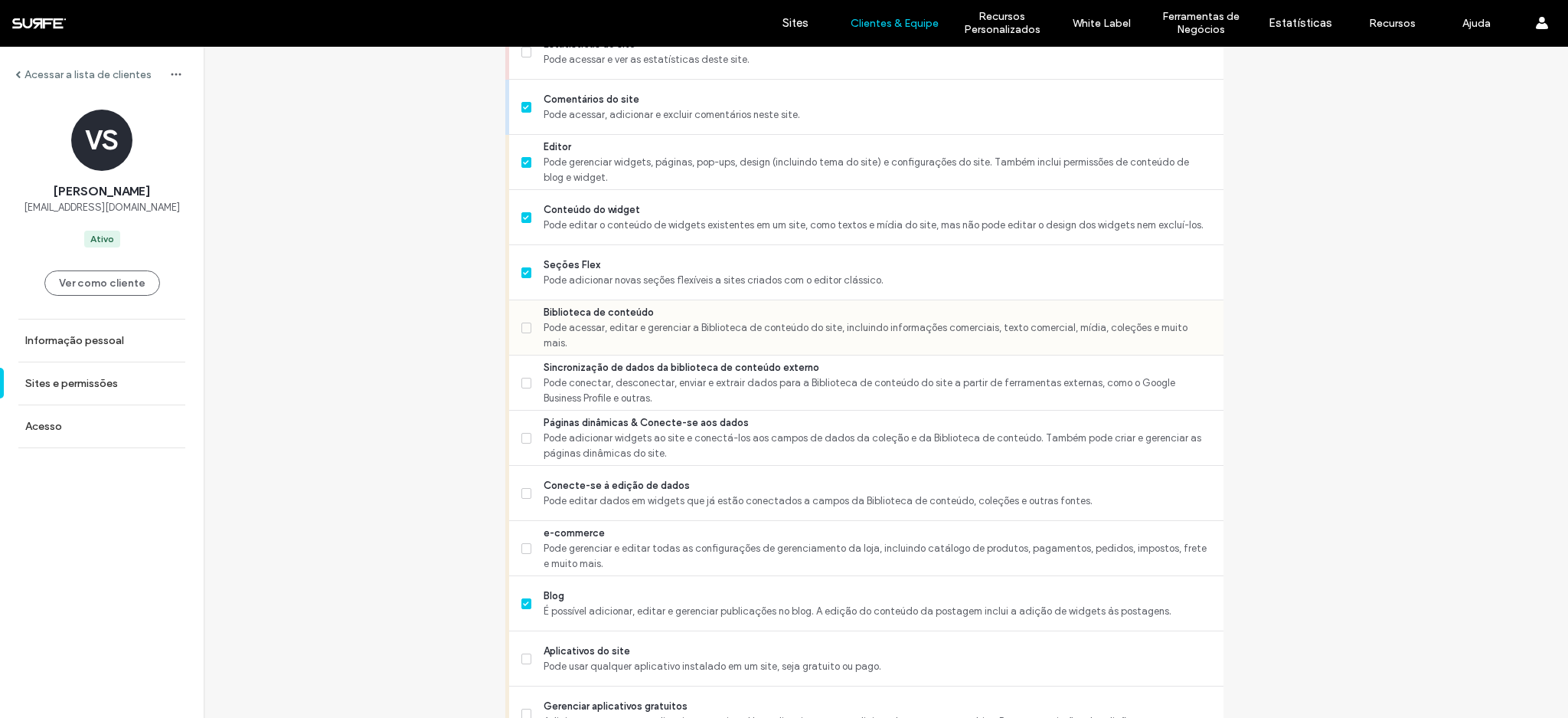
click at [601, 317] on span "Biblioteca de conteúdo" at bounding box center [877, 313] width 667 height 15
click at [642, 408] on div "Sincronização de dados da biblioteca de conteúdo externo Pode conectar, descone…" at bounding box center [872, 382] width 702 height 54
click at [633, 396] on span "Pode conectar, desconectar, enviar e extrair dados para a Biblioteca de conteúd…" at bounding box center [877, 390] width 667 height 31
click at [623, 426] on span "Páginas dinâmicas & Conecte-se aos dados" at bounding box center [877, 423] width 667 height 15
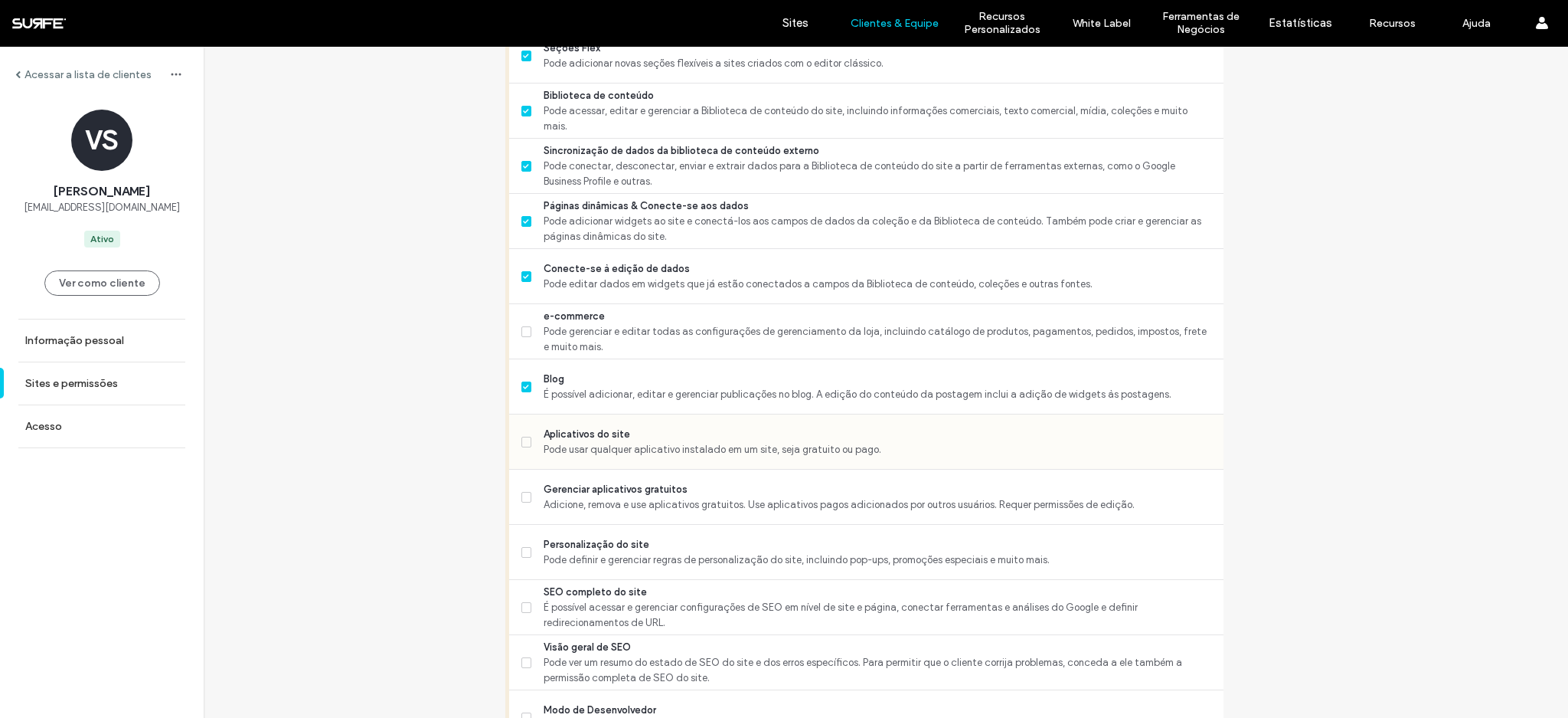
click at [629, 462] on div "Aplicativos do site Pode usar qualquer aplicativo instalado em um site, seja gr…" at bounding box center [872, 441] width 702 height 54
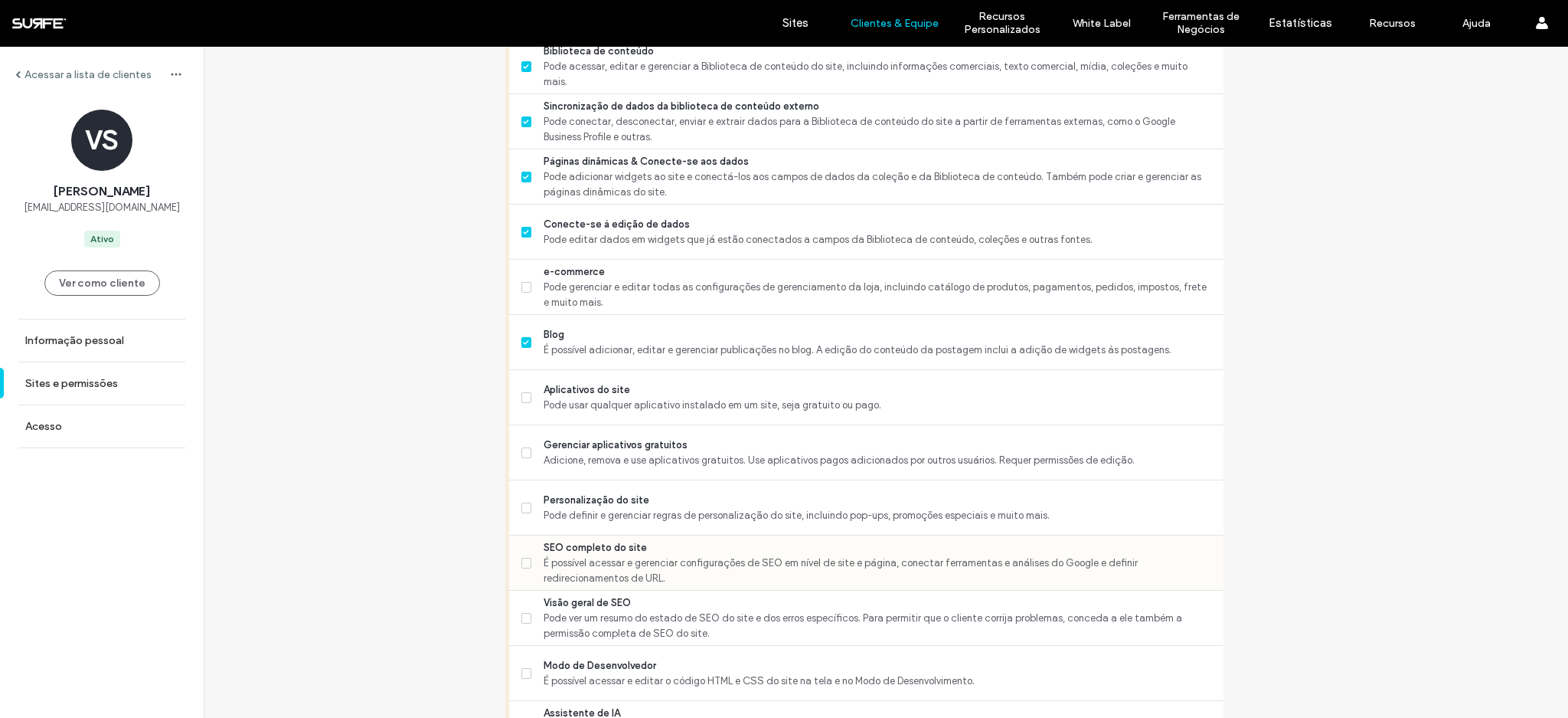
scroll to position [957, 0]
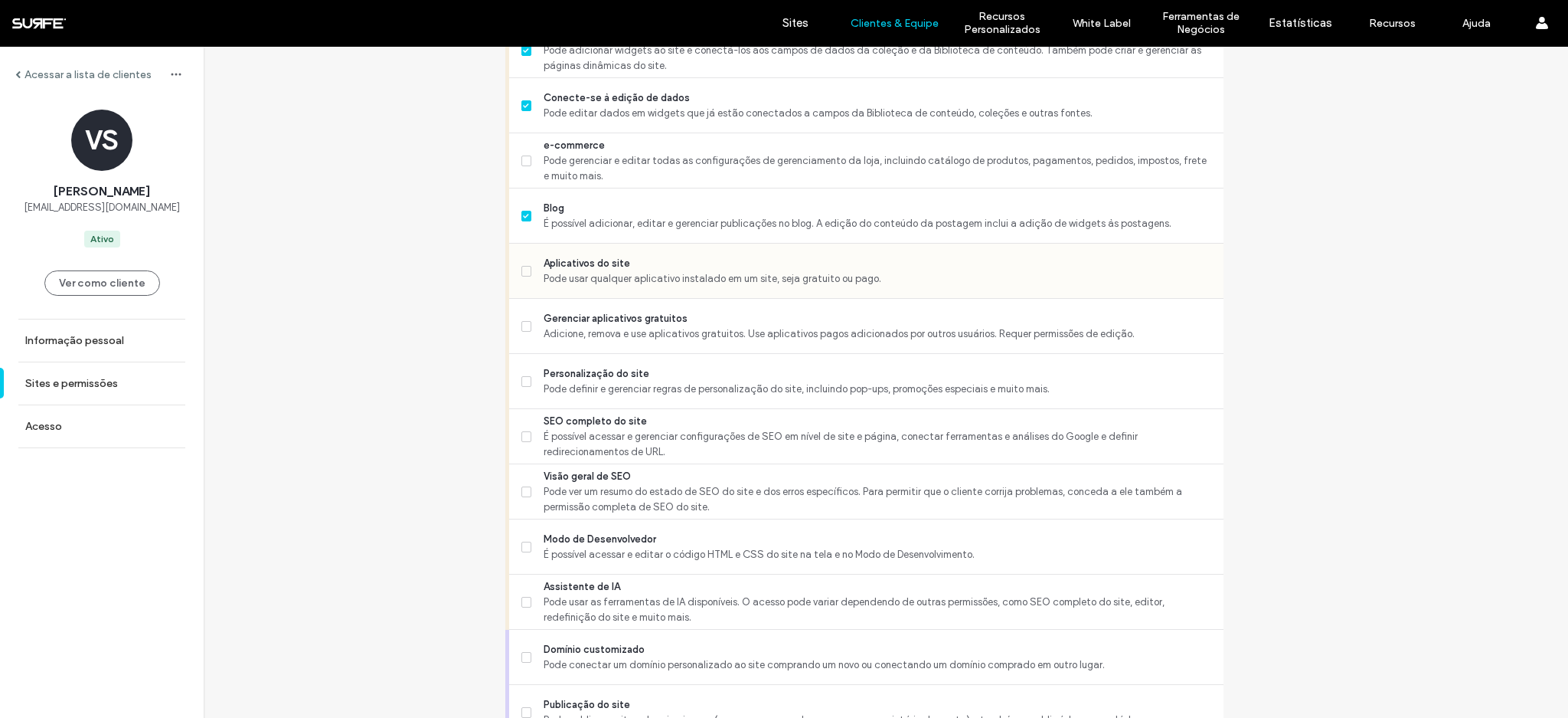
click at [587, 269] on span "Aplicativos do site" at bounding box center [877, 263] width 667 height 15
click at [592, 332] on span "Adicione, remova e use aplicativos gratuitos. Use aplicativos pagos adicionados…" at bounding box center [877, 334] width 667 height 15
click at [596, 383] on span "Pode definir e gerenciar regras de personalização do site, incluindo pop-ups, p…" at bounding box center [877, 389] width 667 height 15
click at [603, 425] on span "SEO completo do site" at bounding box center [877, 421] width 667 height 15
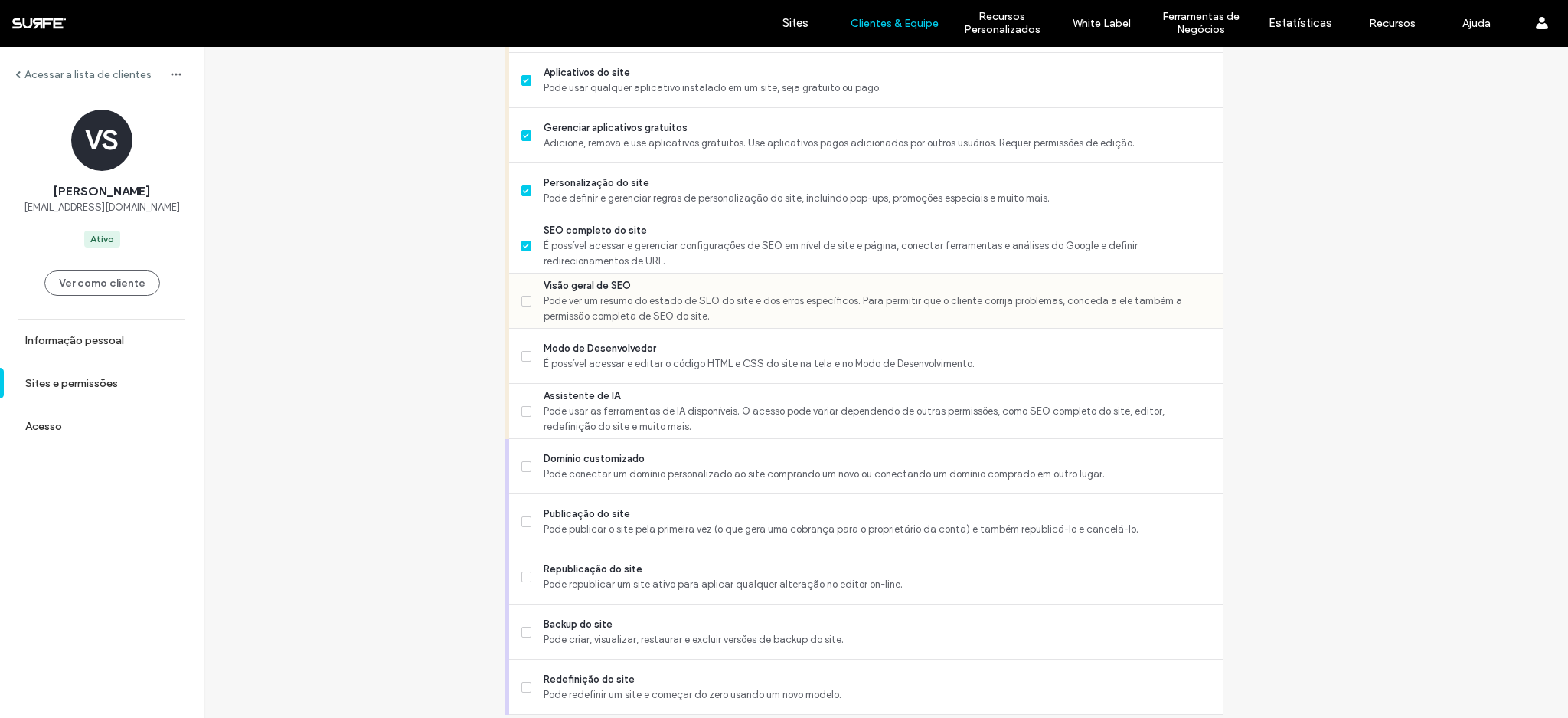
click at [613, 313] on span "Pode ver um resumo do estado de SEO do site e dos erros específicos. Para permi…" at bounding box center [877, 308] width 667 height 31
click at [611, 344] on span "Modo de Desenvolvedor" at bounding box center [877, 349] width 667 height 15
click at [633, 411] on span "Pode usar as ferramentas de IA disponíveis. O acesso pode variar dependendo de …" at bounding box center [877, 419] width 667 height 31
click at [636, 457] on span "Domínio customizado" at bounding box center [877, 459] width 667 height 15
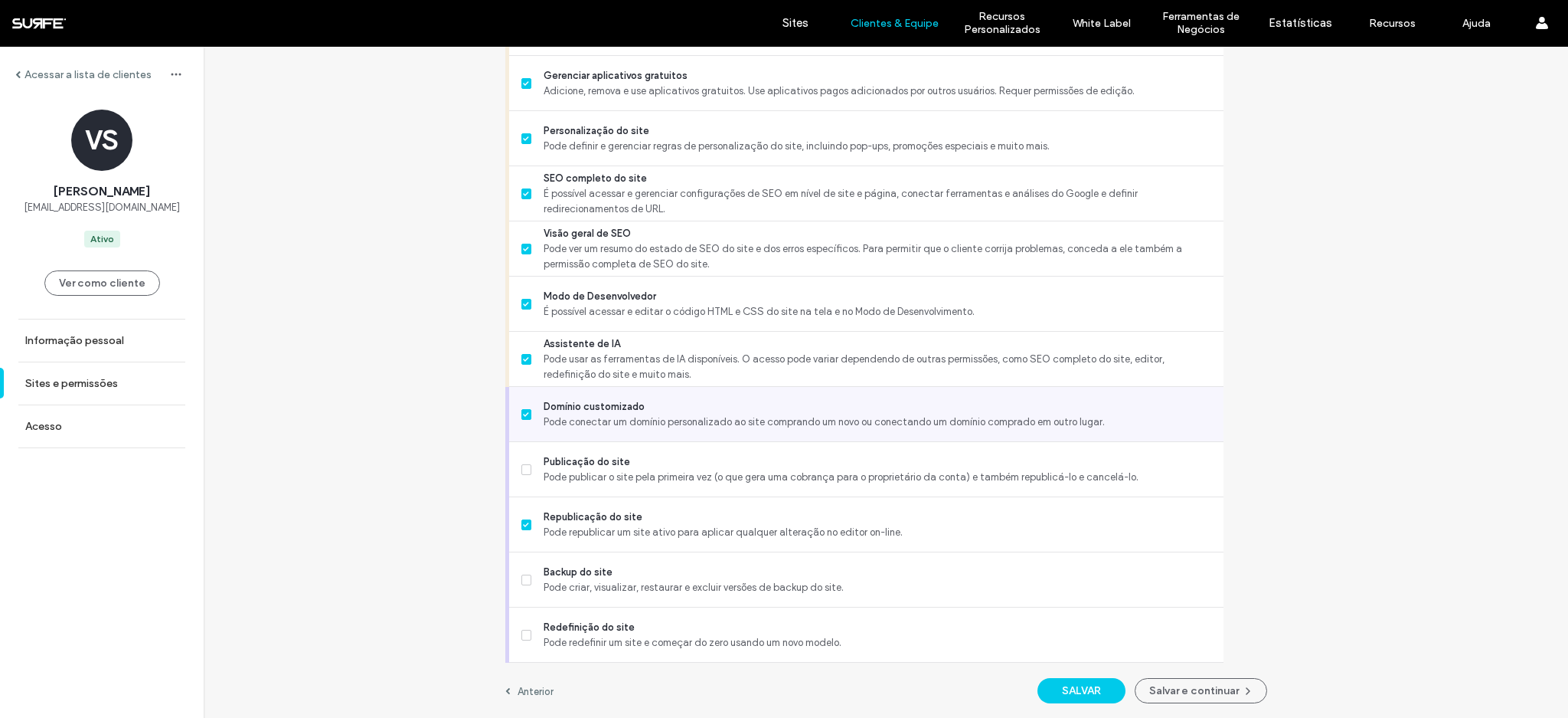
click at [655, 407] on span "Domínio customizado" at bounding box center [877, 406] width 667 height 15
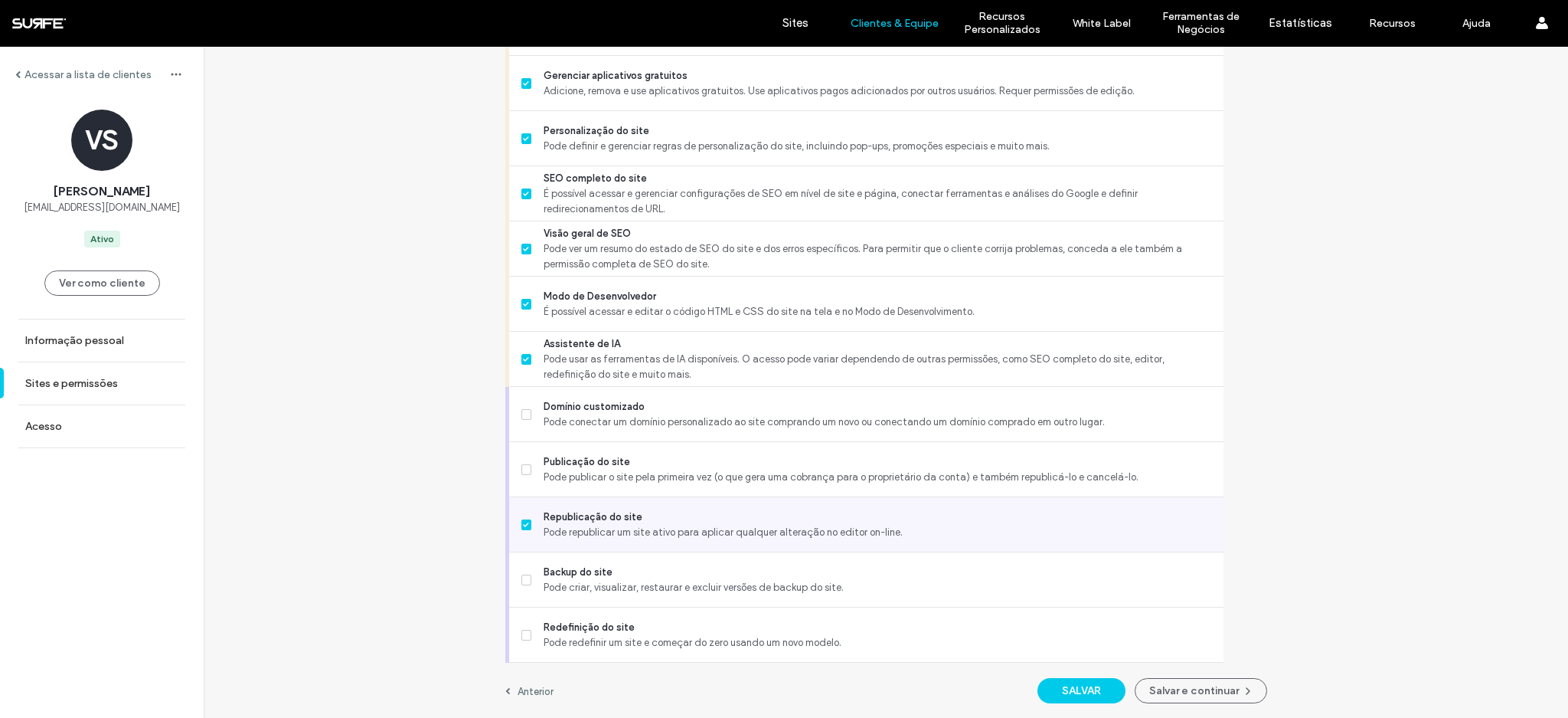
click at [655, 517] on span "Republicação do site" at bounding box center [877, 517] width 667 height 15
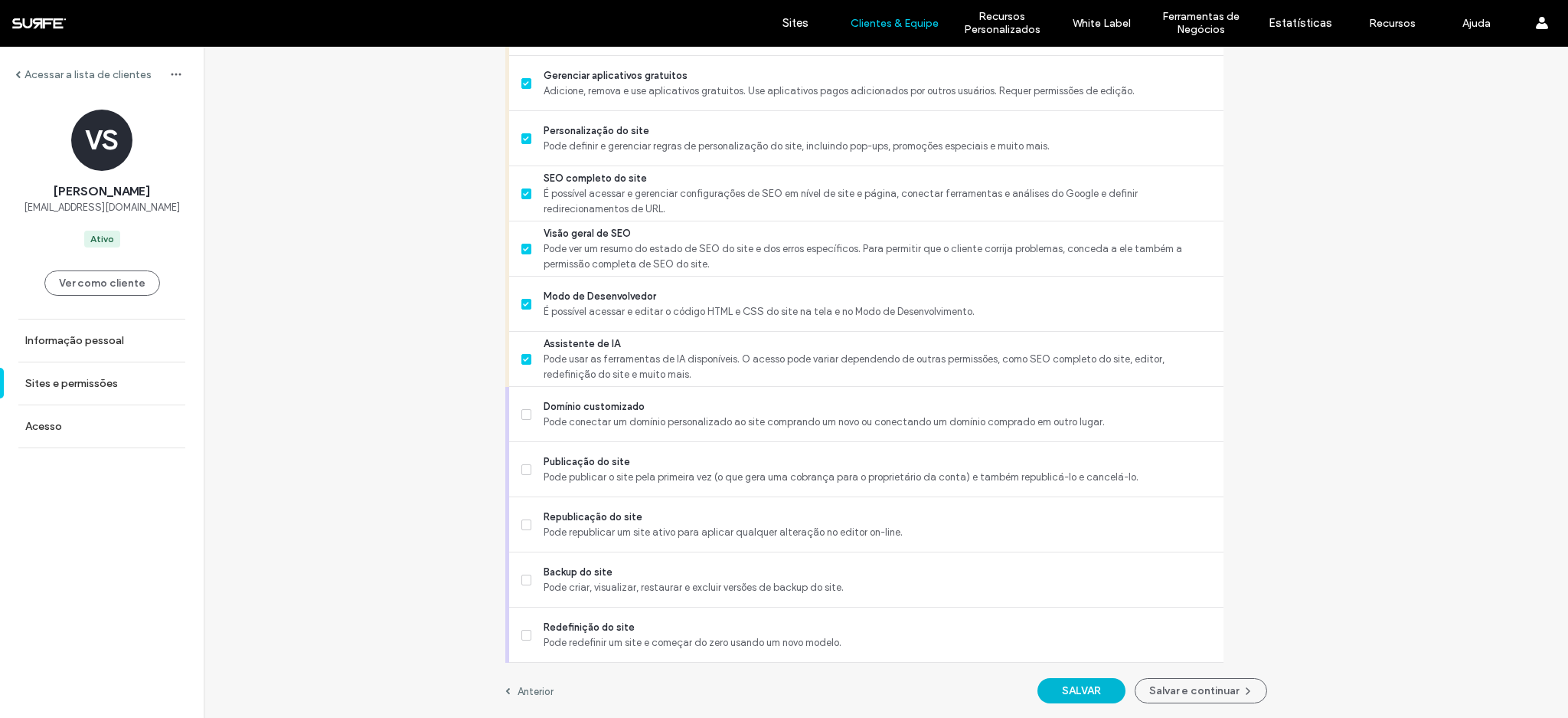
click at [1038, 678] on button "SALVAR" at bounding box center [1081, 690] width 88 height 25
click at [1176, 691] on button "Salvar e continuar" at bounding box center [1200, 690] width 133 height 25
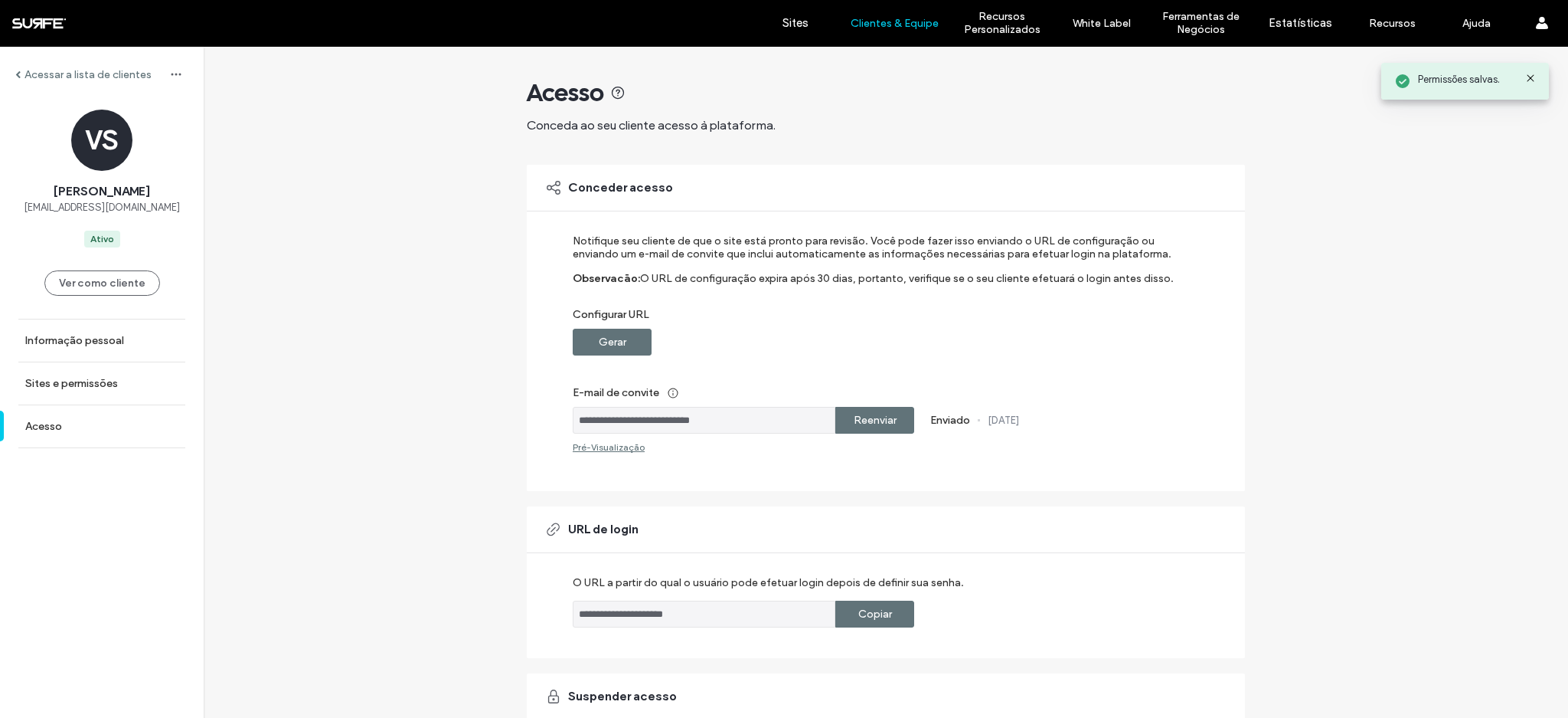
click at [880, 428] on label "Reenviar" at bounding box center [875, 420] width 43 height 28
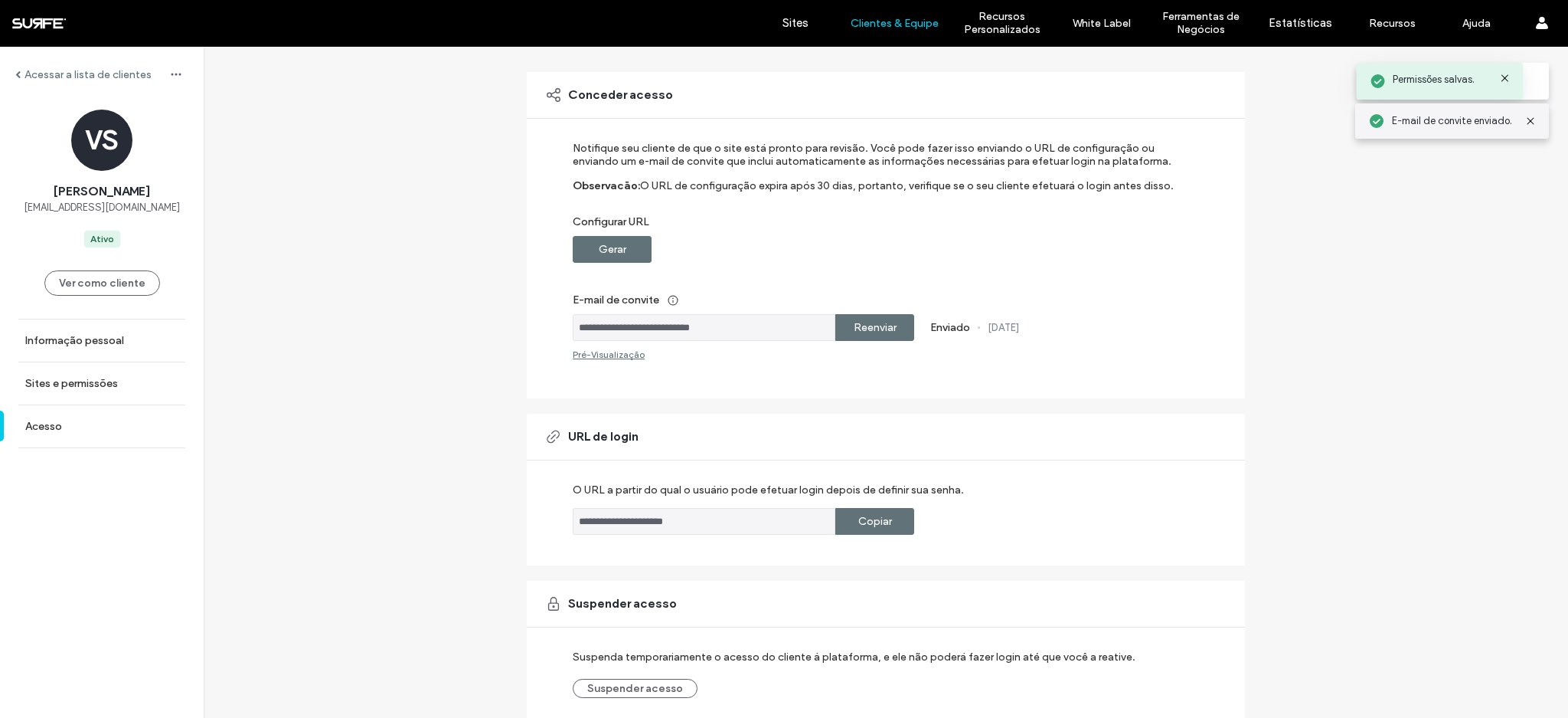
scroll to position [159, 0]
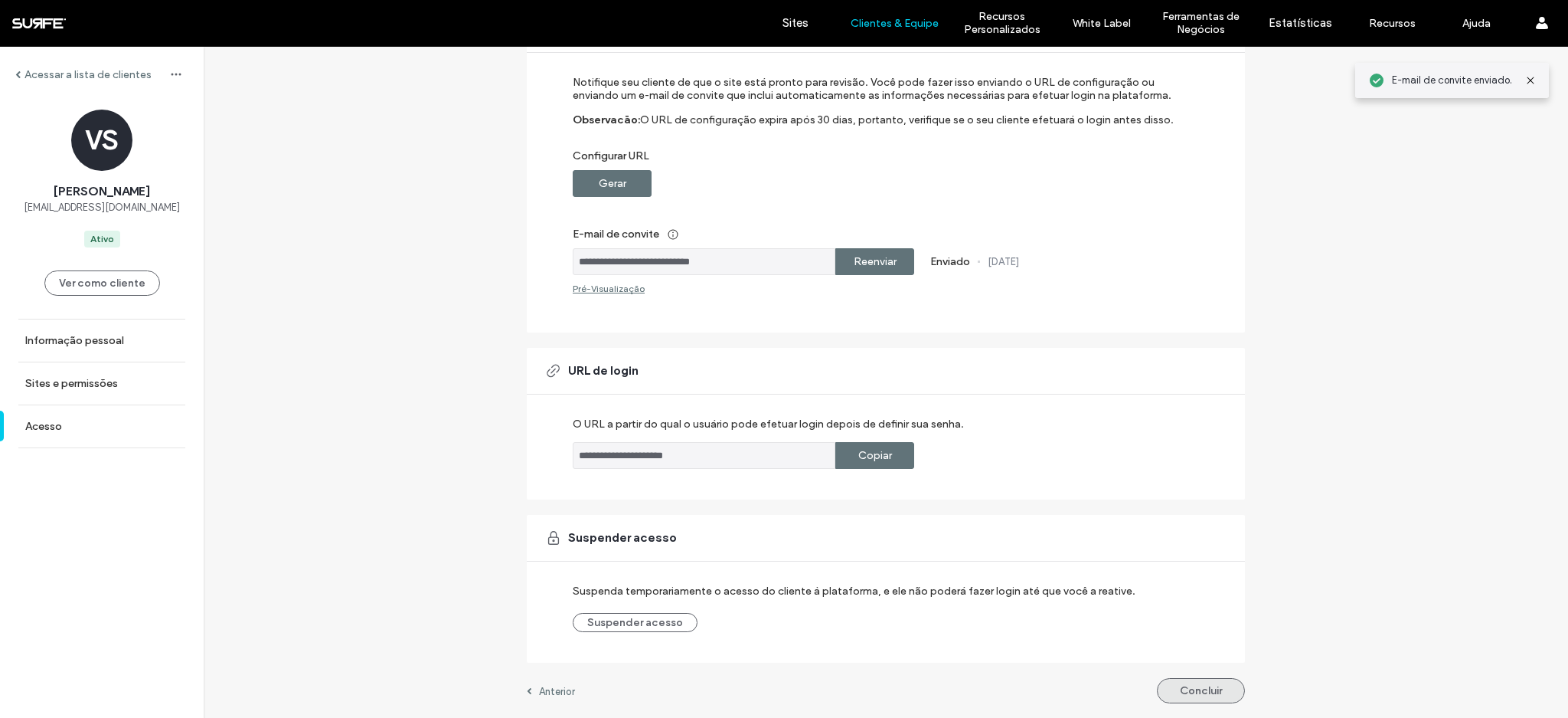
click at [1213, 692] on button "Concluir" at bounding box center [1200, 690] width 88 height 25
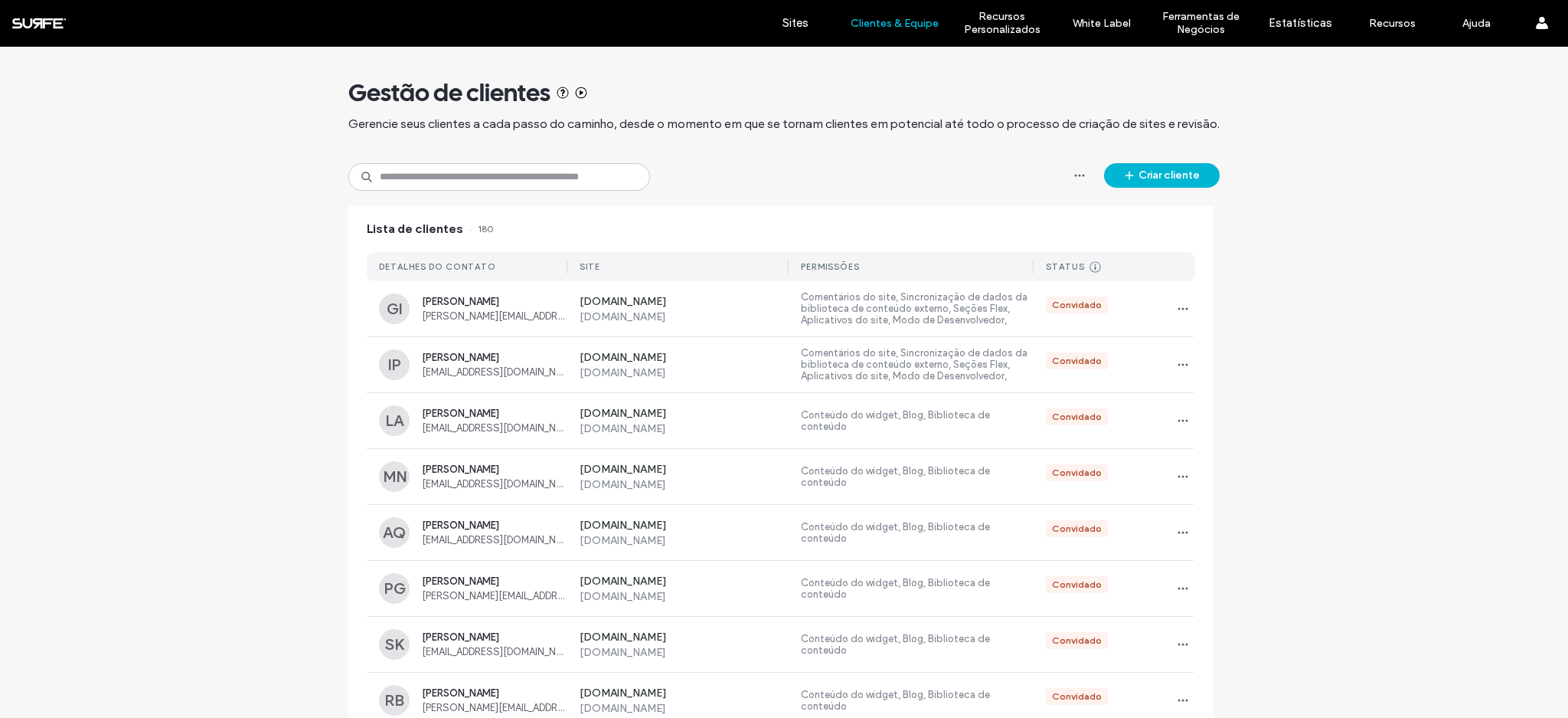
click at [1149, 177] on button "Criar cliente" at bounding box center [1161, 175] width 115 height 24
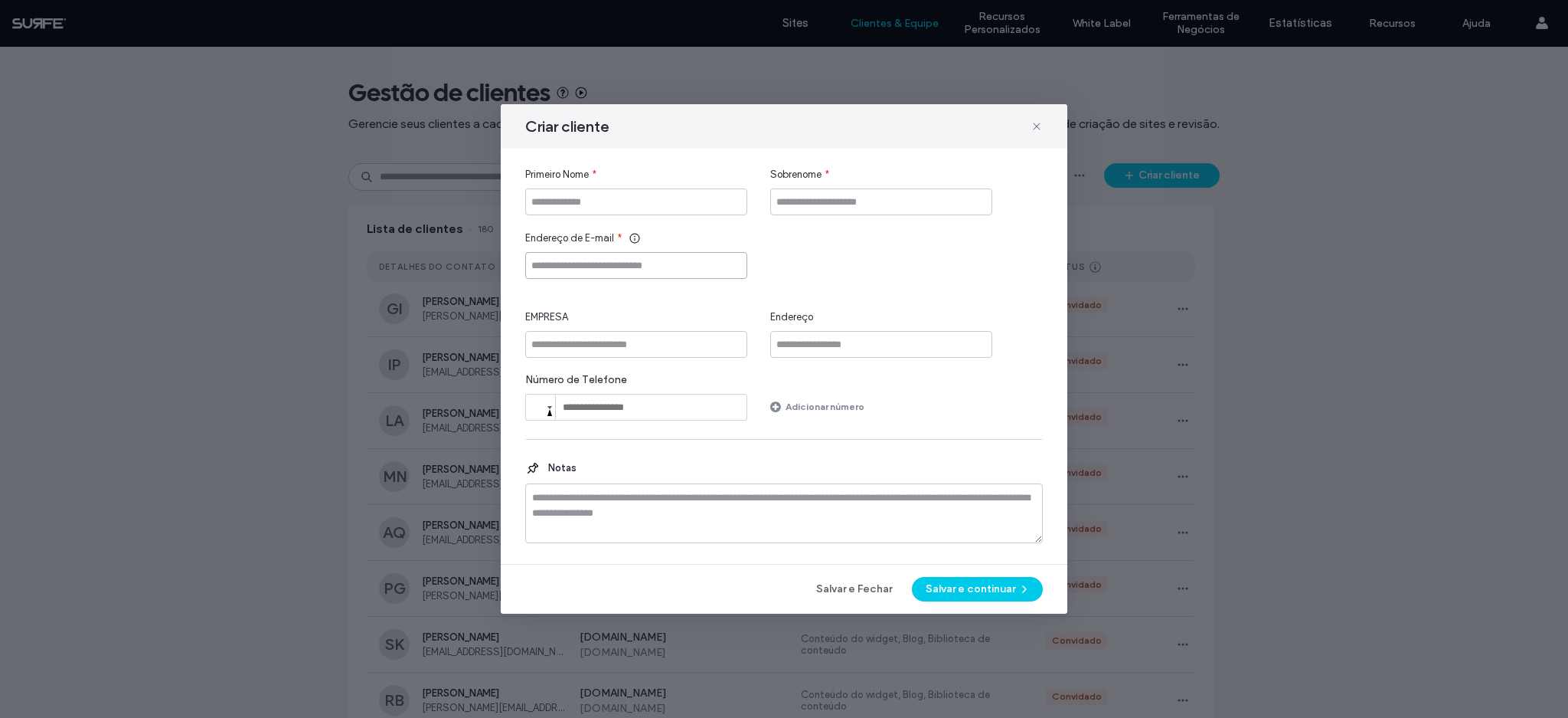
click at [607, 253] on input "Endereço de E-mail" at bounding box center [637, 265] width 222 height 27
paste input "**********"
type input "**********"
click at [604, 203] on input "Primeiro Nome" at bounding box center [637, 201] width 222 height 27
type input "******"
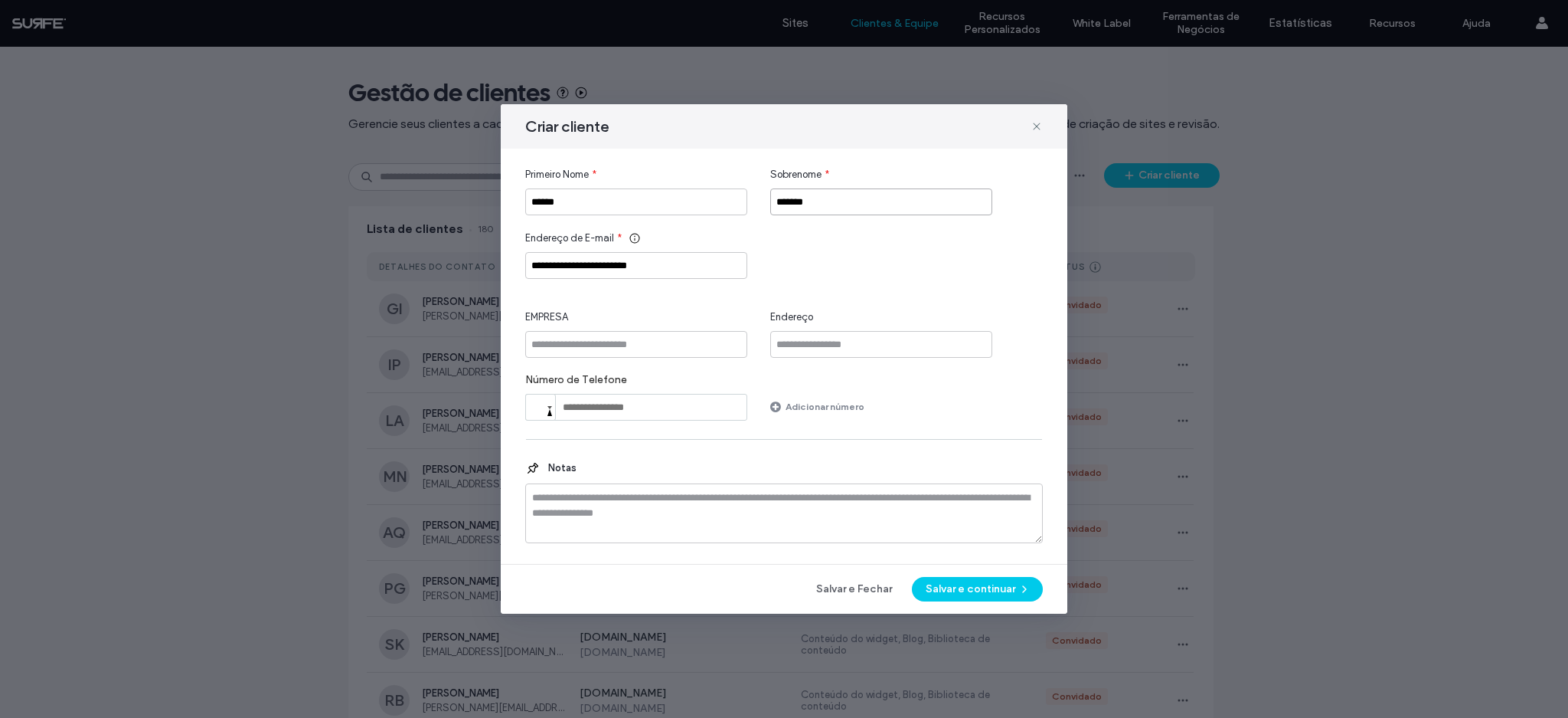
type input "*******"
click at [957, 590] on button "Salvar e continuar" at bounding box center [977, 588] width 131 height 24
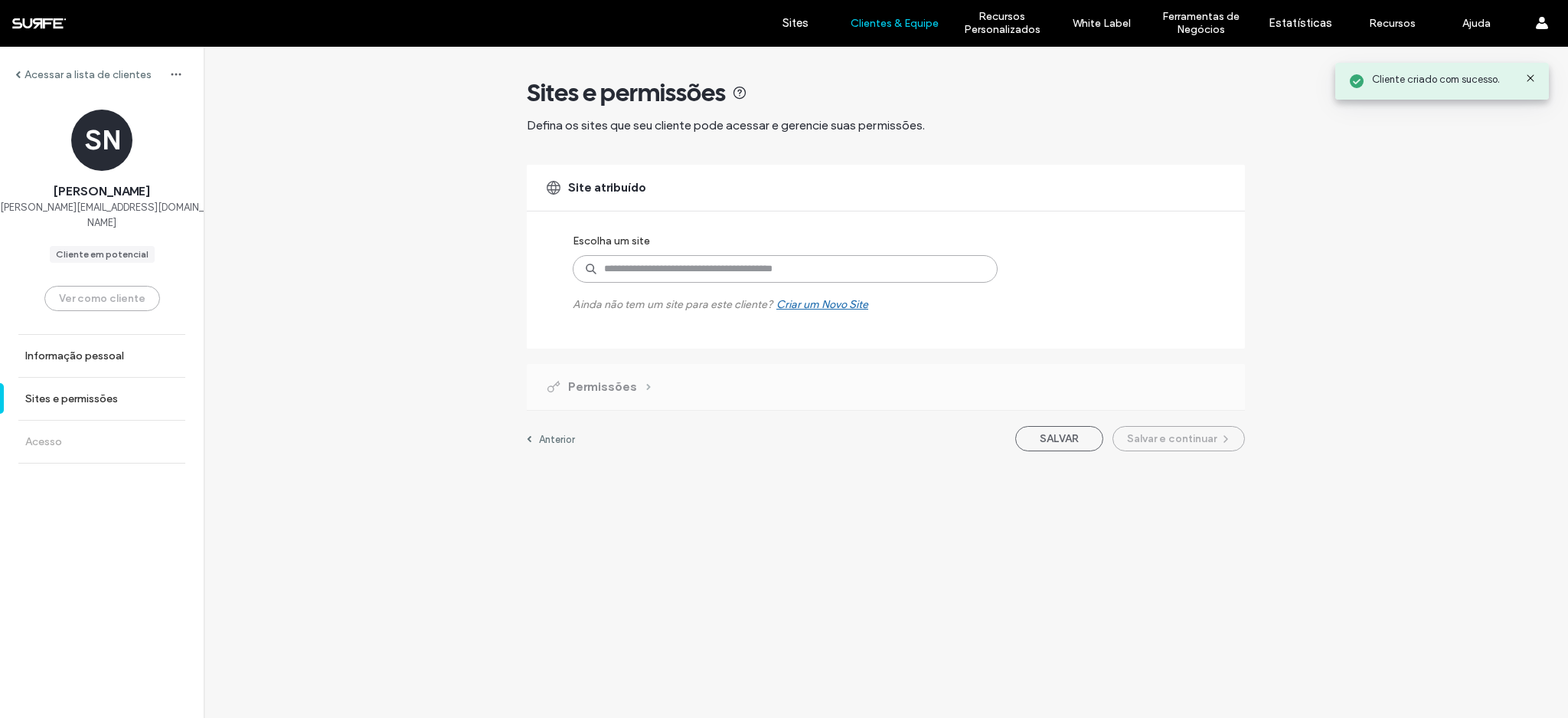
click at [634, 268] on input at bounding box center [784, 268] width 425 height 28
type input "******"
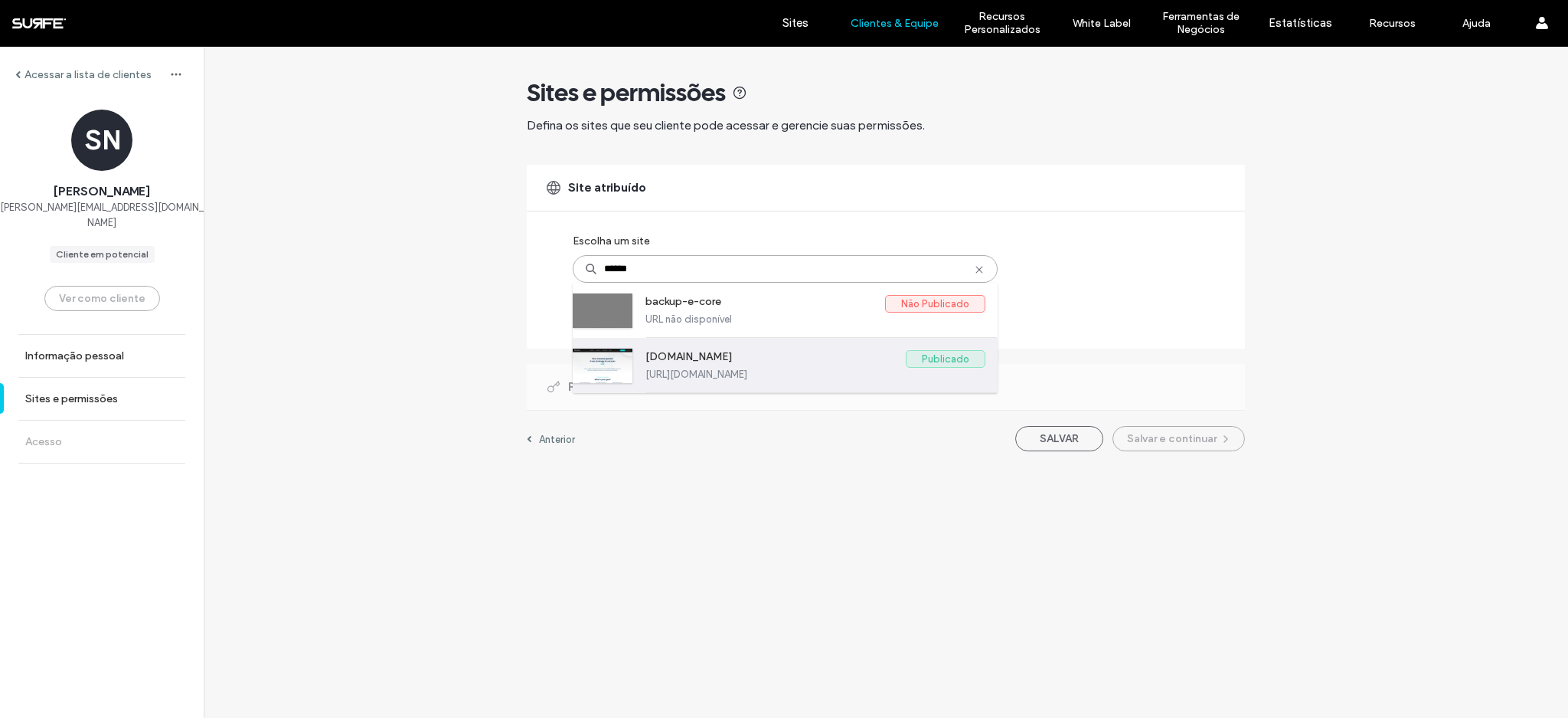
click at [659, 350] on label "www.e-core.com" at bounding box center [776, 359] width 261 height 18
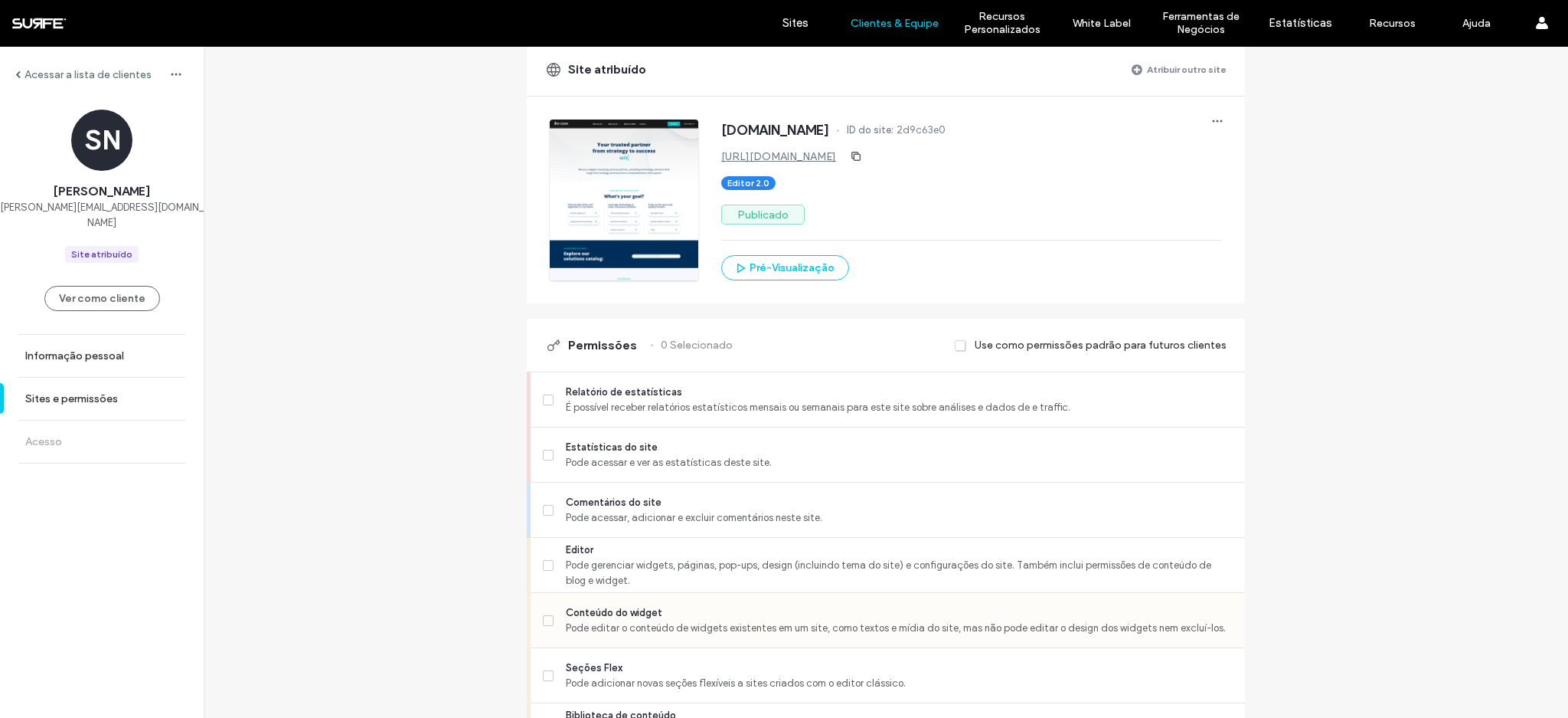
scroll to position [313, 0]
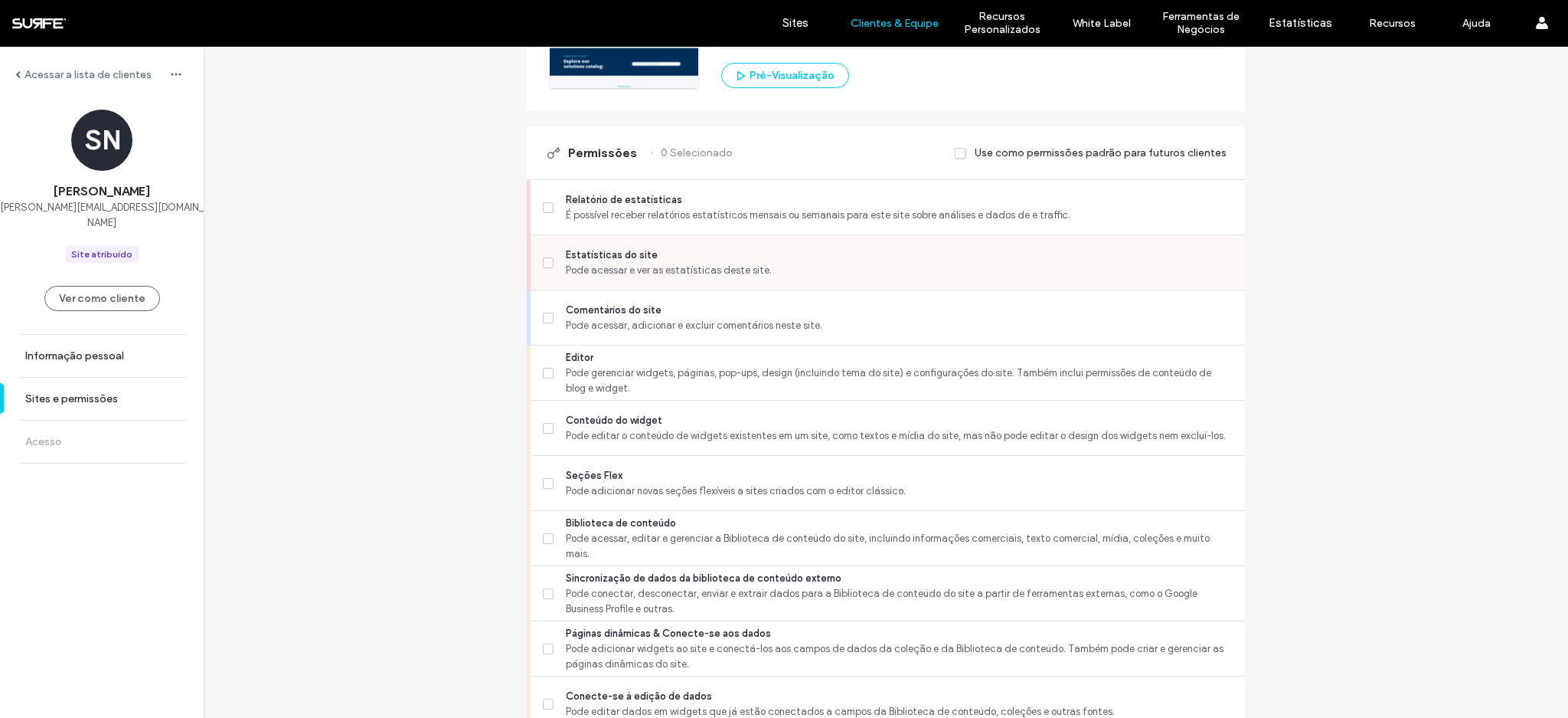
click at [618, 282] on div "Estatísticas do site Pode acessar e ver as estatísticas deste site." at bounding box center [894, 262] width 702 height 54
click at [592, 262] on span "Pode acessar e ver as estatísticas deste site." at bounding box center [899, 270] width 667 height 15
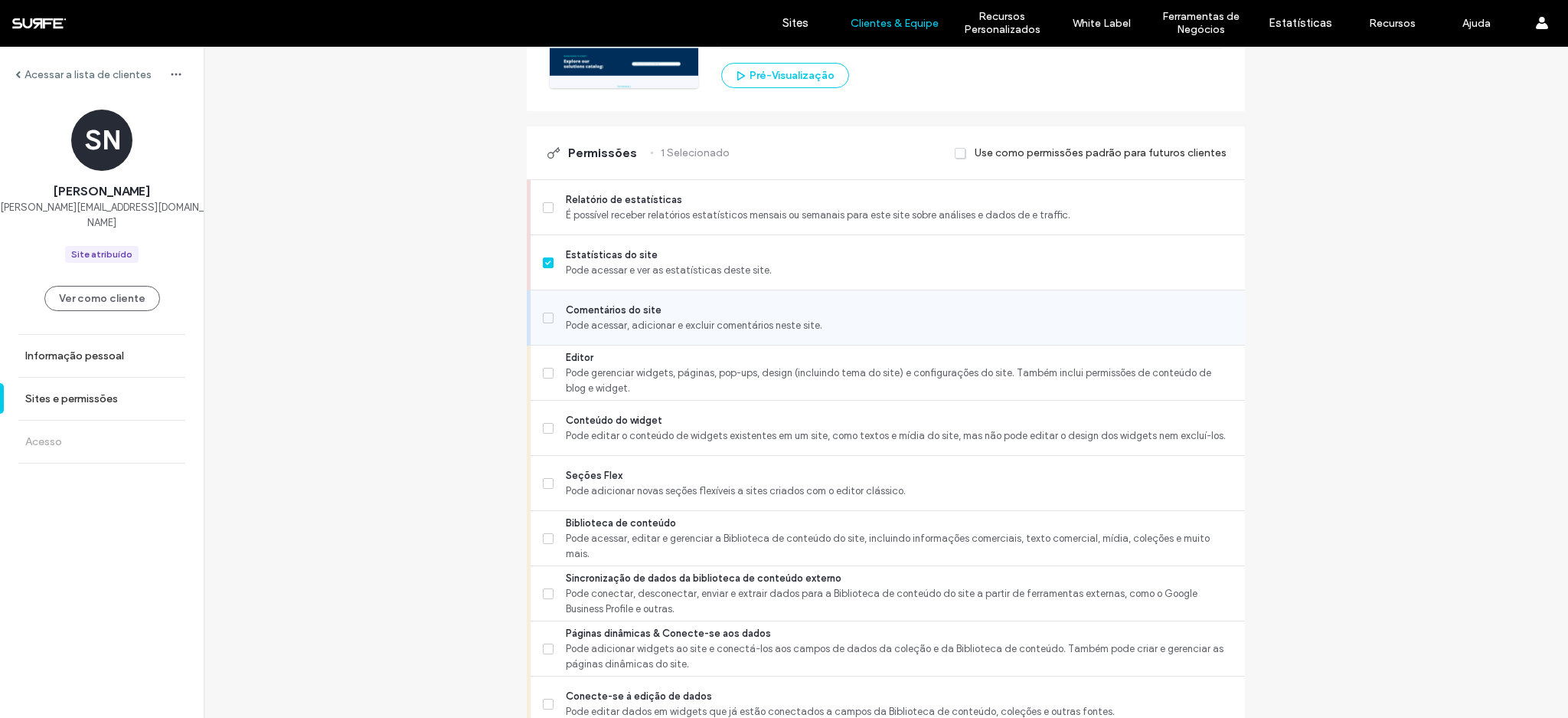
click at [567, 308] on span "Comentários do site" at bounding box center [899, 310] width 667 height 15
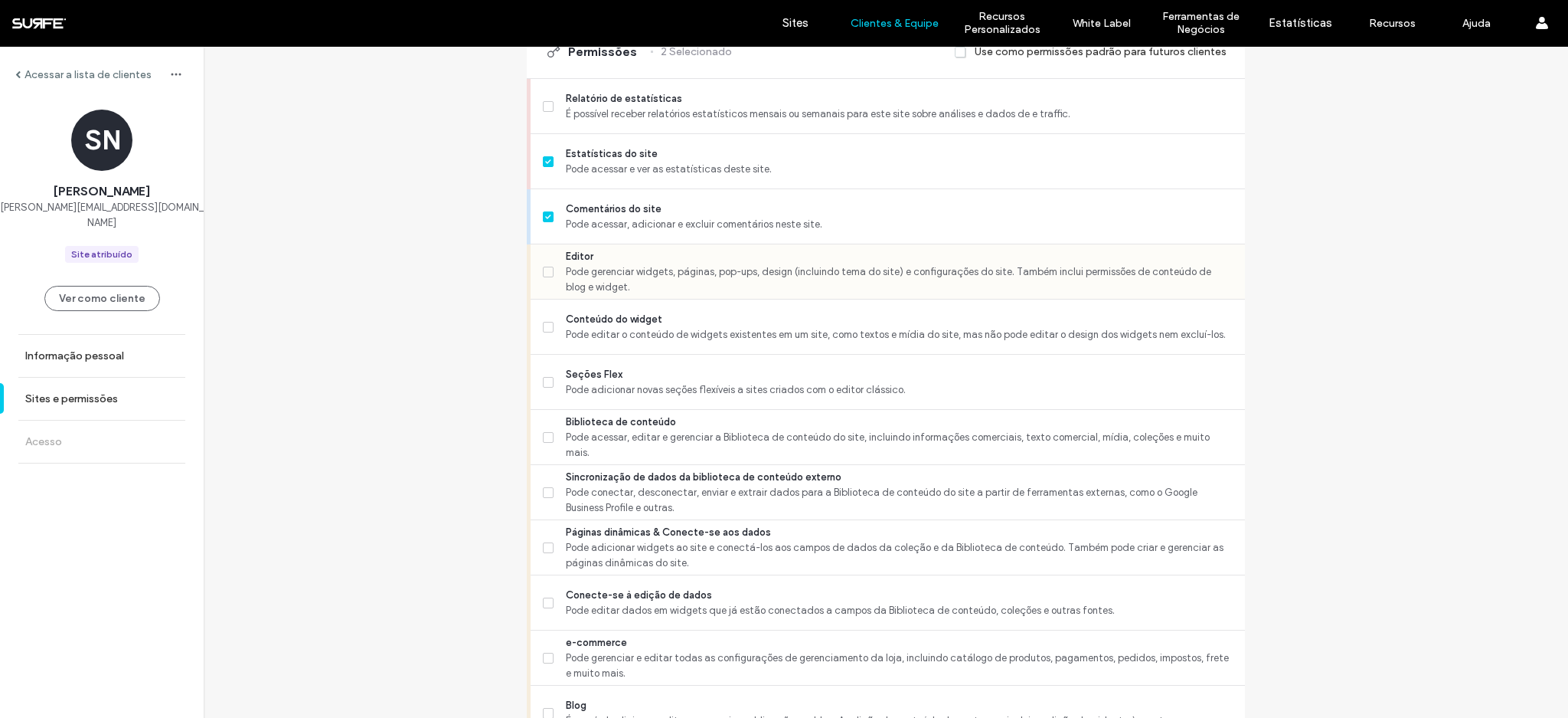
scroll to position [463, 0]
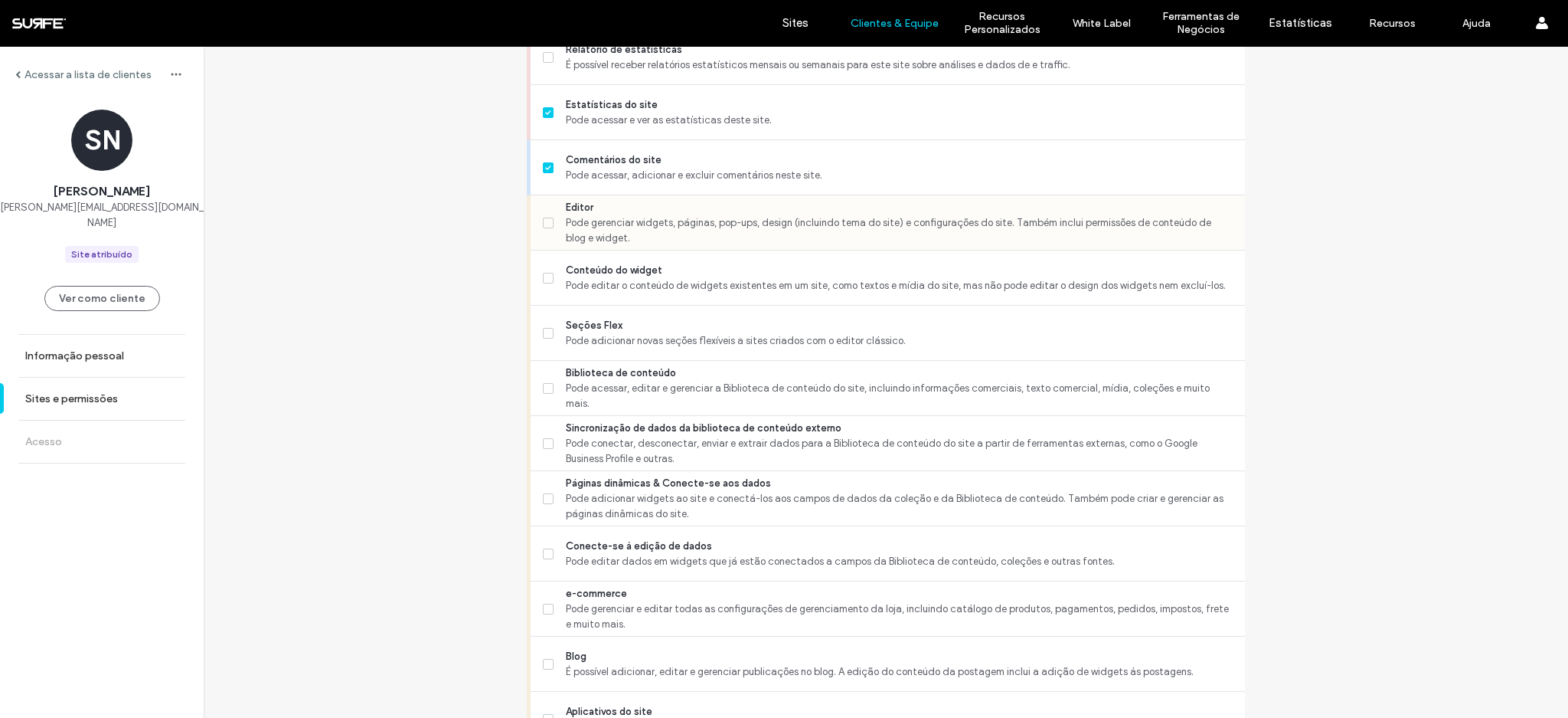
click at [570, 196] on div "Editor Pode gerenciar widgets, páginas, pop-ups, design (incluindo tema do site…" at bounding box center [894, 222] width 702 height 54
click at [582, 228] on span "Pode gerenciar widgets, páginas, pop-ups, design (incluindo tema do site) e con…" at bounding box center [899, 231] width 667 height 31
click at [588, 312] on div "Seções Flex Pode adicionar novas seções flexíveis a sites criados com o editor …" at bounding box center [894, 333] width 702 height 54
click at [592, 335] on span "Pode adicionar novas seções flexíveis a sites criados com o editor clássico." at bounding box center [899, 341] width 667 height 15
click at [581, 390] on span "Pode acessar, editar e gerenciar a Biblioteca de conteúdo do site, incluindo in…" at bounding box center [899, 395] width 667 height 31
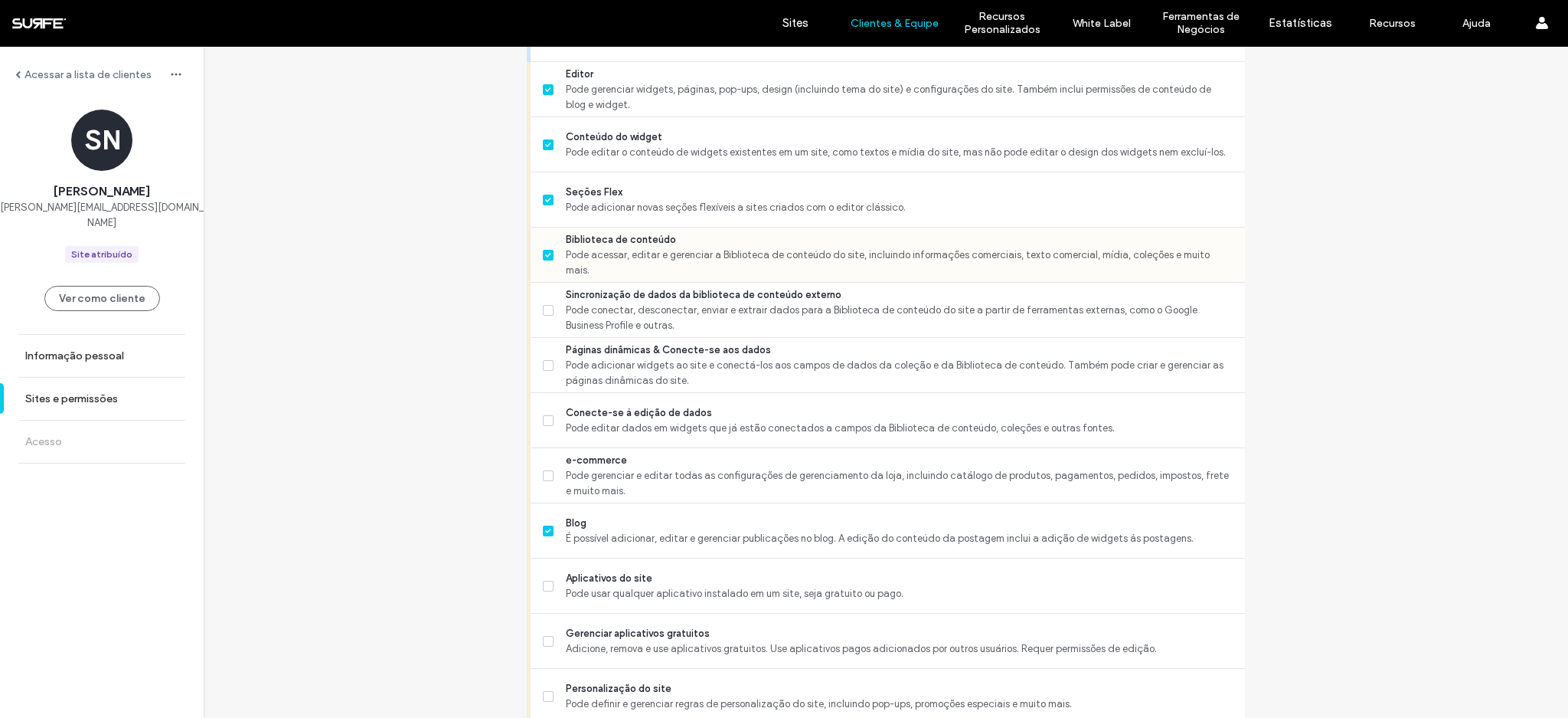
scroll to position [597, 0]
click at [591, 322] on span "Pode conectar, desconectar, enviar e extrair dados para a Biblioteca de conteúd…" at bounding box center [899, 318] width 667 height 31
click at [591, 343] on span "Páginas dinâmicas & Conecte-se aos dados" at bounding box center [899, 350] width 667 height 15
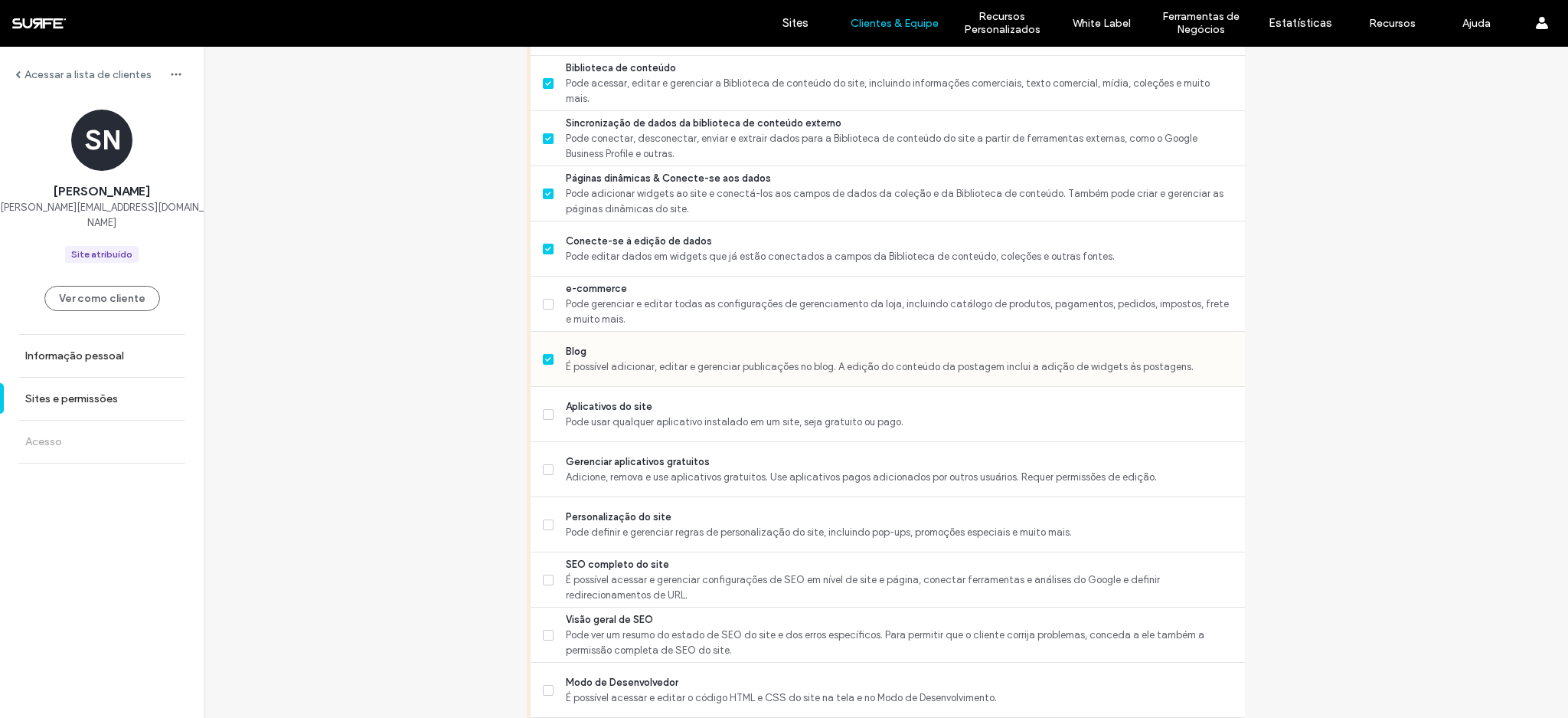
click at [582, 371] on span "É possível adicionar, editar e gerenciar publicações no blog. A edição do conte…" at bounding box center [899, 367] width 667 height 15
click at [601, 364] on span "É possível adicionar, editar e gerenciar publicações no blog. A edição do conte…" at bounding box center [899, 367] width 667 height 15
click at [586, 202] on span "Pode adicionar widgets ao site e conectá-los aos campos de dados da coleção e d…" at bounding box center [899, 201] width 667 height 31
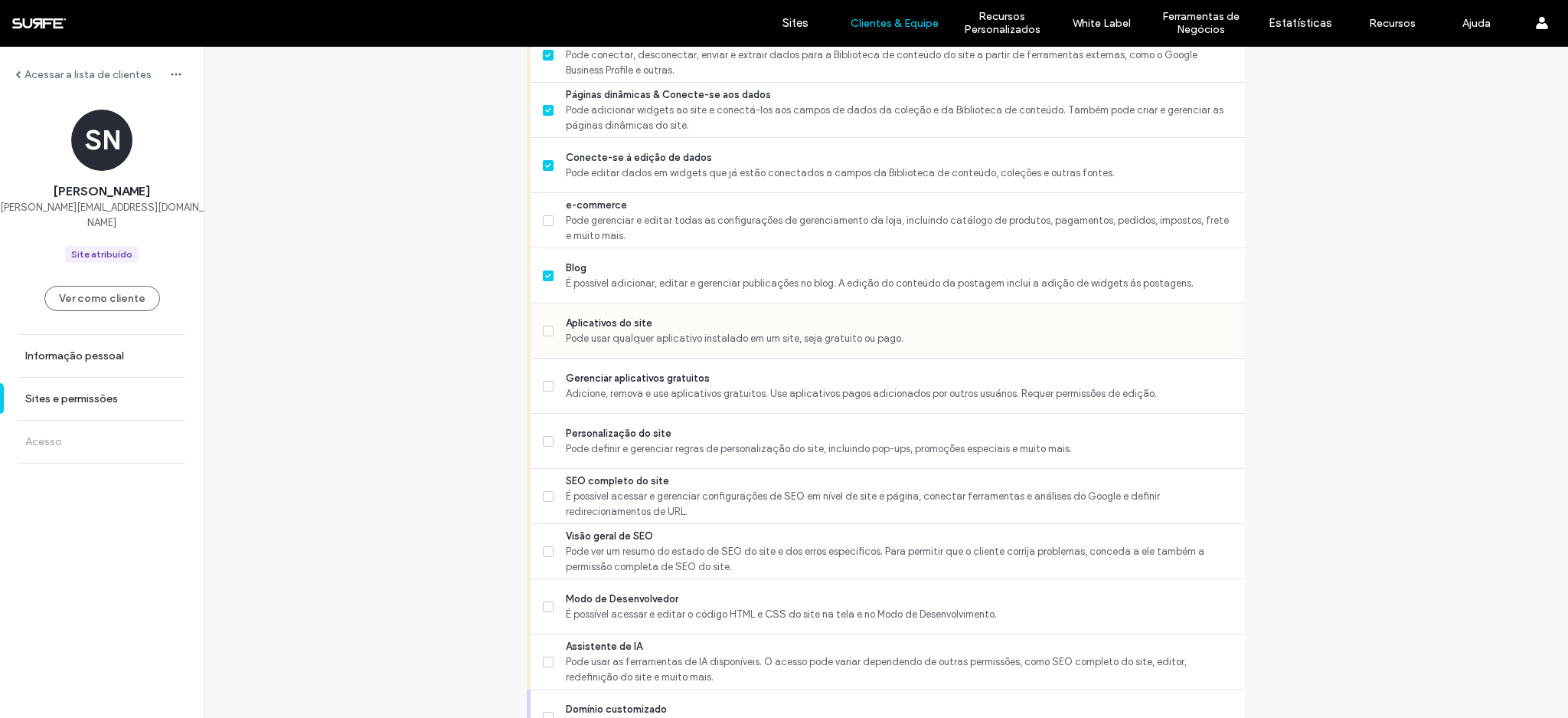
click at [572, 326] on span "Aplicativos do site" at bounding box center [899, 323] width 667 height 15
click at [590, 386] on span "Adicione, remova e use aplicativos gratuitos. Use aplicativos pagos adicionados…" at bounding box center [899, 394] width 667 height 15
click at [586, 427] on span "Personalização do site" at bounding box center [899, 434] width 667 height 15
click at [597, 496] on span "É possível acessar e gerenciar configurações de SEO em nível de site e página, …" at bounding box center [899, 504] width 667 height 31
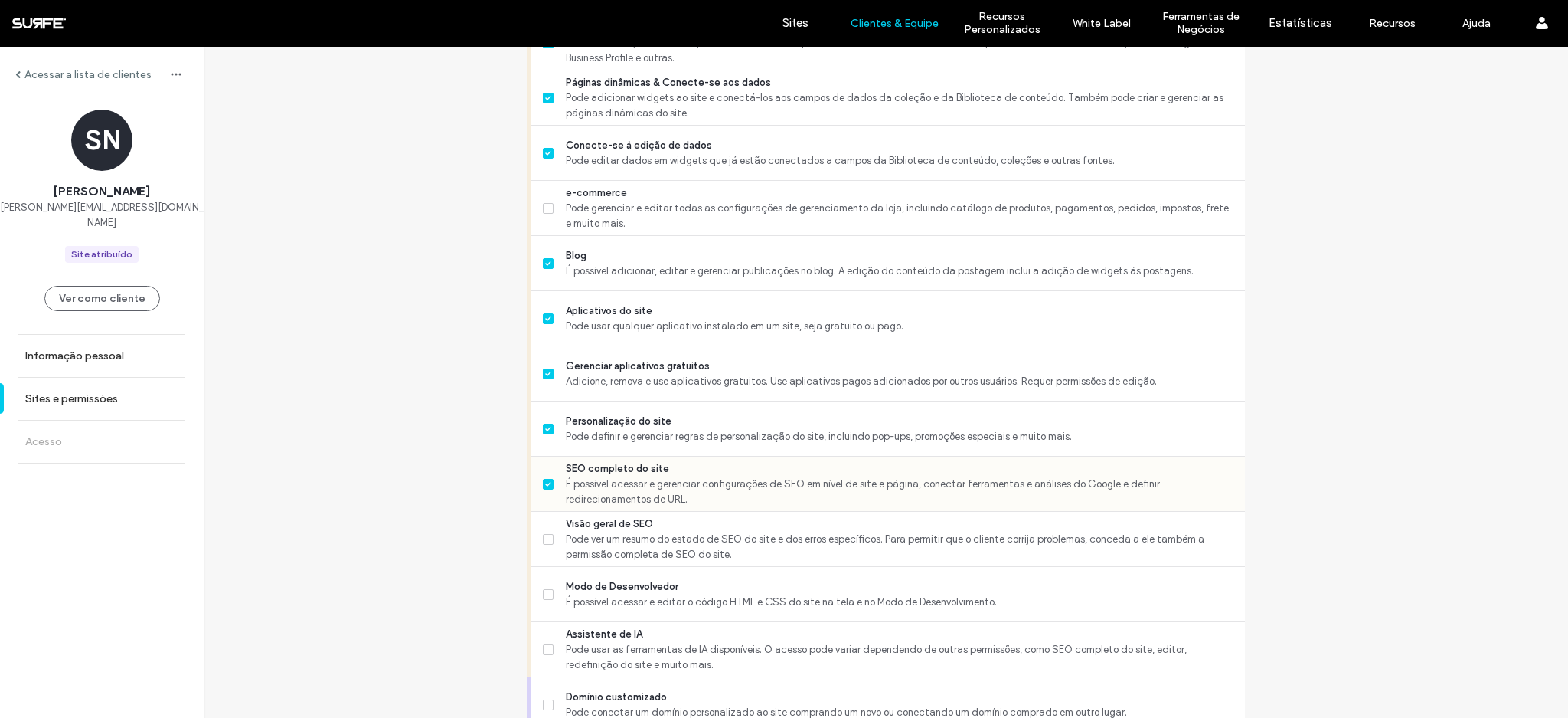
scroll to position [875, 0]
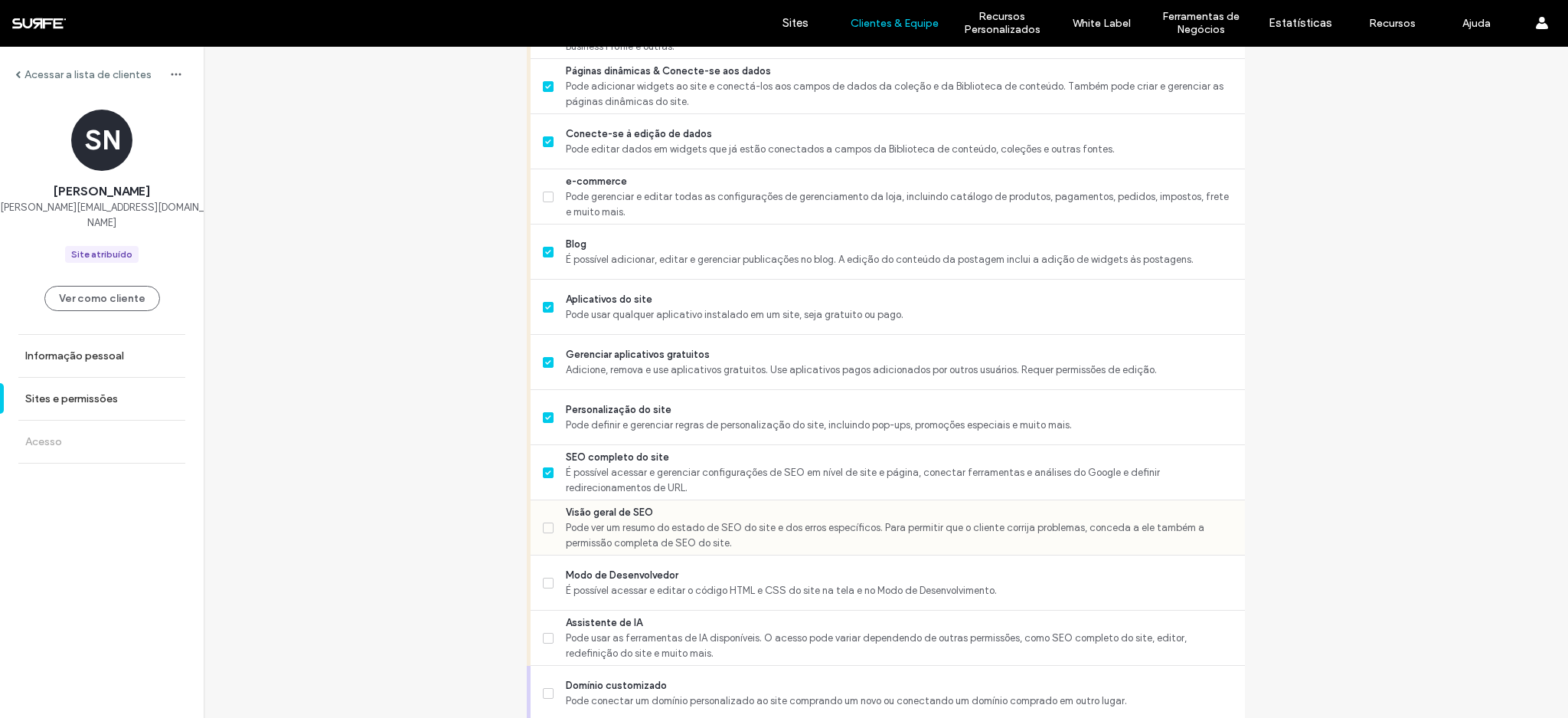
click at [634, 520] on span "Pode ver um resumo do estado de SEO do site e dos erros específicos. Para permi…" at bounding box center [899, 535] width 667 height 31
click at [622, 569] on span "Modo de Desenvolvedor" at bounding box center [899, 575] width 667 height 15
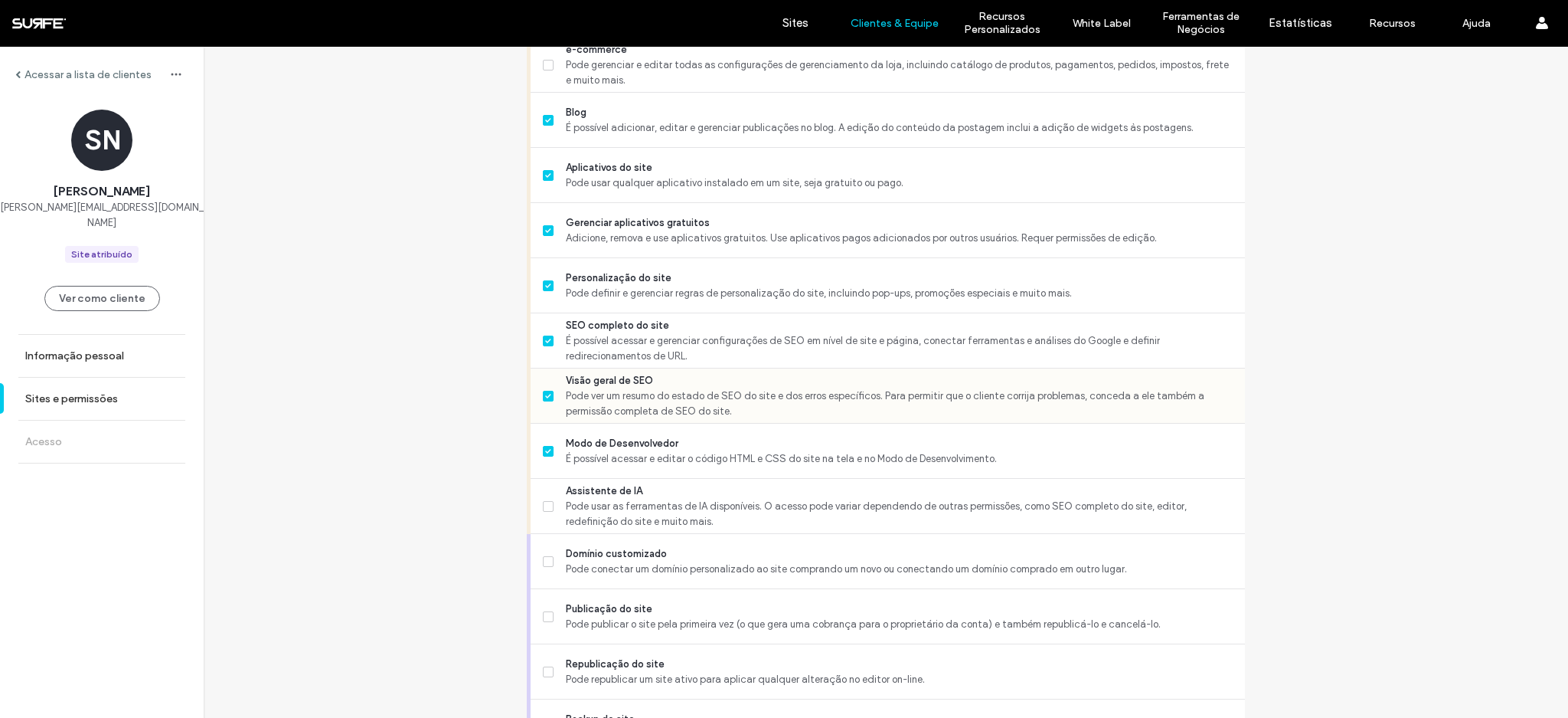
scroll to position [1061, 0]
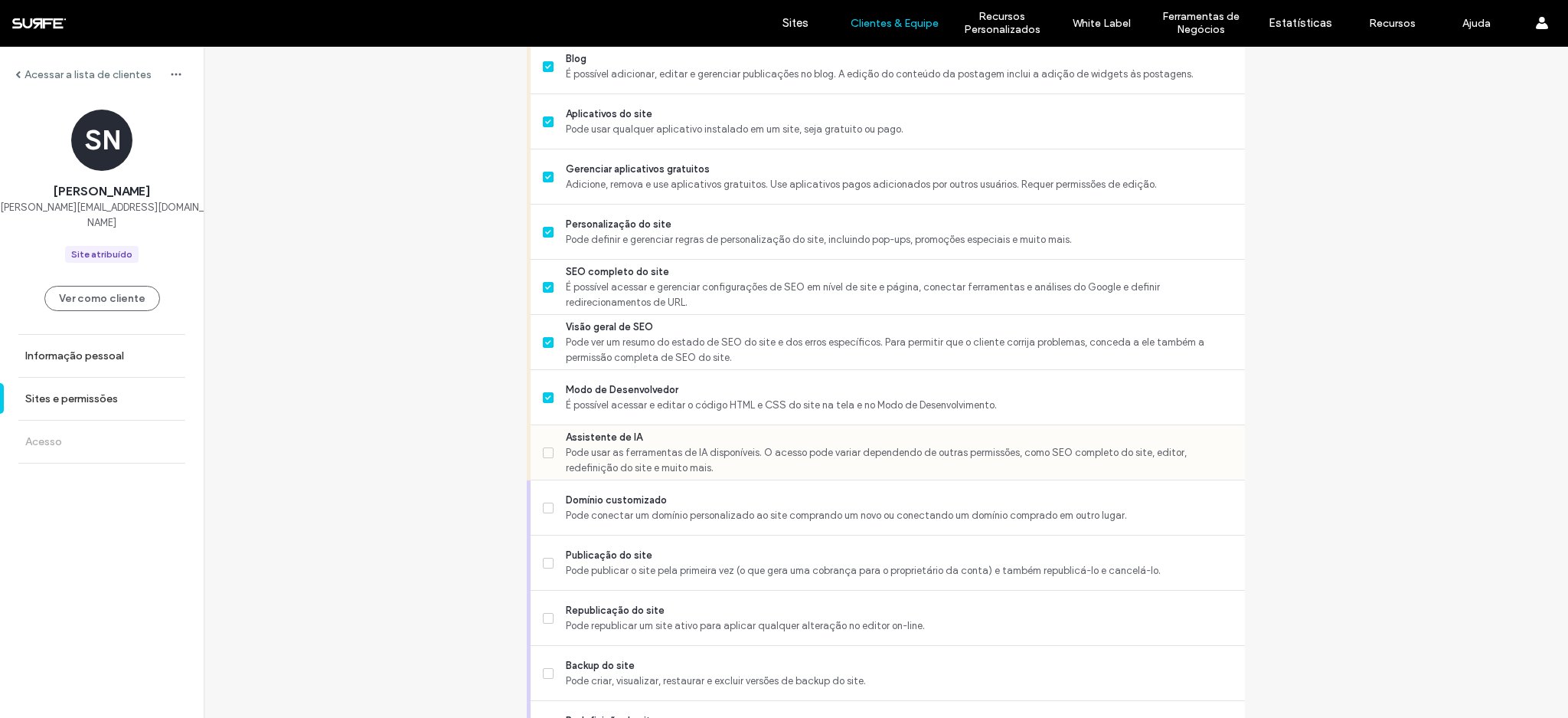
click at [667, 463] on span "Pode usar as ferramentas de IA disponíveis. O acesso pode variar dependendo de …" at bounding box center [899, 460] width 667 height 31
click at [635, 505] on span "Domínio customizado" at bounding box center [899, 500] width 667 height 15
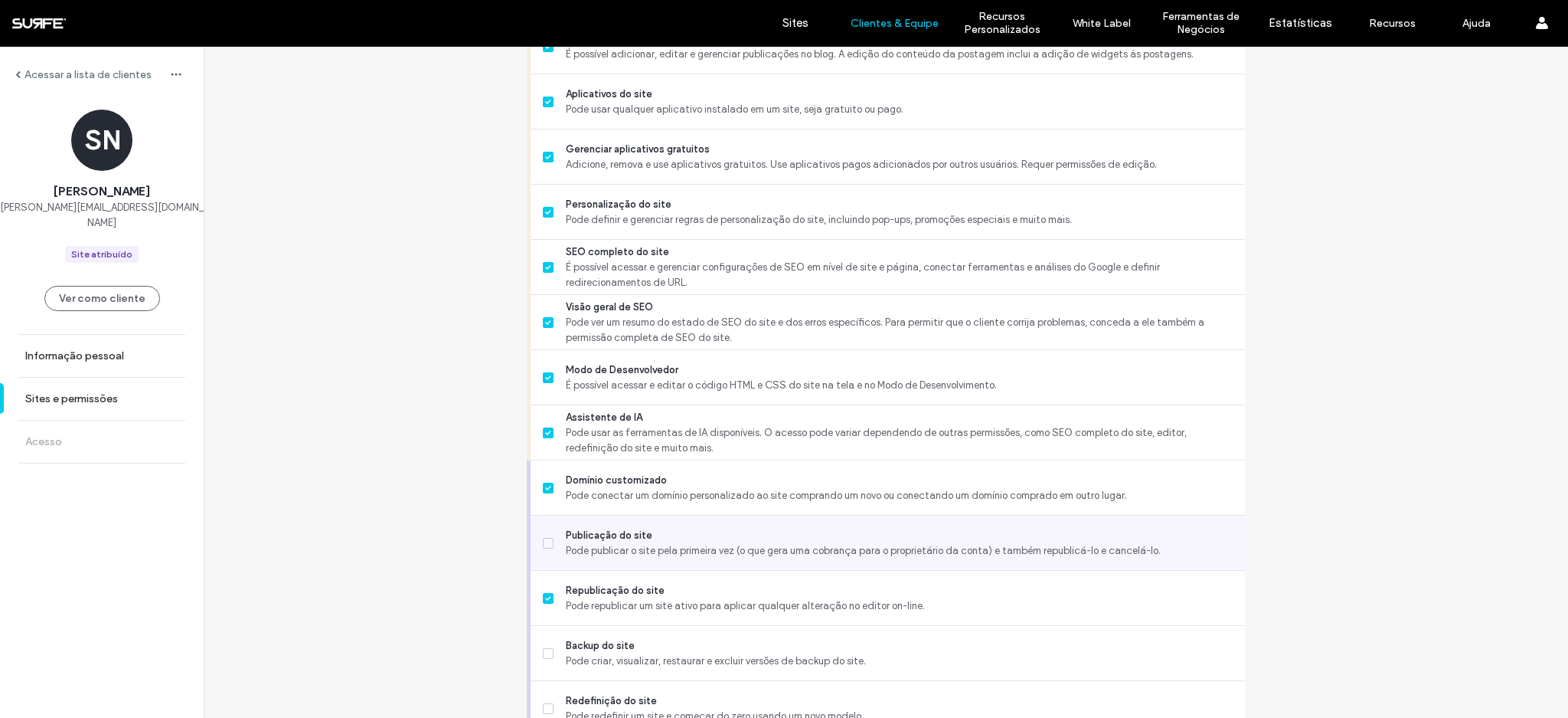
scroll to position [1144, 0]
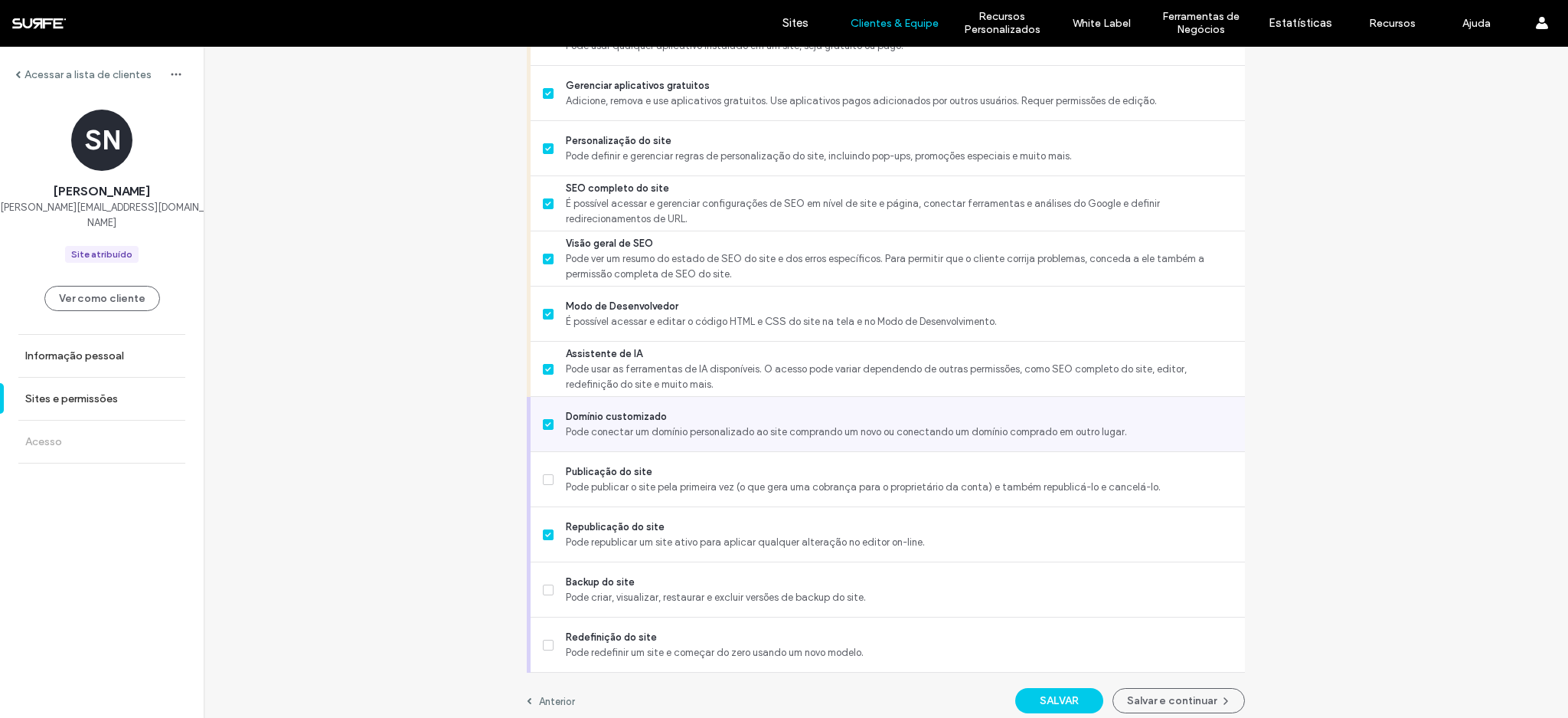
click at [655, 434] on span "Pode conectar um domínio personalizado ao site comprando um novo ou conectando …" at bounding box center [899, 432] width 667 height 15
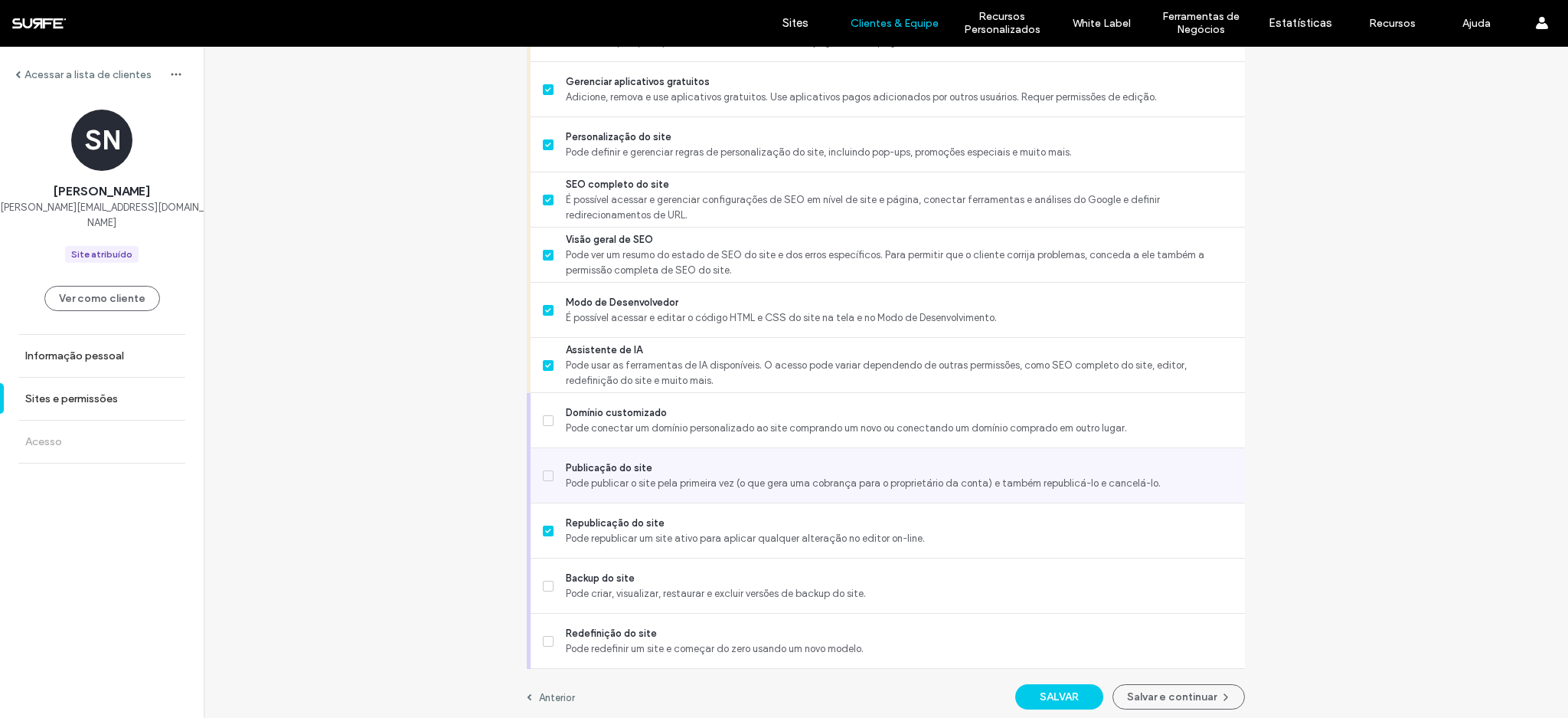
scroll to position [1154, 0]
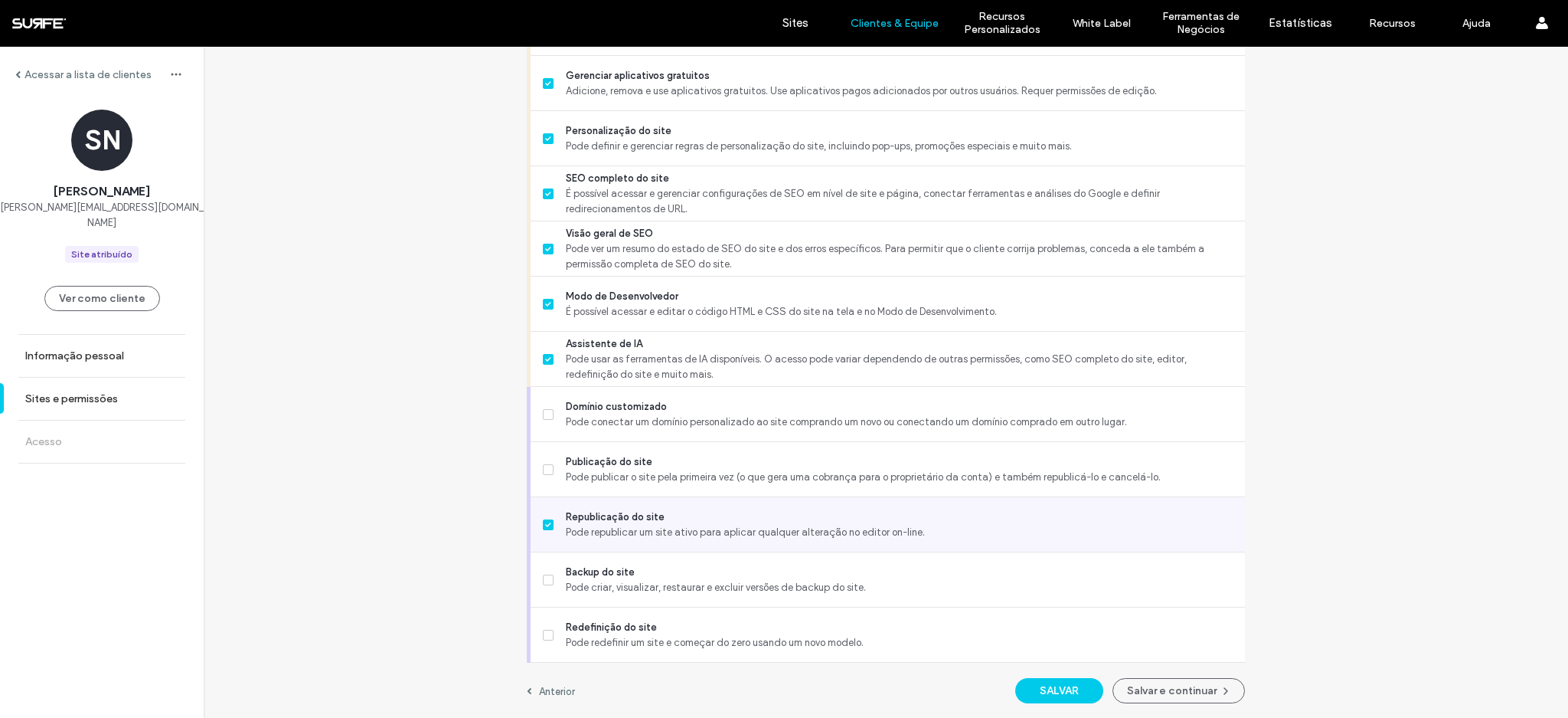
click at [664, 534] on span "Pode republicar um site ativo para aplicar qualquer alteração no editor on-line." at bounding box center [899, 532] width 667 height 15
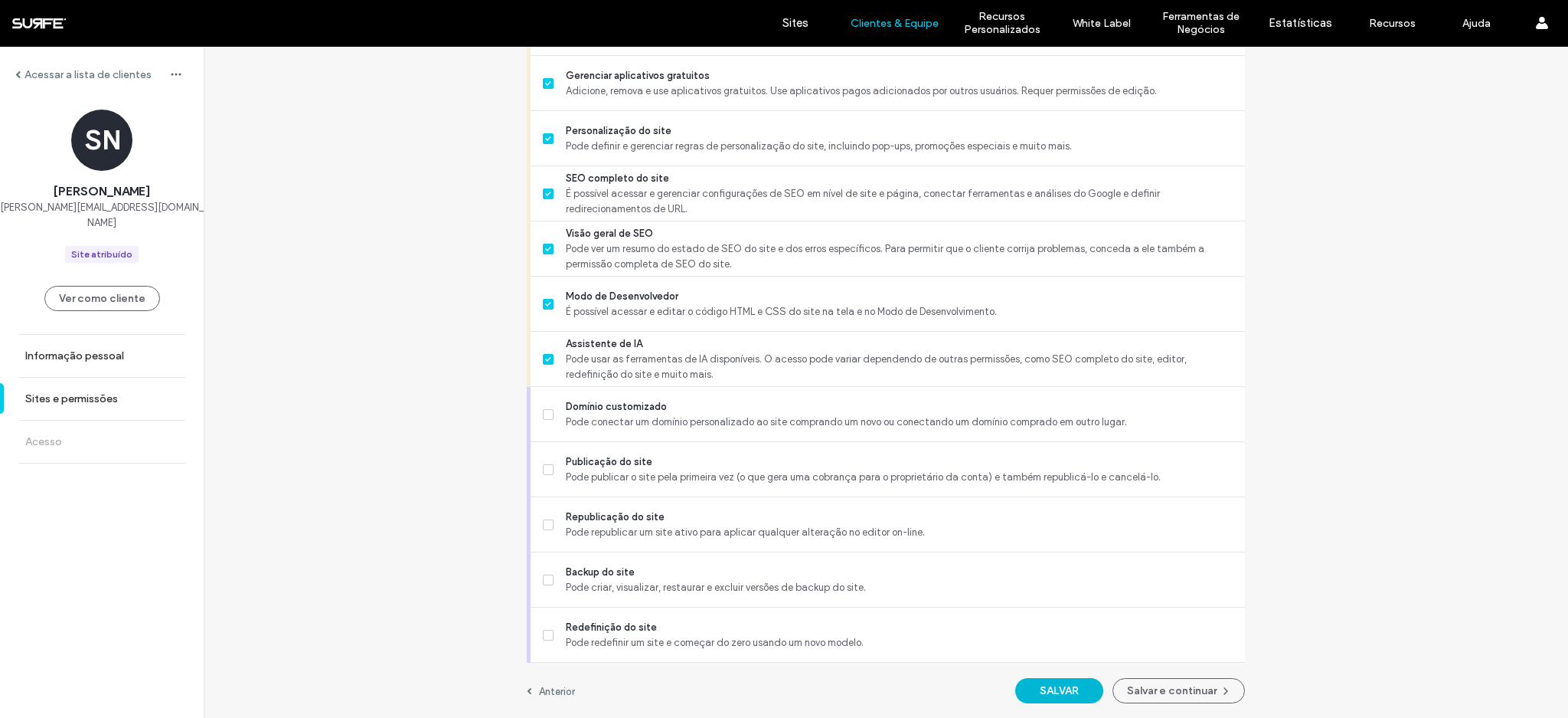
click at [1044, 683] on button "SALVAR" at bounding box center [1058, 690] width 88 height 25
click at [1140, 694] on button "Salvar e continuar" at bounding box center [1179, 690] width 133 height 25
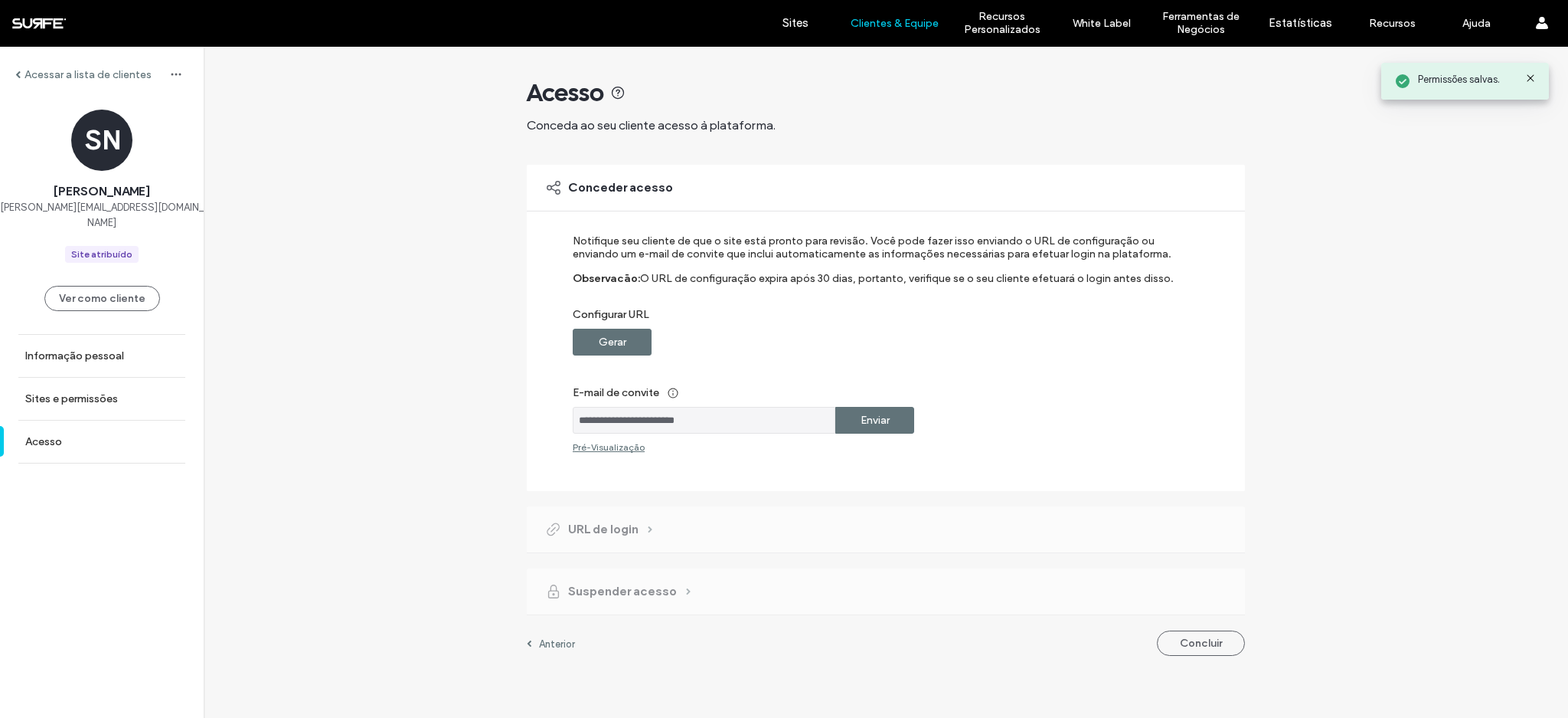
click at [877, 417] on label "Enviar" at bounding box center [875, 420] width 29 height 28
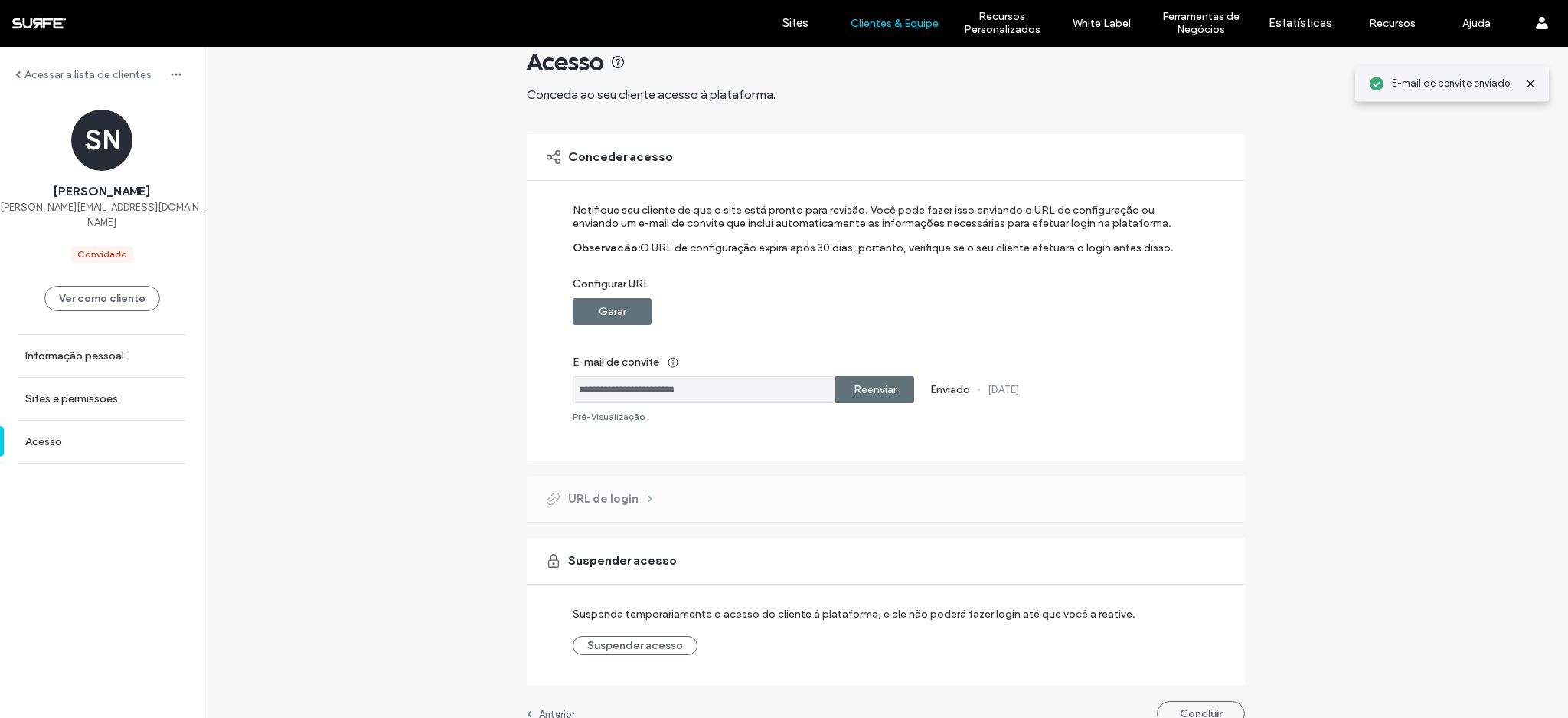
scroll to position [53, 0]
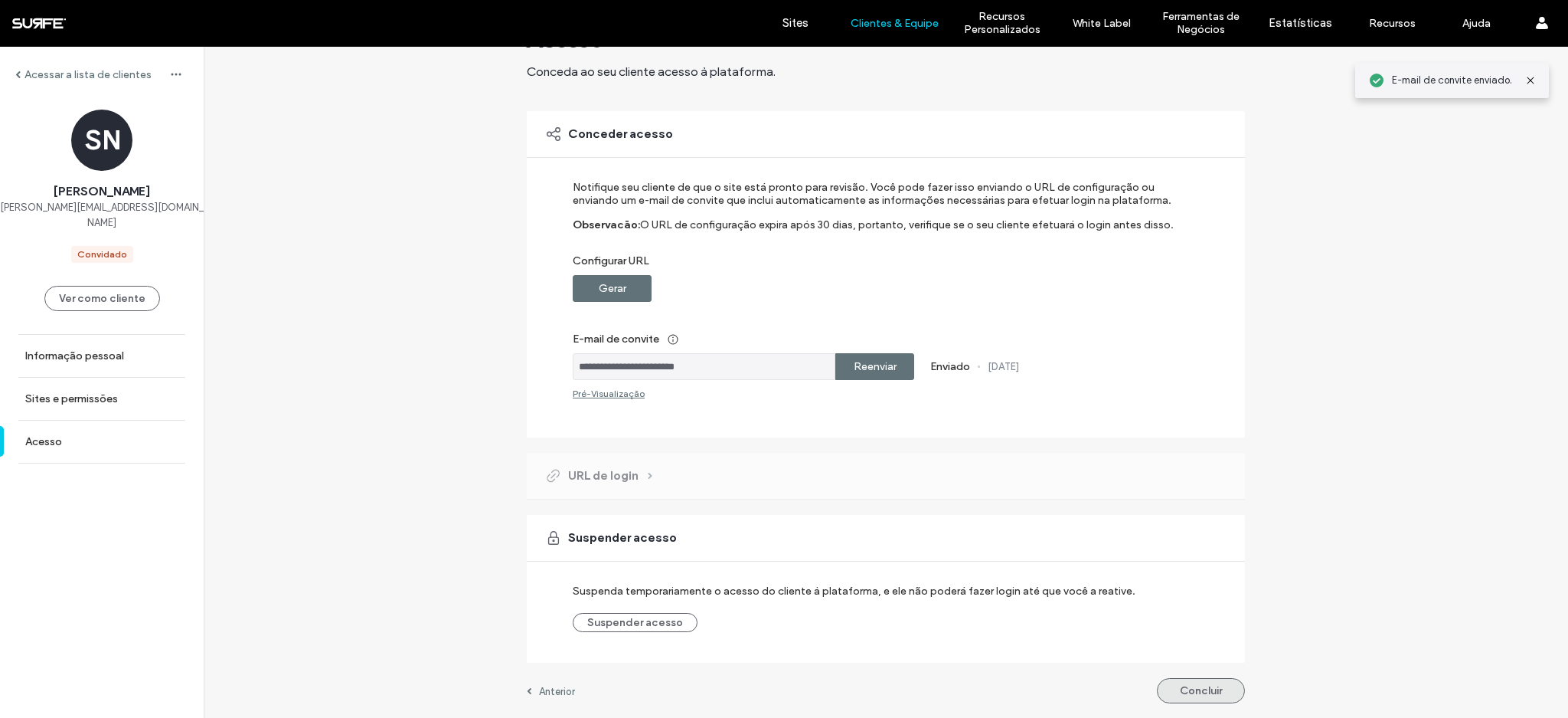
click at [1191, 695] on button "Concluir" at bounding box center [1200, 690] width 88 height 25
